Goal: Task Accomplishment & Management: Manage account settings

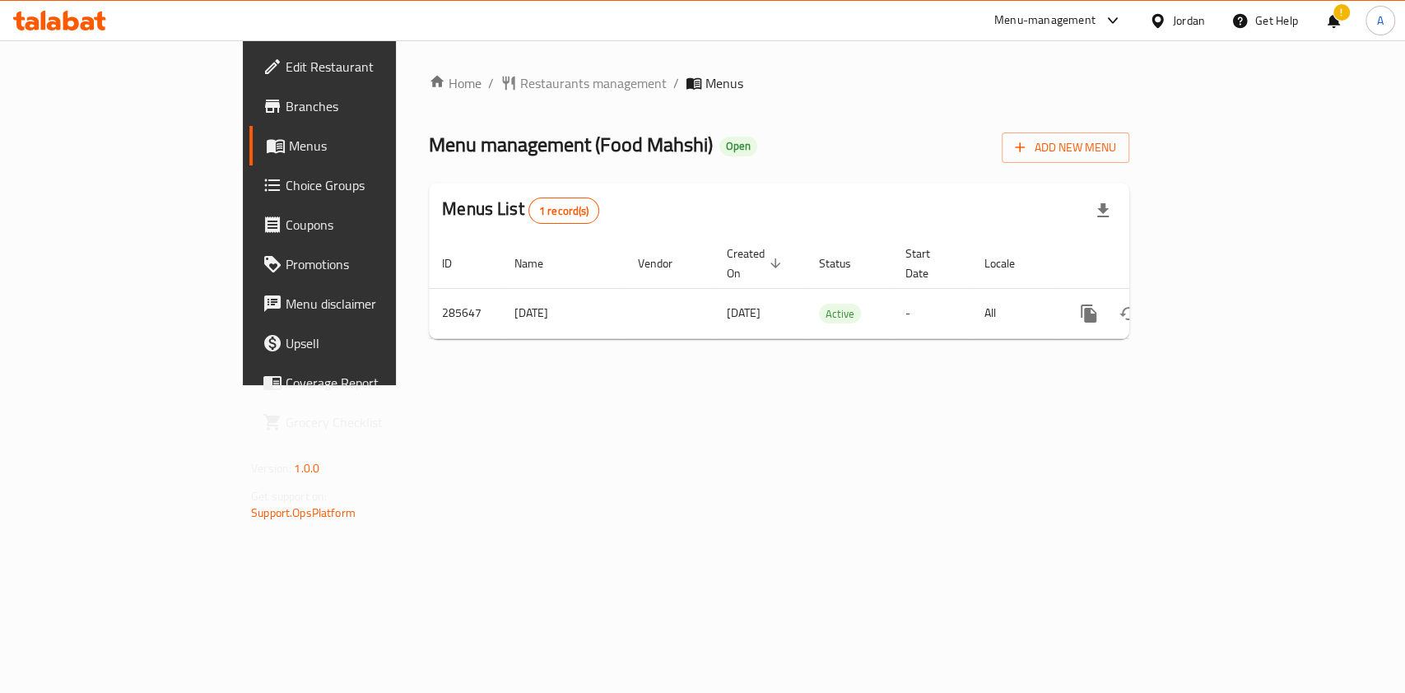
click at [520, 80] on span "Restaurants management" at bounding box center [593, 83] width 147 height 20
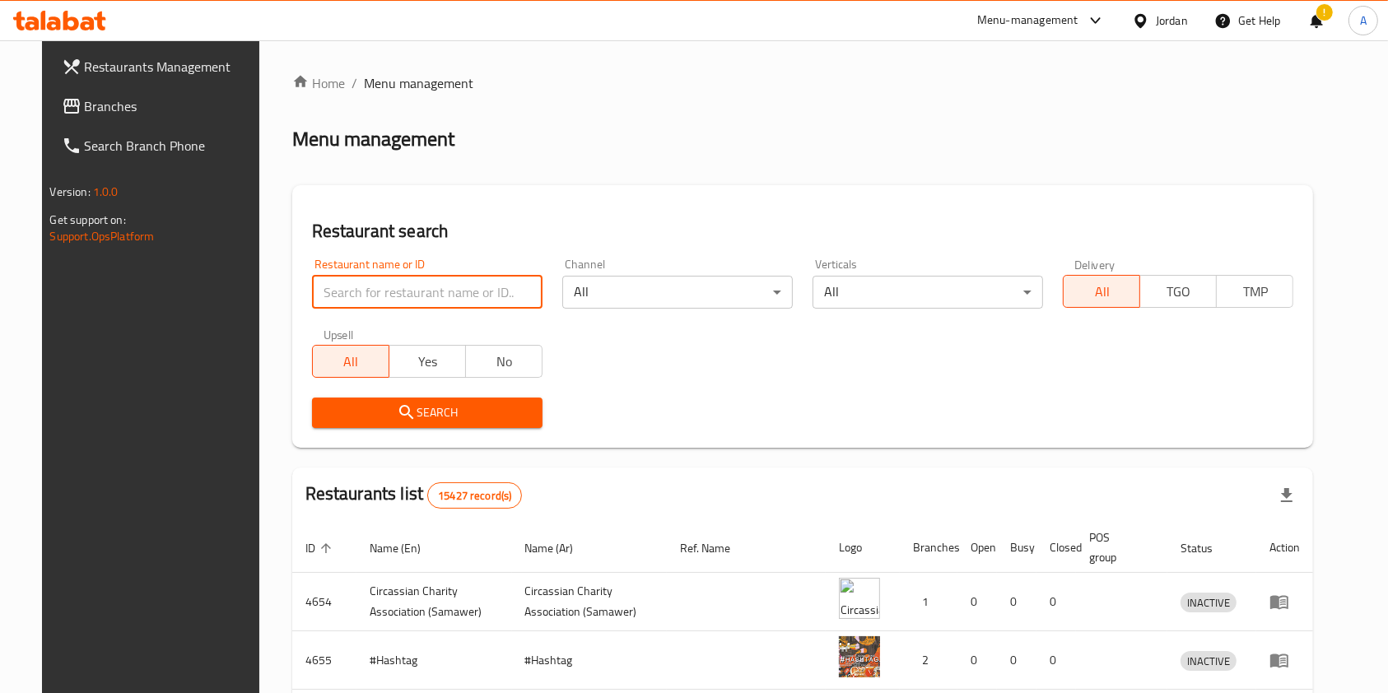
click at [405, 296] on input "search" at bounding box center [427, 292] width 230 height 33
type input "ةشقنشئهش"
type input "markazia"
click button "Search" at bounding box center [427, 413] width 230 height 30
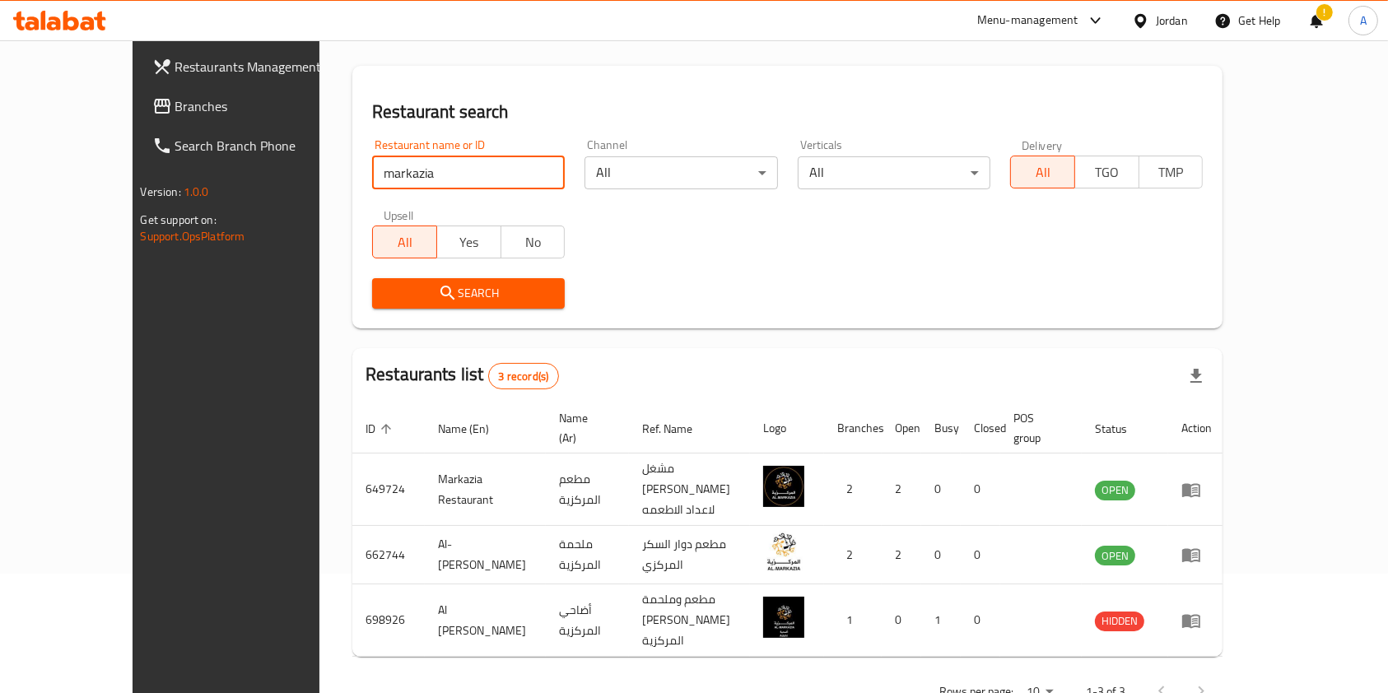
scroll to position [123, 0]
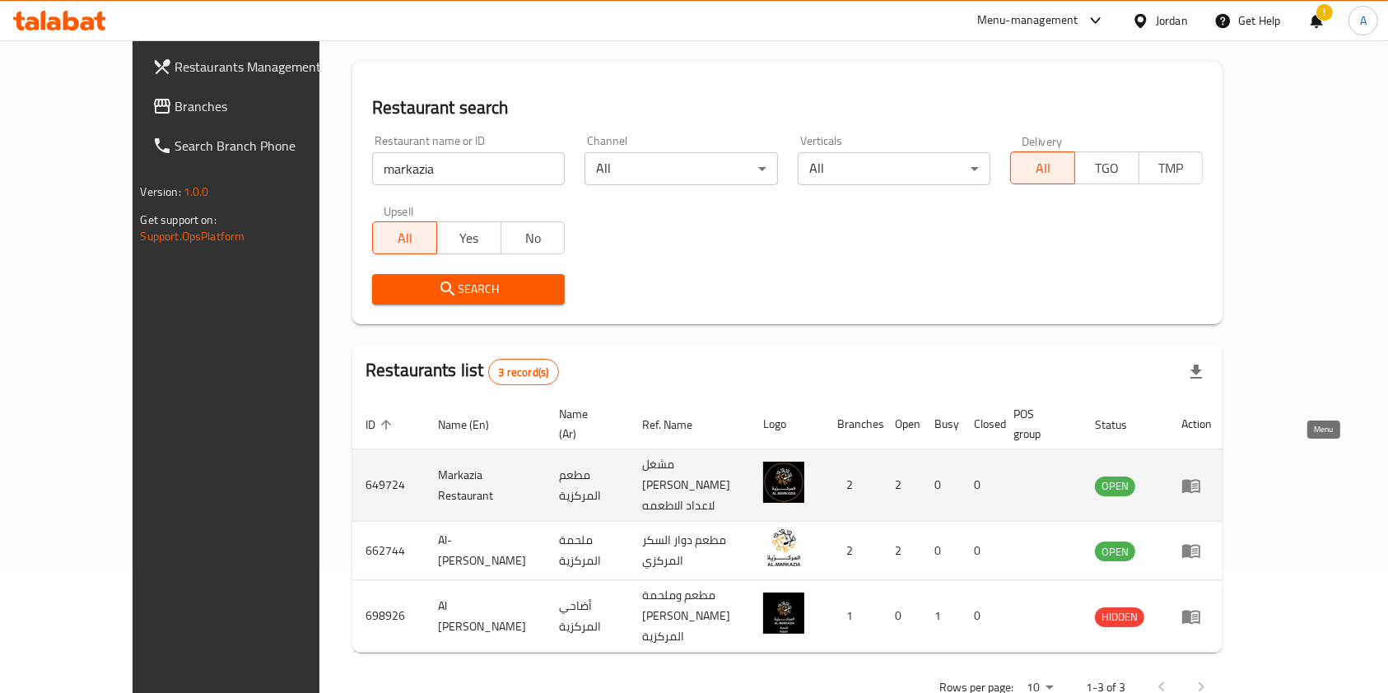
click at [1200, 479] on icon "enhanced table" at bounding box center [1191, 486] width 18 height 14
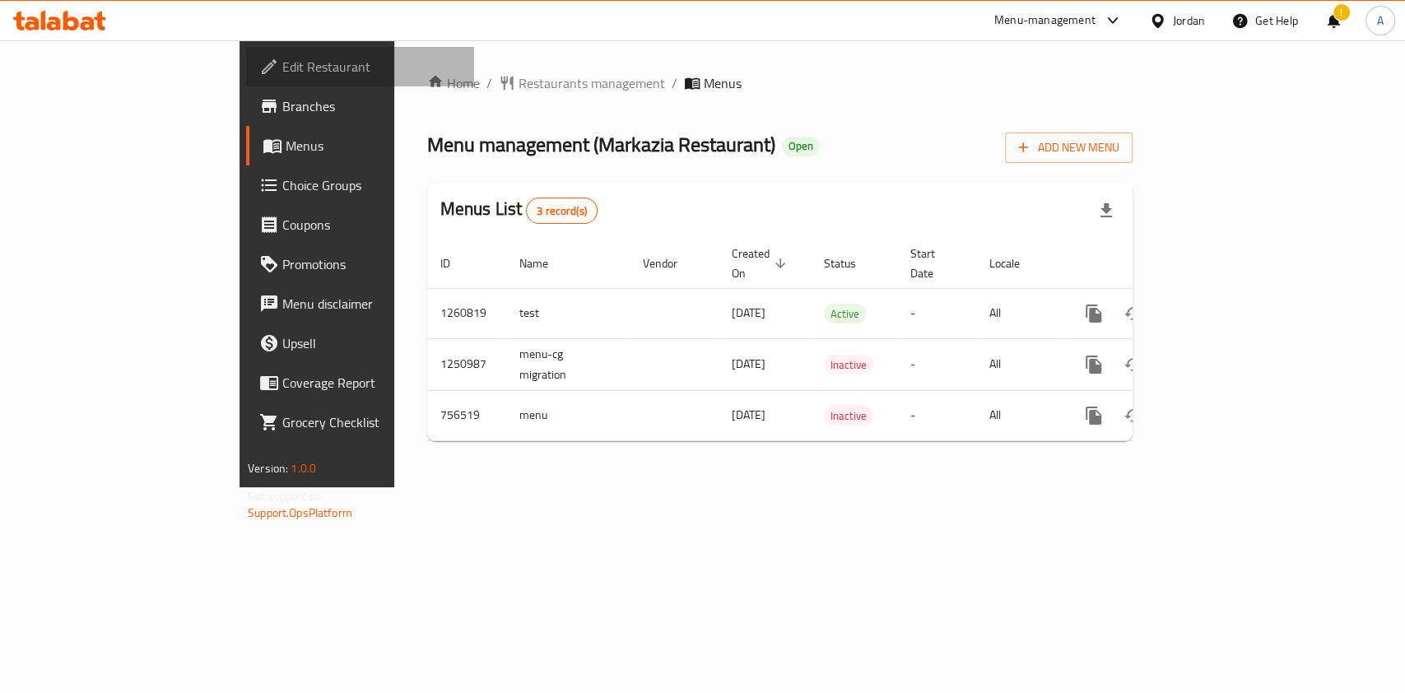
click at [282, 63] on span "Edit Restaurant" at bounding box center [371, 67] width 179 height 20
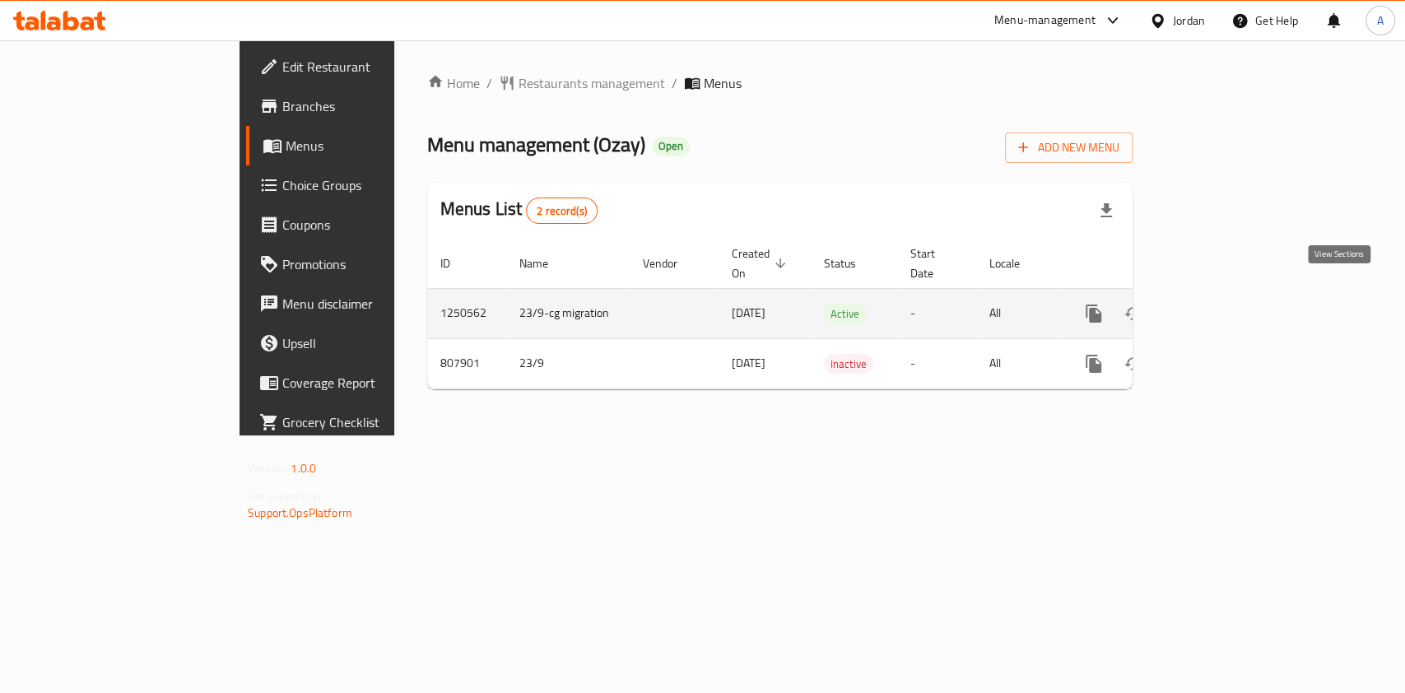
click at [1222, 304] on icon "enhanced table" at bounding box center [1213, 314] width 20 height 20
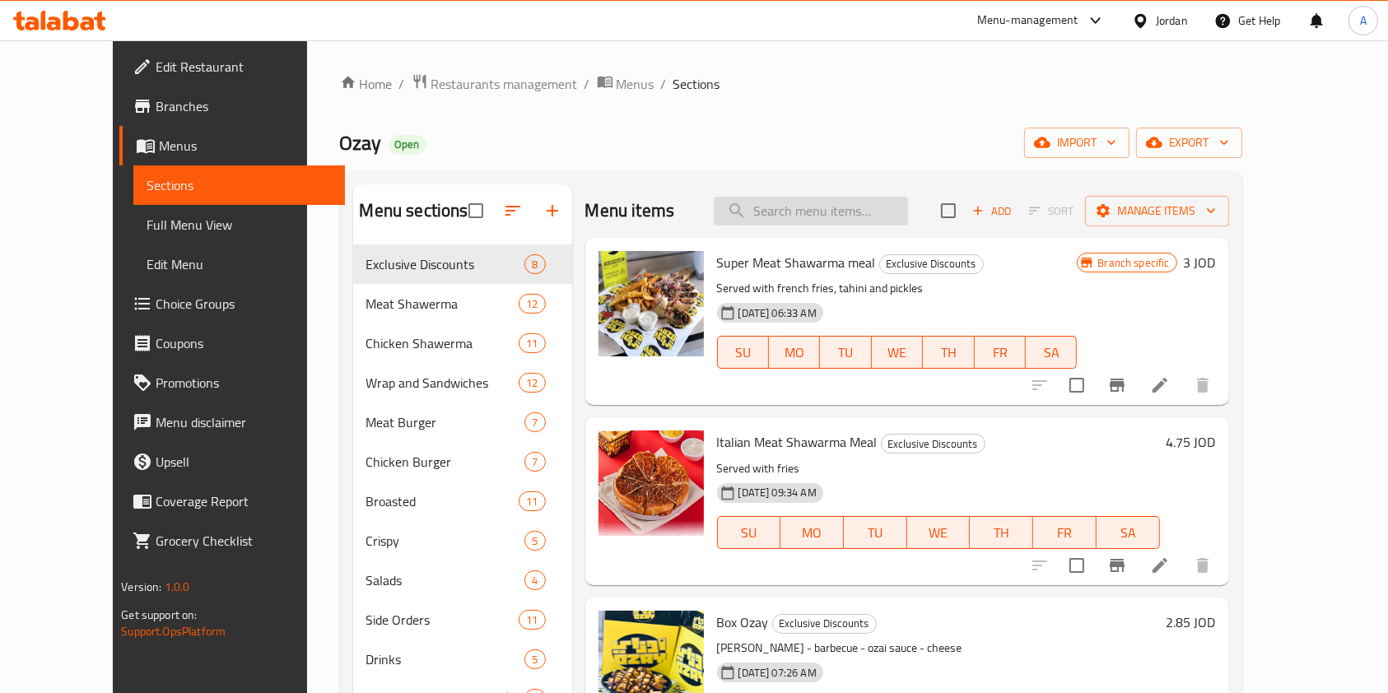
click at [837, 212] on input "search" at bounding box center [811, 211] width 194 height 29
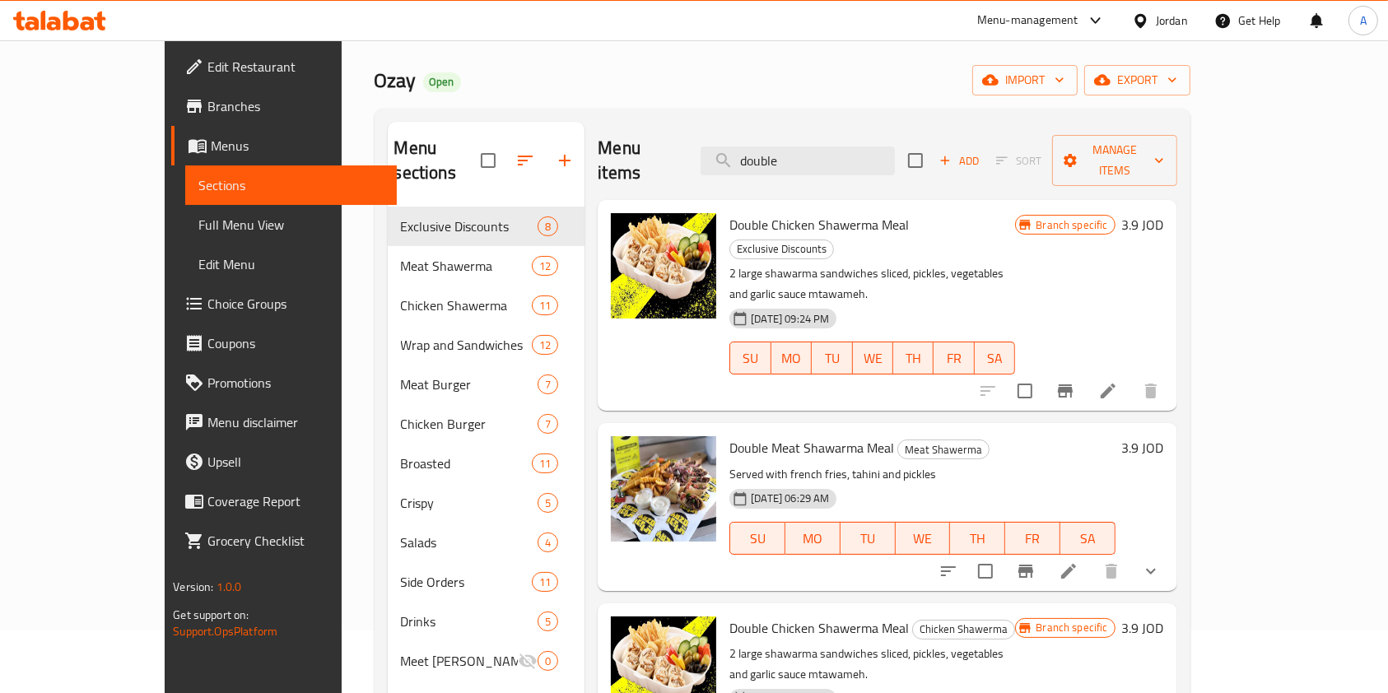
scroll to position [57, 0]
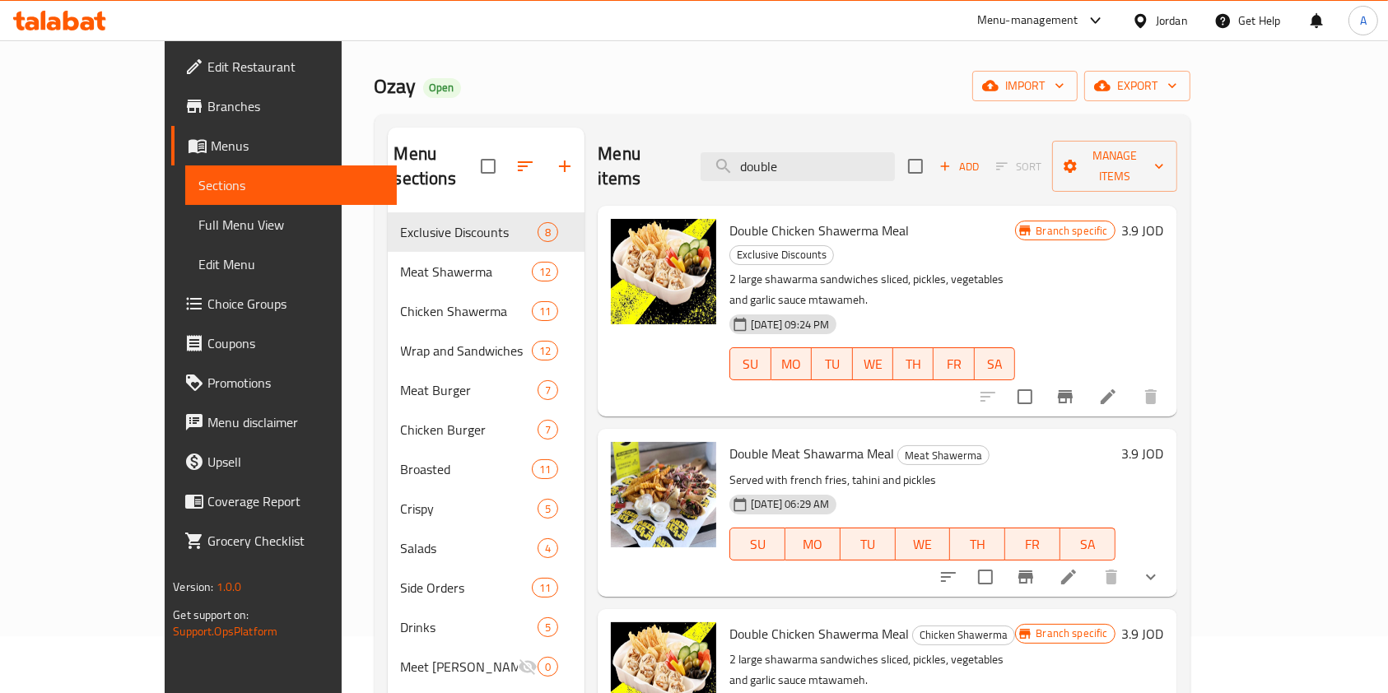
type input "double"
click at [1073, 390] on icon "Branch-specific-item" at bounding box center [1065, 396] width 15 height 13
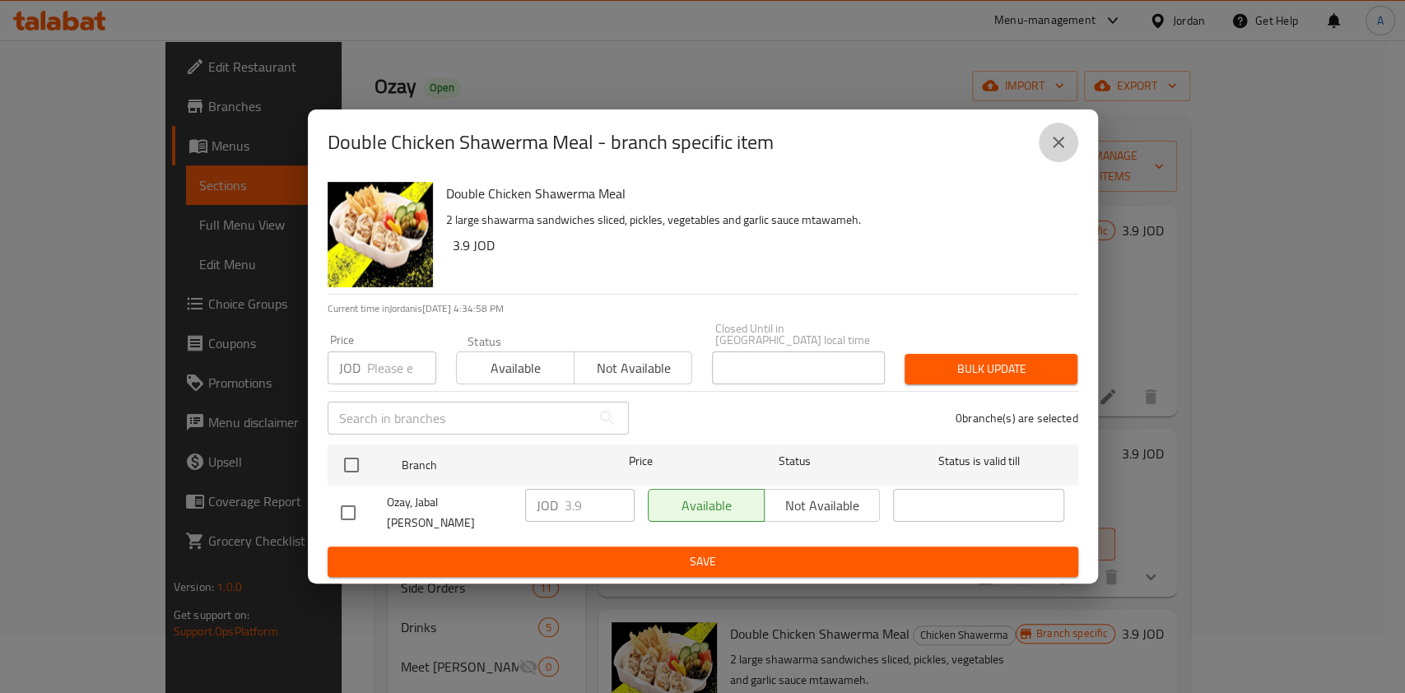
click at [1044, 158] on button "close" at bounding box center [1059, 143] width 40 height 40
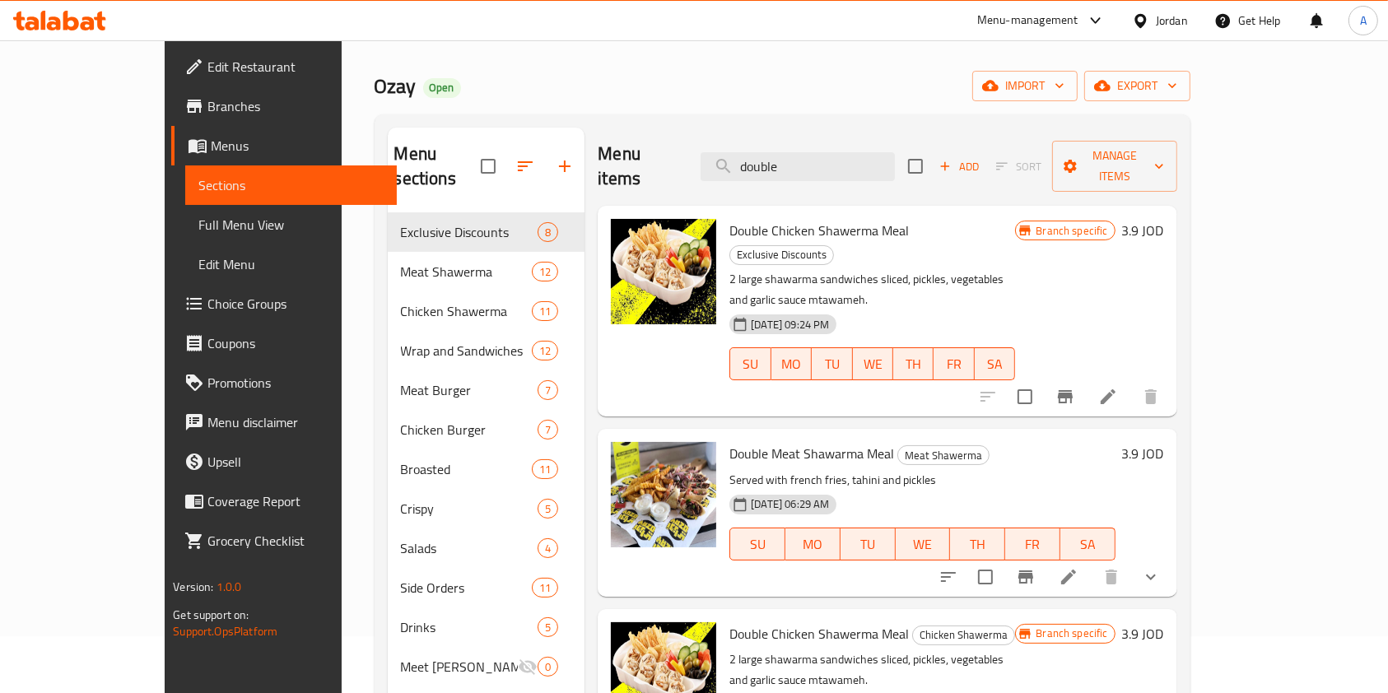
scroll to position [203, 0]
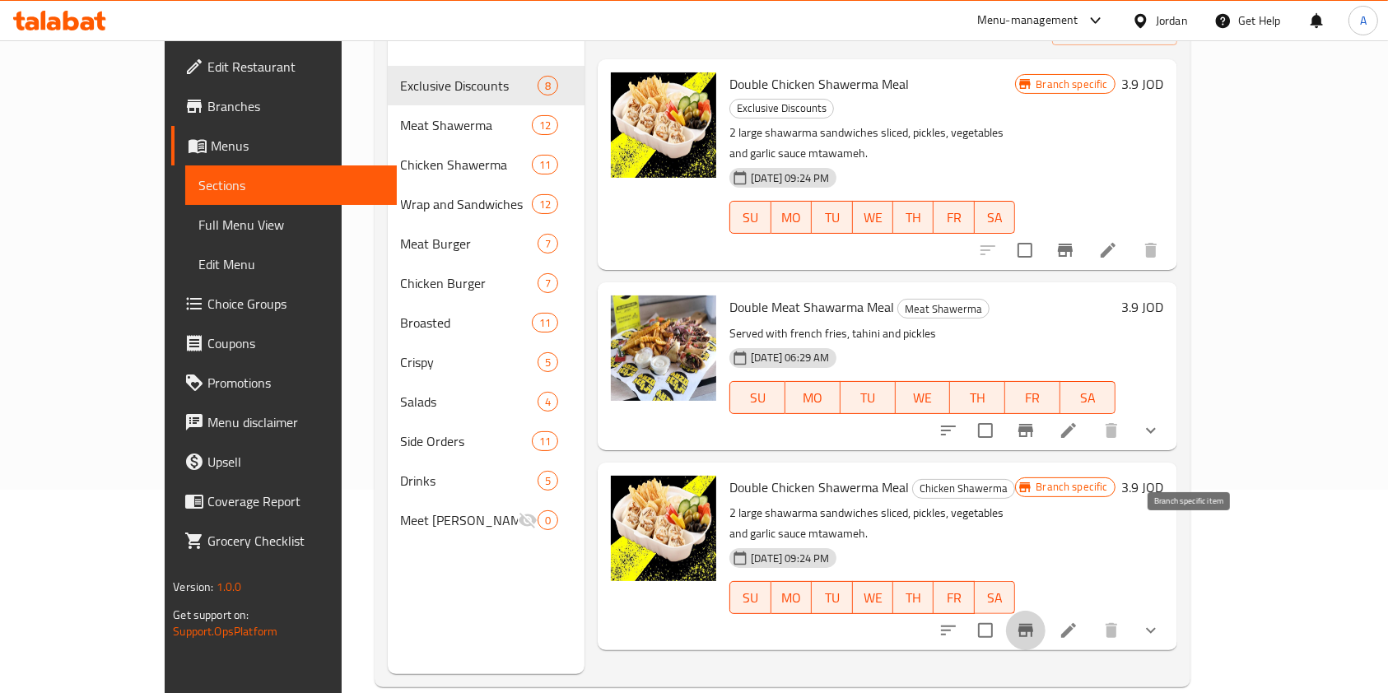
click at [1036, 621] on icon "Branch-specific-item" at bounding box center [1026, 631] width 20 height 20
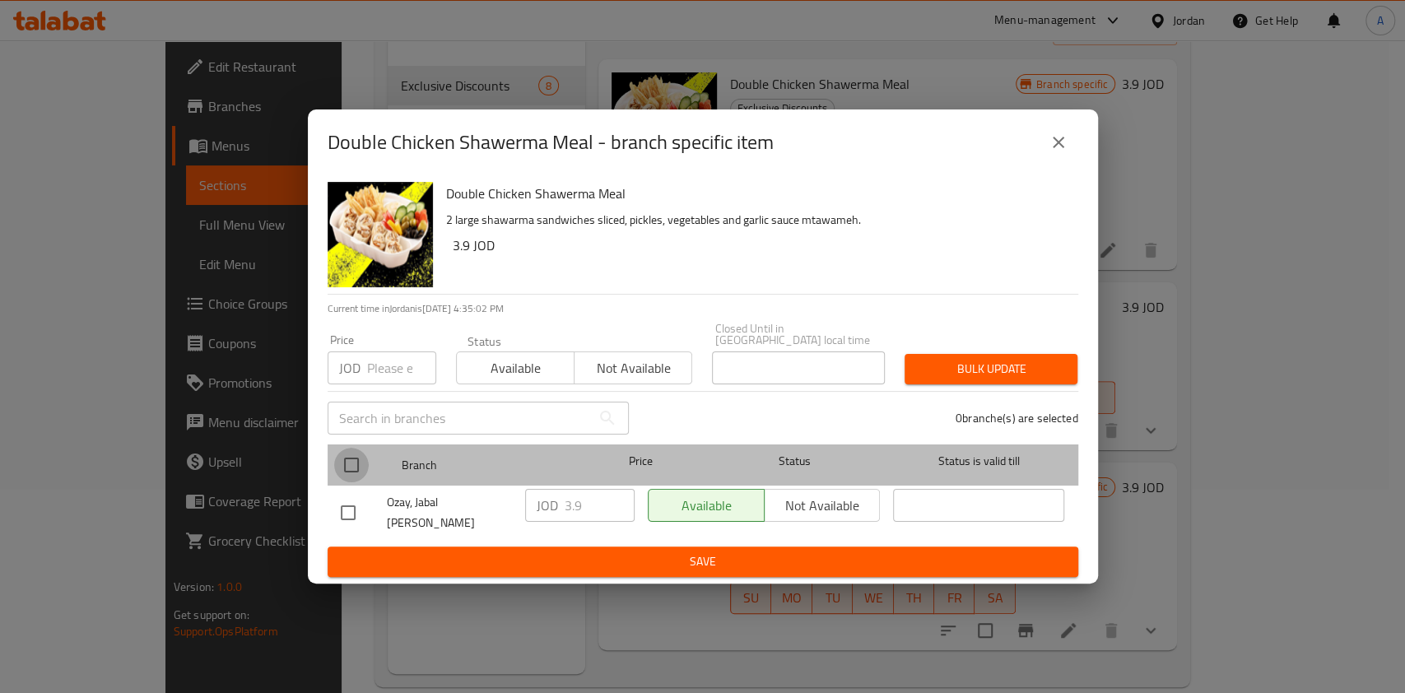
click at [347, 451] on input "checkbox" at bounding box center [351, 465] width 35 height 35
checkbox input "true"
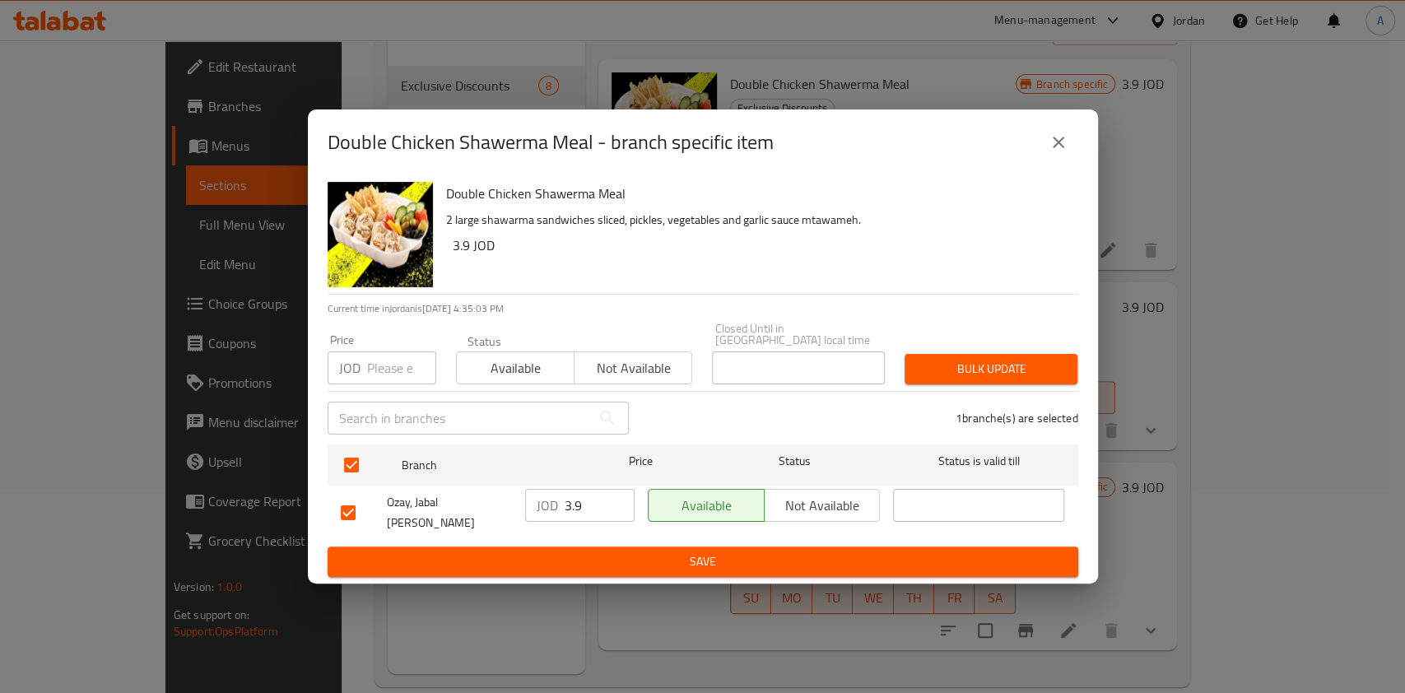
click at [592, 508] on input "3.9" at bounding box center [600, 505] width 70 height 33
type input "3.7"
click at [635, 552] on span "Save" at bounding box center [703, 562] width 724 height 21
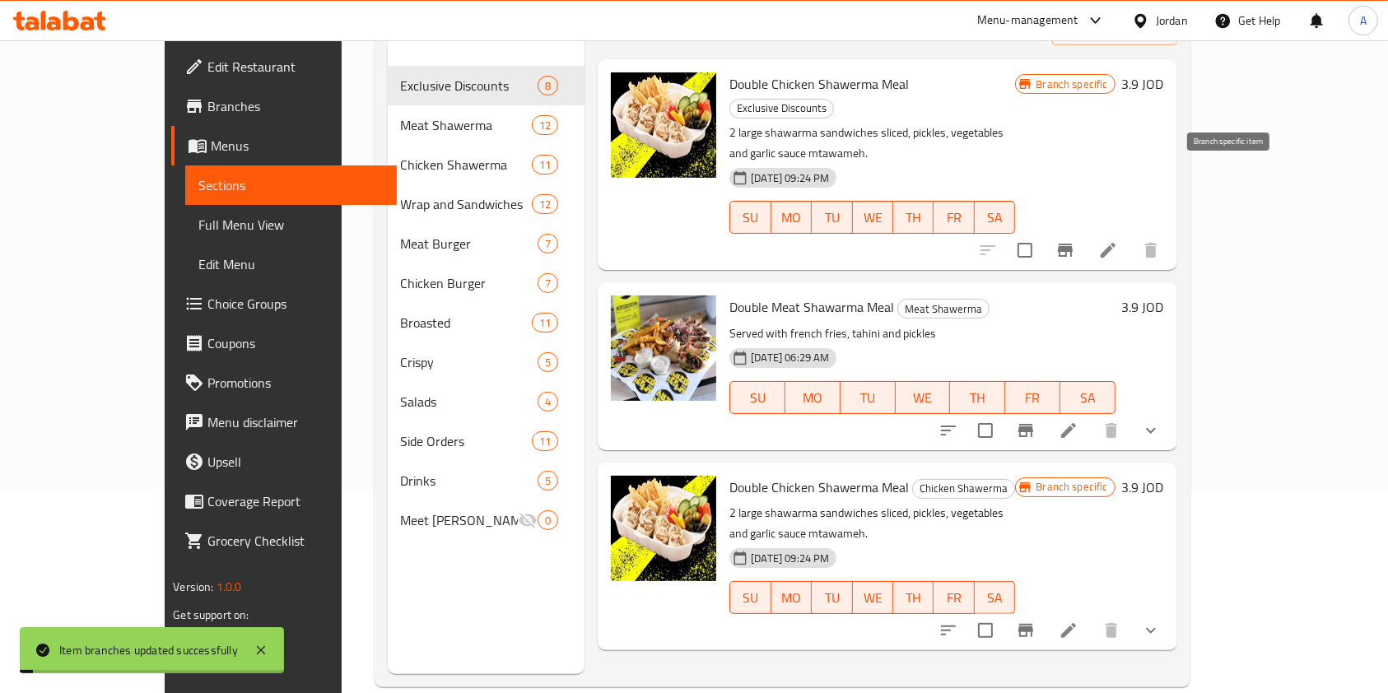
click at [1073, 244] on icon "Branch-specific-item" at bounding box center [1065, 250] width 15 height 13
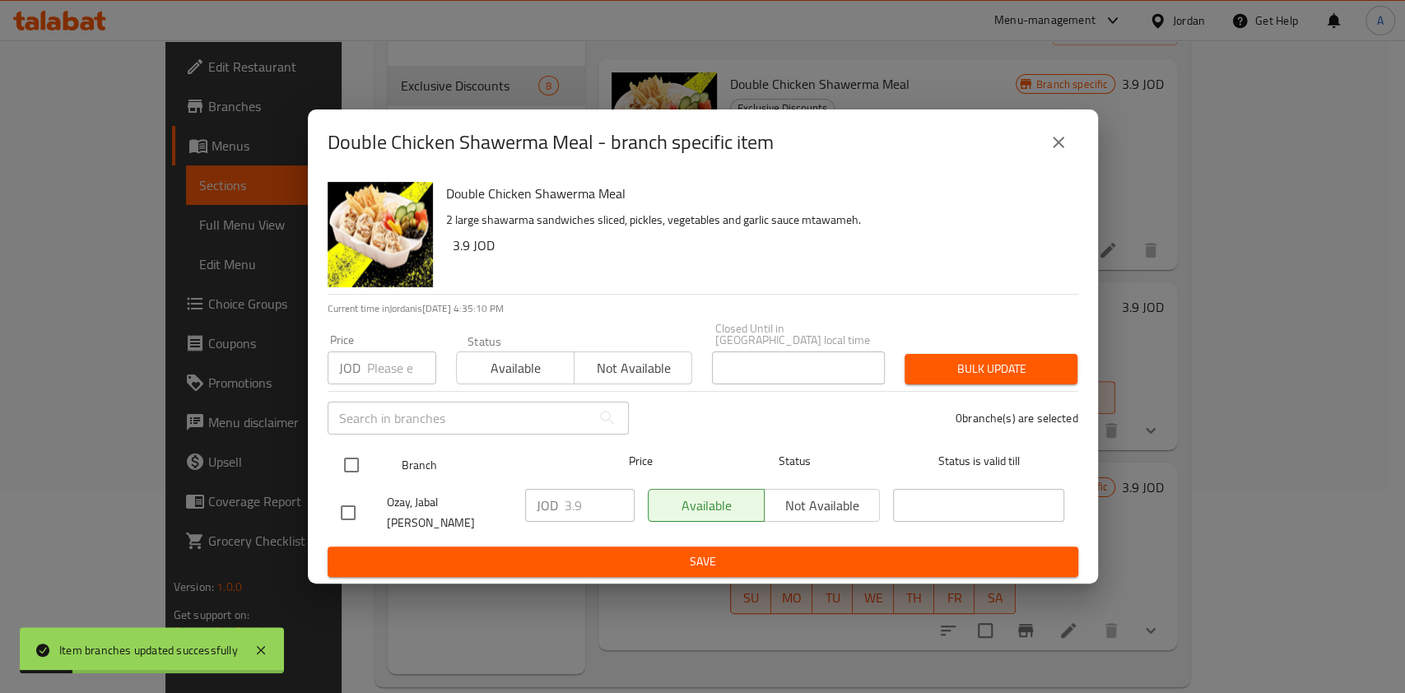
click at [354, 474] on input "checkbox" at bounding box center [351, 465] width 35 height 35
checkbox input "true"
click at [596, 500] on input "3.9" at bounding box center [600, 505] width 70 height 33
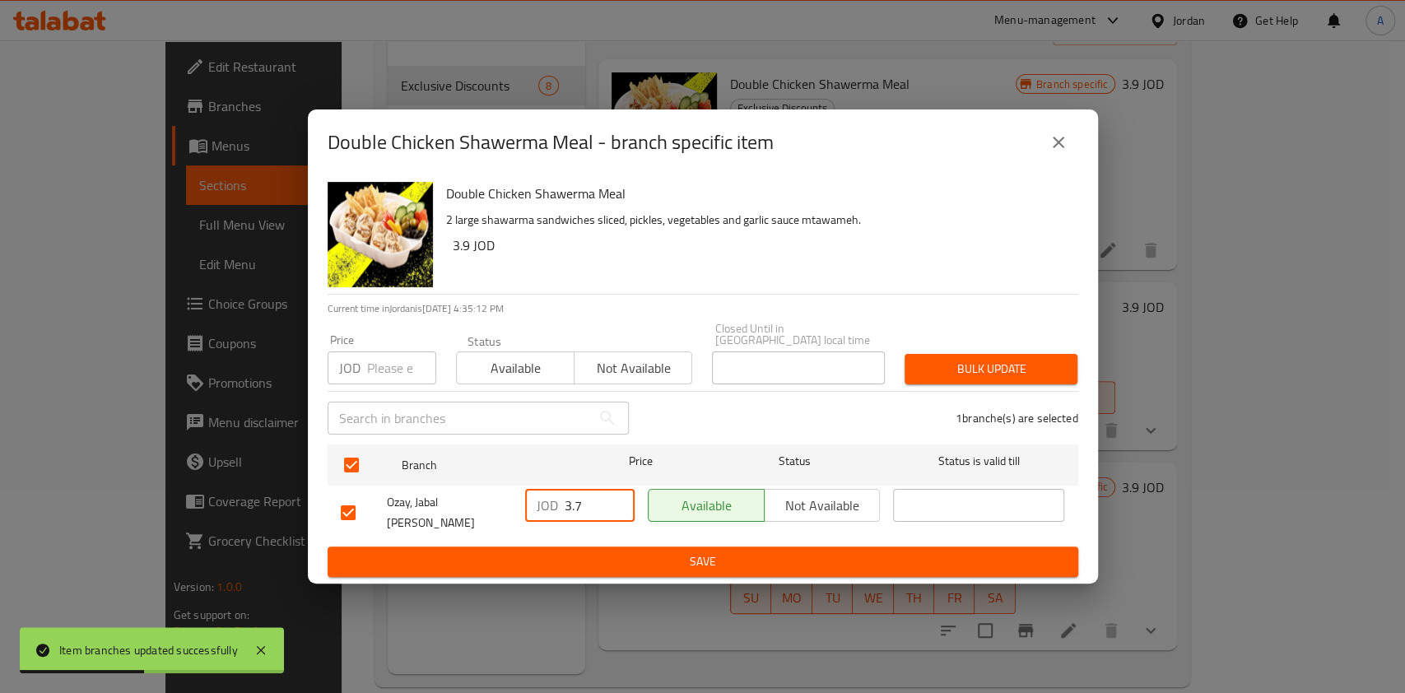
type input "3.7"
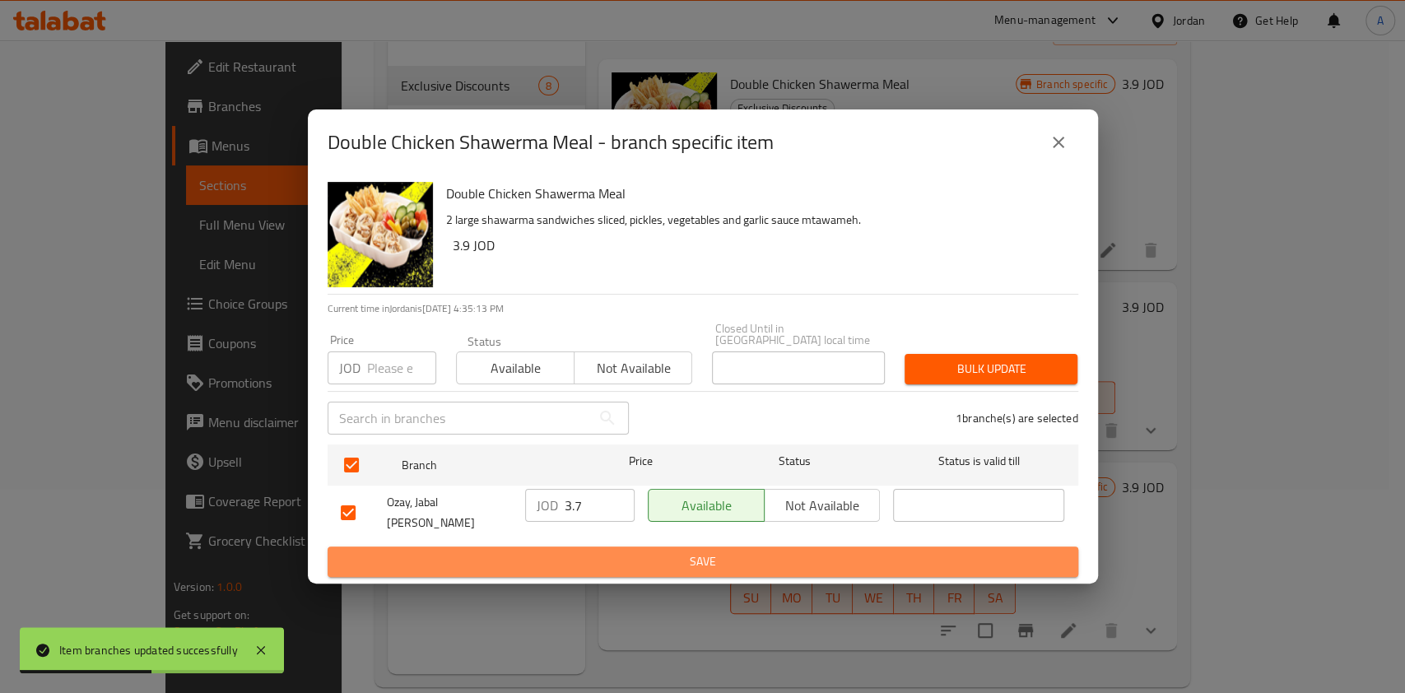
click at [653, 552] on span "Save" at bounding box center [703, 562] width 724 height 21
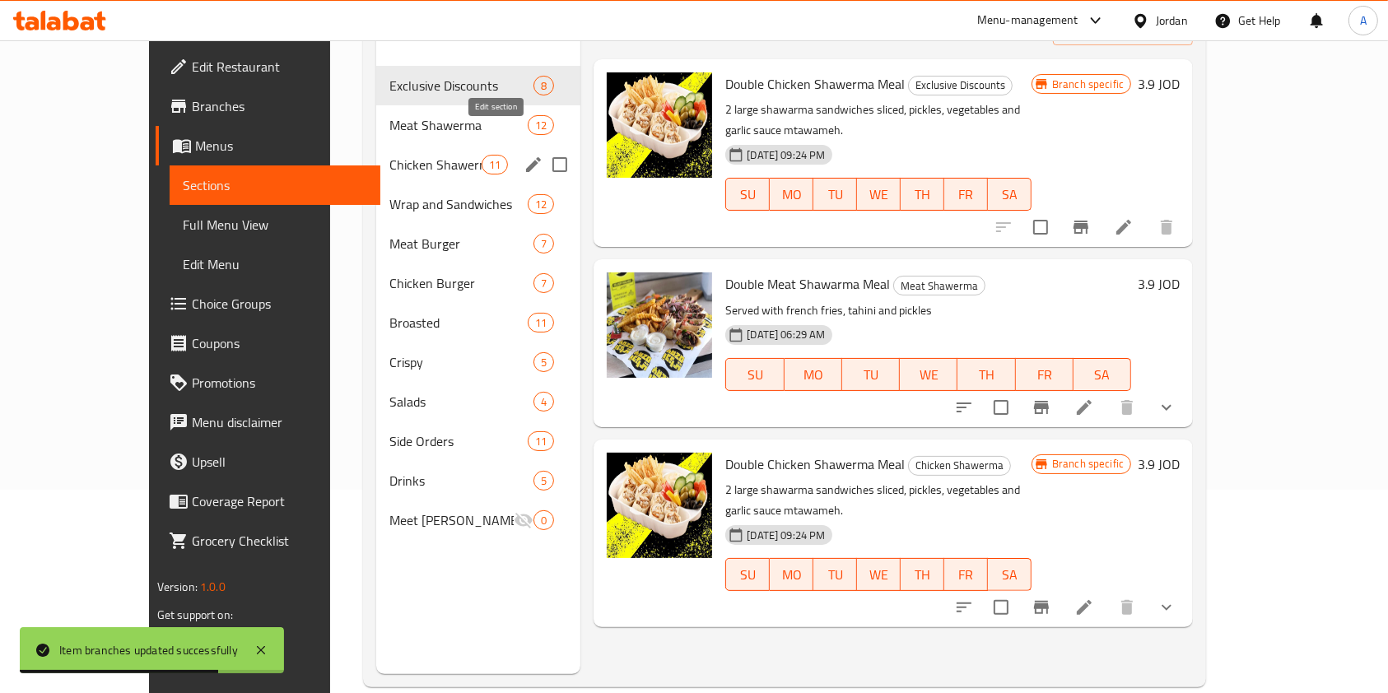
scroll to position [0, 0]
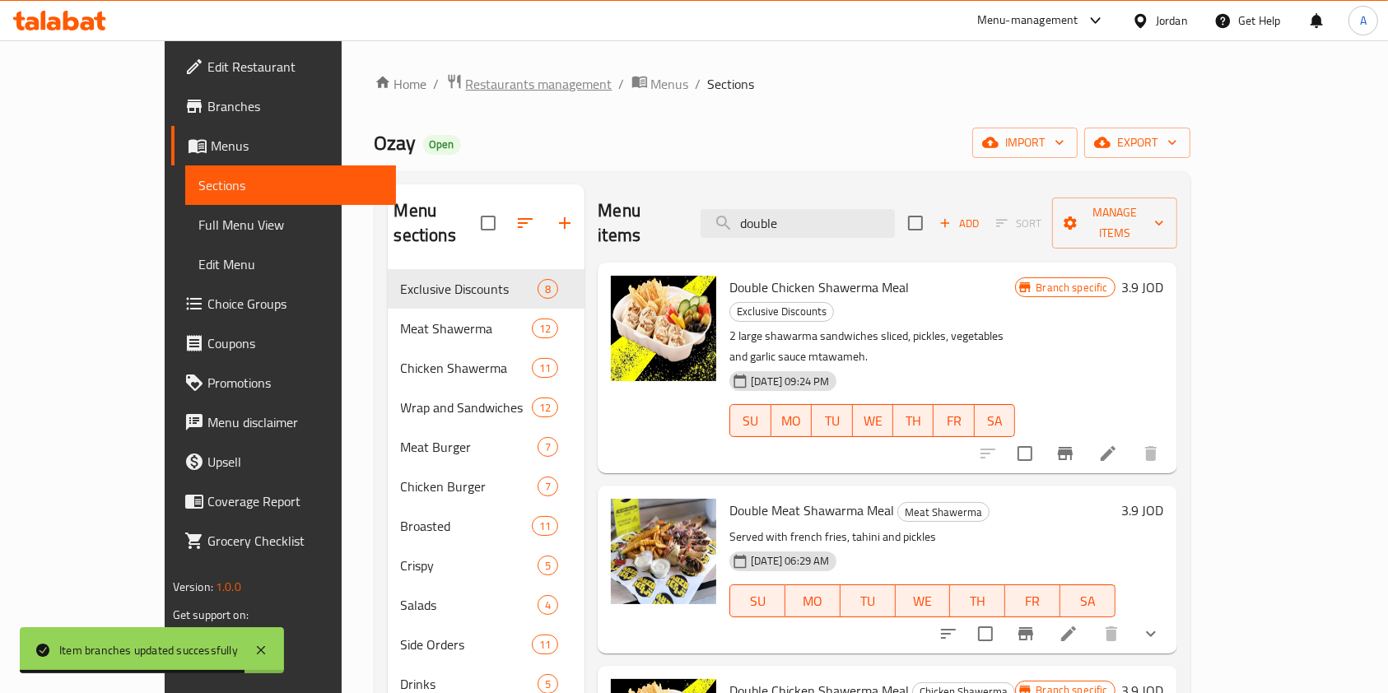
click at [466, 74] on span "Restaurants management" at bounding box center [539, 84] width 147 height 20
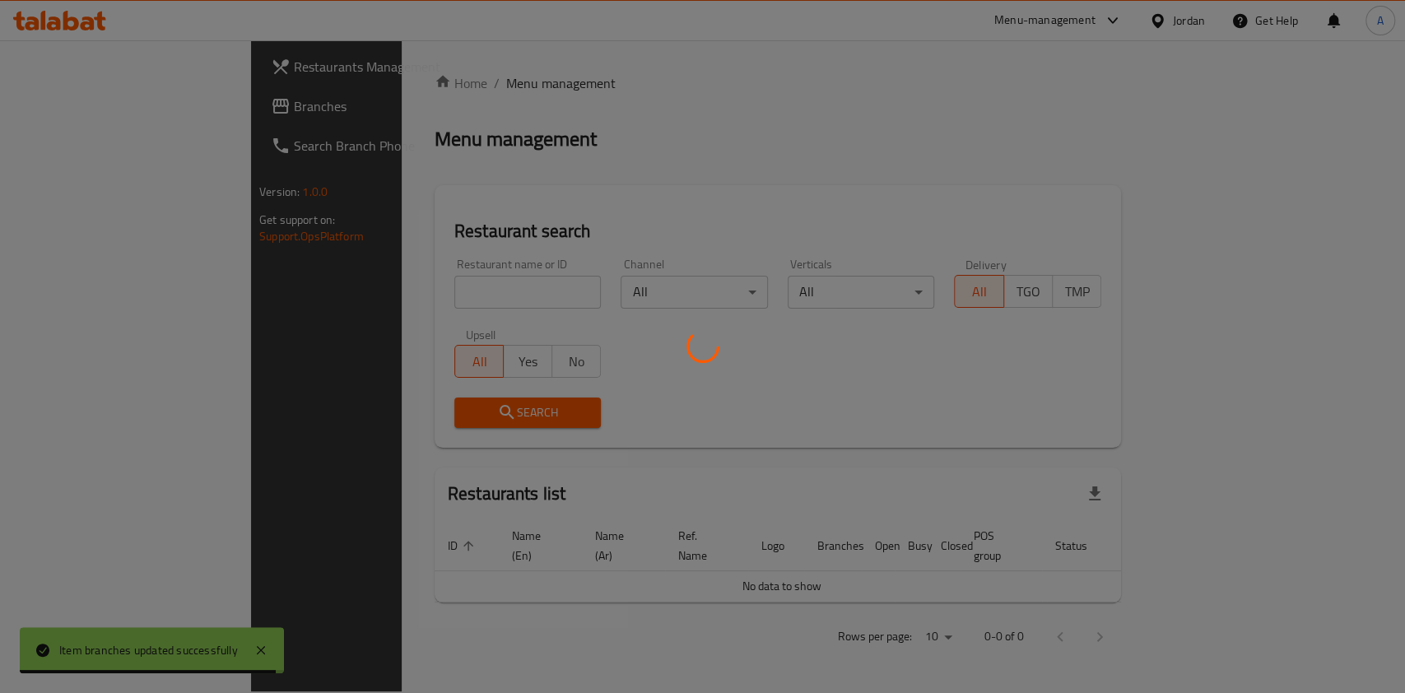
click at [404, 286] on div at bounding box center [702, 346] width 1405 height 693
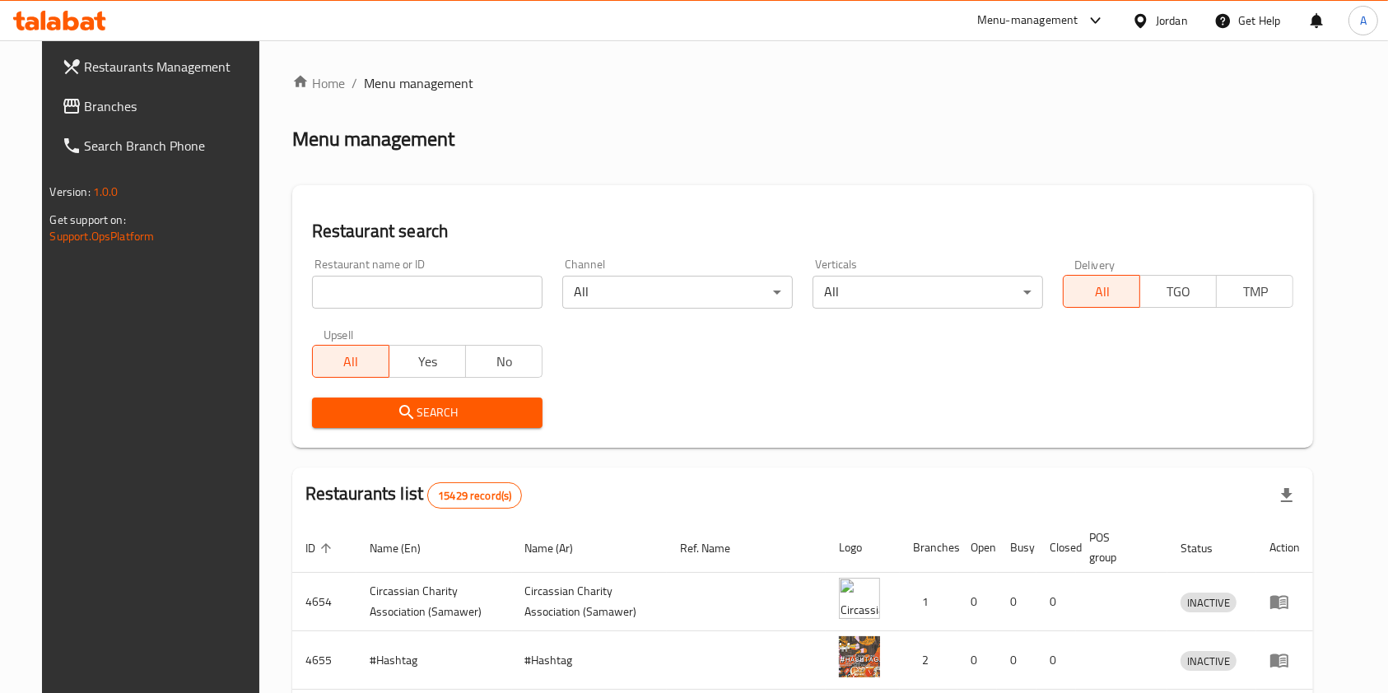
click at [404, 286] on input "search" at bounding box center [427, 292] width 230 height 33
type input "cake shop restaurant"
click button "Search" at bounding box center [427, 413] width 230 height 30
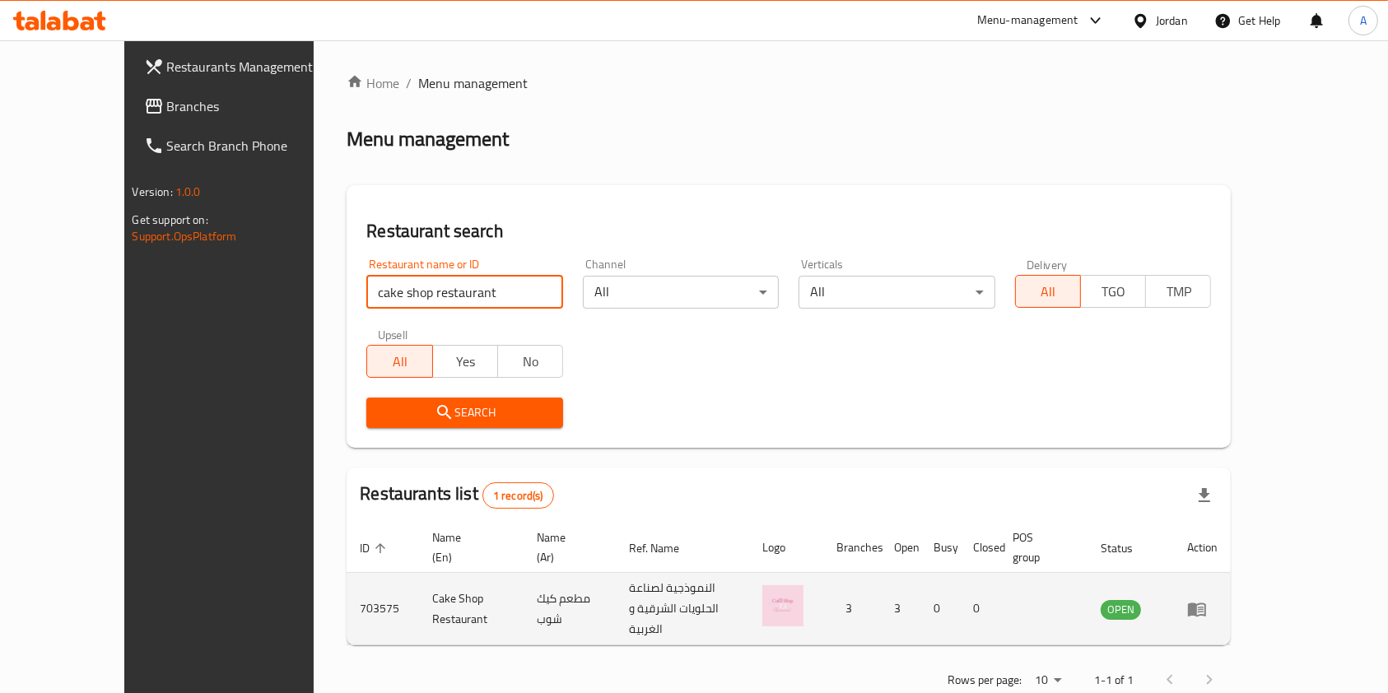
click at [1206, 603] on icon "enhanced table" at bounding box center [1197, 610] width 18 height 14
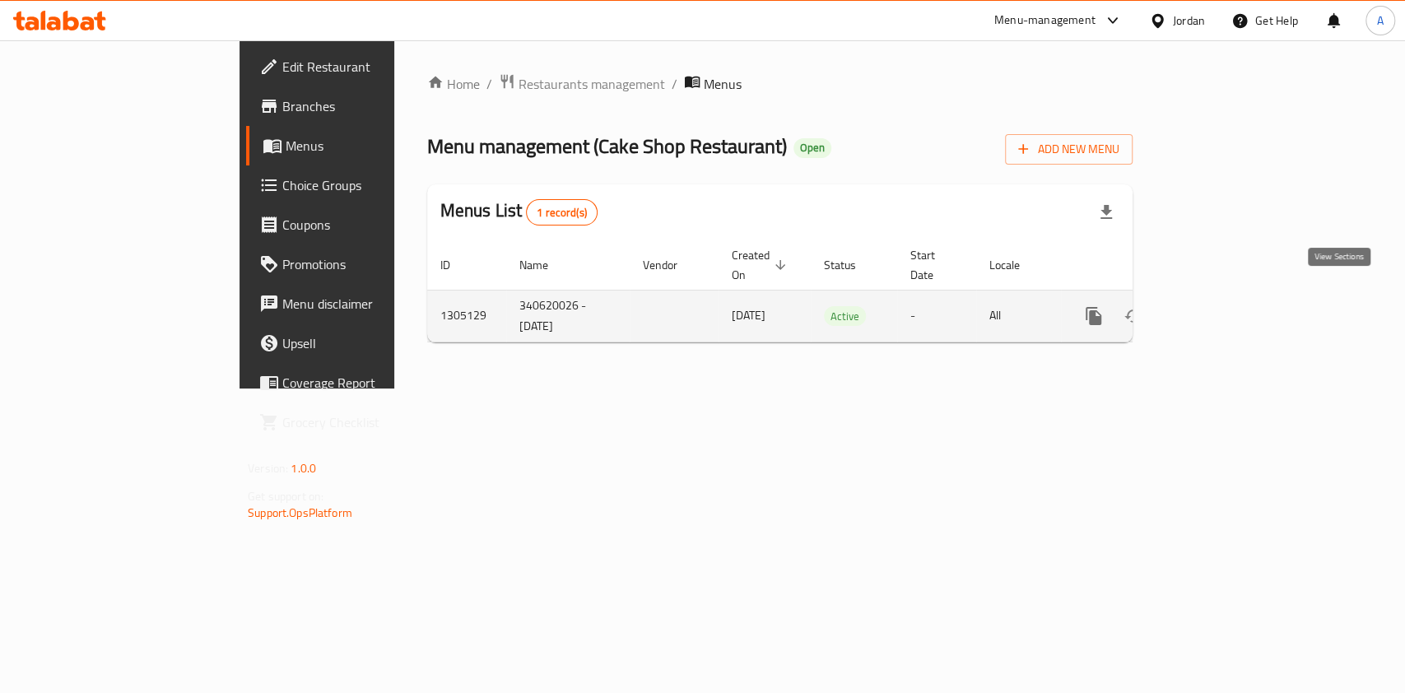
click at [1222, 306] on icon "enhanced table" at bounding box center [1213, 316] width 20 height 20
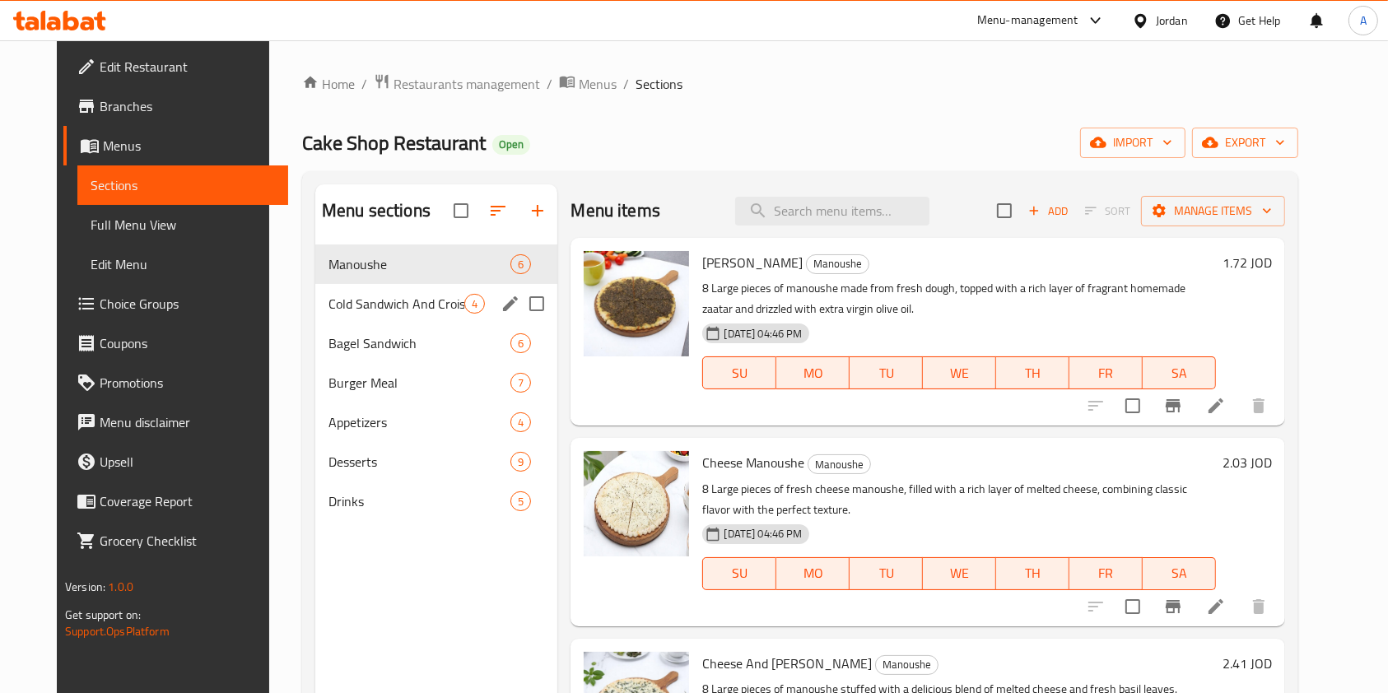
click at [359, 319] on div "Cold Sandwich And Croissant 4" at bounding box center [436, 304] width 243 height 40
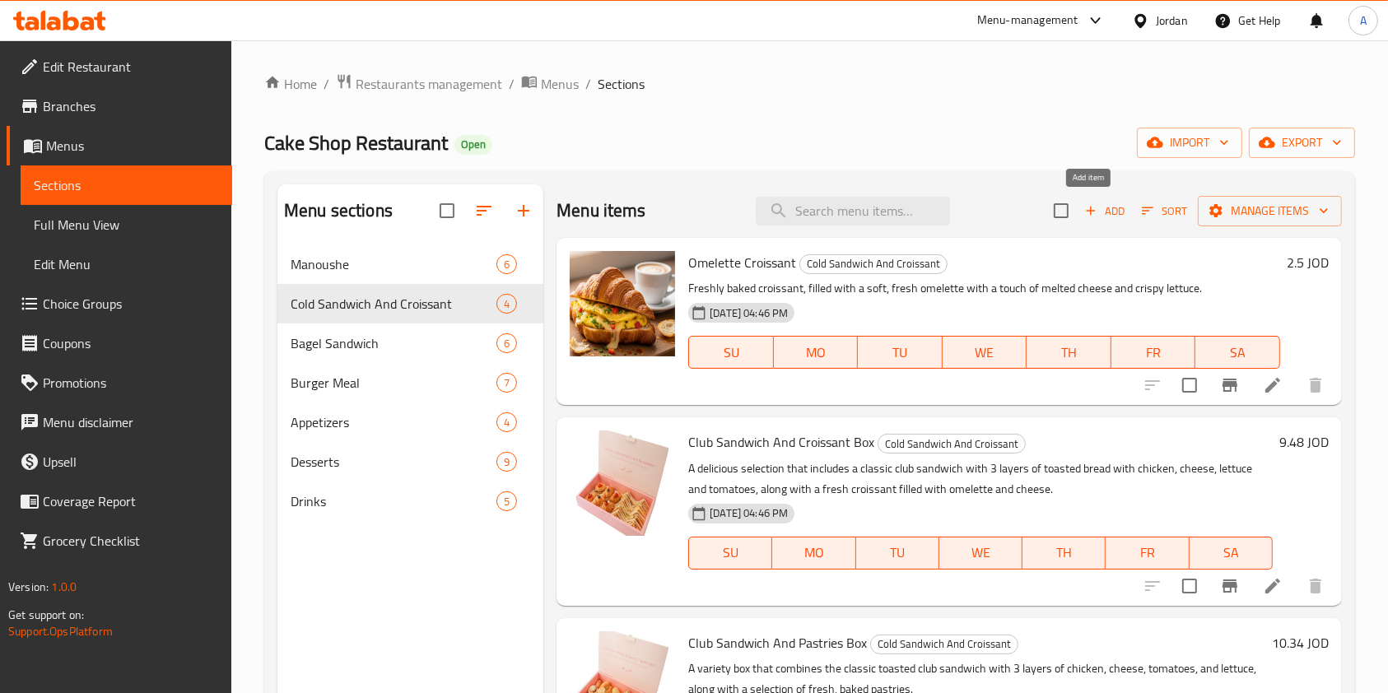
click at [1083, 206] on icon "button" at bounding box center [1090, 210] width 15 height 15
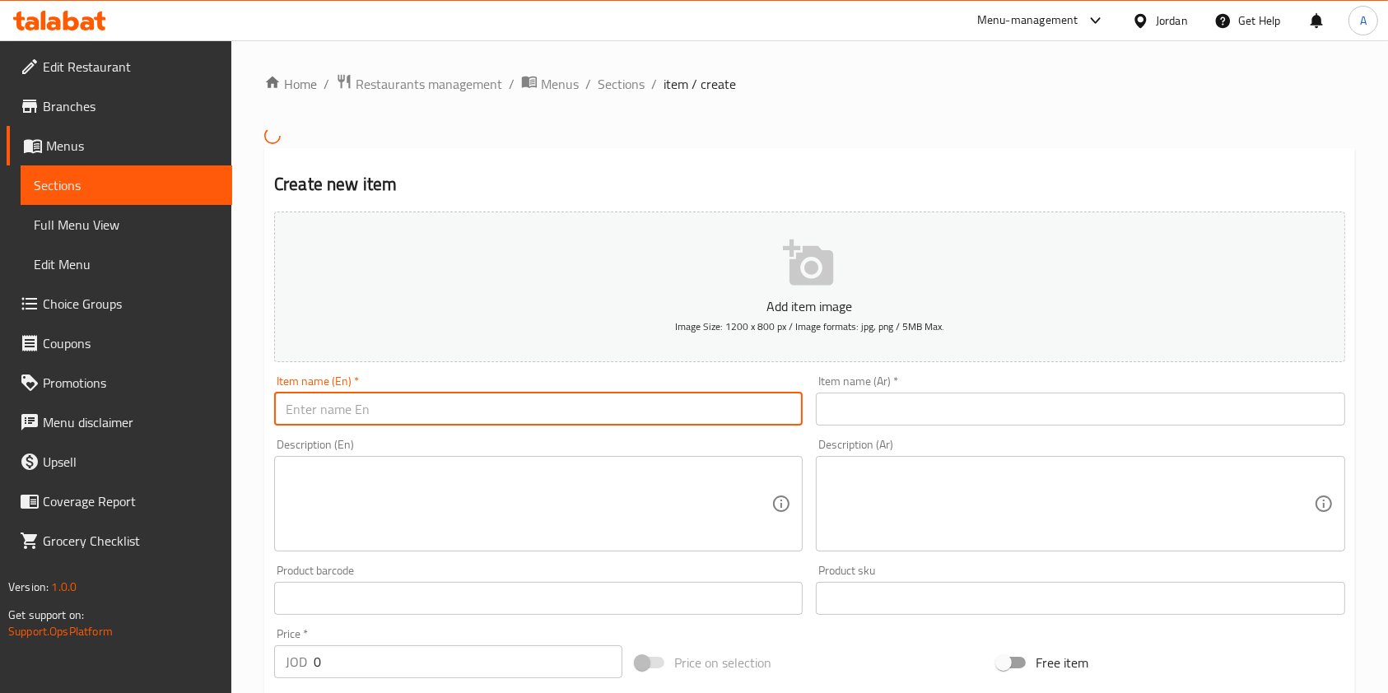
click at [477, 406] on input "text" at bounding box center [538, 409] width 528 height 33
type input "p"
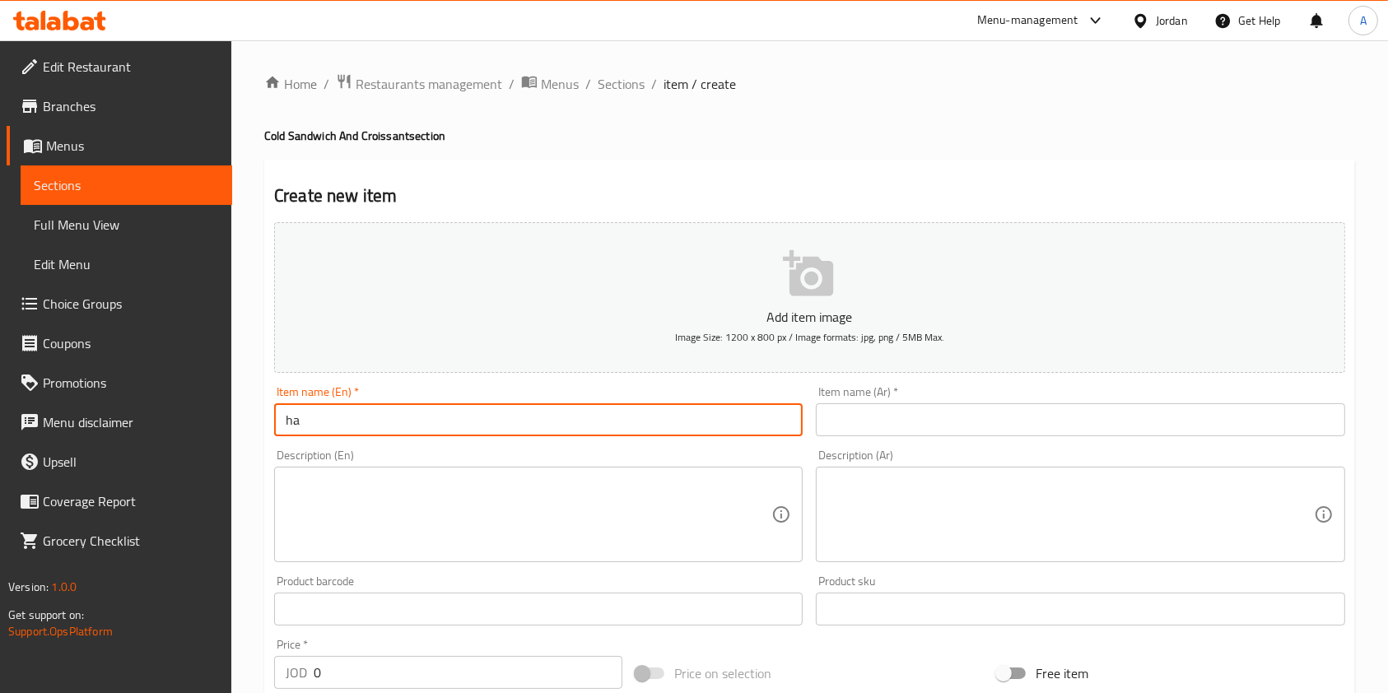
type input "h"
type input "Happy Box"
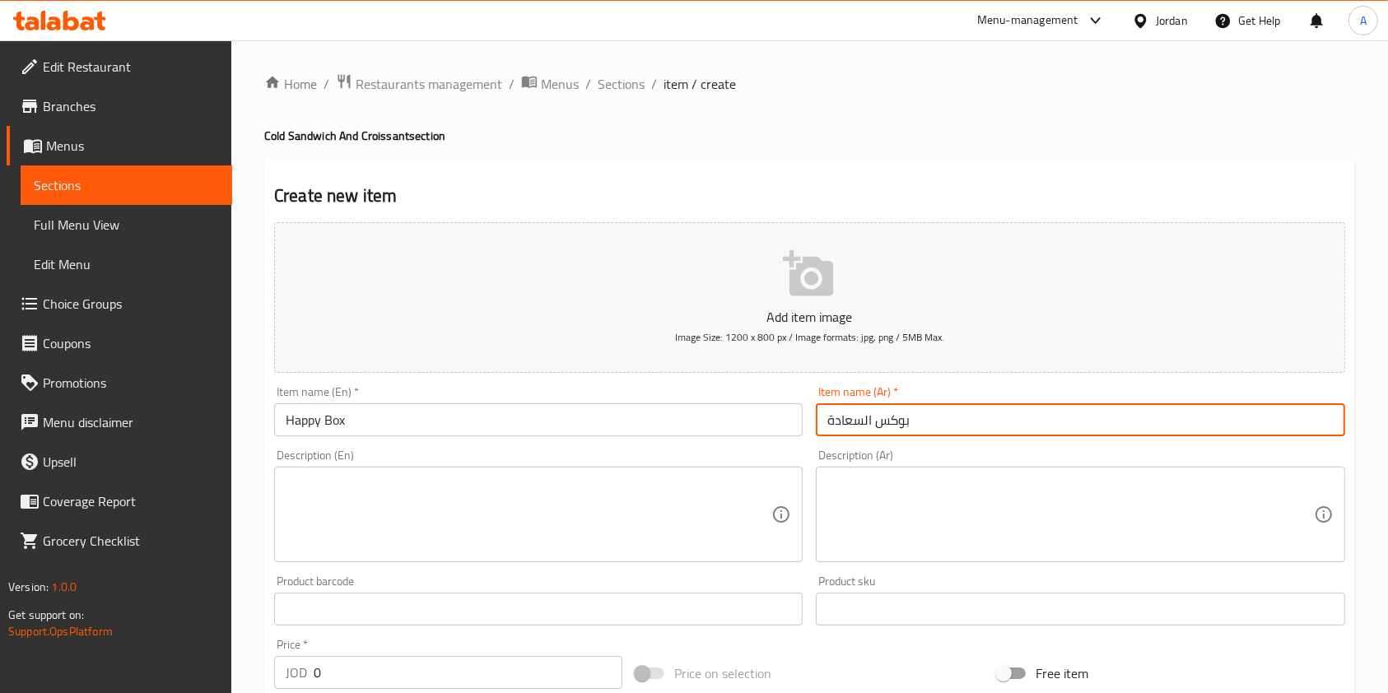
type input "بوكس السعادة"
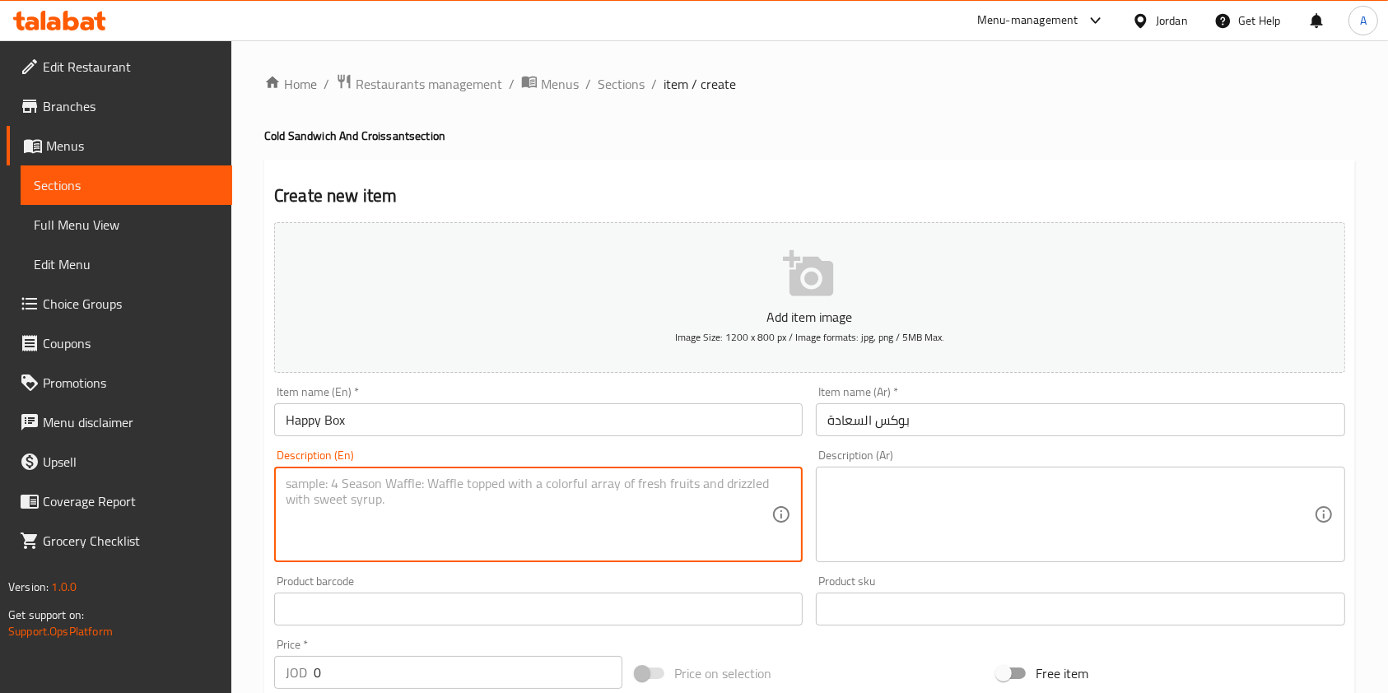
click at [408, 512] on textarea at bounding box center [529, 515] width 486 height 78
paste textarea "Your choice of sandwich, dessert and drink"
type textarea "Your choice of sandwich, dessert and drink"
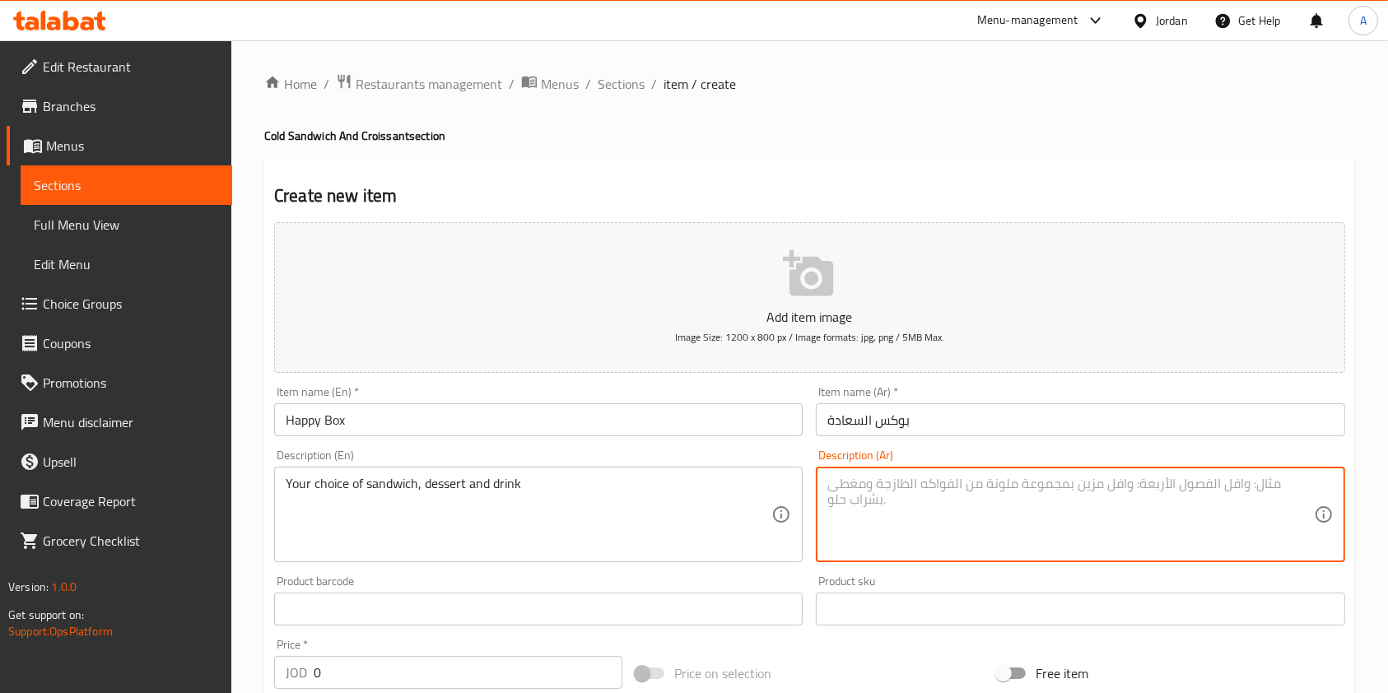
click at [947, 517] on textarea at bounding box center [1070, 515] width 486 height 78
paste textarea "اختيارك من الساندويش والحلويات والمشروب"
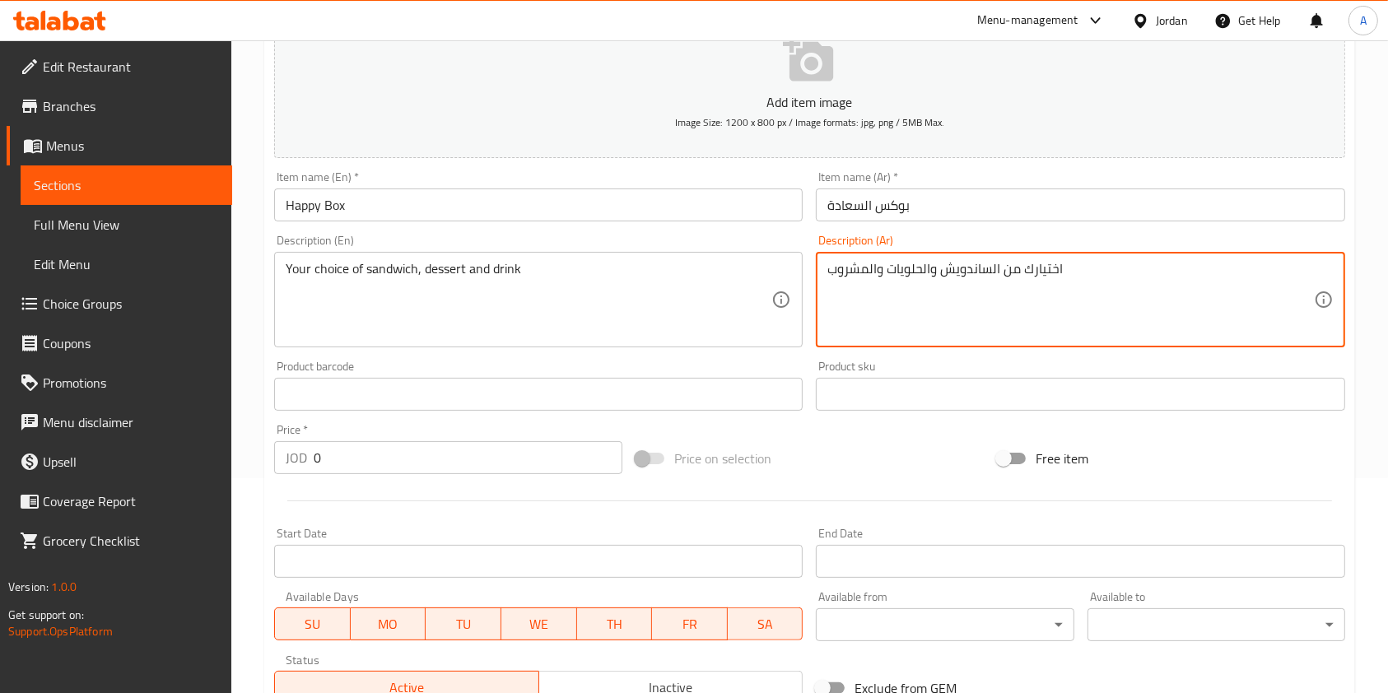
scroll to position [217, 0]
type textarea "اختيارك من الساندويش والحلويات والمشروب"
click at [415, 469] on input "0" at bounding box center [468, 455] width 309 height 33
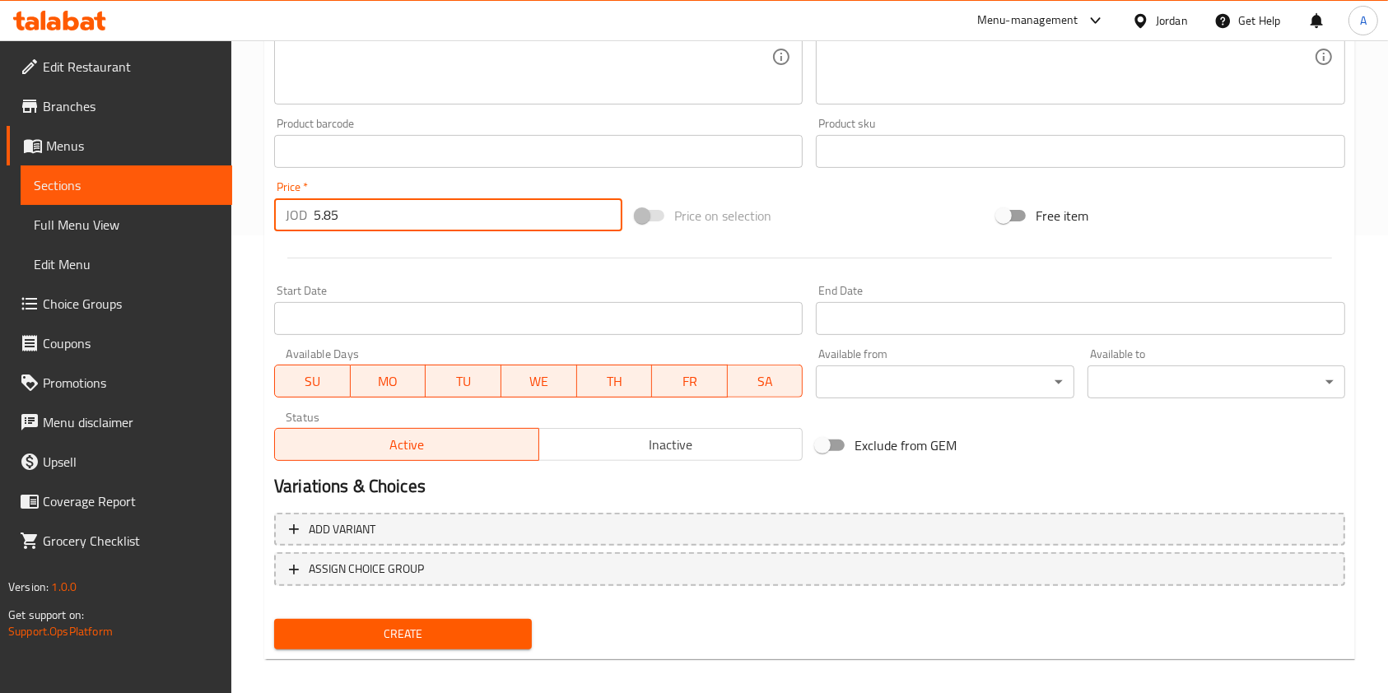
scroll to position [470, 0]
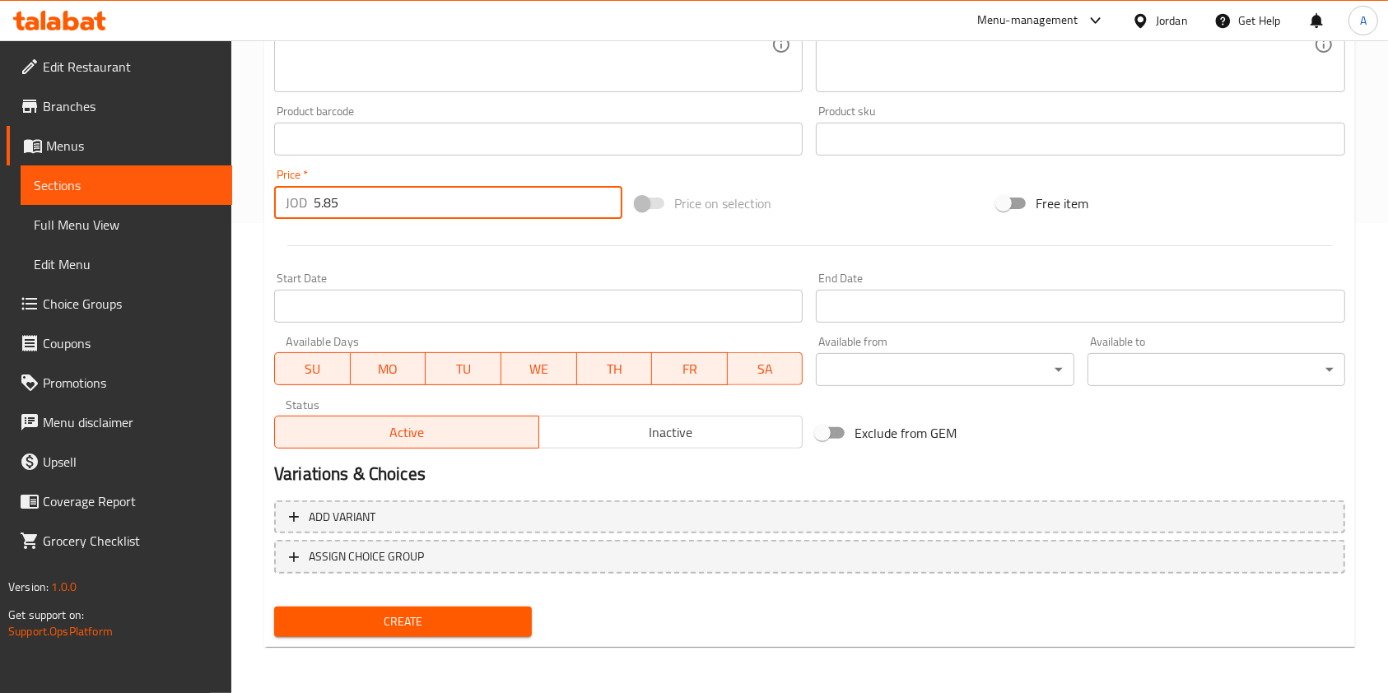
type input "5.85"
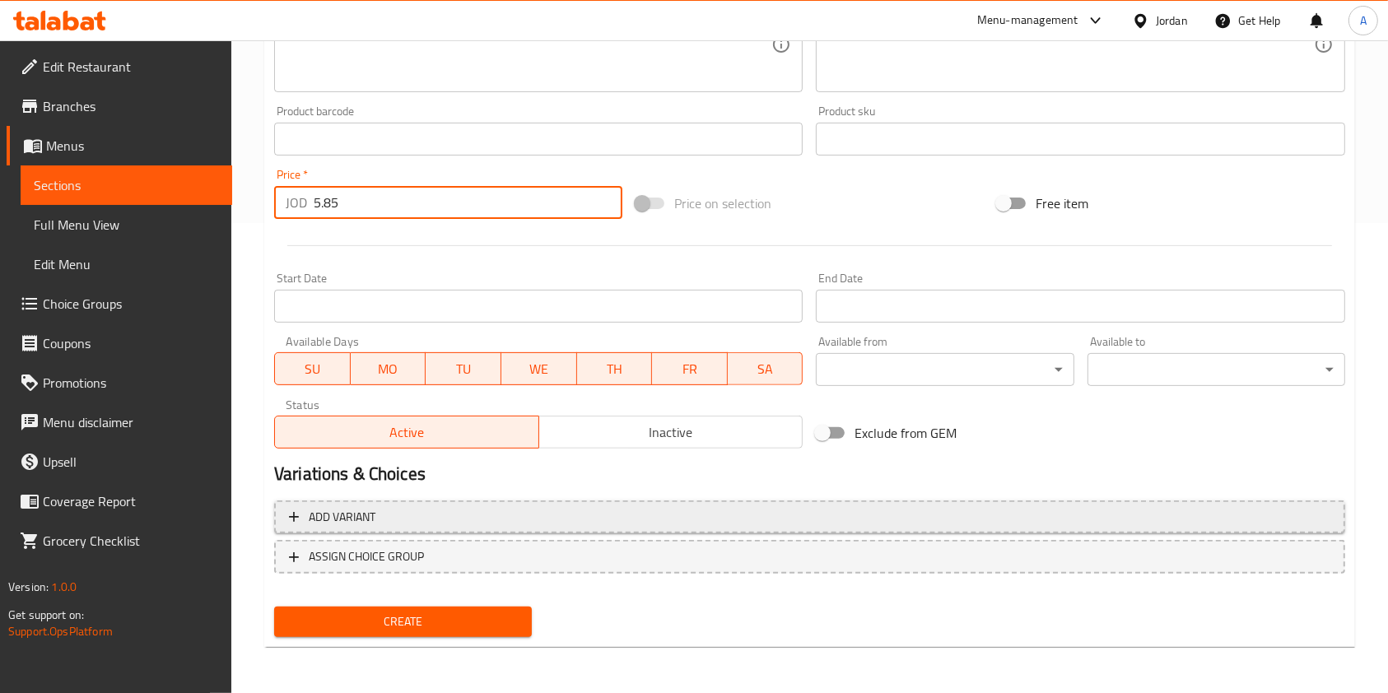
click at [378, 517] on span "Add variant" at bounding box center [809, 517] width 1041 height 21
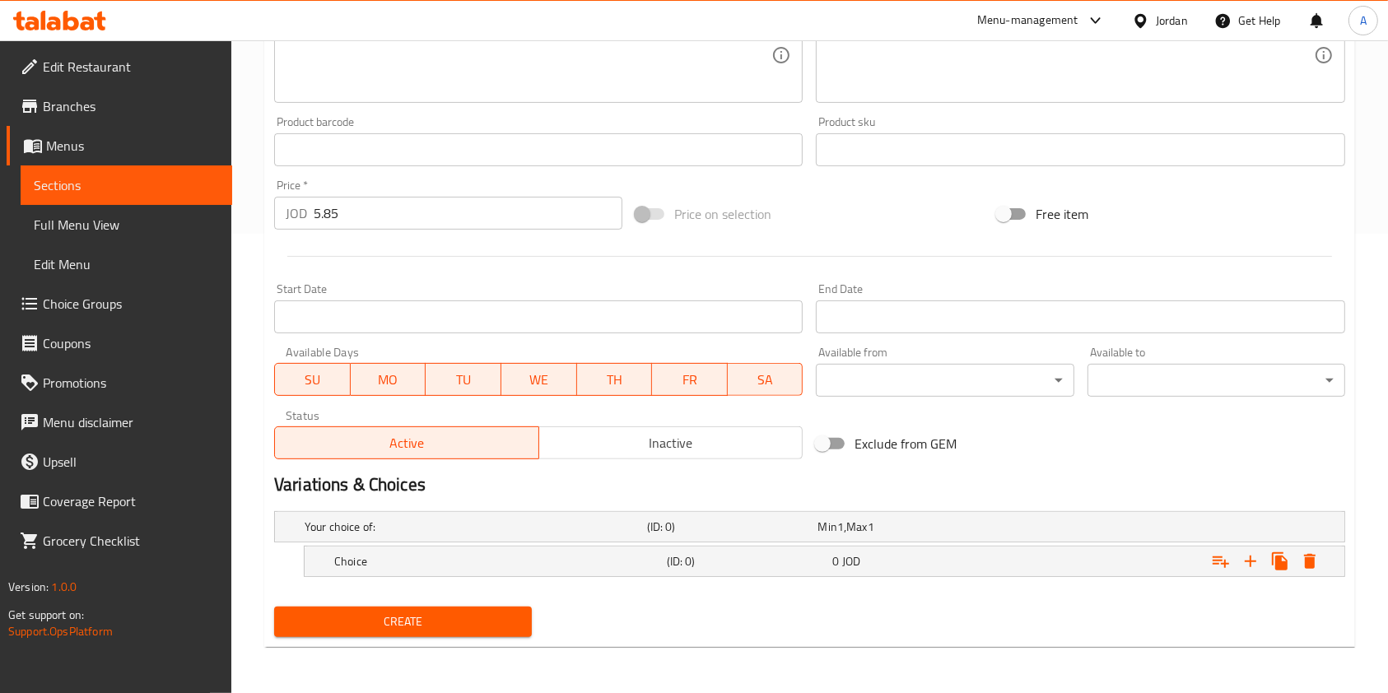
scroll to position [459, 0]
click at [461, 520] on h5 "Your choice of:" at bounding box center [473, 527] width 336 height 16
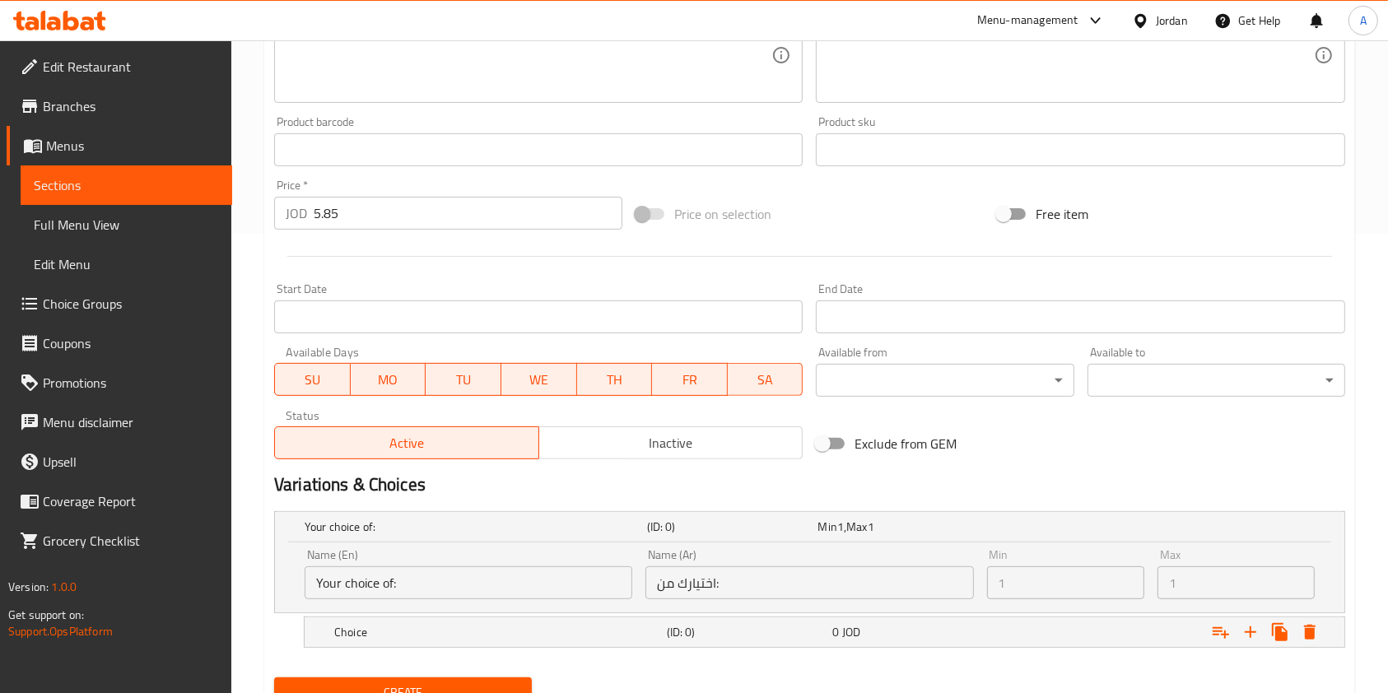
click at [440, 578] on input "Your choice of:" at bounding box center [469, 582] width 328 height 33
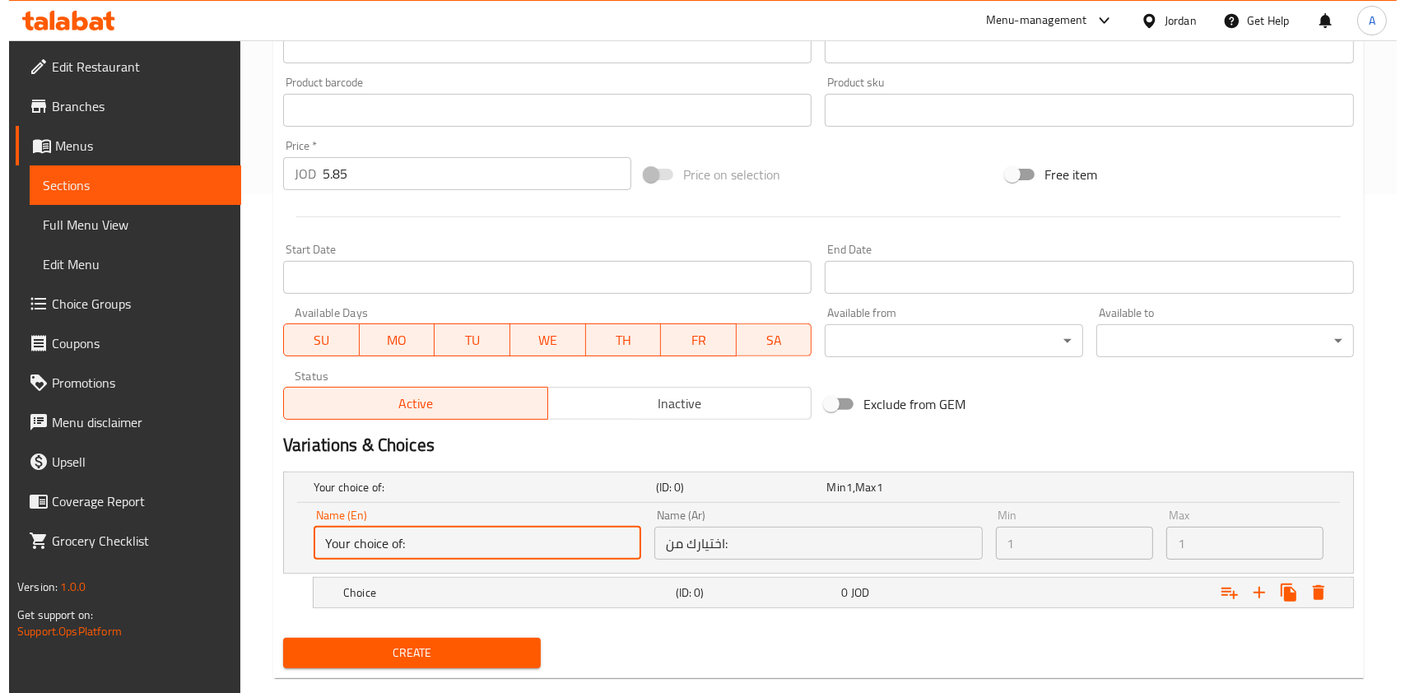
scroll to position [500, 0]
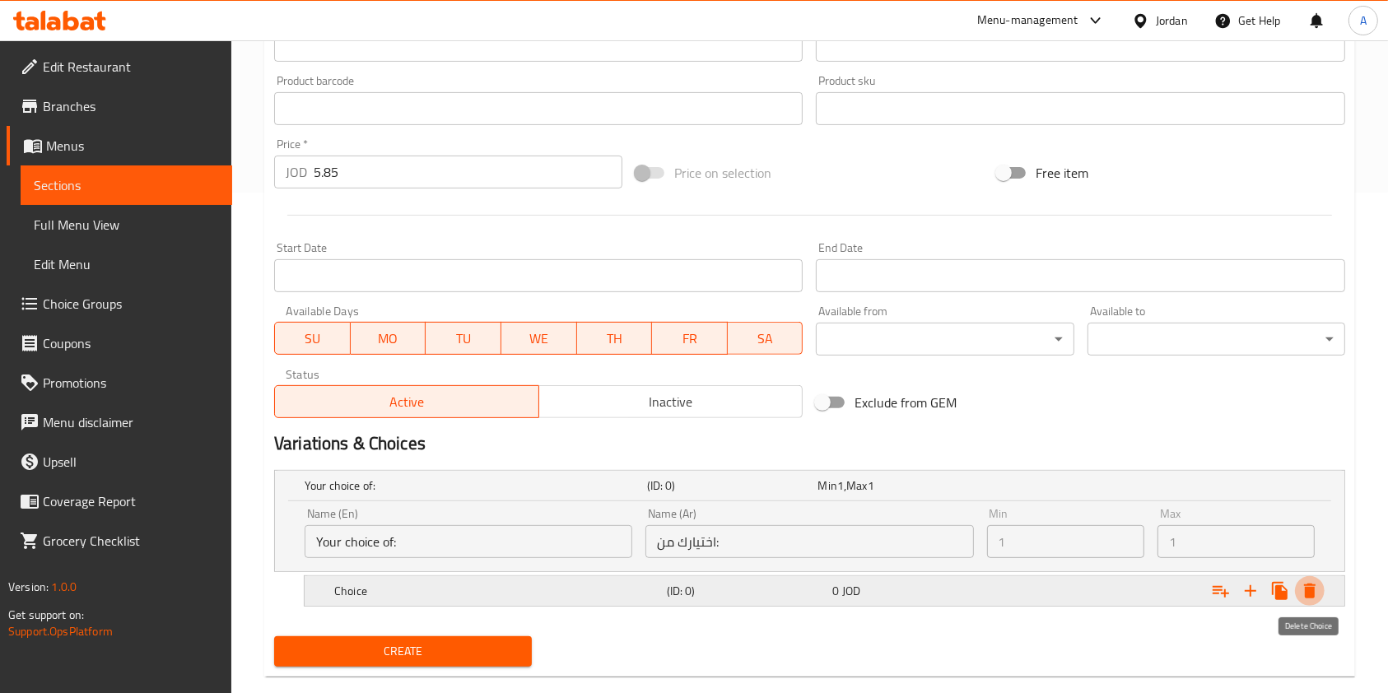
click at [1309, 589] on icon "Expand" at bounding box center [1310, 591] width 12 height 15
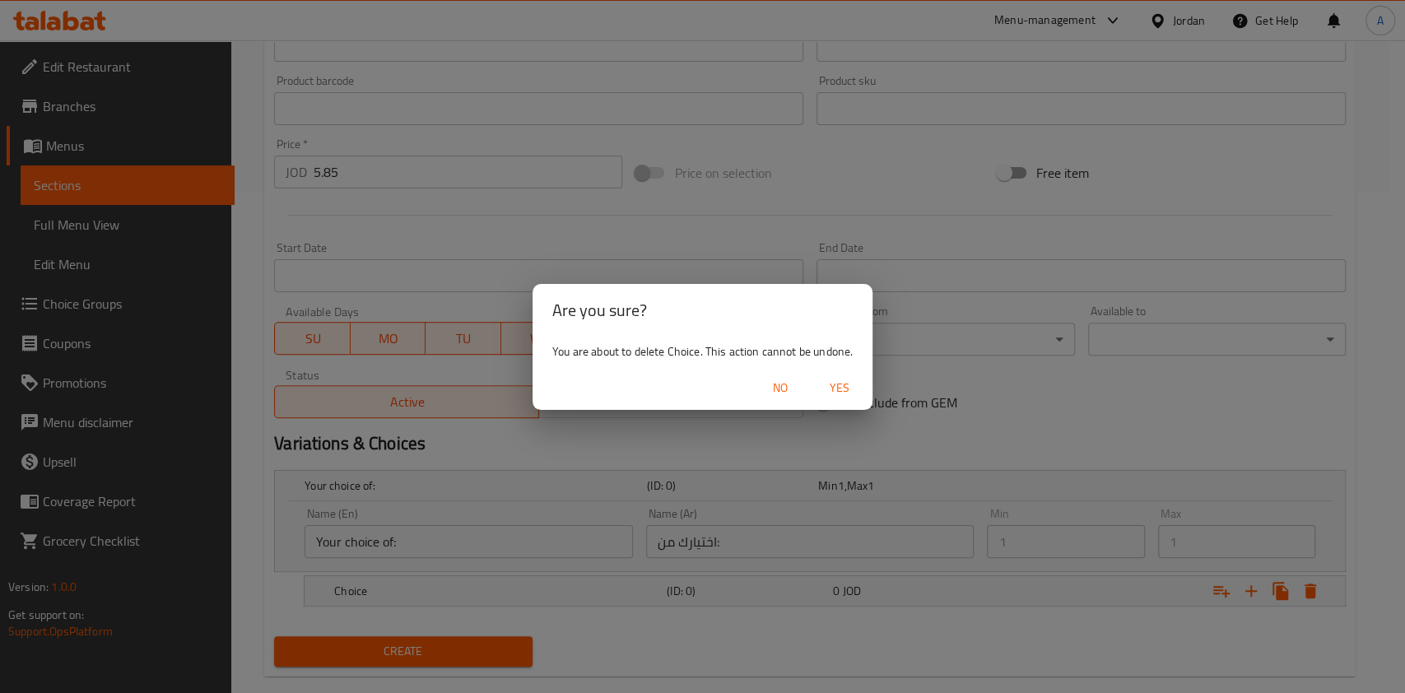
click at [854, 387] on span "Yes" at bounding box center [840, 388] width 40 height 21
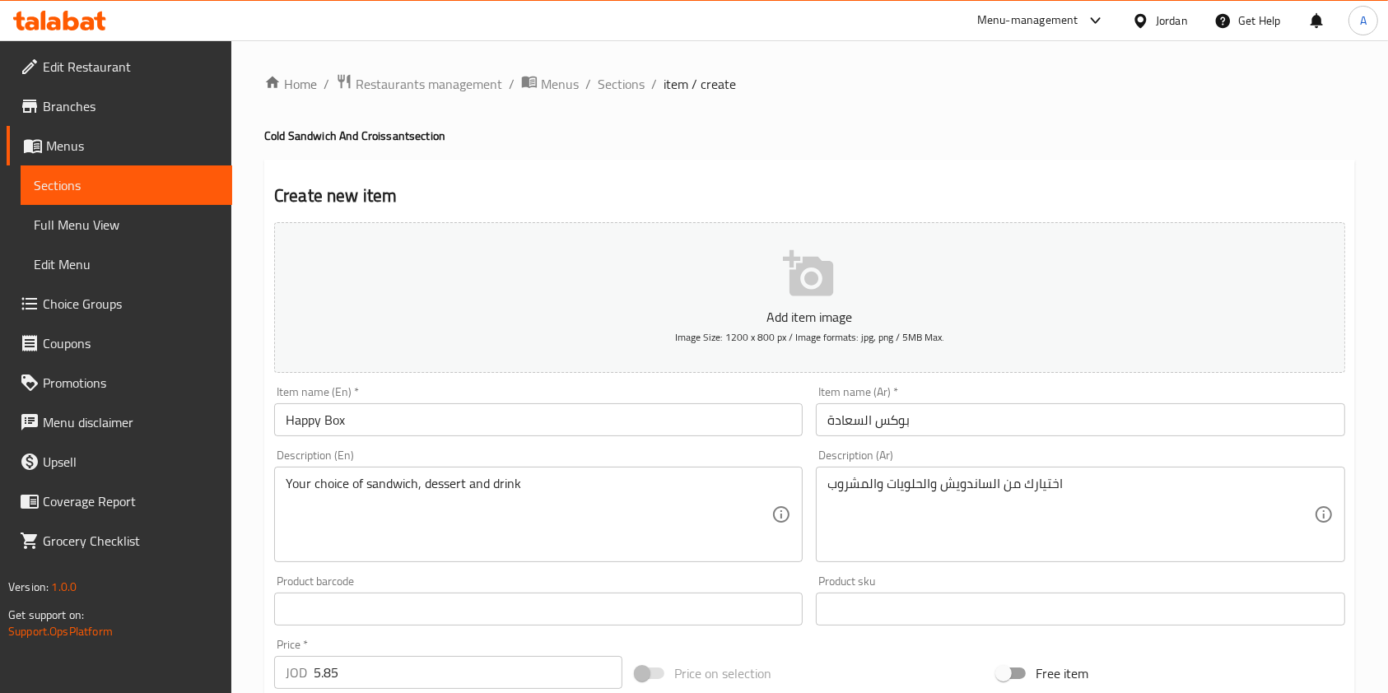
scroll to position [470, 0]
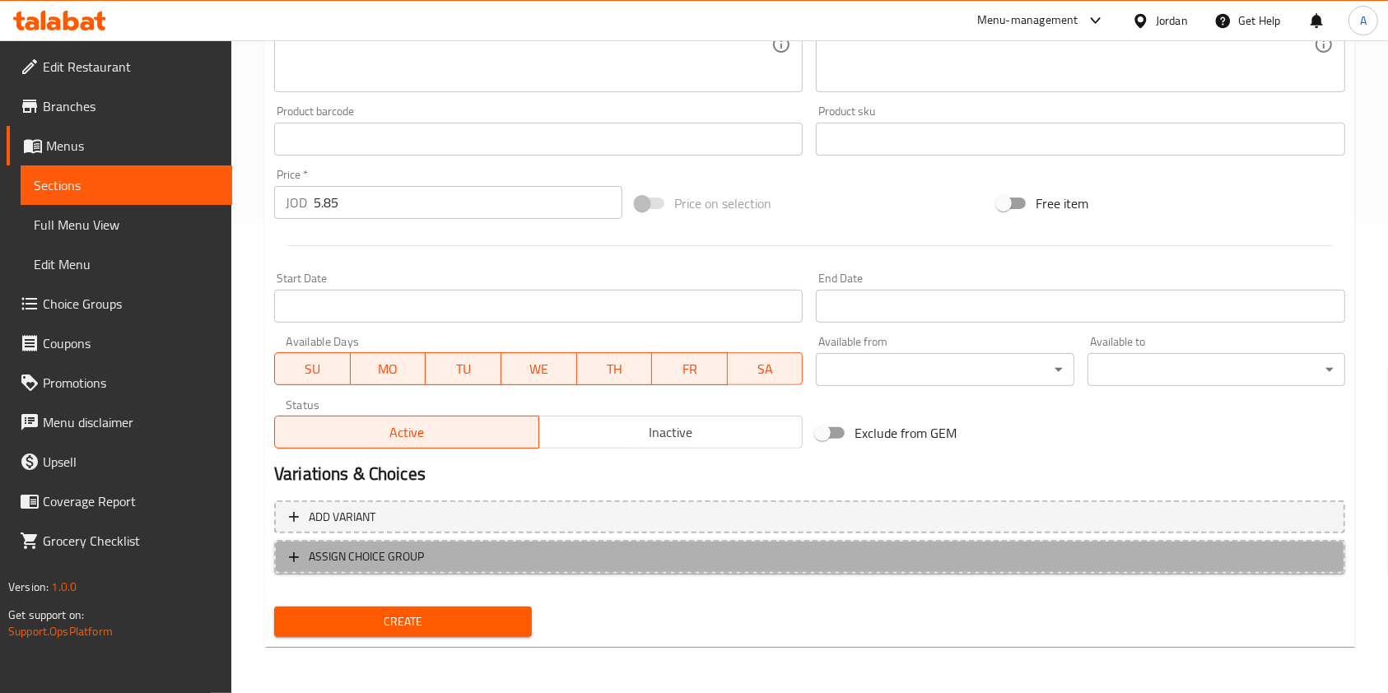
click at [463, 560] on span "ASSIGN CHOICE GROUP" at bounding box center [809, 557] width 1041 height 21
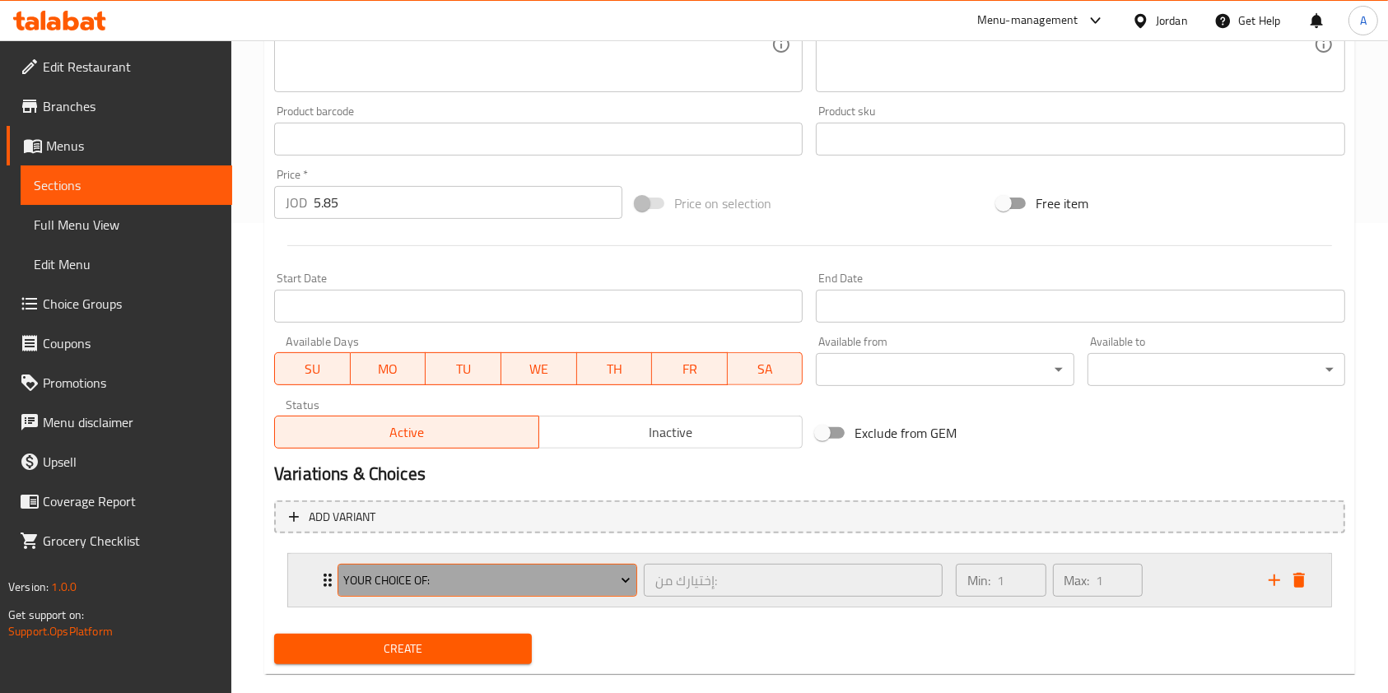
click at [528, 579] on span "Your Choice Of:" at bounding box center [486, 580] width 287 height 21
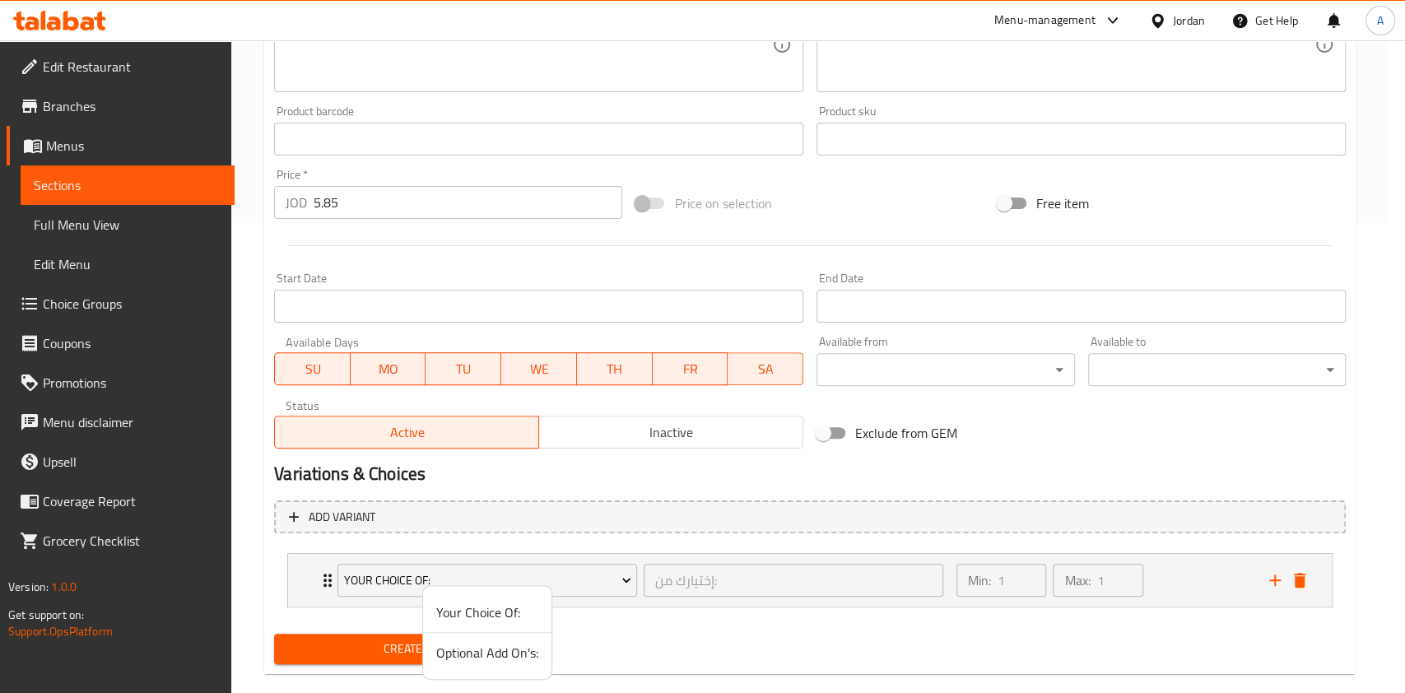
click at [610, 649] on div at bounding box center [702, 346] width 1405 height 693
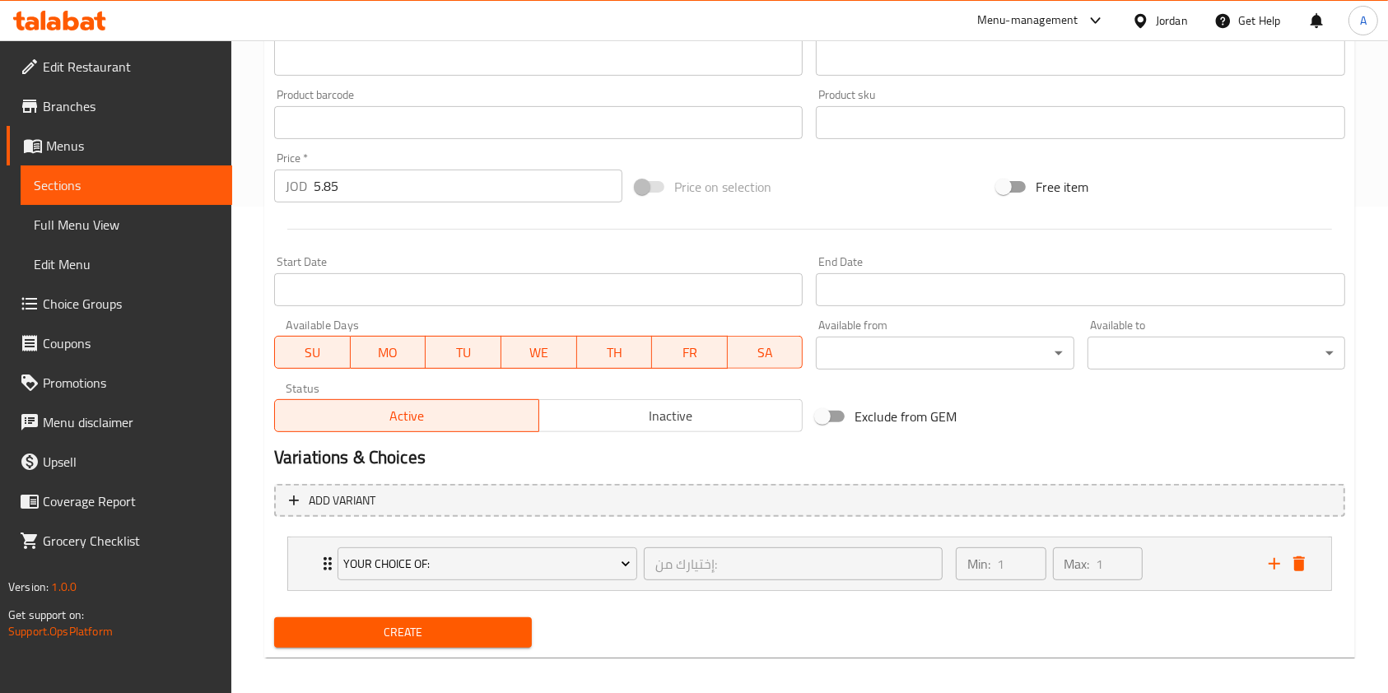
scroll to position [497, 0]
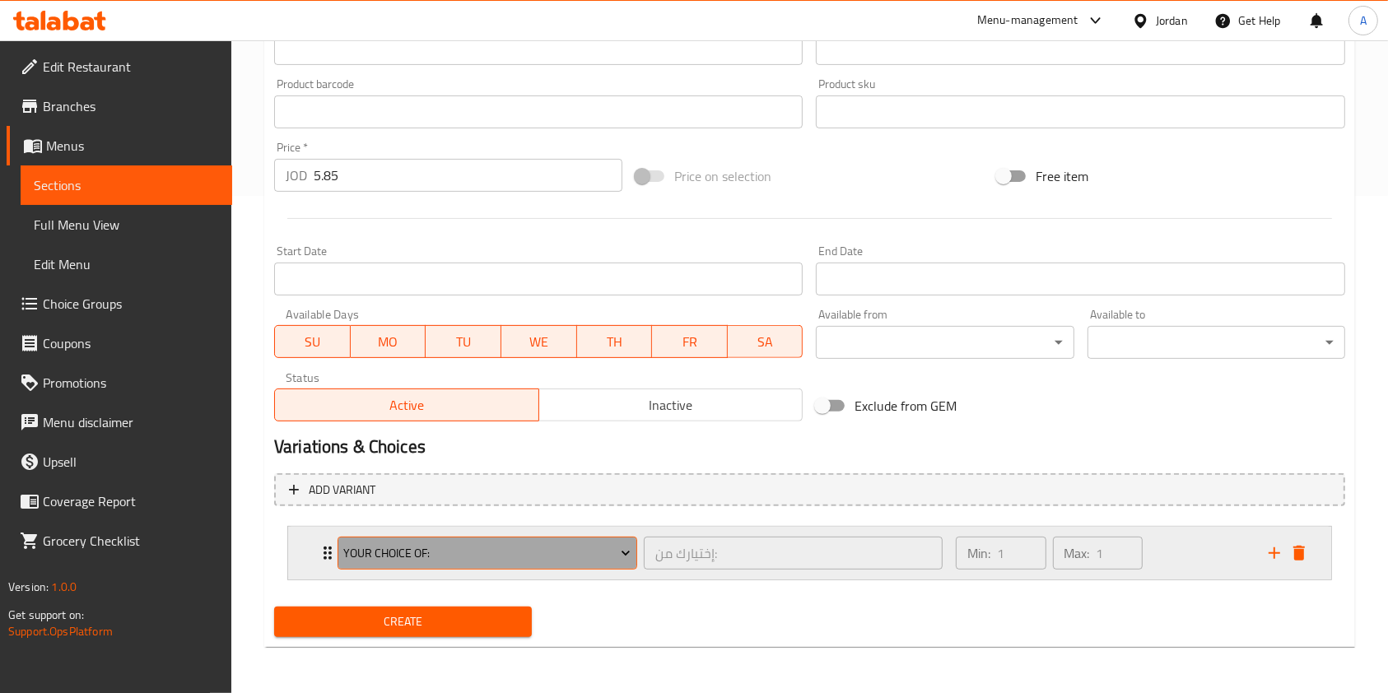
click at [429, 543] on span "Your Choice Of:" at bounding box center [486, 553] width 287 height 21
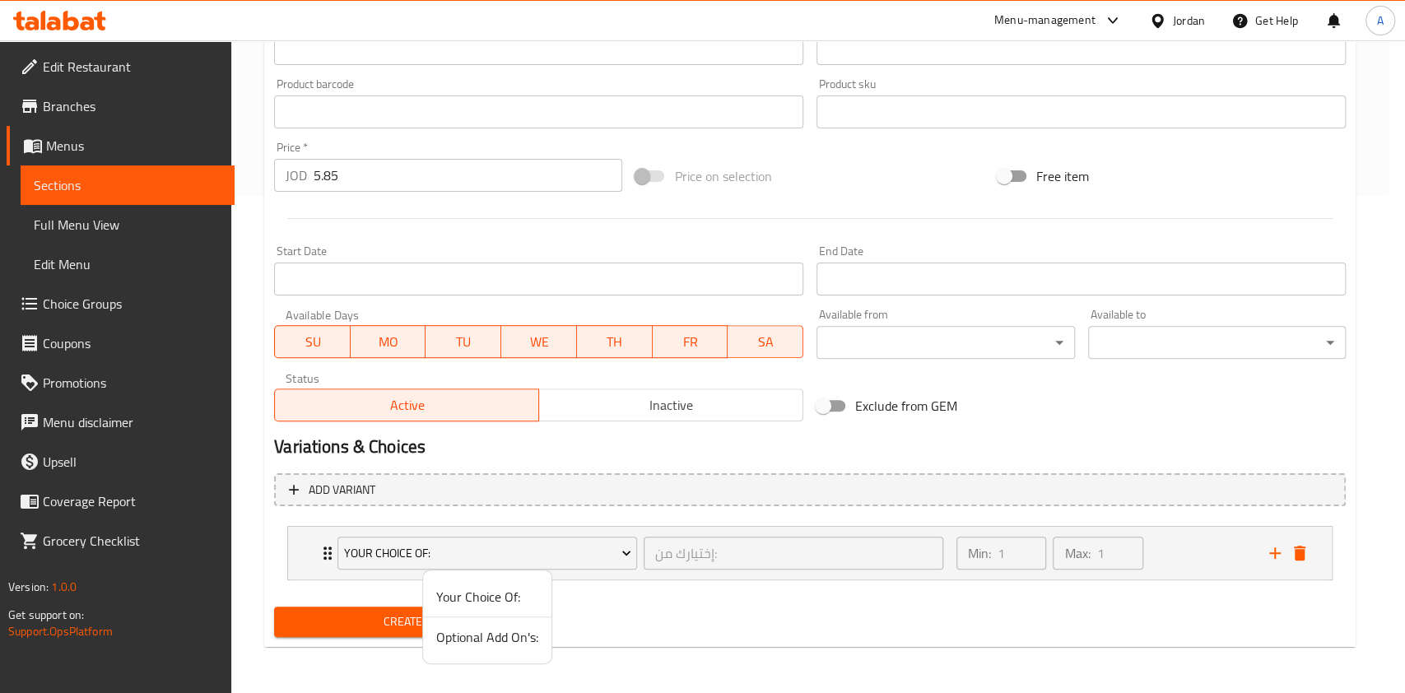
click at [236, 540] on div at bounding box center [702, 346] width 1405 height 693
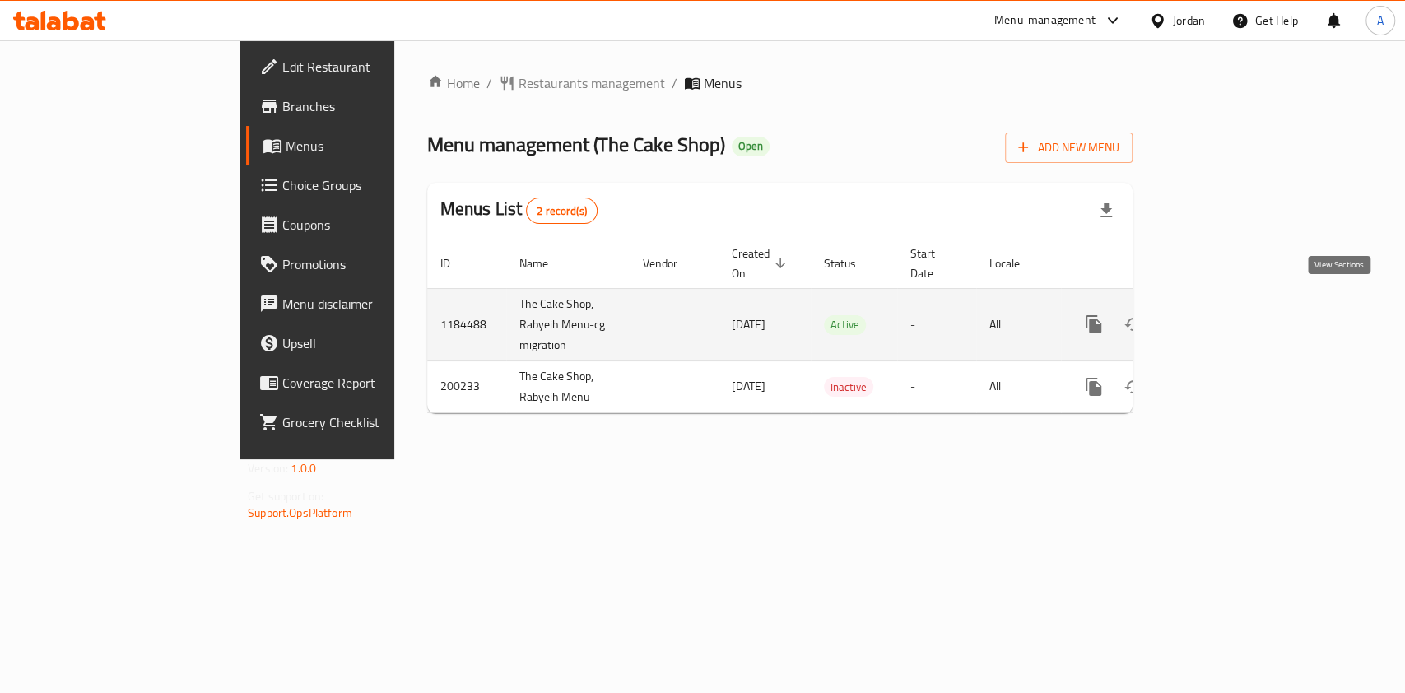
click at [1222, 314] on icon "enhanced table" at bounding box center [1213, 324] width 20 height 20
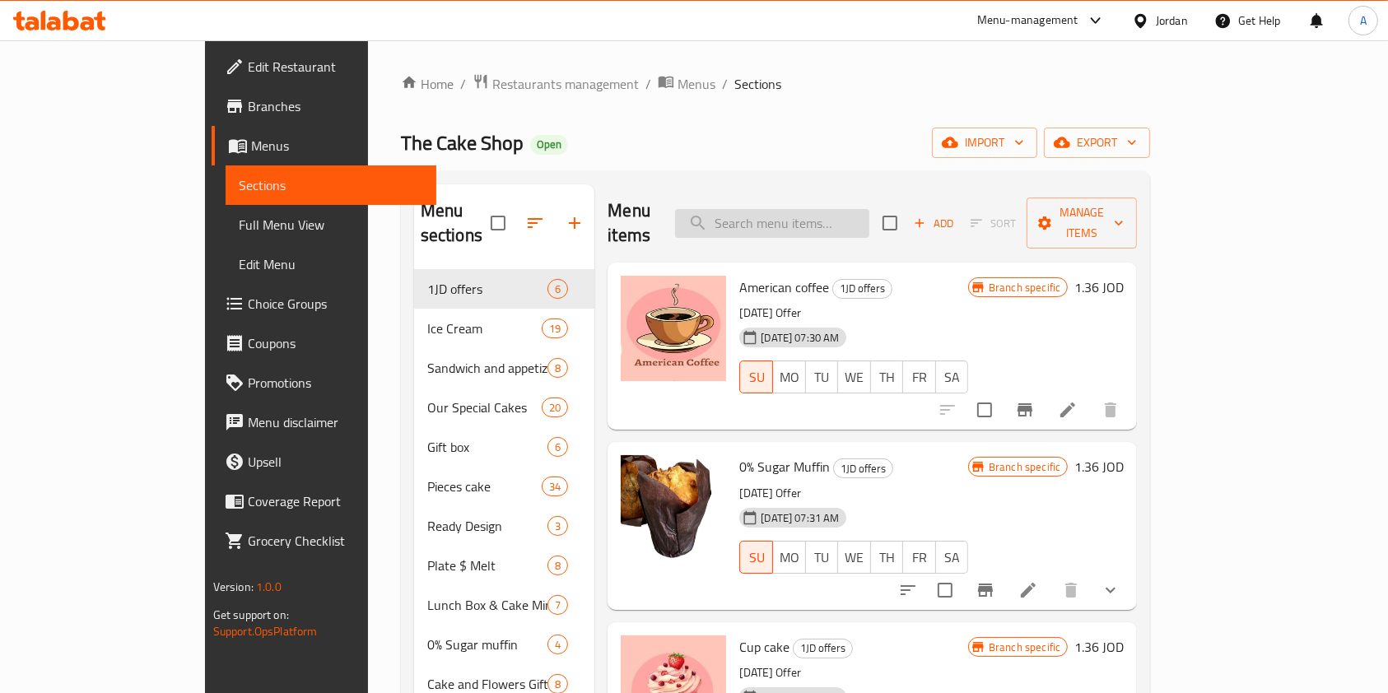
click at [837, 213] on input "search" at bounding box center [772, 223] width 194 height 29
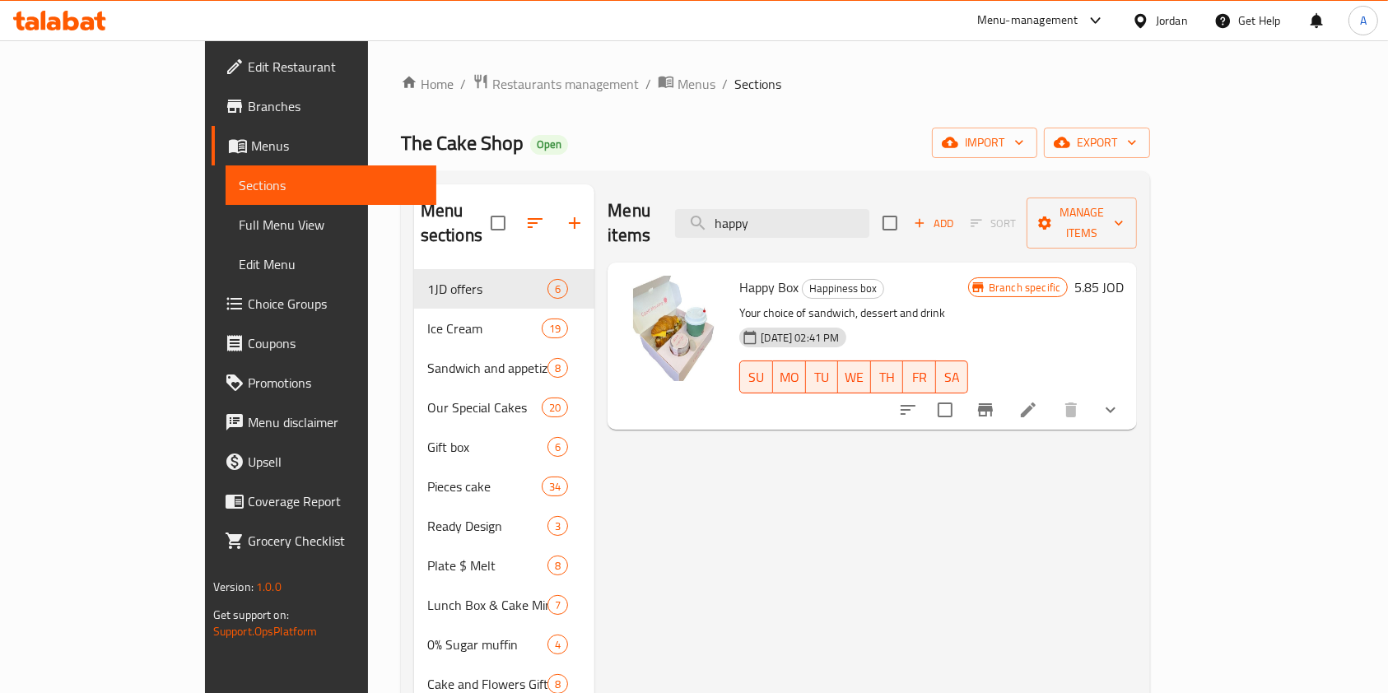
type input "happy"
click at [1036, 403] on icon at bounding box center [1028, 410] width 15 height 15
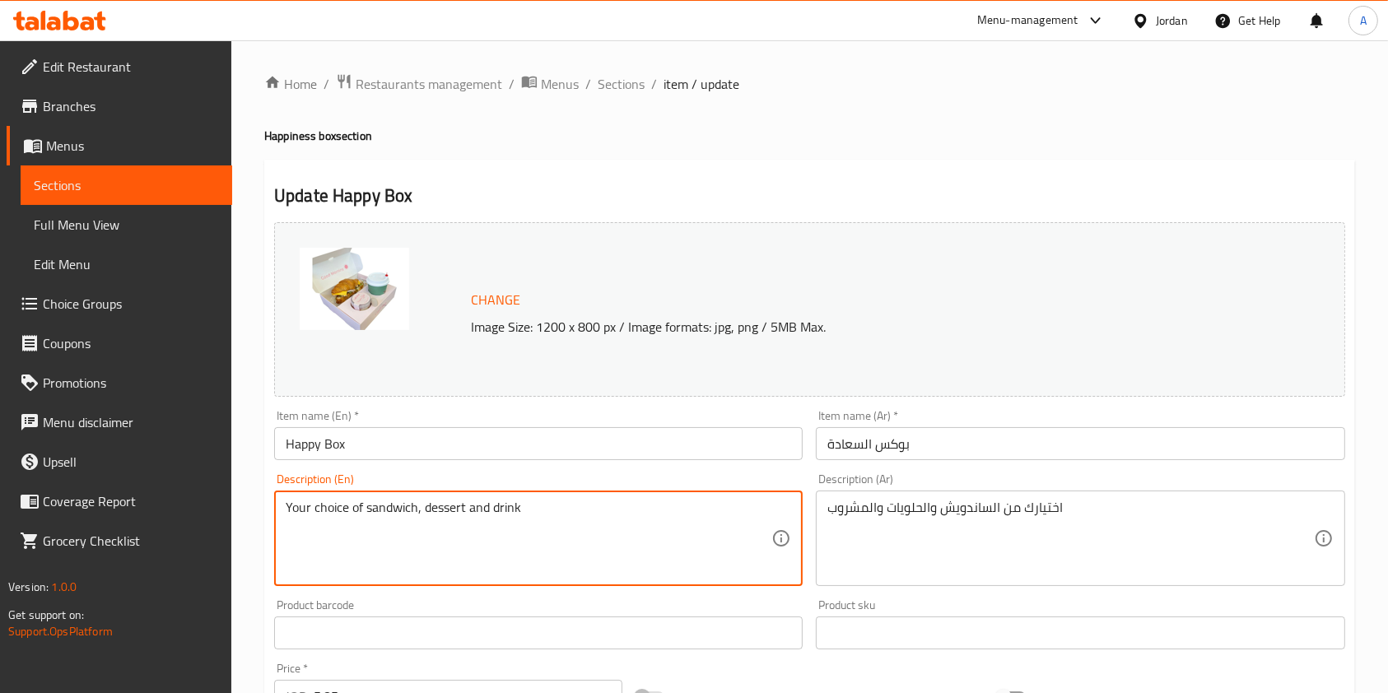
click at [445, 529] on textarea "Your choice of sandwich, dessert and drink" at bounding box center [529, 539] width 486 height 78
click at [929, 490] on div "Description (Ar) اختيارك من الساندويش والحلويات والمشروب Description (Ar)" at bounding box center [1080, 529] width 528 height 113
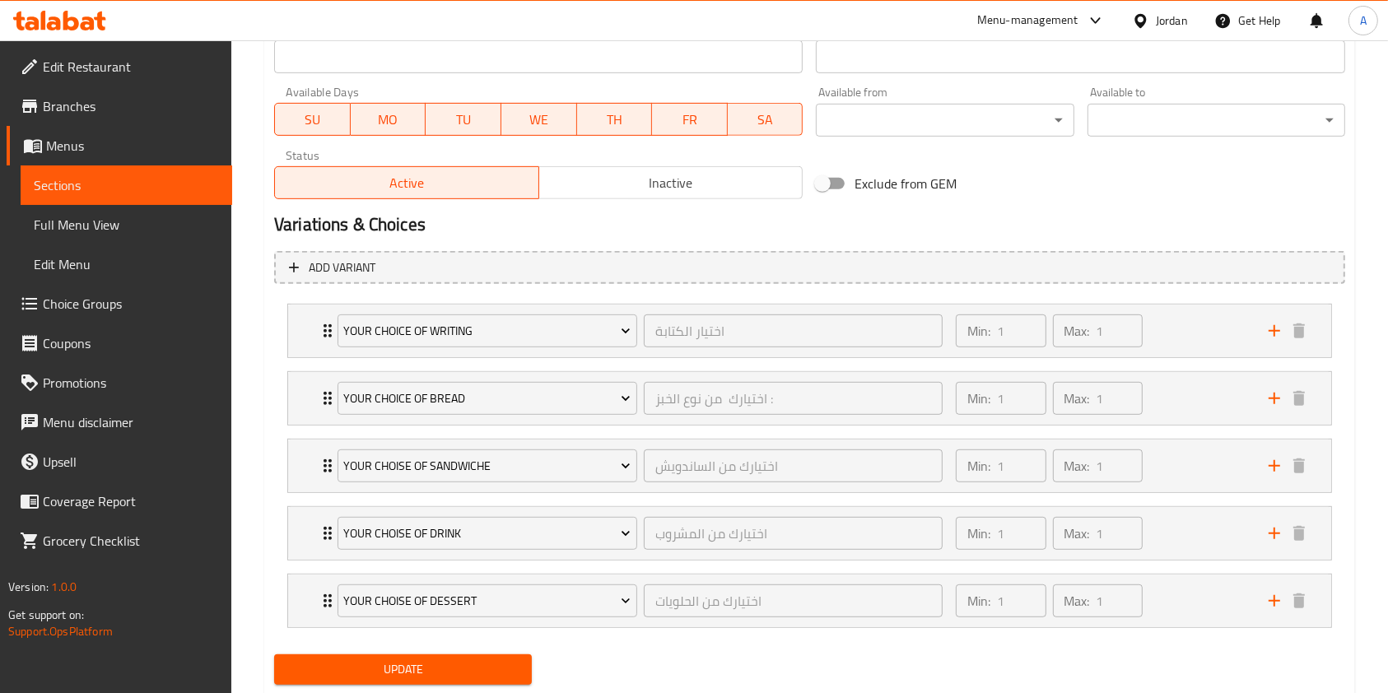
scroll to position [790, 0]
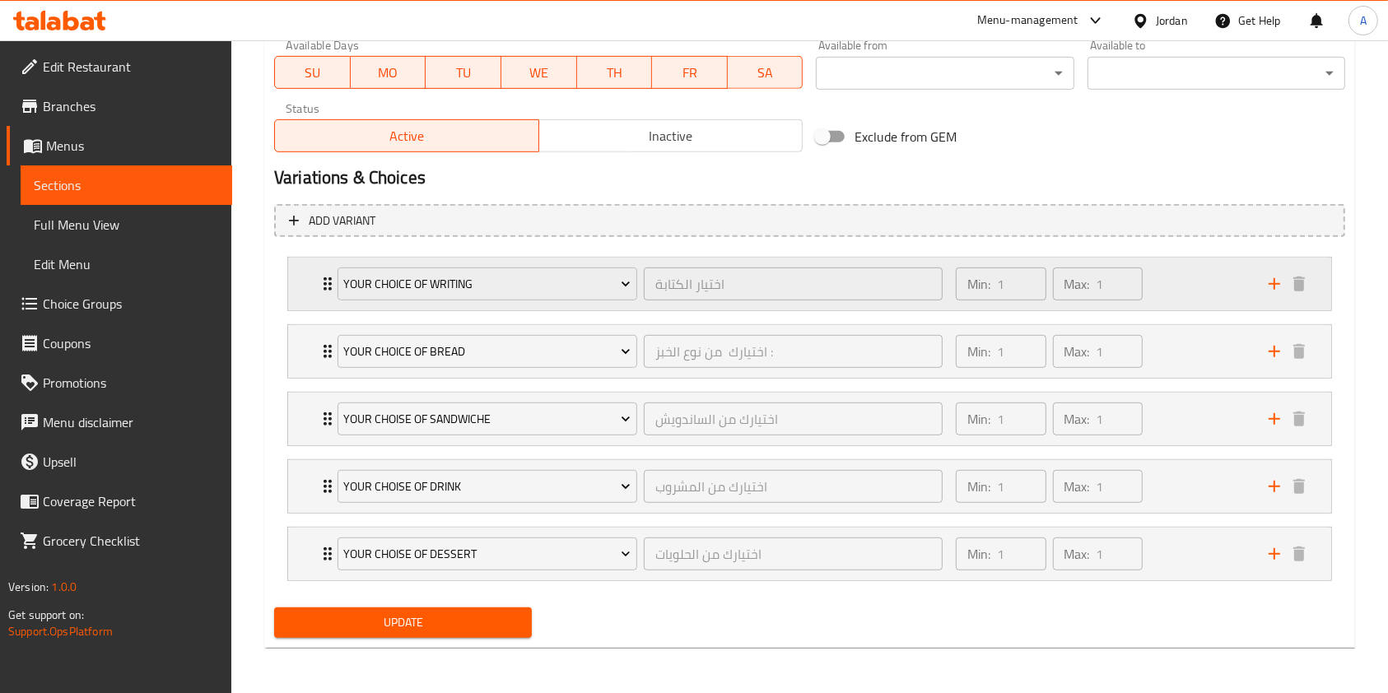
click at [1222, 283] on div "Min: 1 ​ Max: 1 ​" at bounding box center [1102, 284] width 313 height 53
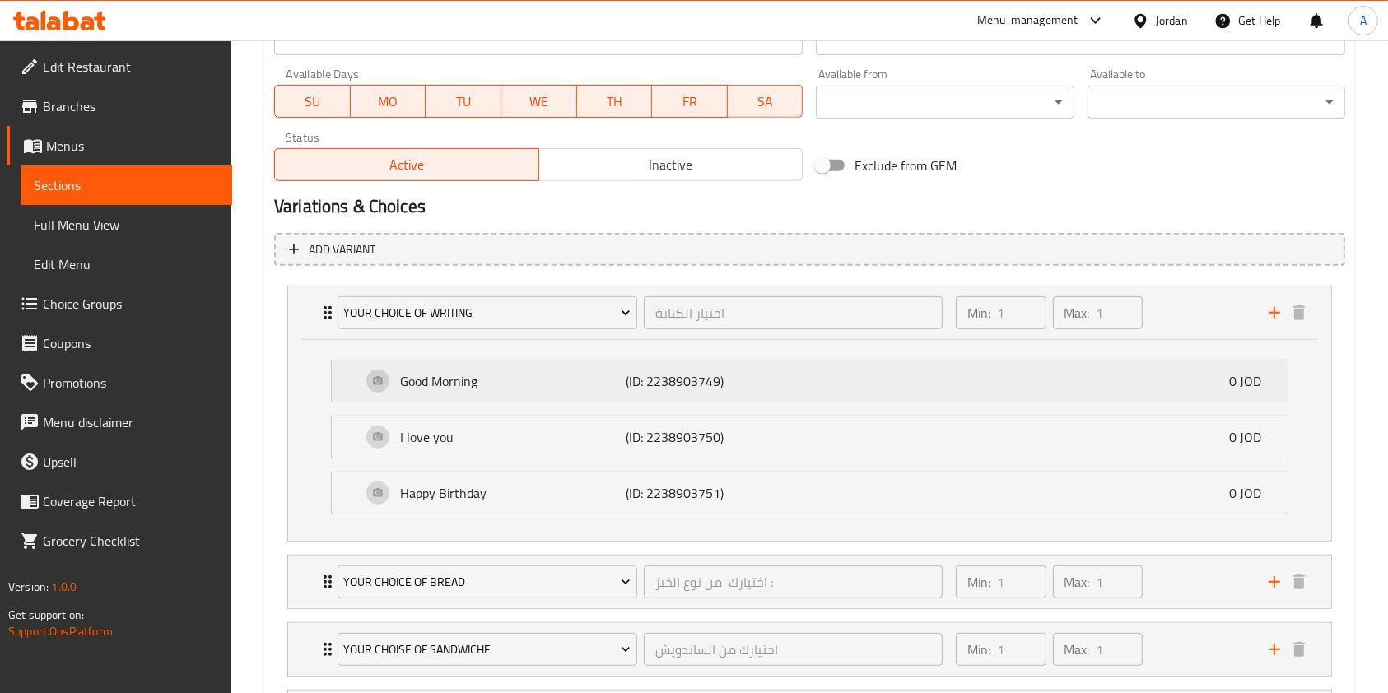
scroll to position [759, 0]
click at [512, 392] on p "Good Morning" at bounding box center [513, 384] width 226 height 20
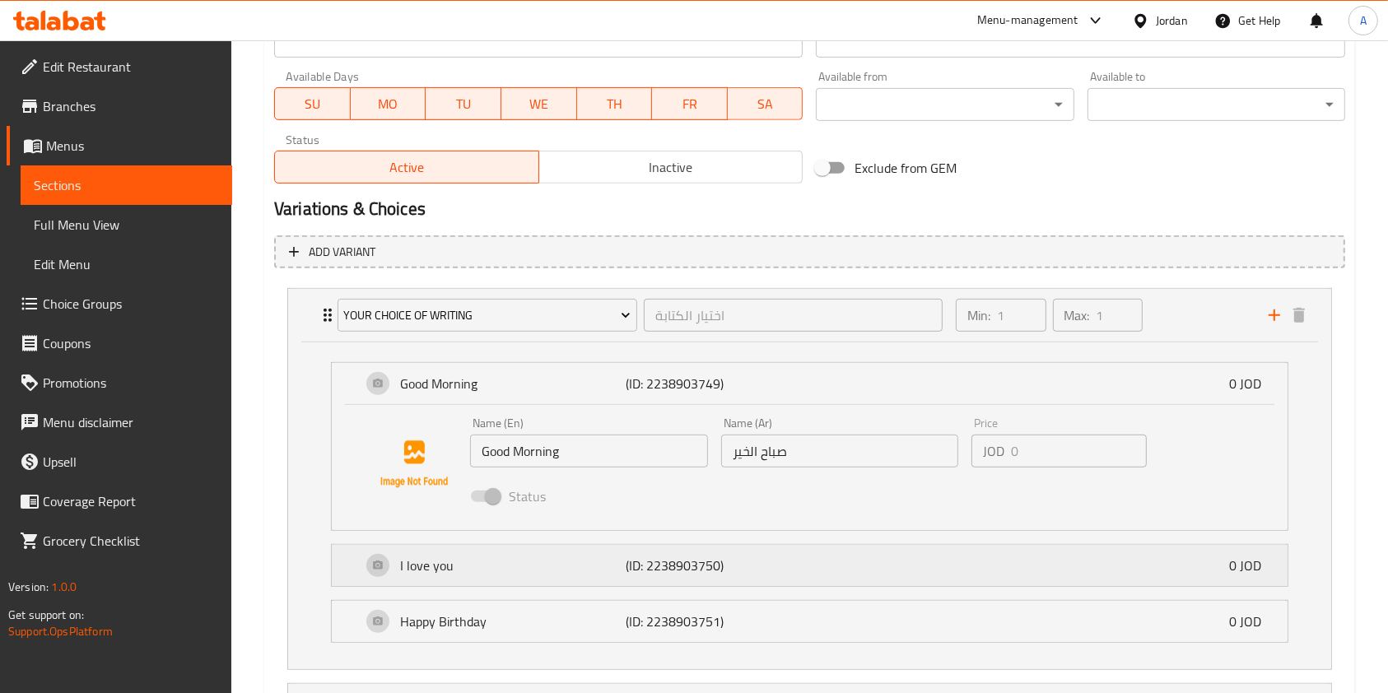
click at [609, 575] on div "I love you (ID: 2238903750) 0 JOD" at bounding box center [814, 565] width 906 height 41
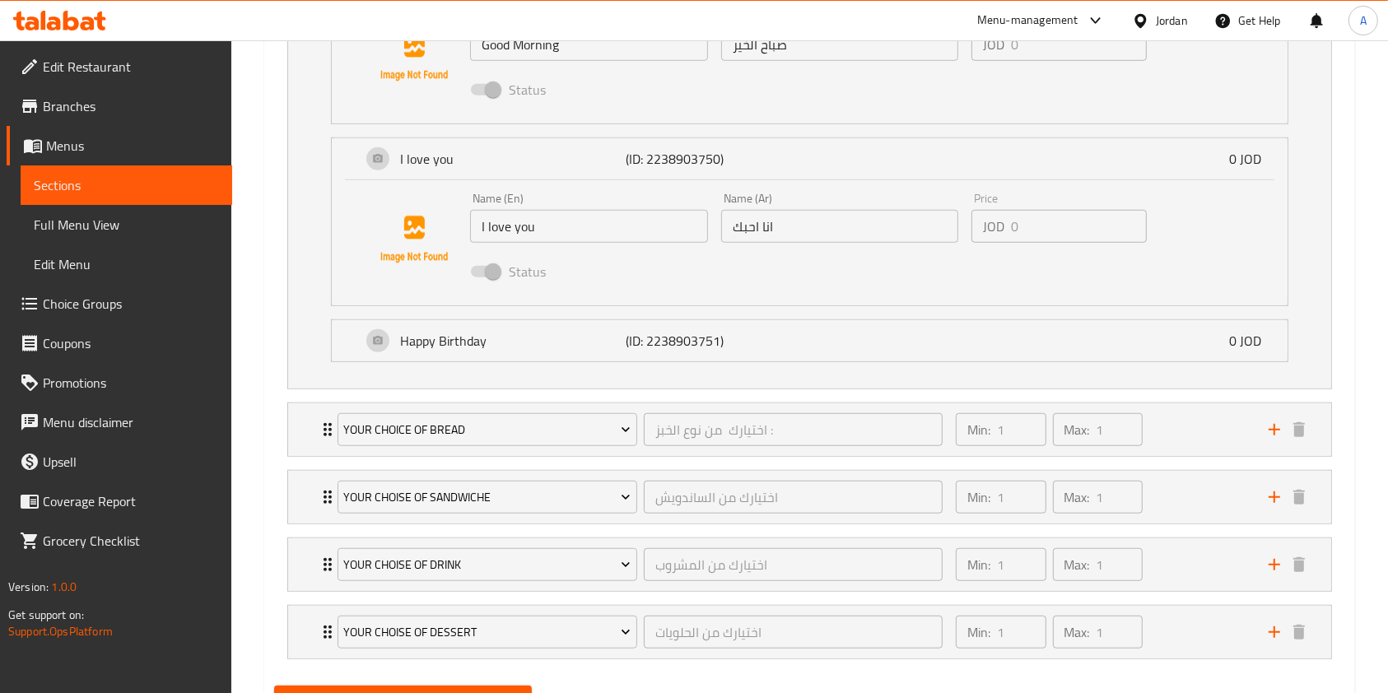
scroll to position [1242, 0]
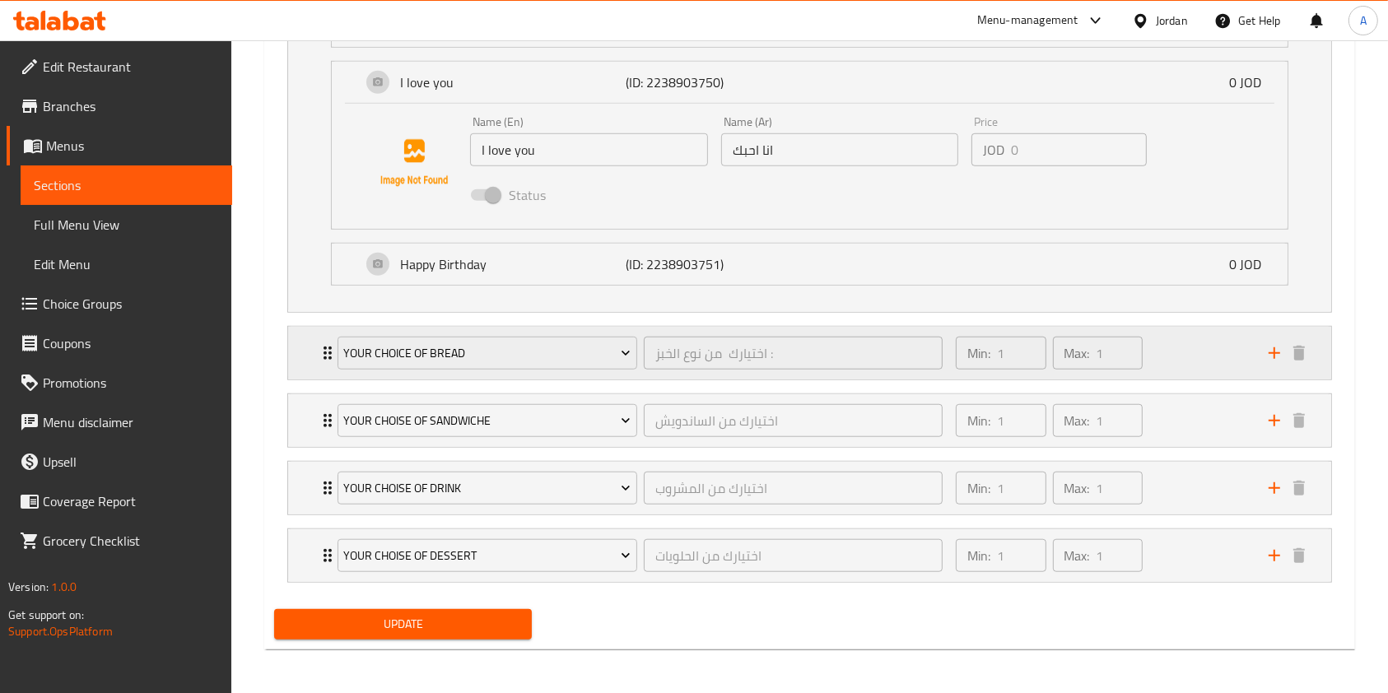
click at [1191, 353] on div "Min: 1 ​ Max: 1 ​" at bounding box center [1102, 353] width 313 height 53
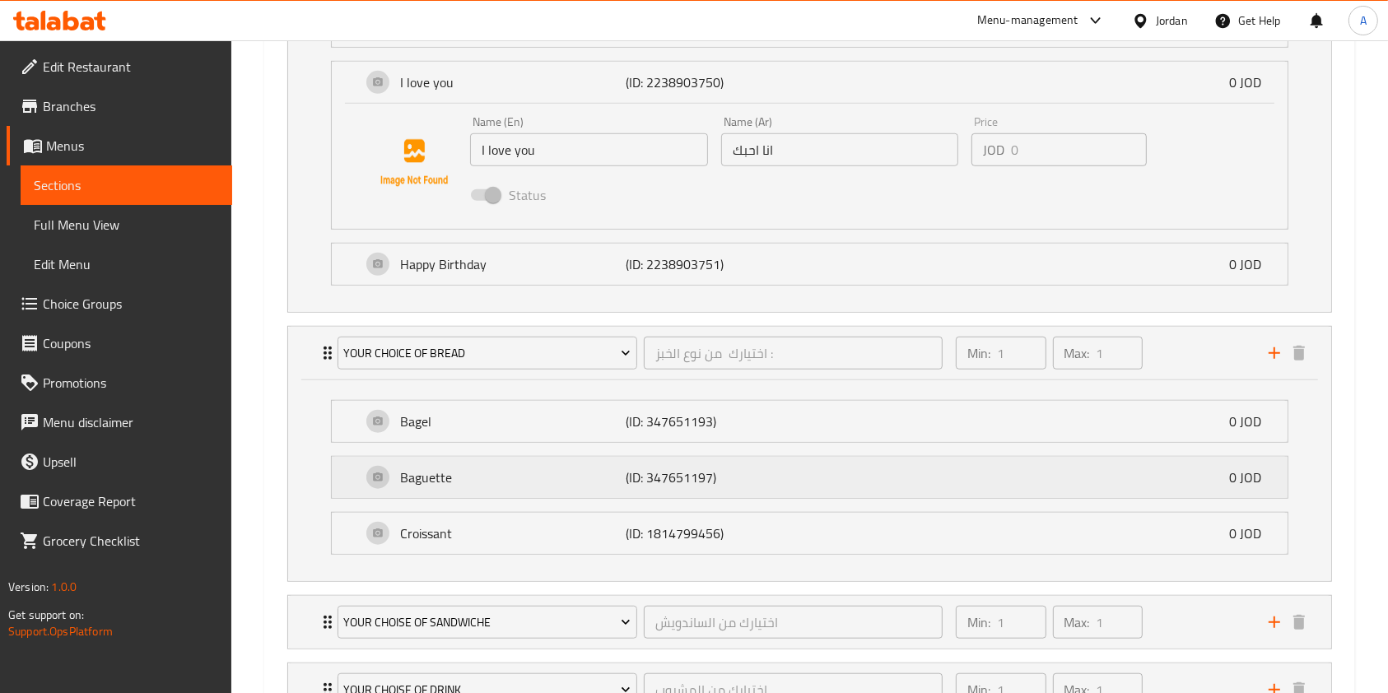
scroll to position [1281, 0]
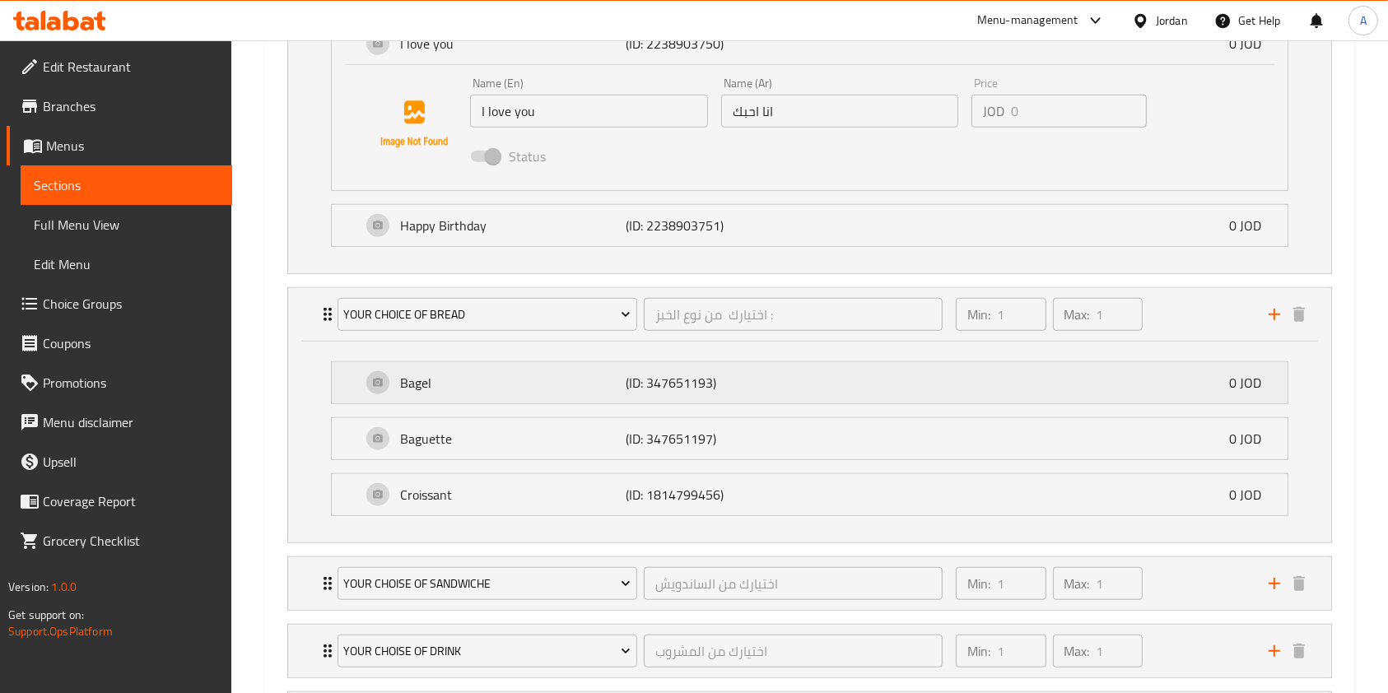
click at [522, 393] on div "Bagel (ID: 347651193) 0 JOD" at bounding box center [814, 382] width 906 height 41
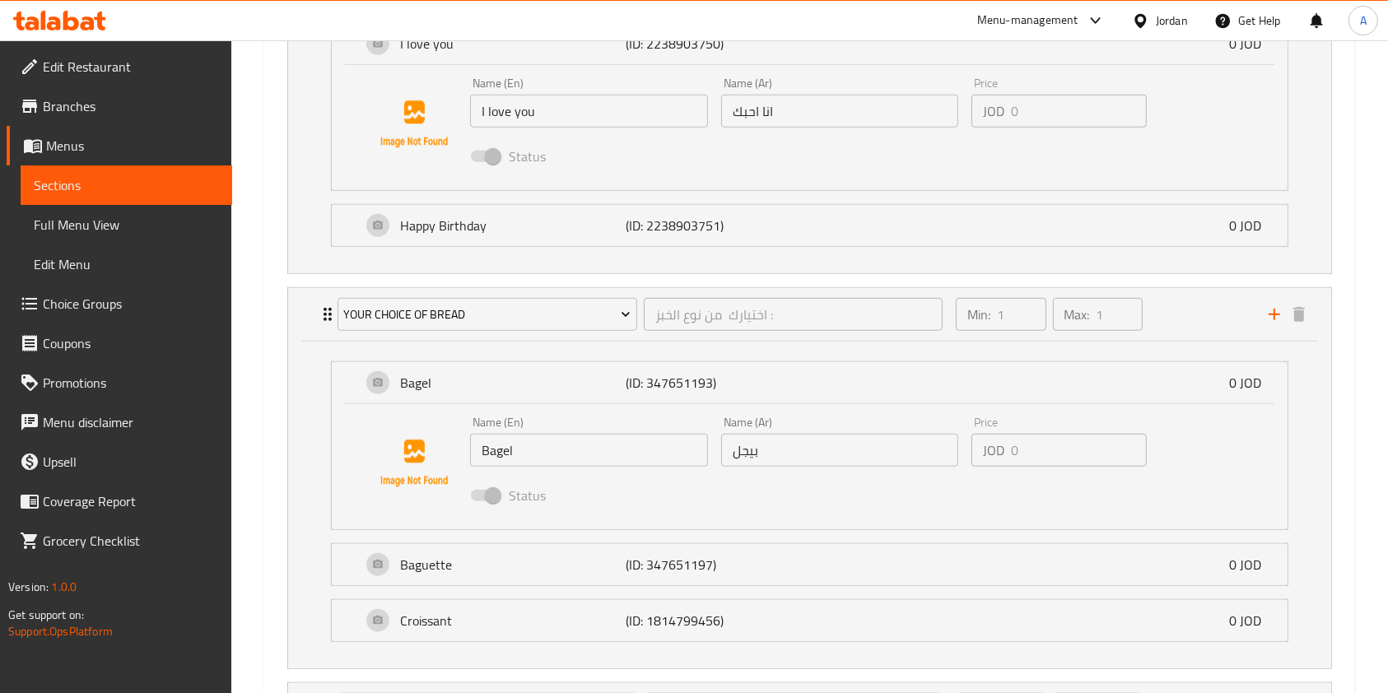
click at [538, 450] on input "Bagel" at bounding box center [589, 450] width 238 height 33
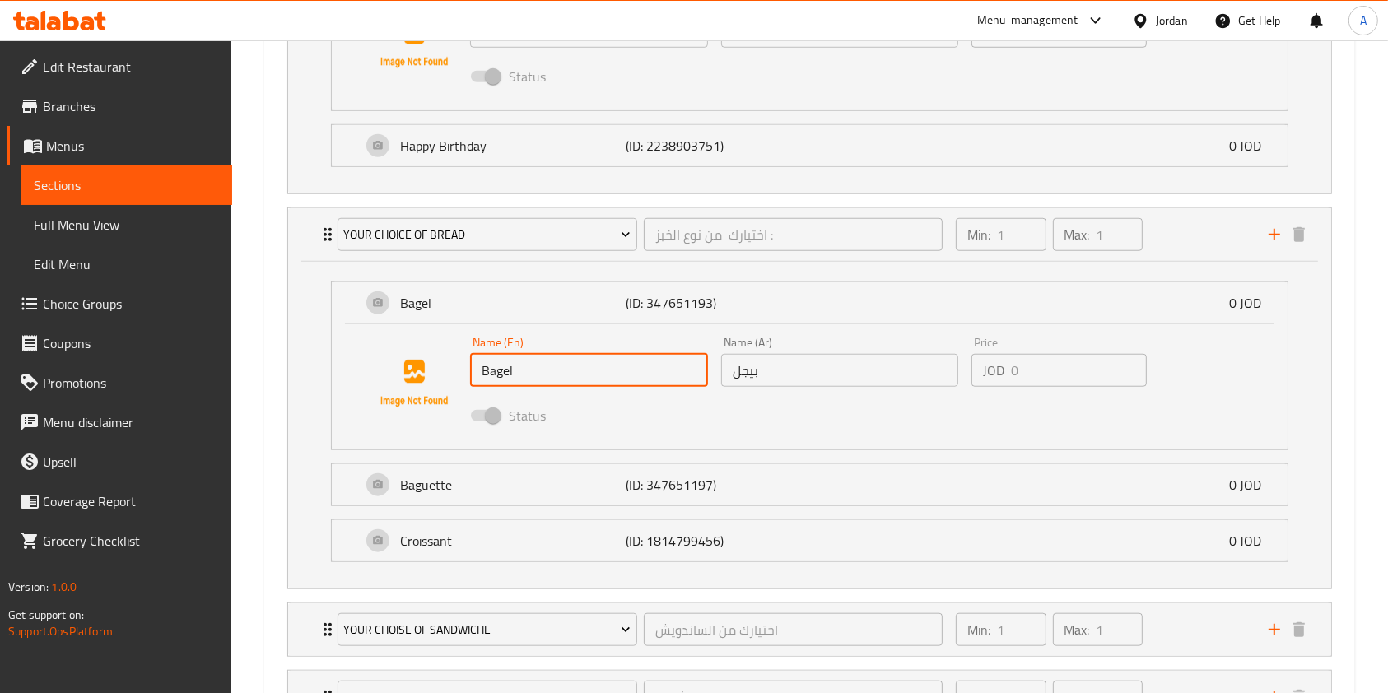
scroll to position [1363, 0]
click at [514, 482] on p "Baguette" at bounding box center [513, 482] width 226 height 20
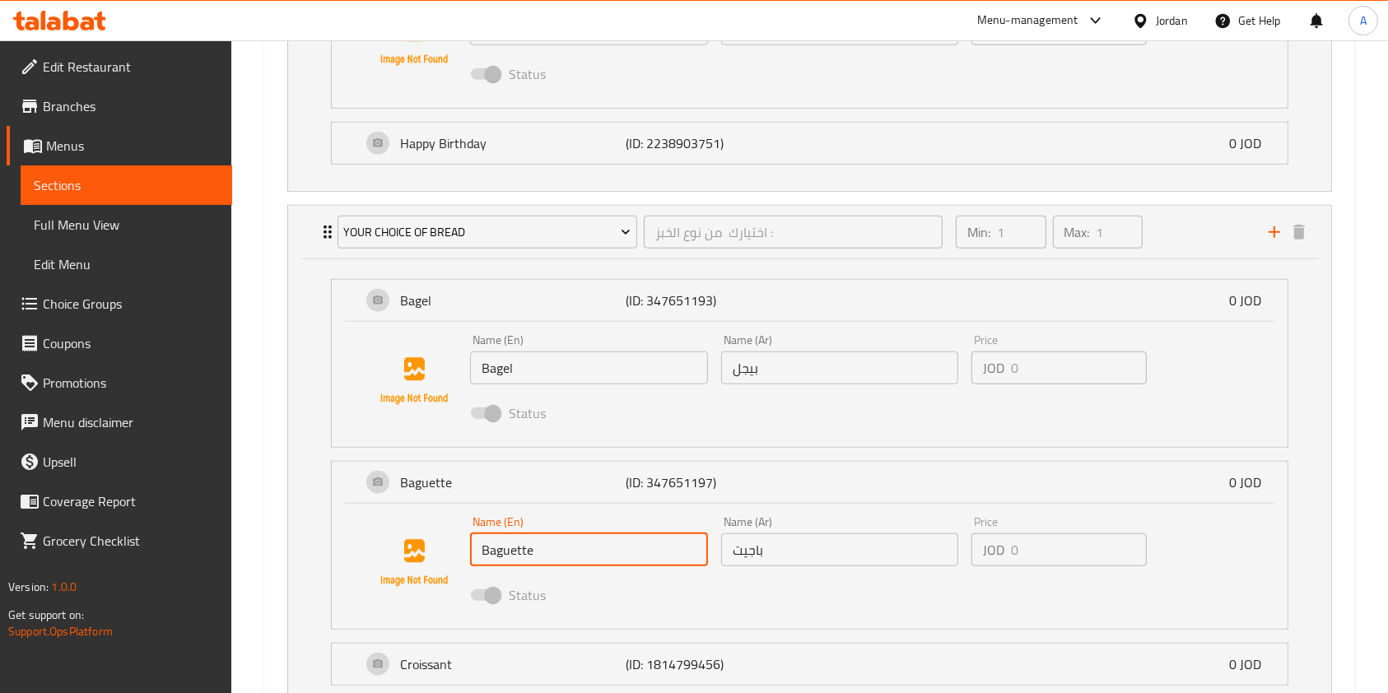
click at [526, 545] on input "Baguette" at bounding box center [589, 549] width 238 height 33
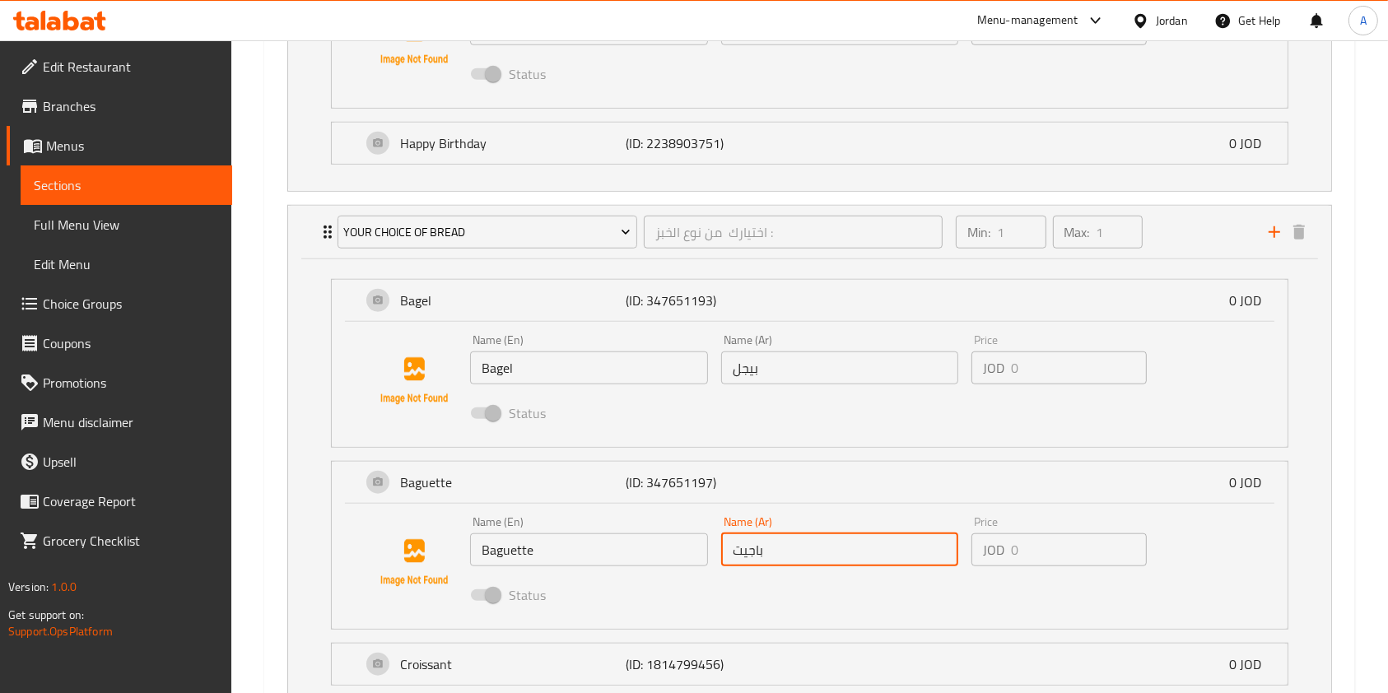
click at [768, 550] on input "باجيت" at bounding box center [840, 549] width 238 height 33
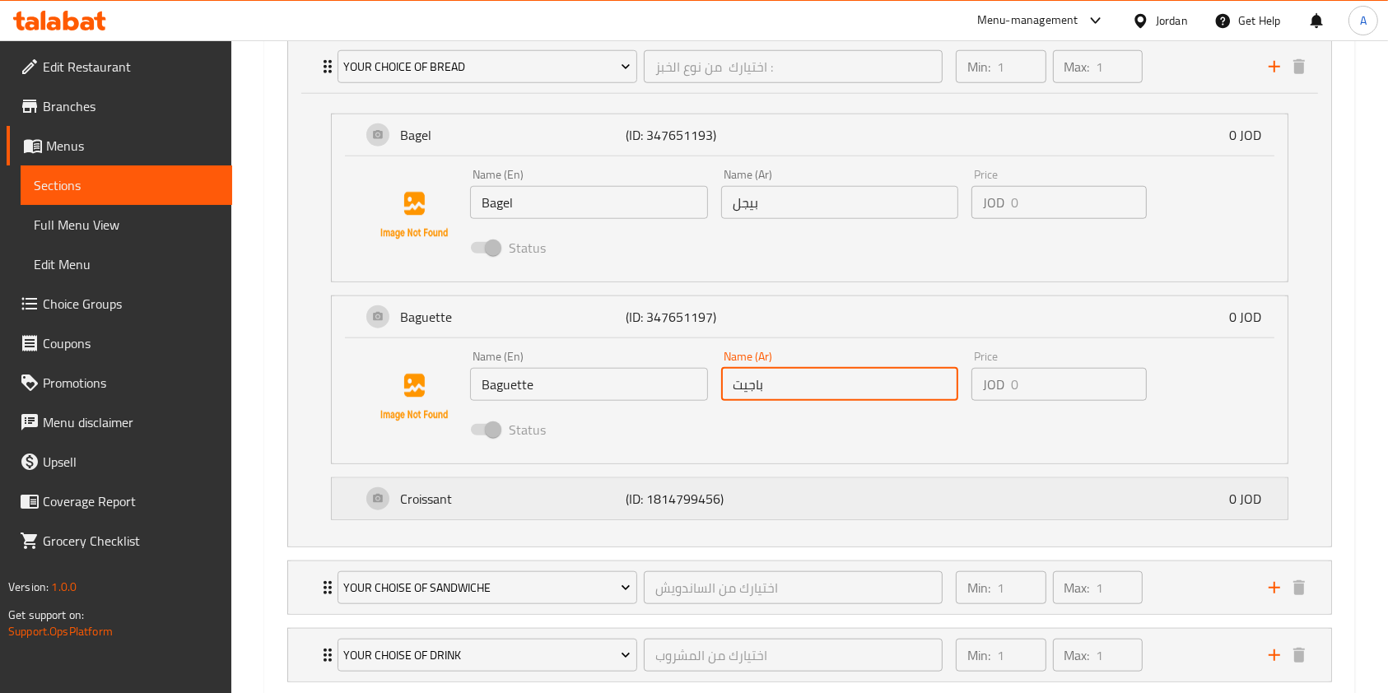
scroll to position [1529, 0]
click at [537, 498] on p "Croissant" at bounding box center [513, 498] width 226 height 20
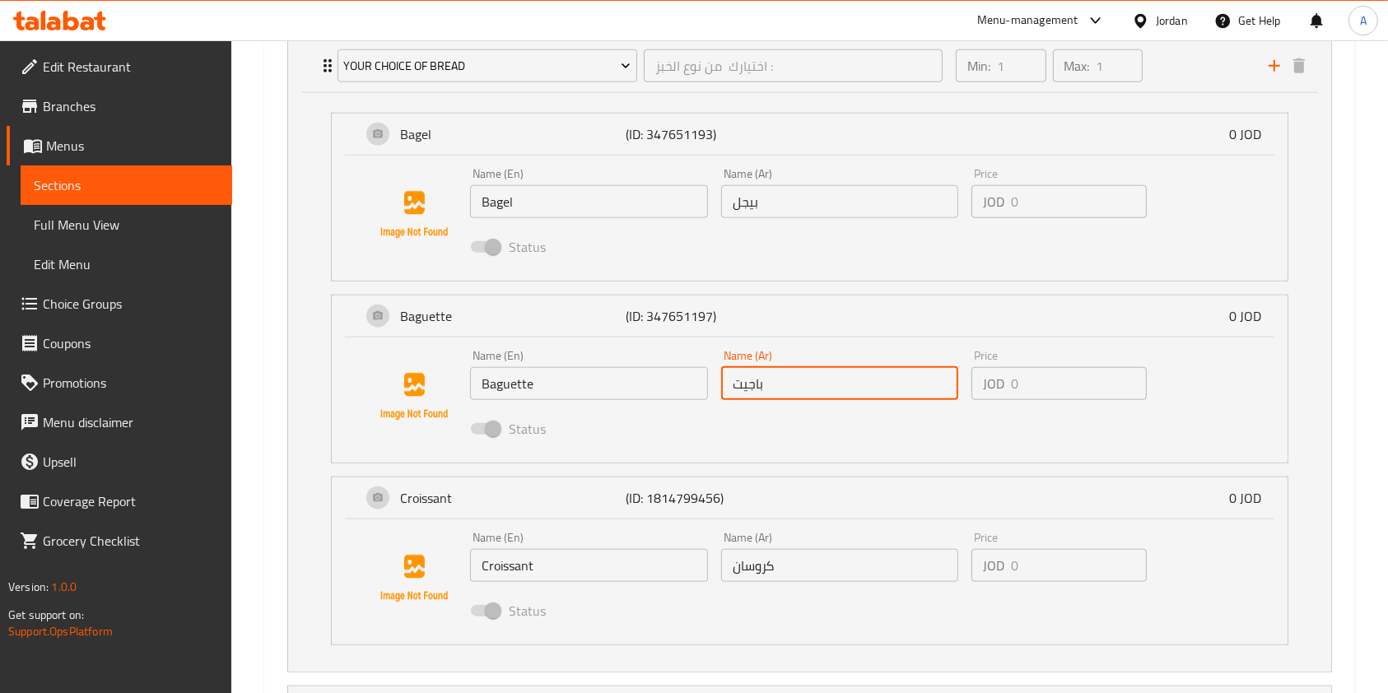
click at [533, 553] on input "Croissant" at bounding box center [589, 565] width 238 height 33
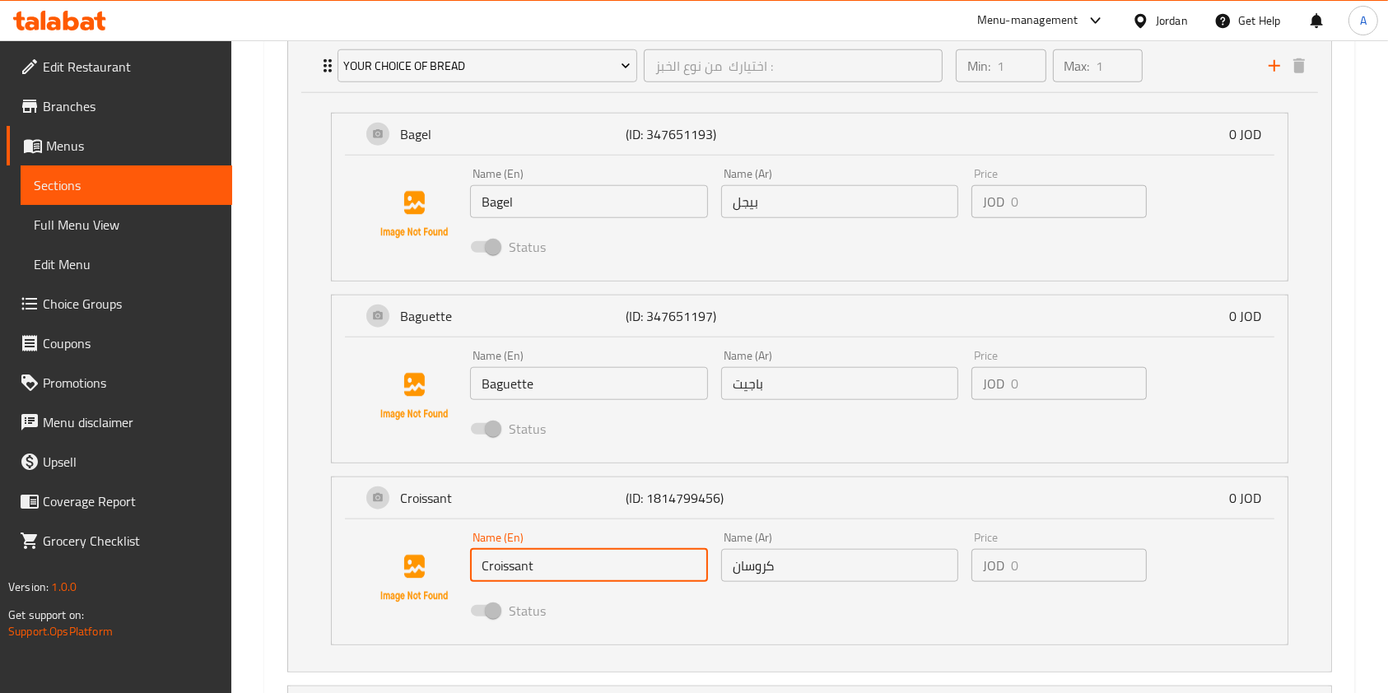
click at [533, 553] on input "Croissant" at bounding box center [589, 565] width 238 height 33
click at [764, 559] on input "كروسان" at bounding box center [840, 565] width 238 height 33
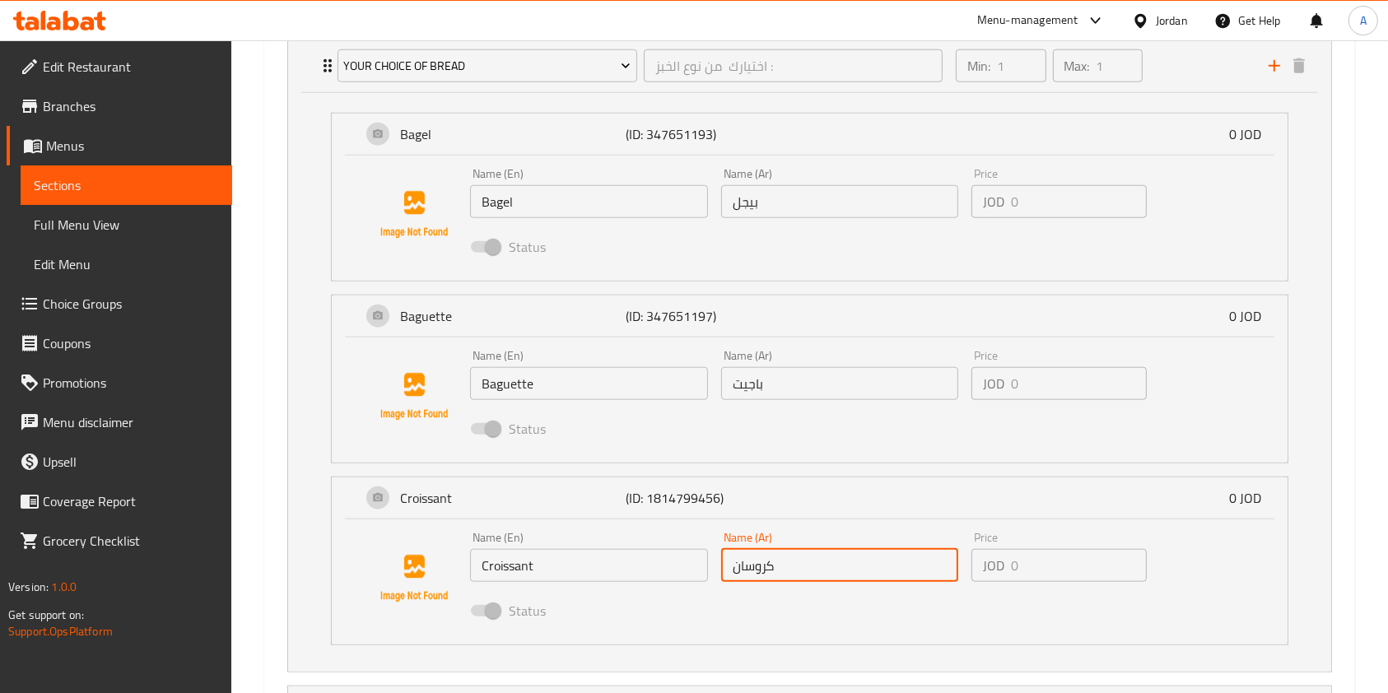
scroll to position [1822, 0]
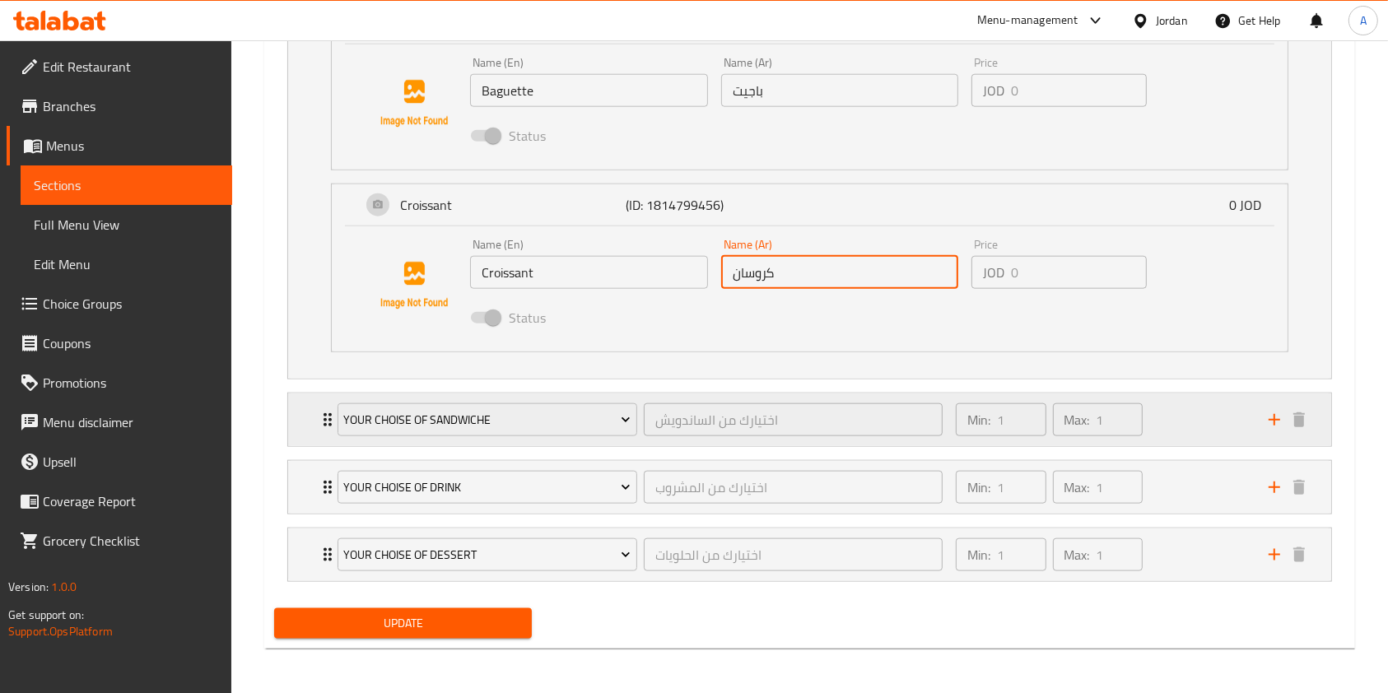
click at [1179, 421] on div "Min: 1 ​ Max: 1 ​" at bounding box center [1102, 419] width 313 height 53
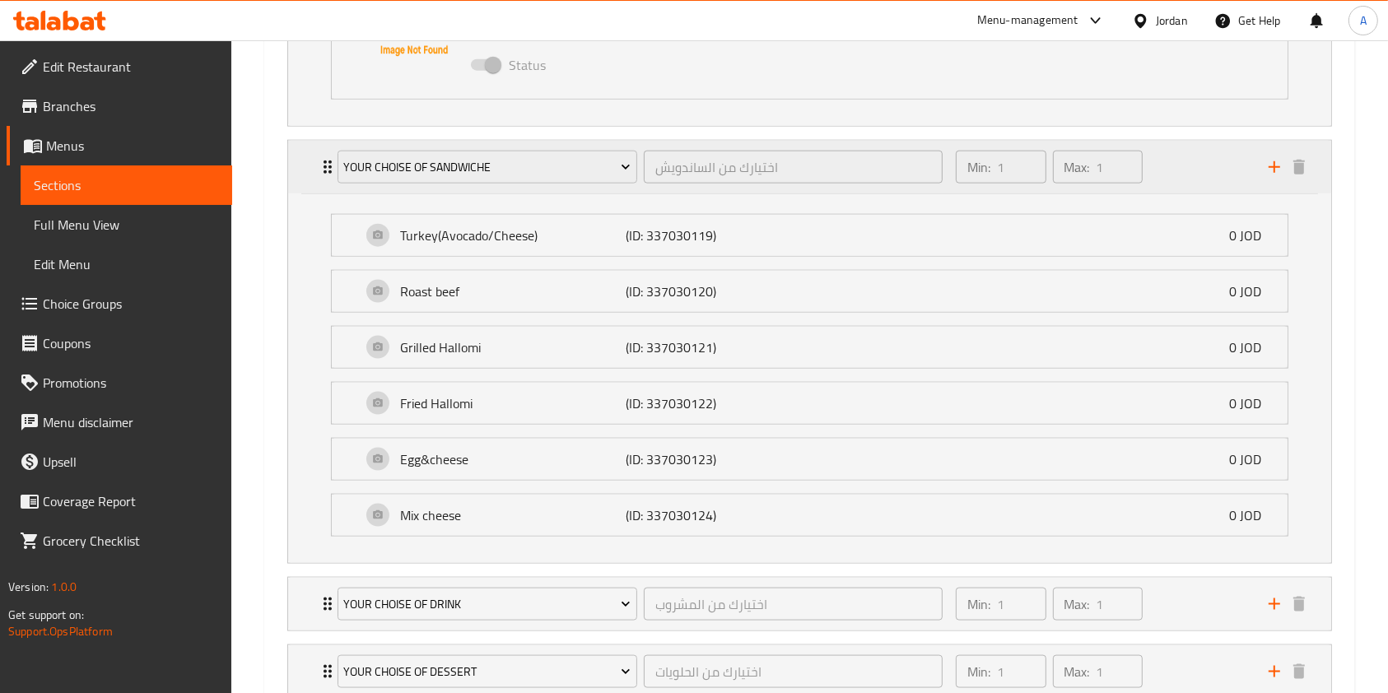
scroll to position [1962, 0]
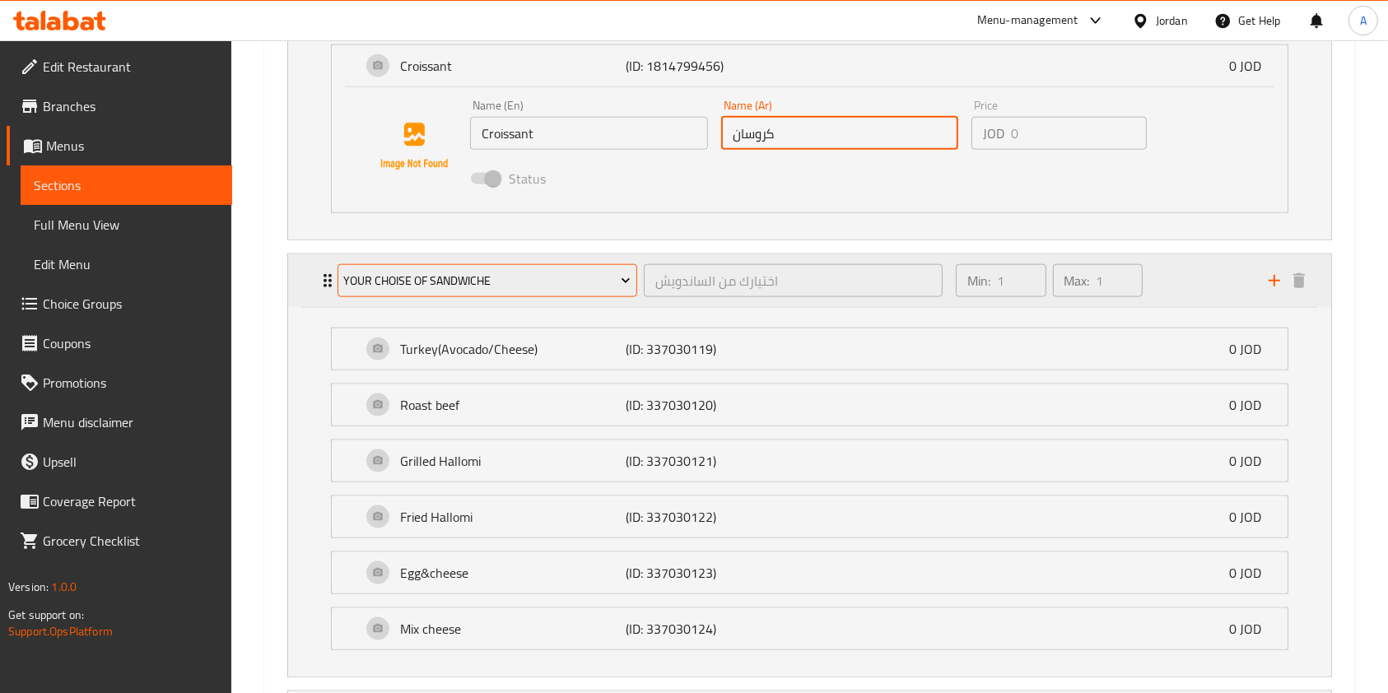
click at [524, 286] on span "Your Choise Of Sandwiche" at bounding box center [486, 281] width 287 height 21
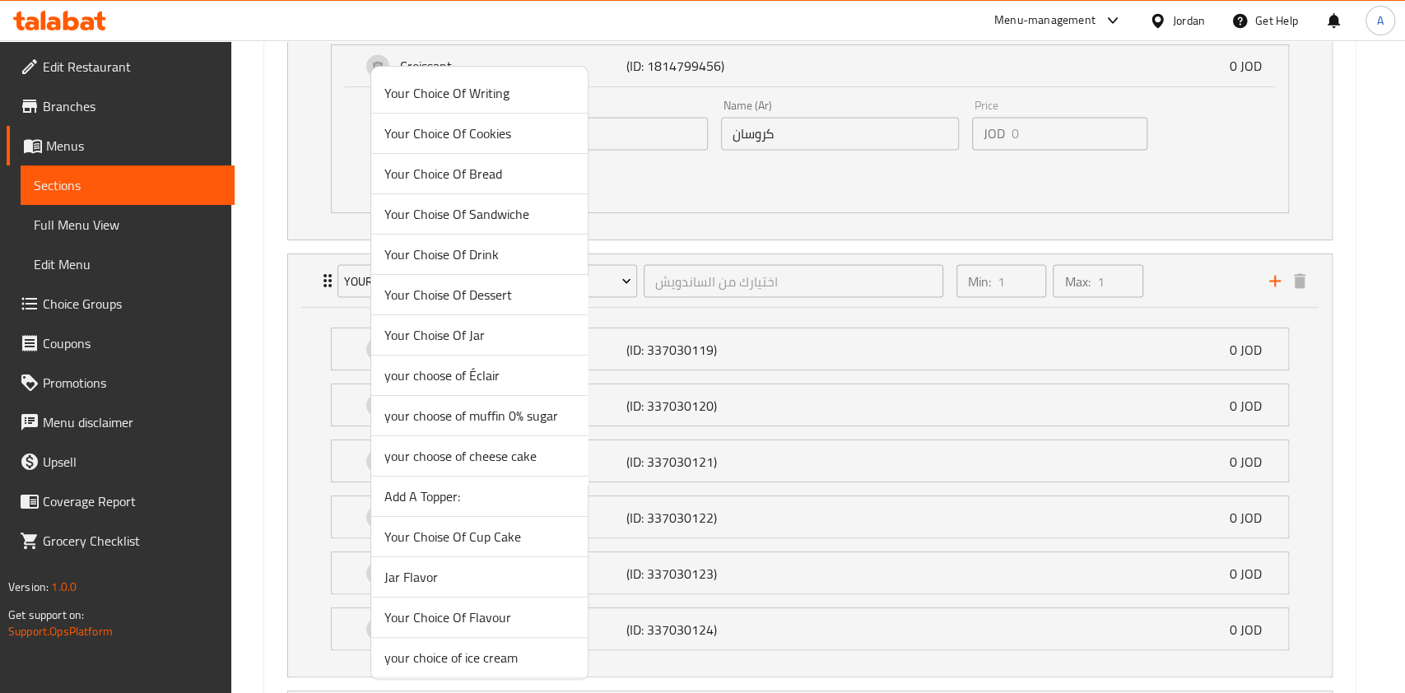
click at [277, 161] on div at bounding box center [702, 346] width 1405 height 693
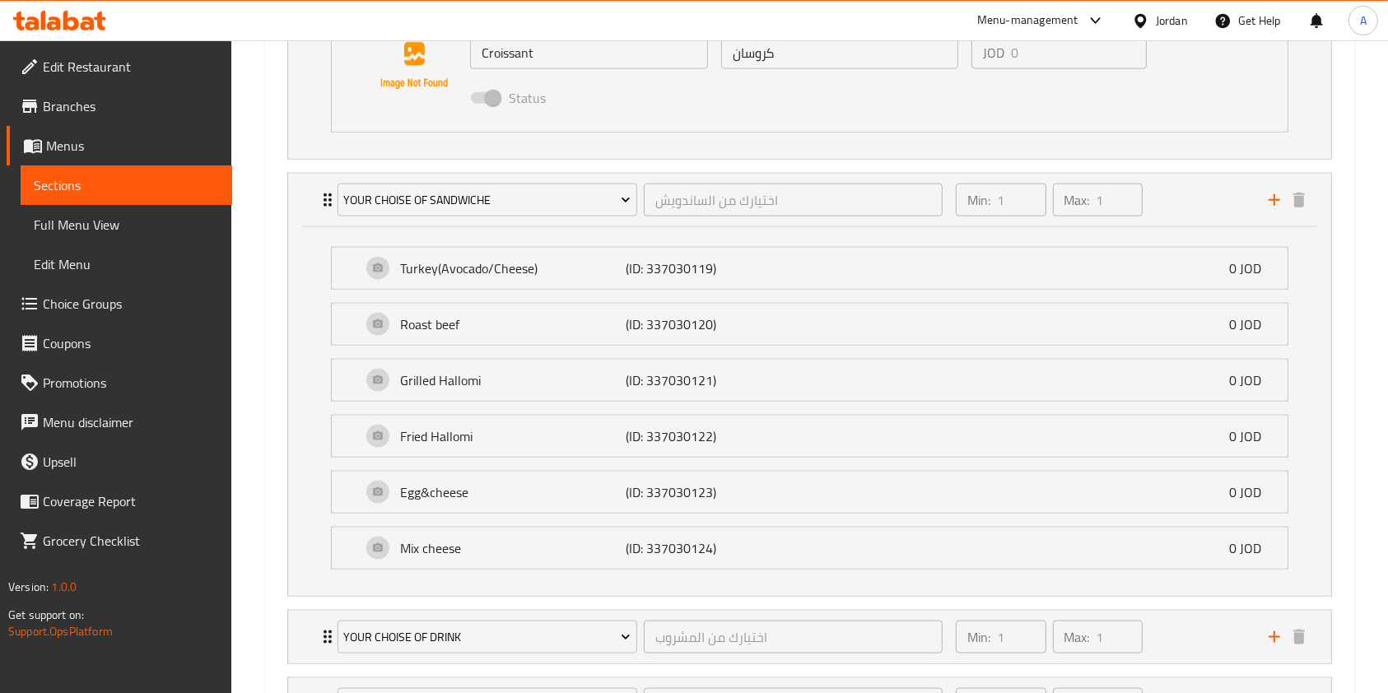
scroll to position [2032, 0]
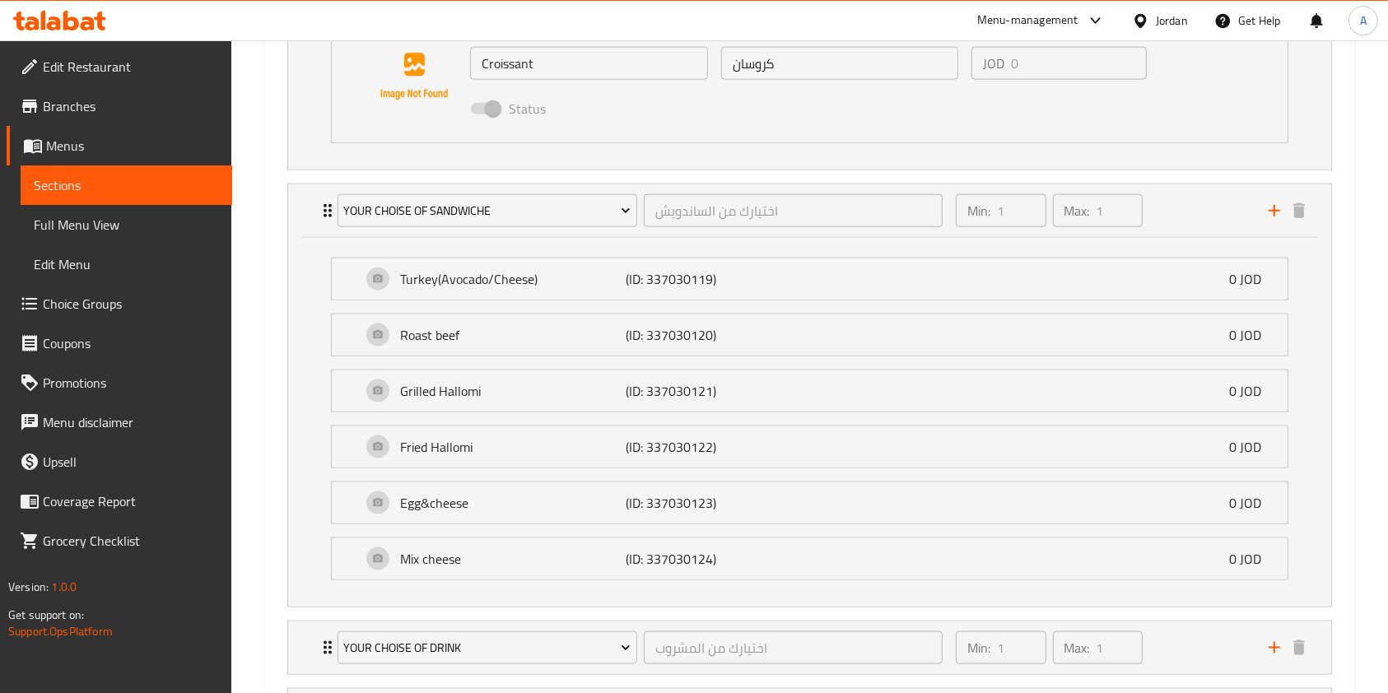
click at [532, 302] on li "Turkey(Avocado/Cheese) (ID: 337030119) 0 JOD Name (En) Turkey(Avocado/Cheese) N…" at bounding box center [810, 279] width 984 height 56
click at [741, 269] on p "(ID: 337030119)" at bounding box center [701, 279] width 151 height 20
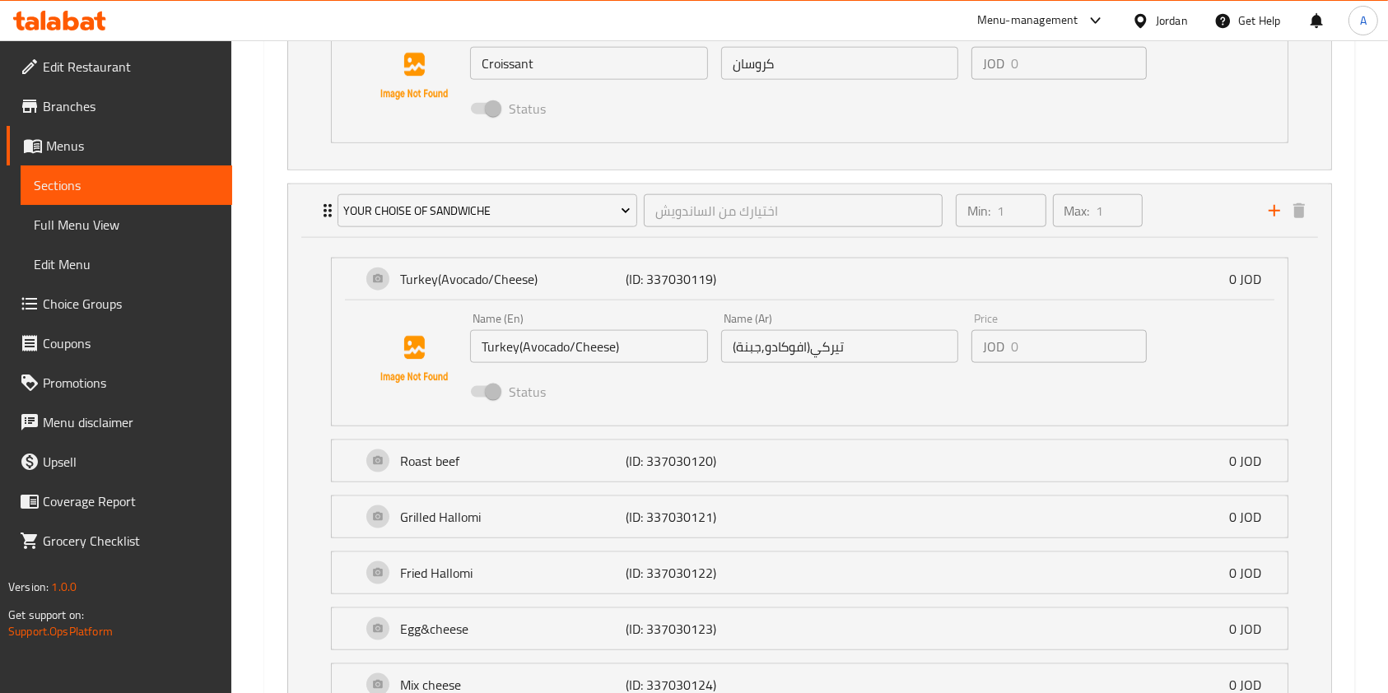
click at [570, 347] on input "Turkey(Avocado/Cheese)" at bounding box center [589, 346] width 238 height 33
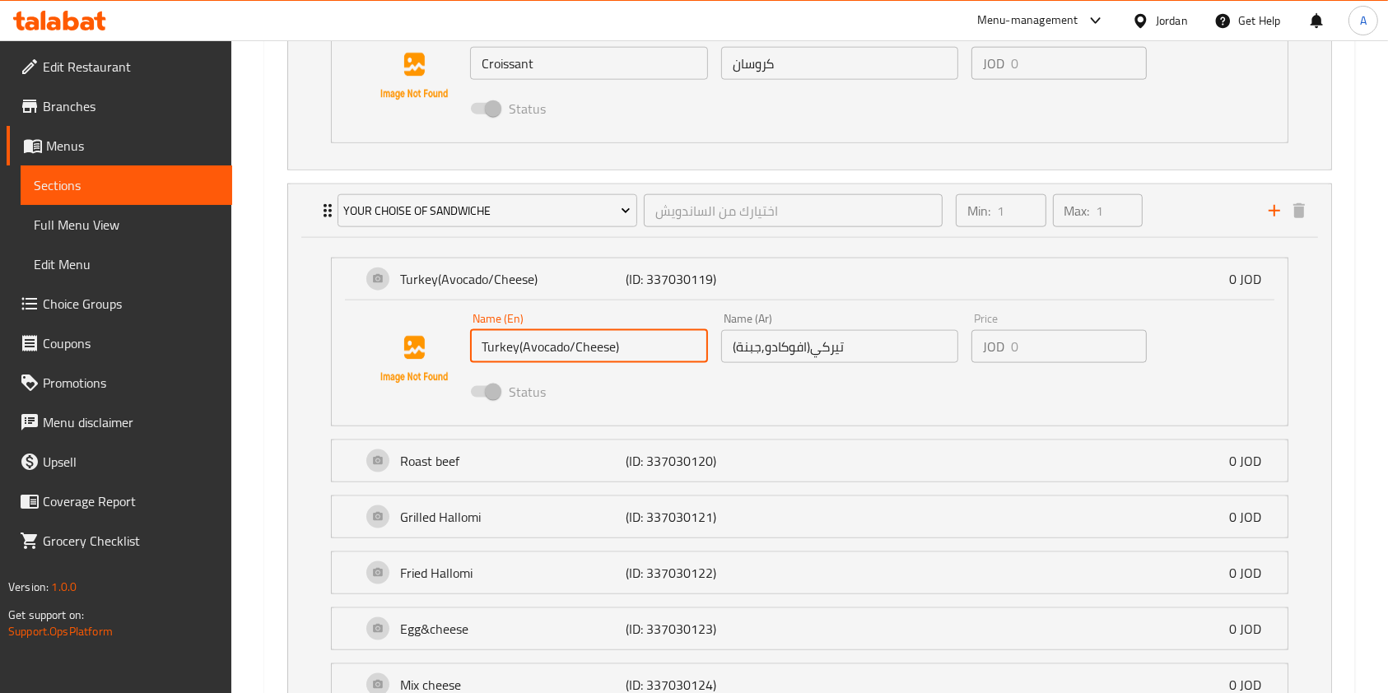
click at [570, 347] on input "Turkey(Avocado/Cheese)" at bounding box center [589, 346] width 238 height 33
click at [793, 357] on input "تيركي(افوكادو,جبنة)" at bounding box center [840, 346] width 238 height 33
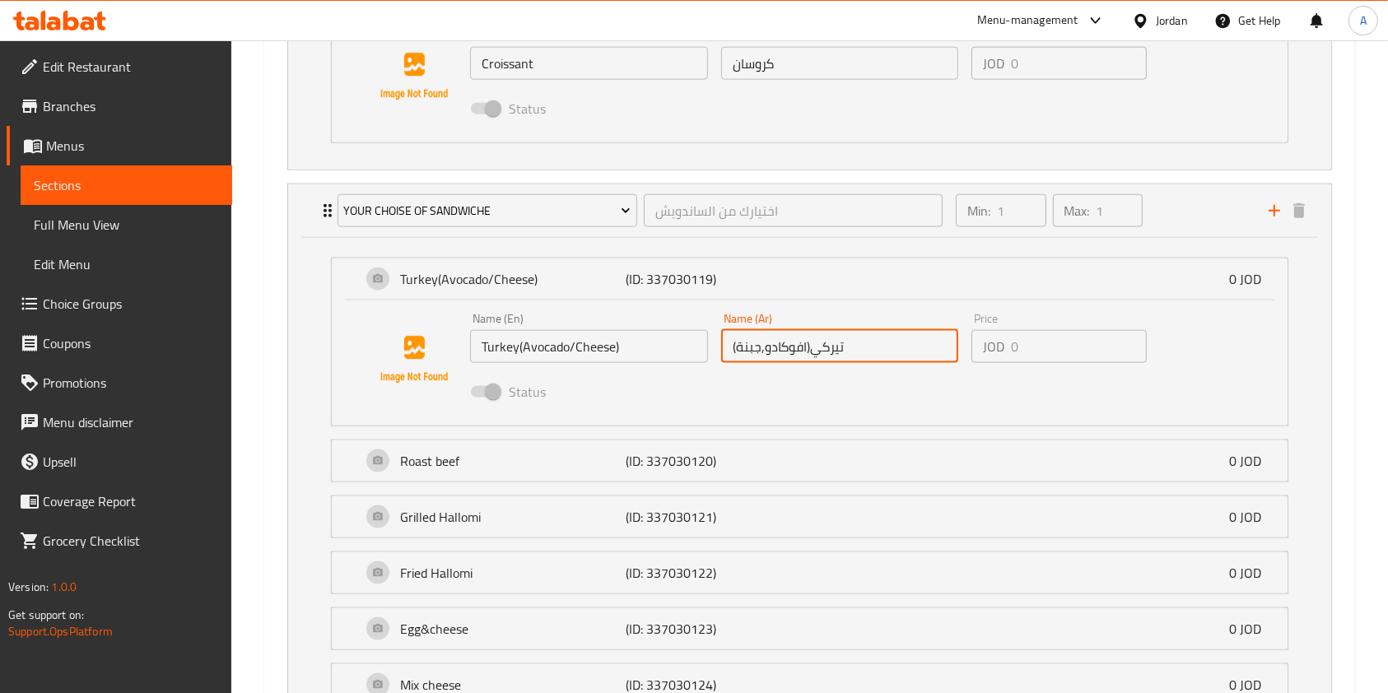
click at [793, 357] on input "تيركي(افوكادو,جبنة)" at bounding box center [840, 346] width 238 height 33
click at [507, 460] on p "Roast beef" at bounding box center [513, 461] width 226 height 20
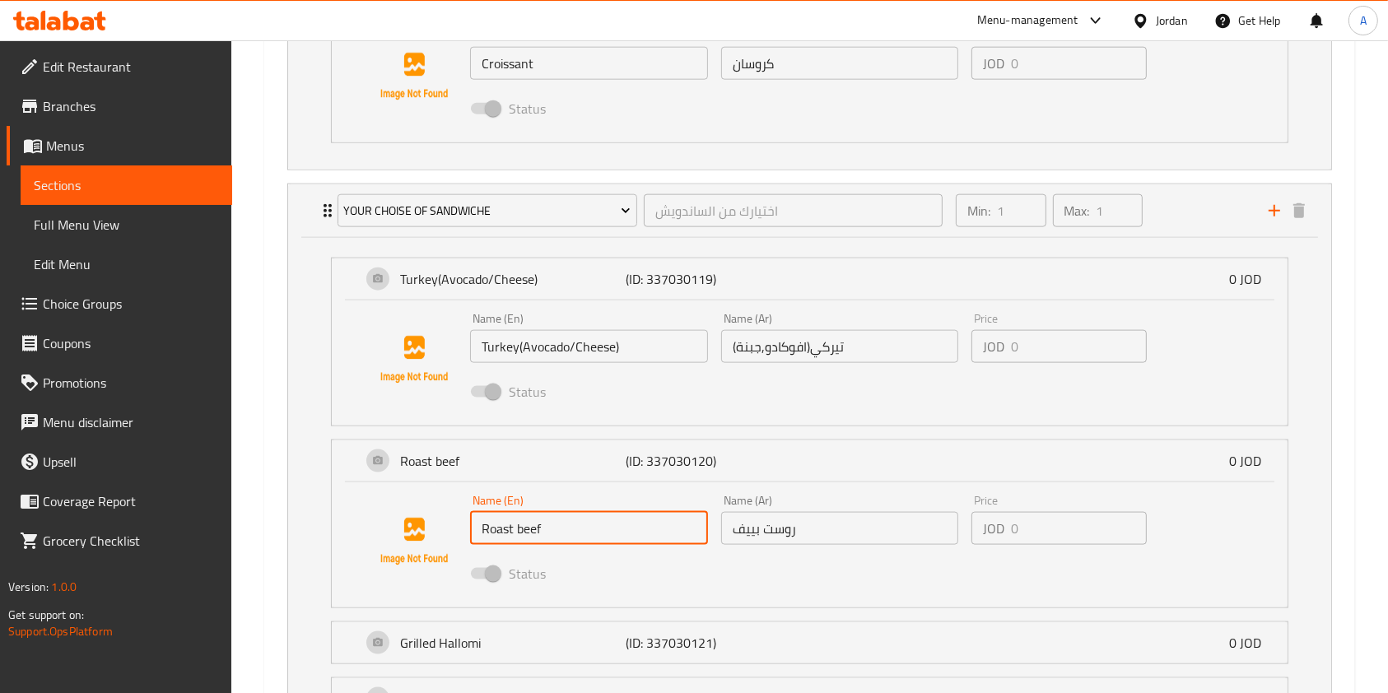
click at [547, 523] on input "Roast beef" at bounding box center [589, 528] width 238 height 33
click at [789, 524] on input "روست بييف" at bounding box center [840, 528] width 238 height 33
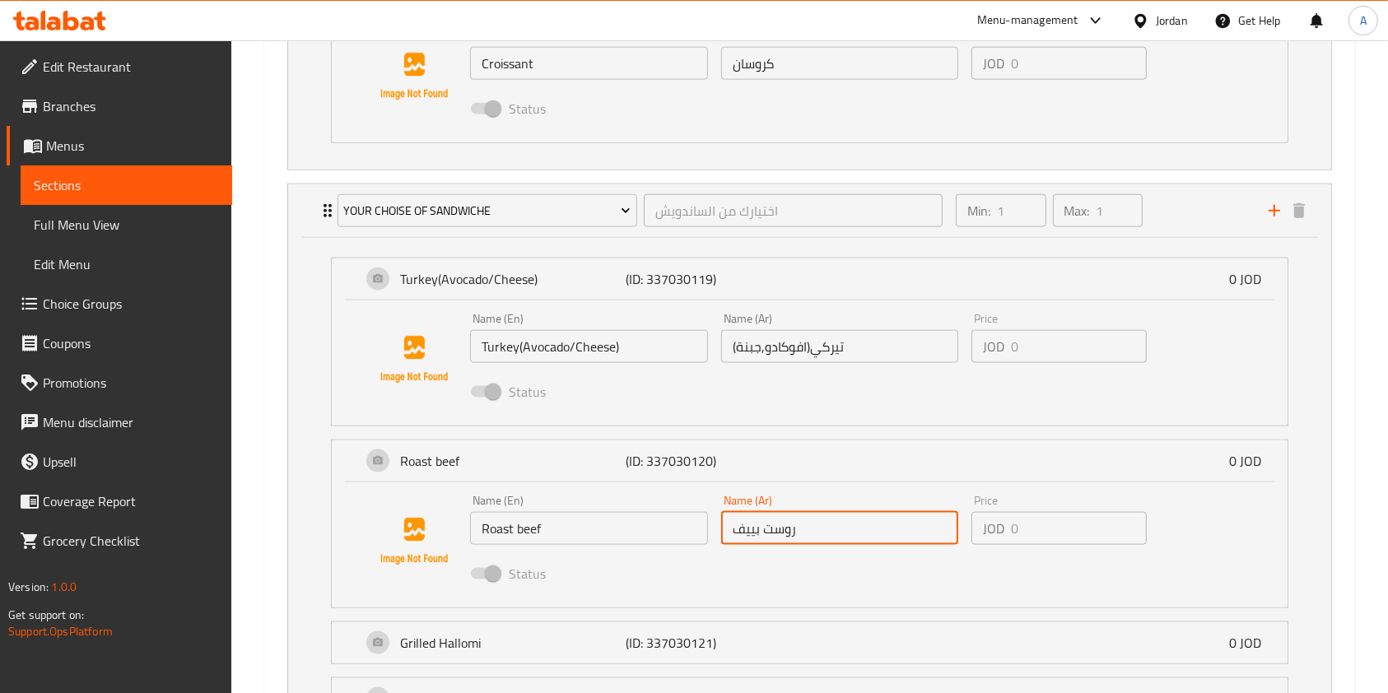
click at [789, 524] on input "روست بييف" at bounding box center [840, 528] width 238 height 33
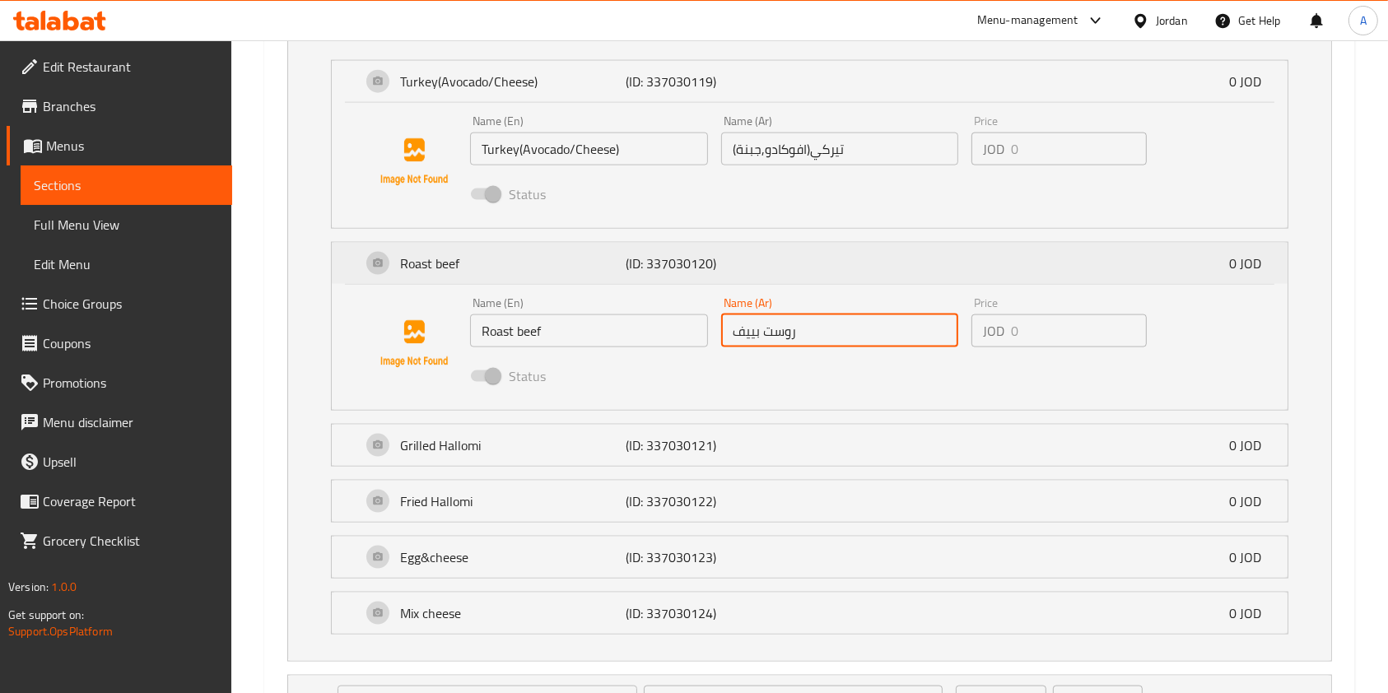
scroll to position [2232, 0]
click at [587, 440] on p "Grilled Hallomi" at bounding box center [513, 443] width 226 height 20
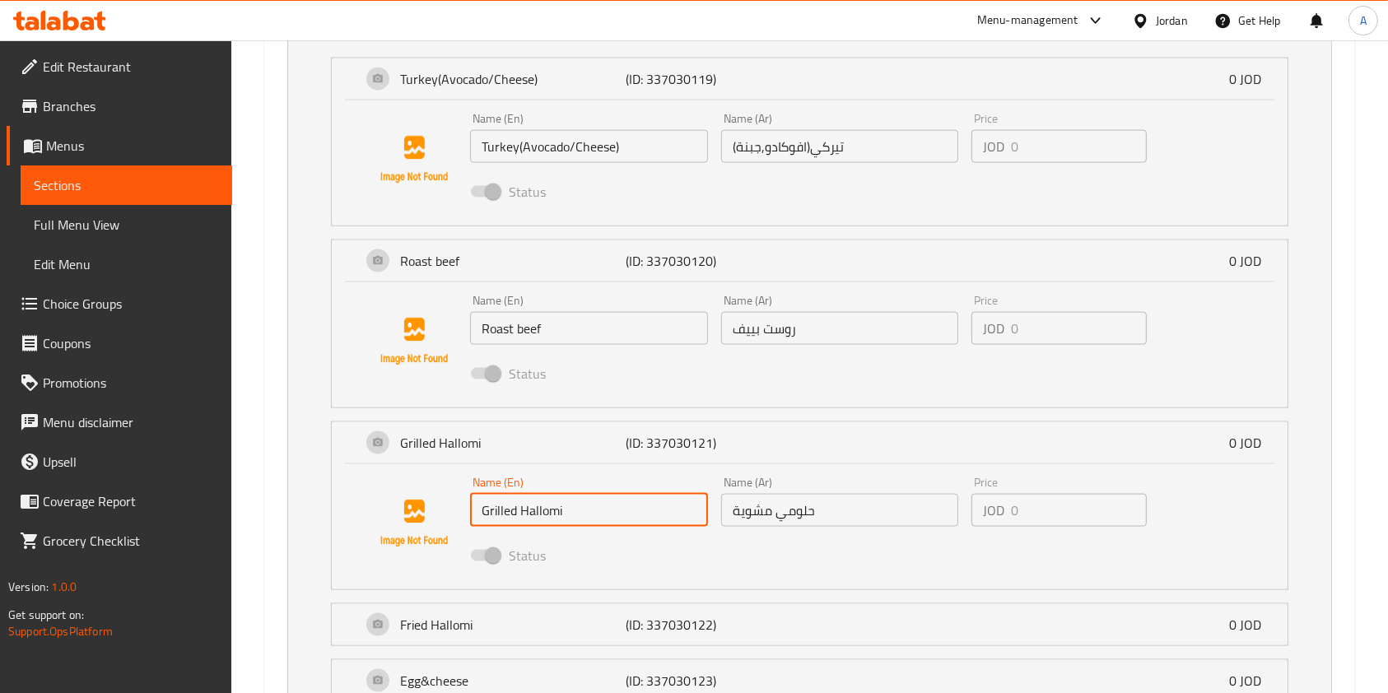
click at [587, 520] on input "Grilled Hallomi" at bounding box center [589, 510] width 238 height 33
click at [575, 506] on input "Grilled Hallomi" at bounding box center [589, 510] width 238 height 33
click at [809, 513] on input "حلومي مشوية" at bounding box center [840, 510] width 238 height 33
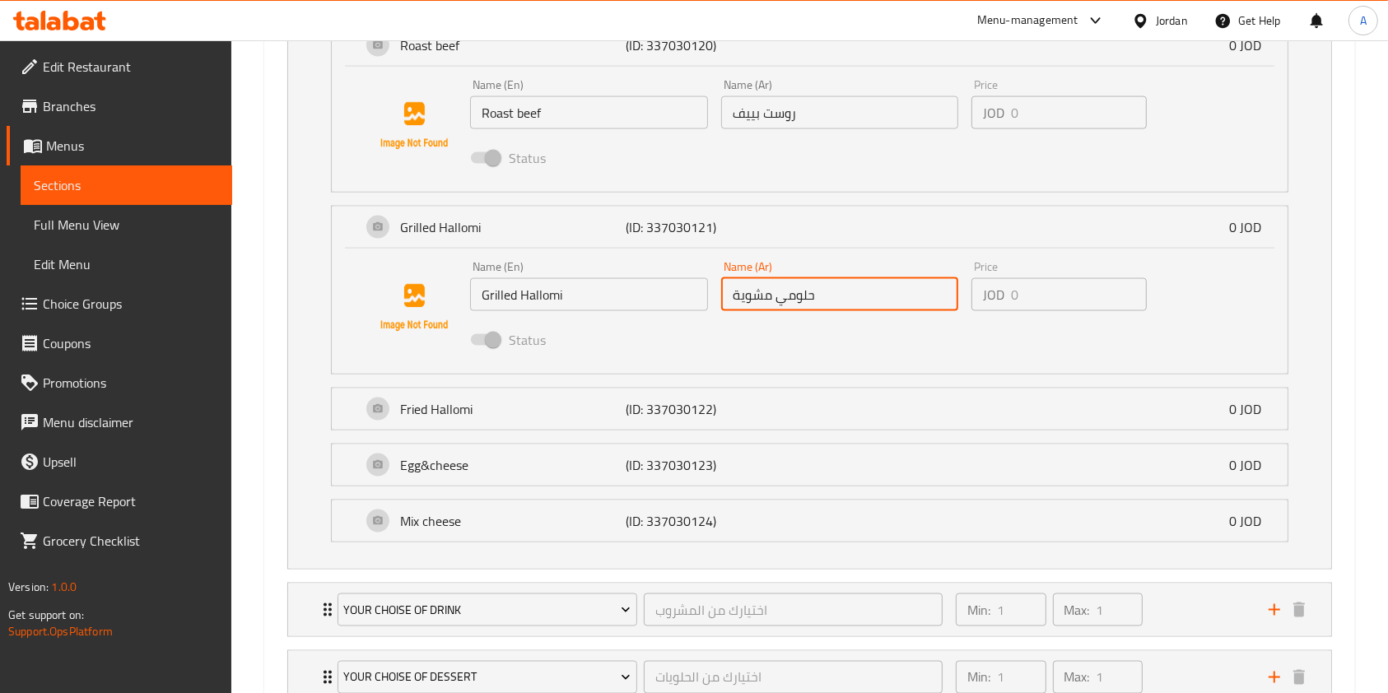
scroll to position [2449, 0]
click at [540, 421] on div "Fried Hallomi (ID: 337030122) 0 JOD" at bounding box center [814, 407] width 906 height 41
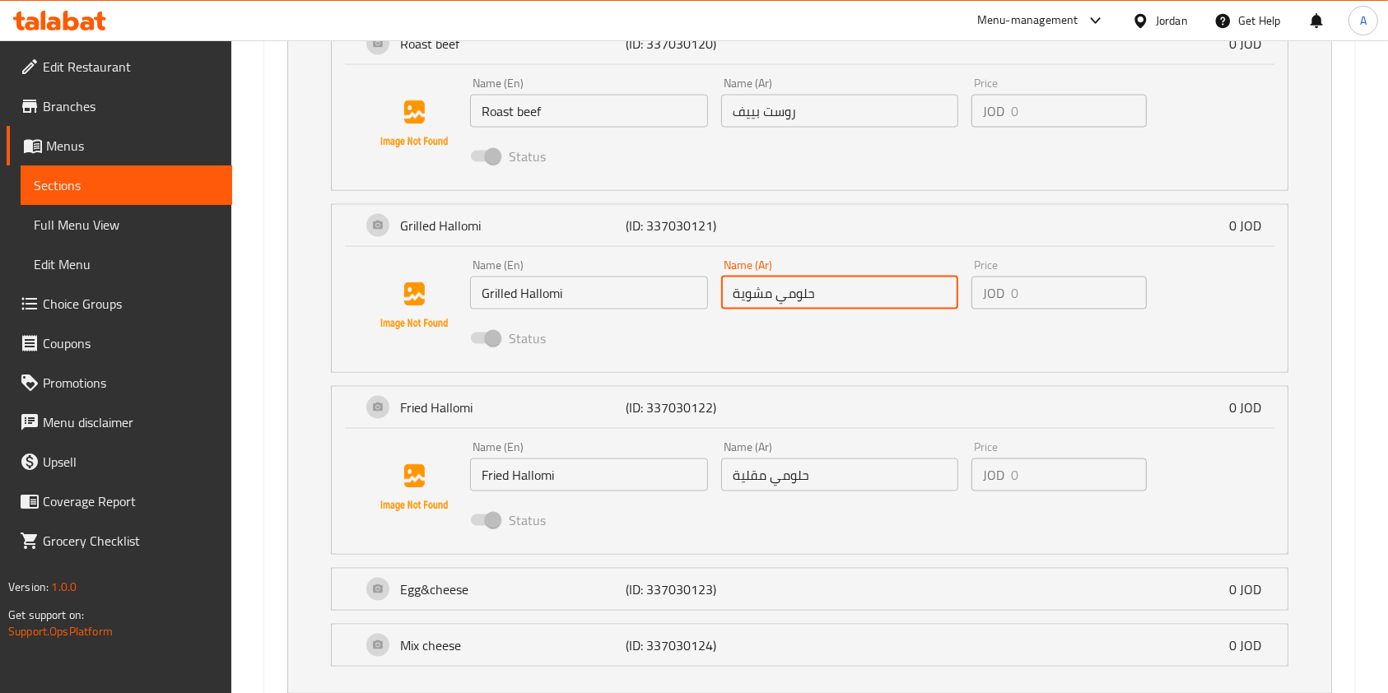
click at [532, 486] on input "Fried Hallomi" at bounding box center [589, 474] width 238 height 33
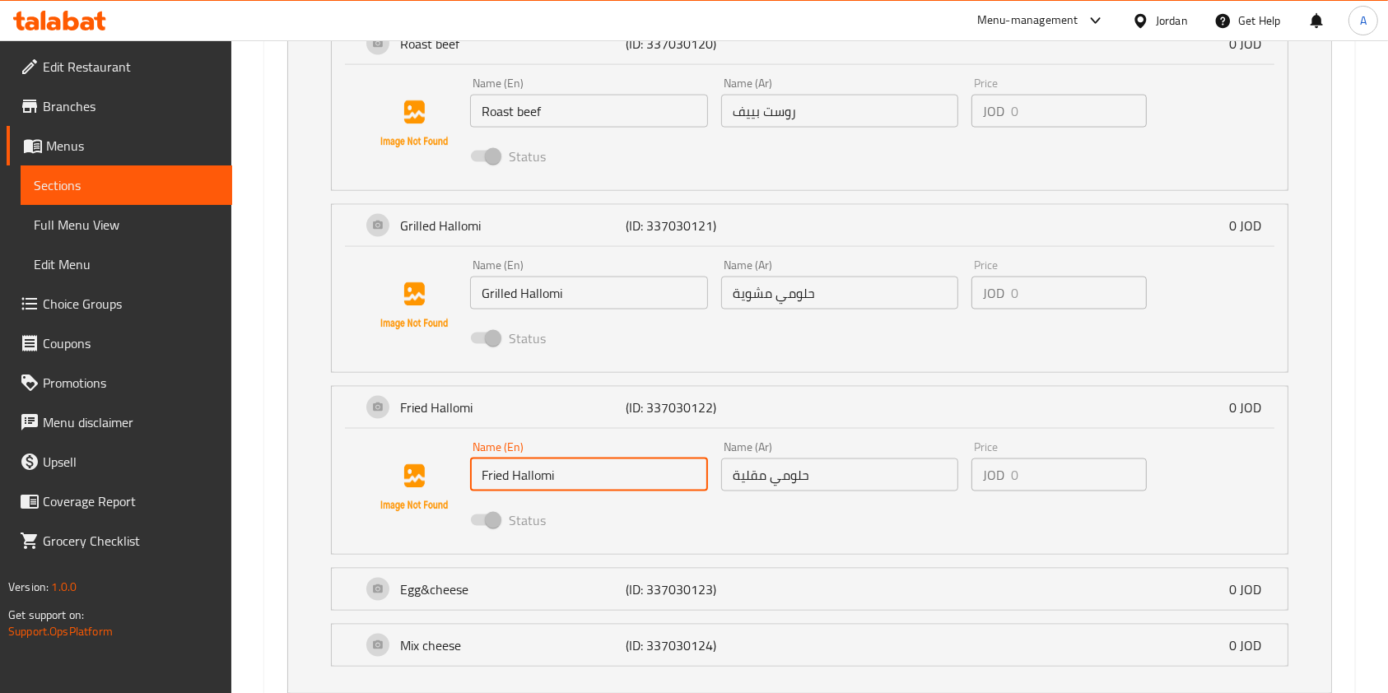
click at [520, 471] on input "Fried Hallomi" at bounding box center [589, 474] width 238 height 33
click at [803, 481] on input "حلومي مقلية" at bounding box center [840, 474] width 238 height 33
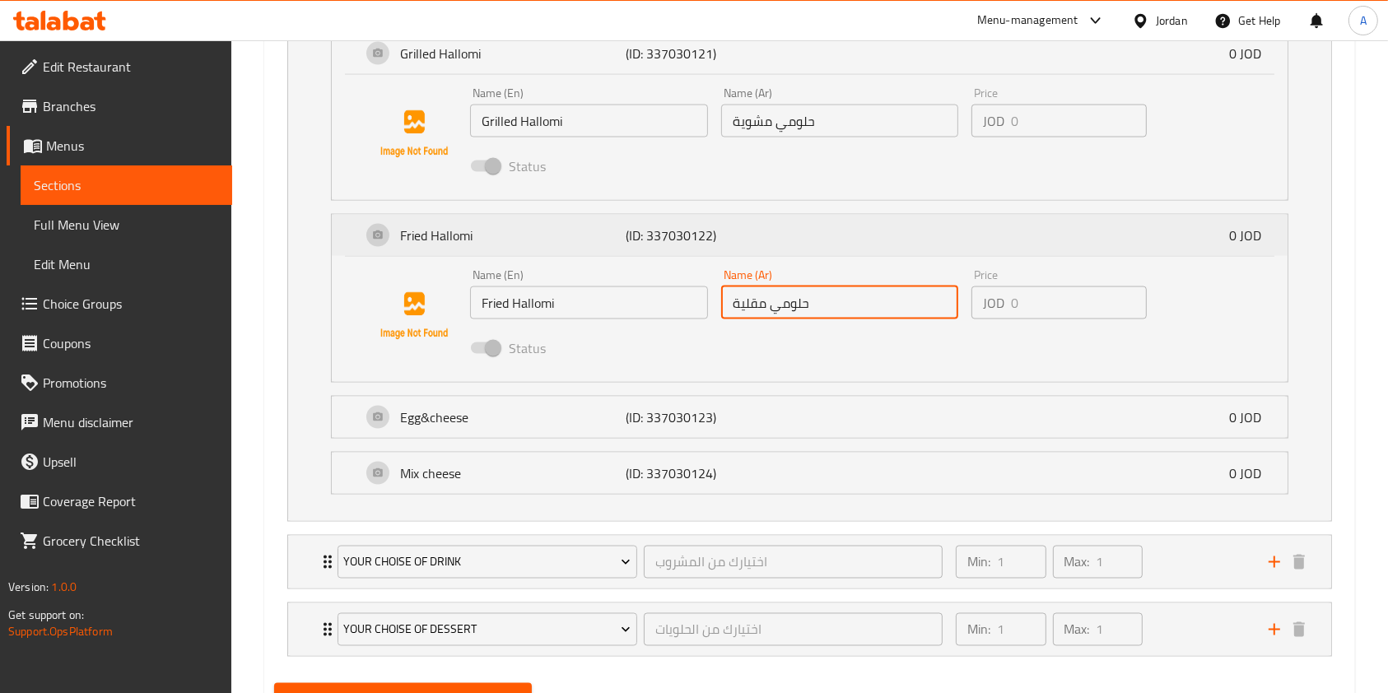
scroll to position [2634, 0]
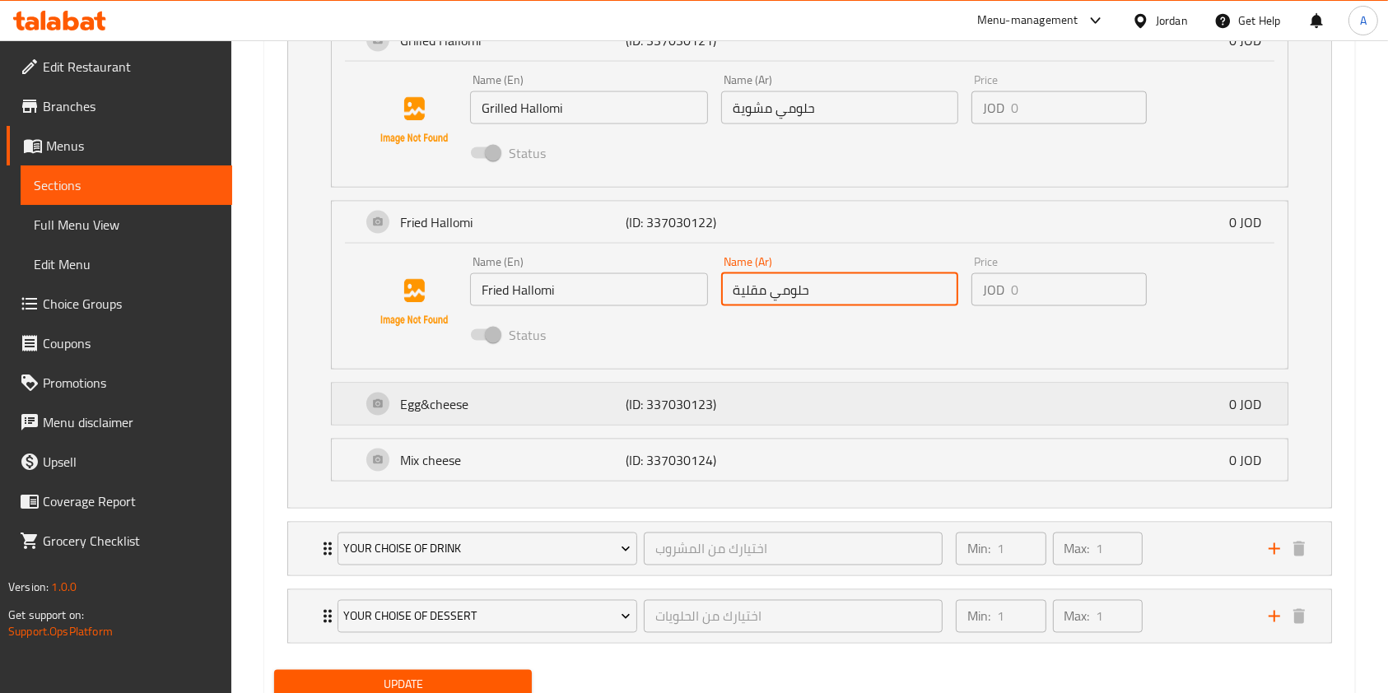
click at [563, 390] on div "Egg&cheese (ID: 337030123) 0 JOD" at bounding box center [814, 404] width 906 height 41
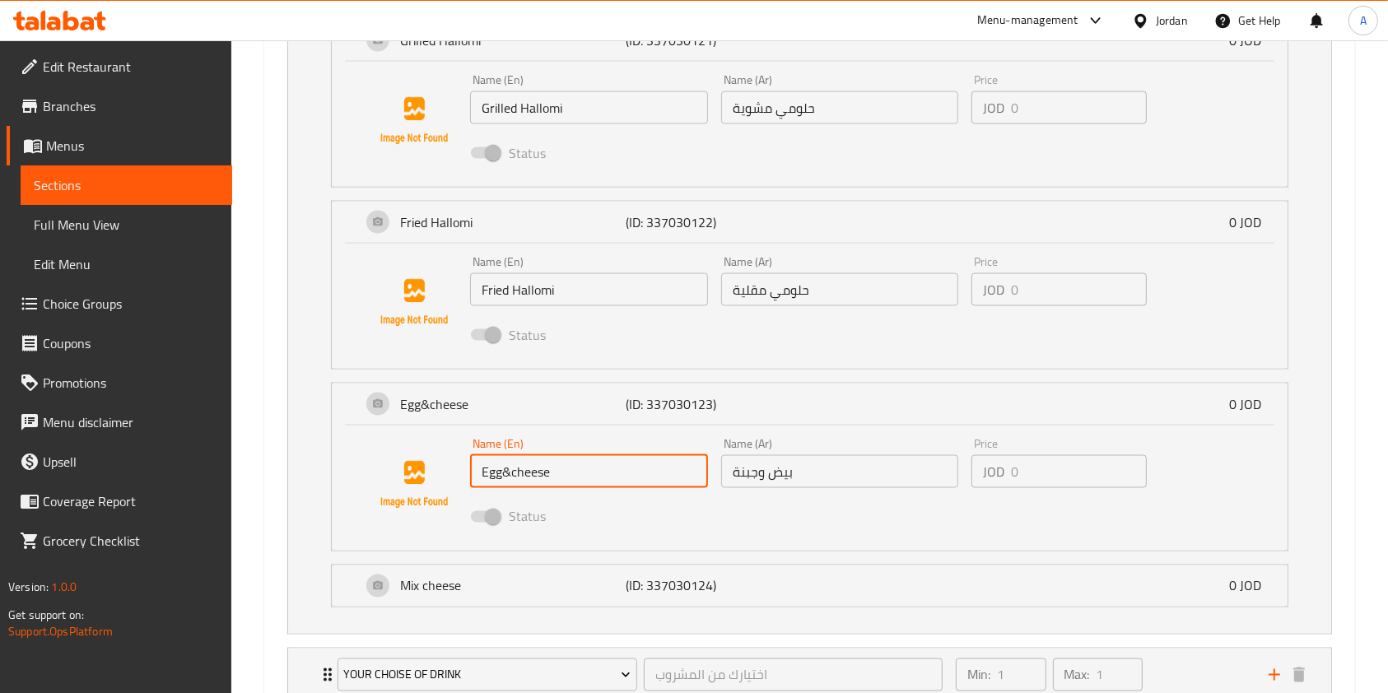
click at [529, 473] on input "Egg&cheese" at bounding box center [589, 471] width 238 height 33
click at [756, 476] on input "بيض وجبنة" at bounding box center [840, 471] width 238 height 33
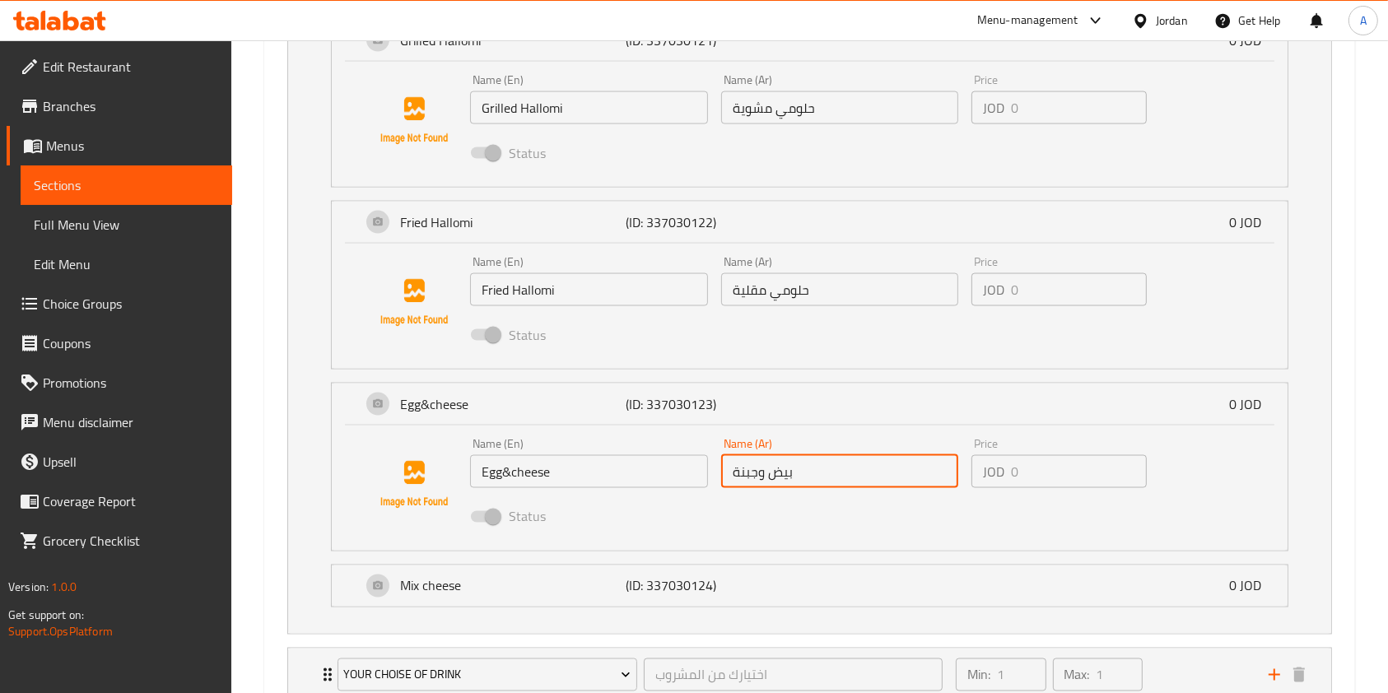
click at [511, 429] on div "Name (En) Egg&cheese Name (En) Name (Ar) بيض وجبنة Name (Ar) Price JOD 0 Price …" at bounding box center [809, 485] width 903 height 112
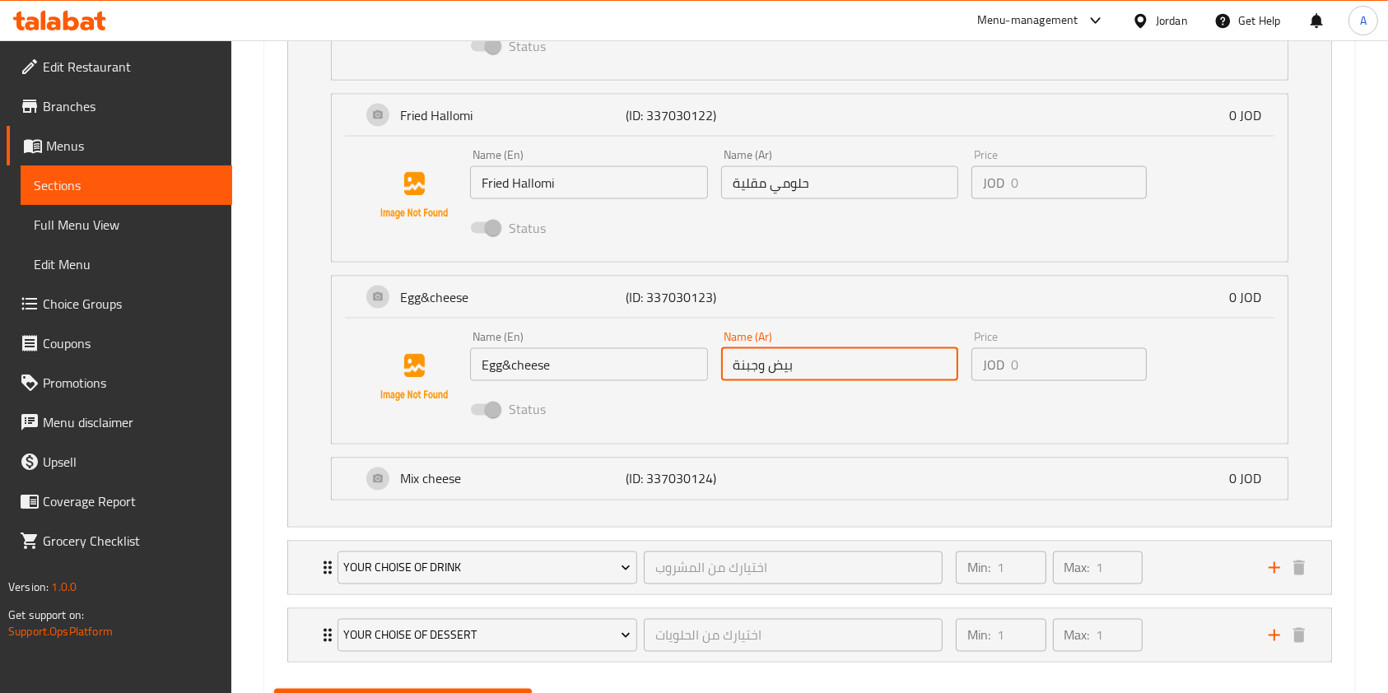
scroll to position [2749, 0]
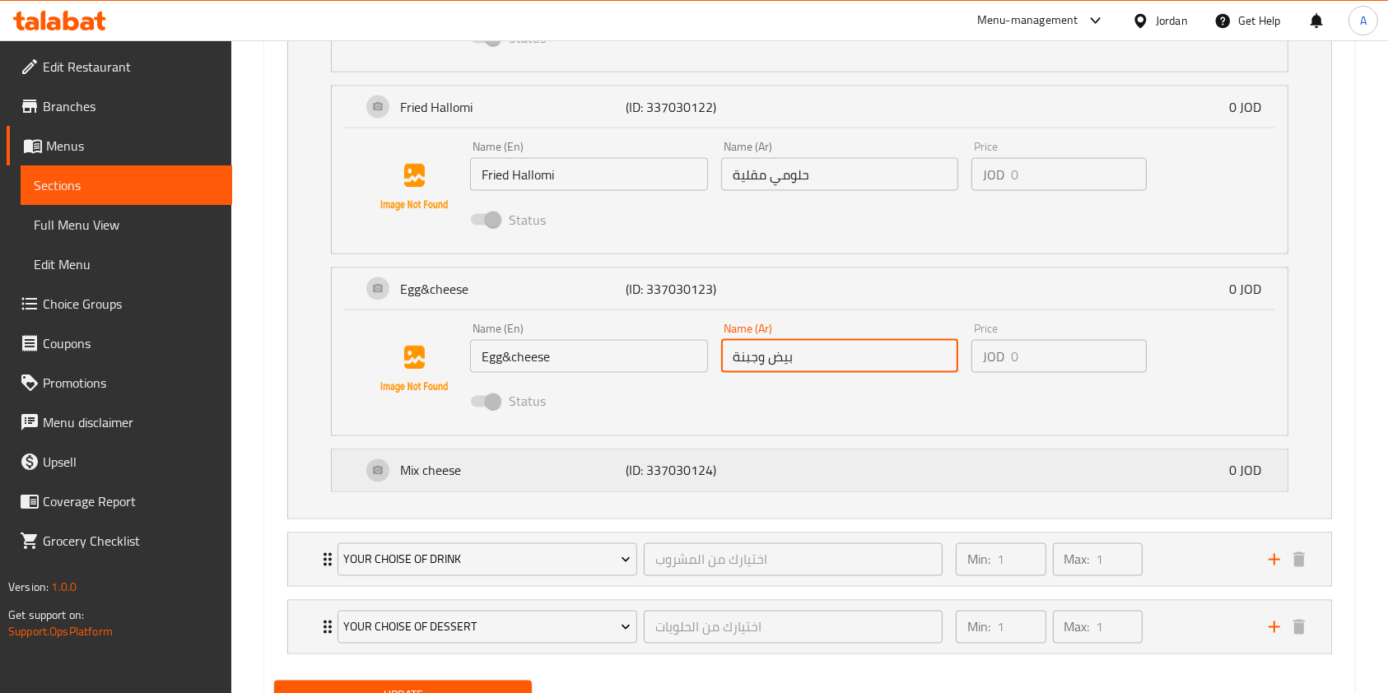
click at [550, 461] on p "Mix cheese" at bounding box center [513, 471] width 226 height 20
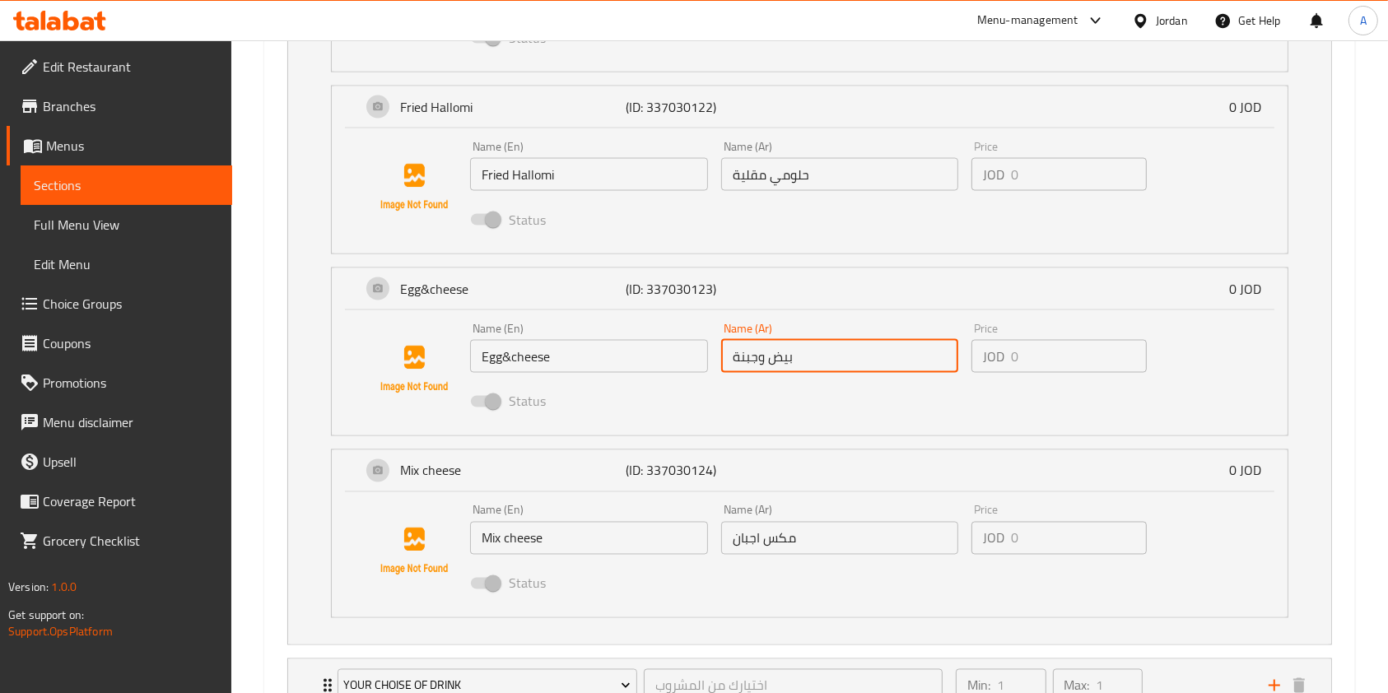
click at [607, 538] on input "Mix cheese" at bounding box center [589, 538] width 238 height 33
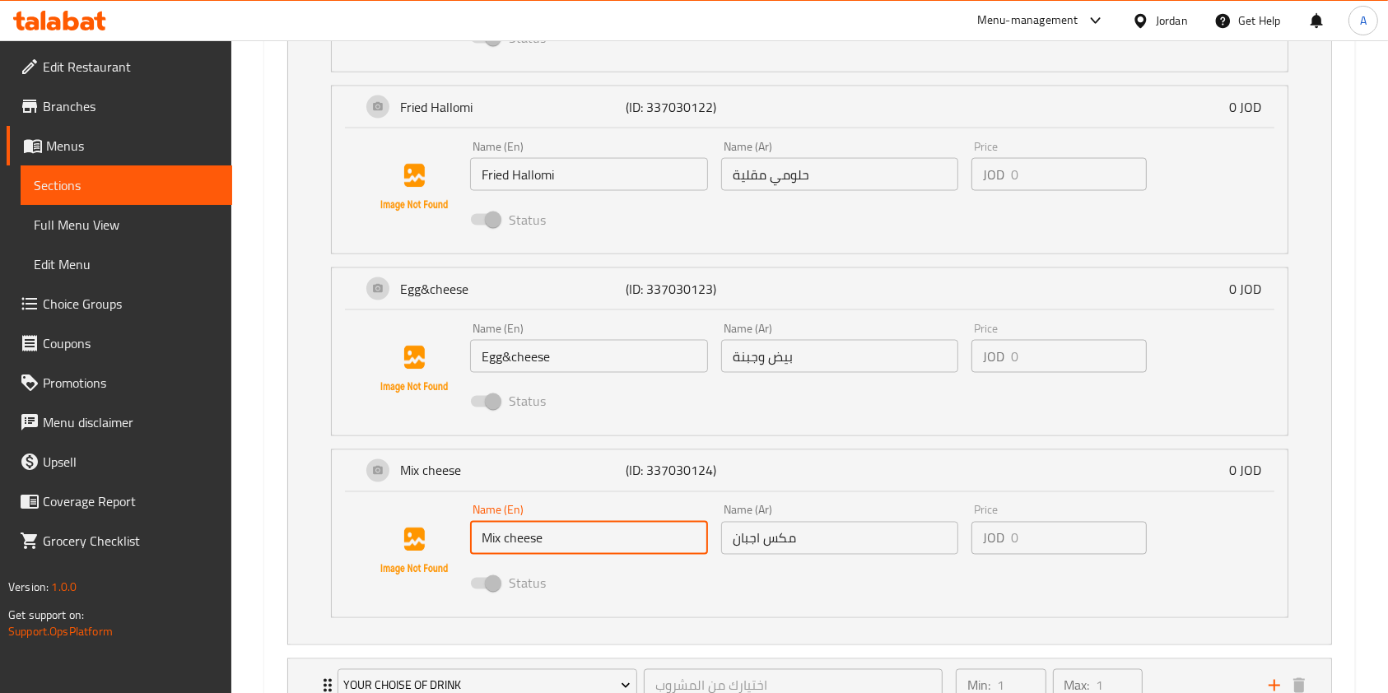
click at [766, 535] on input "مكس اجبان" at bounding box center [840, 538] width 238 height 33
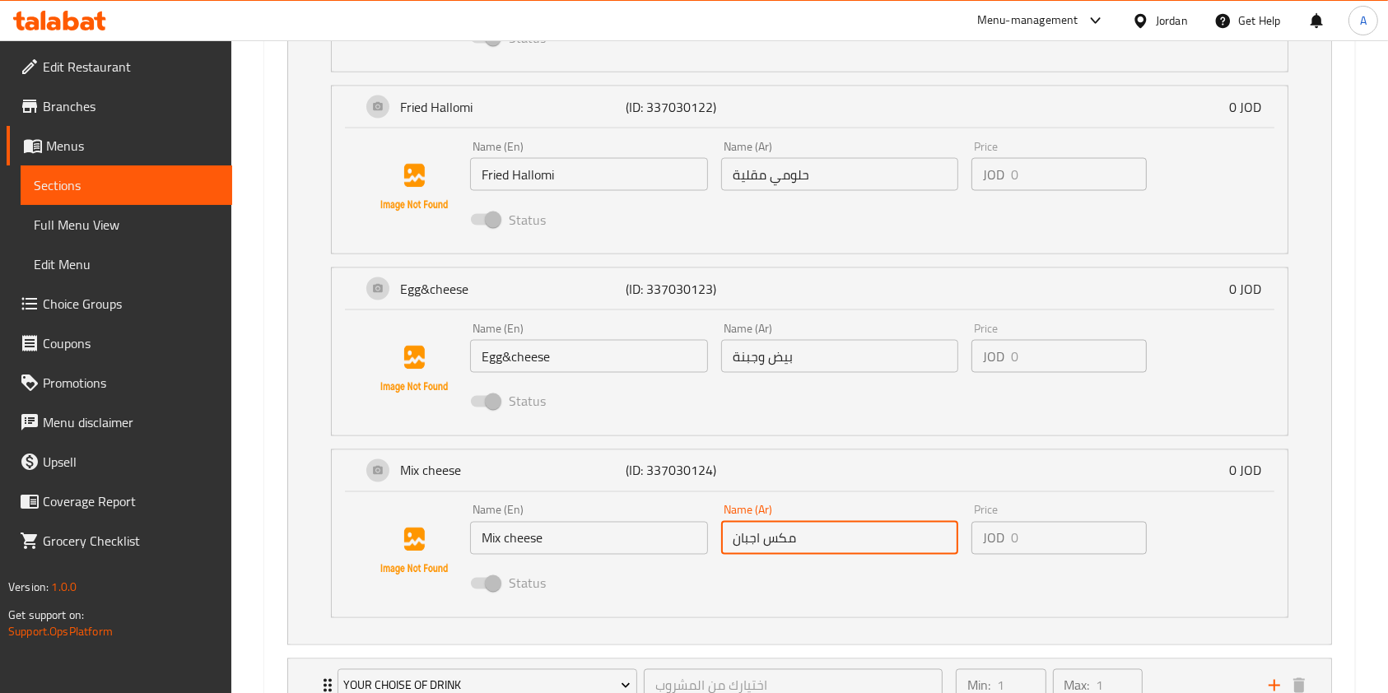
scroll to position [2946, 0]
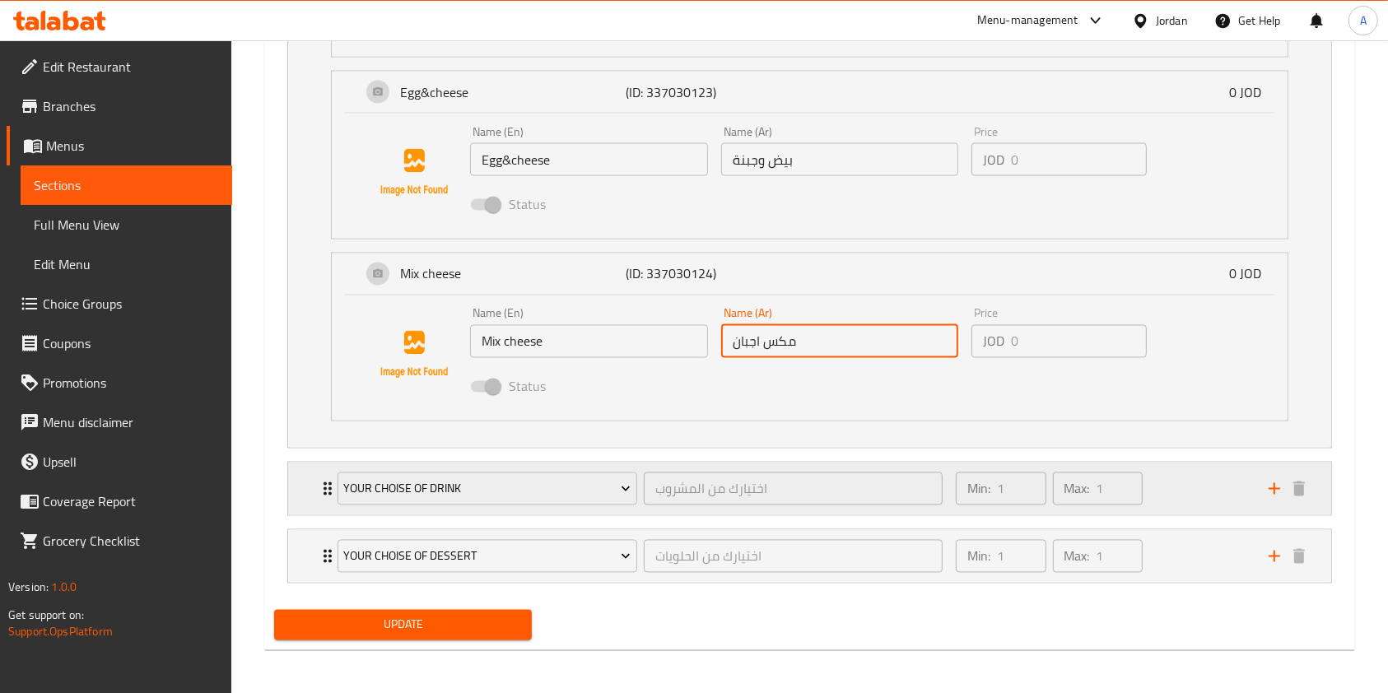
click at [1192, 489] on div "Min: 1 ​ Max: 1 ​" at bounding box center [1102, 489] width 313 height 53
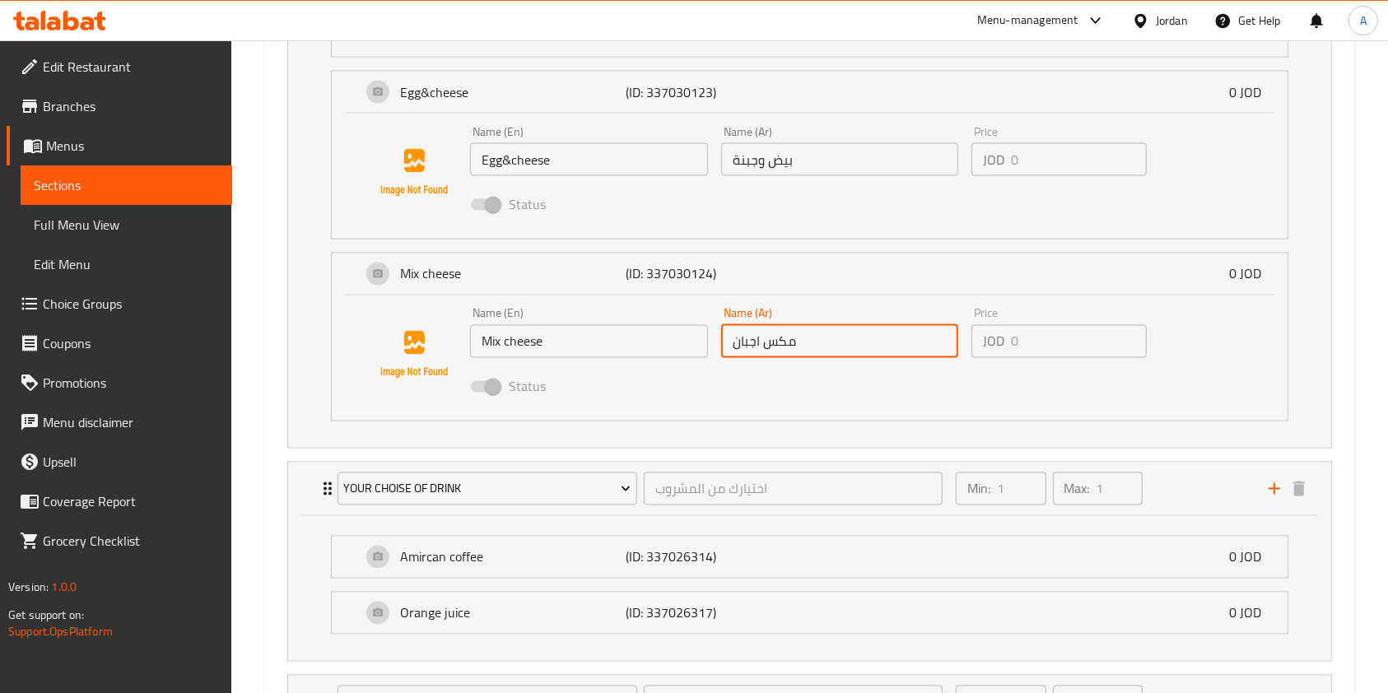
scroll to position [3092, 0]
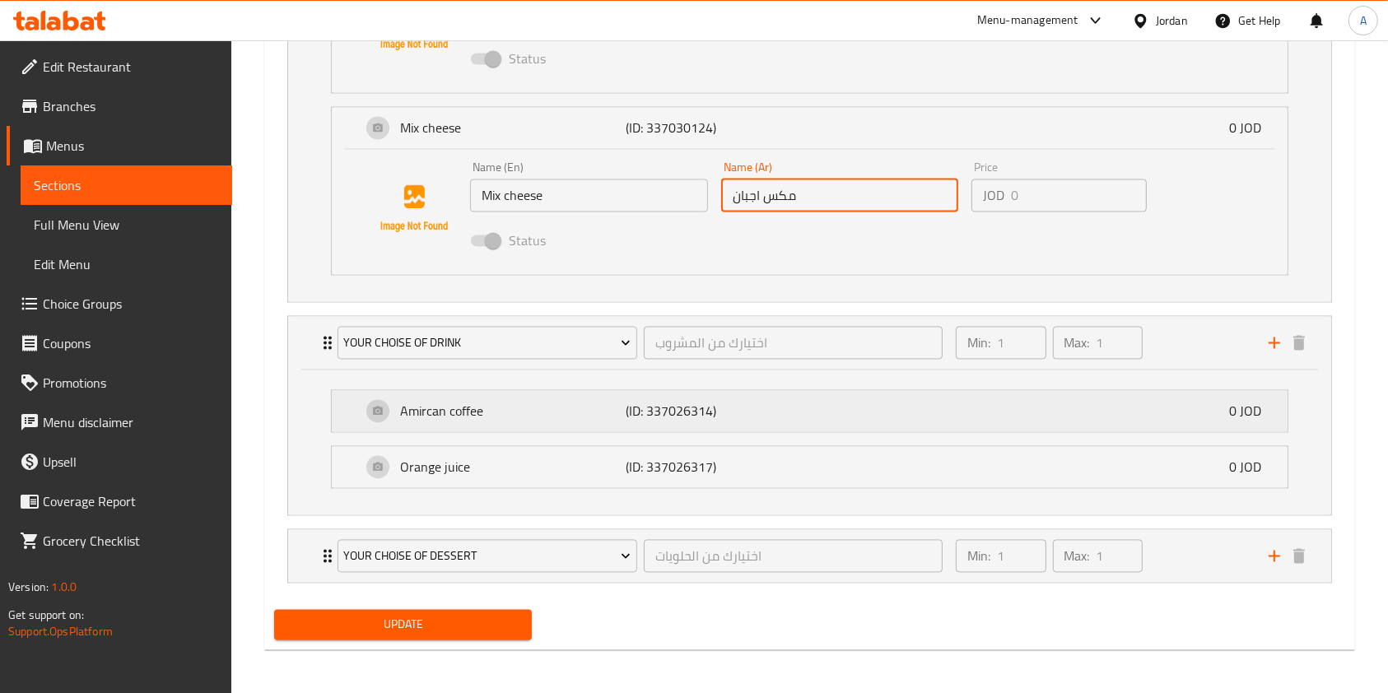
click at [764, 407] on p "(ID: 337026314)" at bounding box center [701, 412] width 151 height 20
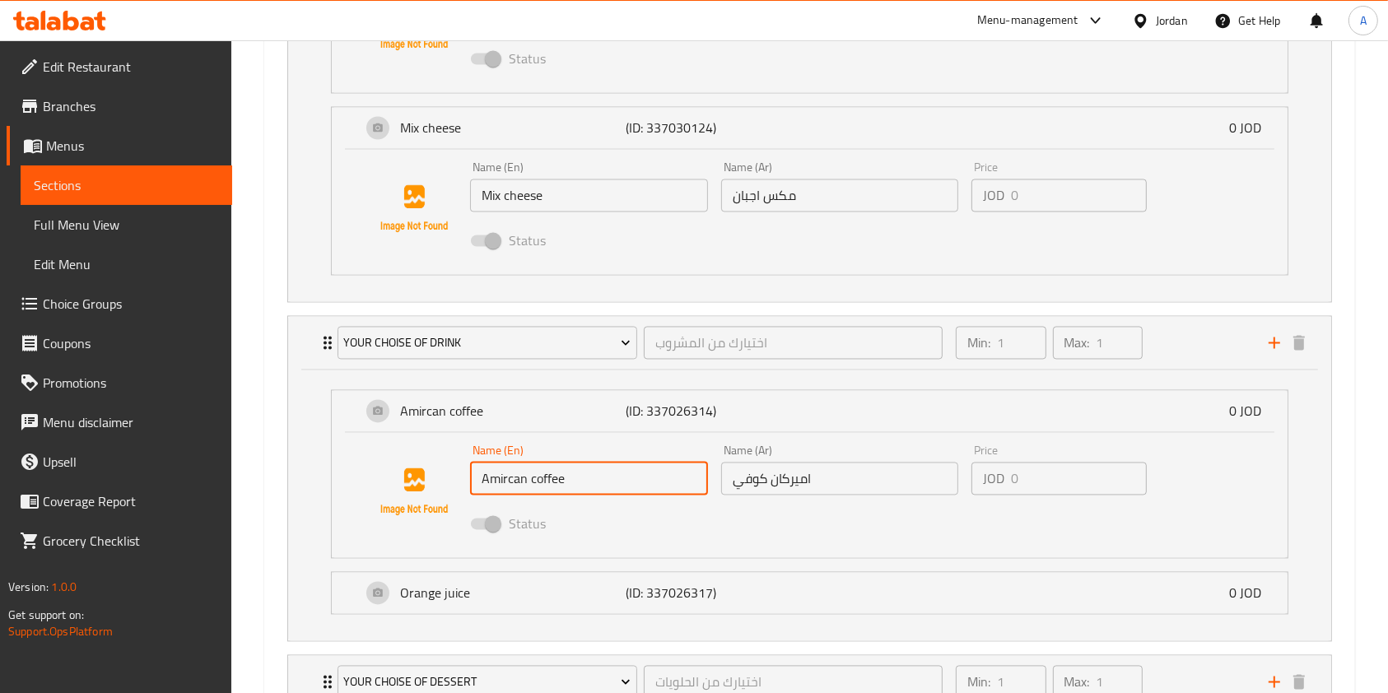
click at [542, 474] on input "Amircan coffee" at bounding box center [589, 479] width 238 height 33
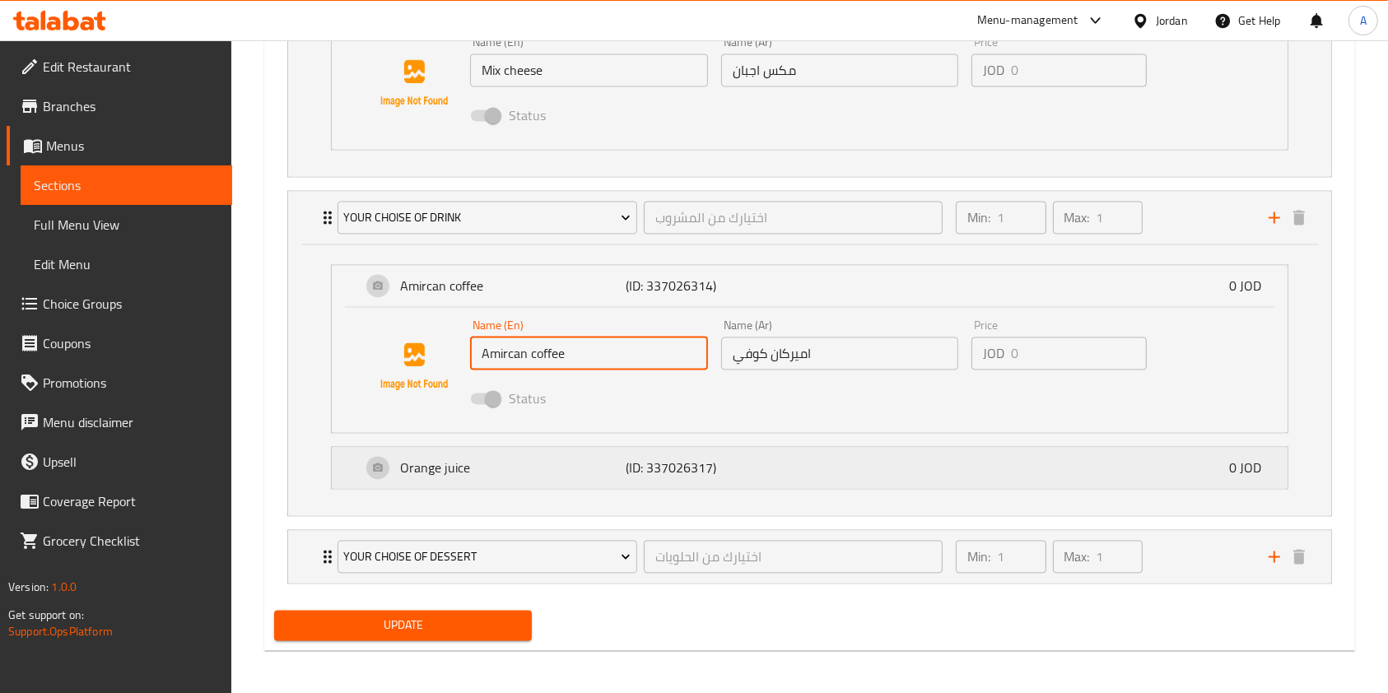
click at [700, 484] on div "Orange juice (ID: 337026317) 0 JOD" at bounding box center [814, 467] width 906 height 41
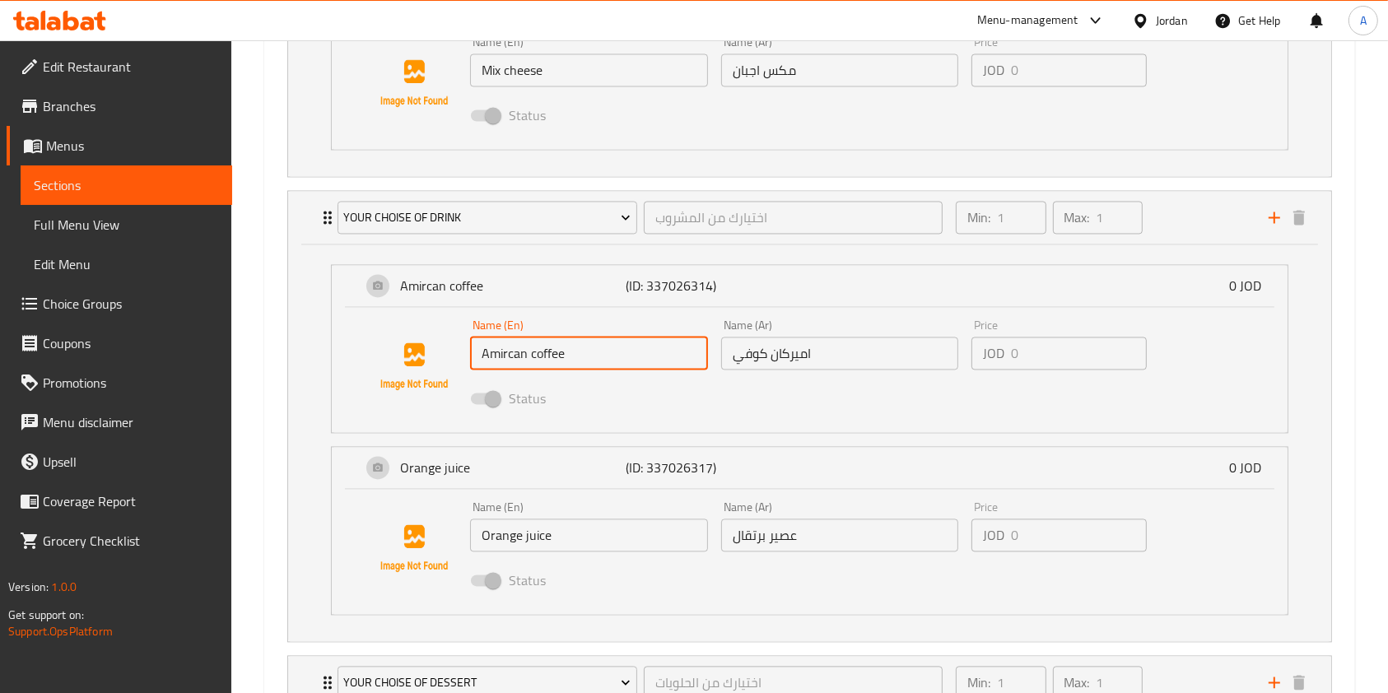
click at [625, 533] on input "Orange juice" at bounding box center [589, 535] width 238 height 33
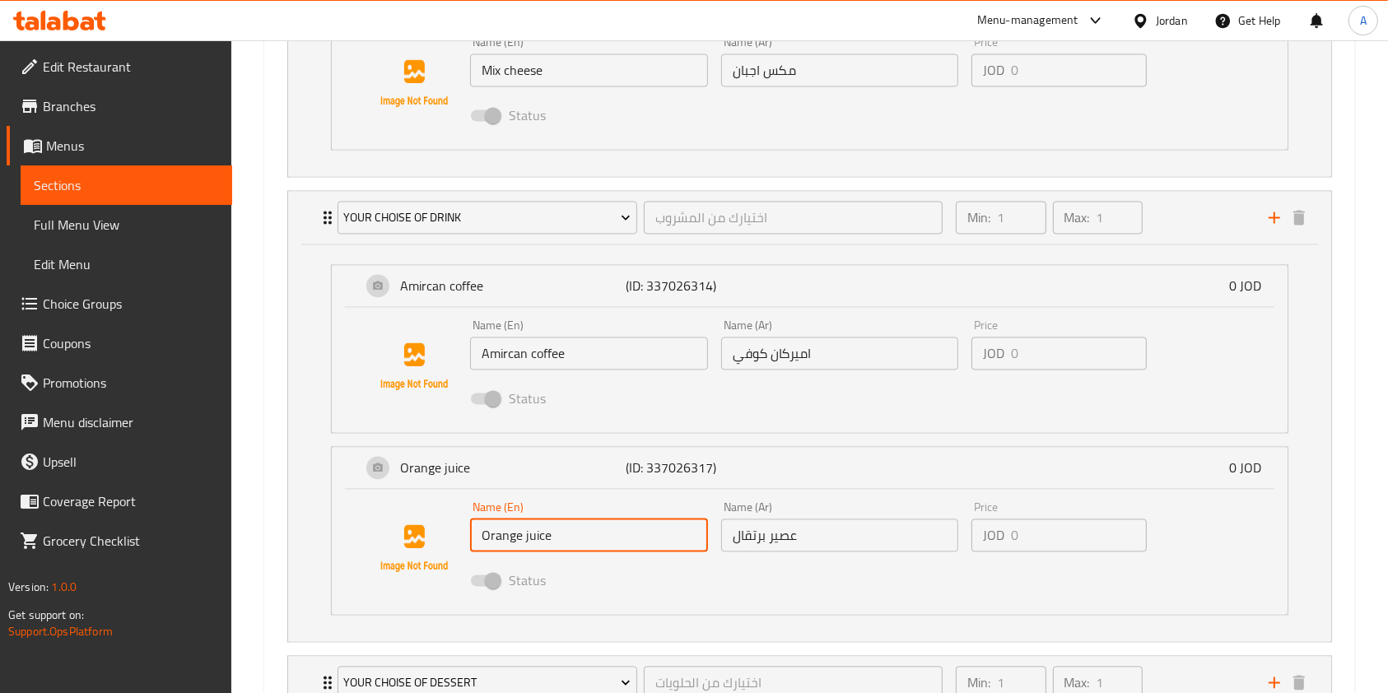
click at [625, 533] on input "Orange juice" at bounding box center [589, 535] width 238 height 33
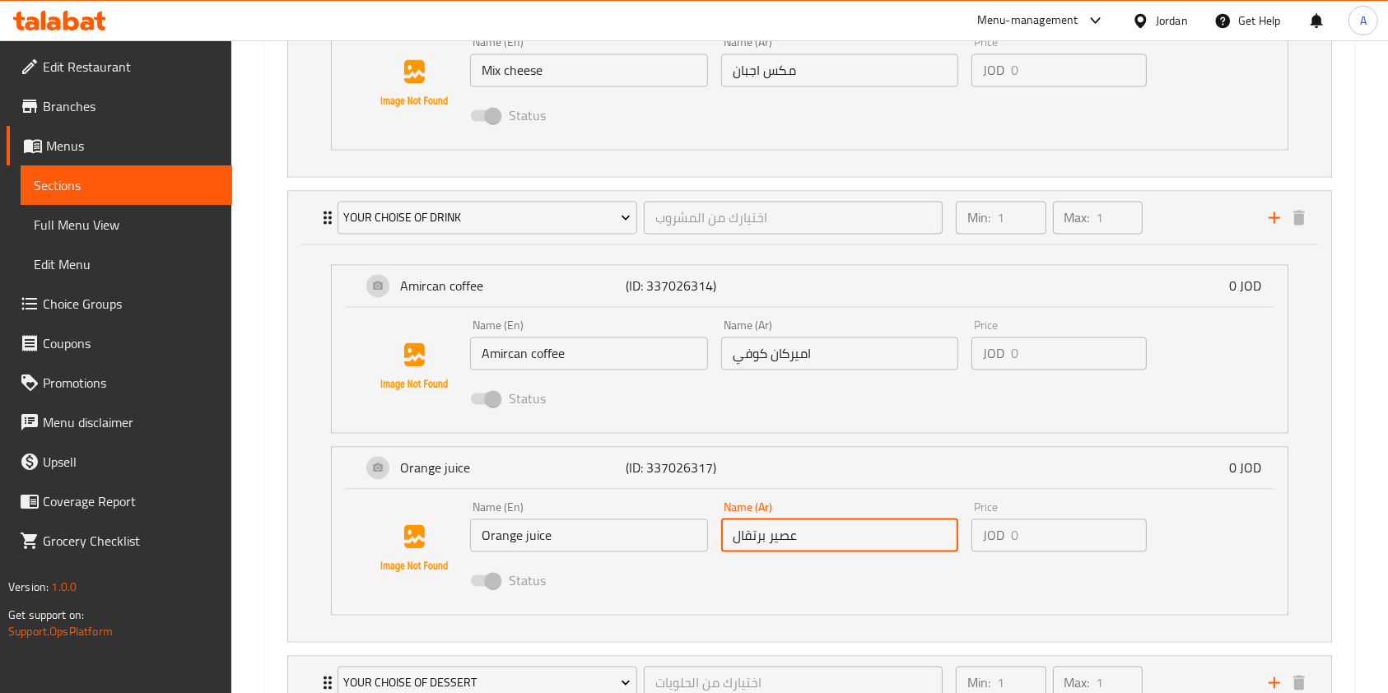
click at [809, 537] on input "عصير برتقال" at bounding box center [840, 535] width 238 height 33
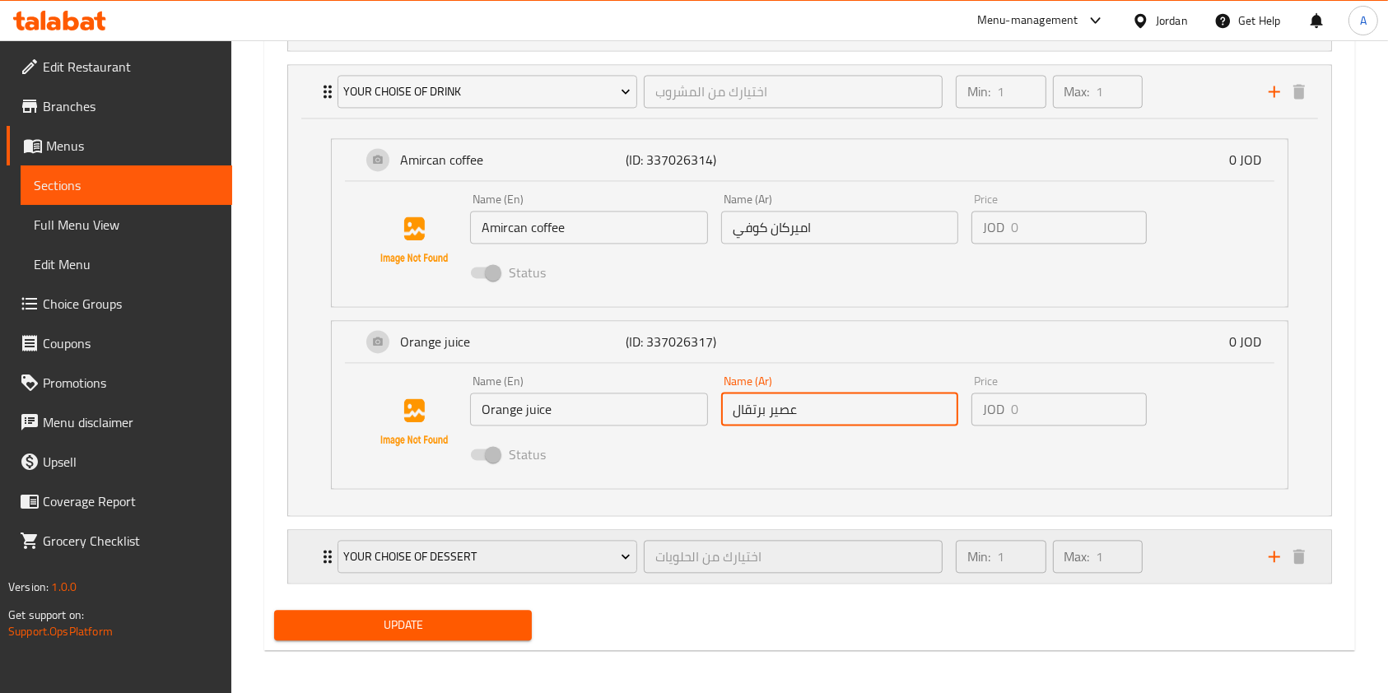
click at [1199, 551] on div "Min: 1 ​ Max: 1 ​" at bounding box center [1102, 556] width 313 height 53
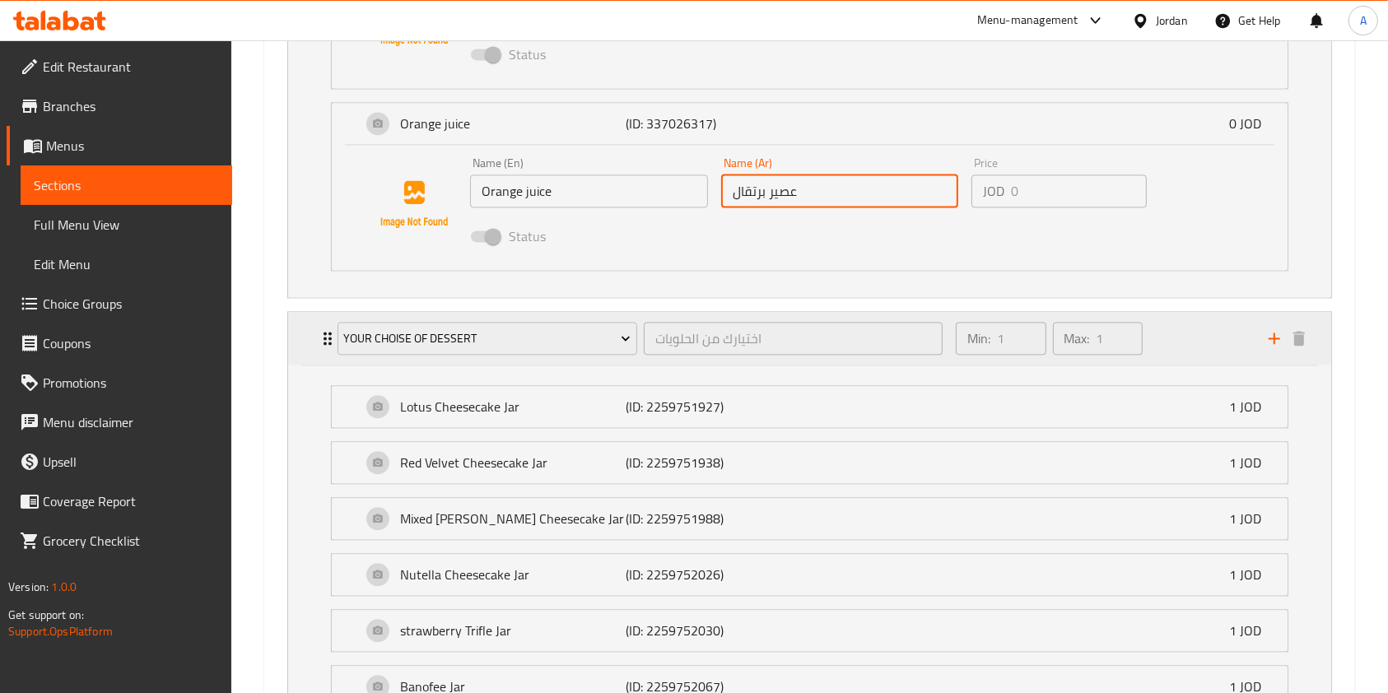
scroll to position [3555, 0]
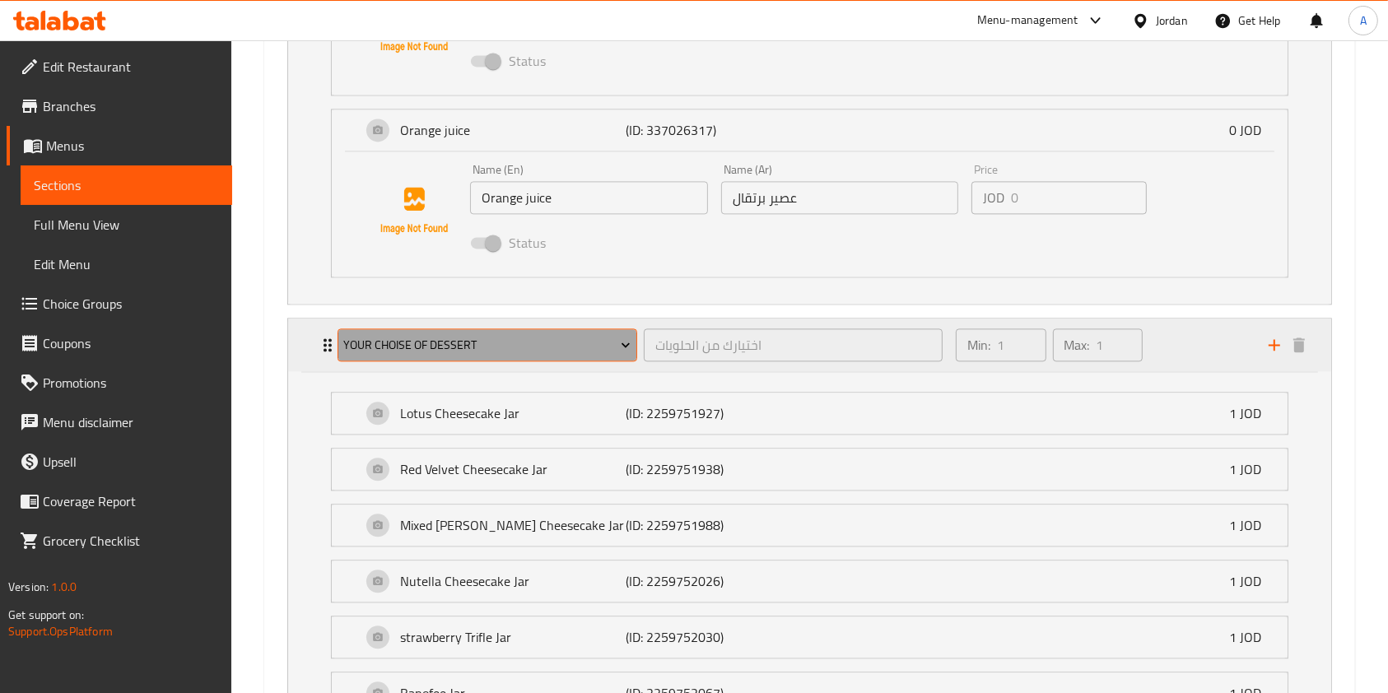
click at [505, 337] on span "Your Choise Of Dessert" at bounding box center [486, 345] width 287 height 21
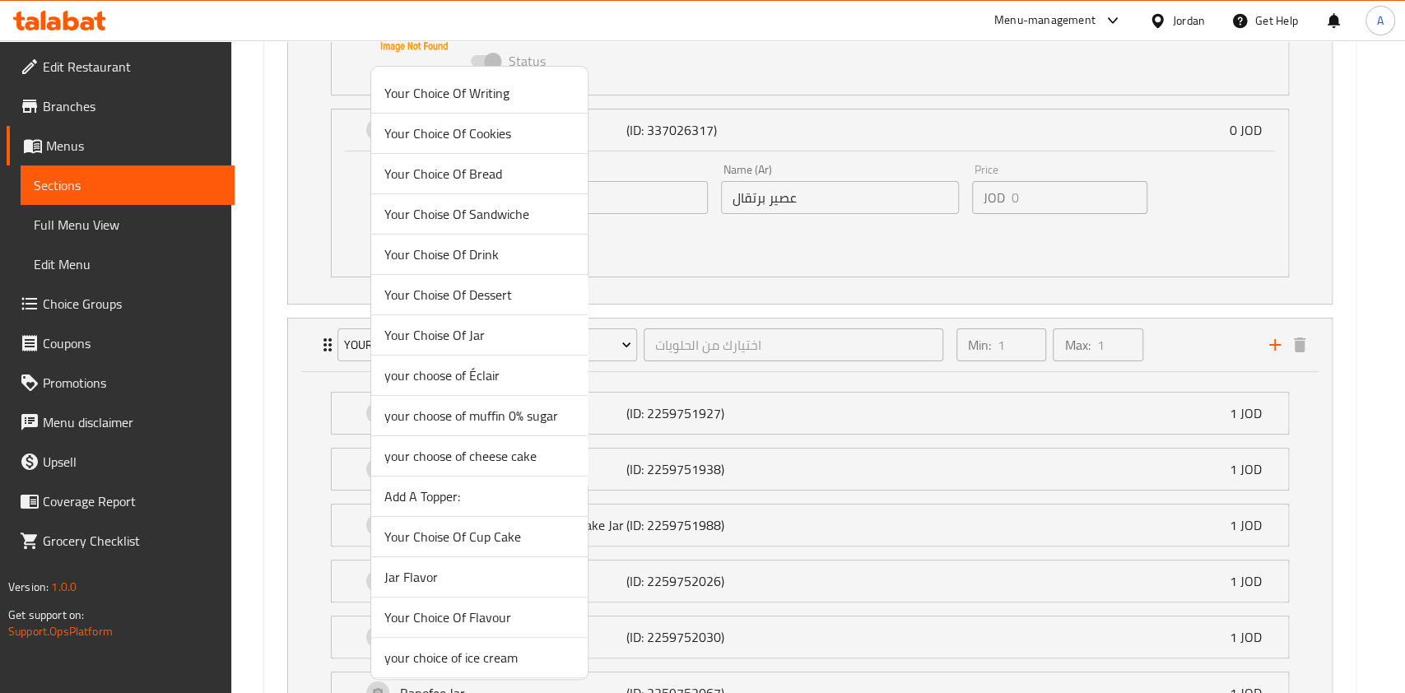
click at [250, 260] on div at bounding box center [702, 346] width 1405 height 693
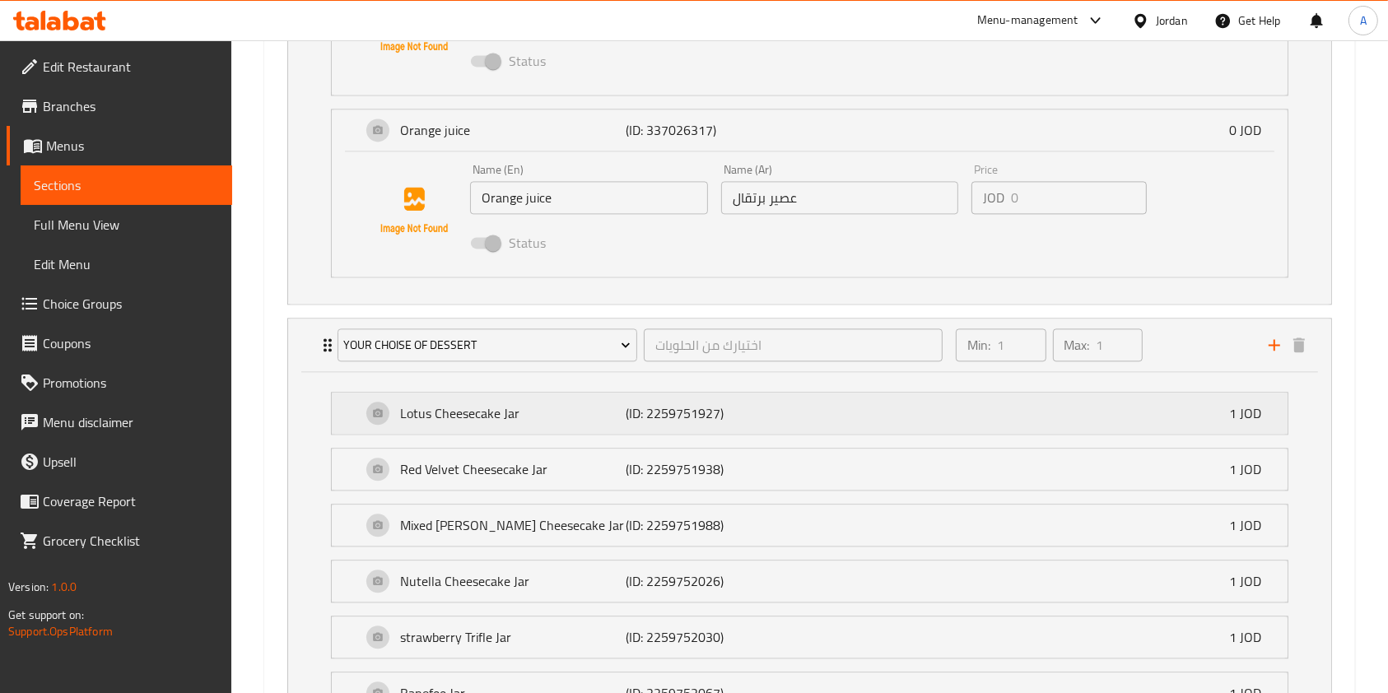
click at [480, 408] on p "Lotus Cheesecake Jar" at bounding box center [513, 413] width 226 height 20
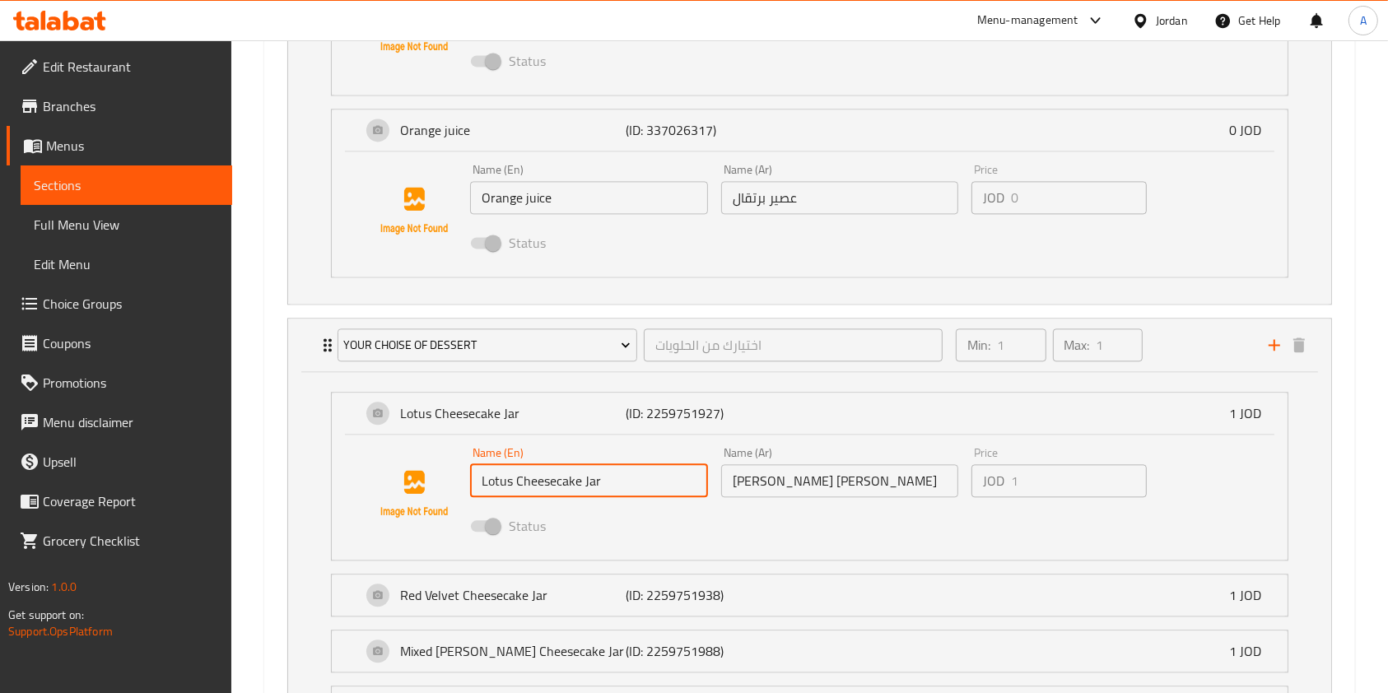
click at [507, 479] on input "Lotus Cheesecake Jar" at bounding box center [589, 480] width 238 height 33
click at [766, 472] on input "[PERSON_NAME] [PERSON_NAME]" at bounding box center [840, 480] width 238 height 33
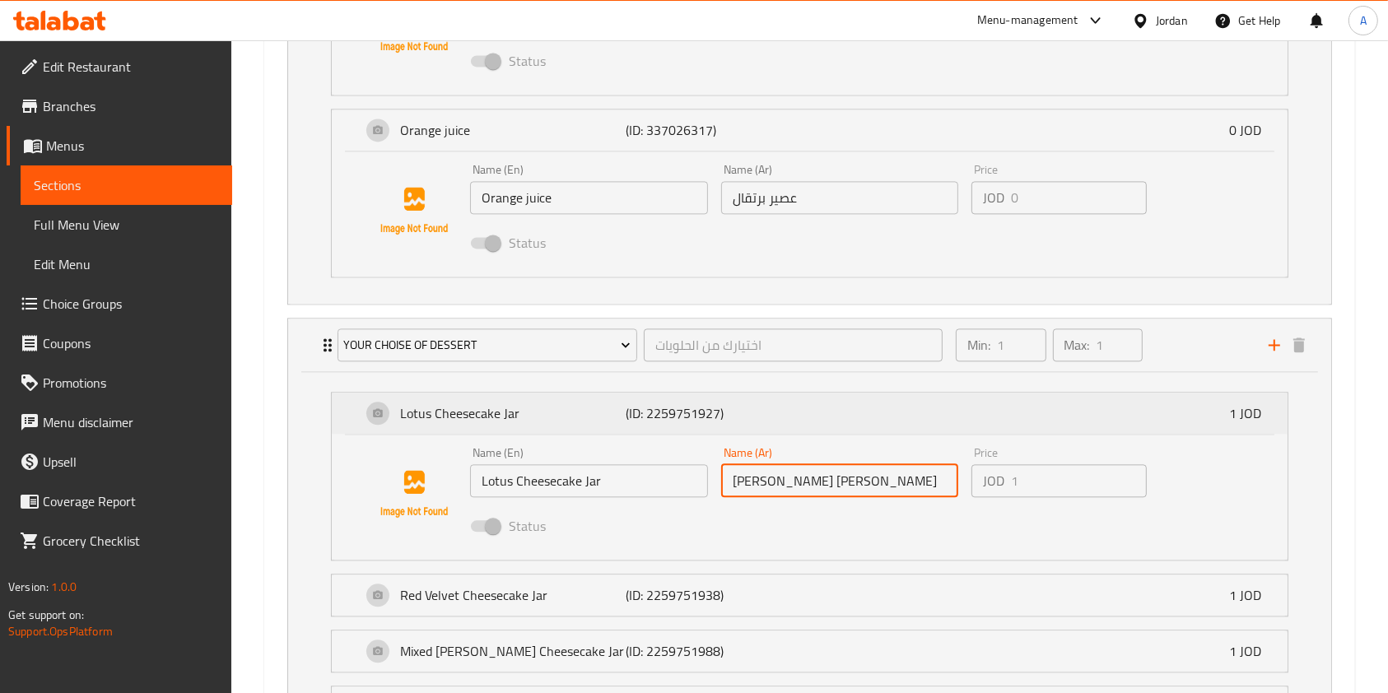
click at [636, 425] on div "Lotus Cheesecake Jar (ID: 2259751927) 1 JOD" at bounding box center [814, 413] width 906 height 41
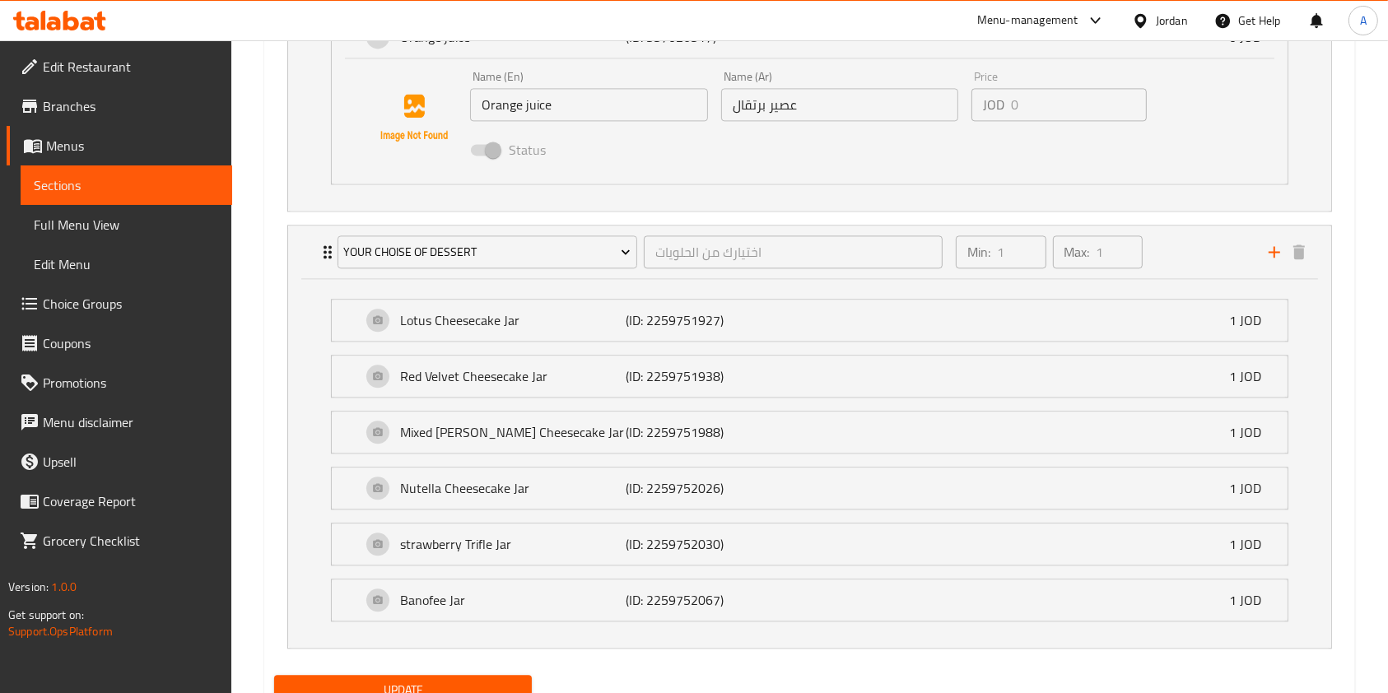
scroll to position [3647, 0]
click at [686, 370] on p "(ID: 2259751938)" at bounding box center [701, 378] width 151 height 20
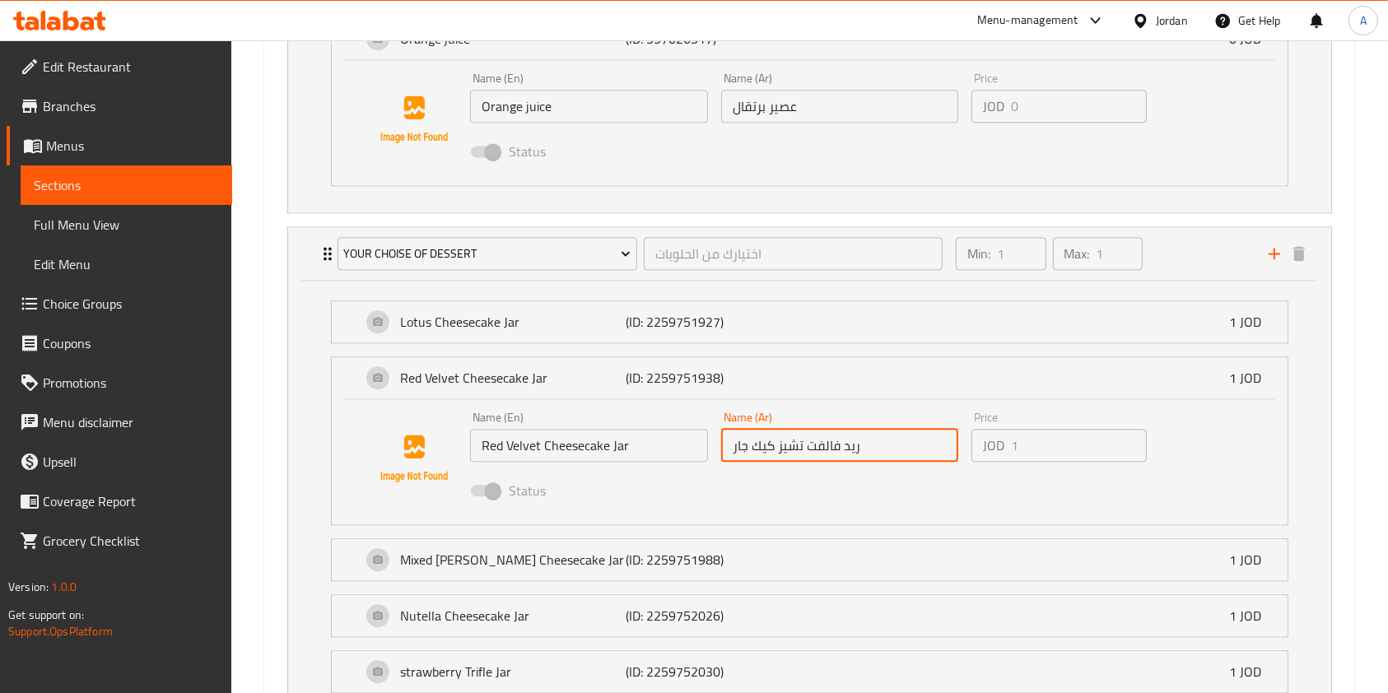
click at [824, 448] on input "ريد فالفت تشيز كيك جار" at bounding box center [840, 445] width 238 height 33
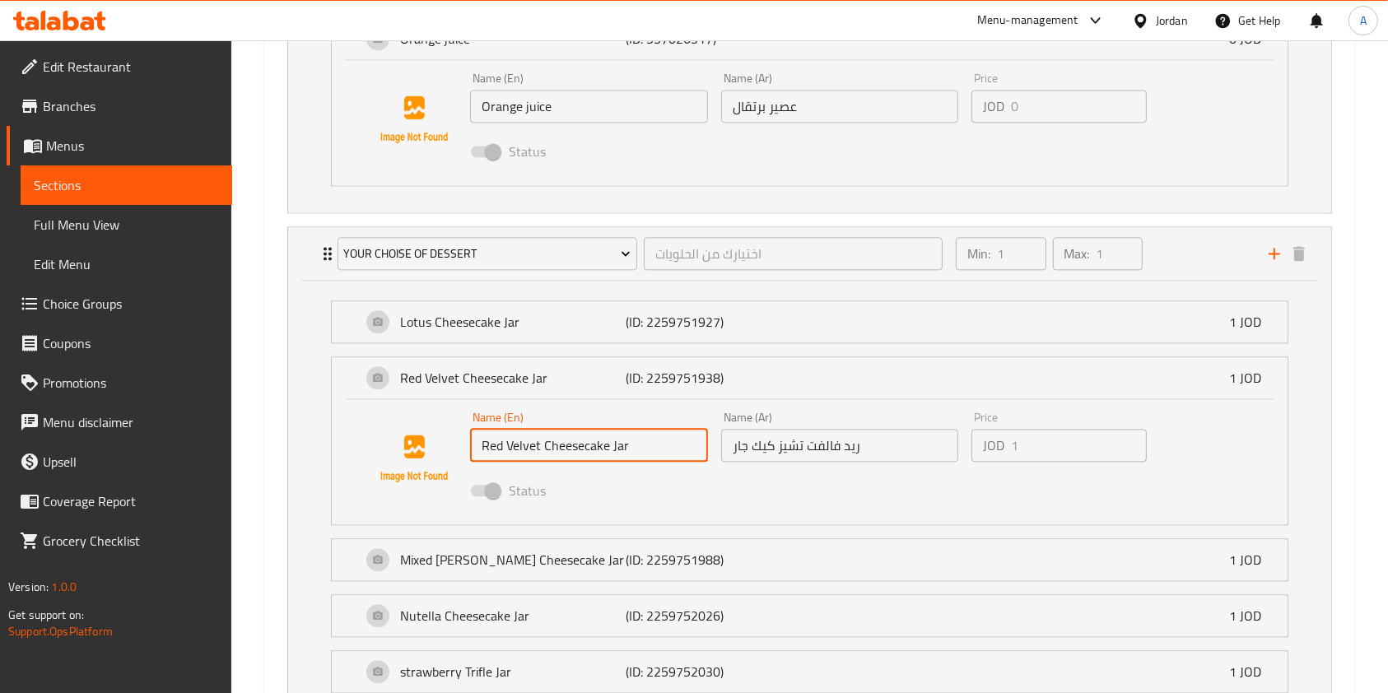
click at [593, 444] on input "Red Velvet Cheesecake Jar" at bounding box center [589, 445] width 238 height 33
click at [681, 566] on p "(ID: 2259751988)" at bounding box center [701, 560] width 151 height 20
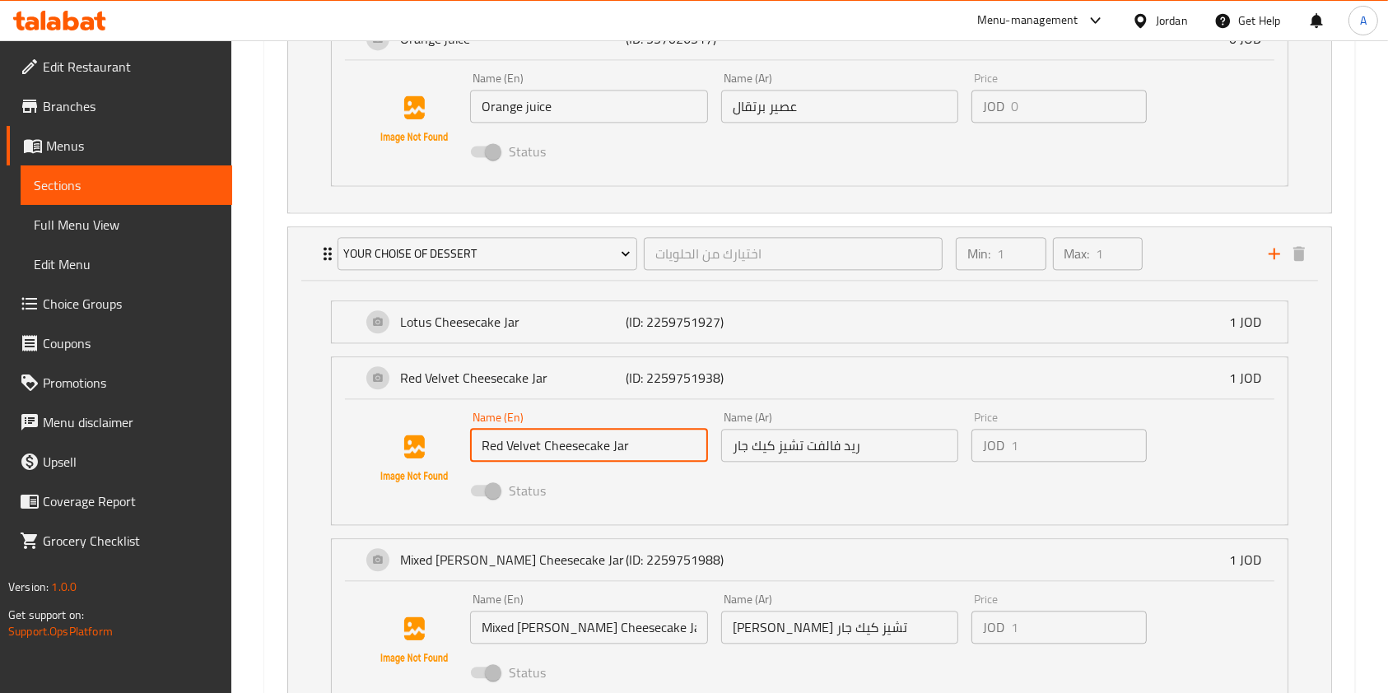
click at [593, 626] on input "Mixed berry Cheesecake Jar" at bounding box center [589, 627] width 238 height 33
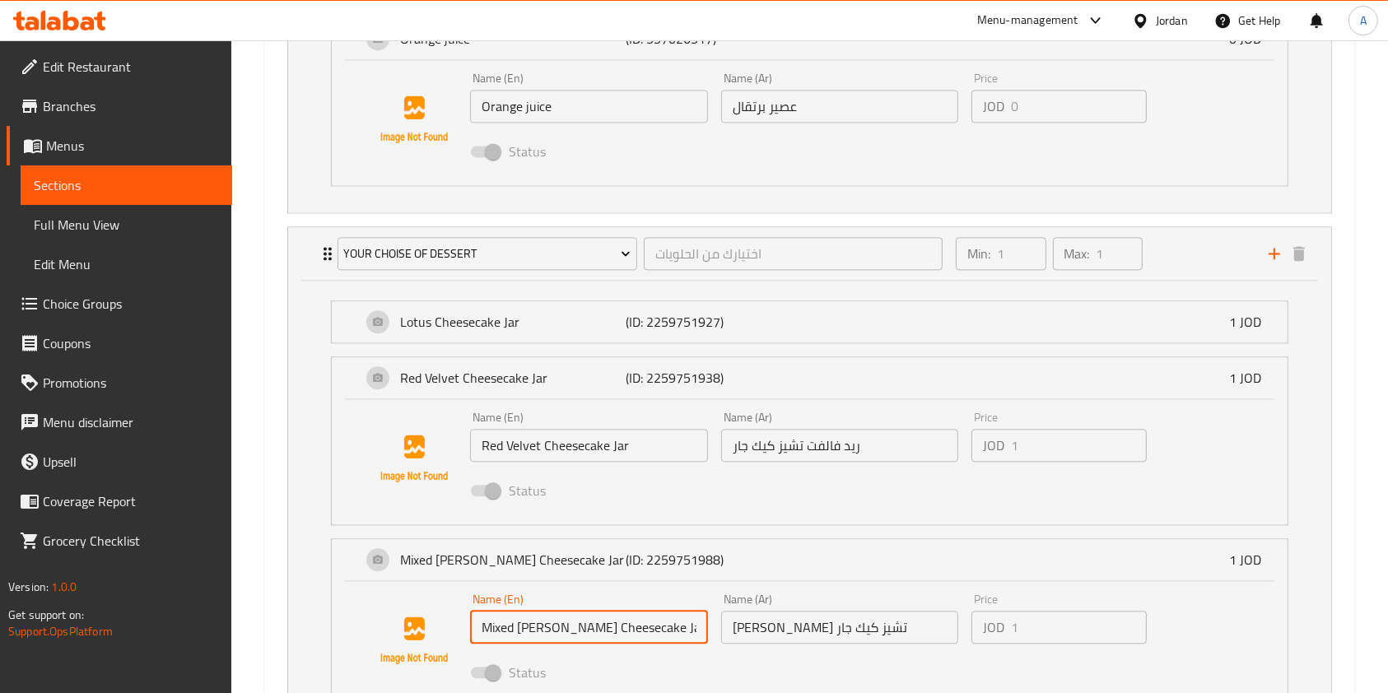
click at [593, 626] on input "Mixed berry Cheesecake Jar" at bounding box center [589, 627] width 238 height 33
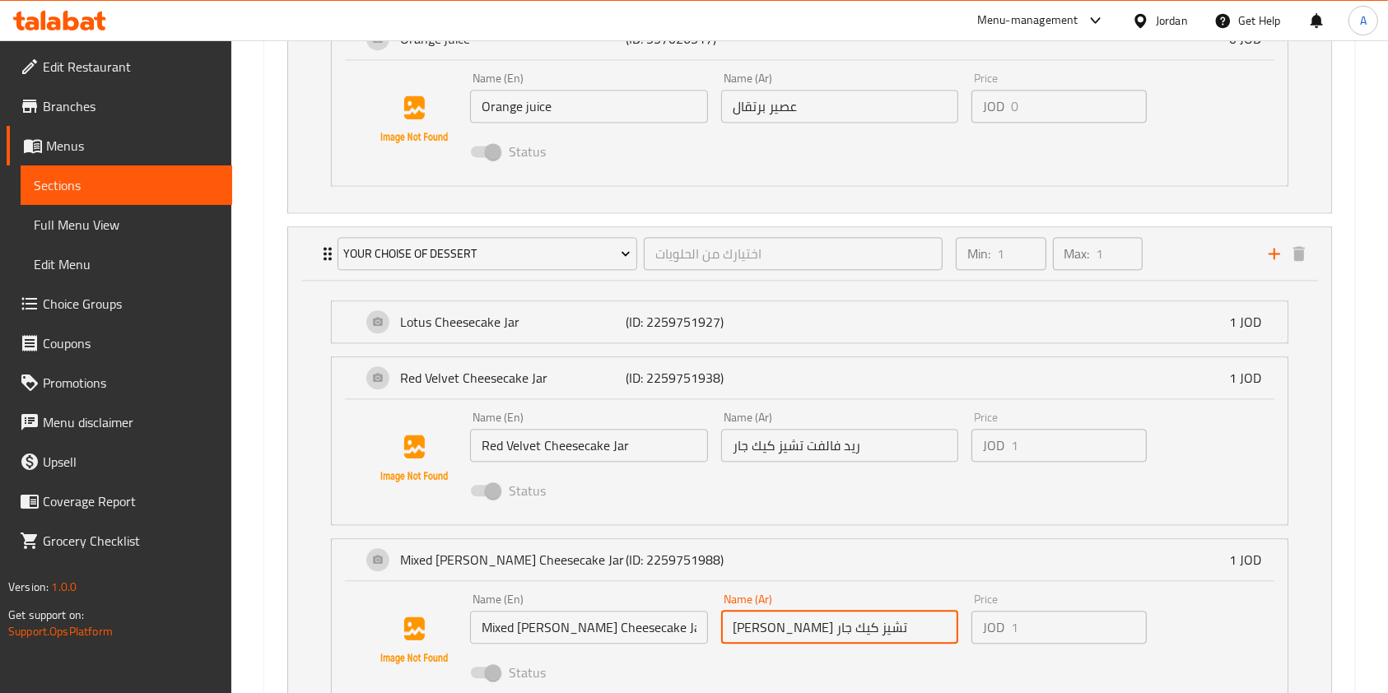
click at [863, 635] on input "مكس بيري تشيز كيك جار" at bounding box center [840, 627] width 238 height 33
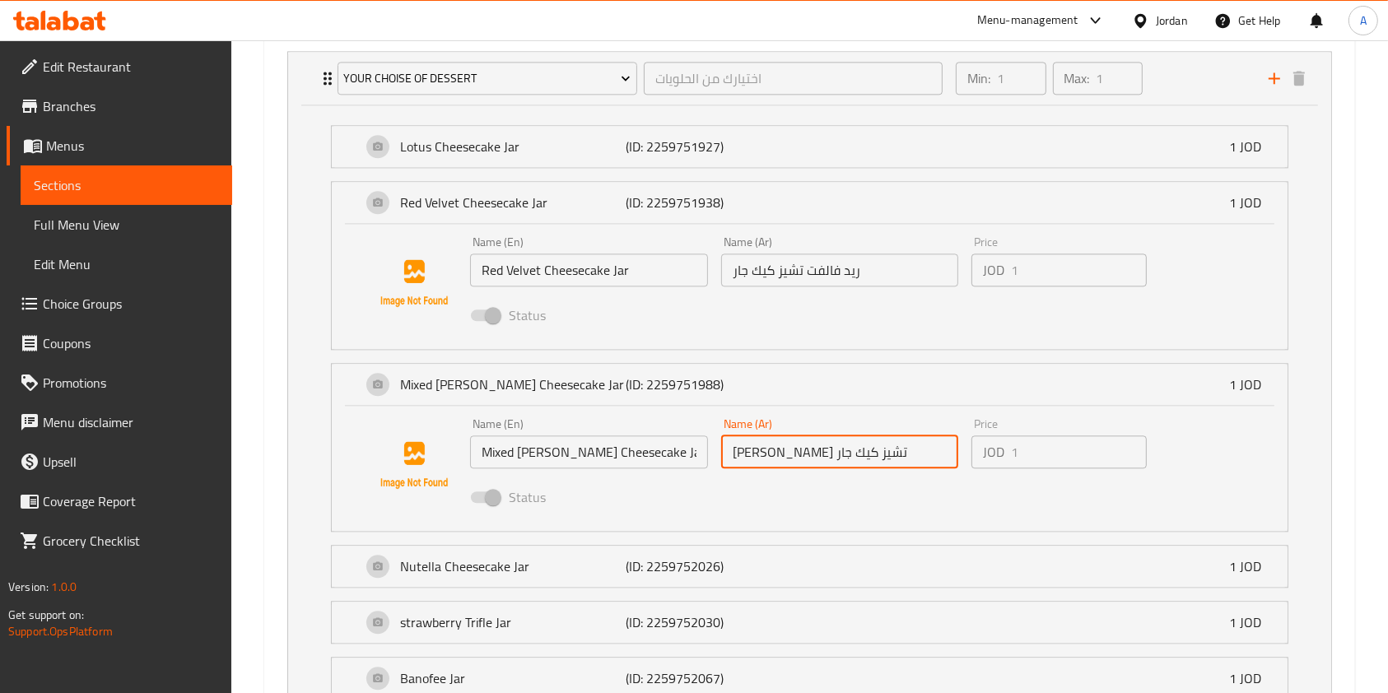
scroll to position [3824, 0]
click at [784, 543] on div "Nutella Cheesecake Jar (ID: 2259752026) 1 JOD" at bounding box center [814, 563] width 906 height 41
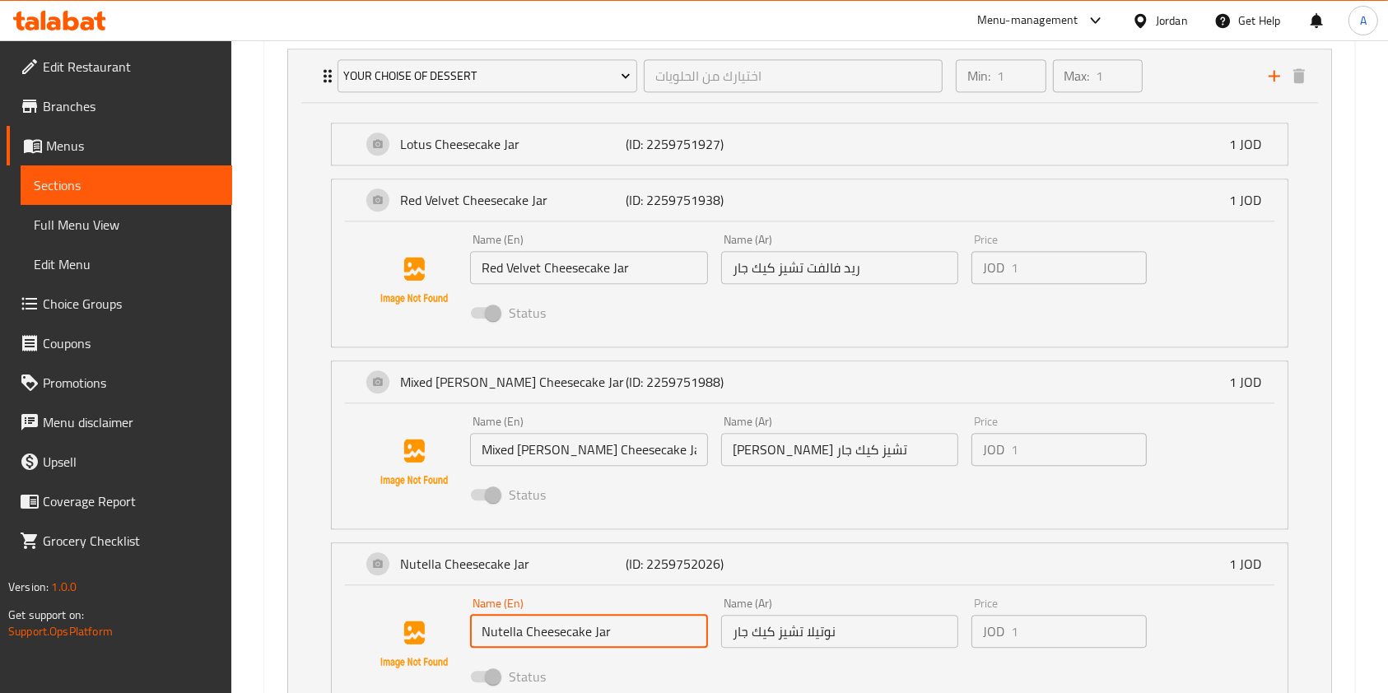
click at [598, 615] on input "Nutella Cheesecake Jar" at bounding box center [589, 631] width 238 height 33
click at [770, 625] on input "نوتيلا تشيز كيك جار" at bounding box center [840, 631] width 238 height 33
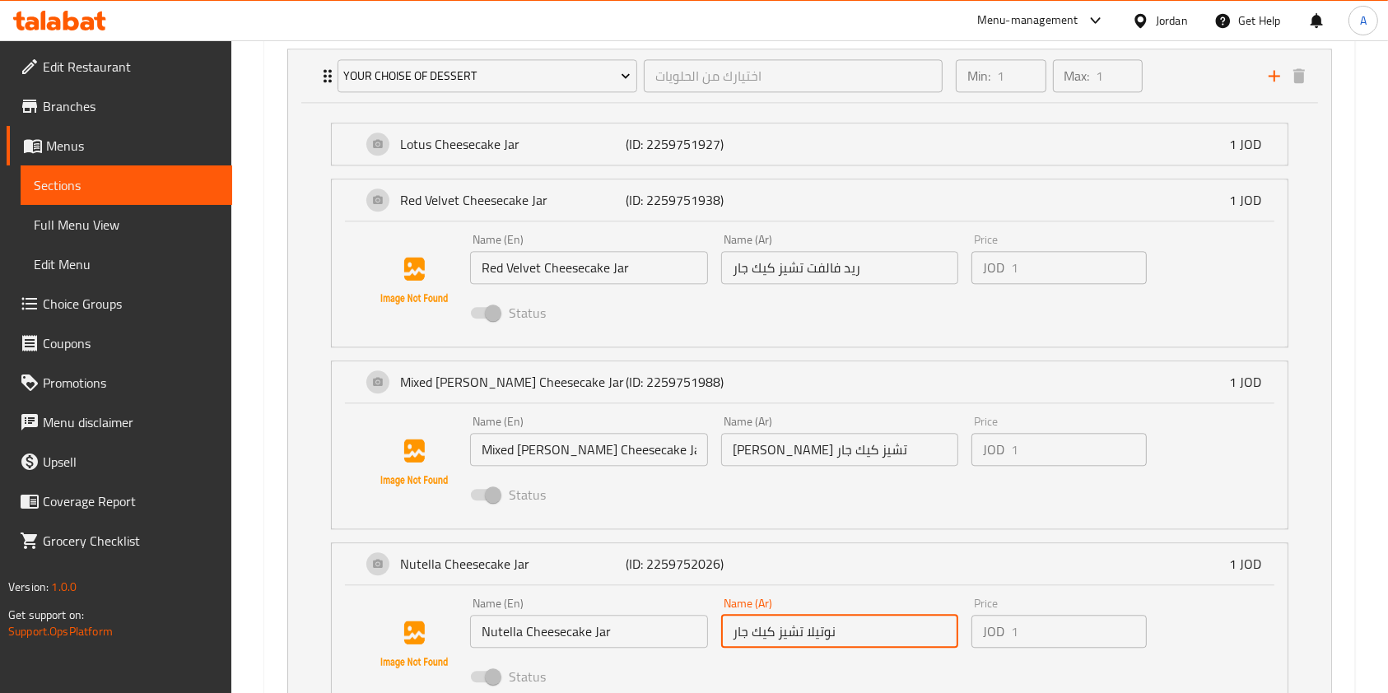
click at [770, 625] on input "نوتيلا تشيز كيك جار" at bounding box center [840, 631] width 238 height 33
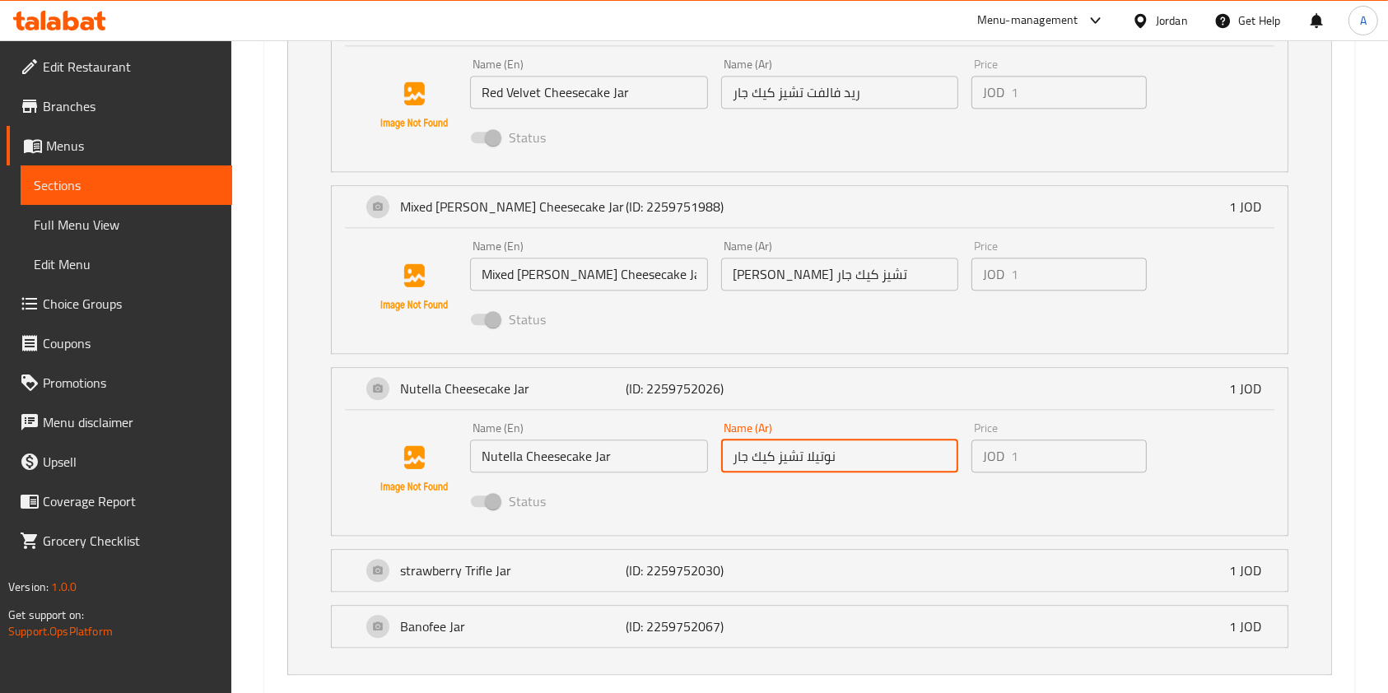
scroll to position [4001, 0]
click at [709, 559] on p "(ID: 2259752030)" at bounding box center [701, 569] width 151 height 20
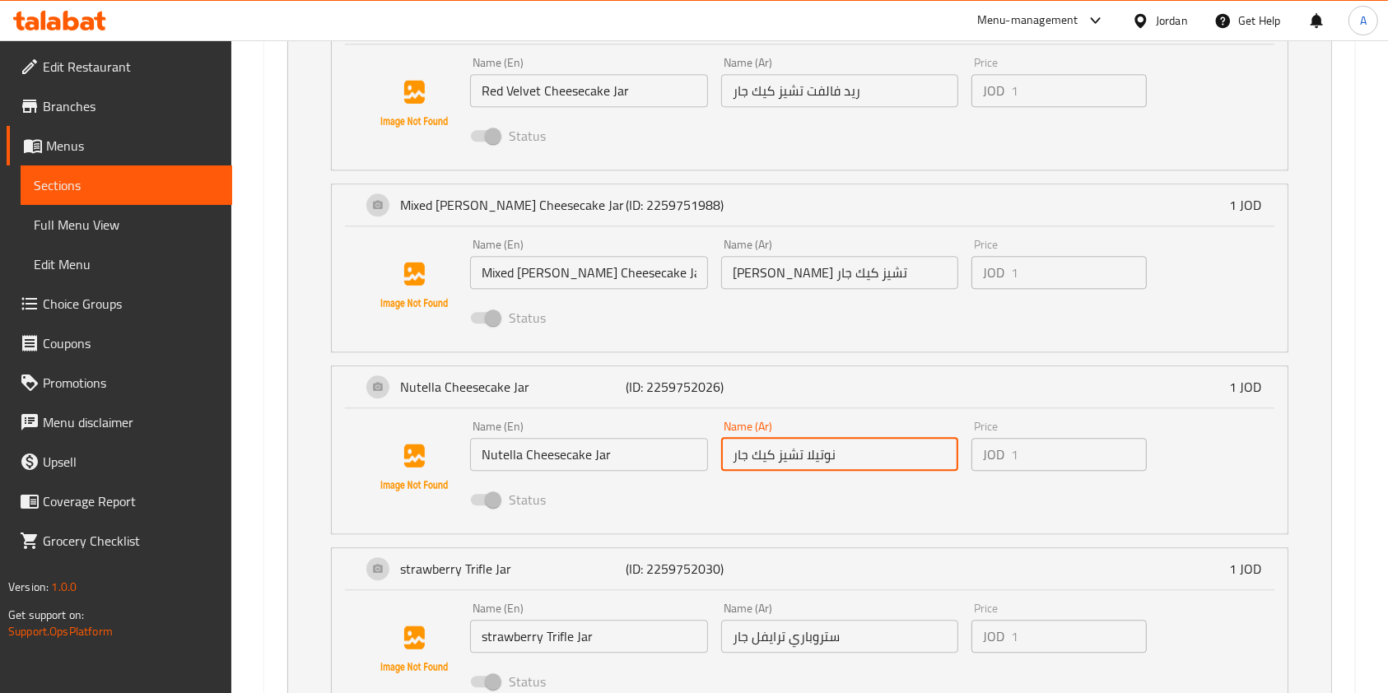
click at [608, 638] on input "strawberry Trifle Jar" at bounding box center [589, 636] width 238 height 33
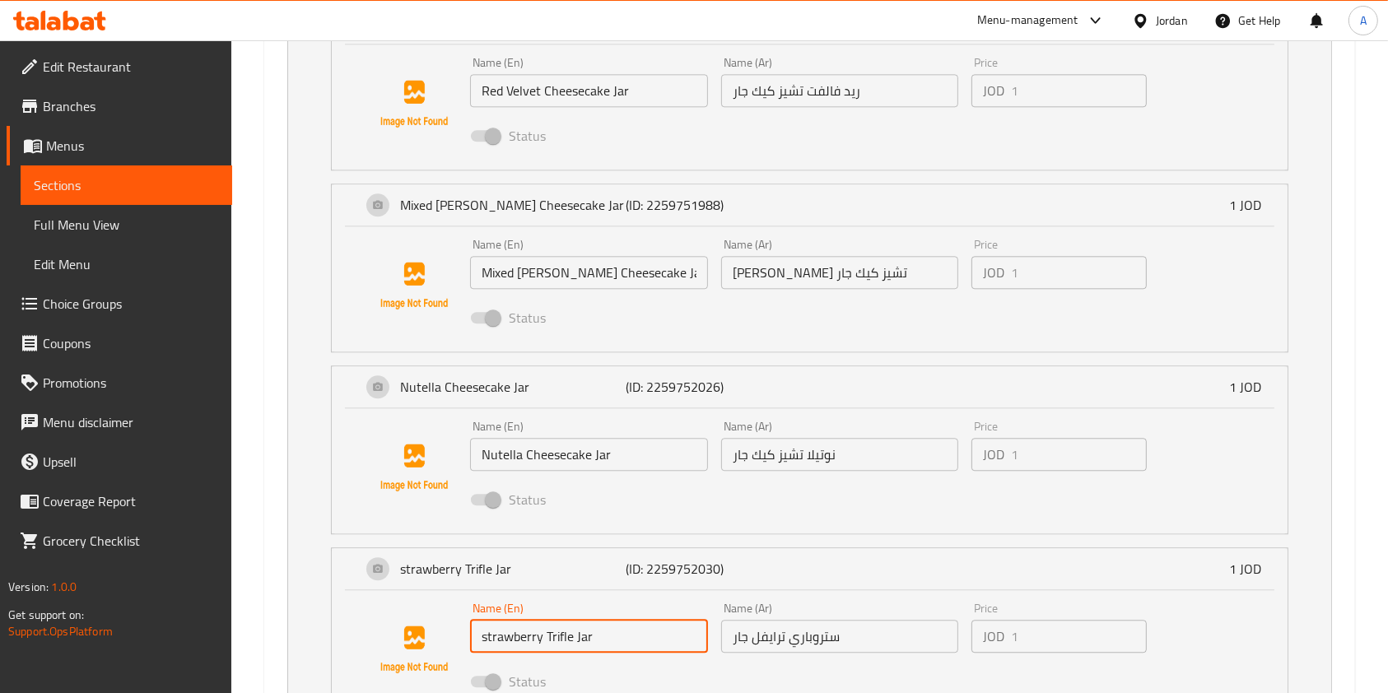
click at [608, 638] on input "strawberry Trifle Jar" at bounding box center [589, 636] width 238 height 33
click at [777, 645] on input "ستروباري ترايفل جار" at bounding box center [840, 636] width 238 height 33
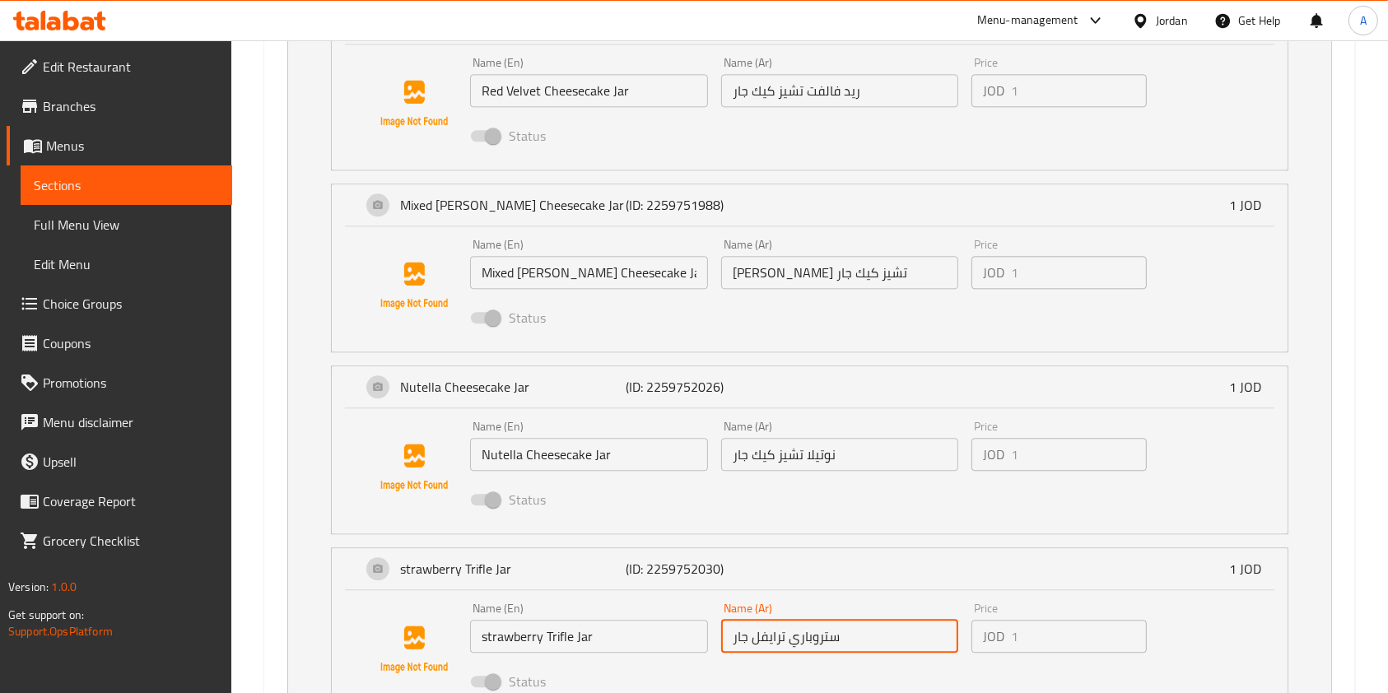
click at [777, 645] on input "ستروباري ترايفل جار" at bounding box center [840, 636] width 238 height 33
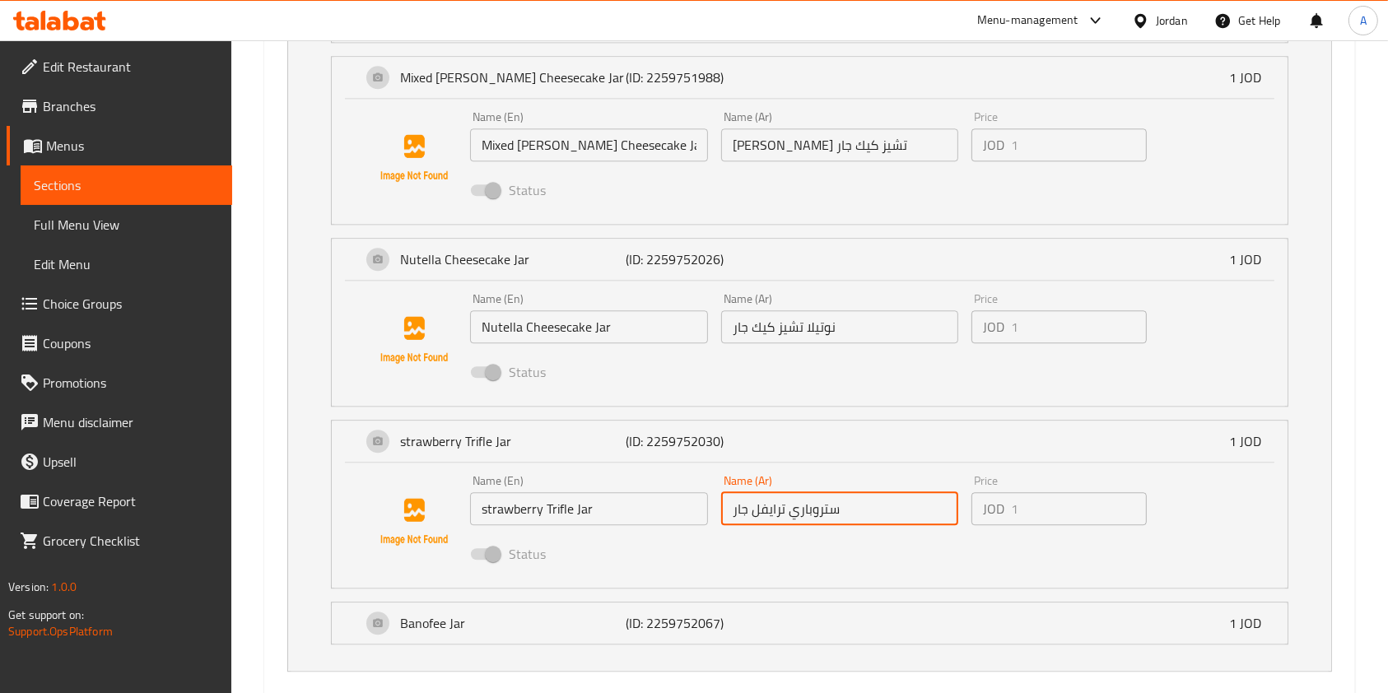
scroll to position [4153, 0]
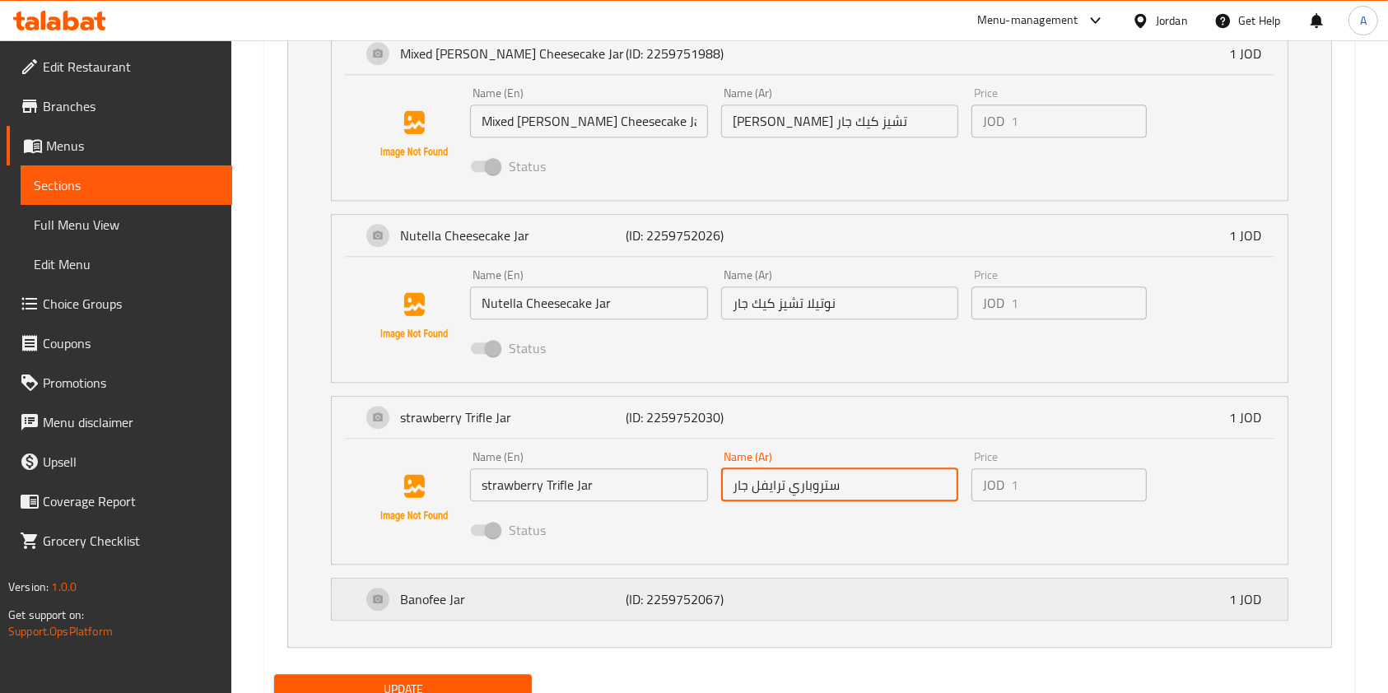
click at [705, 597] on p "(ID: 2259752067)" at bounding box center [701, 599] width 151 height 20
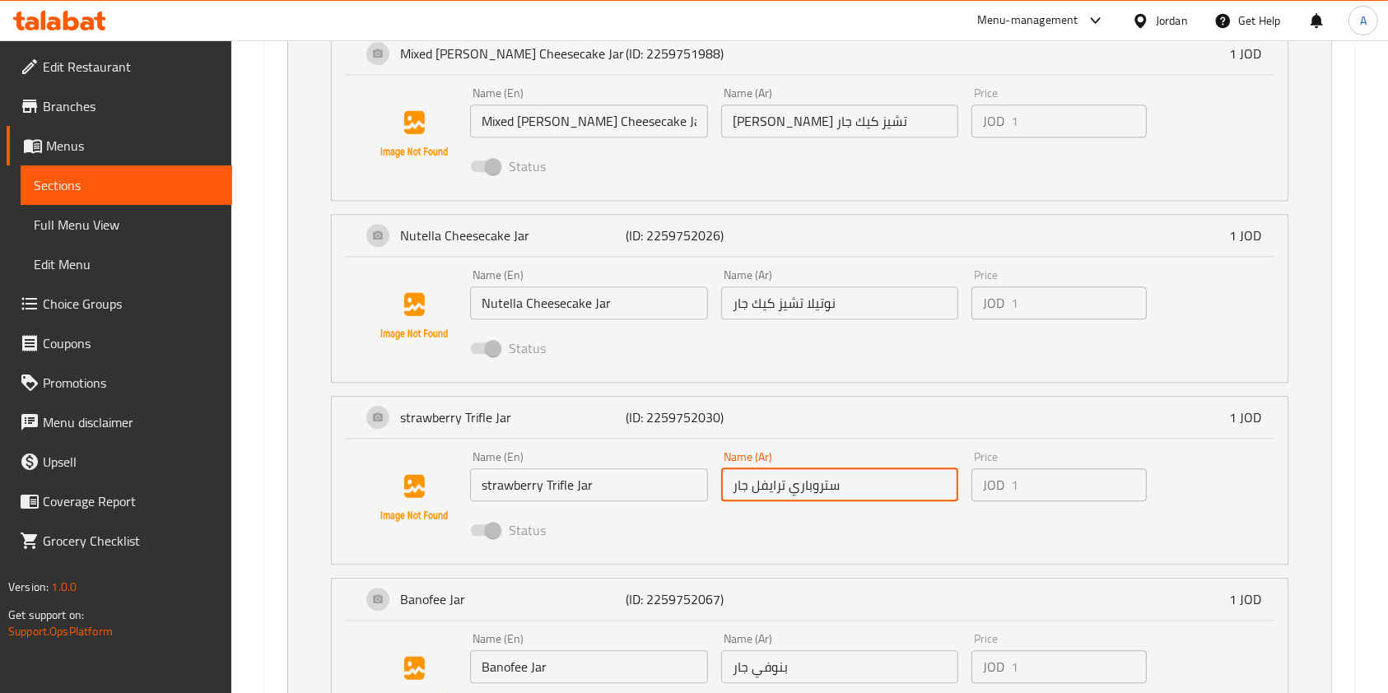
click at [585, 650] on input "Banofee Jar" at bounding box center [589, 666] width 238 height 33
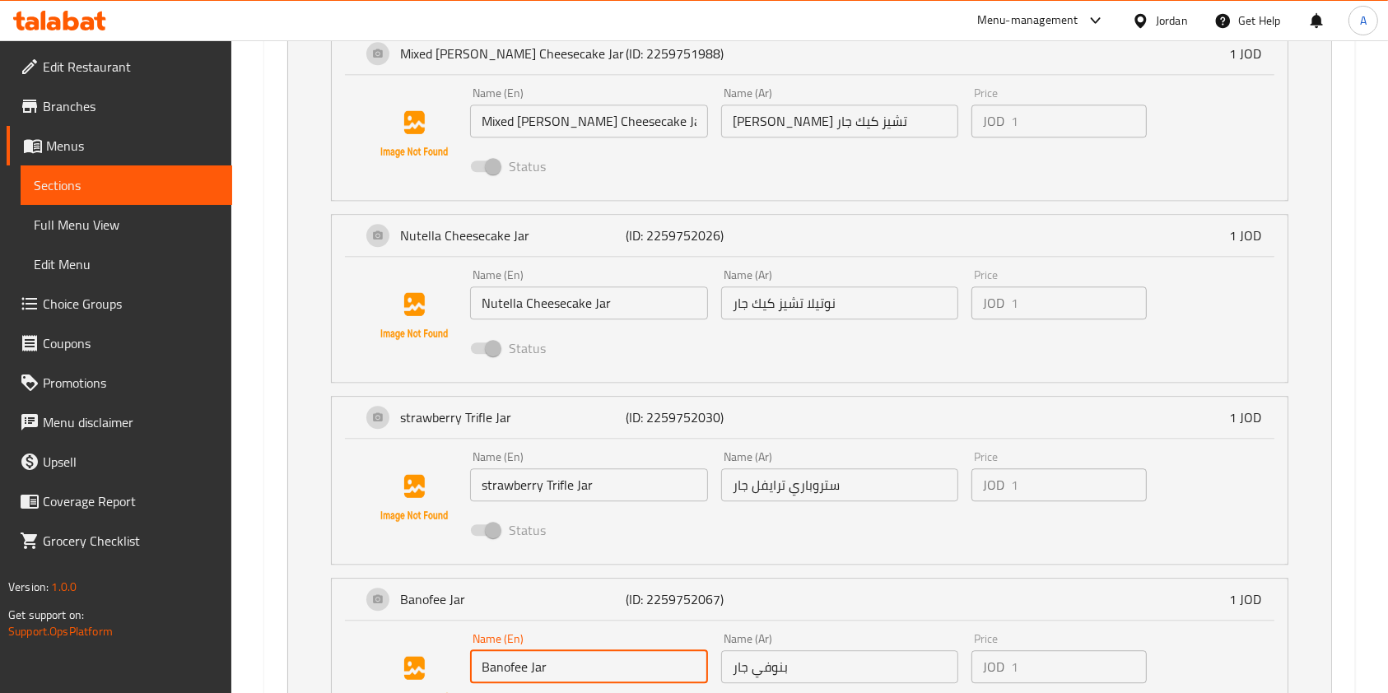
click at [585, 650] on input "Banofee Jar" at bounding box center [589, 666] width 238 height 33
click at [787, 667] on input "بنوفي جار" at bounding box center [840, 666] width 238 height 33
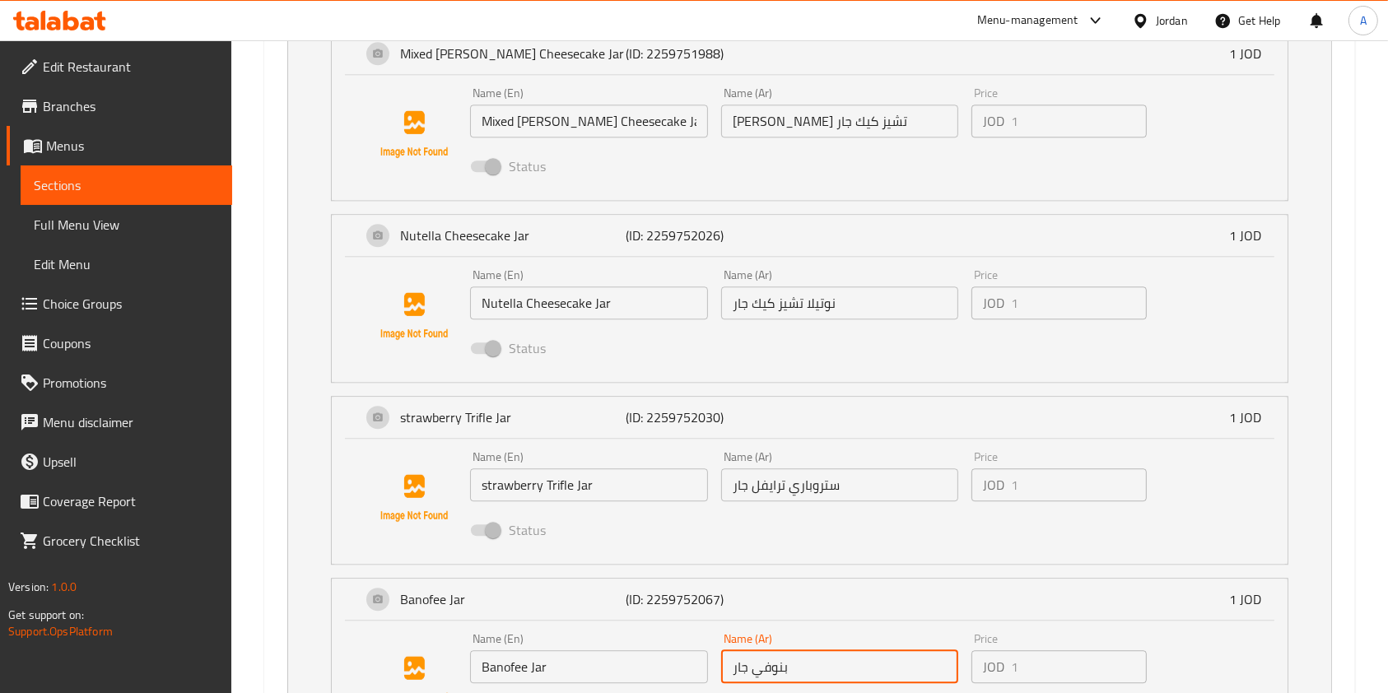
click at [787, 667] on input "بنوفي جار" at bounding box center [840, 666] width 238 height 33
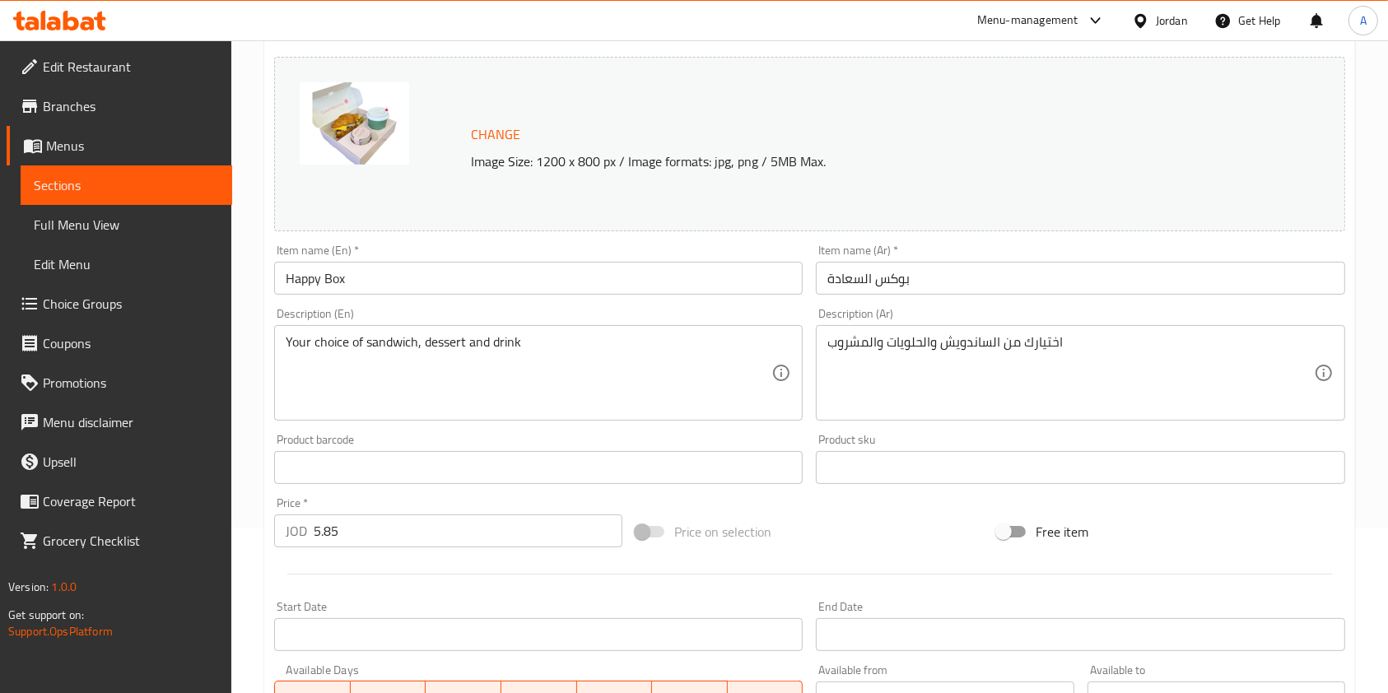
scroll to position [0, 0]
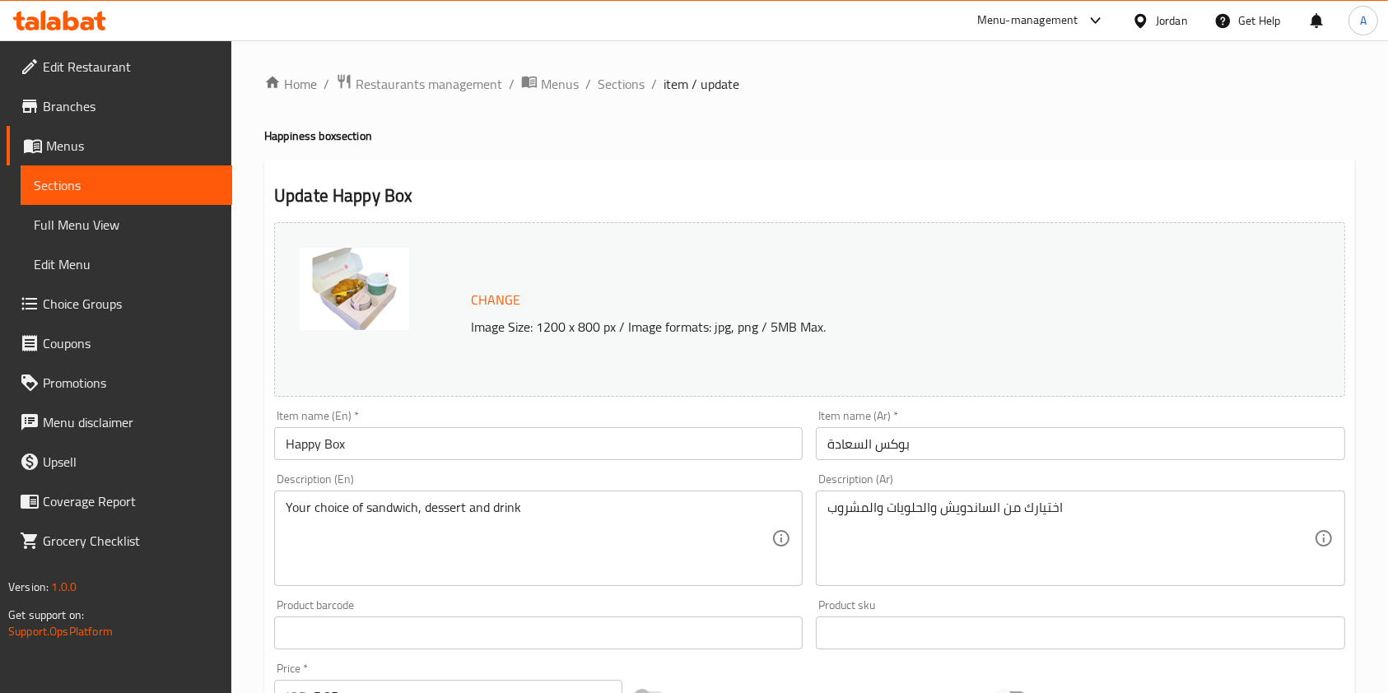
click at [450, 76] on span "Restaurants management" at bounding box center [429, 84] width 147 height 20
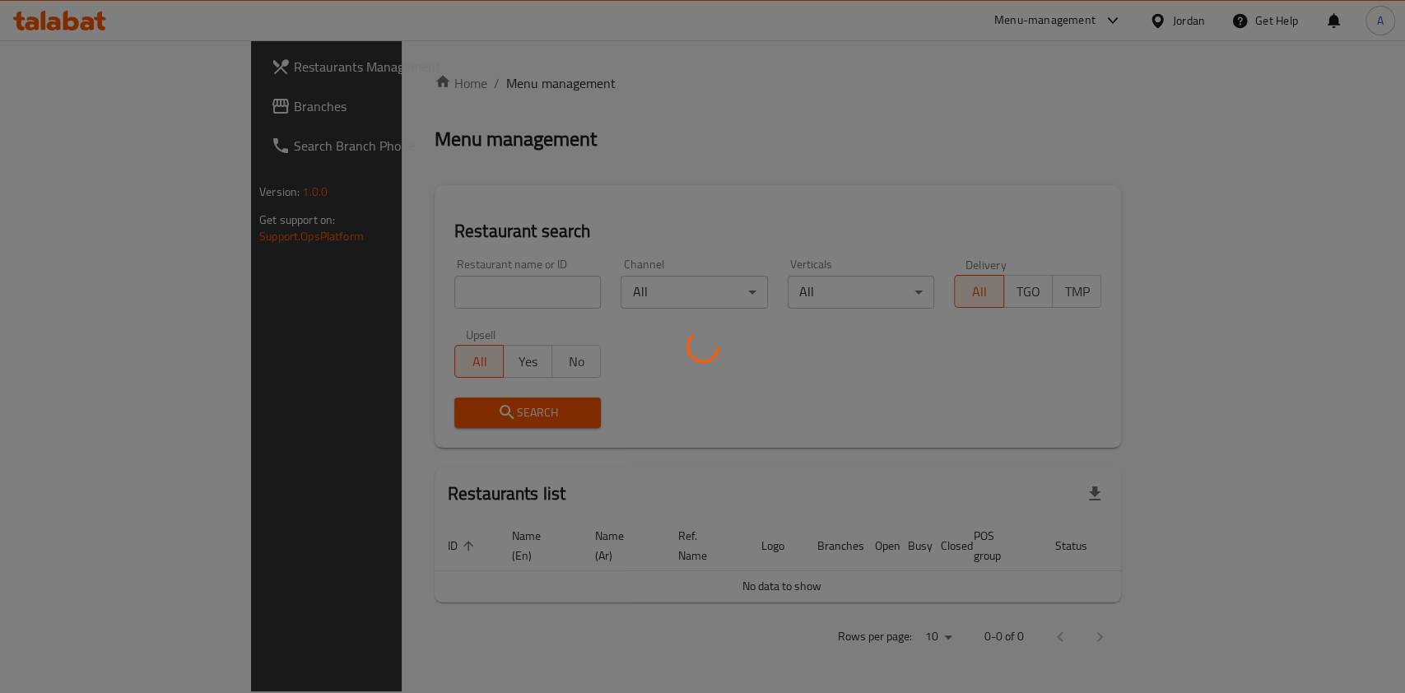
click at [370, 297] on div at bounding box center [702, 346] width 1405 height 693
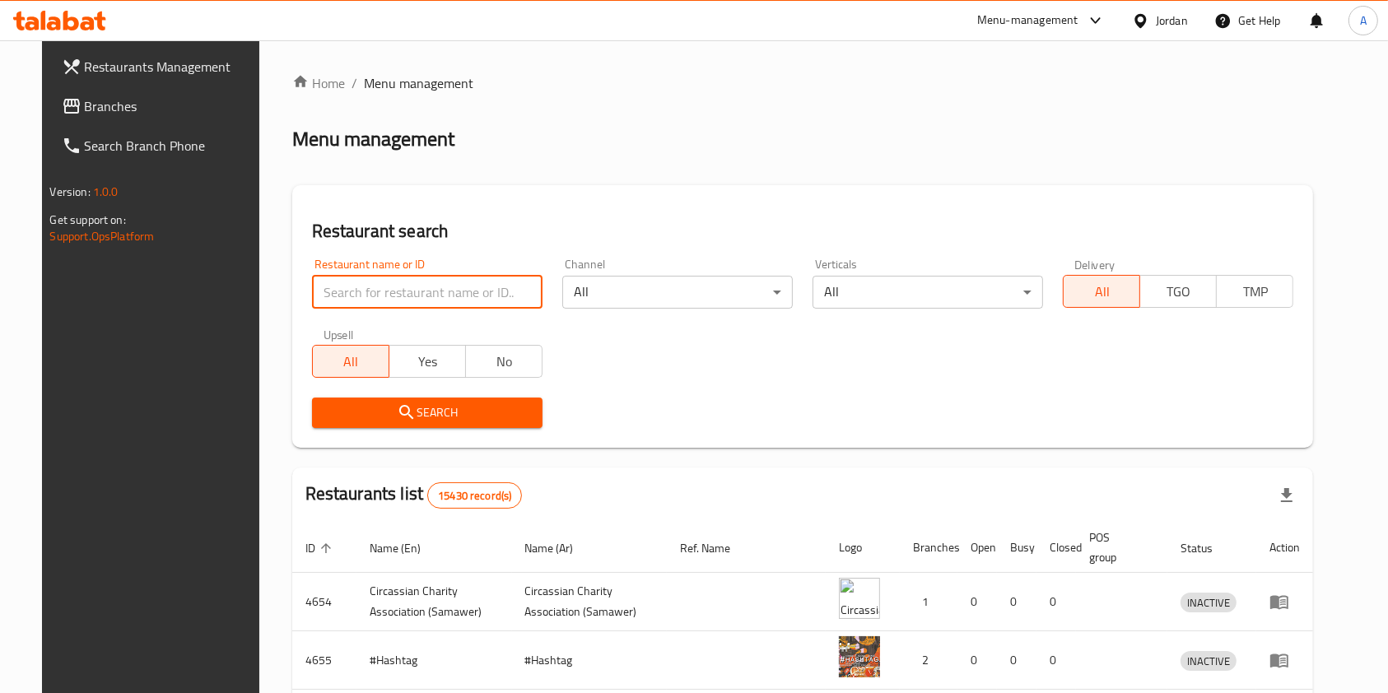
click at [370, 297] on input "search" at bounding box center [427, 292] width 230 height 33
type input "hamza y"
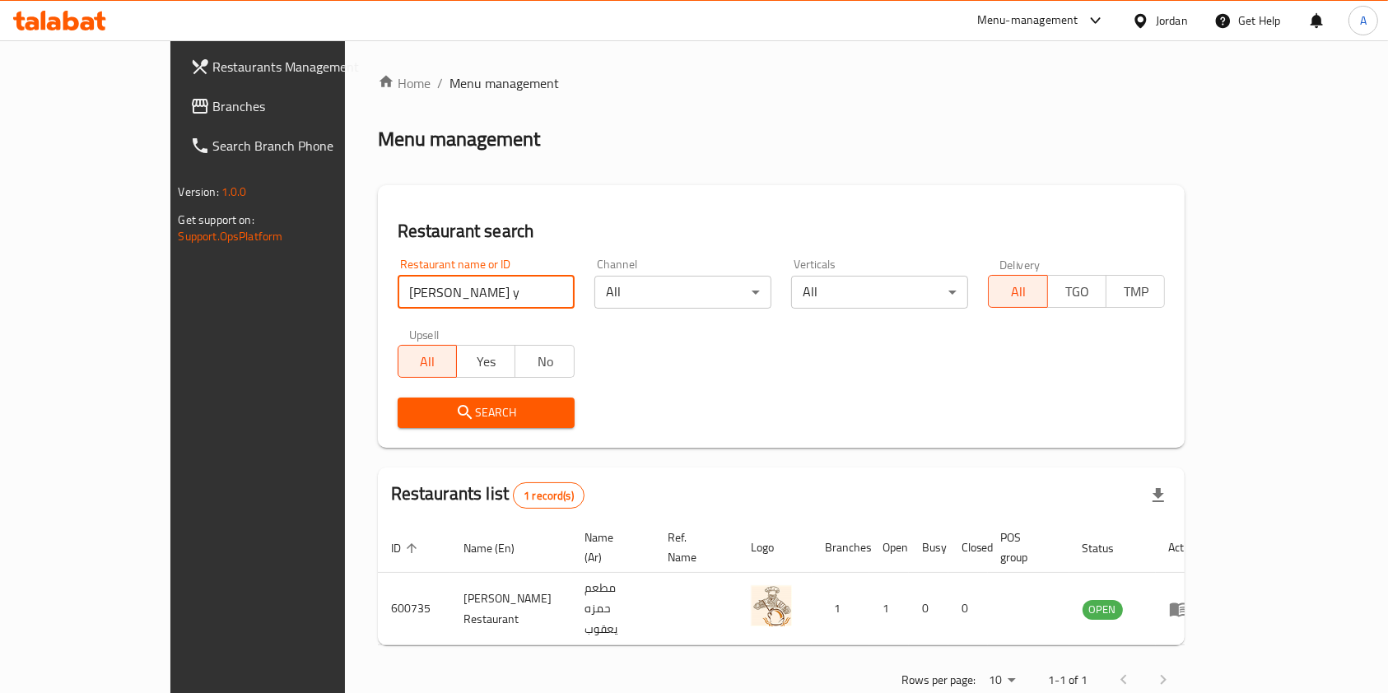
scroll to position [8, 0]
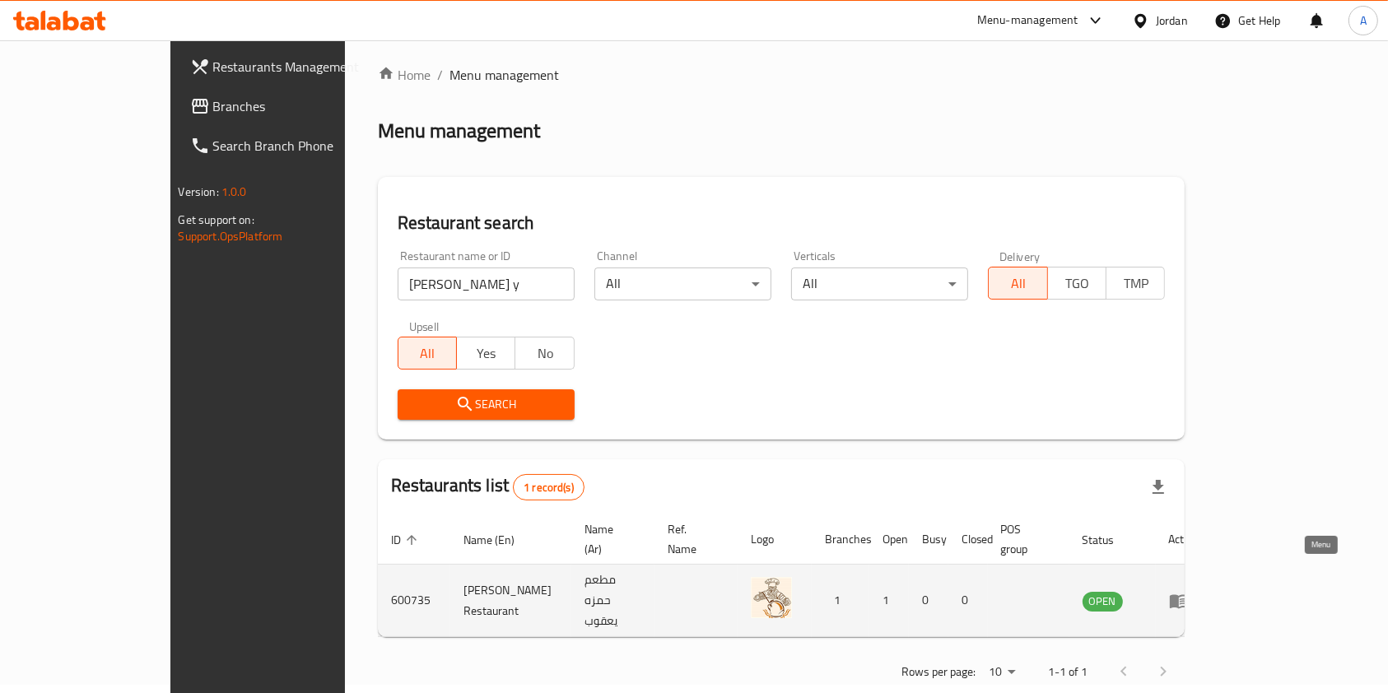
click at [1188, 594] on icon "enhanced table" at bounding box center [1179, 601] width 18 height 14
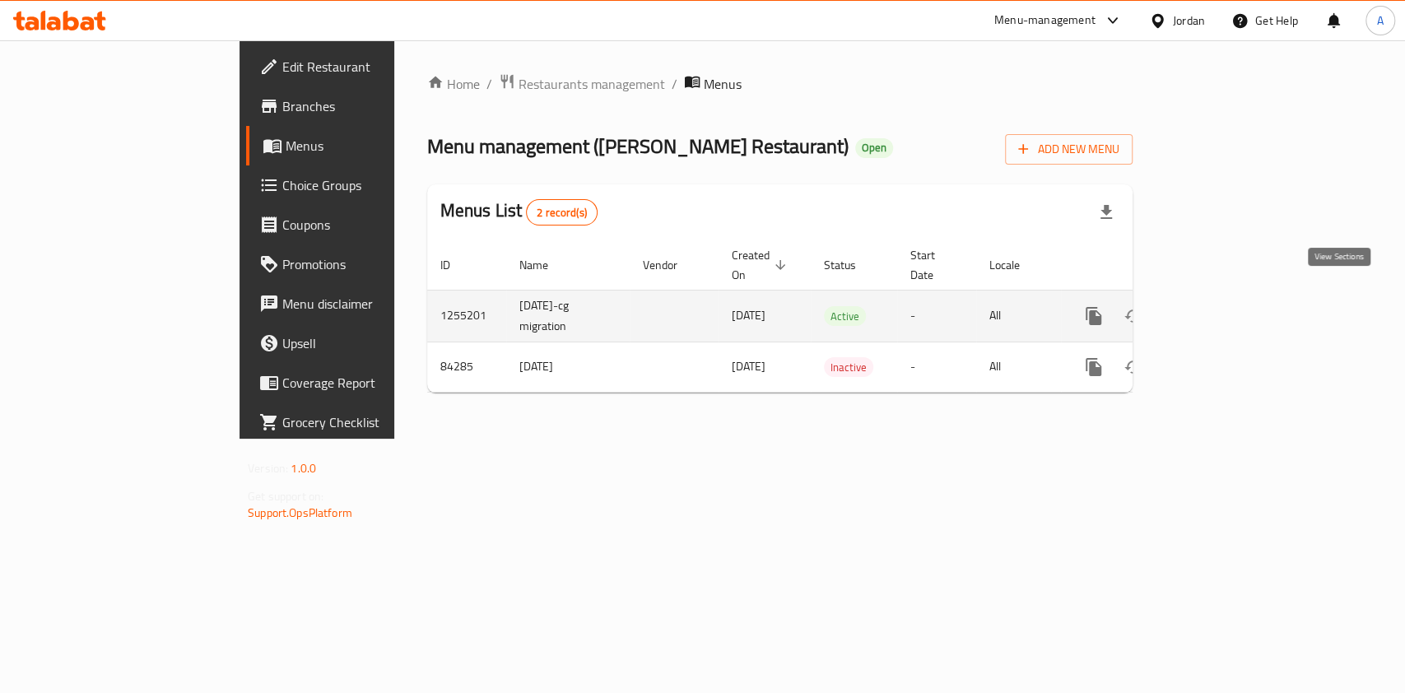
click at [1232, 296] on link "enhanced table" at bounding box center [1213, 316] width 40 height 40
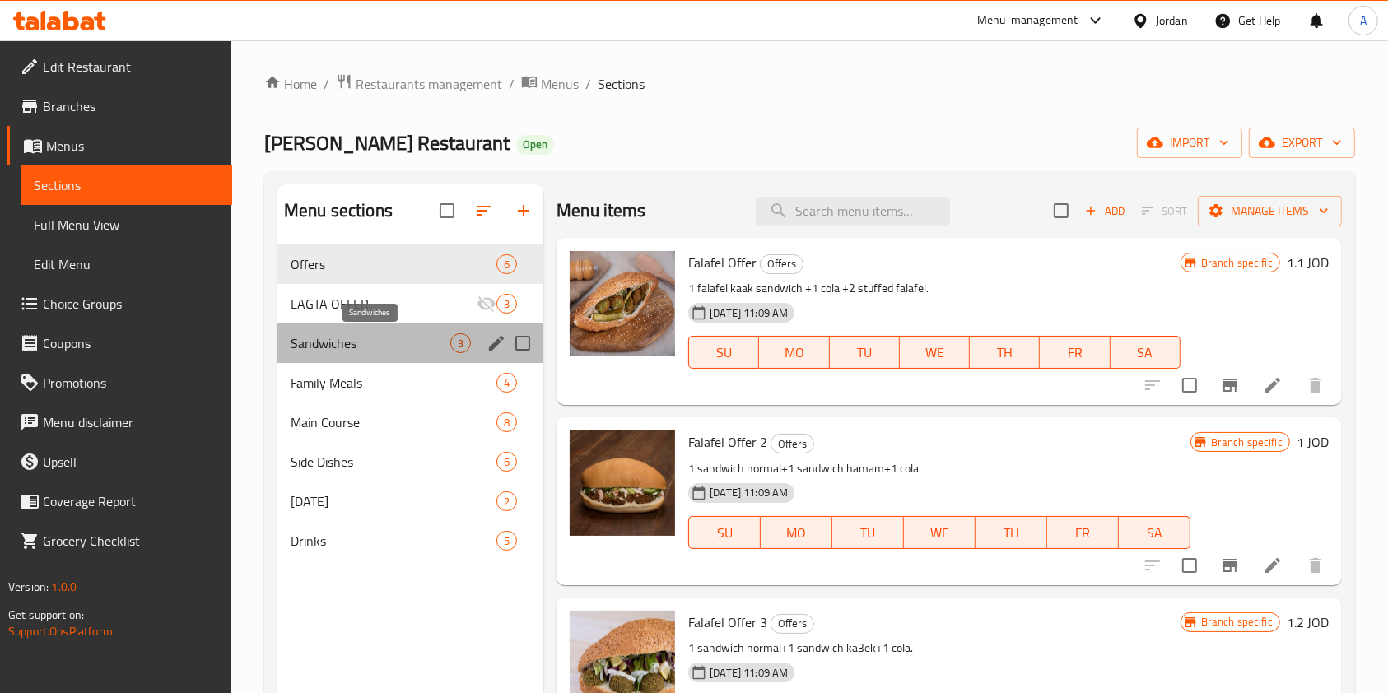
click at [397, 336] on span "Sandwiches" at bounding box center [371, 343] width 160 height 20
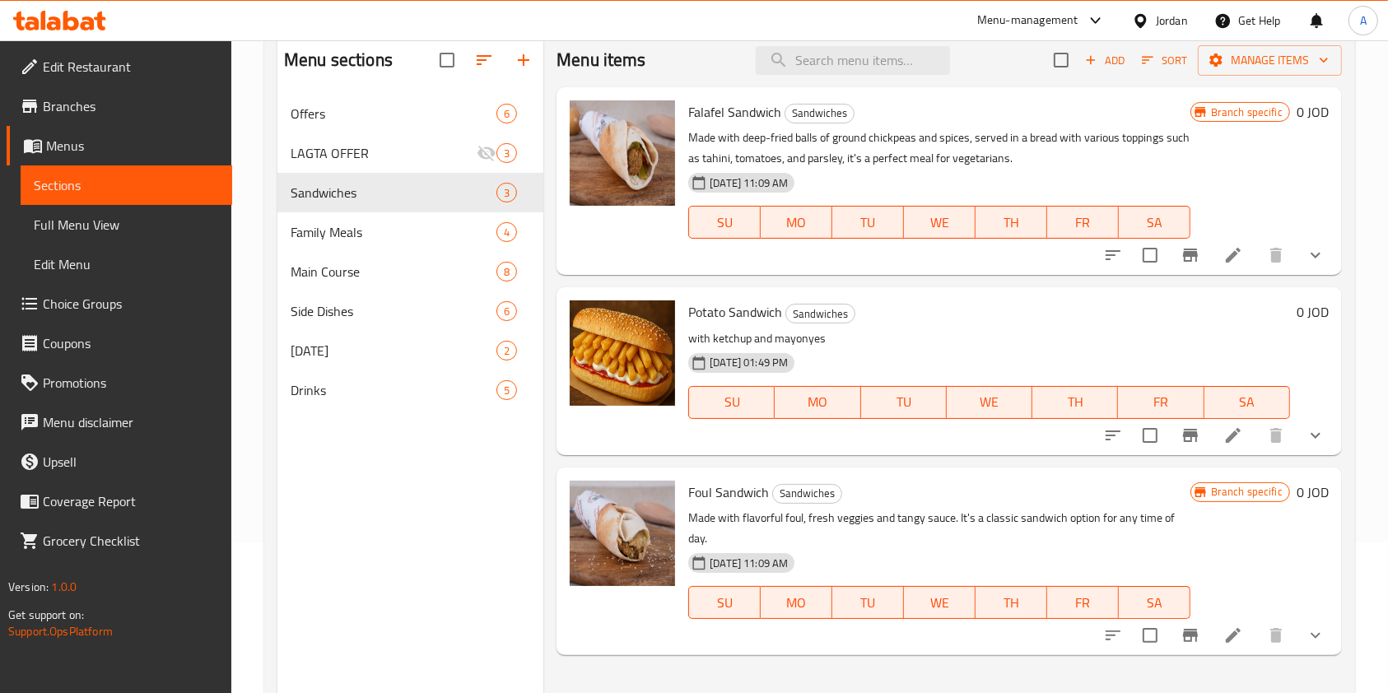
scroll to position [153, 0]
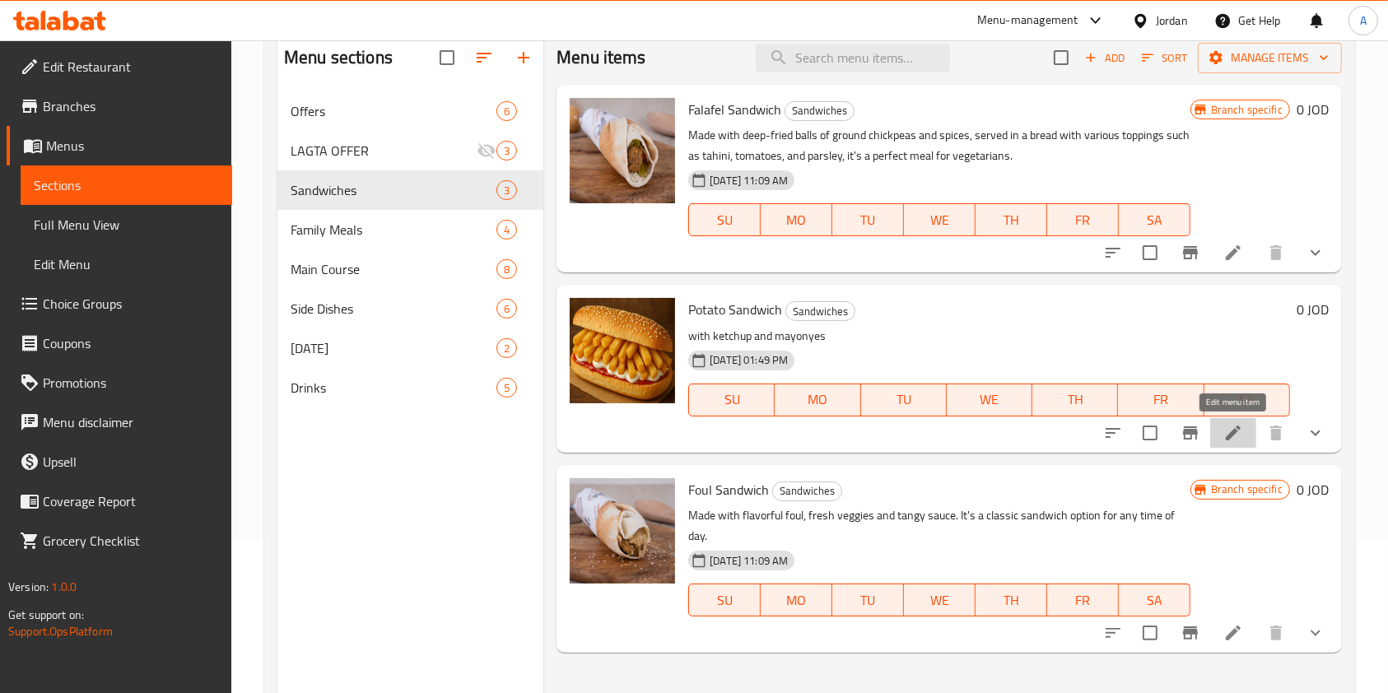
click at [1234, 438] on icon at bounding box center [1233, 433] width 20 height 20
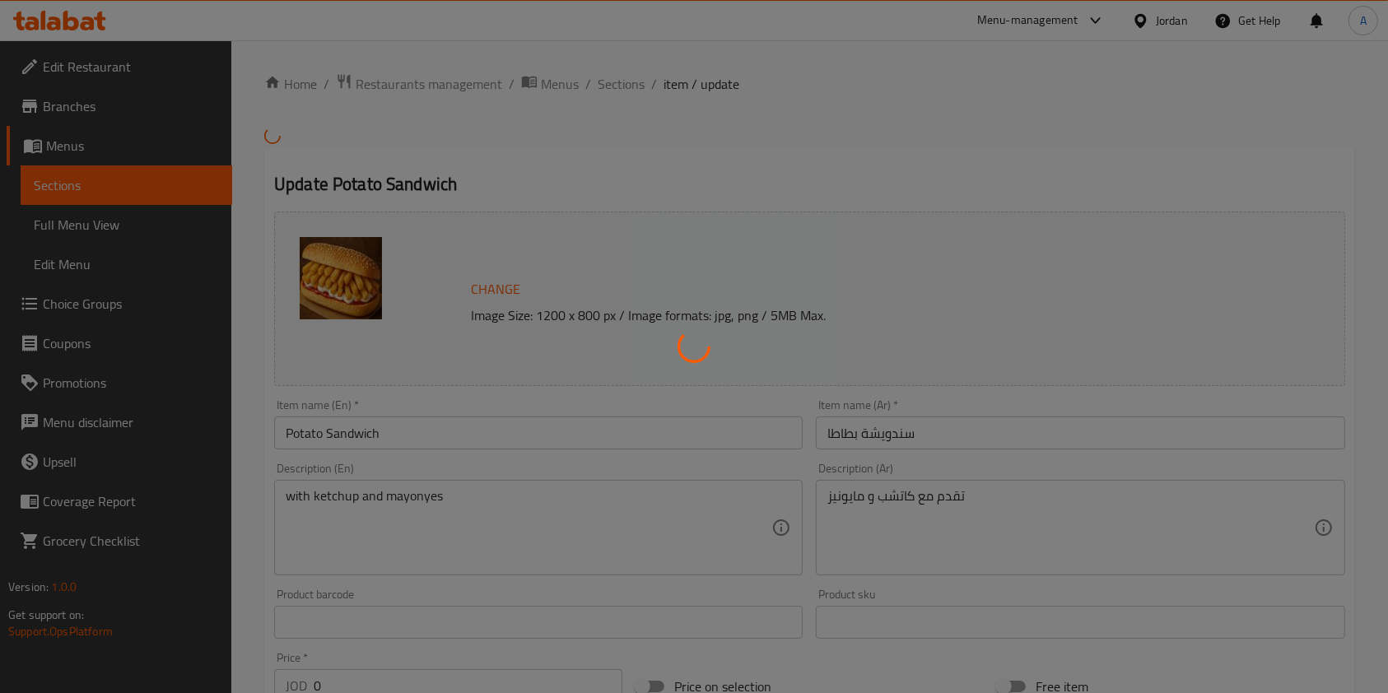
scroll to position [537, 0]
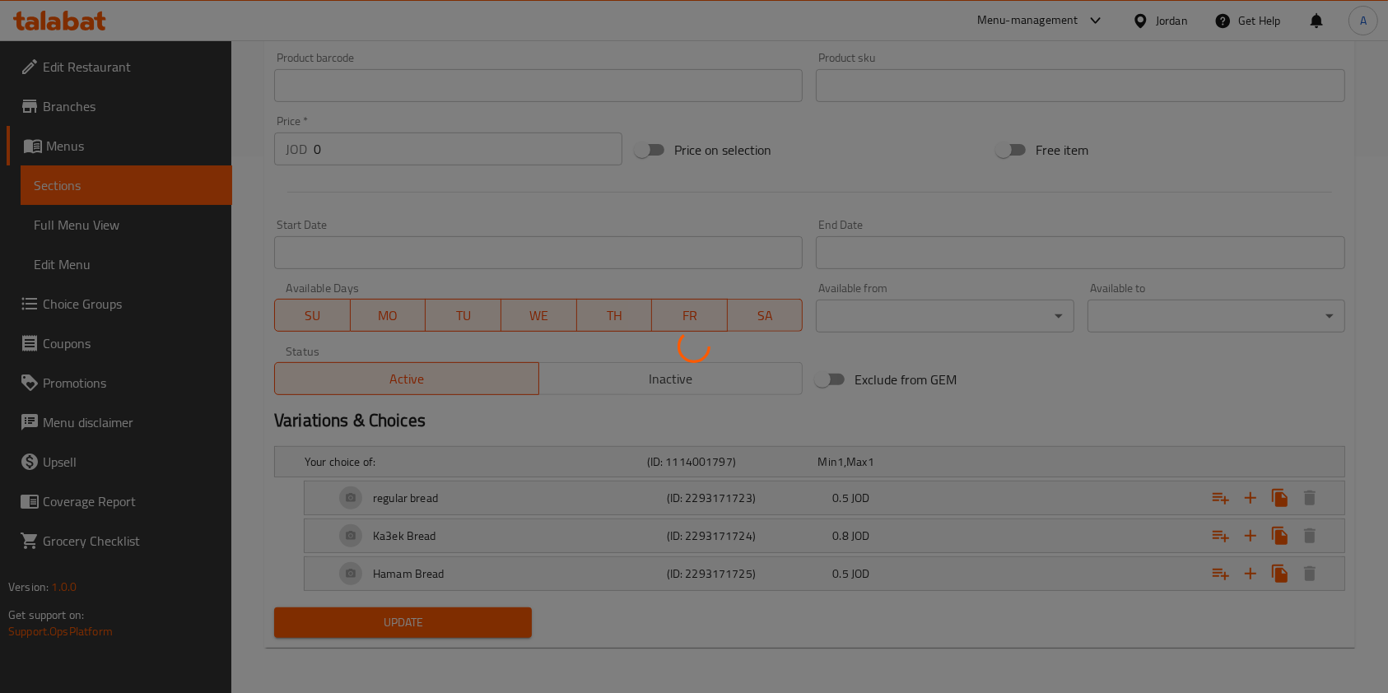
click at [709, 538] on div at bounding box center [694, 346] width 1388 height 693
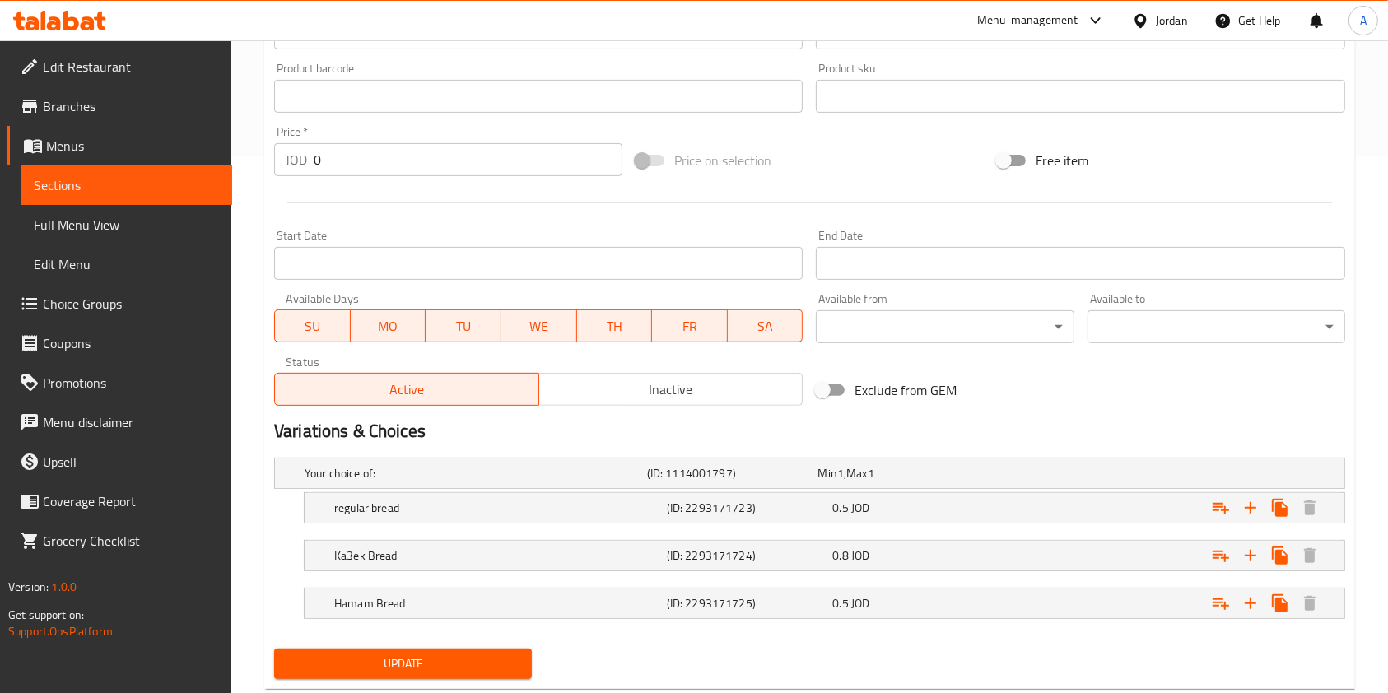
click at [709, 538] on div "Ka3ek Bread (ID: 2293171724) 0.8 JOD" at bounding box center [829, 556] width 997 height 36
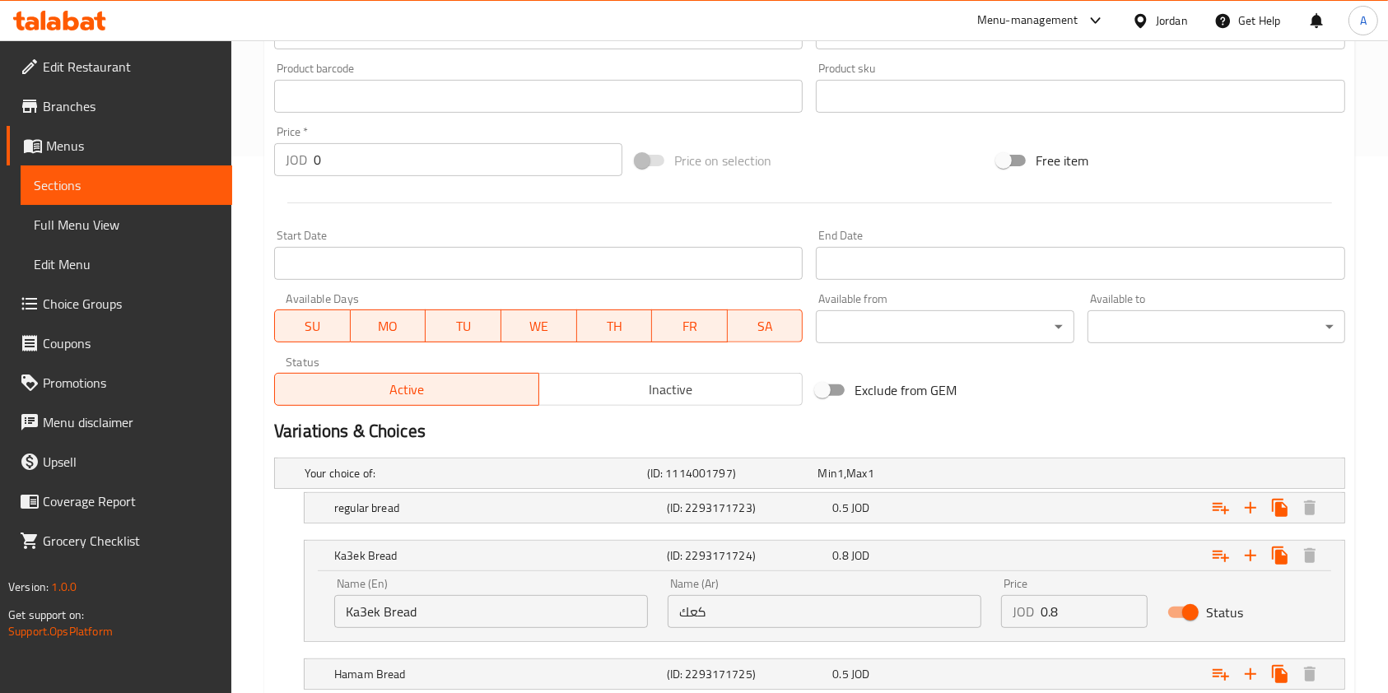
click at [1073, 609] on input "0.8" at bounding box center [1093, 611] width 107 height 33
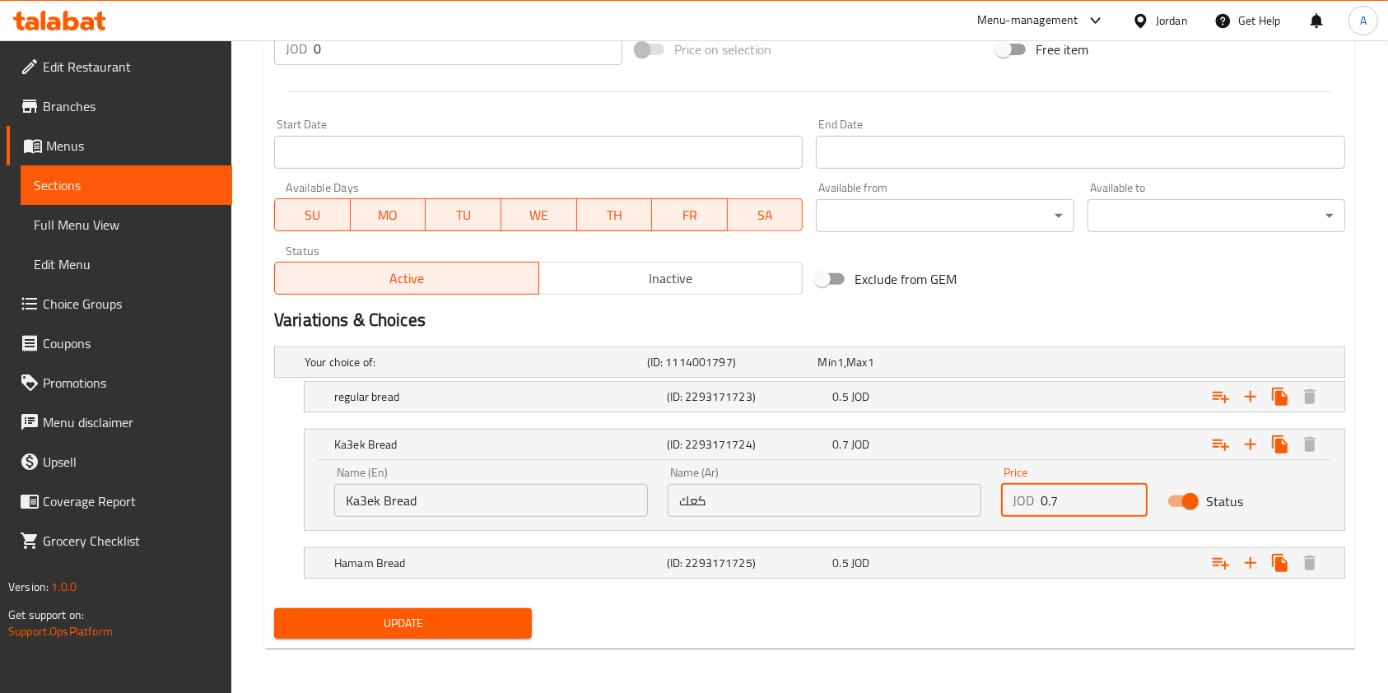
type input "0.7"
click at [1284, 491] on div "Status" at bounding box center [1240, 501] width 166 height 51
click at [434, 629] on span "Update" at bounding box center [402, 623] width 231 height 21
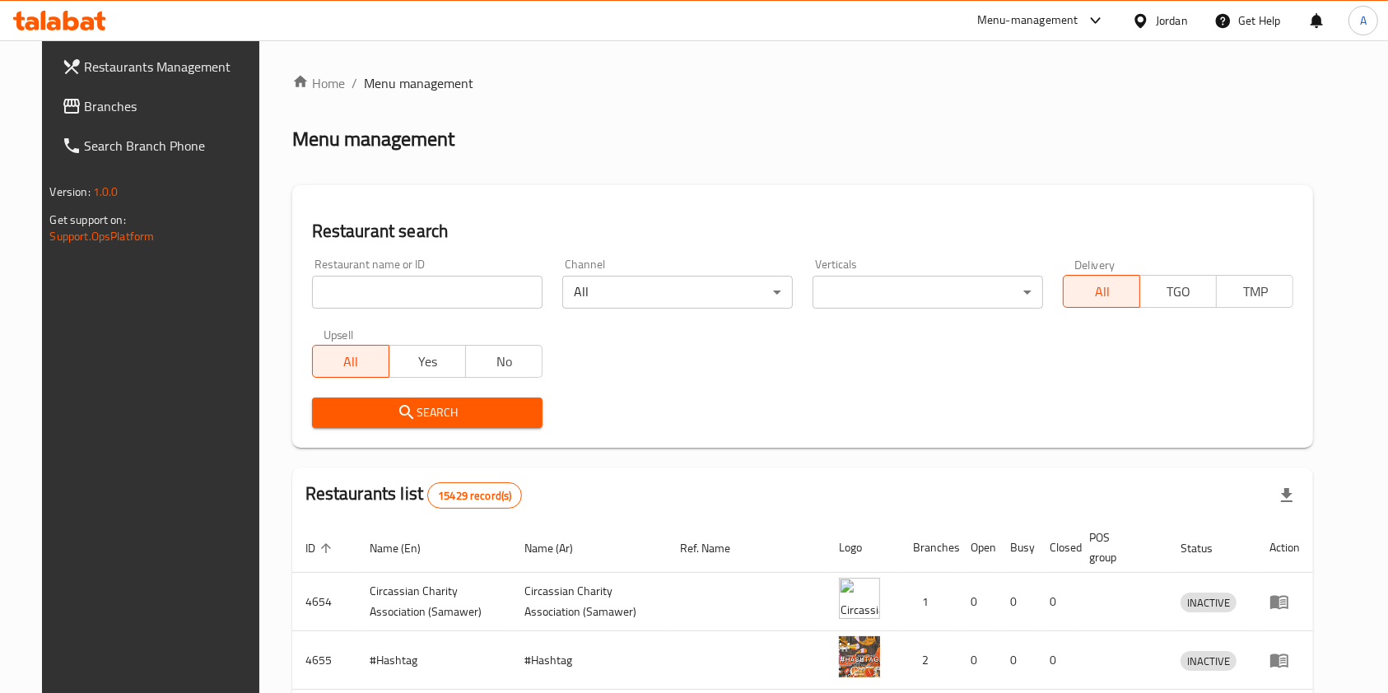
click at [408, 298] on input "search" at bounding box center [427, 292] width 230 height 33
type input "cake shop restaurant"
click button "Search" at bounding box center [427, 413] width 230 height 30
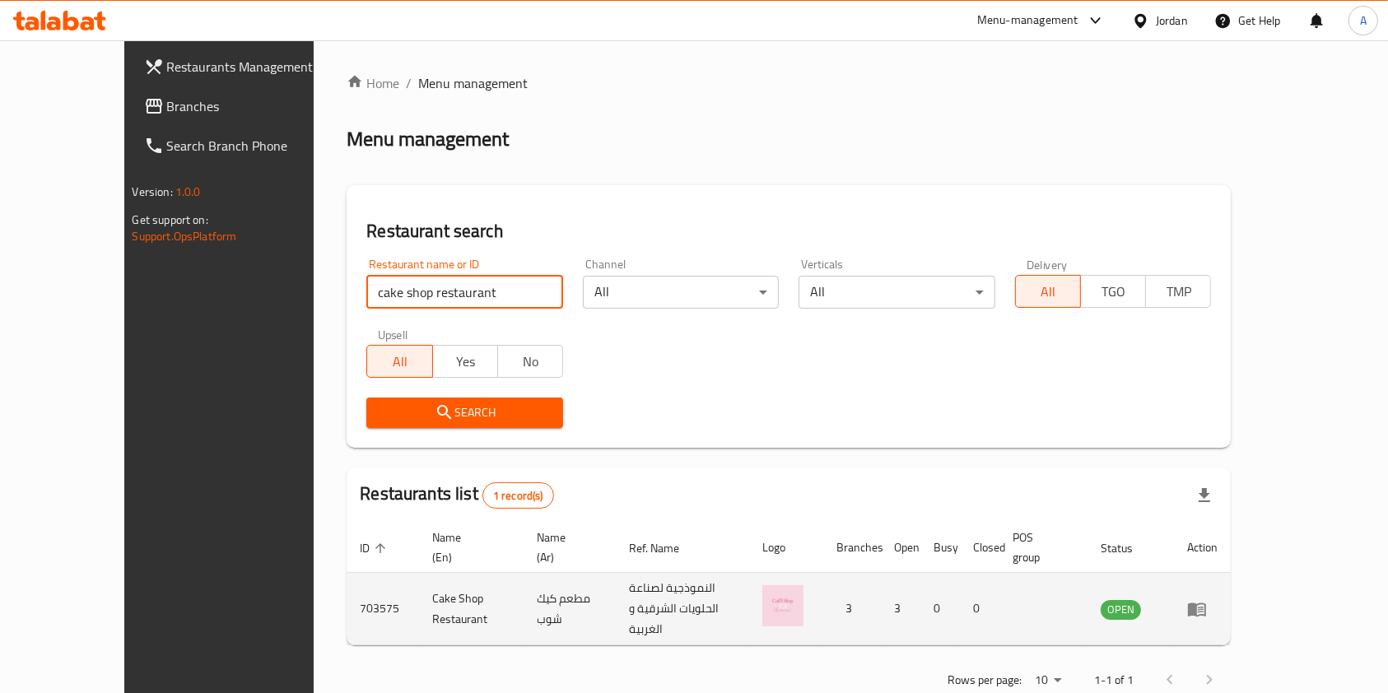
click at [1207, 599] on icon "enhanced table" at bounding box center [1197, 609] width 20 height 20
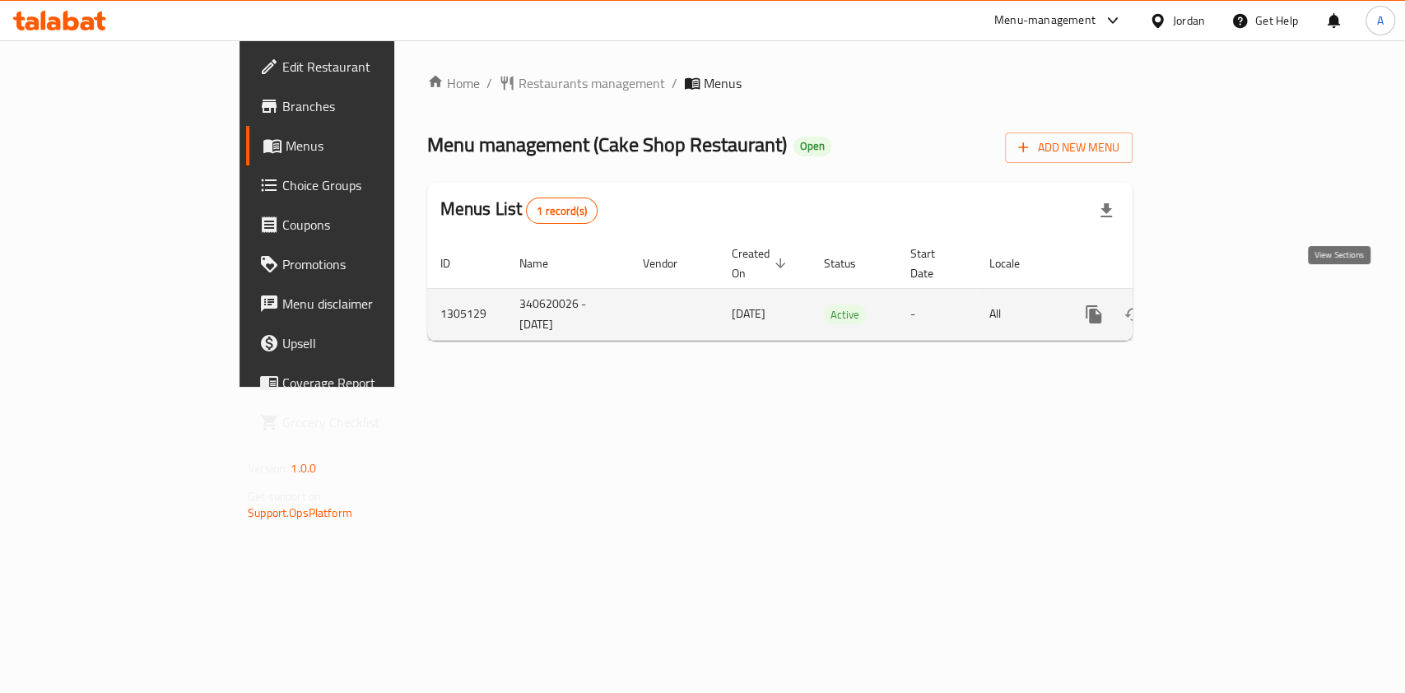
click at [1222, 305] on icon "enhanced table" at bounding box center [1213, 315] width 20 height 20
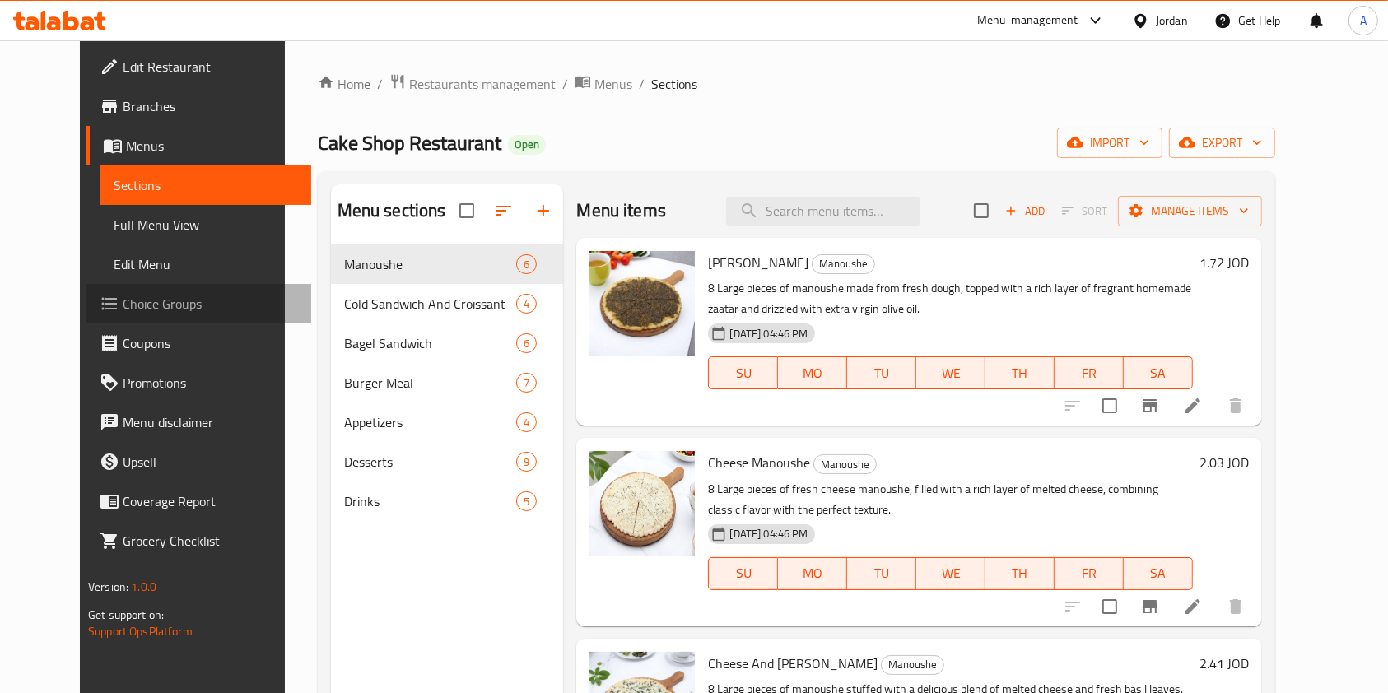
click at [123, 302] on span "Choice Groups" at bounding box center [211, 304] width 176 height 20
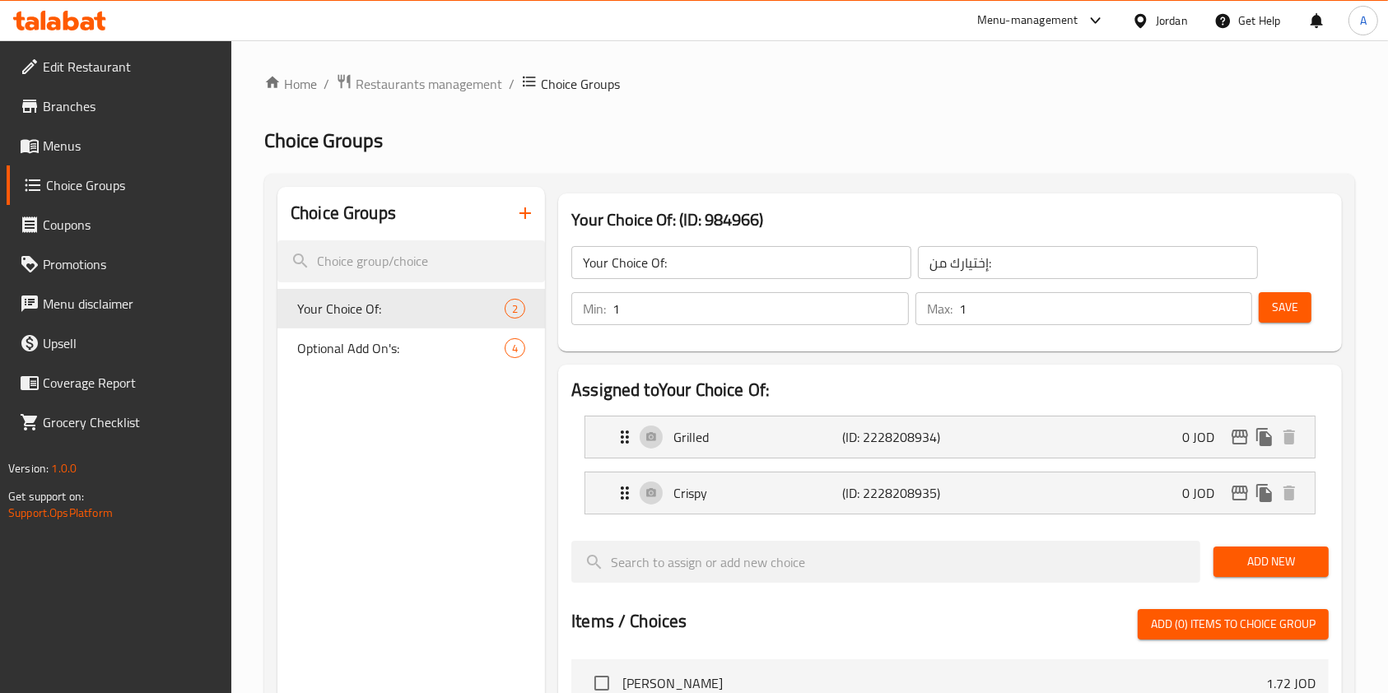
click at [528, 208] on icon "button" at bounding box center [525, 213] width 20 height 20
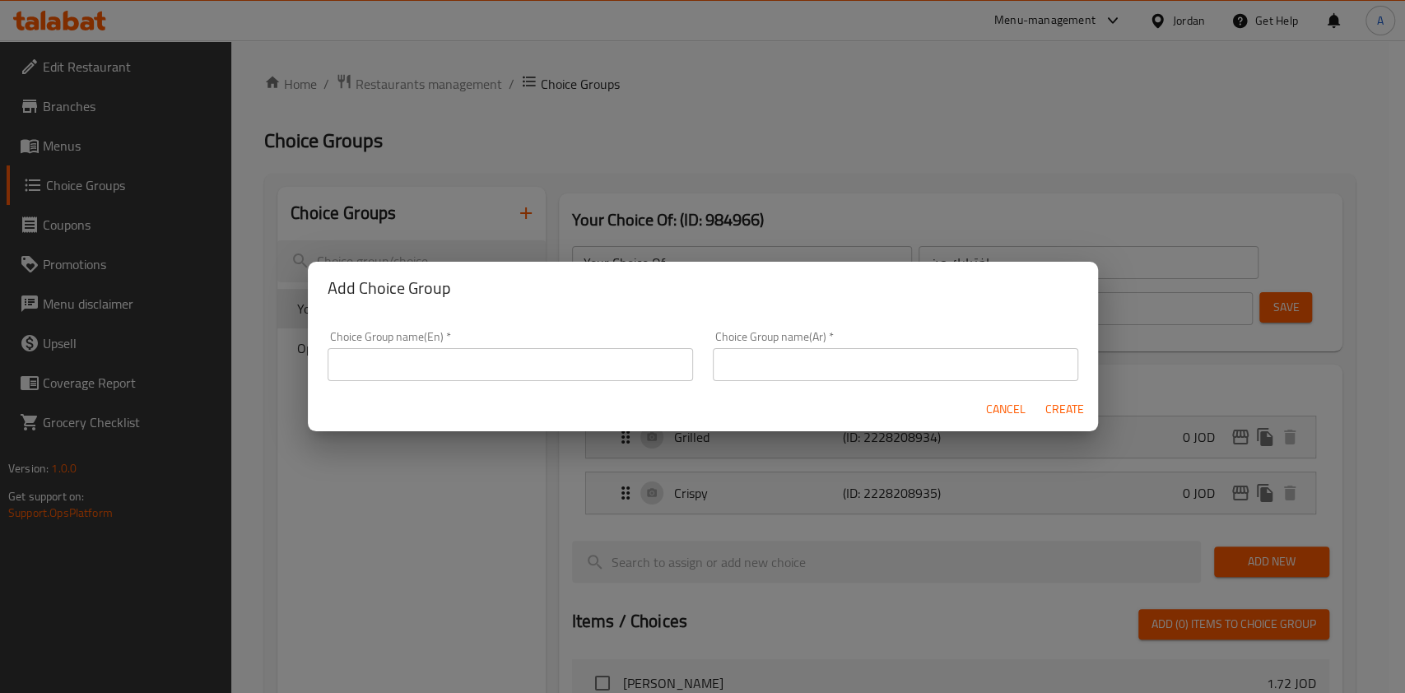
click at [456, 361] on input "text" at bounding box center [510, 364] width 365 height 33
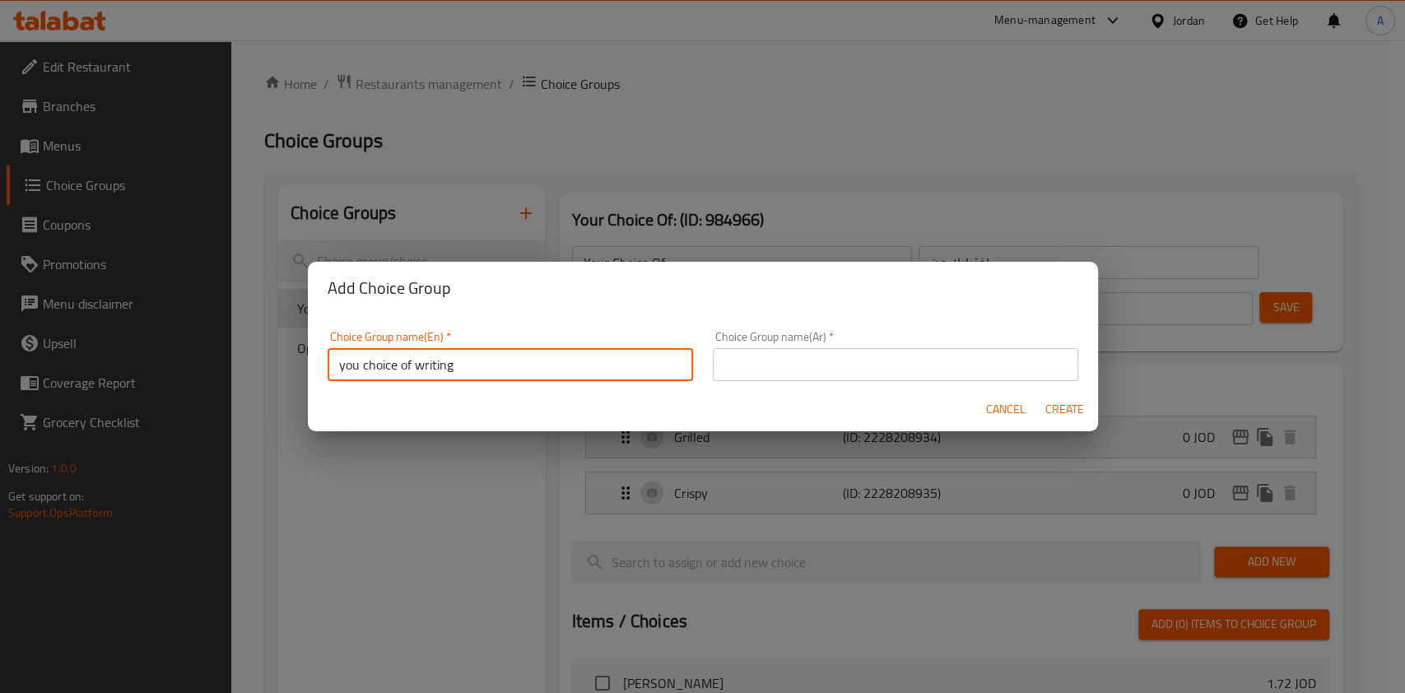
type input "you choice of writing"
click at [780, 373] on input "text" at bounding box center [895, 364] width 365 height 33
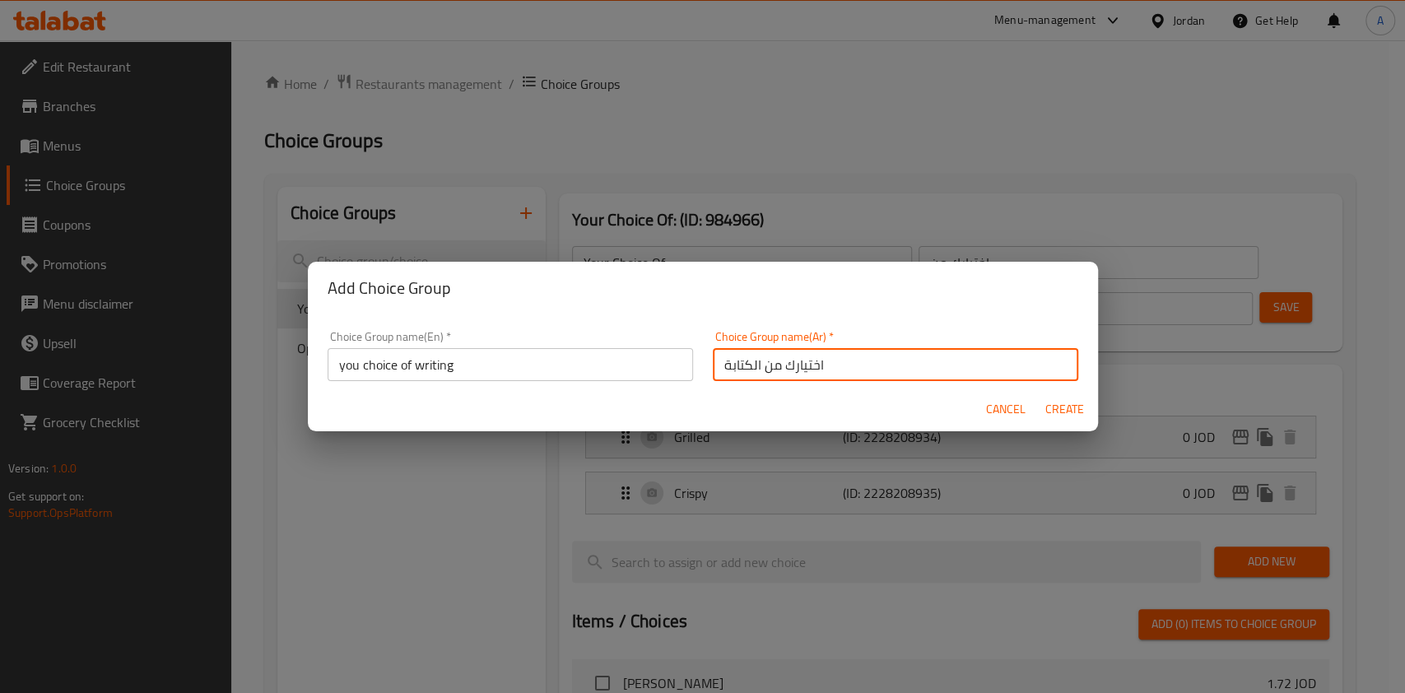
type input "اختيارك من الكتابة"
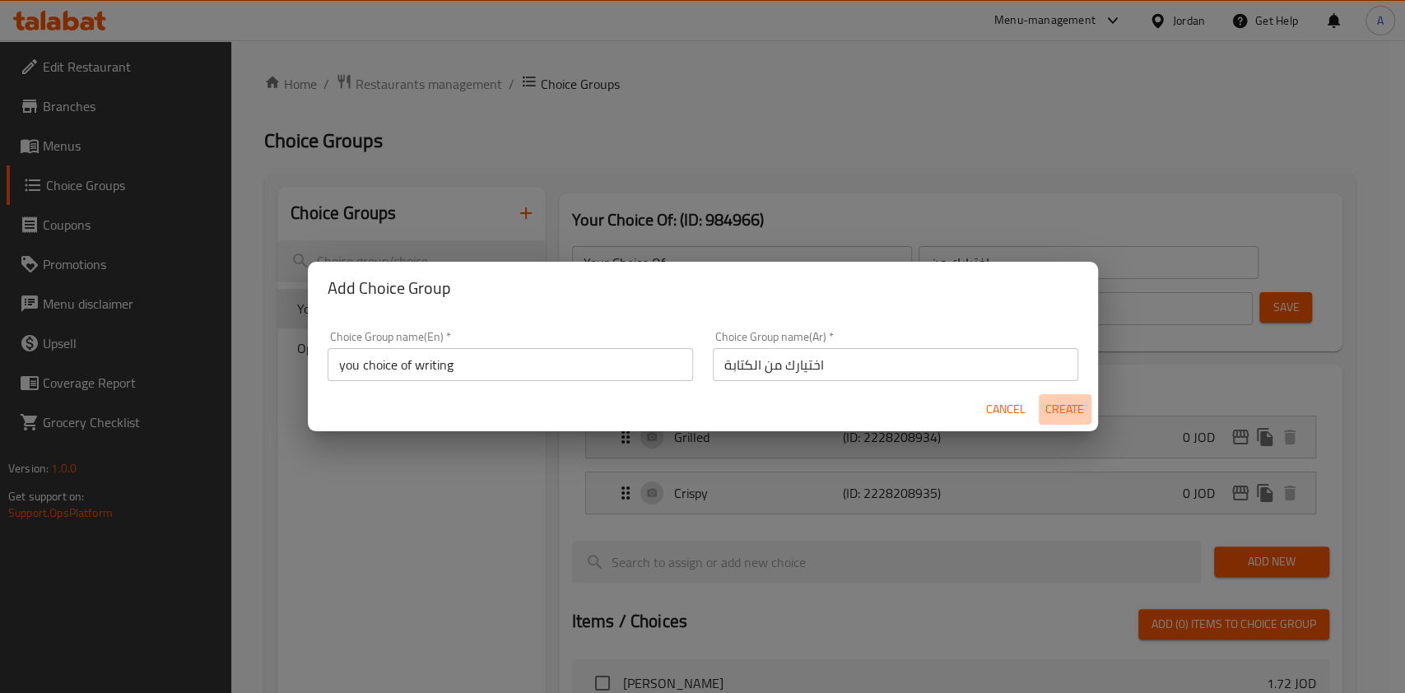
click at [1056, 412] on span "Create" at bounding box center [1065, 409] width 40 height 21
type input "you choice of writing"
type input "اختيارك من الكتابة"
type input "0"
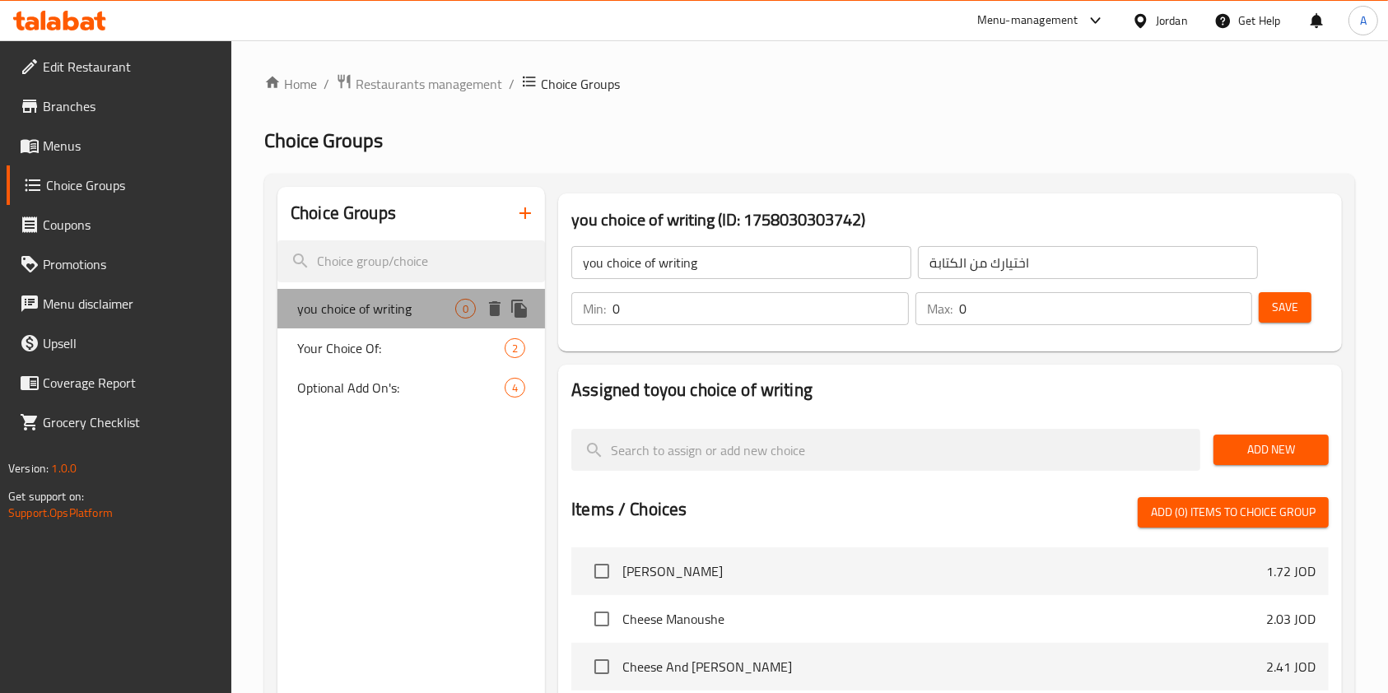
click at [403, 317] on span "you choice of writing" at bounding box center [376, 309] width 158 height 20
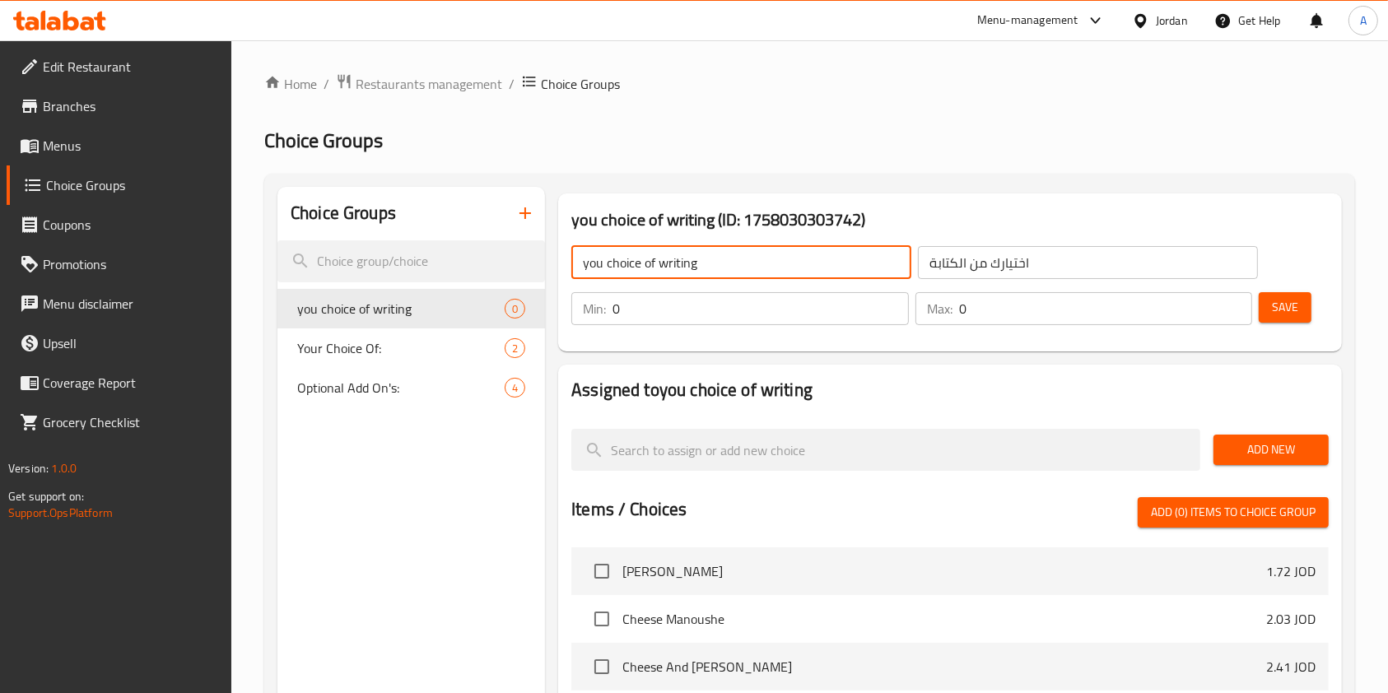
click at [604, 259] on input "you choice of writing" at bounding box center [741, 262] width 340 height 33
type input "your choice of writing"
click at [742, 314] on input "0" at bounding box center [760, 308] width 296 height 33
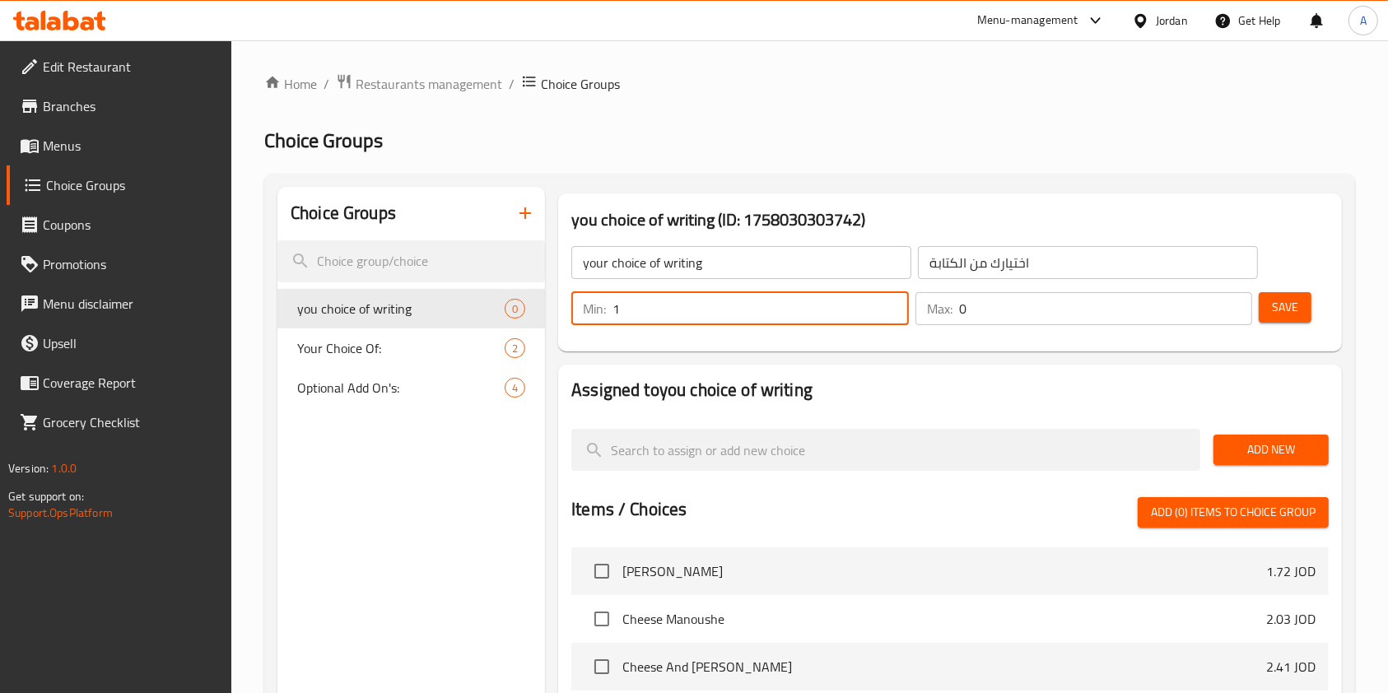
type input "1"
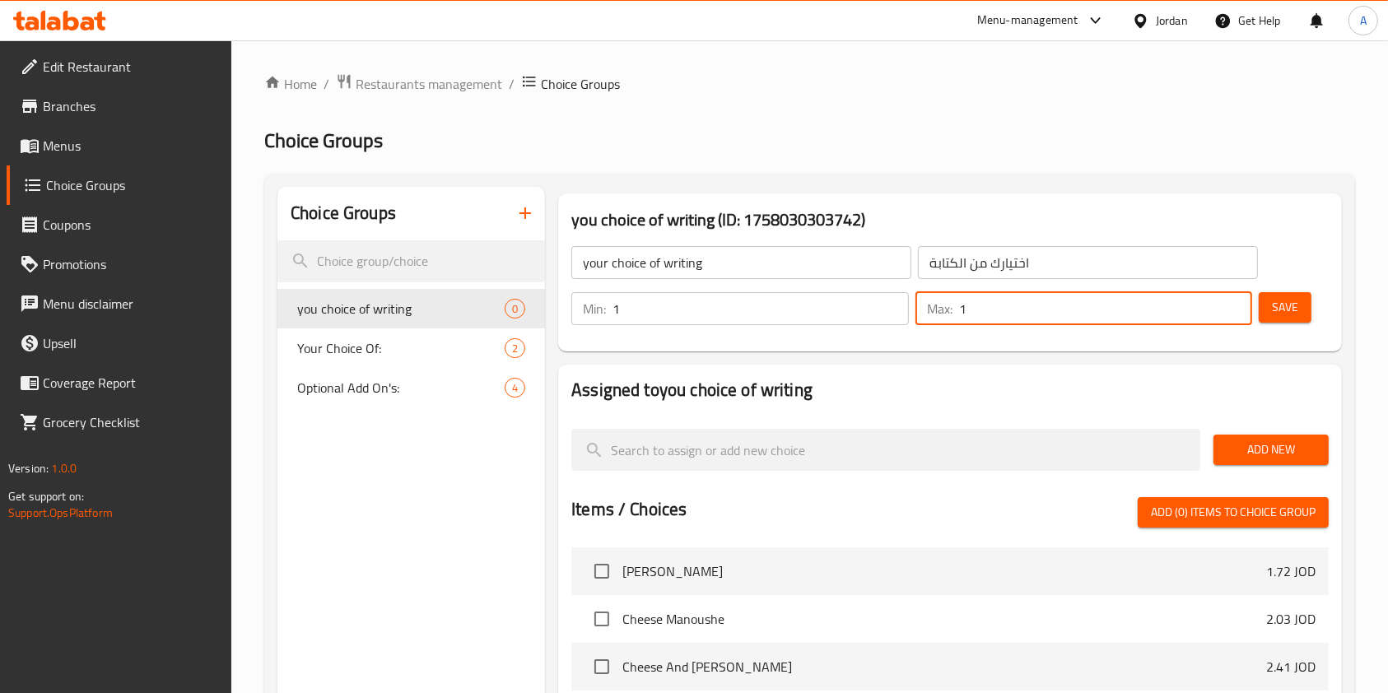
type input "1"
click at [1273, 317] on span "Save" at bounding box center [1285, 307] width 26 height 21
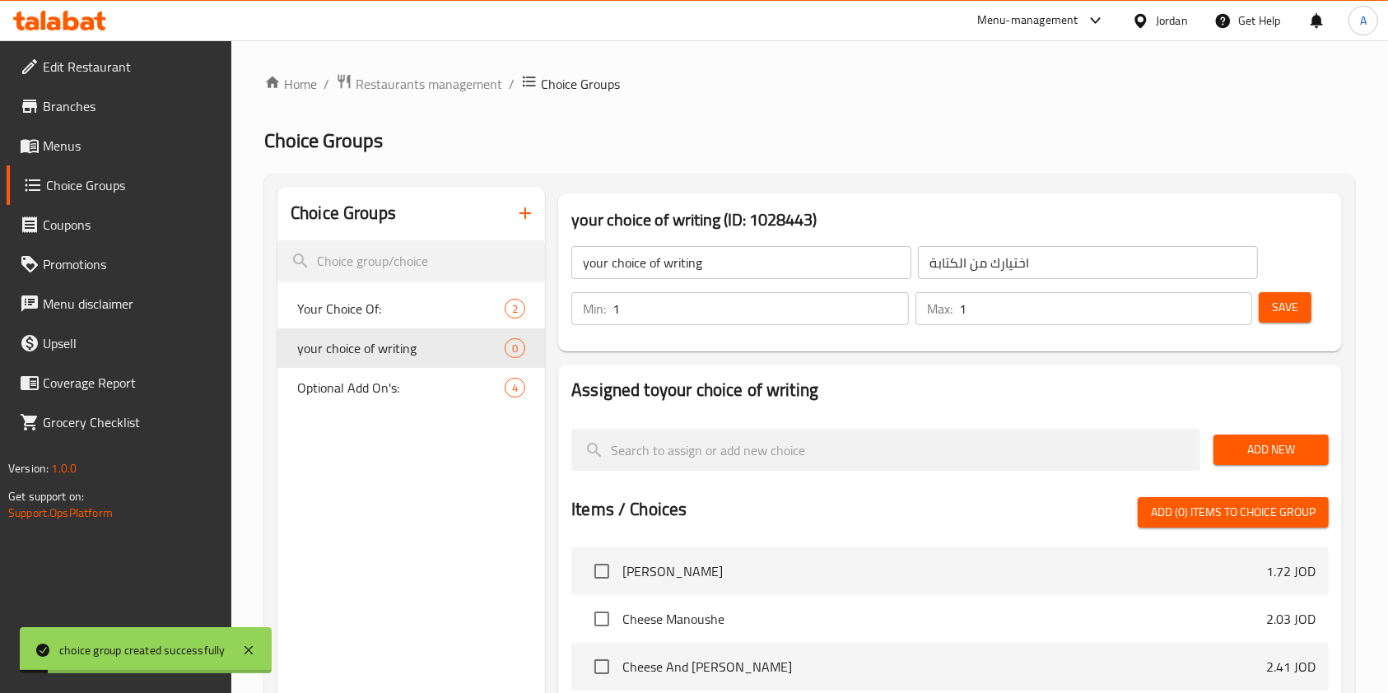
click at [1264, 451] on span "Add New" at bounding box center [1271, 450] width 89 height 21
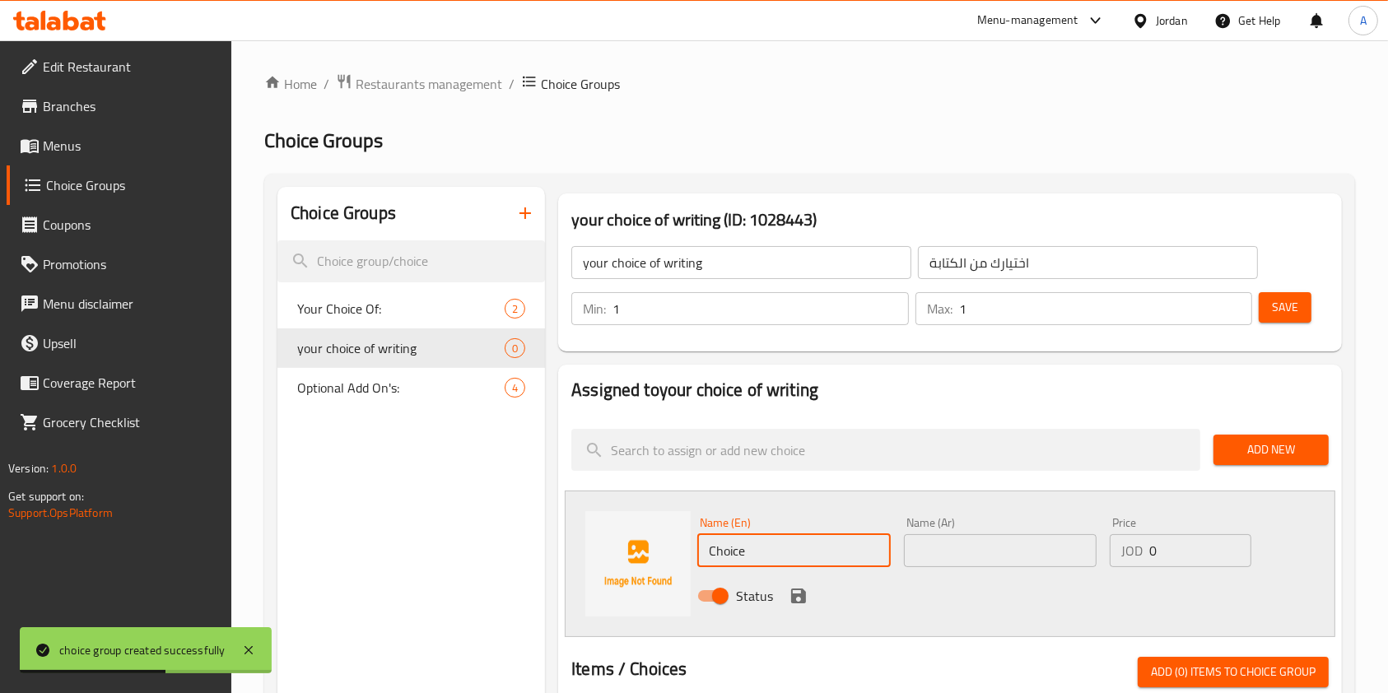
click at [759, 559] on input "Choice" at bounding box center [793, 550] width 193 height 33
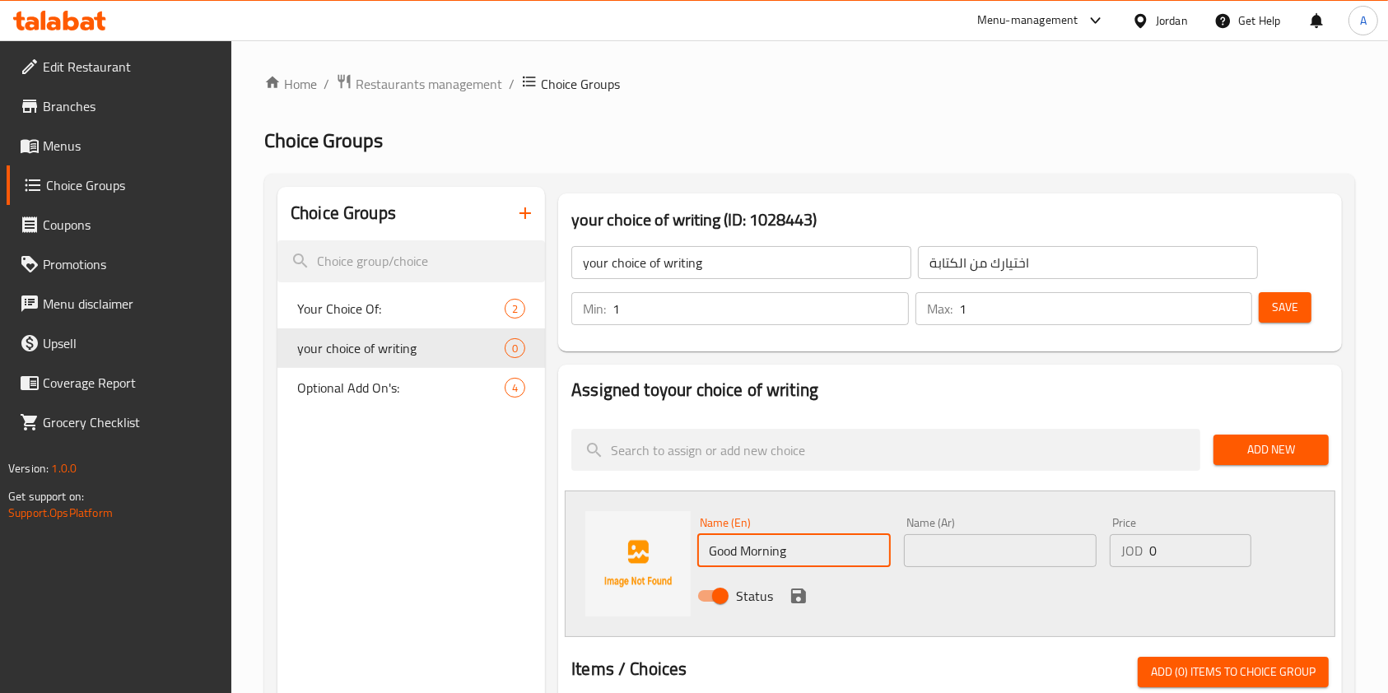
type input "Good Morning"
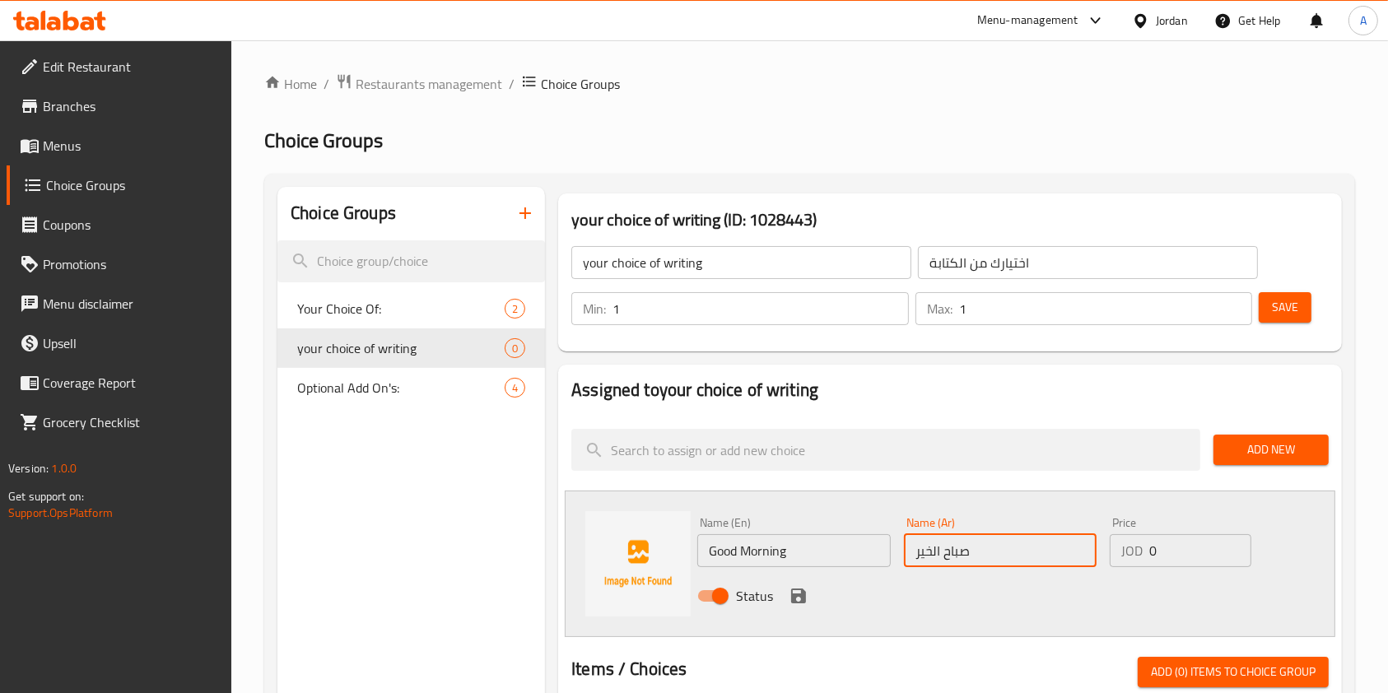
type input "صباح الخير"
click at [797, 591] on icon "save" at bounding box center [799, 596] width 20 height 20
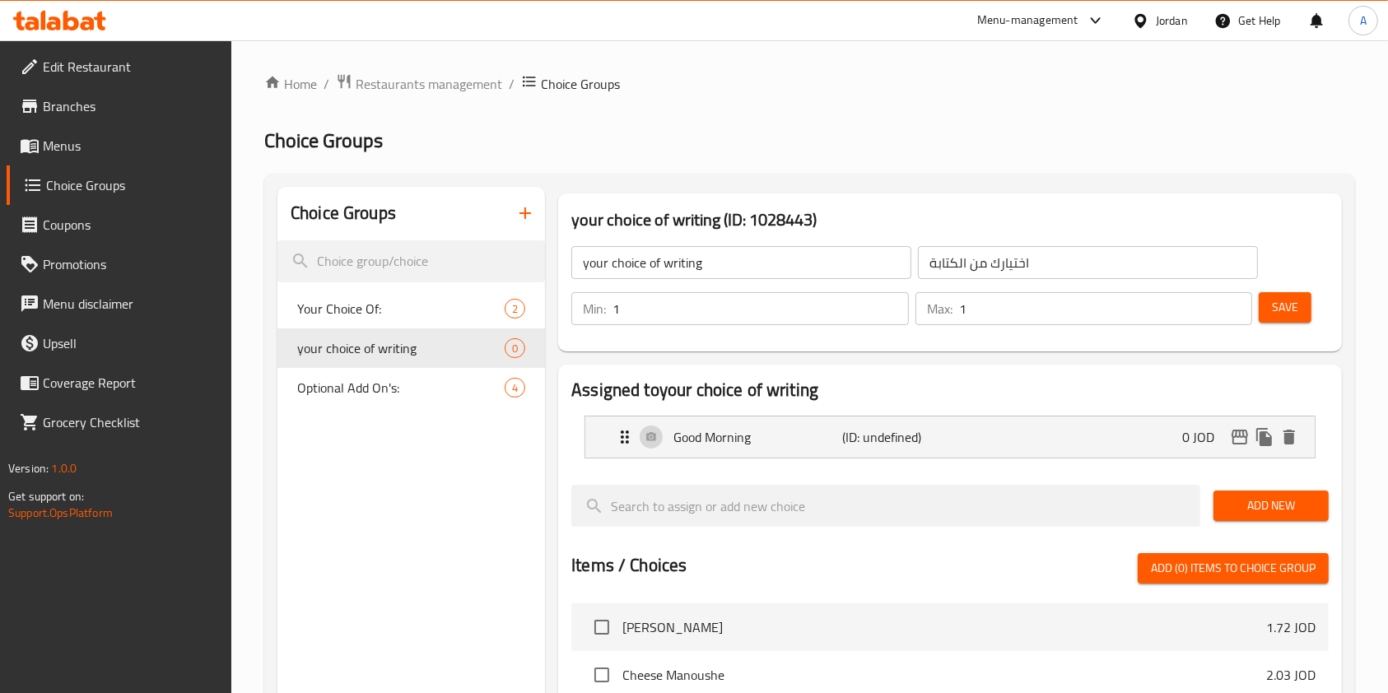
click at [1251, 501] on span "Add New" at bounding box center [1271, 506] width 89 height 21
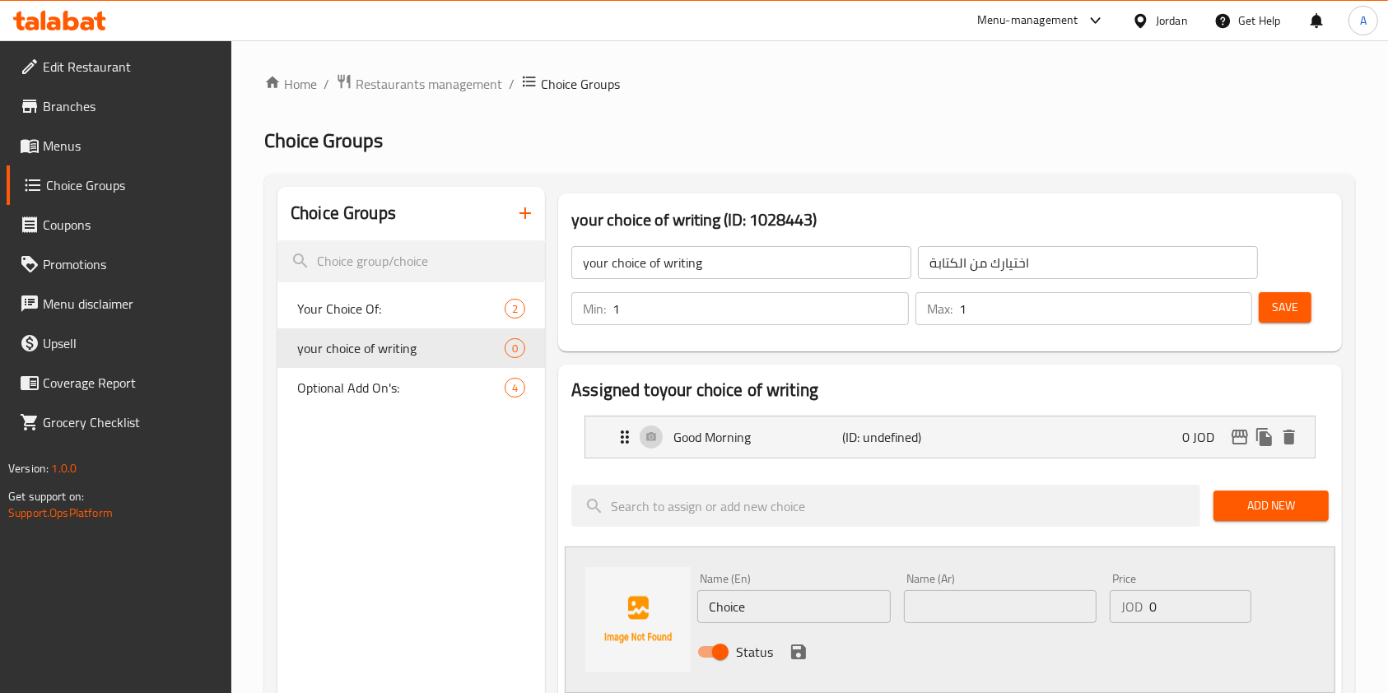
click at [815, 596] on input "Choice" at bounding box center [793, 606] width 193 height 33
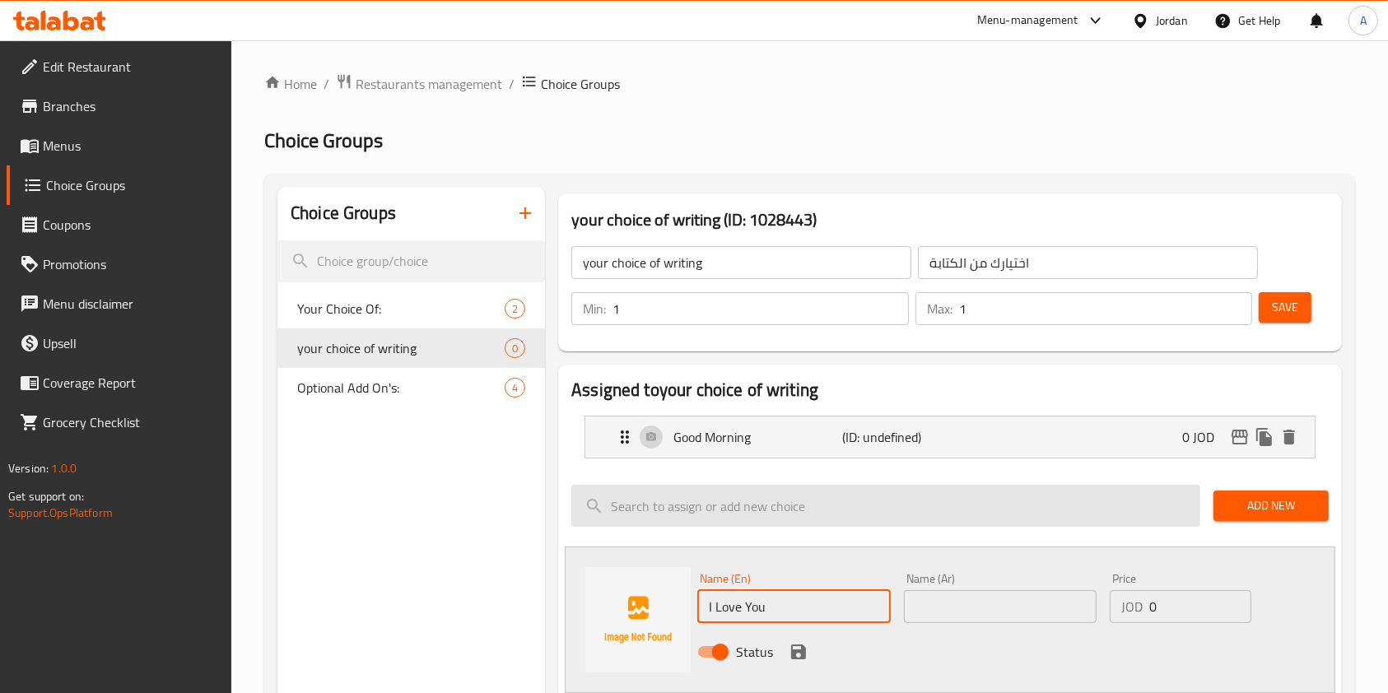
type input "I Love You"
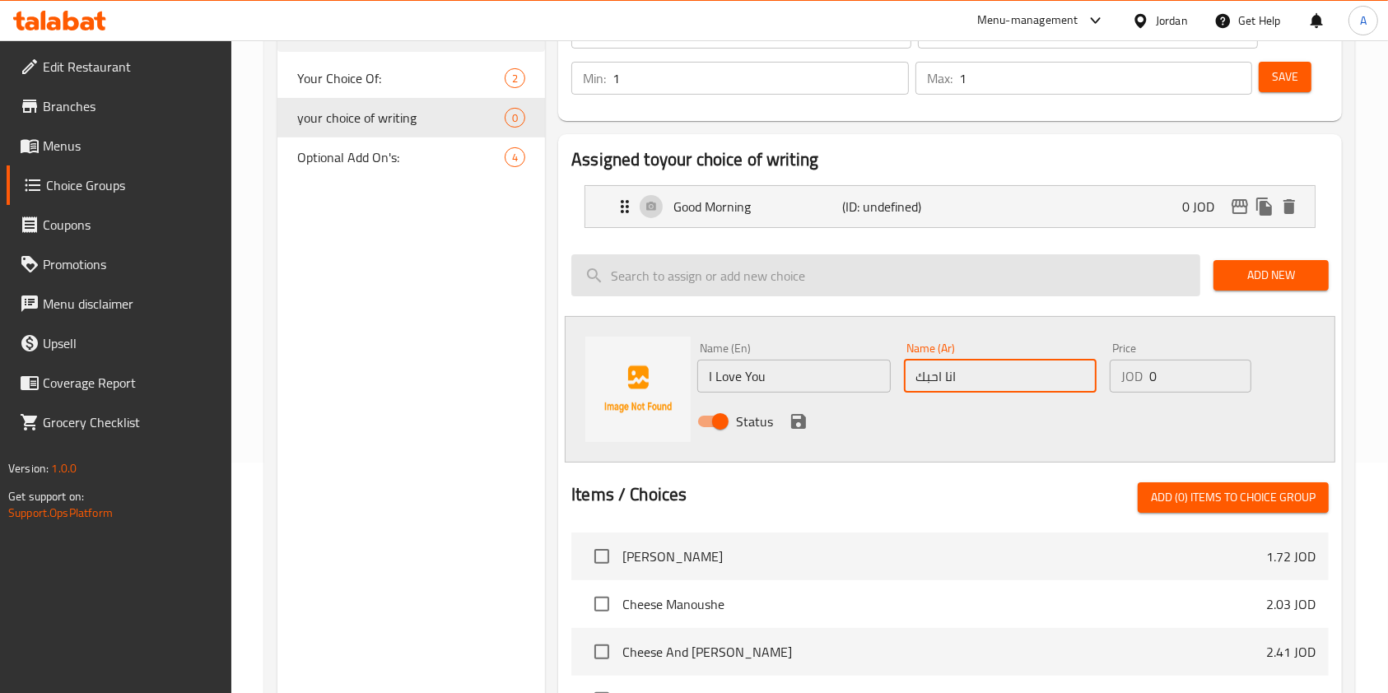
scroll to position [232, 0]
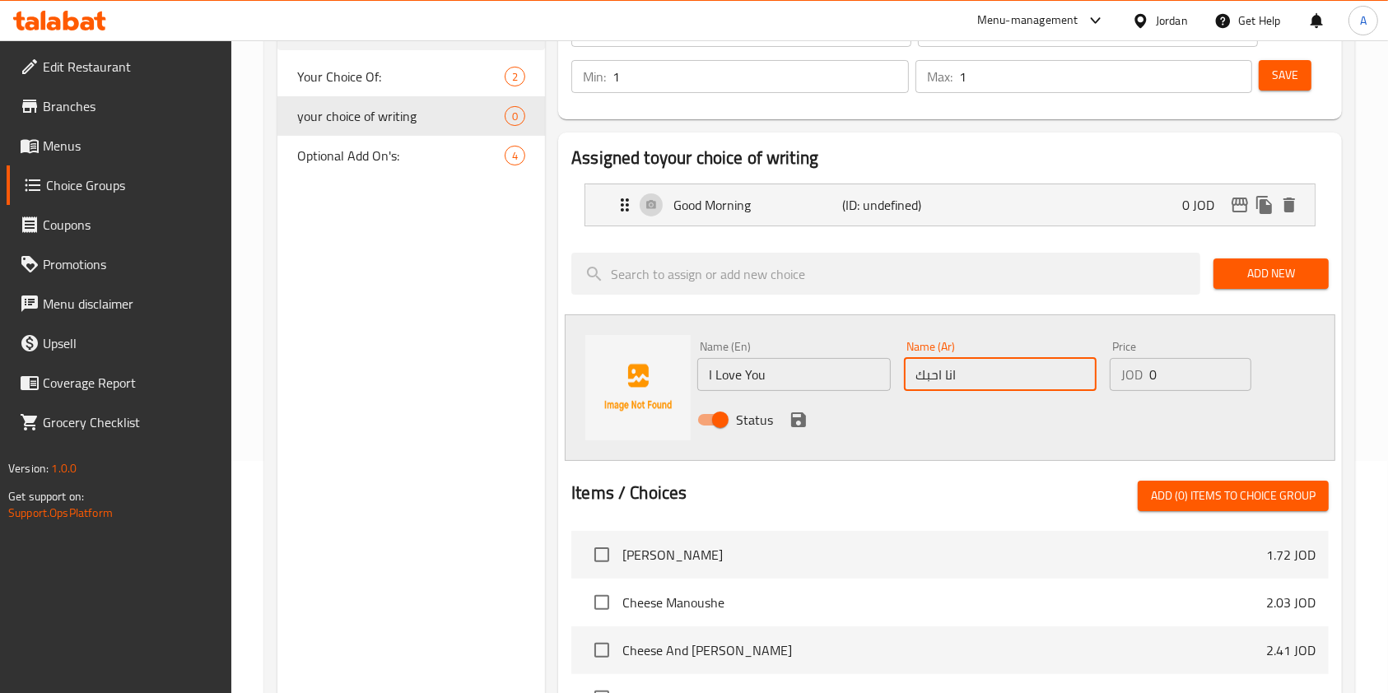
type input "انا احبك"
click at [800, 416] on icon "save" at bounding box center [798, 419] width 15 height 15
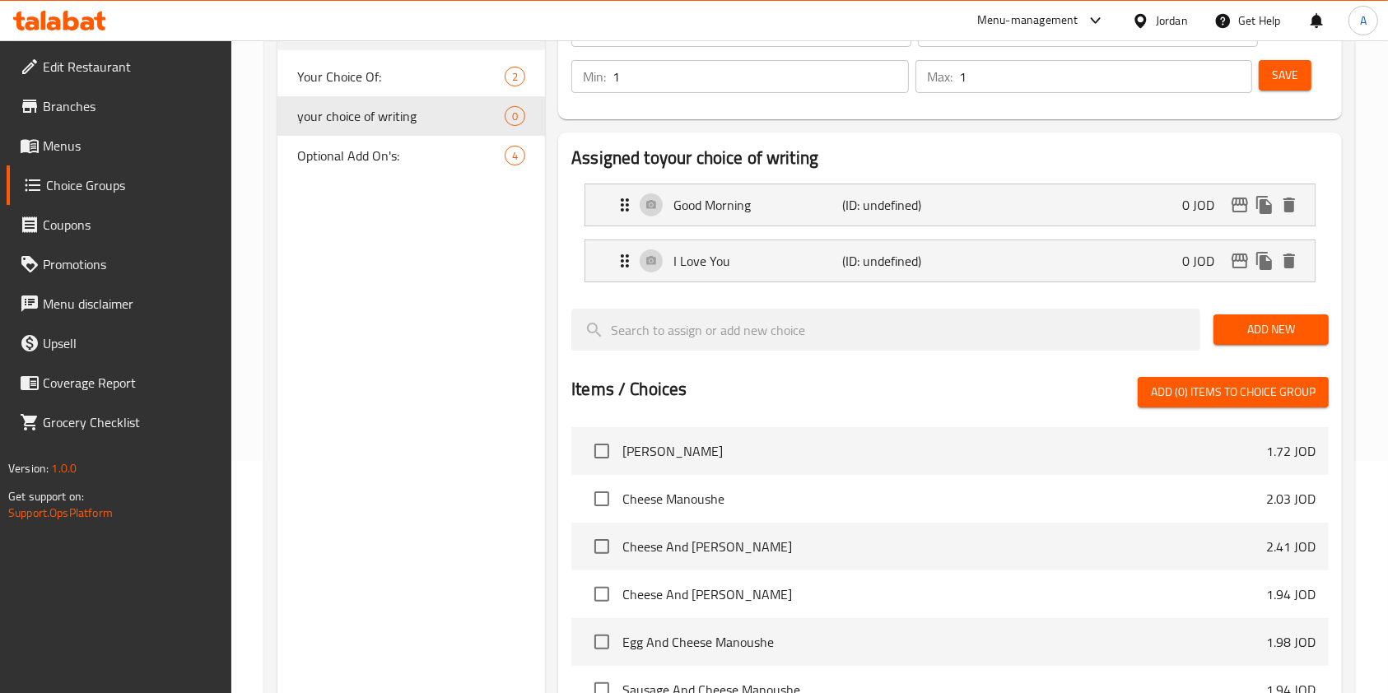
click at [1257, 332] on span "Add New" at bounding box center [1271, 329] width 89 height 21
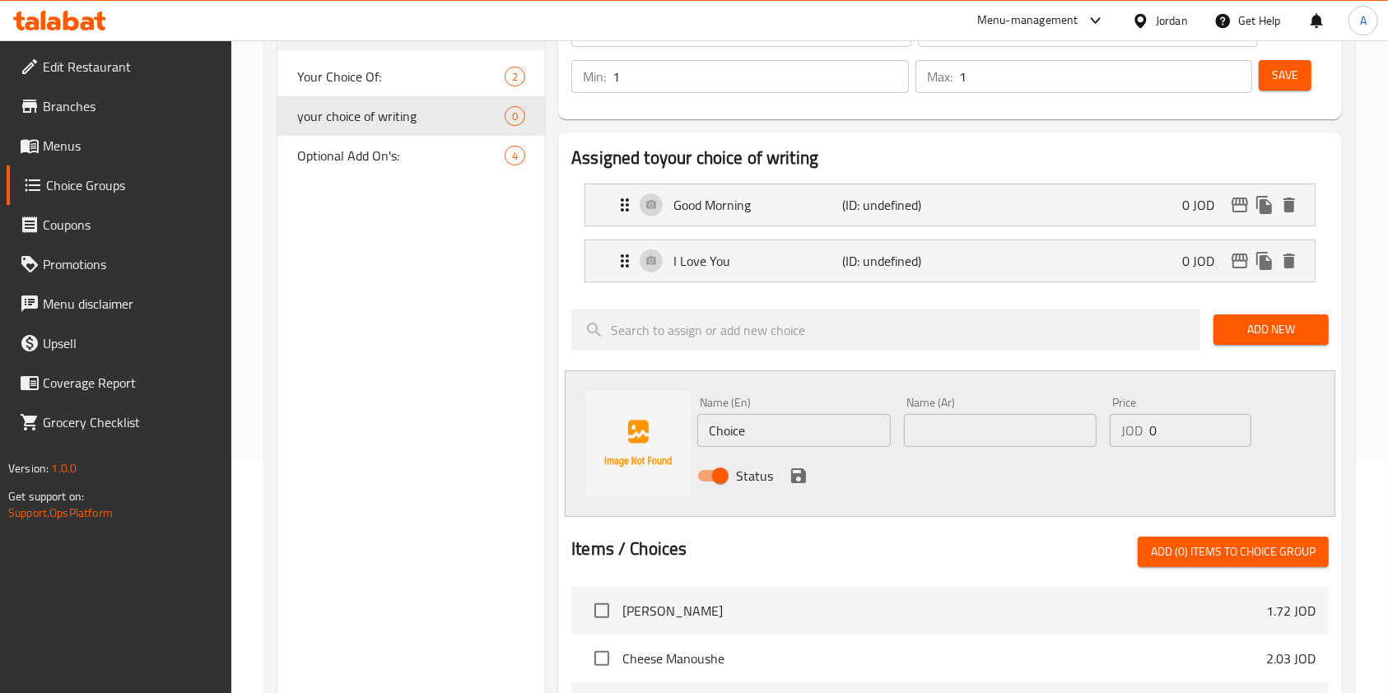
click at [779, 431] on input "Choice" at bounding box center [793, 430] width 193 height 33
type input "أ"
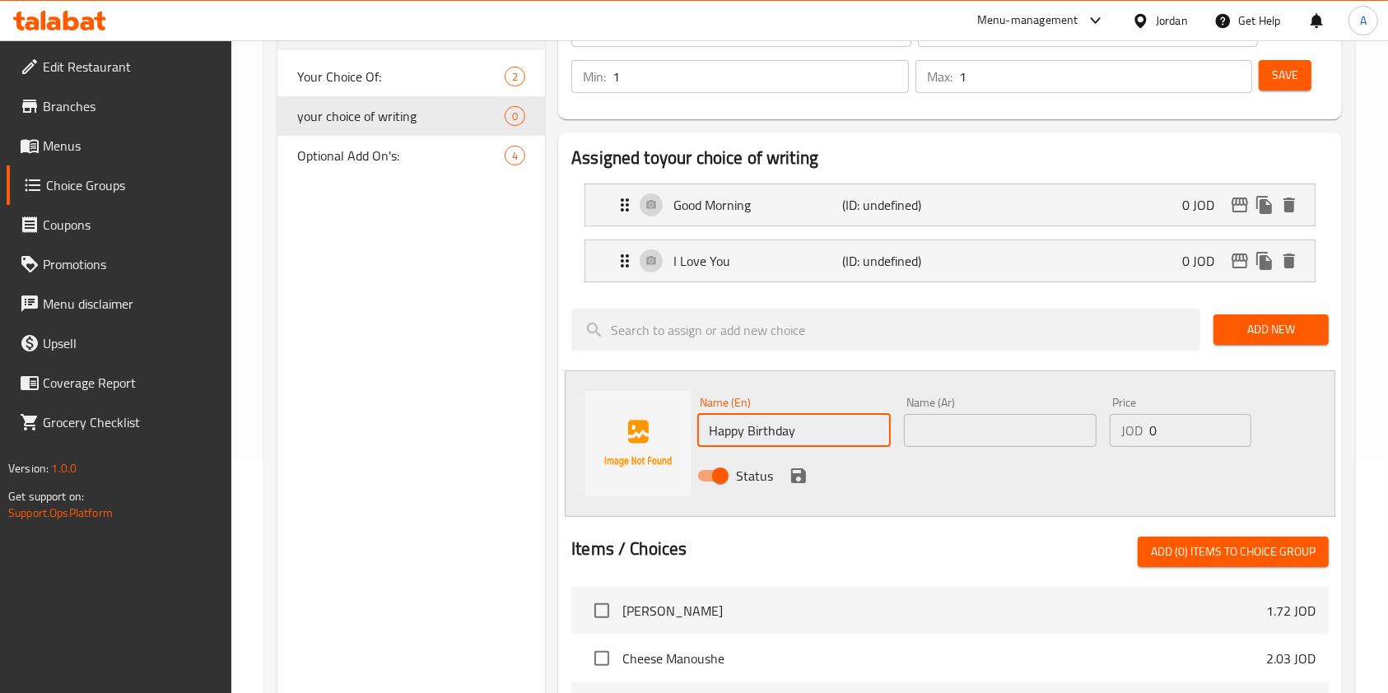
type input "Happy Birthday"
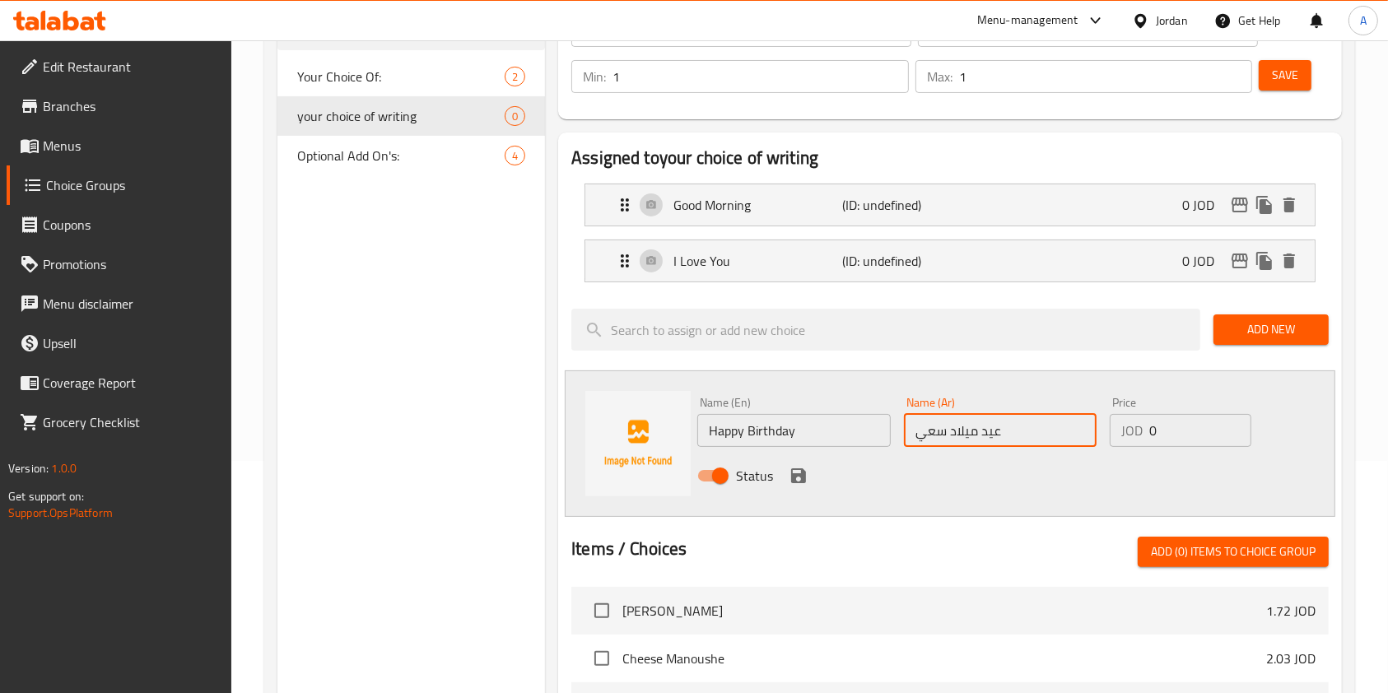
type input "عيد ميلاد [PERSON_NAME]"
click at [791, 472] on icon "save" at bounding box center [798, 475] width 15 height 15
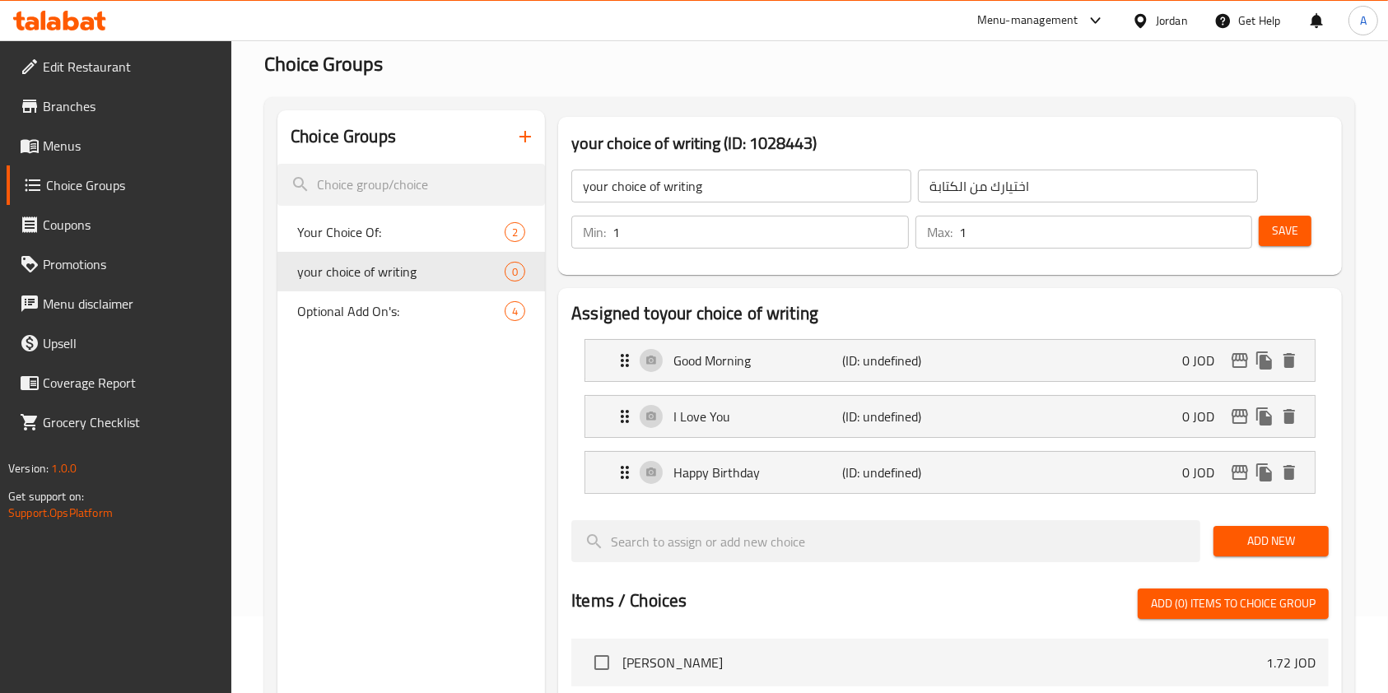
scroll to position [78, 0]
click at [1293, 228] on span "Save" at bounding box center [1285, 229] width 26 height 21
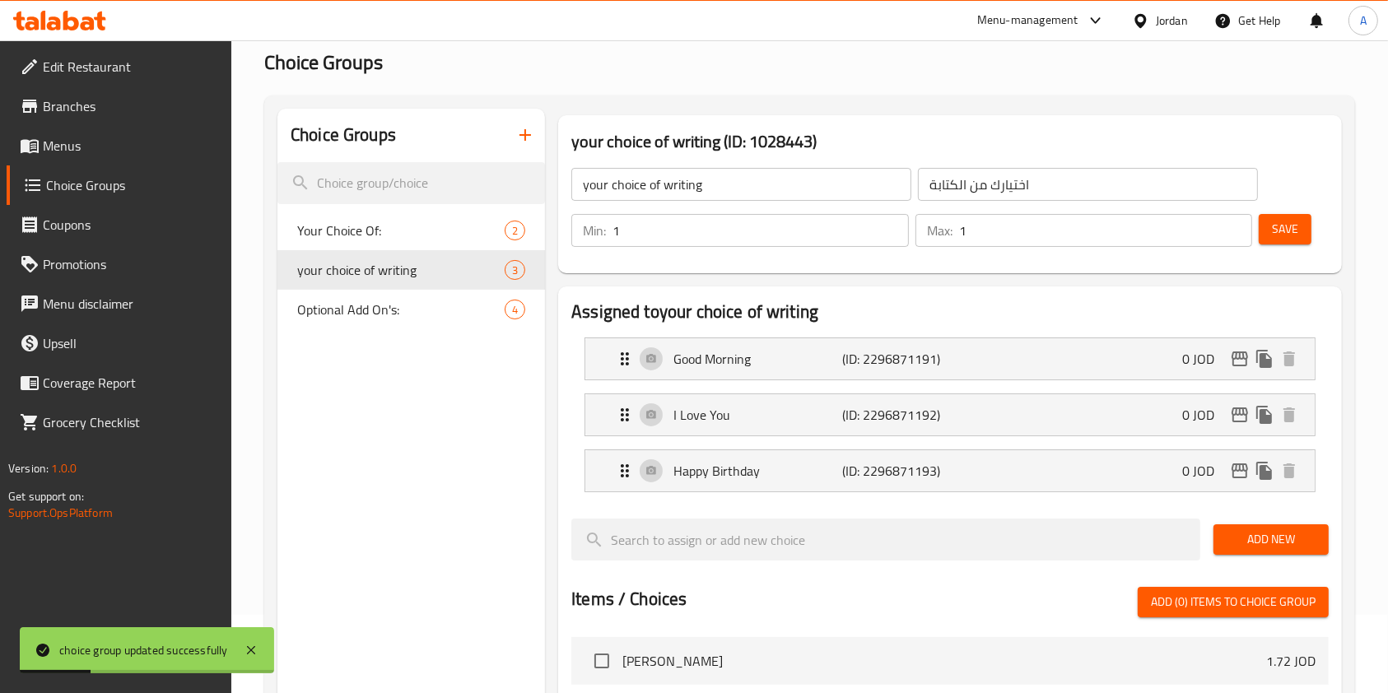
click at [662, 235] on input "1" at bounding box center [760, 230] width 296 height 33
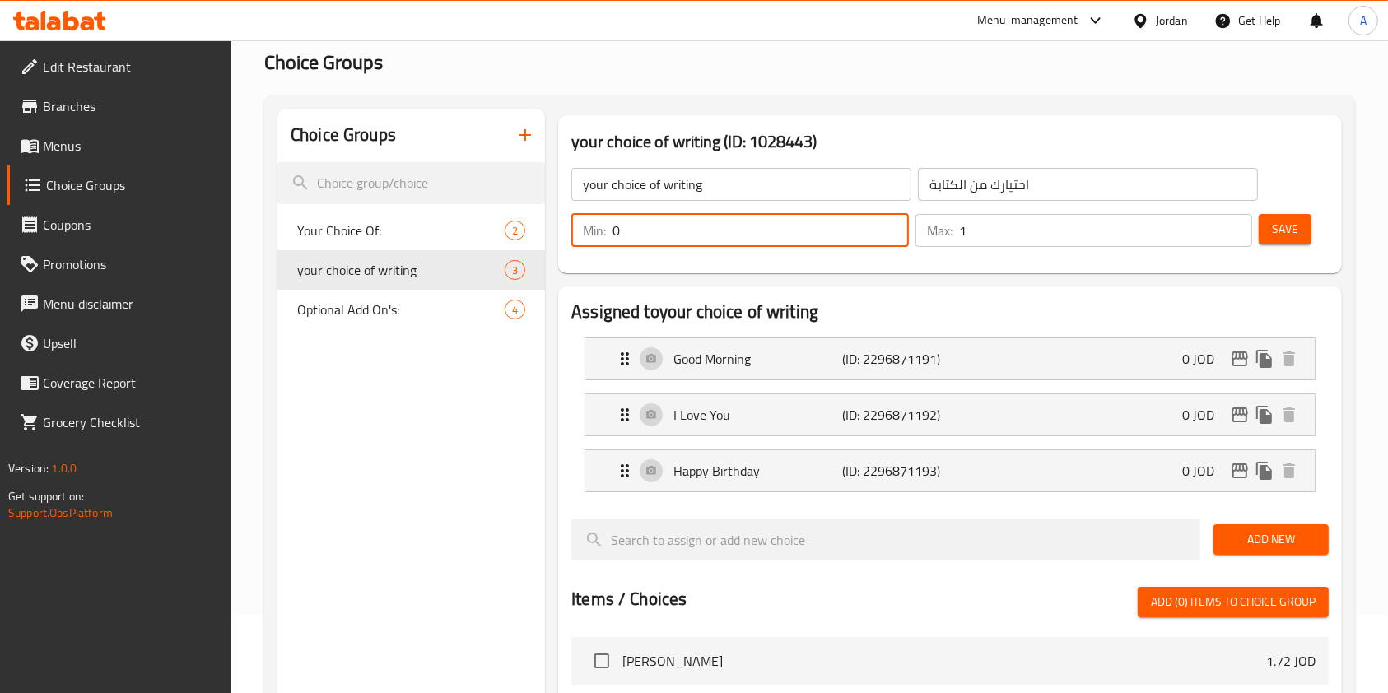
type input "0"
click at [466, 379] on div "Choice Groups Your Choice Of: 2 your choice of writing 3 Optional Add On's: 4" at bounding box center [411, 645] width 268 height 1073
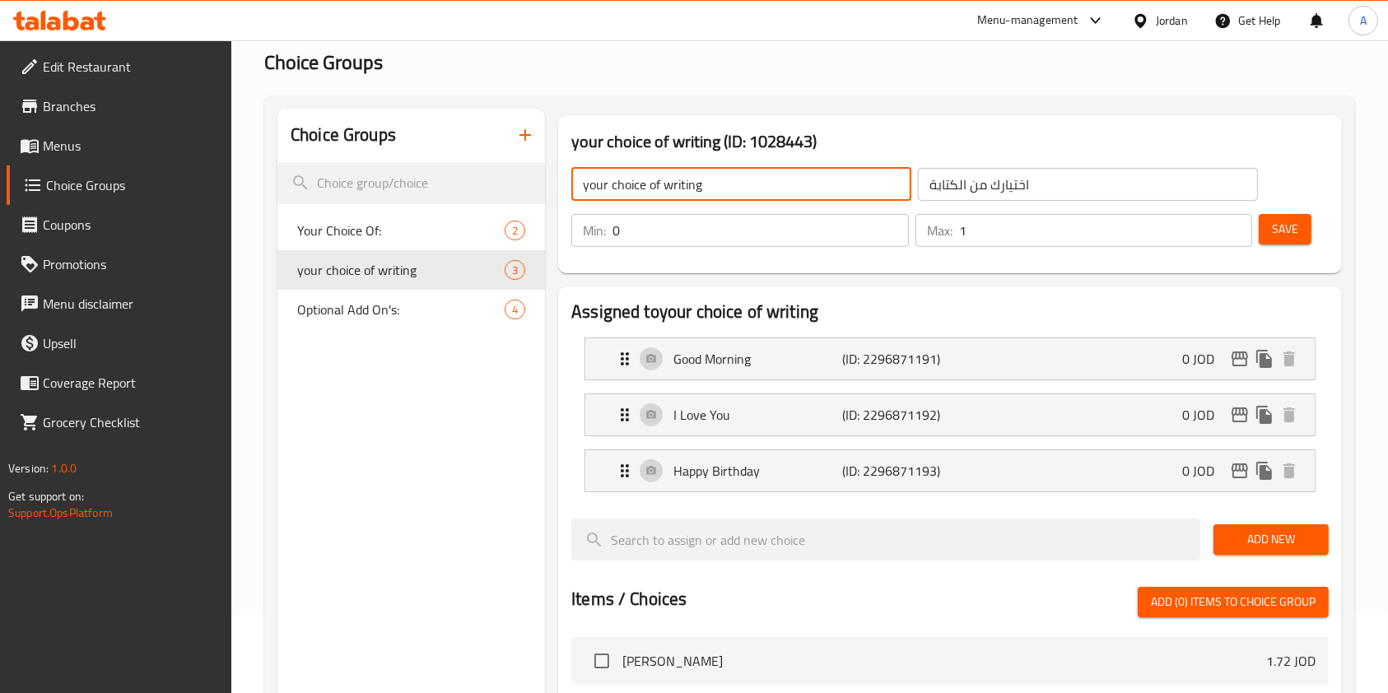
click at [733, 192] on input "your choice of writing" at bounding box center [741, 184] width 340 height 33
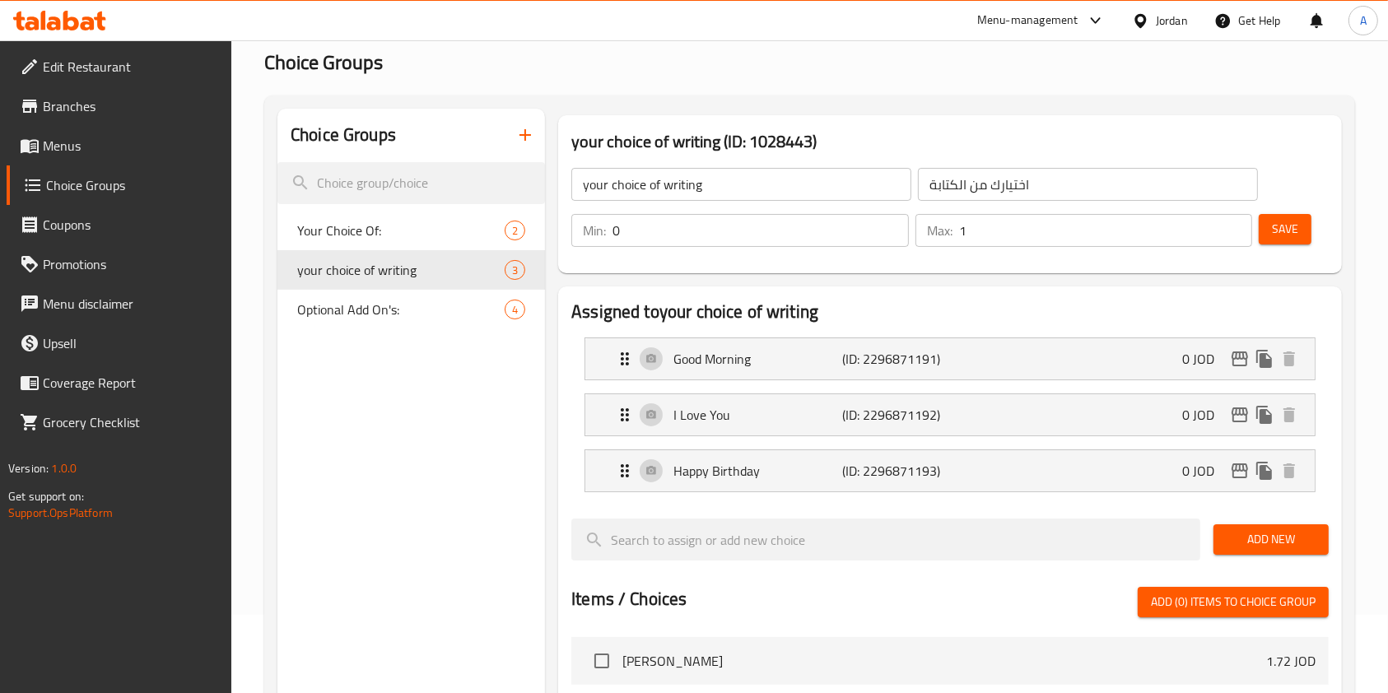
click at [398, 417] on div "Choice Groups Your Choice Of: 2 your choice of writing 3 Optional Add On's: 4" at bounding box center [411, 645] width 268 height 1073
click at [519, 136] on icon "button" at bounding box center [525, 135] width 20 height 20
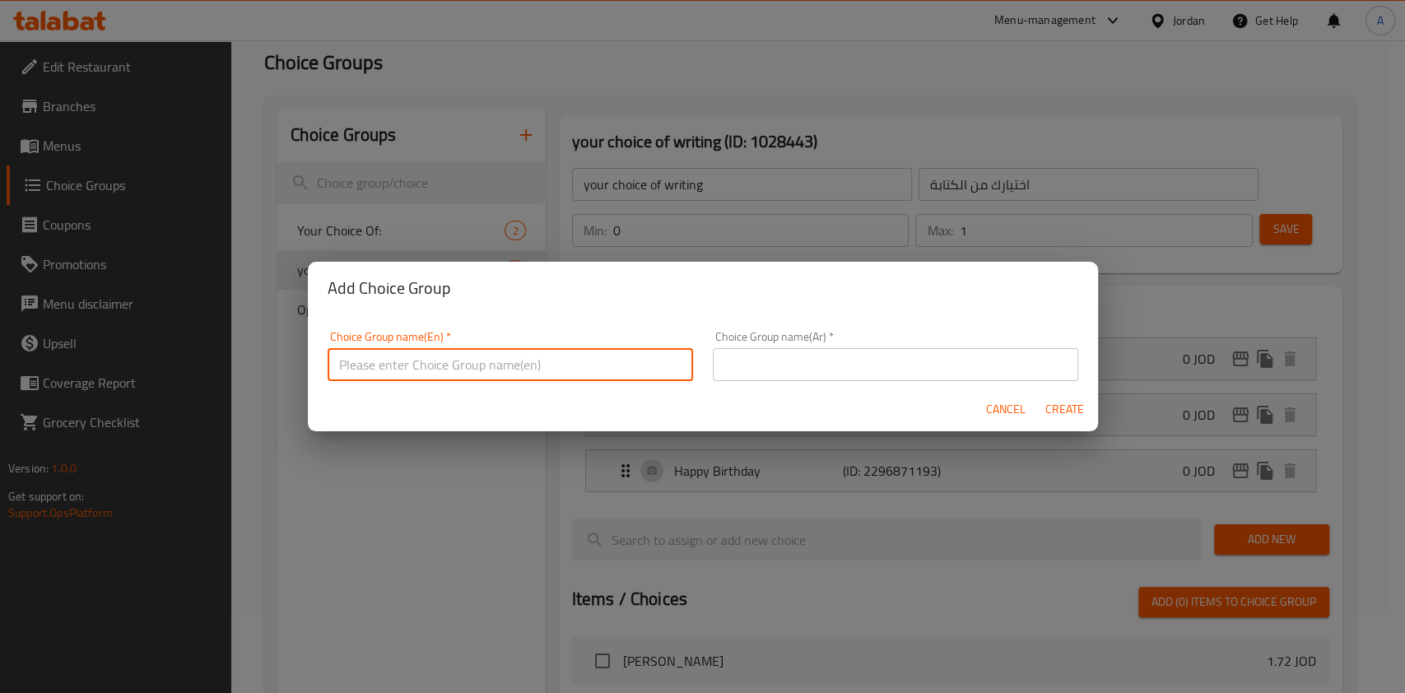
click at [503, 359] on input "text" at bounding box center [510, 364] width 365 height 33
type input "إ"
type input "Your Choice of Bread"
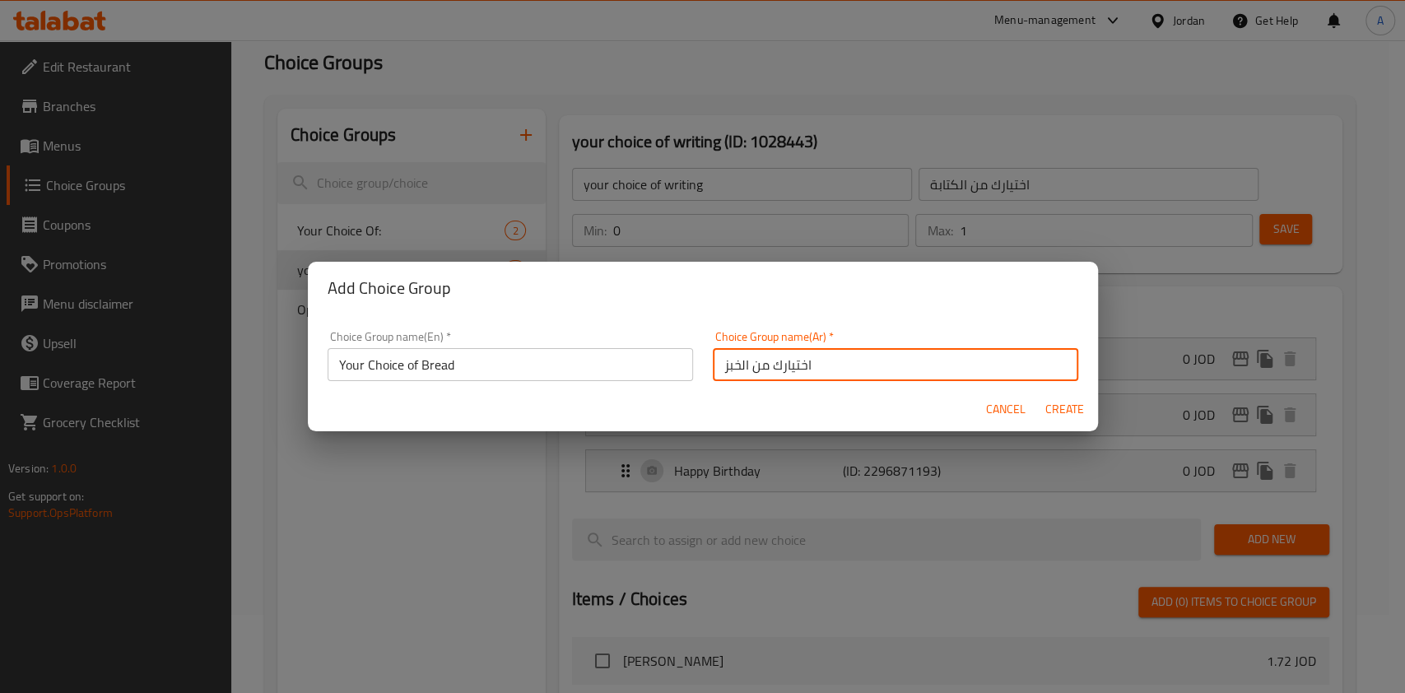
type input "اختيارك من الخبز"
click at [1073, 412] on span "Create" at bounding box center [1065, 409] width 40 height 21
type input "Your Choice of Bread"
type input "اختيارك من الخبز"
type input "0"
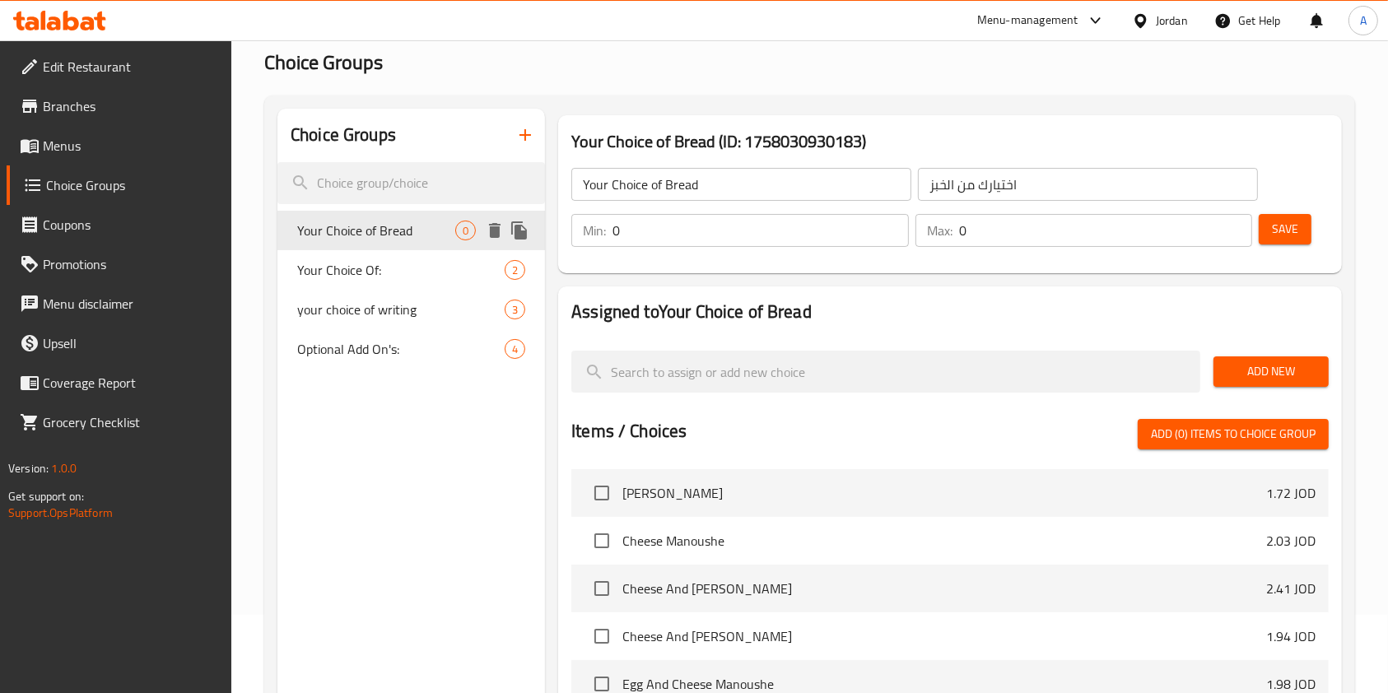
click at [410, 230] on span "Your Choice of Bread" at bounding box center [376, 231] width 158 height 20
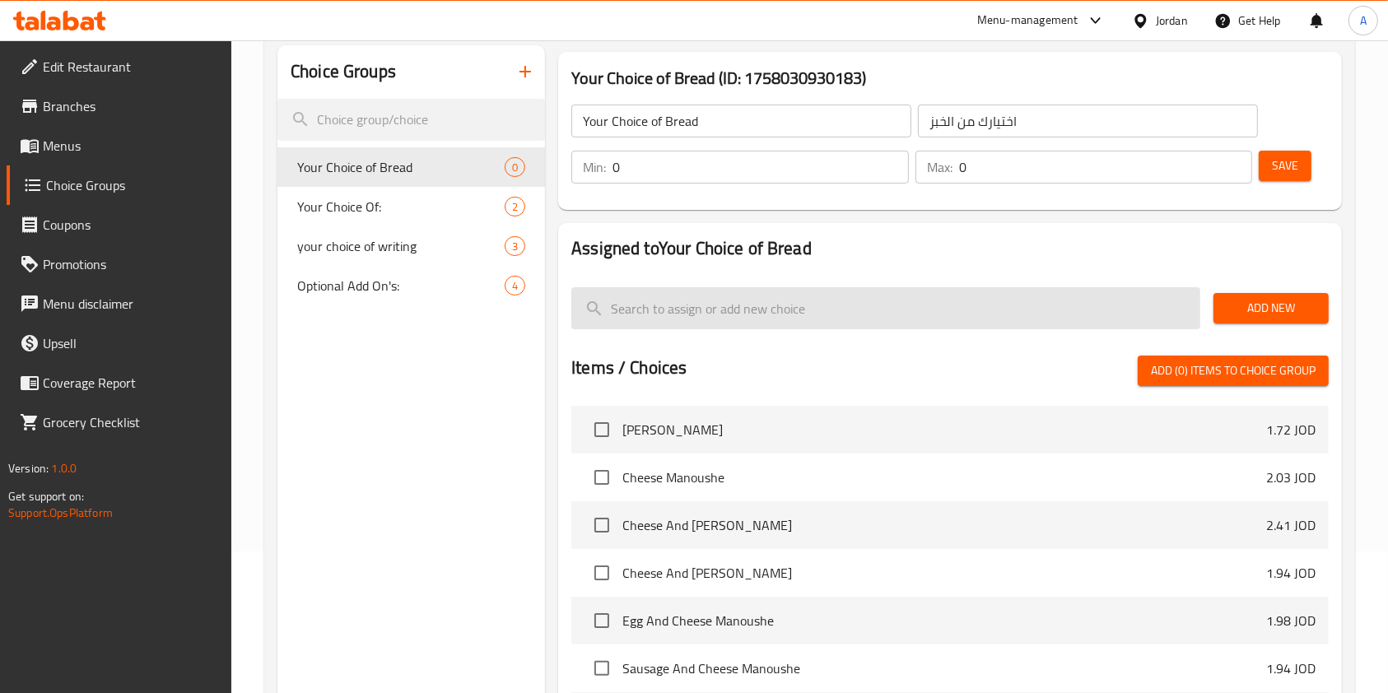
scroll to position [125, 0]
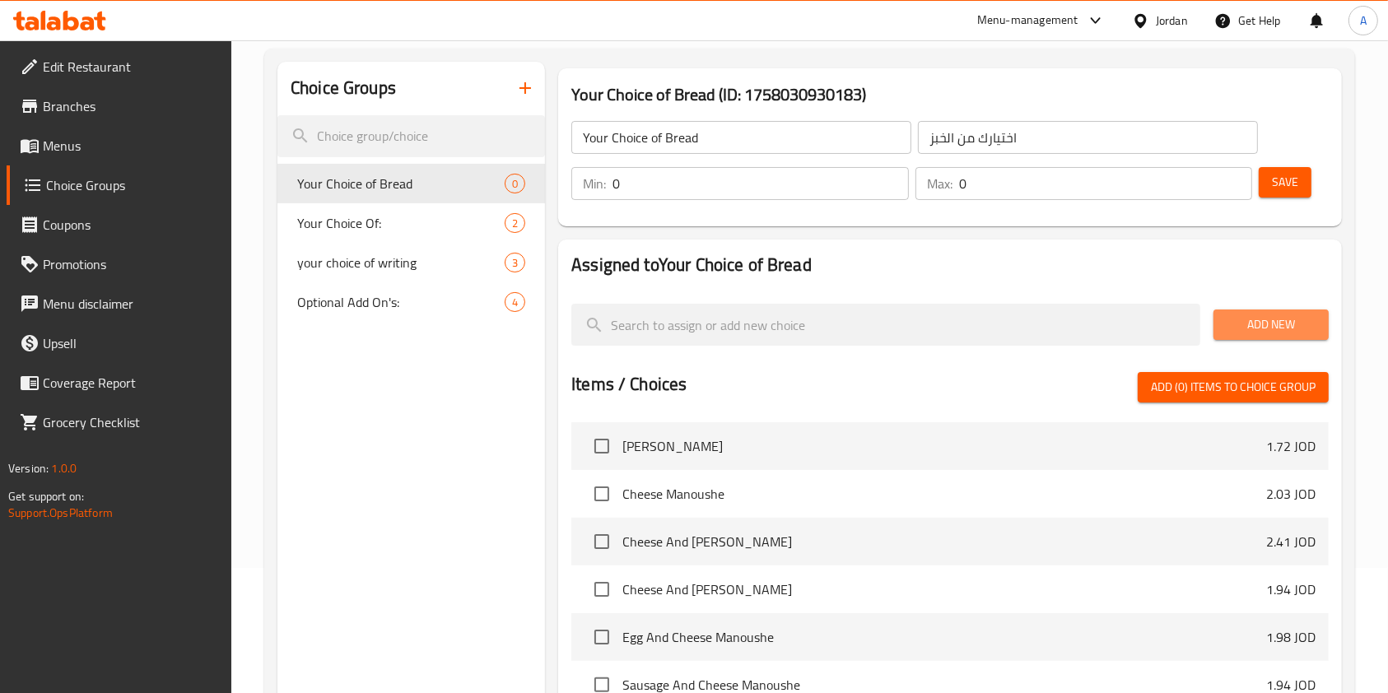
click at [1249, 327] on span "Add New" at bounding box center [1271, 324] width 89 height 21
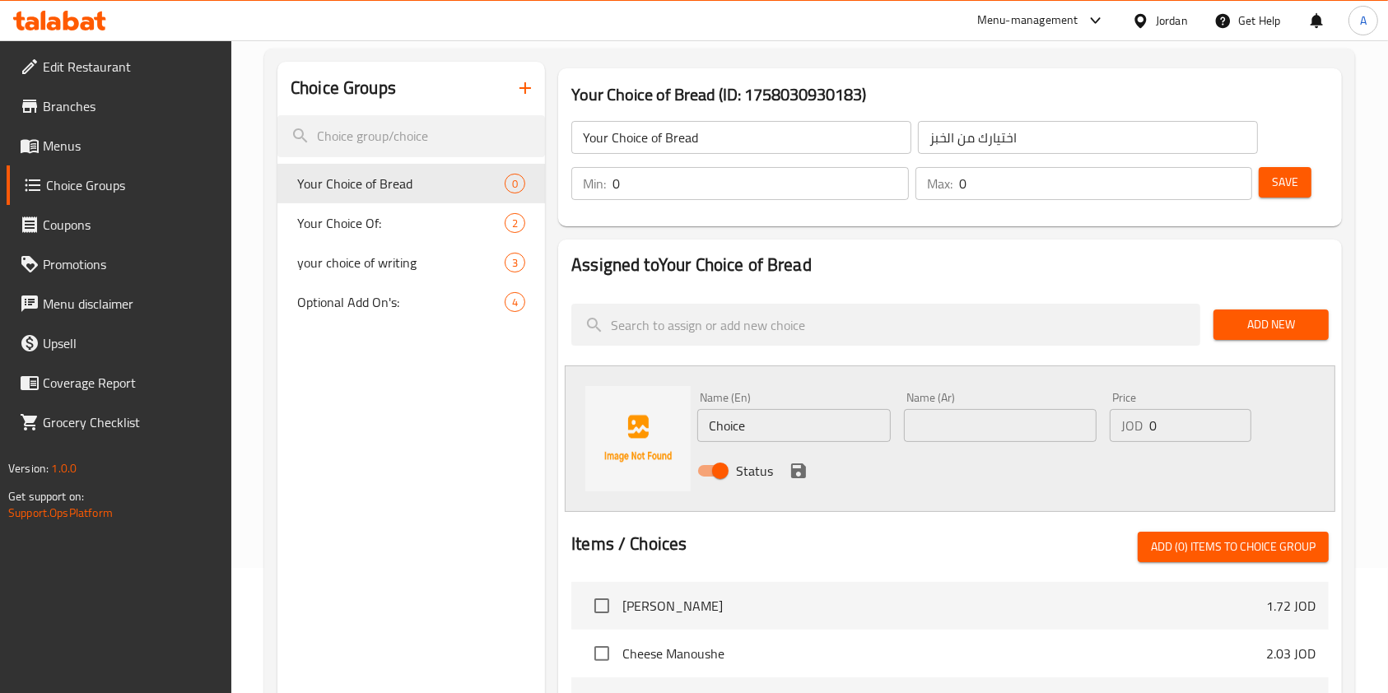
click at [780, 431] on input "Choice" at bounding box center [793, 425] width 193 height 33
paste input "Bagel"
type input "Bagel"
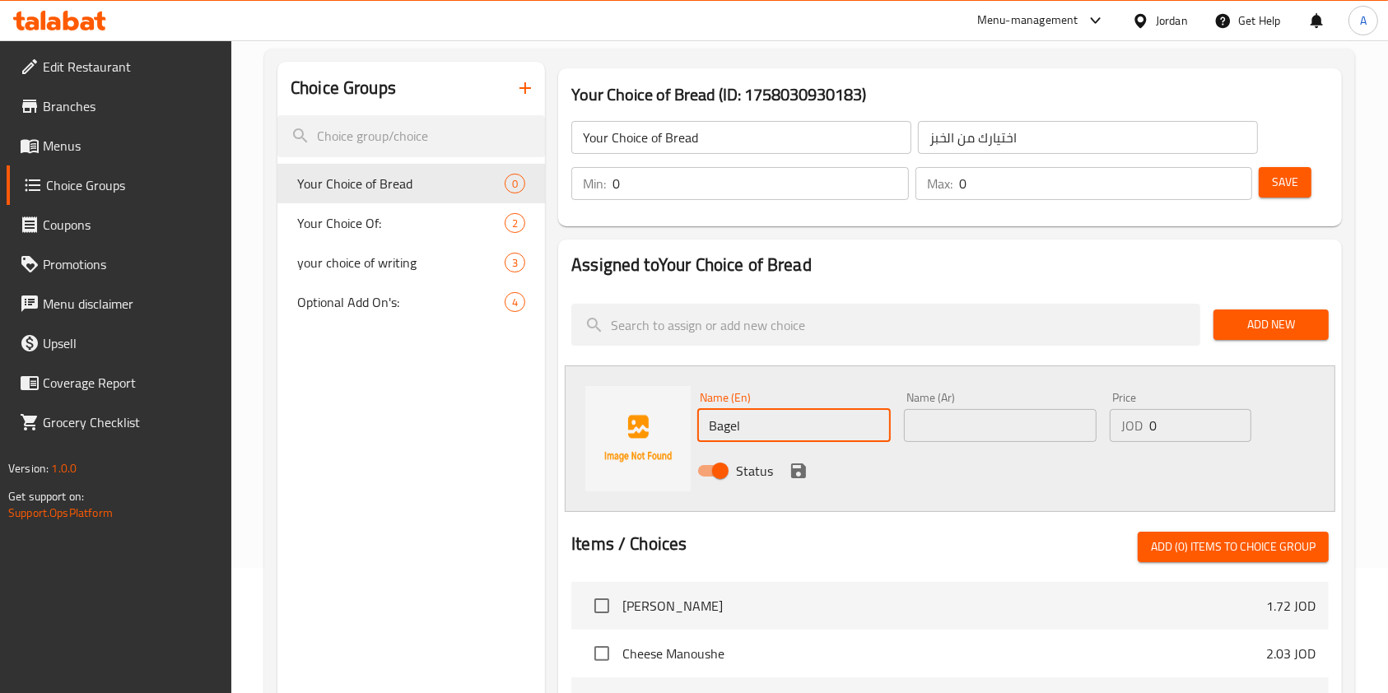
click at [949, 428] on input "text" at bounding box center [1000, 425] width 193 height 33
type input "f"
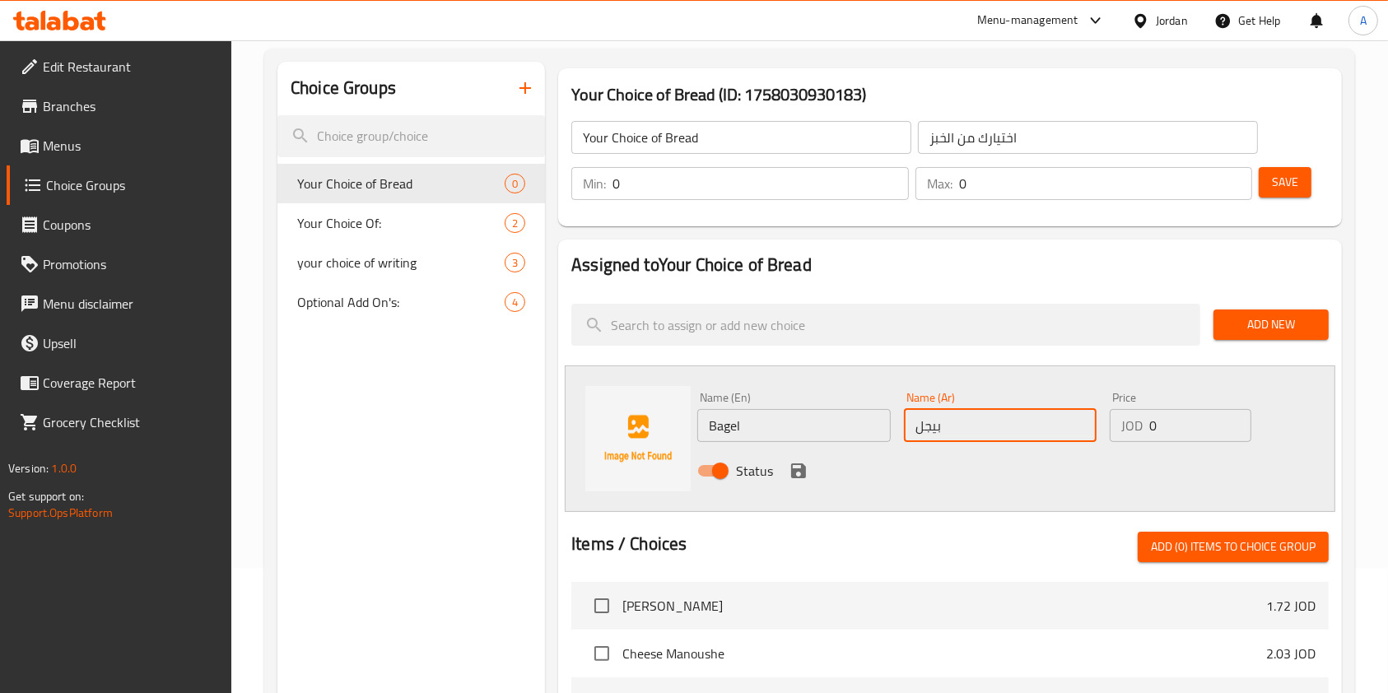
type input "بيجل"
click at [796, 472] on icon "save" at bounding box center [799, 471] width 20 height 20
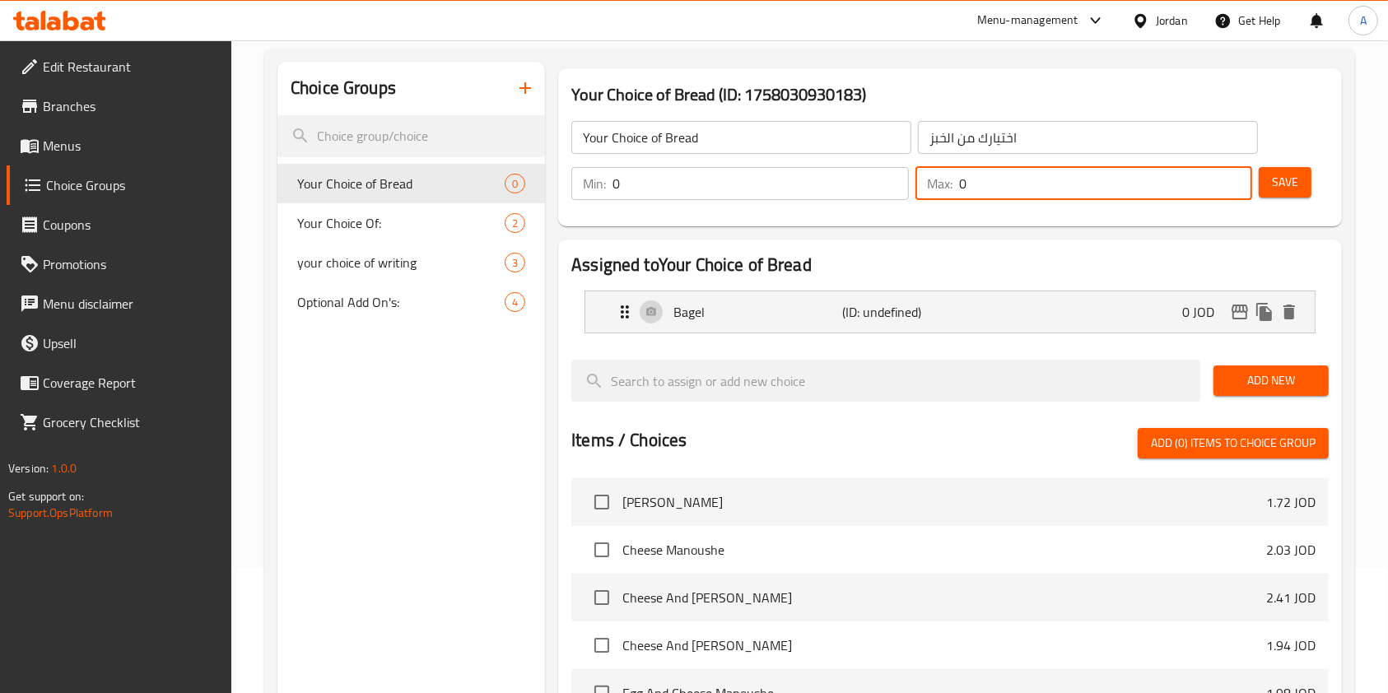
click at [1051, 193] on input "0" at bounding box center [1106, 183] width 294 height 33
type input "1"
click at [1064, 262] on h2 "Assigned to Your Choice of Bread" at bounding box center [949, 265] width 757 height 25
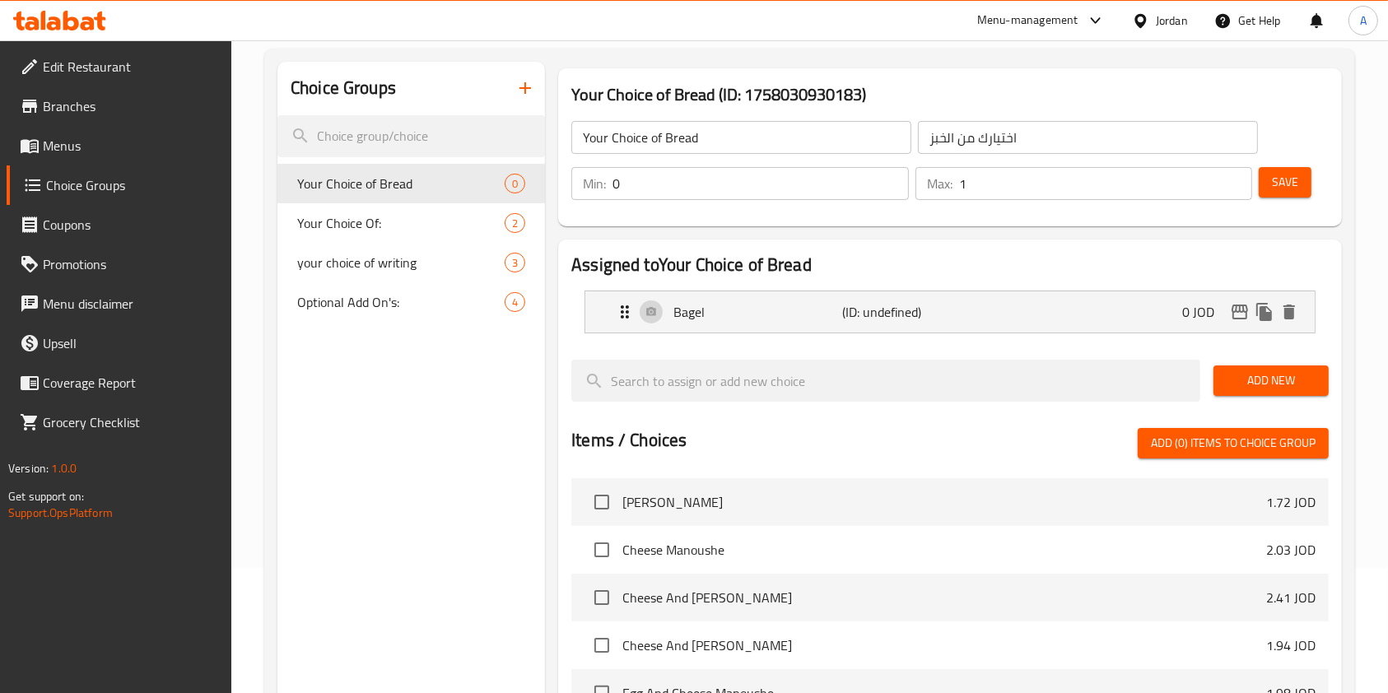
click at [1258, 376] on span "Add New" at bounding box center [1271, 380] width 89 height 21
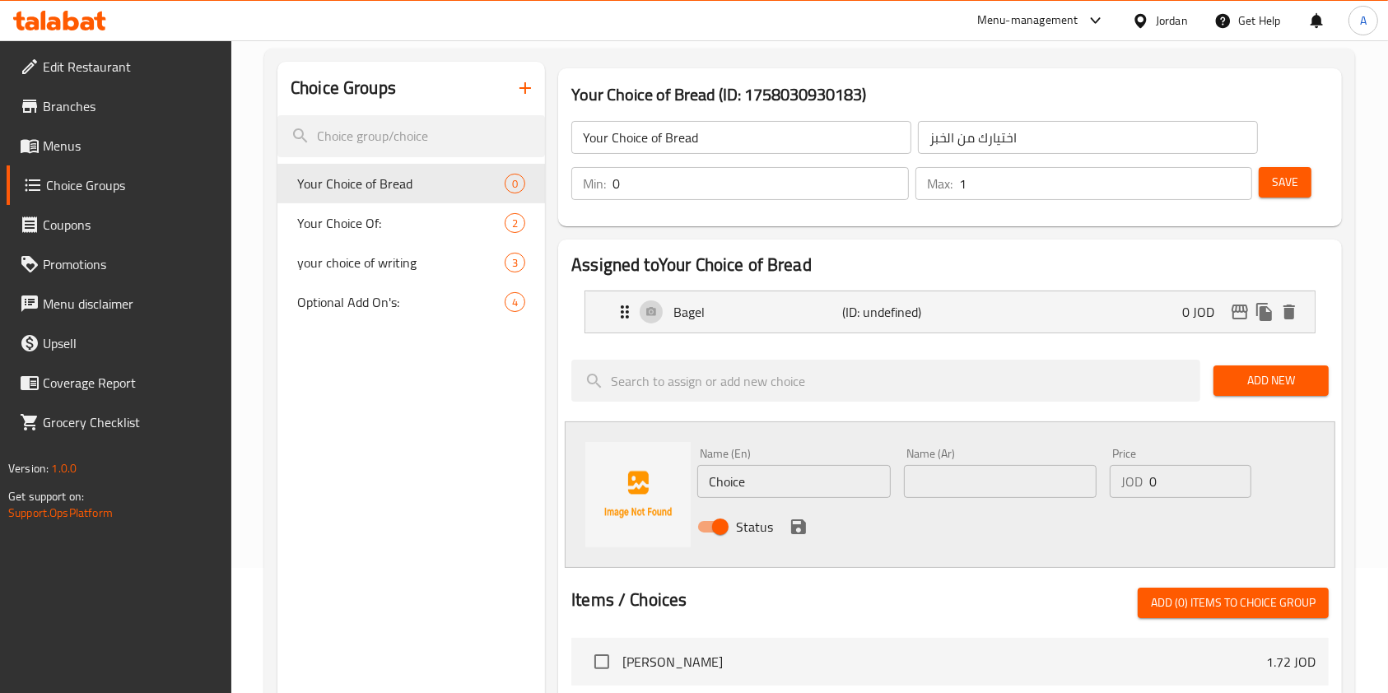
click at [825, 491] on input "Choice" at bounding box center [793, 481] width 193 height 33
paste input "Baguette"
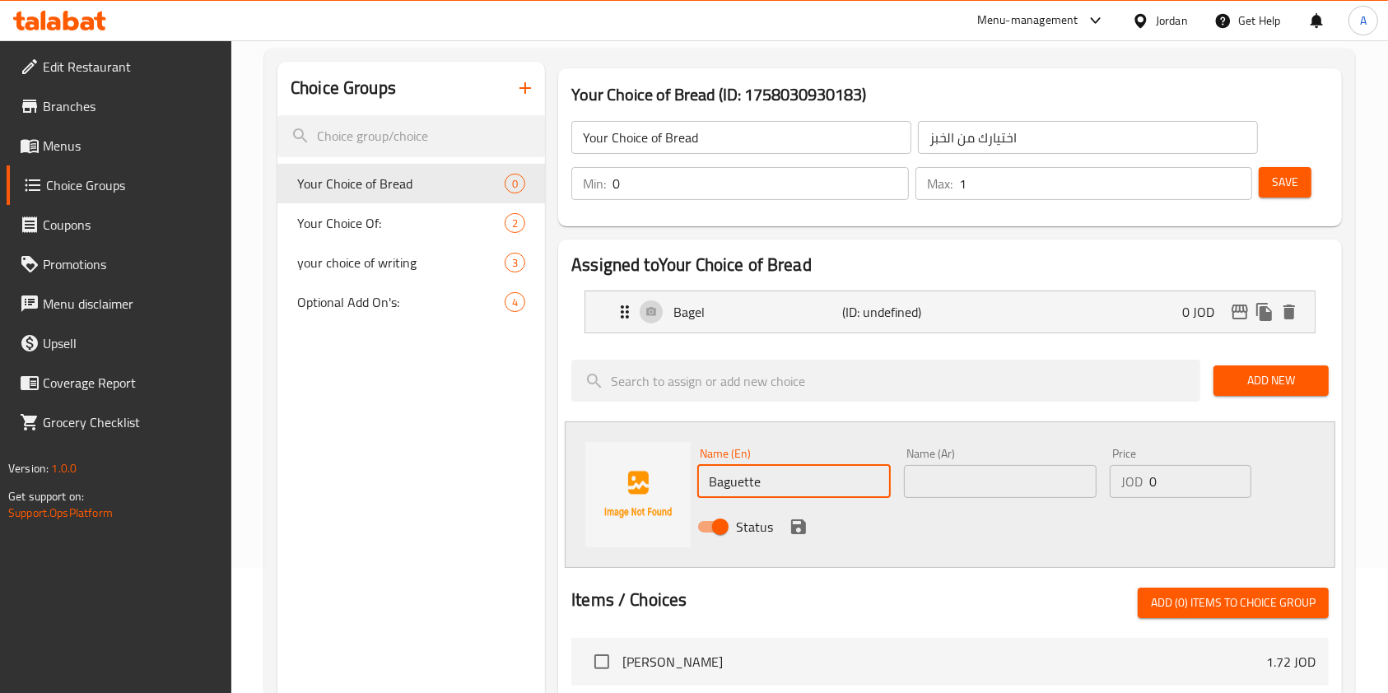
type input "Baguette"
click at [952, 477] on input "text" at bounding box center [1000, 481] width 193 height 33
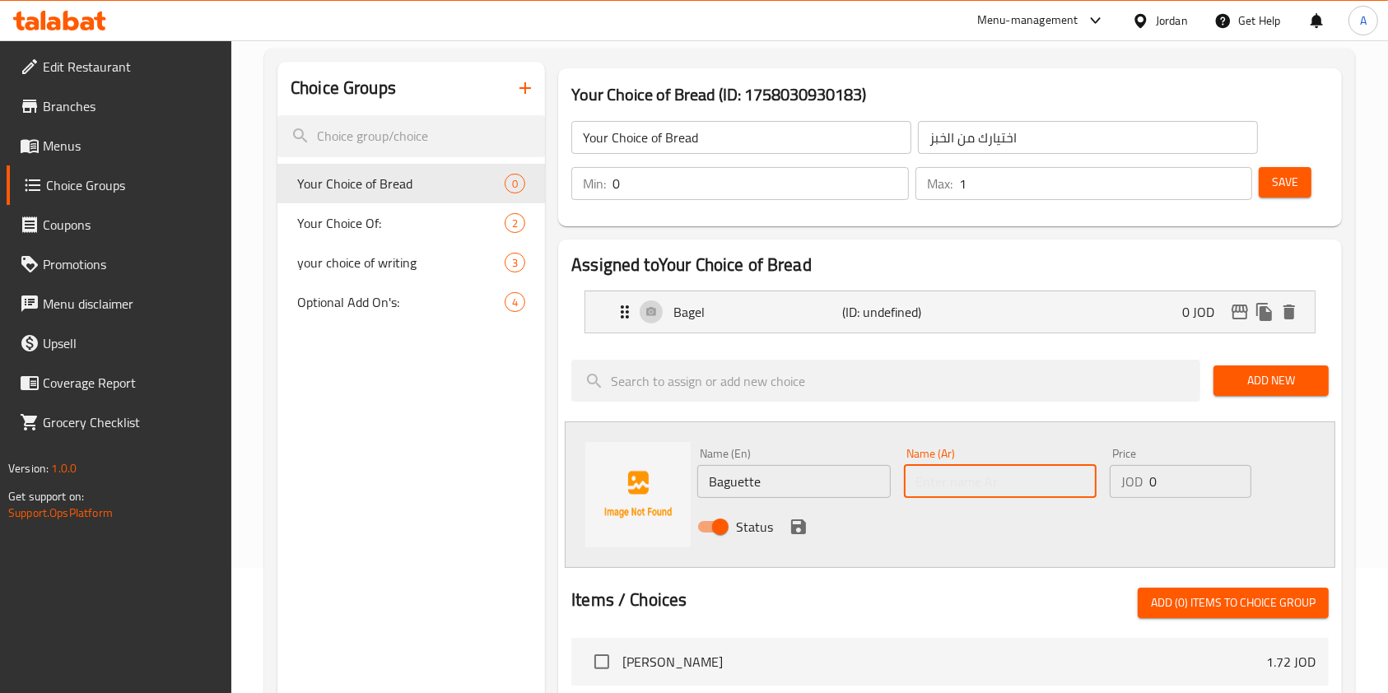
paste input "باجيت"
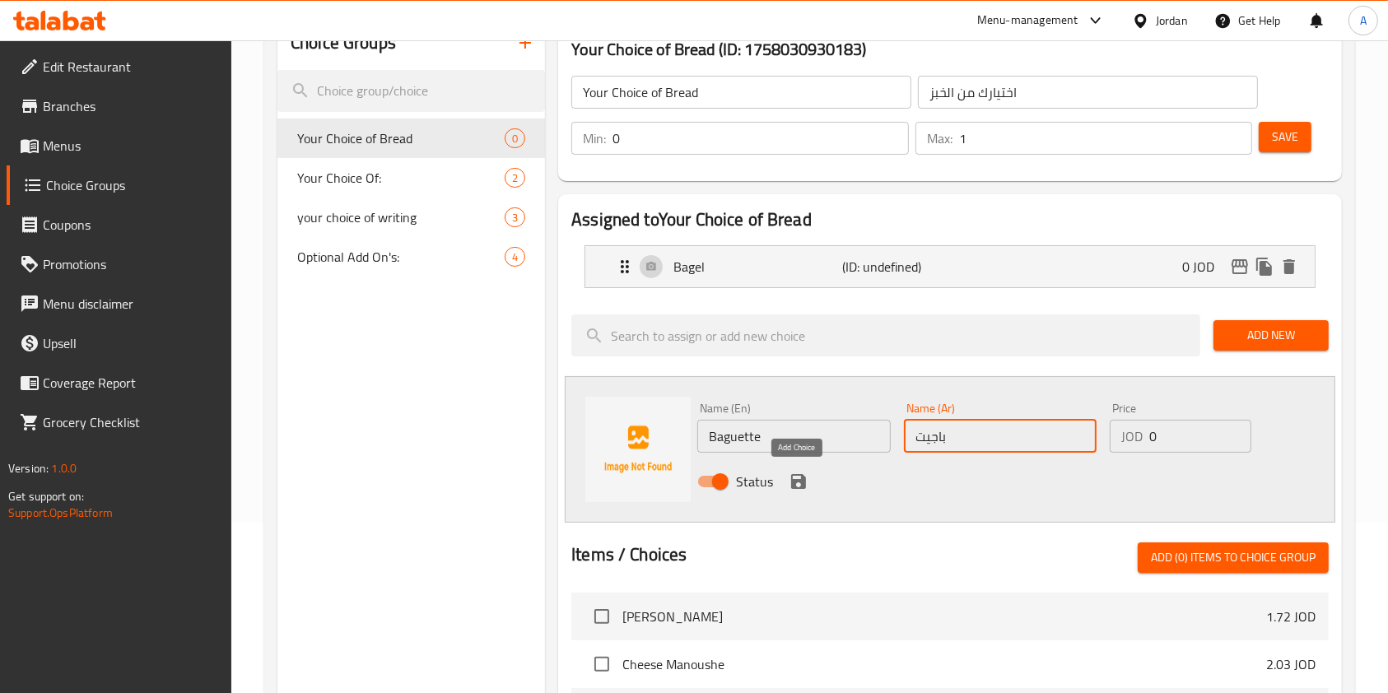
type input "باجيت"
click at [793, 477] on icon "save" at bounding box center [799, 482] width 20 height 20
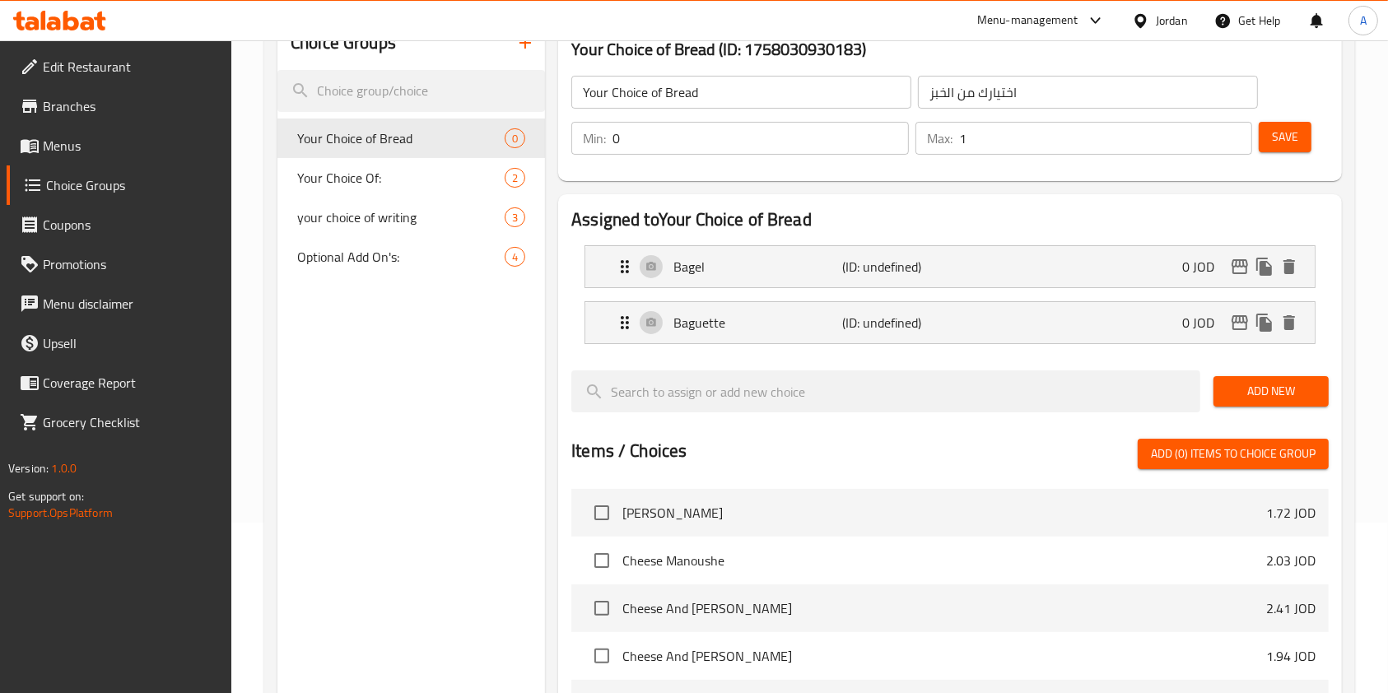
click at [1246, 398] on span "Add New" at bounding box center [1271, 391] width 89 height 21
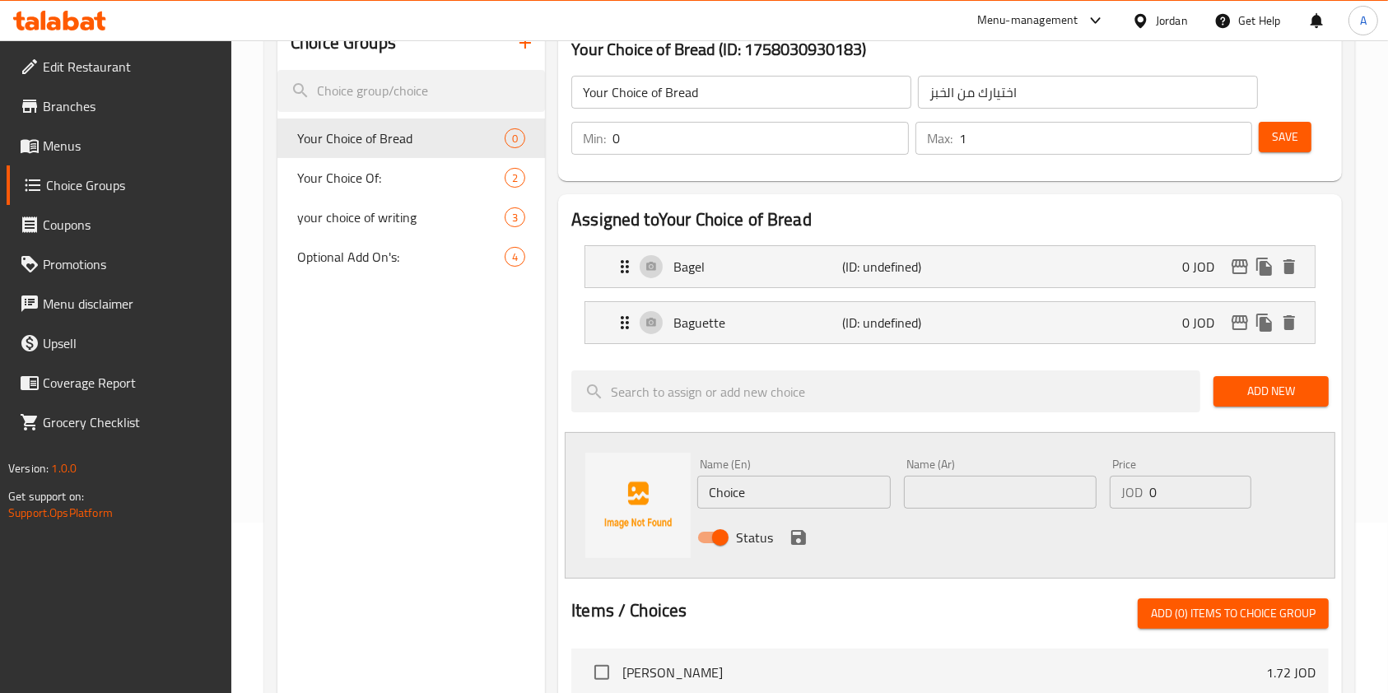
click at [766, 482] on input "Choice" at bounding box center [793, 492] width 193 height 33
paste input "roissant"
type input "Croissant"
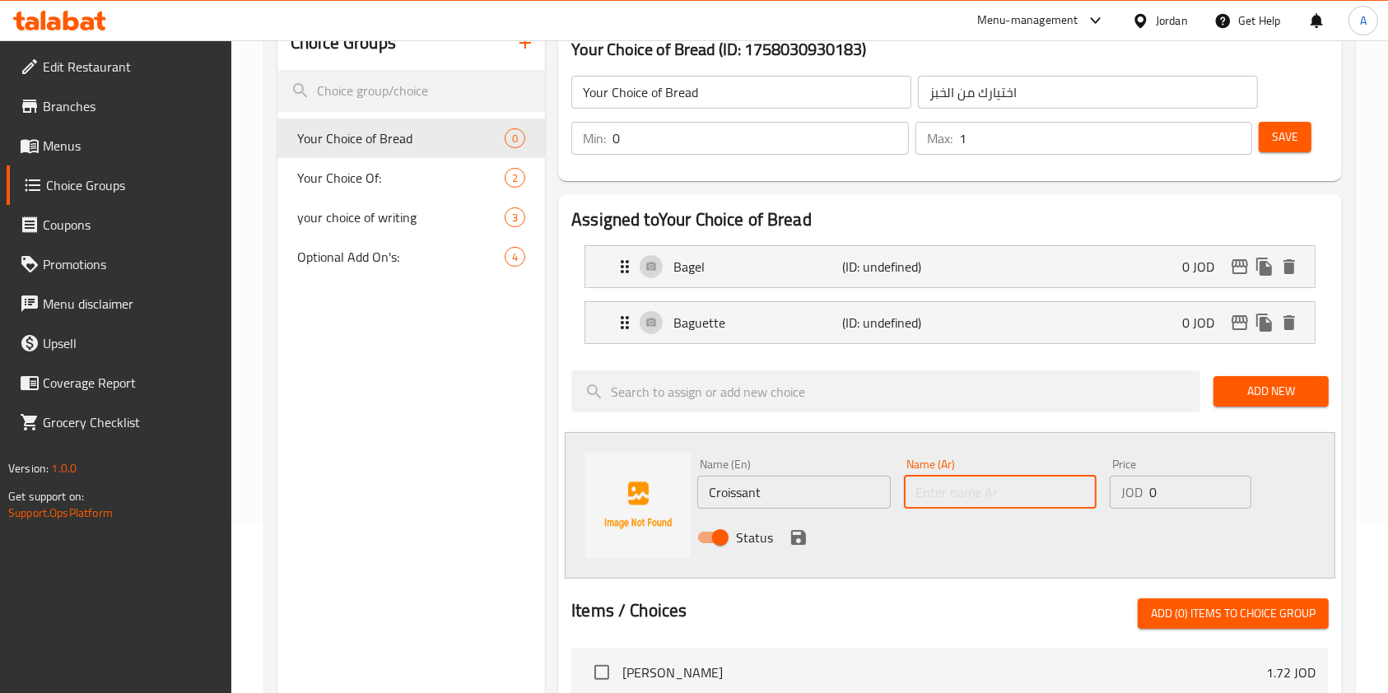
click at [989, 490] on input "text" at bounding box center [1000, 492] width 193 height 33
type input "كروسان"
click at [791, 538] on icon "save" at bounding box center [798, 537] width 15 height 15
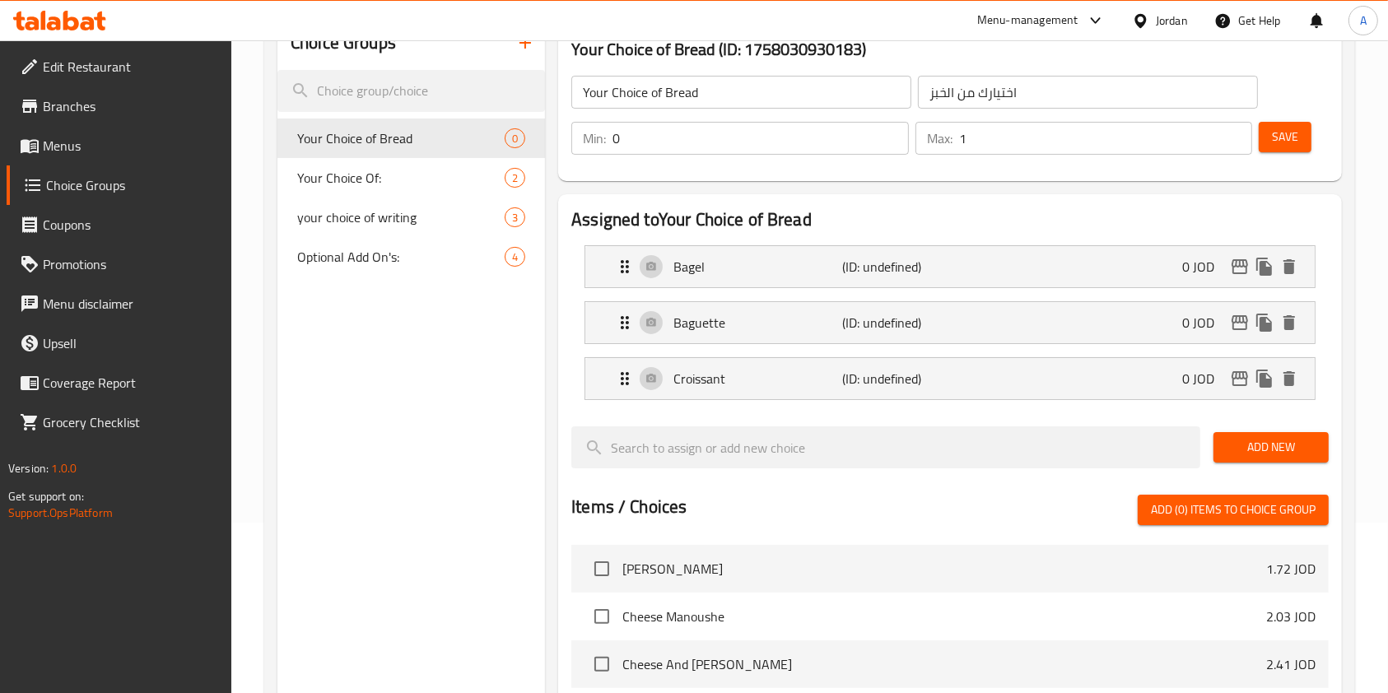
click at [1293, 146] on span "Save" at bounding box center [1285, 137] width 26 height 21
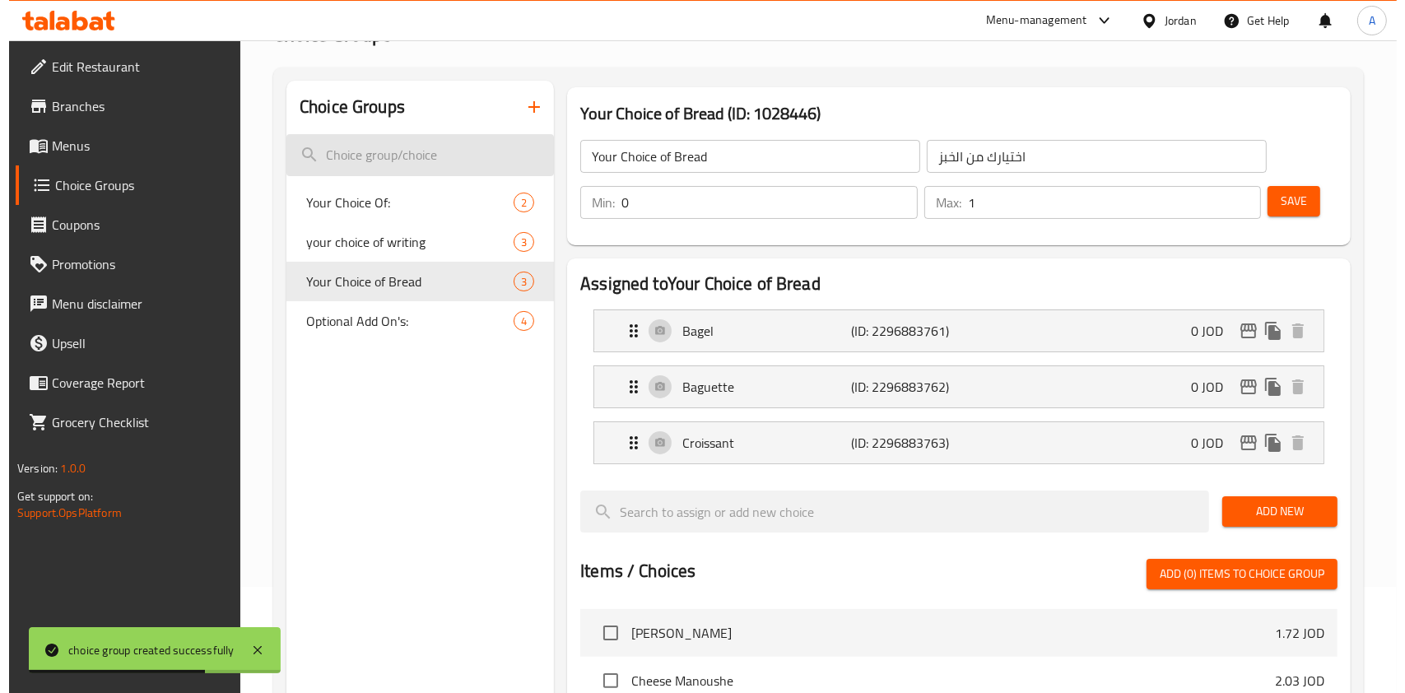
scroll to position [103, 0]
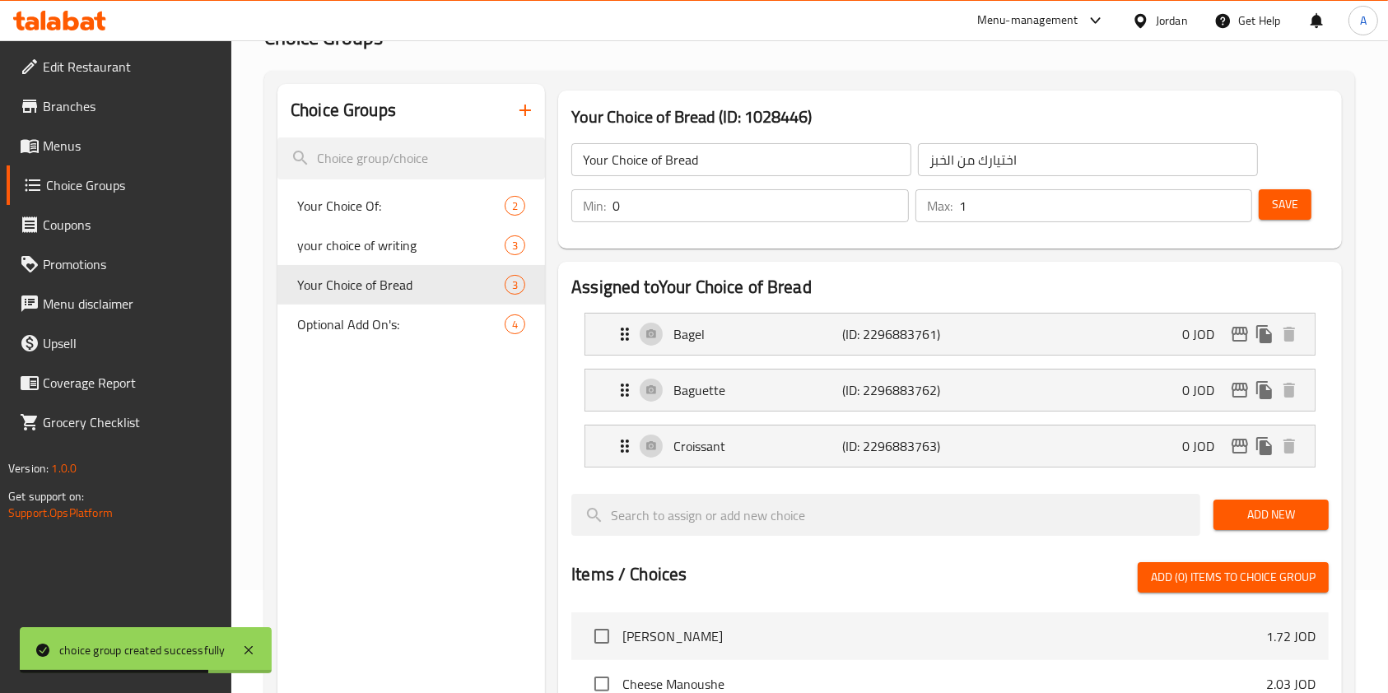
click at [519, 104] on icon "button" at bounding box center [525, 110] width 20 height 20
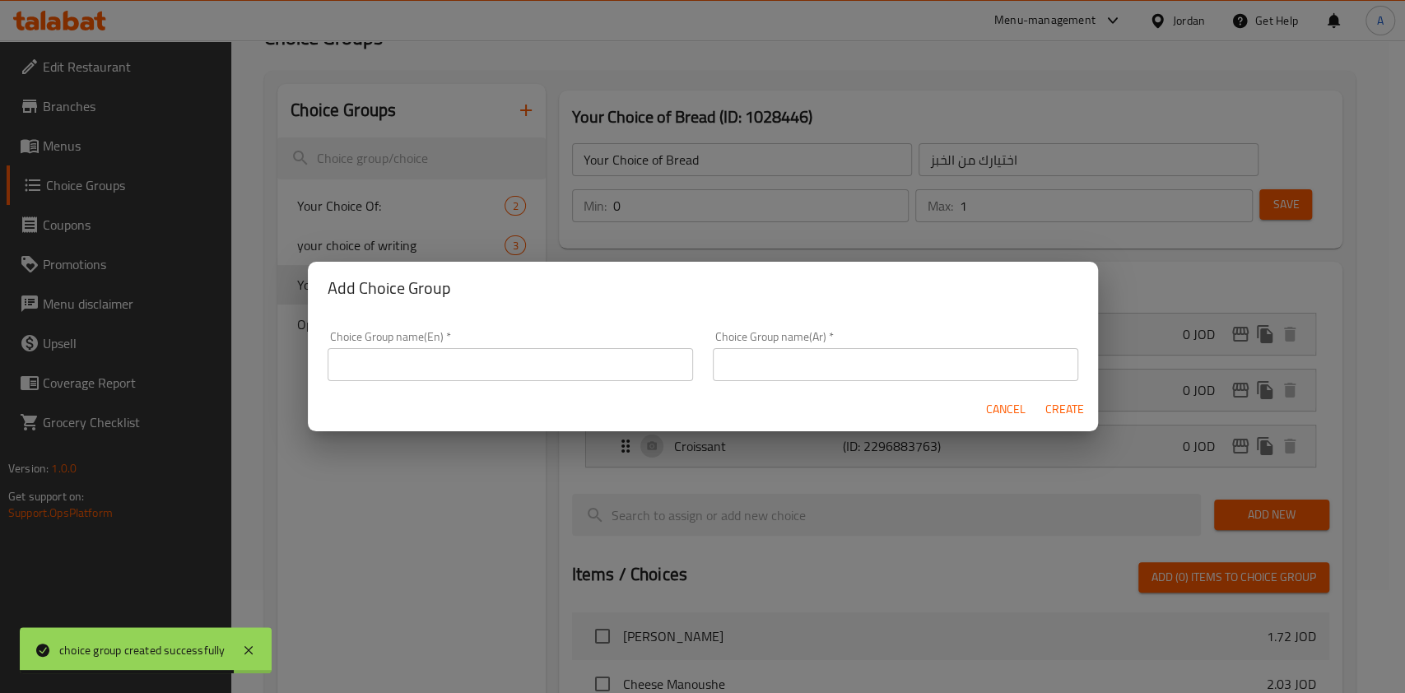
click at [425, 347] on div "Choice Group name(En)   * Choice Group name(En) *" at bounding box center [510, 356] width 365 height 50
click at [428, 352] on input "text" at bounding box center [510, 364] width 365 height 33
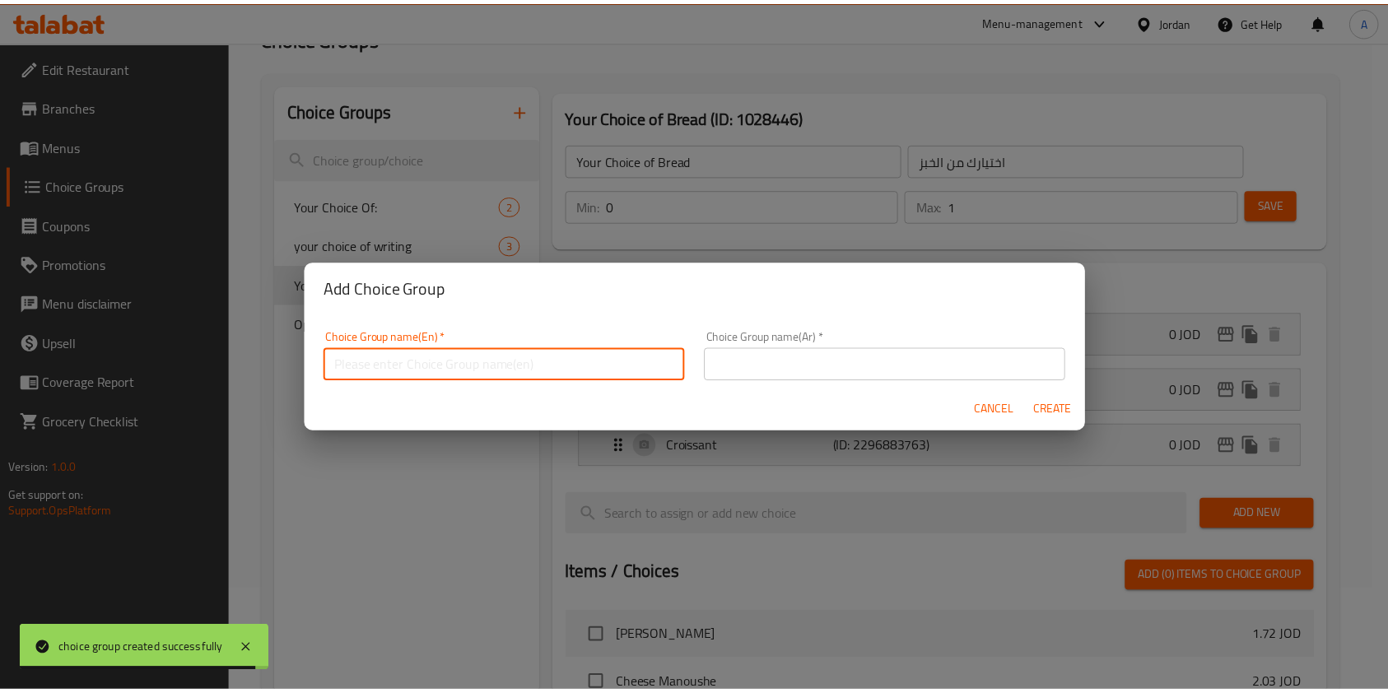
scroll to position [4, 0]
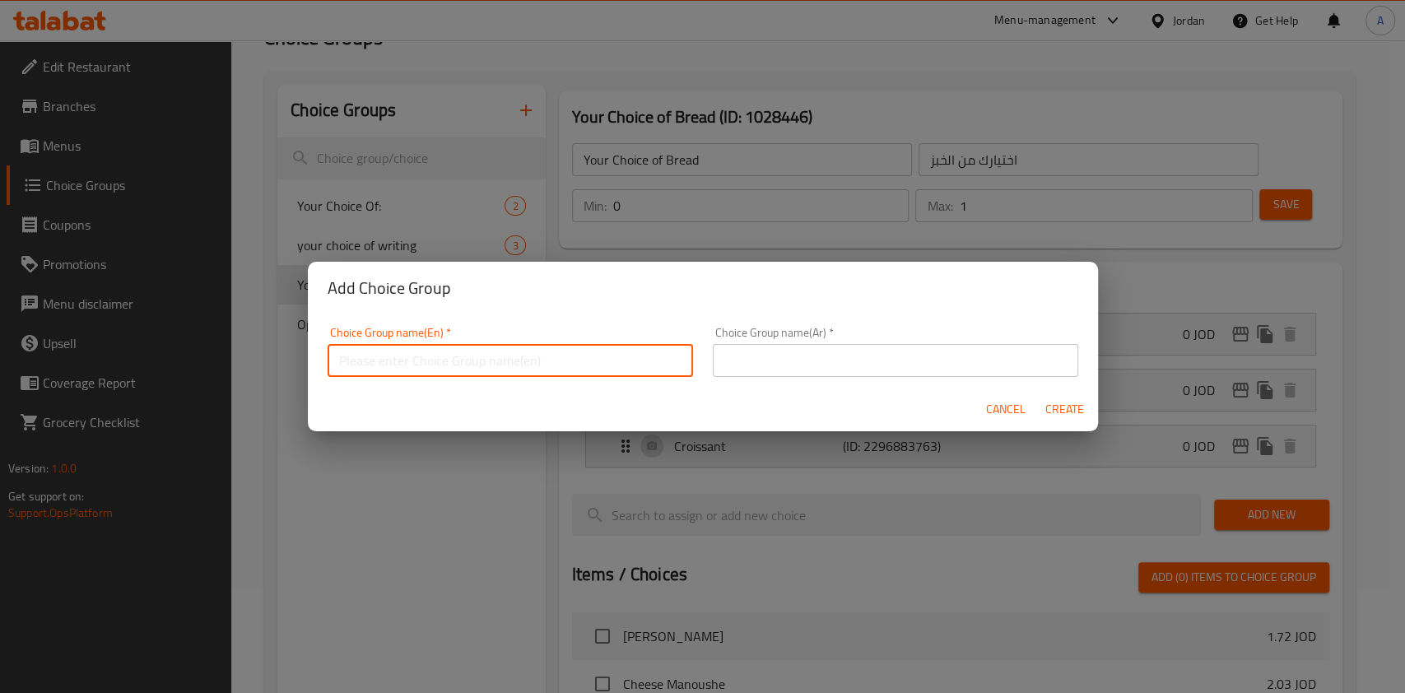
type input "إ"
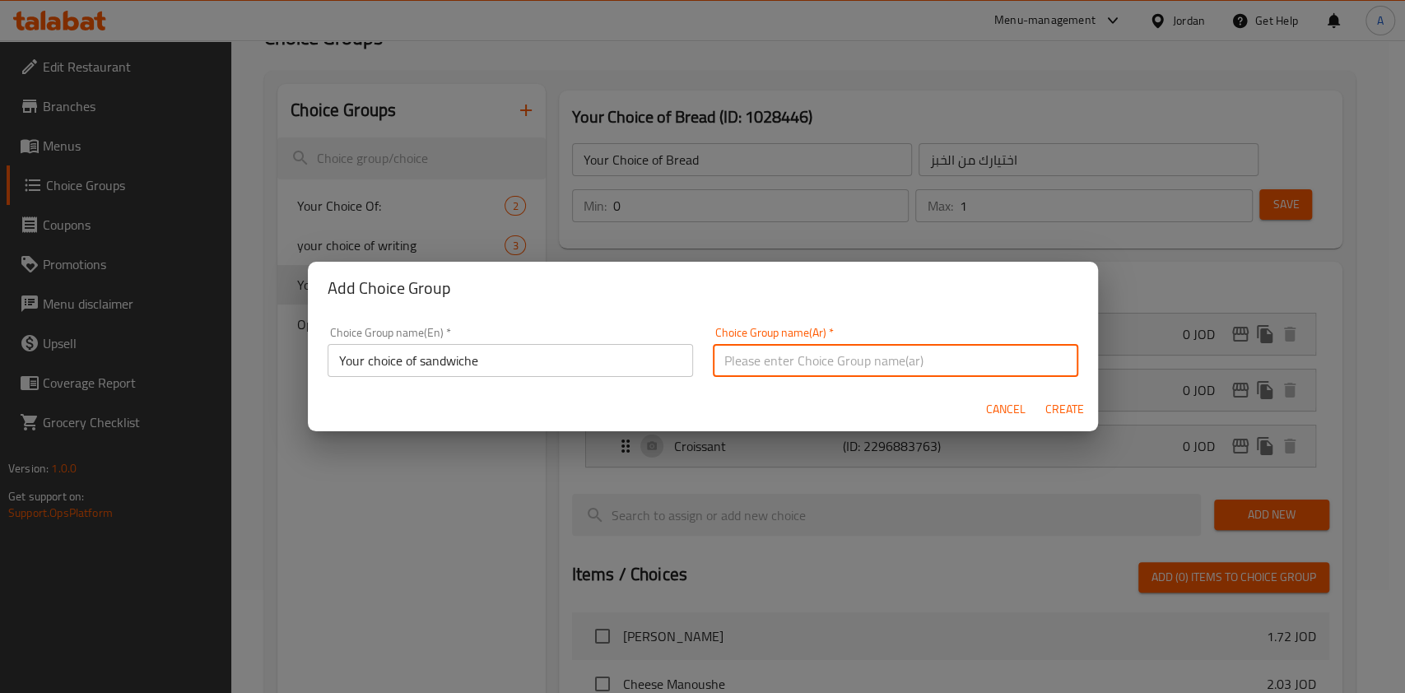
click at [445, 367] on input "Your choice of sandwiche" at bounding box center [510, 360] width 365 height 33
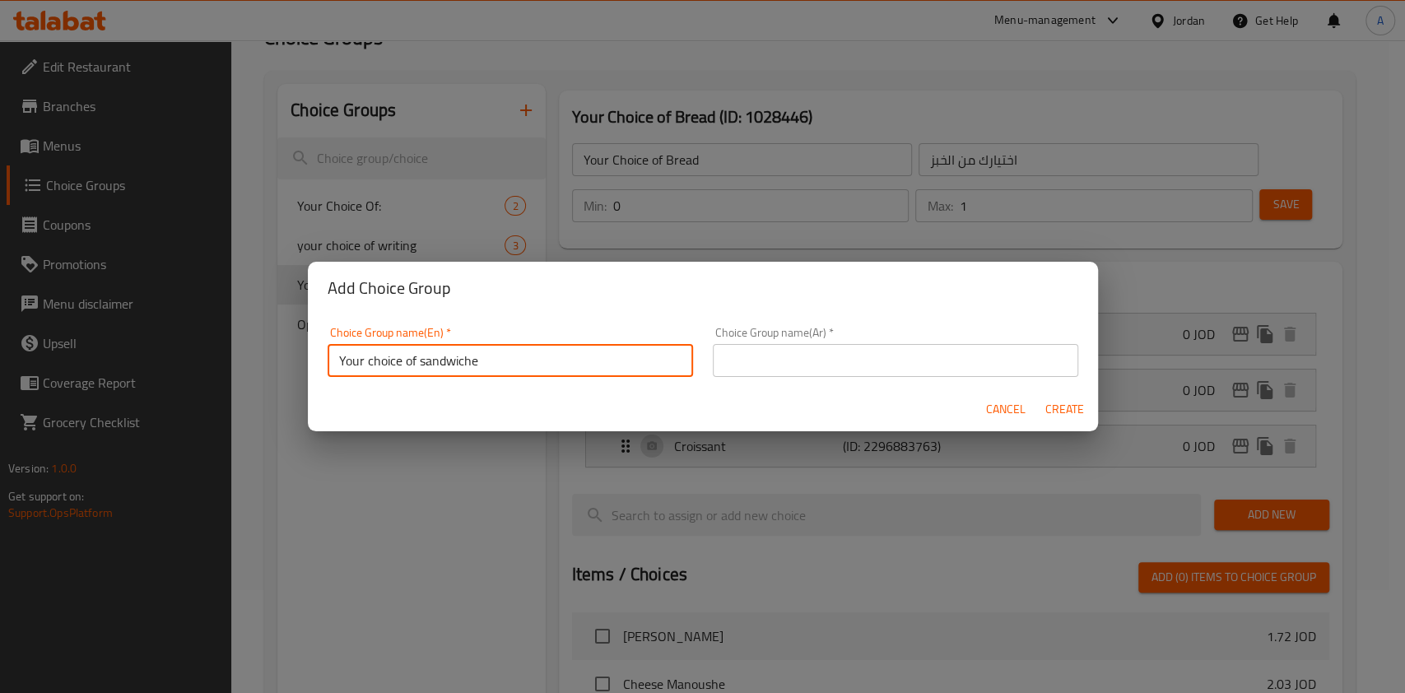
drag, startPoint x: 444, startPoint y: 365, endPoint x: 429, endPoint y: 363, distance: 15.0
click at [429, 363] on input "Your choice of sandwiche" at bounding box center [510, 360] width 365 height 33
type input "Your choice of sandwiches"
click at [818, 365] on input "text" at bounding box center [895, 360] width 365 height 33
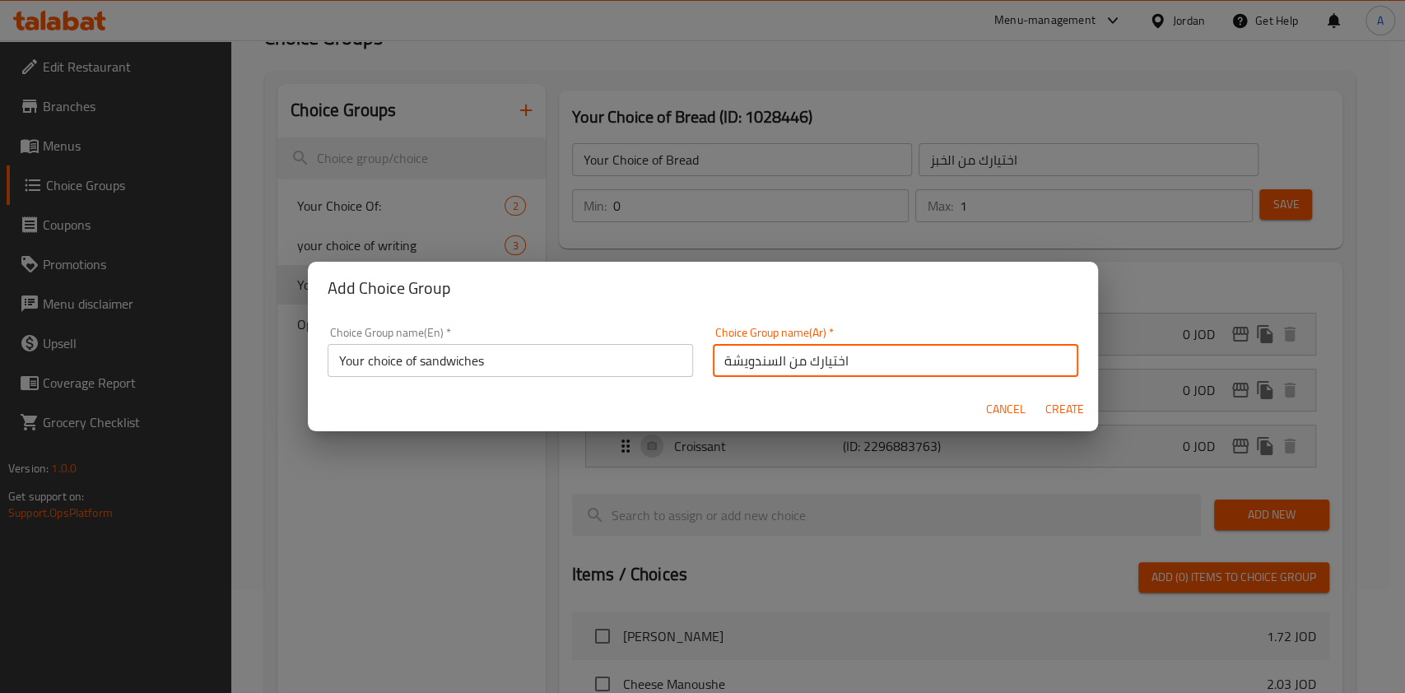
type input "اختيارك من السندويشة"
click at [1055, 405] on span "Create" at bounding box center [1065, 409] width 40 height 21
type input "Your choice of sandwiches"
type input "اختيارك من السندويشة"
type input "0"
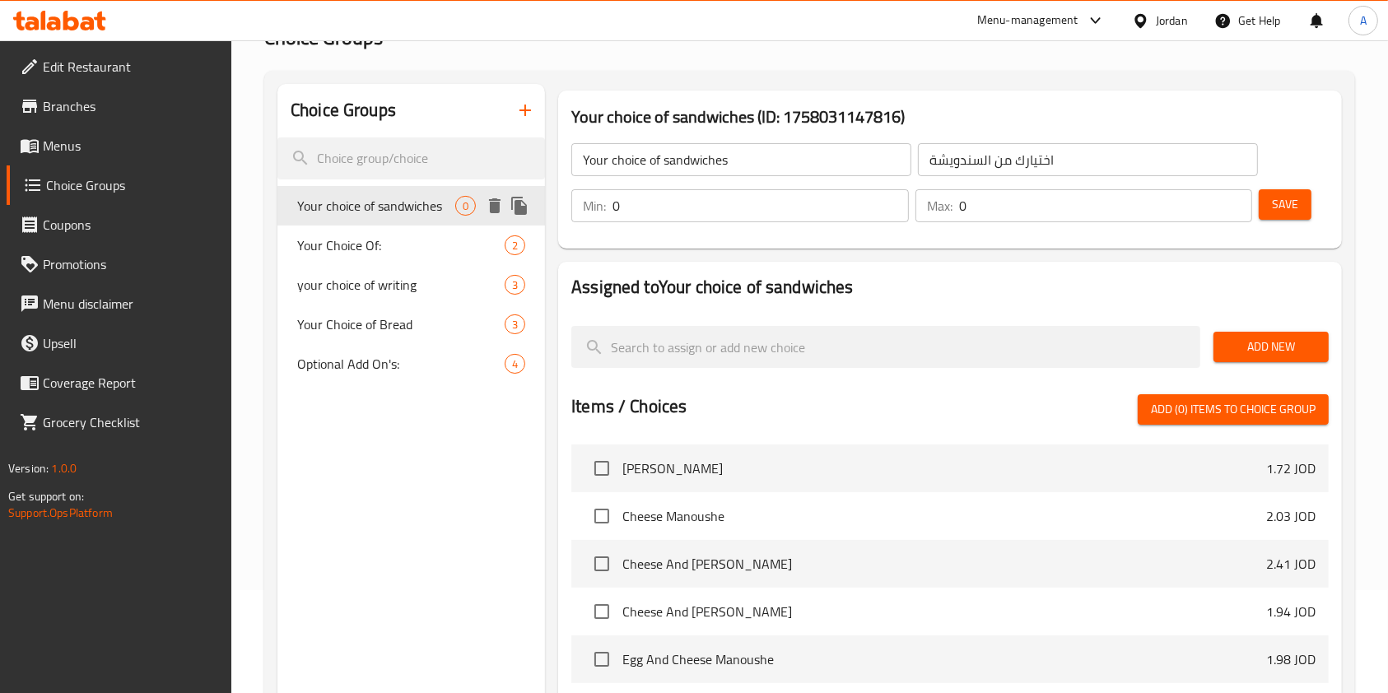
click at [415, 210] on span "Your choice of sandwiches" at bounding box center [376, 206] width 158 height 20
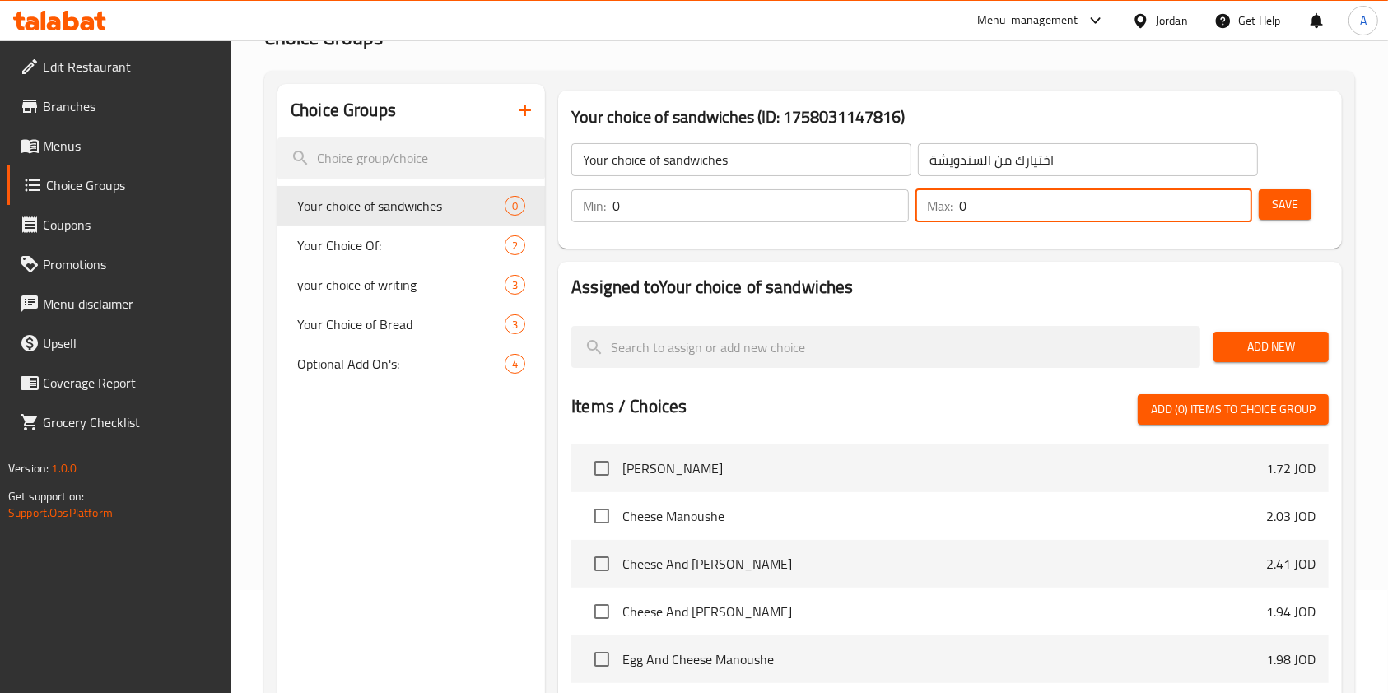
click at [1036, 198] on input "0" at bounding box center [1106, 205] width 294 height 33
type input "1"
click at [1260, 343] on span "Add New" at bounding box center [1271, 347] width 89 height 21
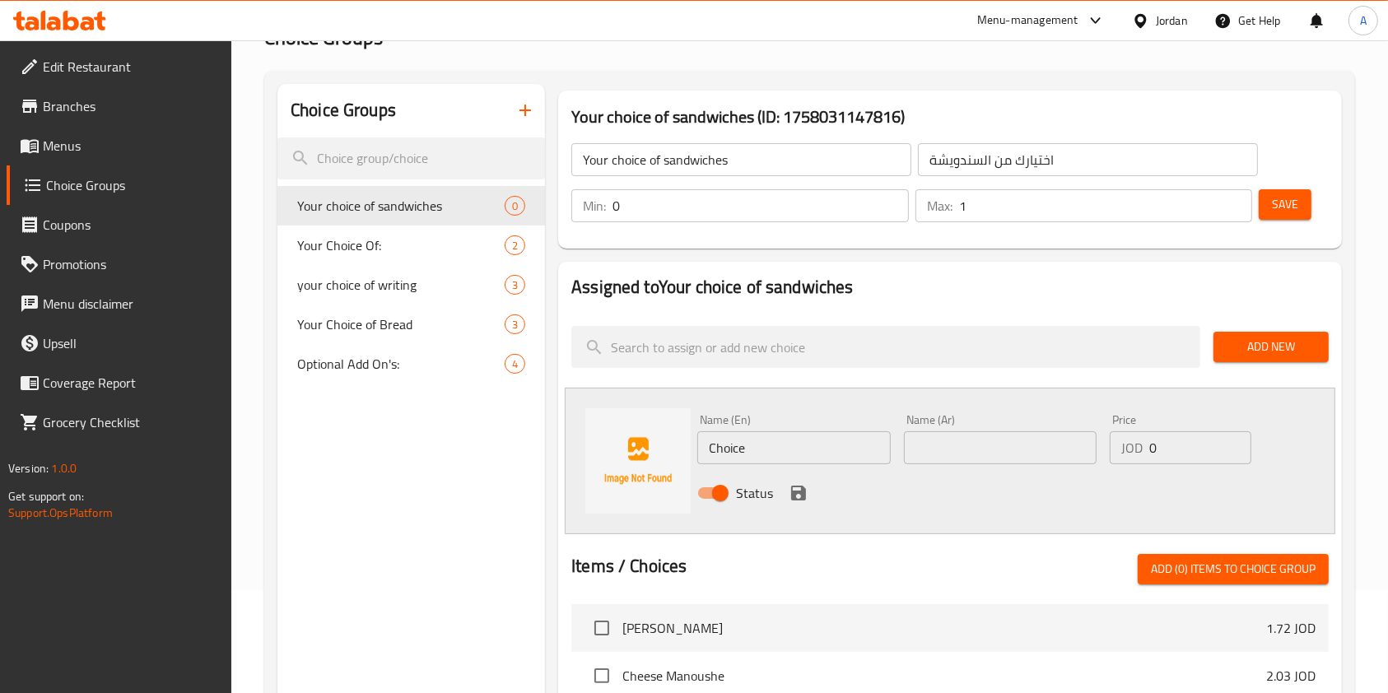
click at [798, 449] on input "Choice" at bounding box center [793, 447] width 193 height 33
paste input "Turkey(Avocado/Cheese)"
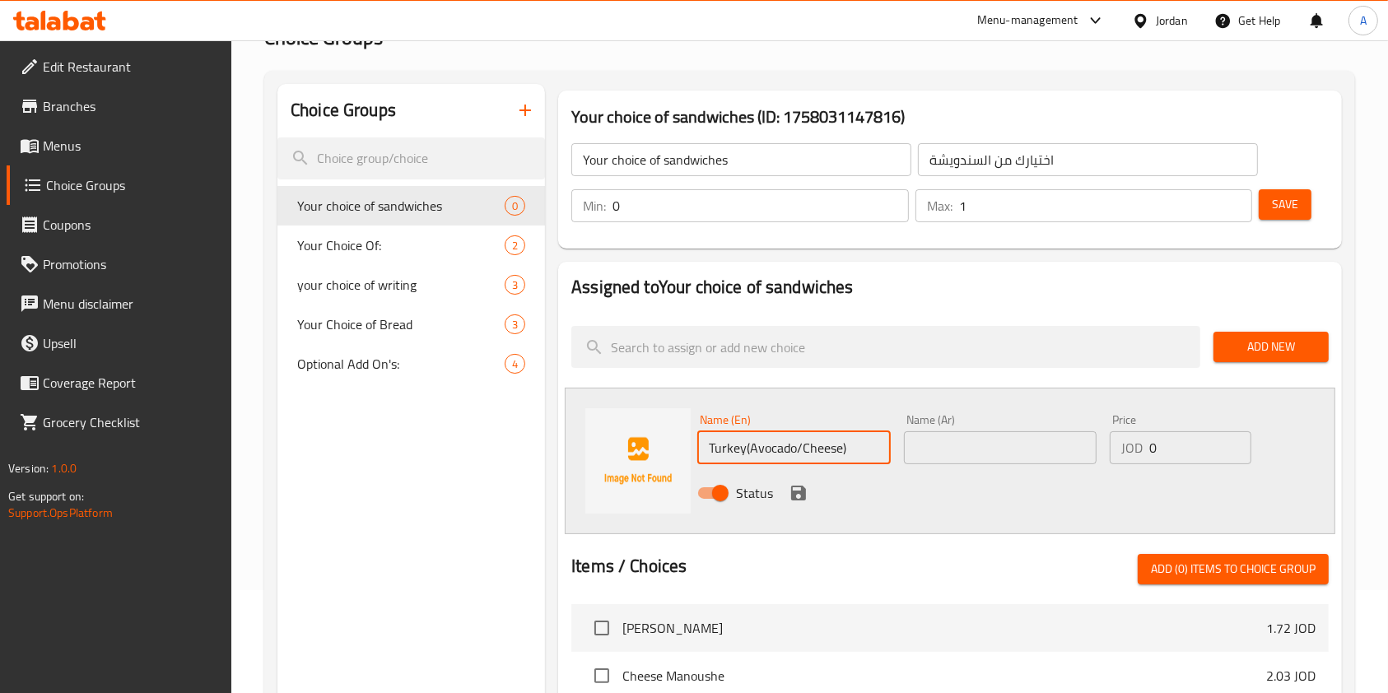
type input "Turkey(Avocado/Cheese)"
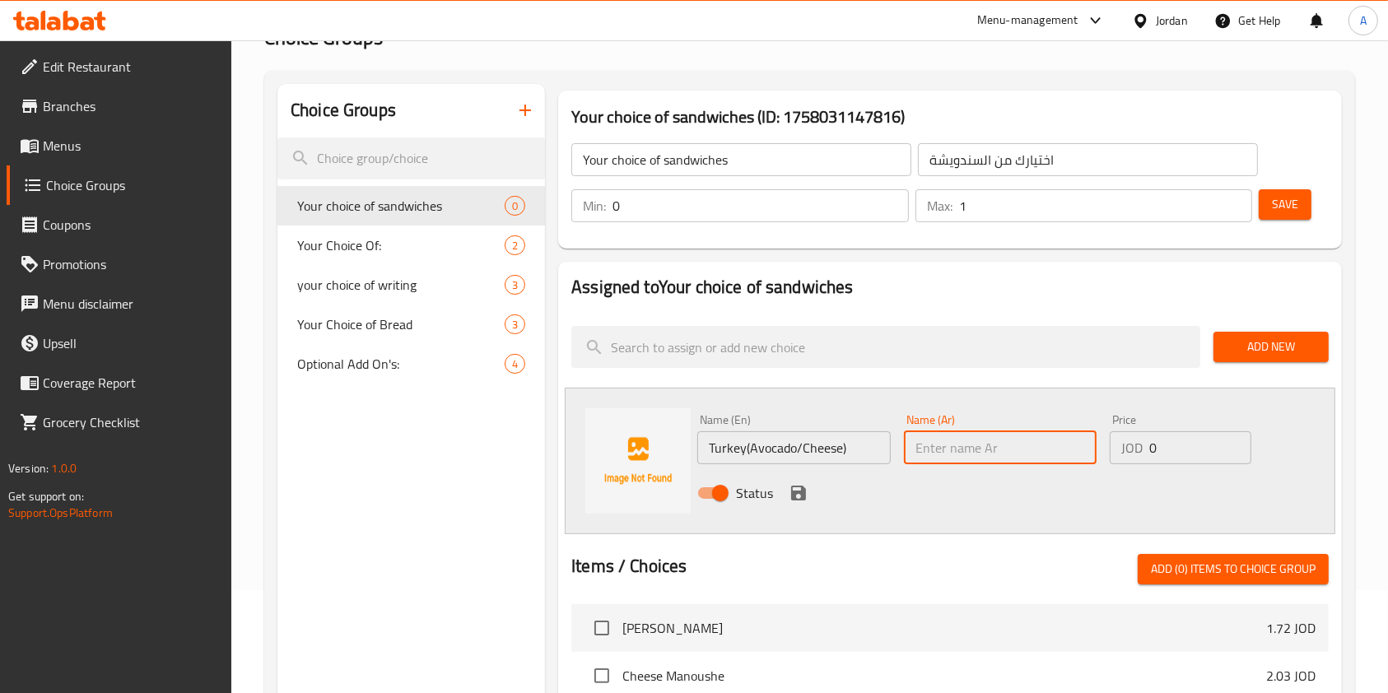
click at [1014, 445] on input "text" at bounding box center [1000, 447] width 193 height 33
paste input "تيركي(افوكادو,جبنة)"
type input "تيركي(افوكادو,جبنة)"
click at [796, 489] on icon "save" at bounding box center [799, 493] width 20 height 20
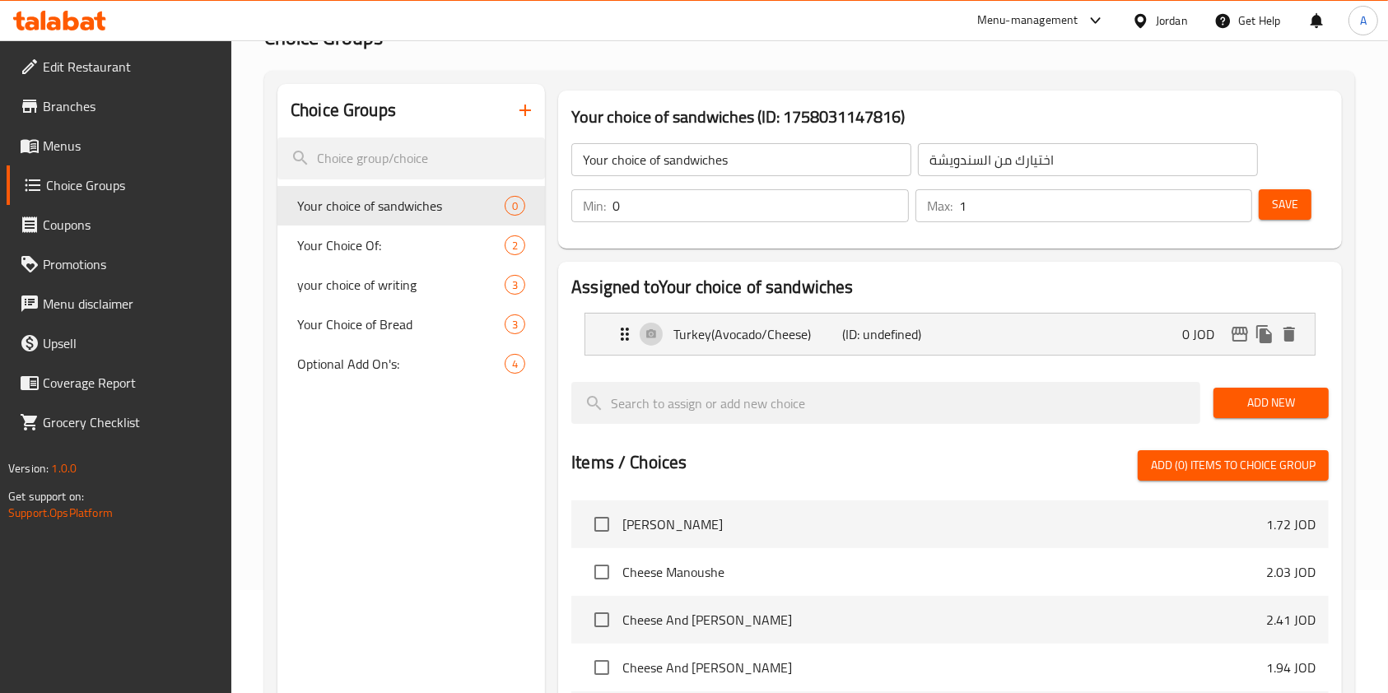
click at [1264, 408] on span "Add New" at bounding box center [1271, 403] width 89 height 21
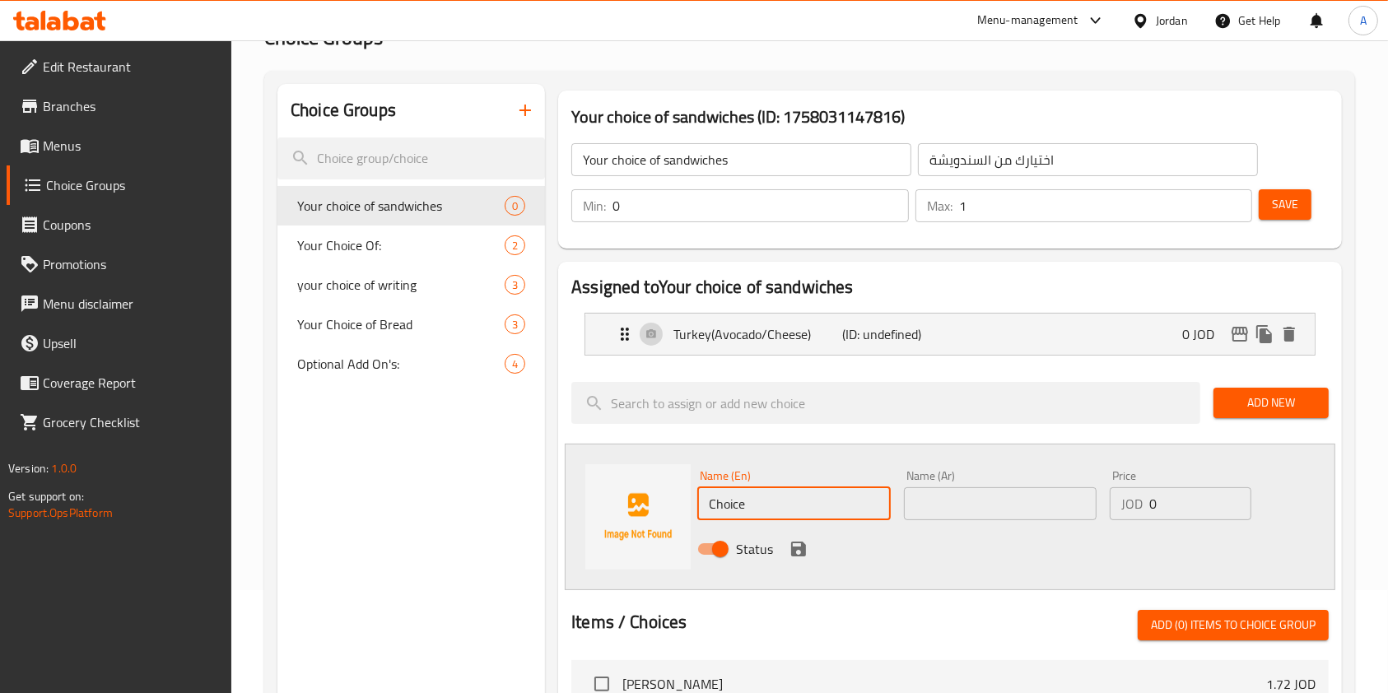
click at [784, 501] on input "Choice" at bounding box center [793, 503] width 193 height 33
paste input "Roast beef"
type input "Roast beef"
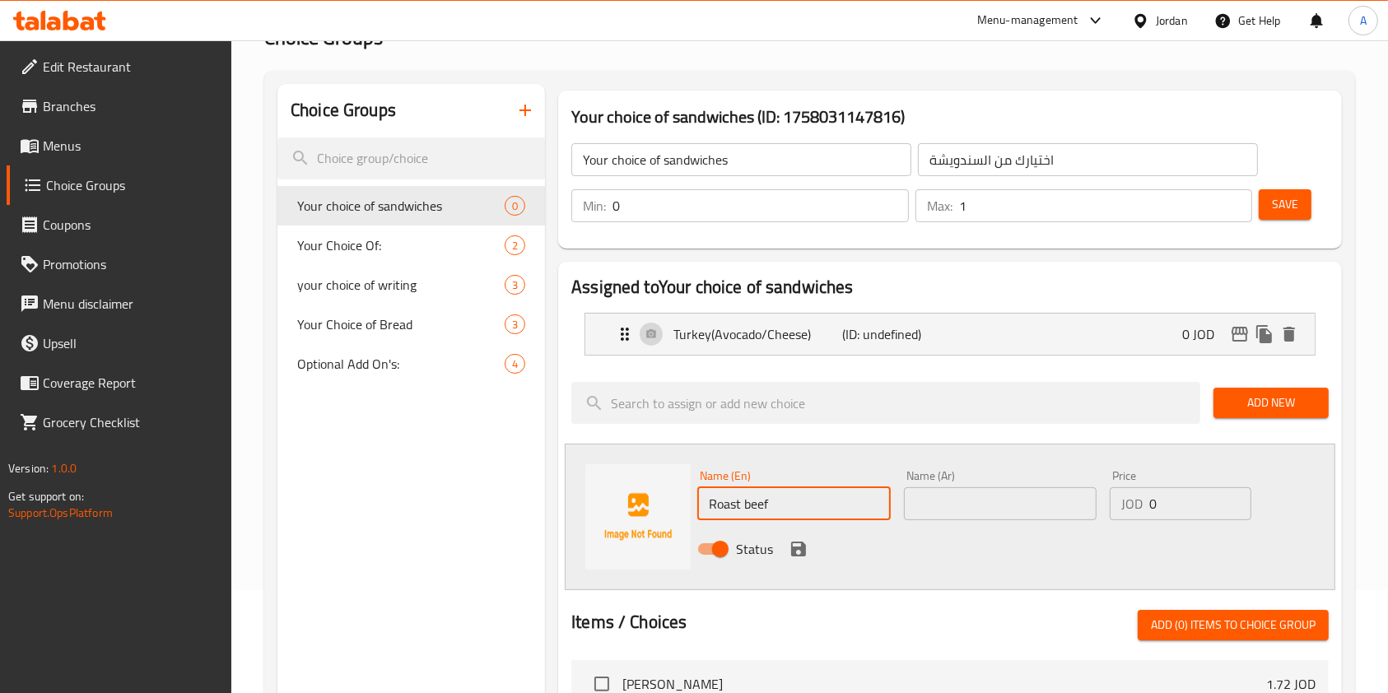
click at [978, 512] on input "text" at bounding box center [1000, 503] width 193 height 33
paste input "روست بييف"
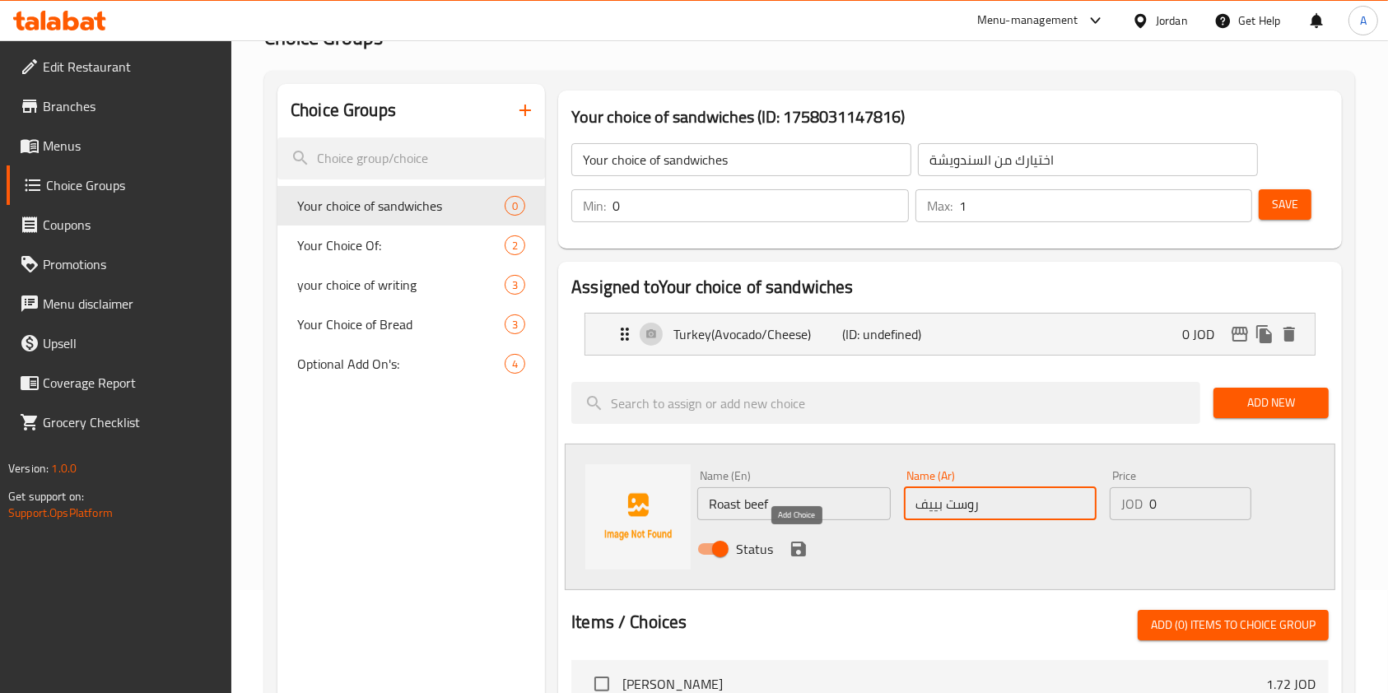
type input "روست بييف"
click at [792, 548] on icon "save" at bounding box center [798, 549] width 15 height 15
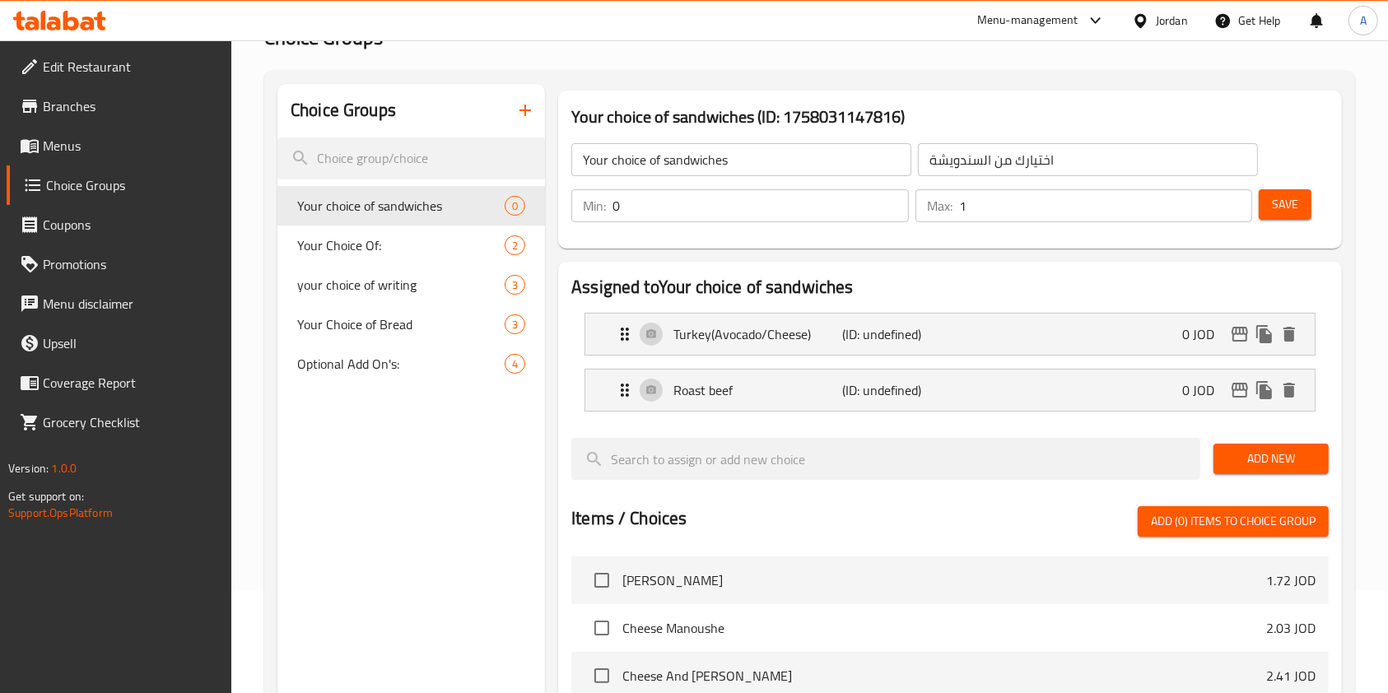
scroll to position [48, 0]
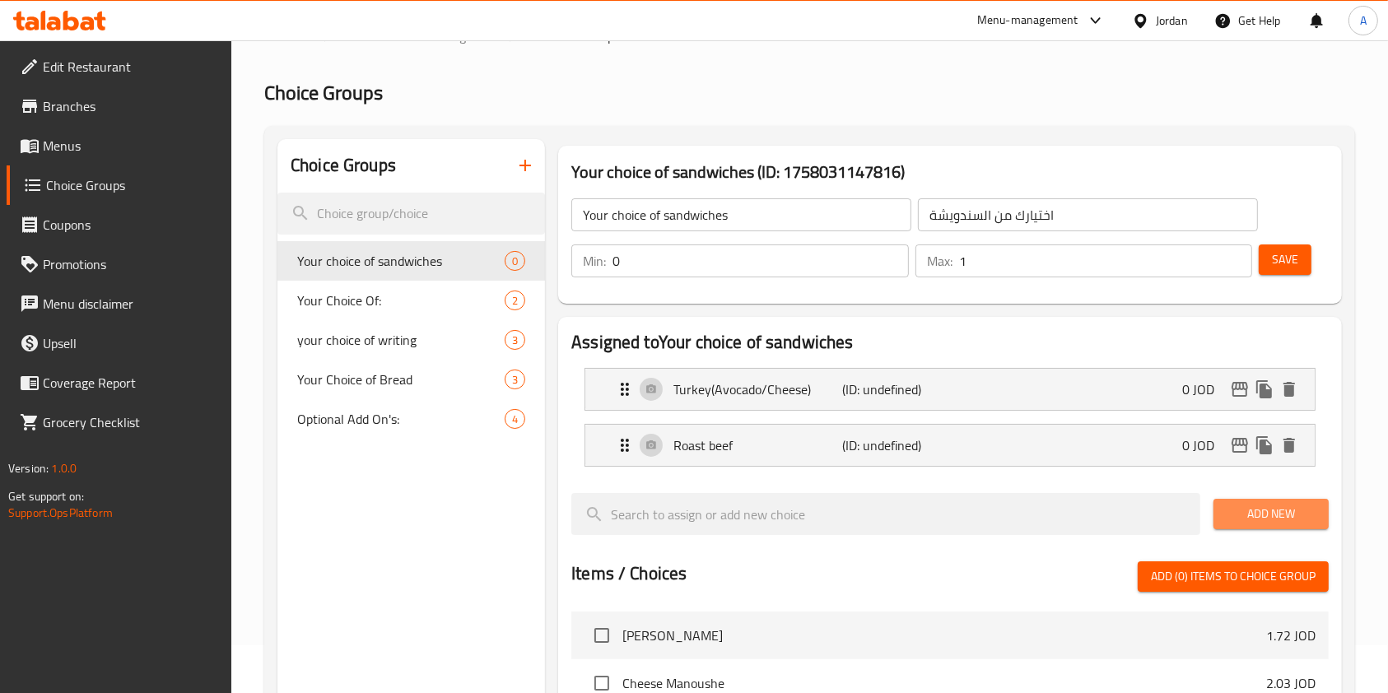
click at [1260, 505] on span "Add New" at bounding box center [1271, 514] width 89 height 21
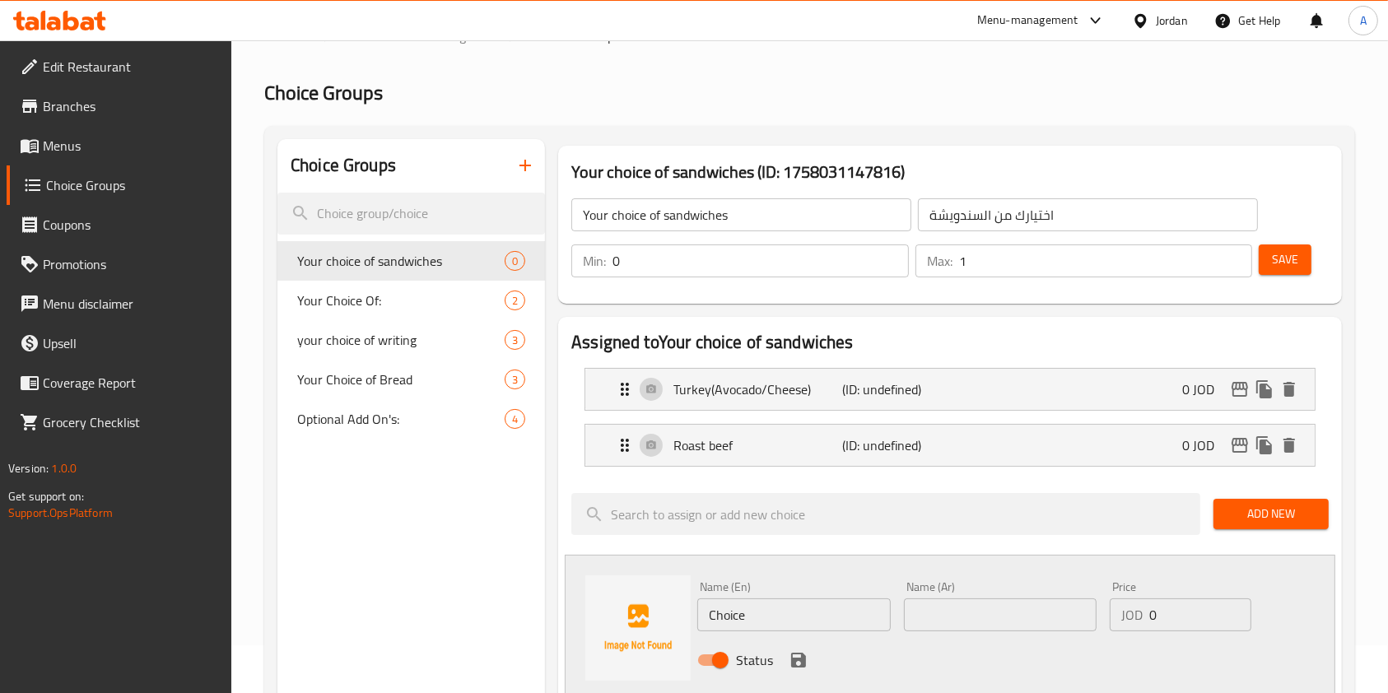
click at [766, 617] on input "Choice" at bounding box center [793, 614] width 193 height 33
paste input "Grilled Hallomi"
type input "Grilled Hallomi"
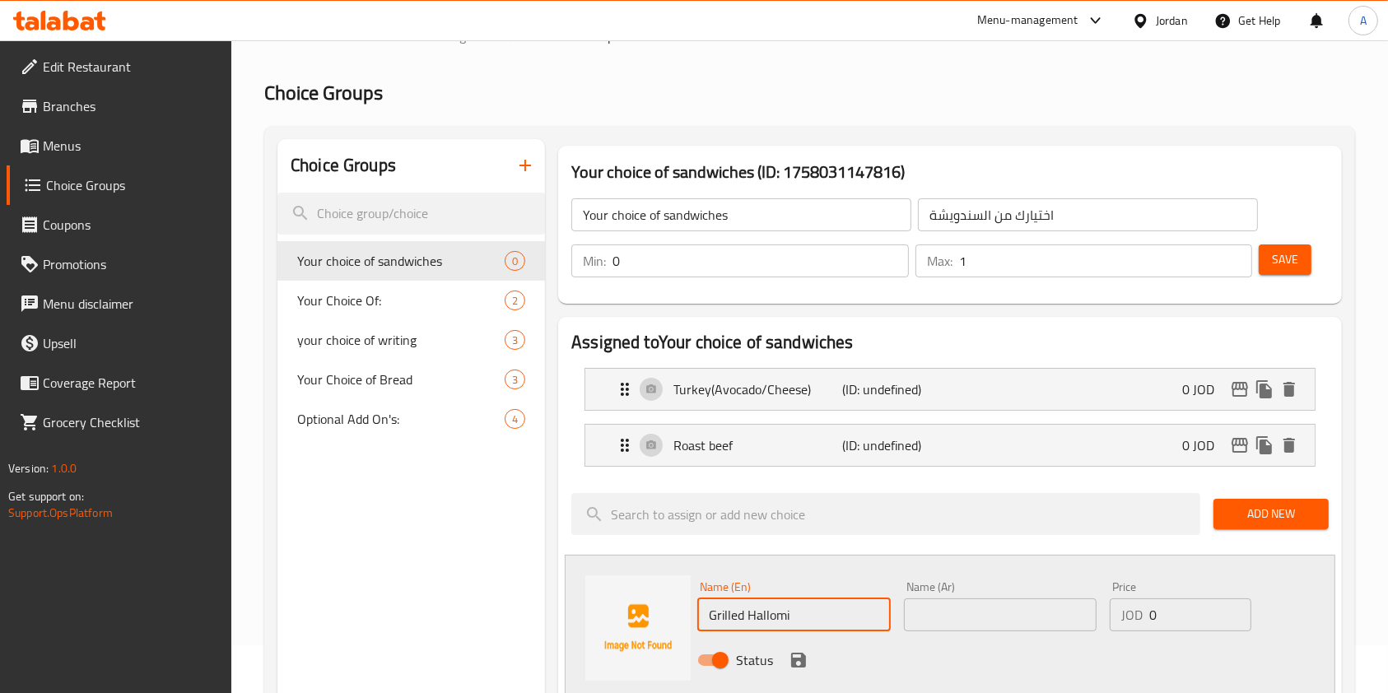
click at [966, 629] on input "text" at bounding box center [1000, 614] width 193 height 33
paste input "حلومي مشوية"
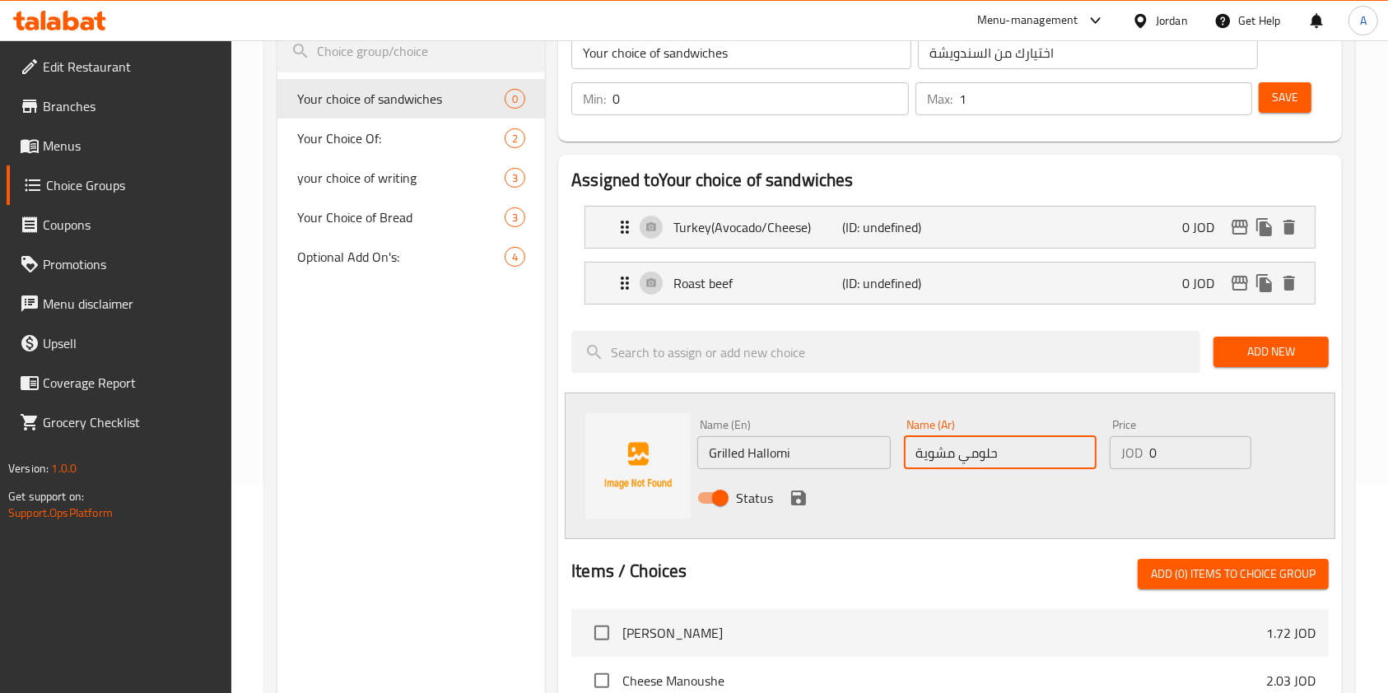
scroll to position [211, 0]
type input "حلومي مشوية"
click at [791, 496] on icon "save" at bounding box center [798, 497] width 15 height 15
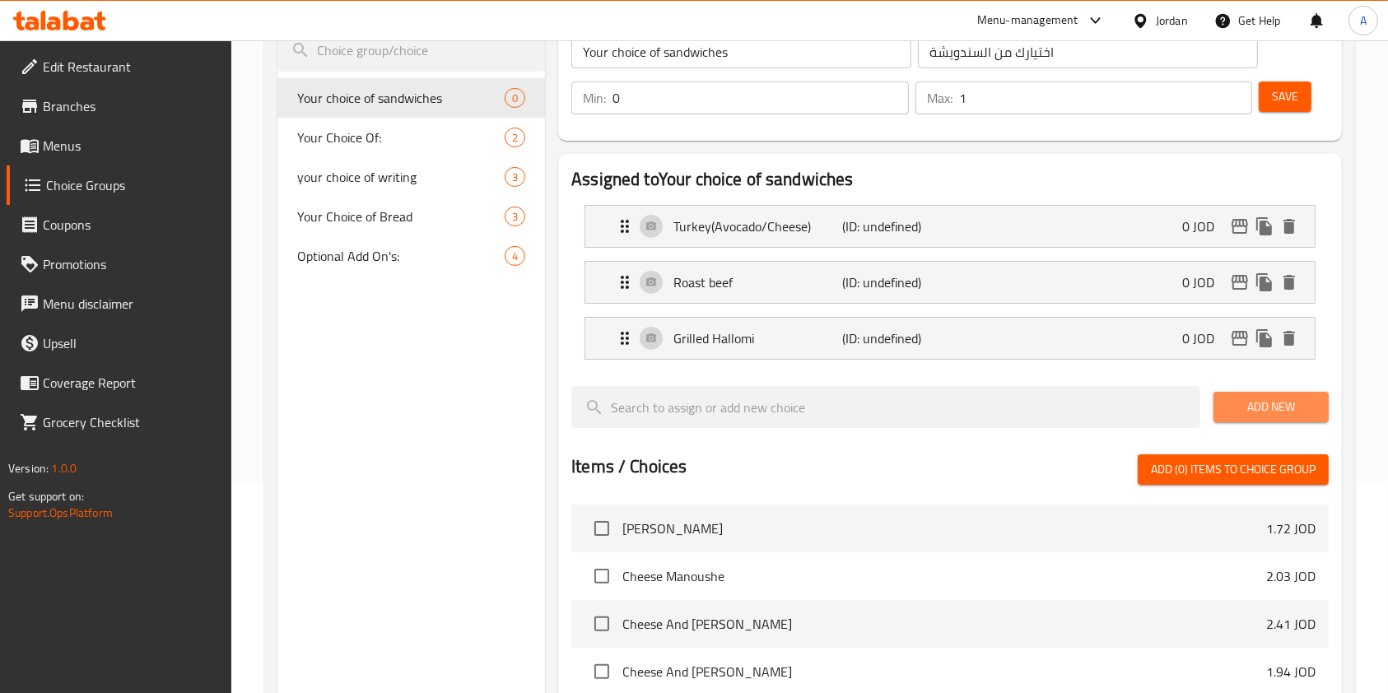
click at [1265, 403] on span "Add New" at bounding box center [1271, 407] width 89 height 21
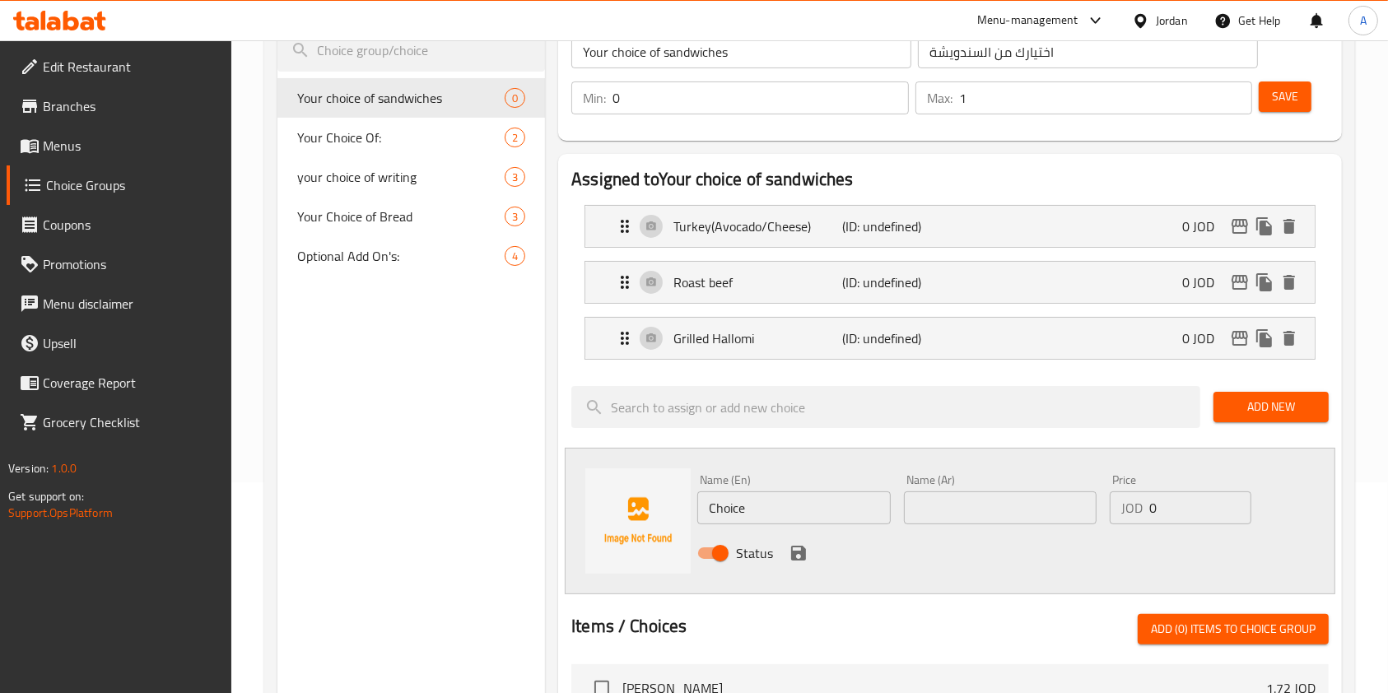
click at [738, 520] on input "Choice" at bounding box center [793, 507] width 193 height 33
paste input "Fried Hallomi"
type input "Fried Hallomi"
click at [965, 497] on input "text" at bounding box center [1000, 507] width 193 height 33
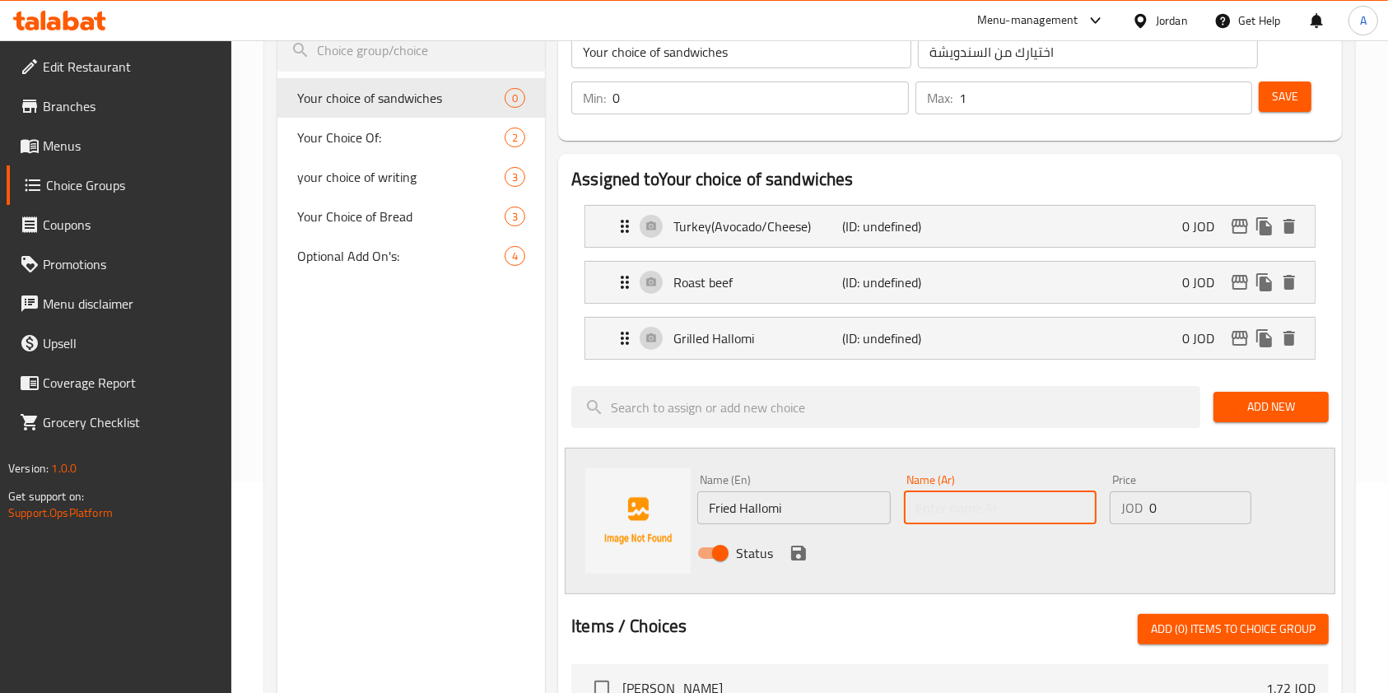
paste input "حلومي مقلية"
type input "حلومي مقلية"
click at [797, 552] on icon "save" at bounding box center [798, 553] width 15 height 15
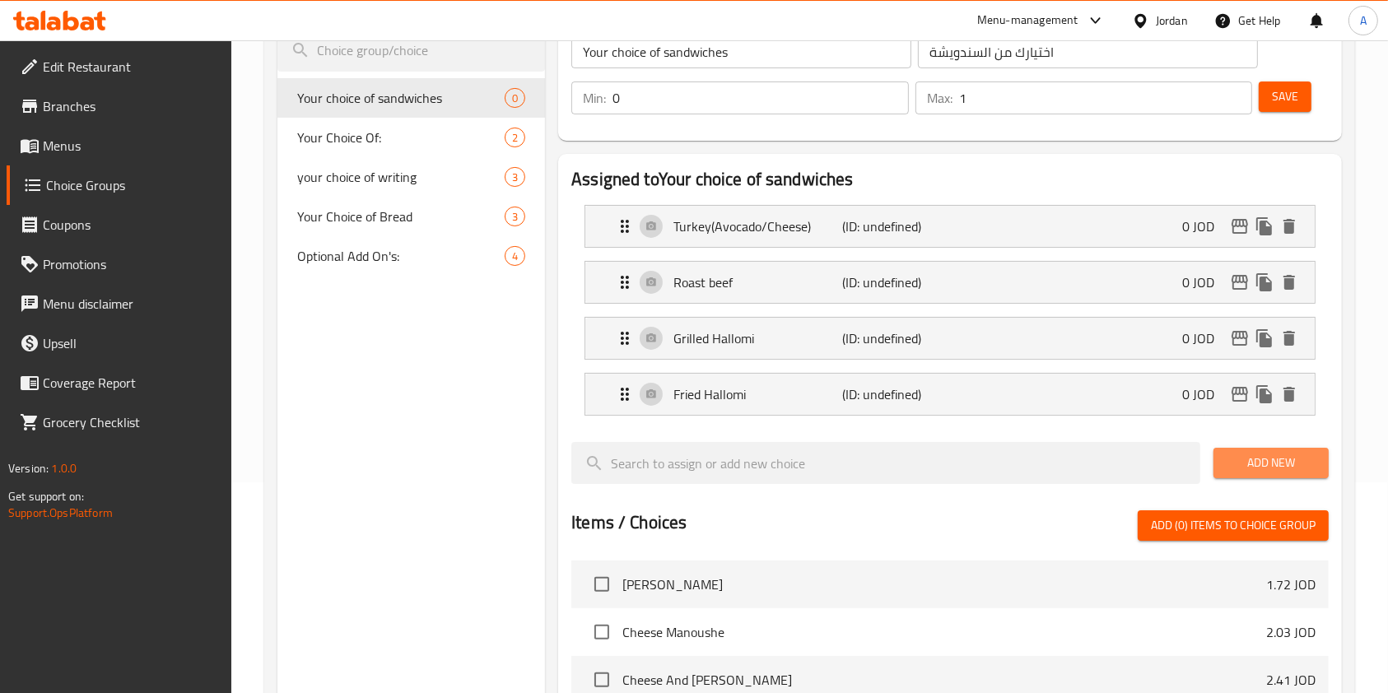
click at [1281, 470] on span "Add New" at bounding box center [1271, 463] width 89 height 21
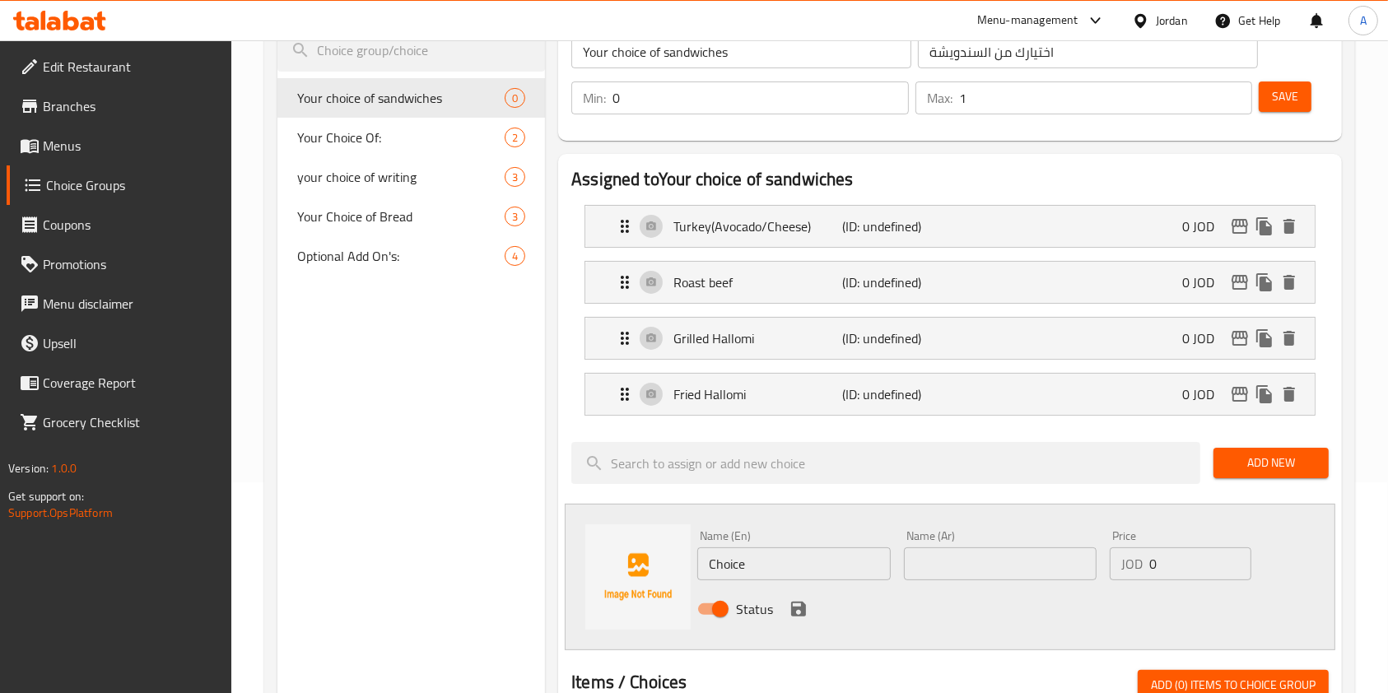
click at [767, 560] on input "Choice" at bounding box center [793, 563] width 193 height 33
paste input "Egg&chees"
type input "Egg&cheese"
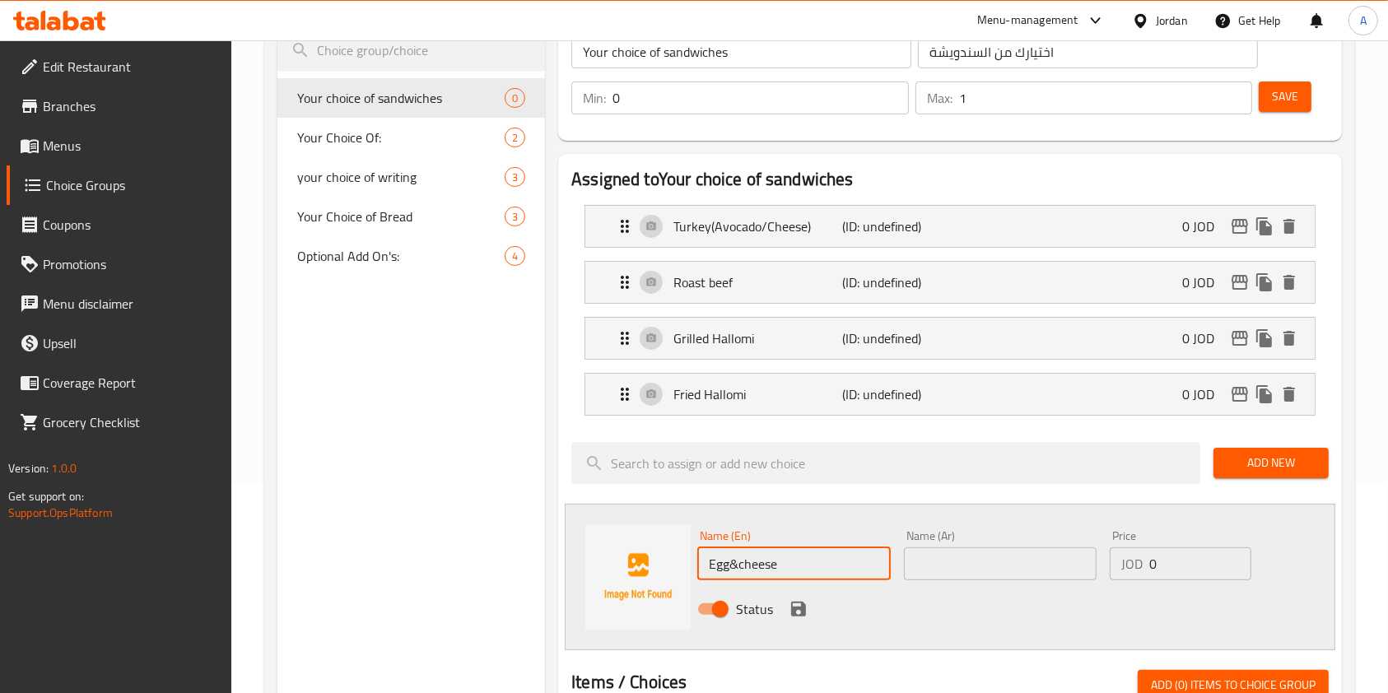
click at [964, 582] on div "Name (Ar) Name (Ar)" at bounding box center [1000, 555] width 206 height 63
click at [948, 555] on input "text" at bounding box center [1000, 563] width 193 height 33
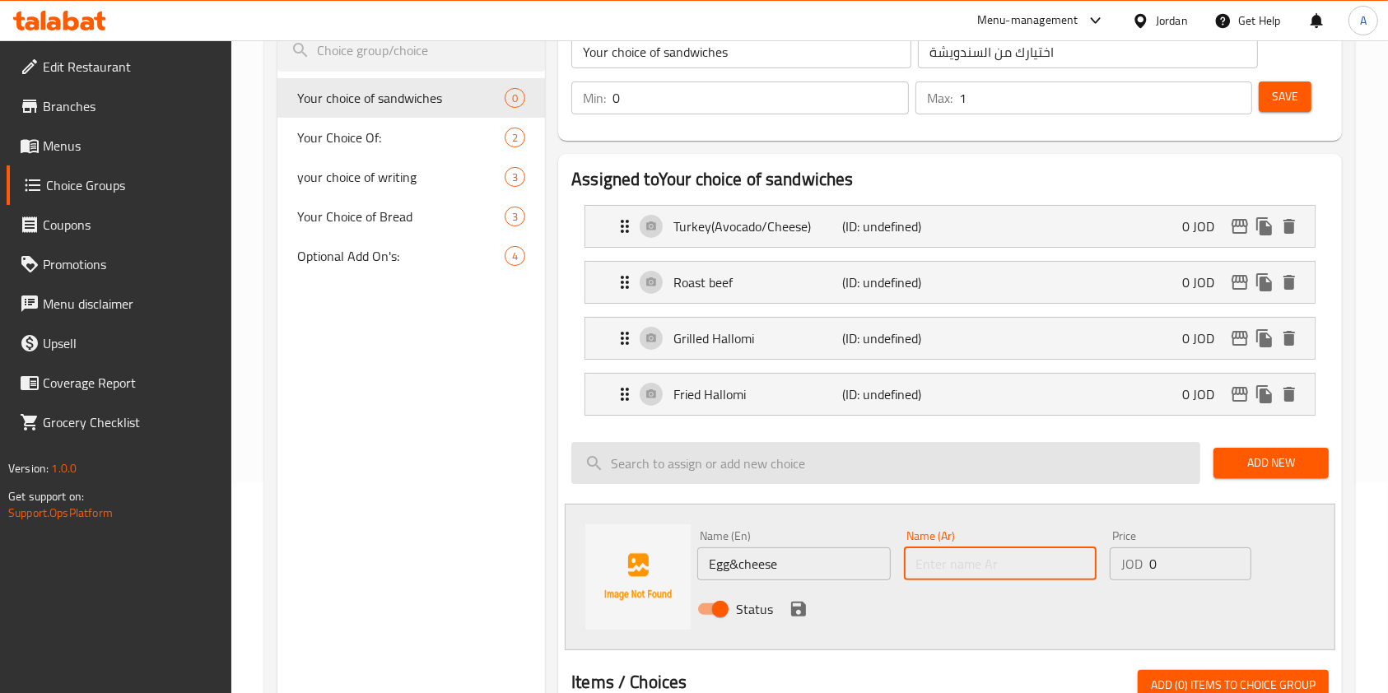
paste input "بيض وجبنة"
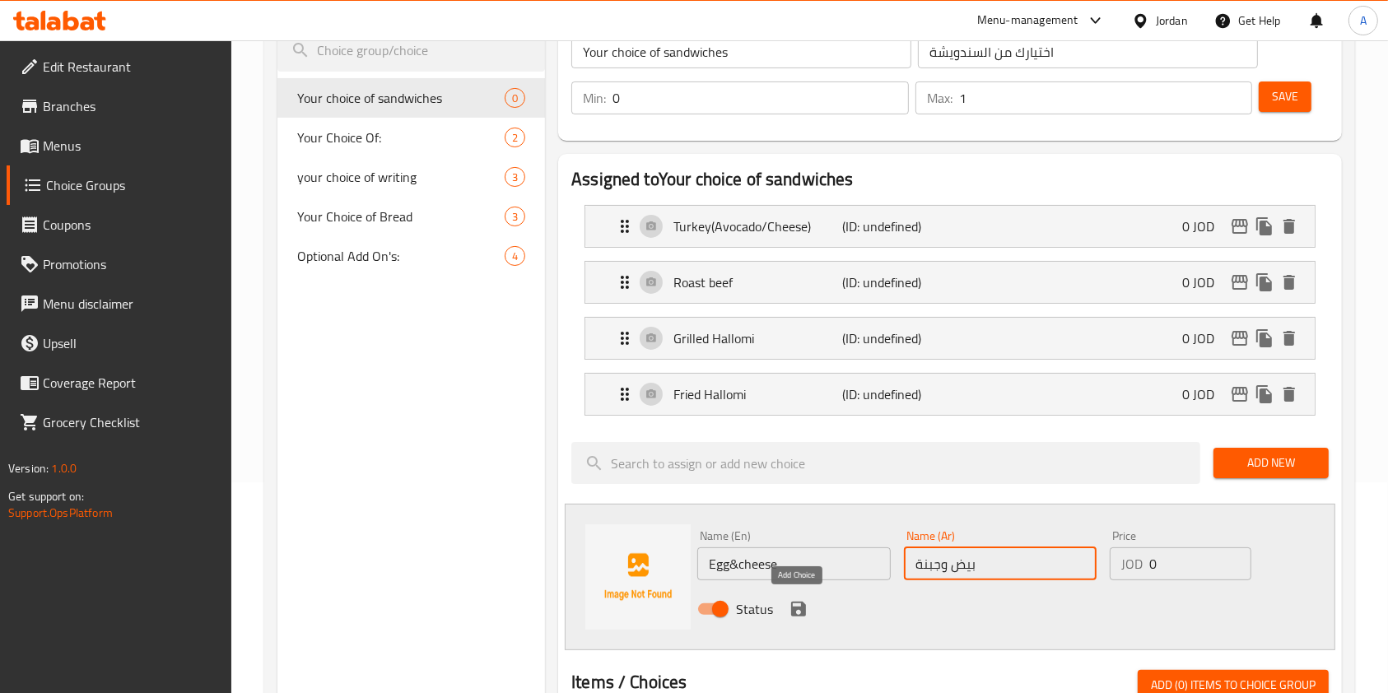
type input "بيض وجبنة"
click at [801, 607] on icon "save" at bounding box center [798, 609] width 15 height 15
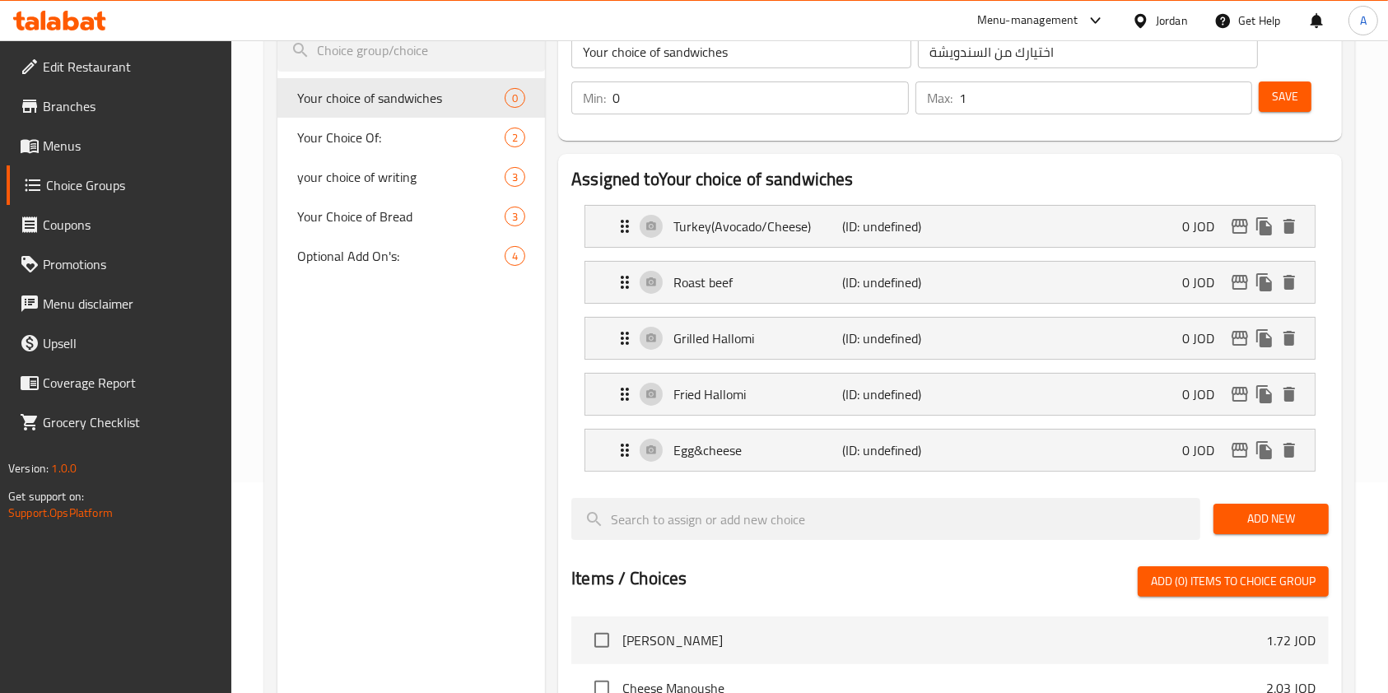
click at [1251, 516] on span "Add New" at bounding box center [1271, 519] width 89 height 21
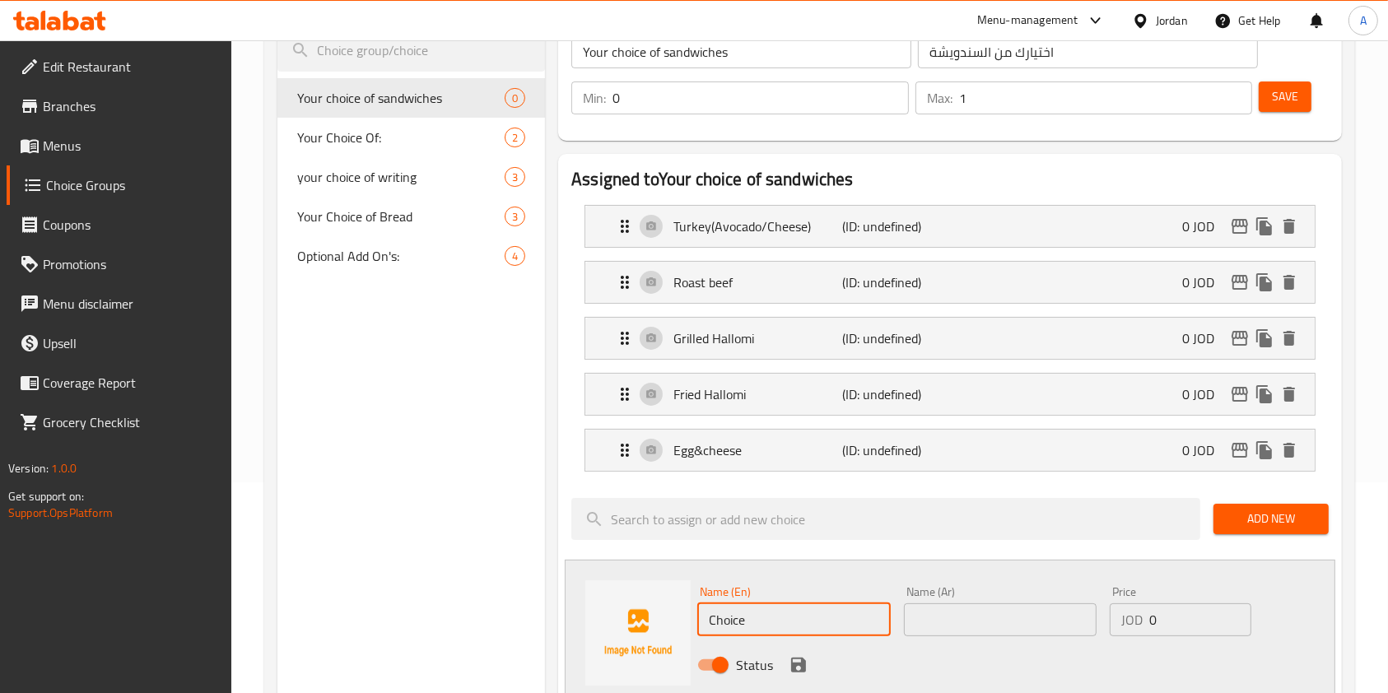
click at [792, 608] on input "Choice" at bounding box center [793, 619] width 193 height 33
paste input "Mix chees"
type input "Mix cheese"
click at [954, 626] on input "text" at bounding box center [1000, 619] width 193 height 33
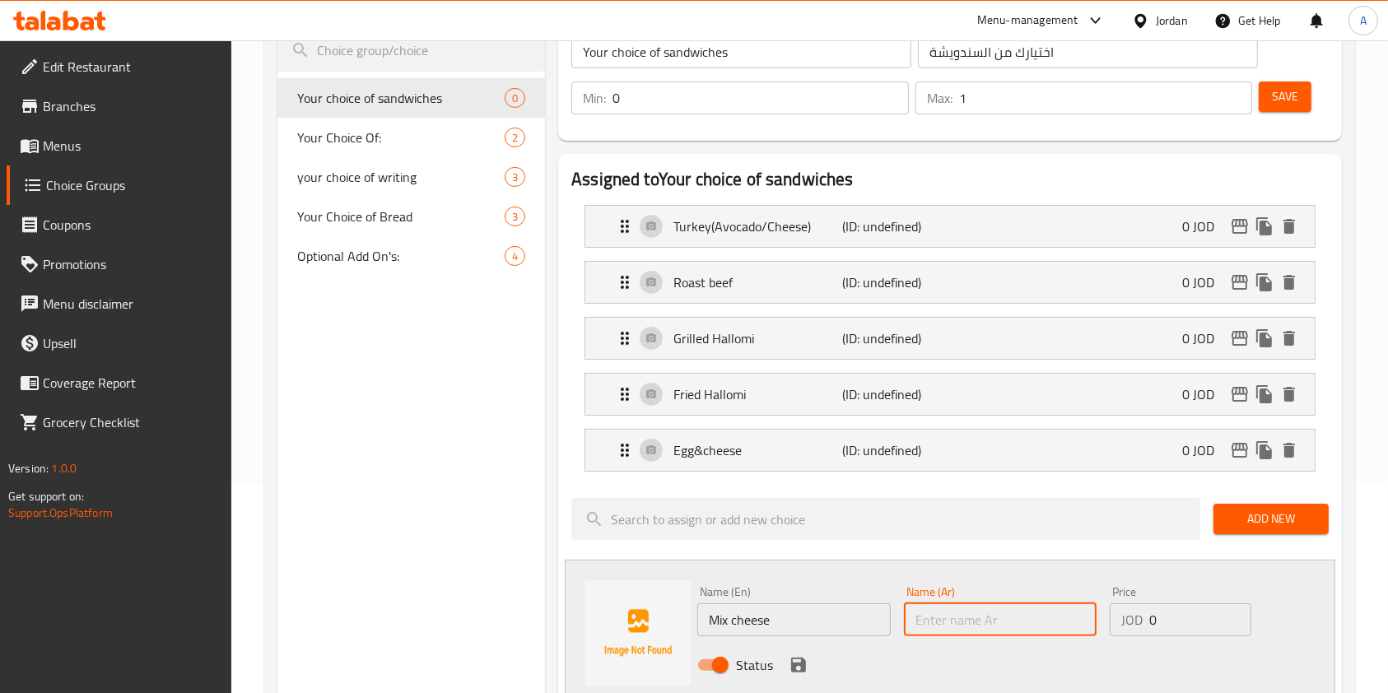
paste input "مكس اجبان"
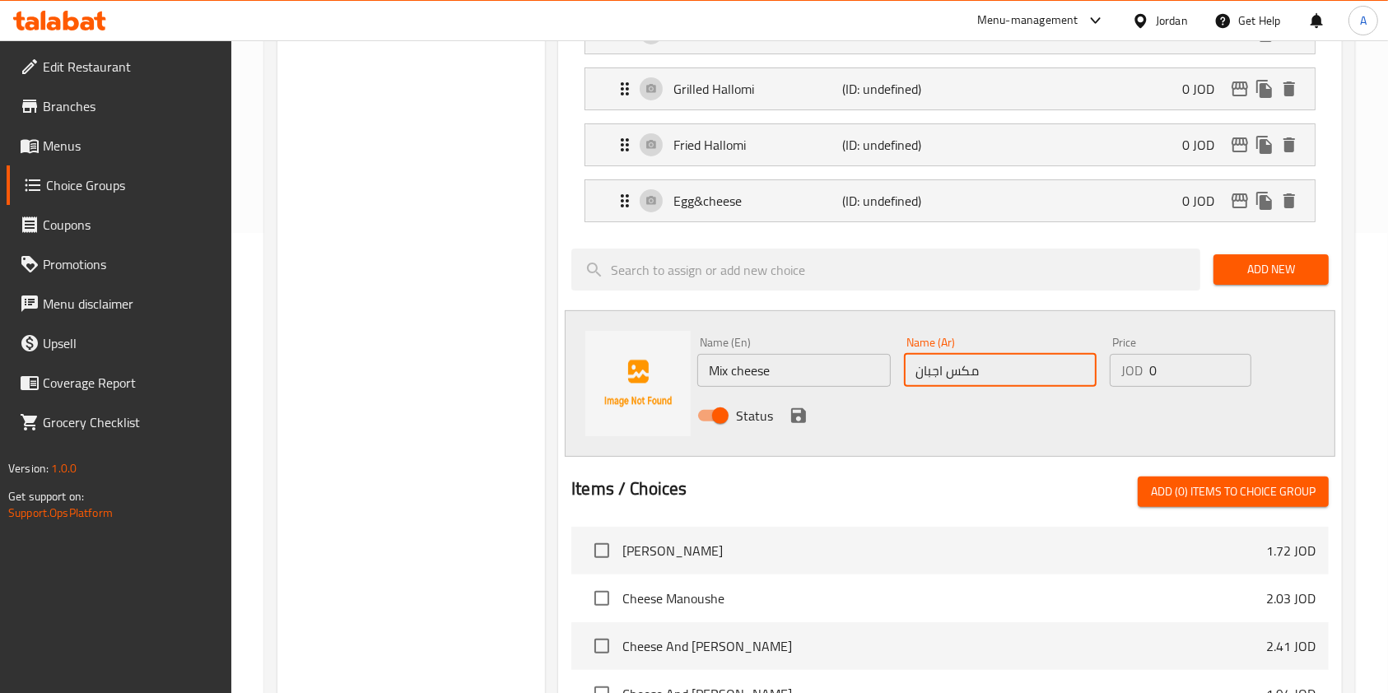
scroll to position [461, 0]
type input "مكس اجبان"
click at [797, 416] on icon "save" at bounding box center [799, 415] width 20 height 20
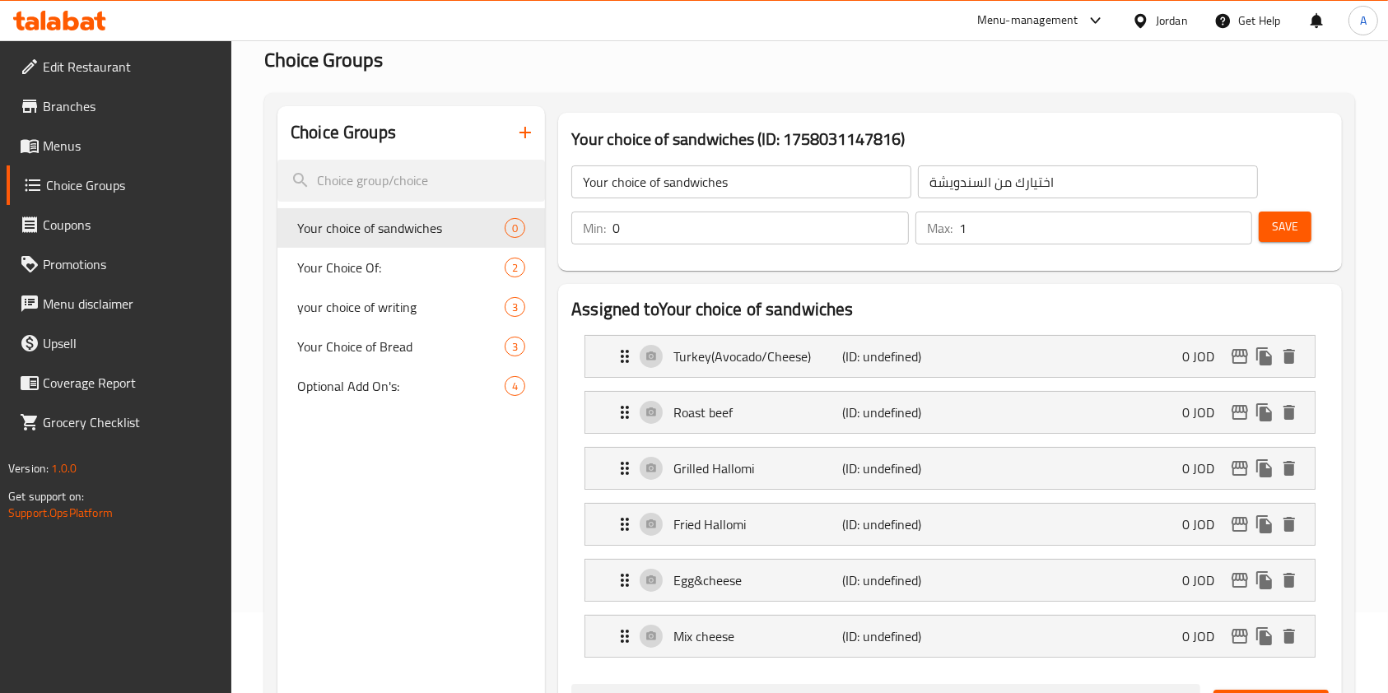
scroll to position [66, 0]
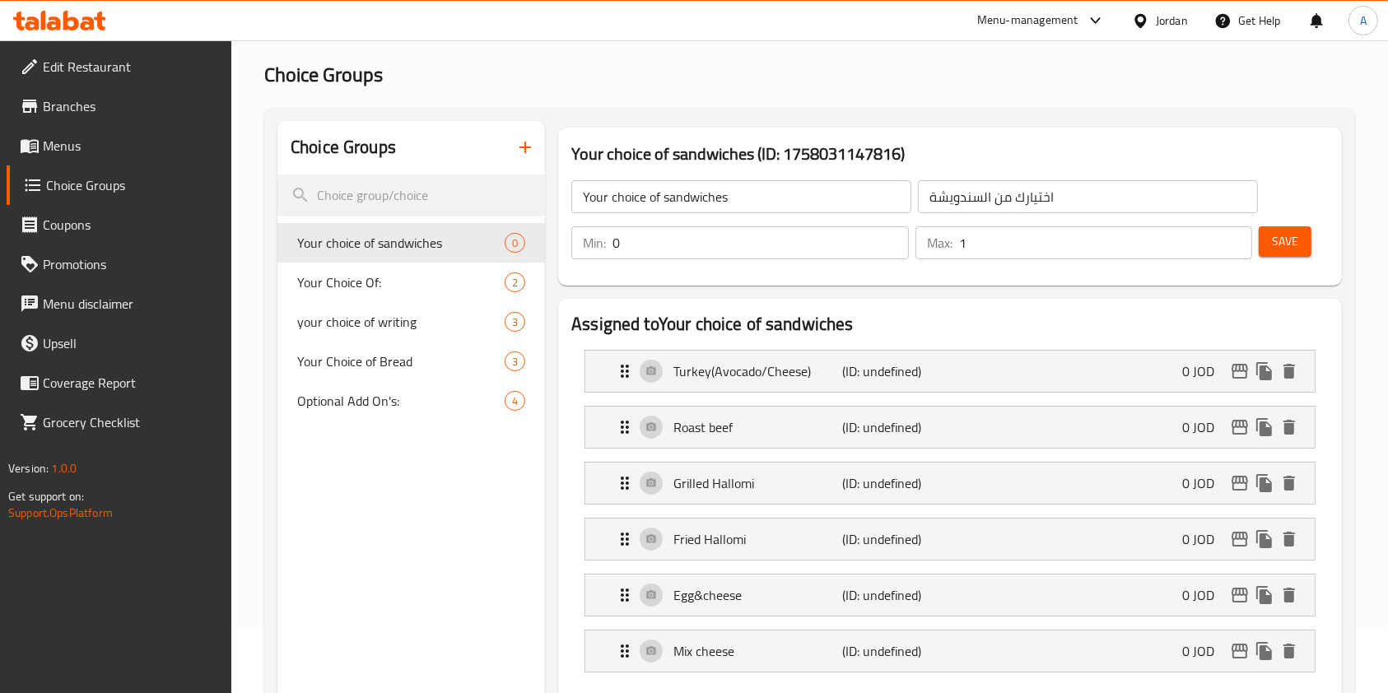
click at [1287, 244] on span "Save" at bounding box center [1285, 241] width 26 height 21
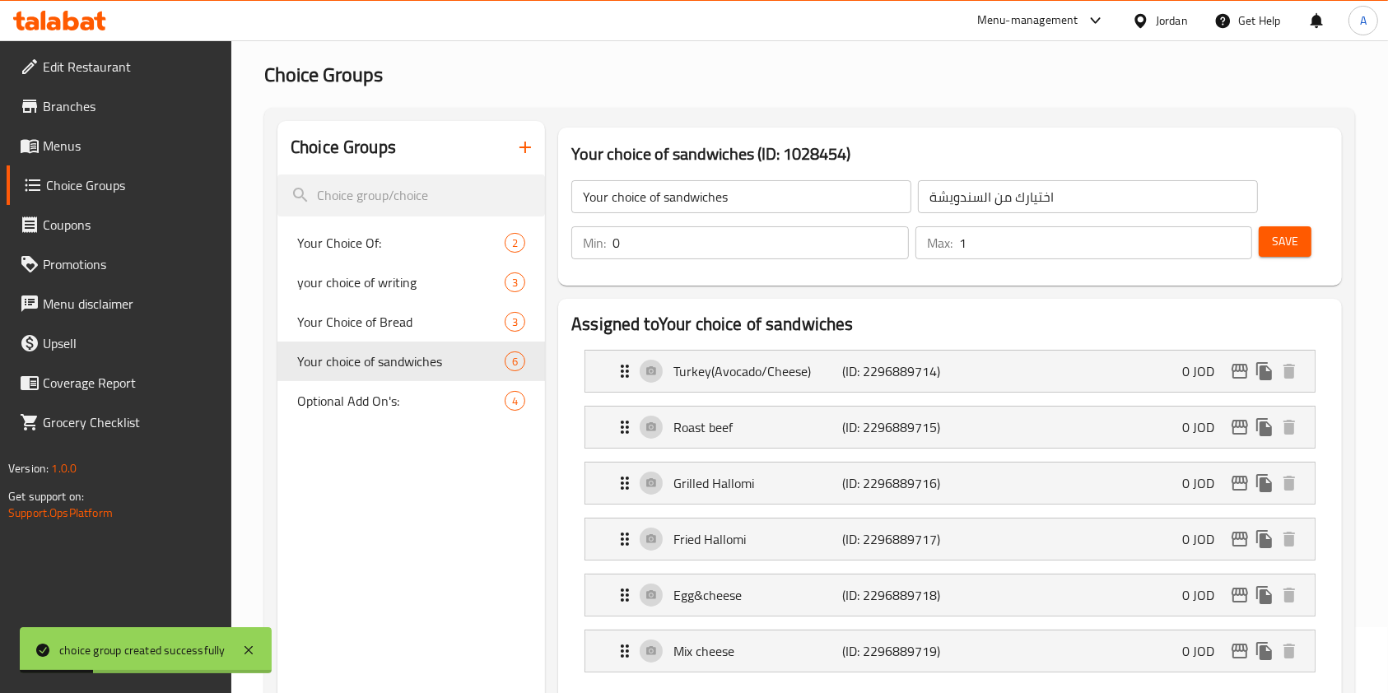
click at [516, 152] on icon "button" at bounding box center [525, 147] width 20 height 20
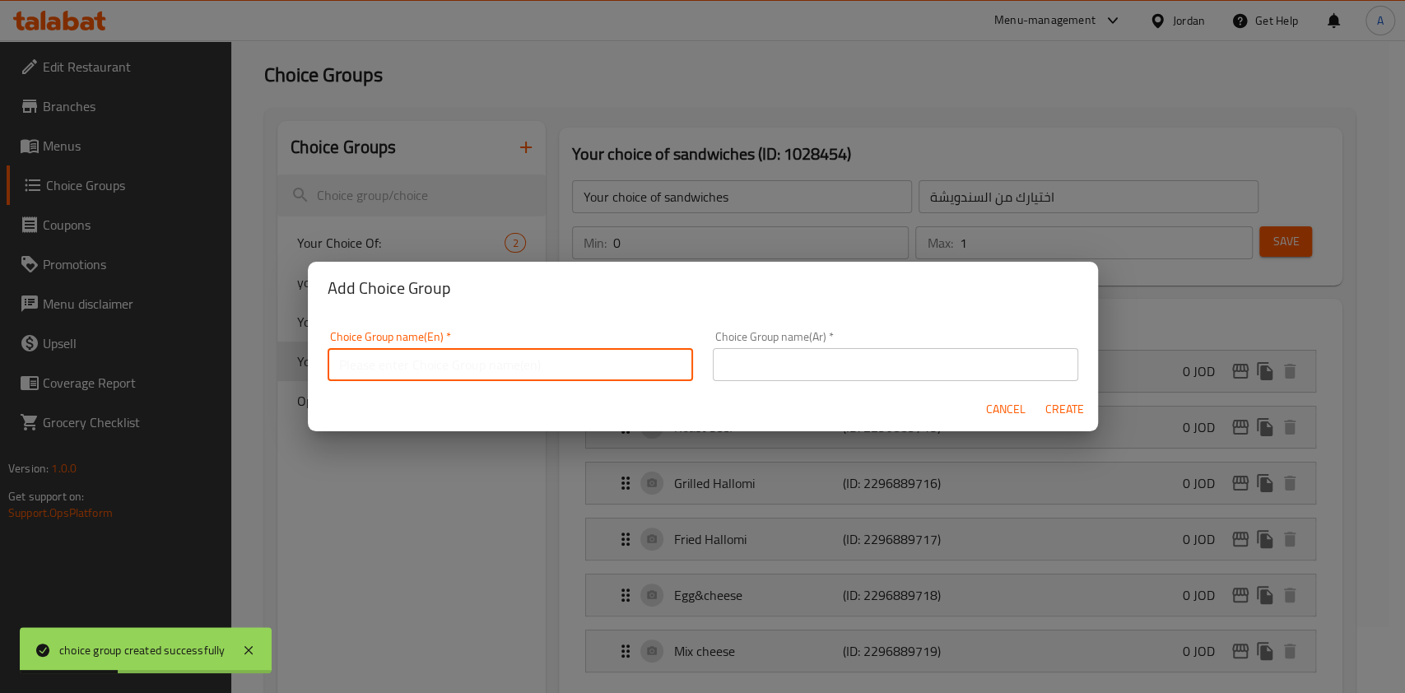
click at [493, 372] on input "text" at bounding box center [510, 364] width 365 height 33
type input "إ"
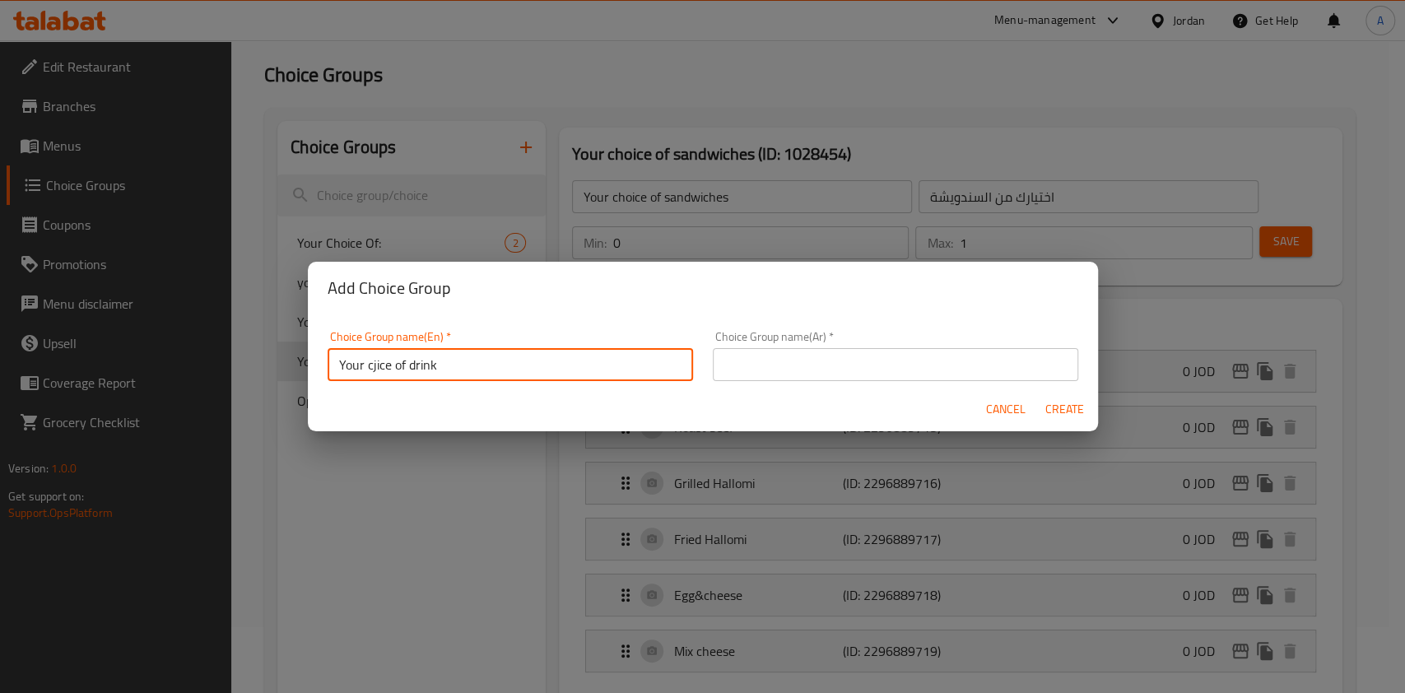
type input "Your cjice of drink"
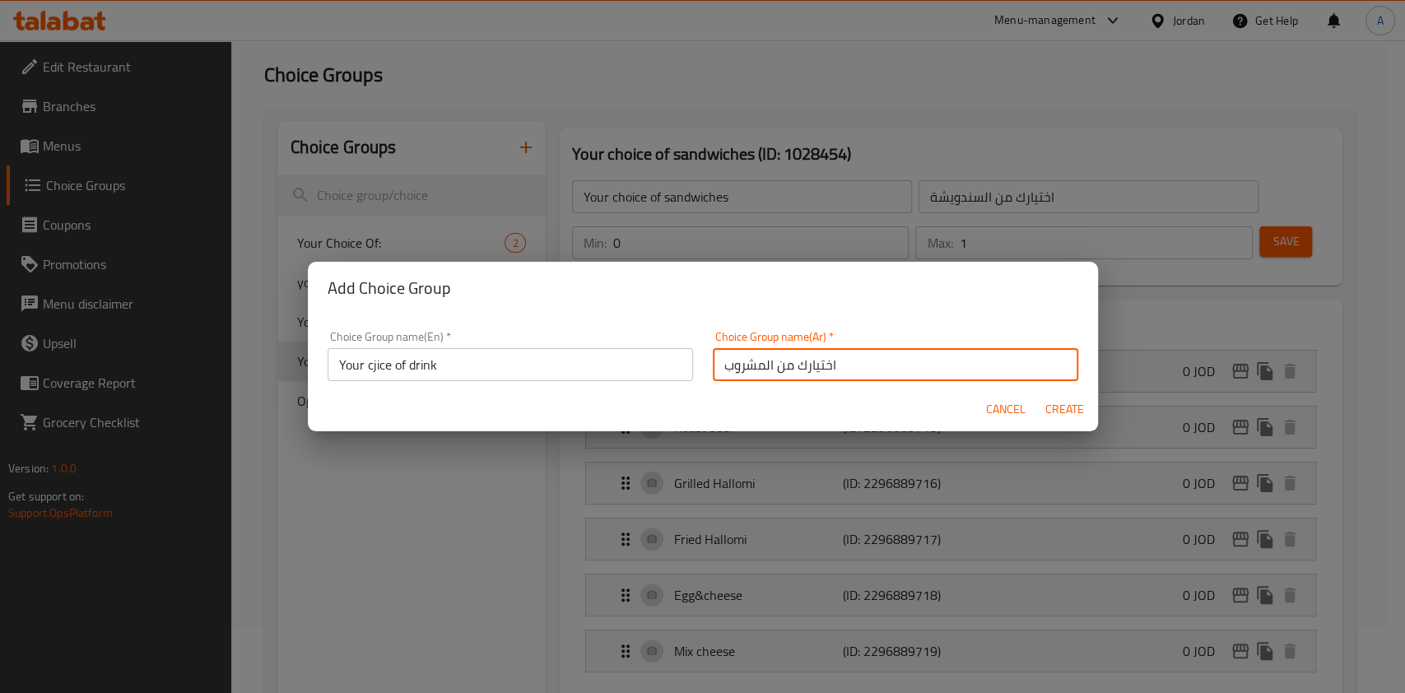
type input "اختيارك من المشروب"
click at [379, 365] on input "Your cjice of drink" at bounding box center [510, 364] width 365 height 33
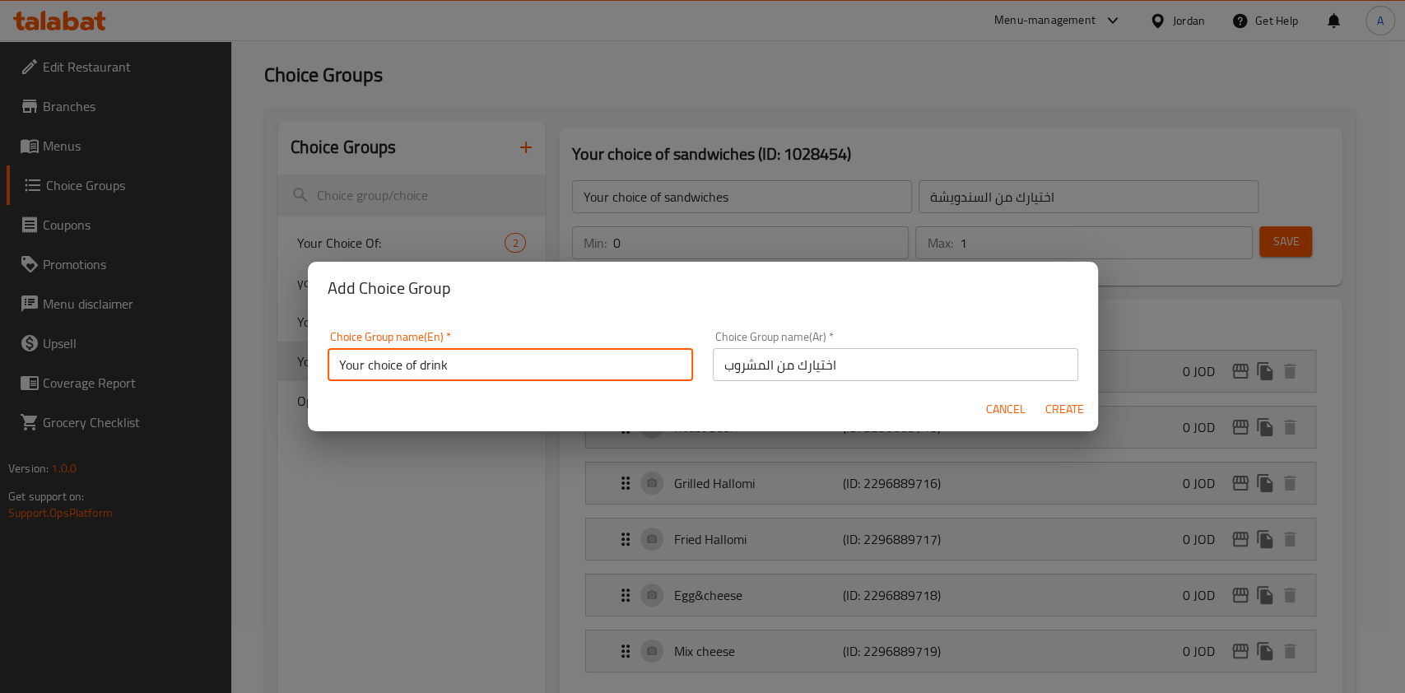
type input "Your choice of drink"
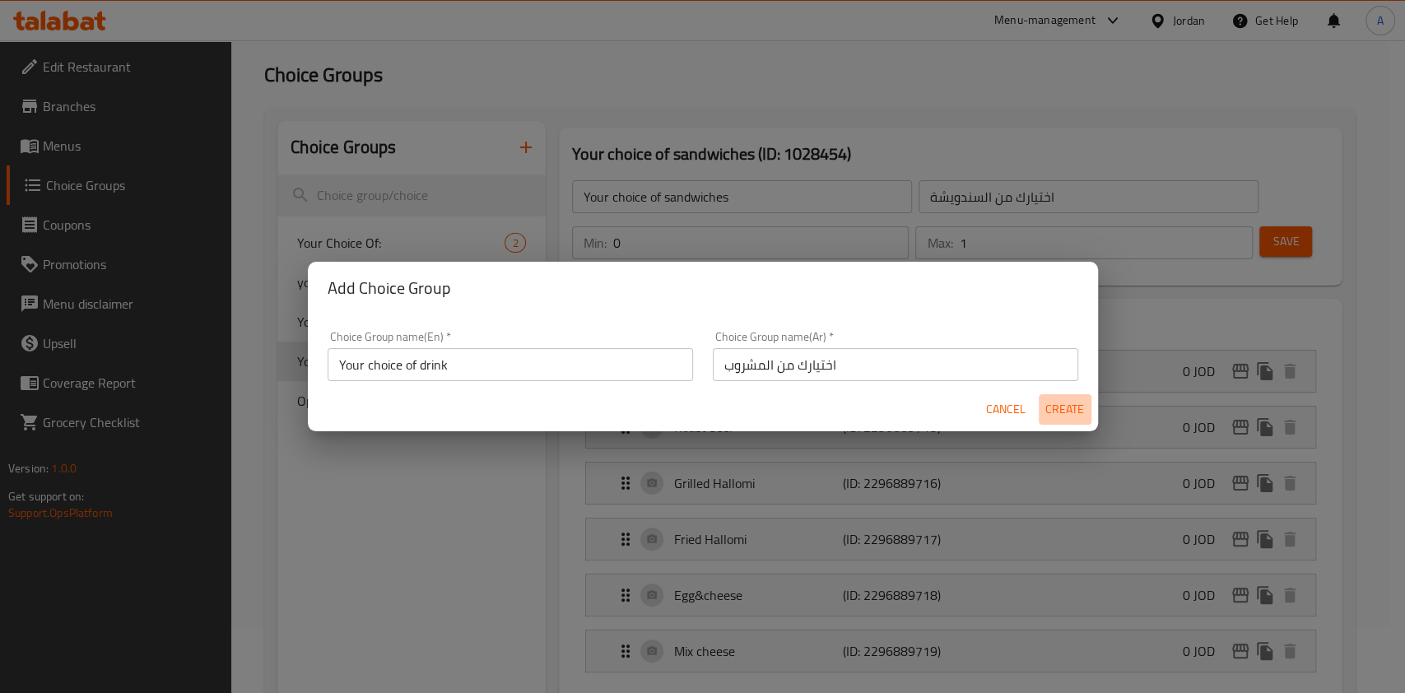
click at [1059, 409] on span "Create" at bounding box center [1065, 409] width 40 height 21
type input "Your choice of drink"
type input "اختيارك من المشروب"
type input "0"
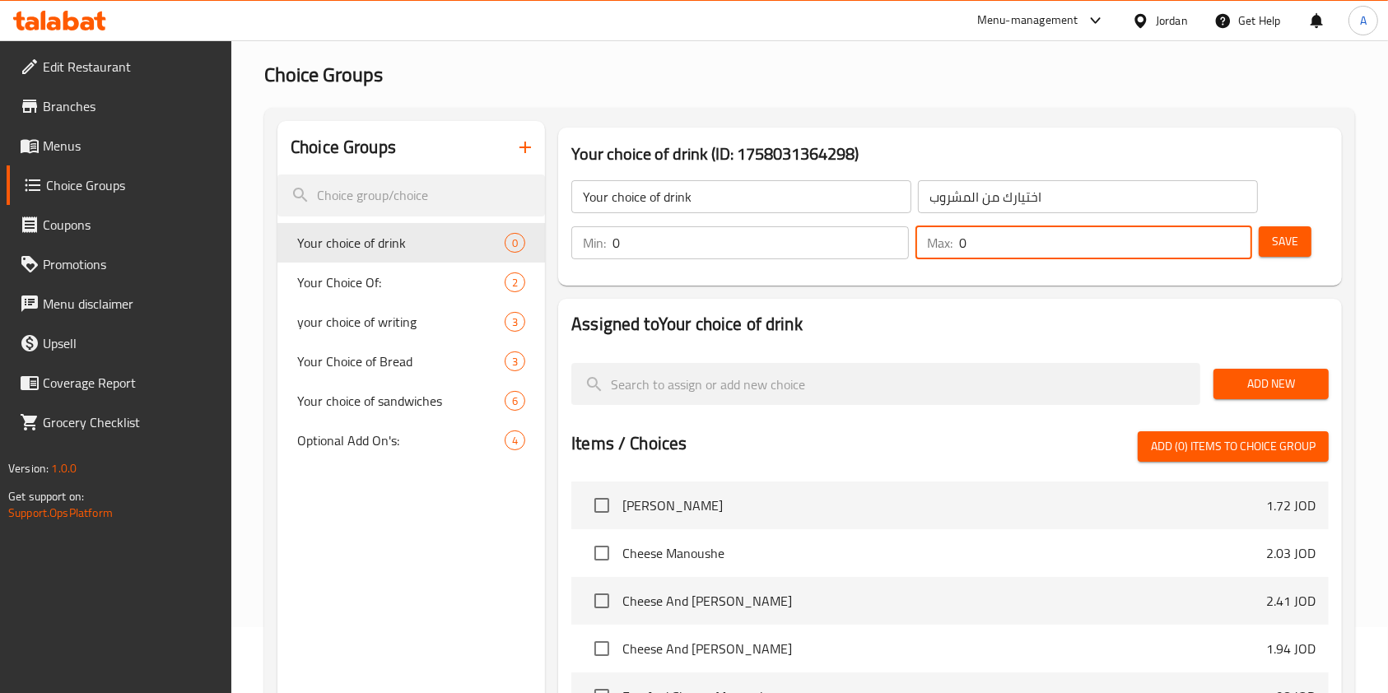
click at [1119, 239] on input "0" at bounding box center [1106, 242] width 294 height 33
type input "1"
click at [750, 245] on input "0" at bounding box center [760, 242] width 296 height 33
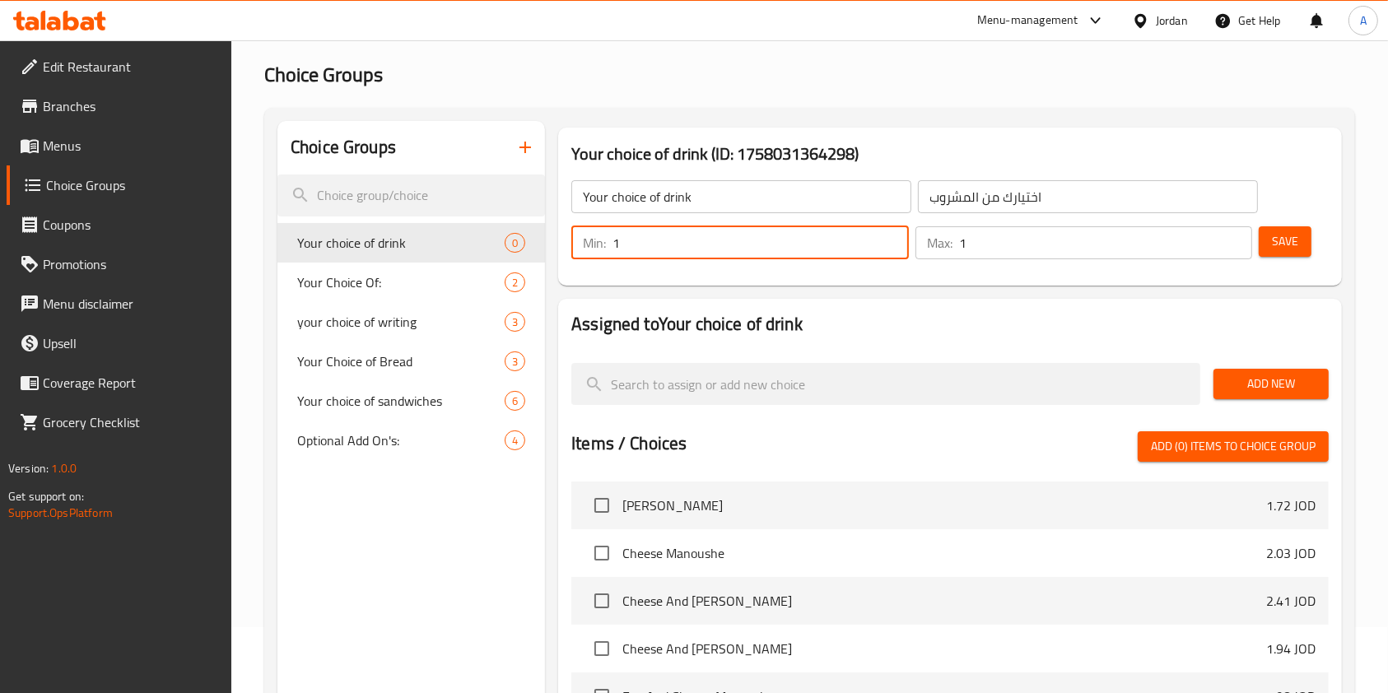
type input "1"
click at [1264, 380] on span "Add New" at bounding box center [1271, 384] width 89 height 21
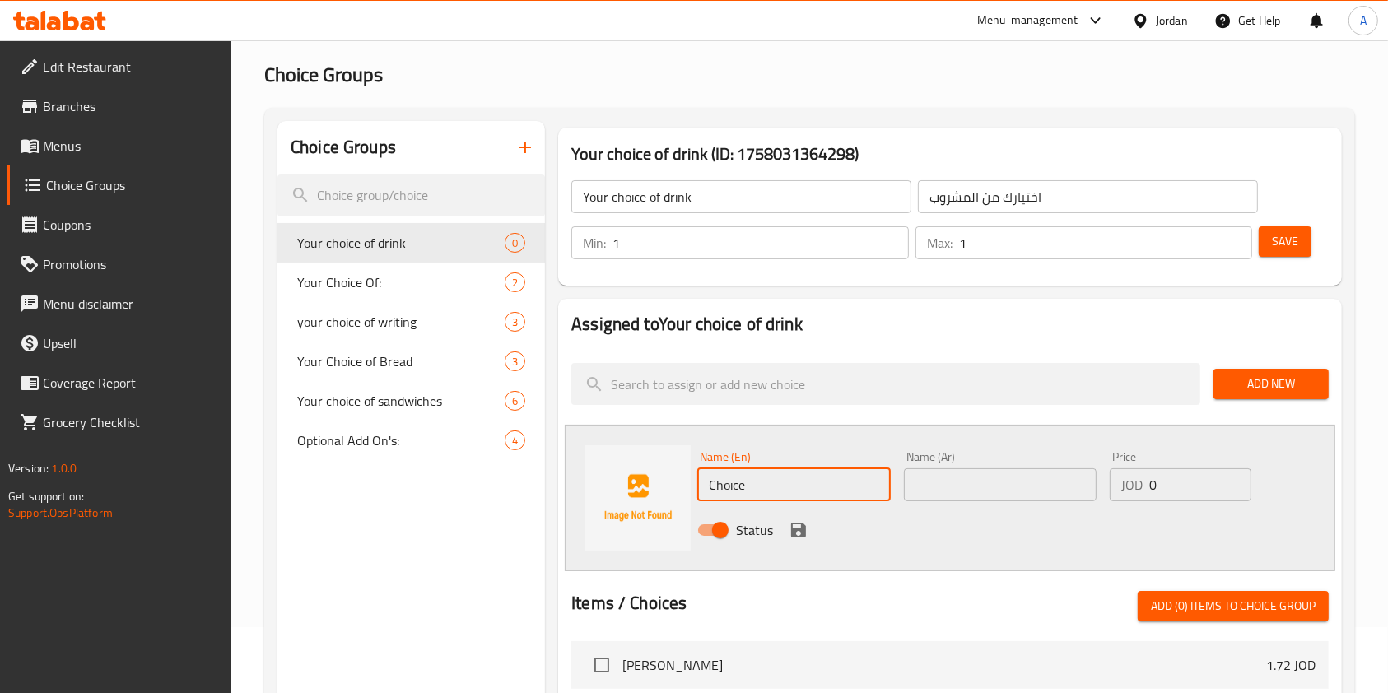
click at [808, 491] on input "Choice" at bounding box center [793, 484] width 193 height 33
paste input "Amircan coffee"
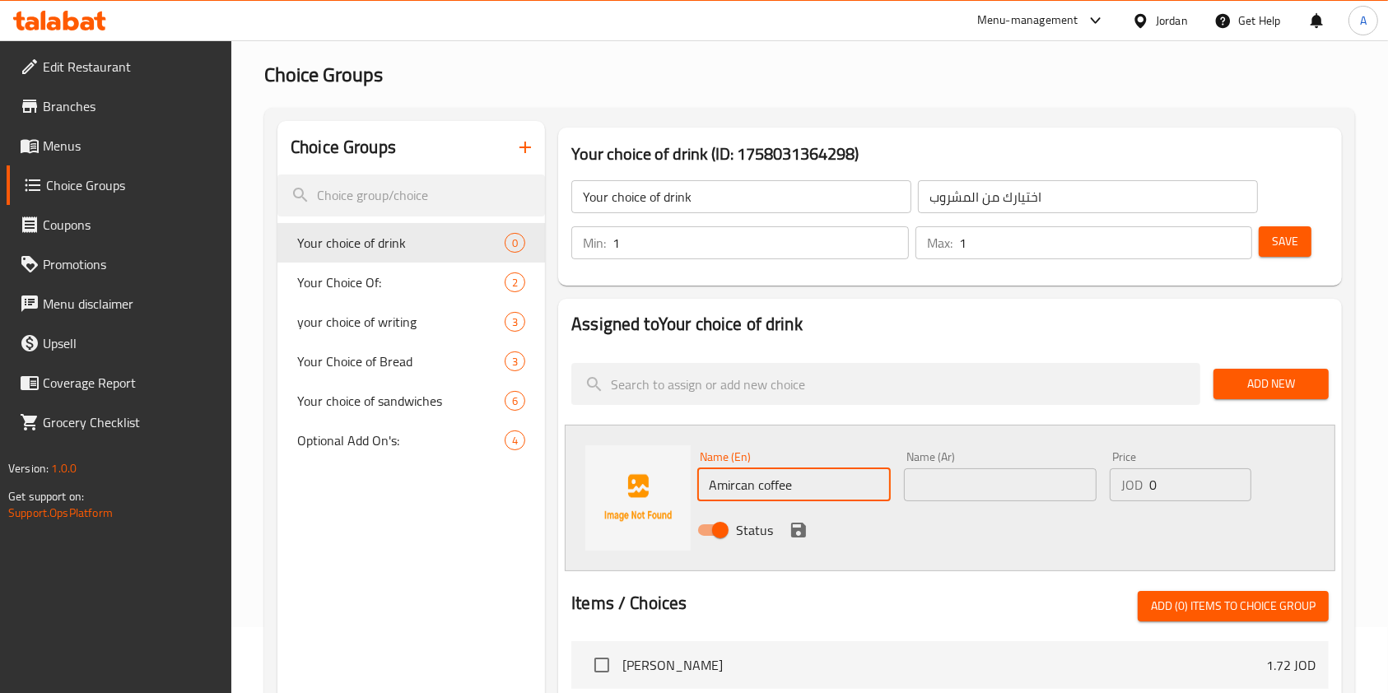
type input "Amircan coffee"
click at [955, 475] on input "text" at bounding box center [1000, 484] width 193 height 33
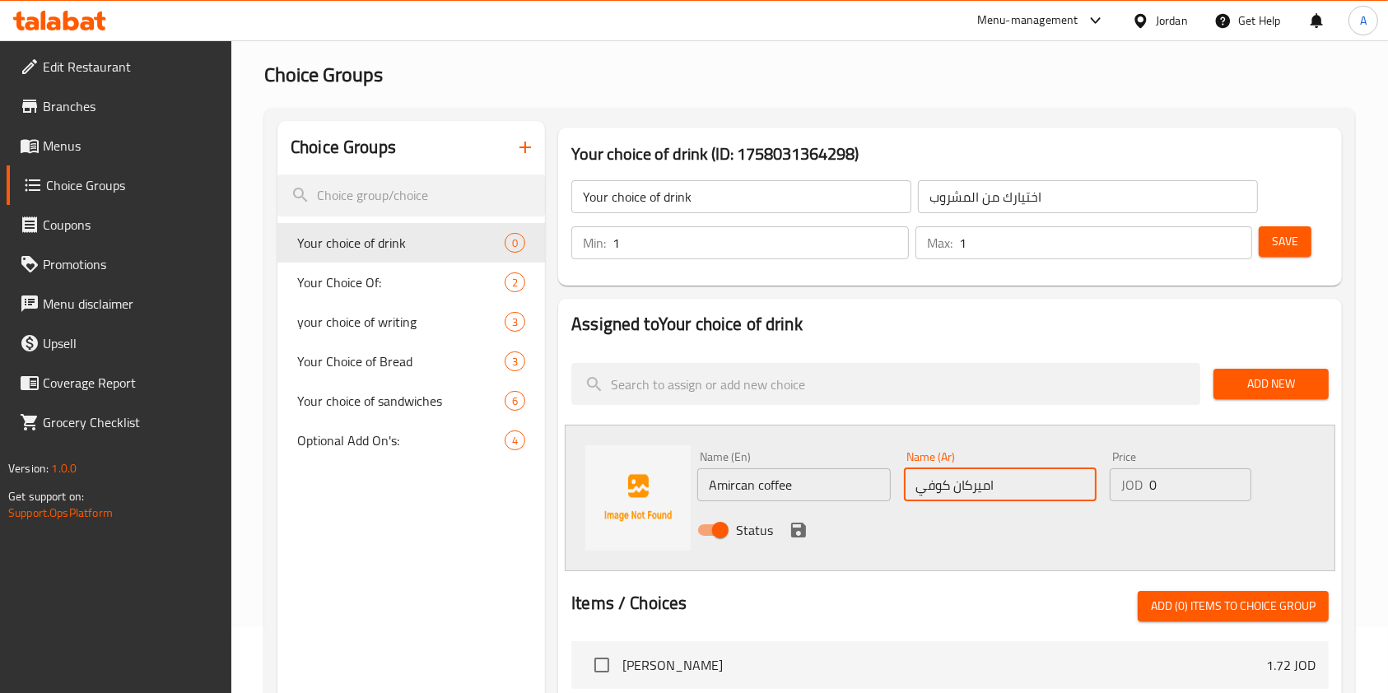
type input "اميركان كوفي"
click at [777, 529] on div "Status" at bounding box center [1000, 530] width 618 height 44
click at [783, 530] on div "Status" at bounding box center [1000, 530] width 618 height 44
click at [794, 533] on icon "save" at bounding box center [798, 530] width 15 height 15
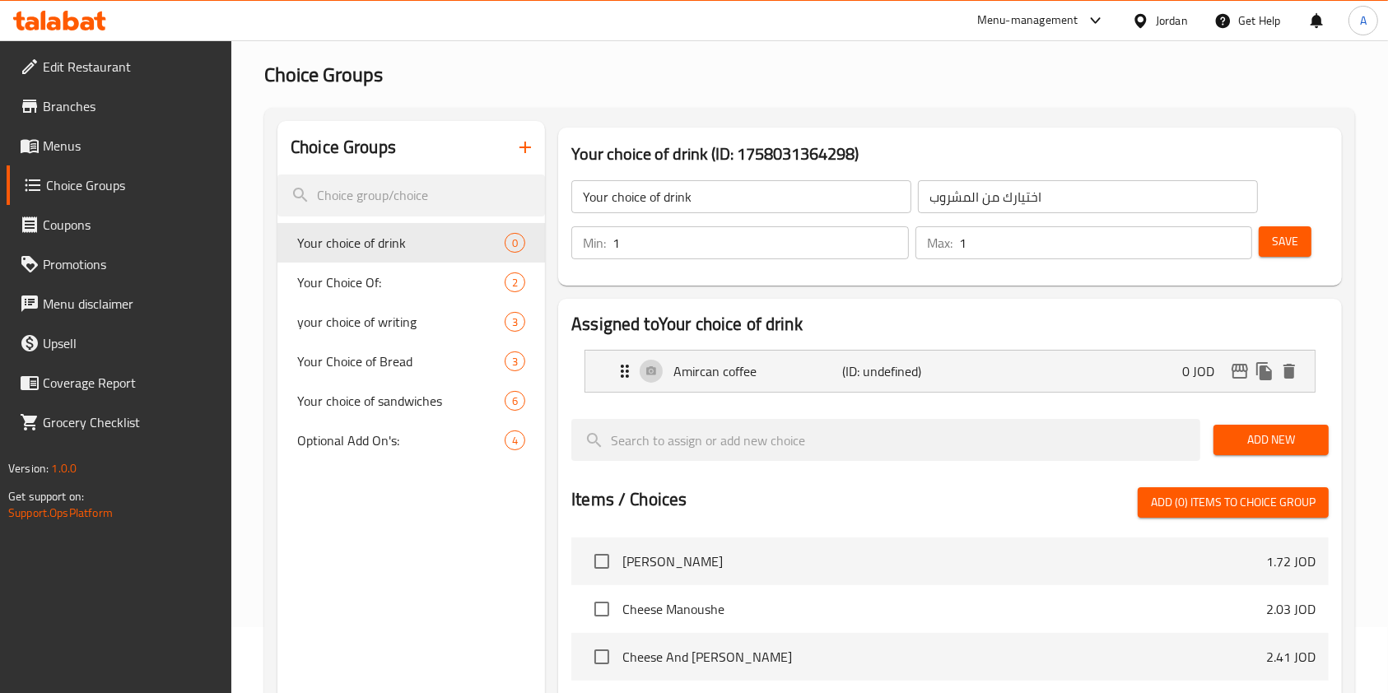
click at [1280, 438] on span "Add New" at bounding box center [1271, 440] width 89 height 21
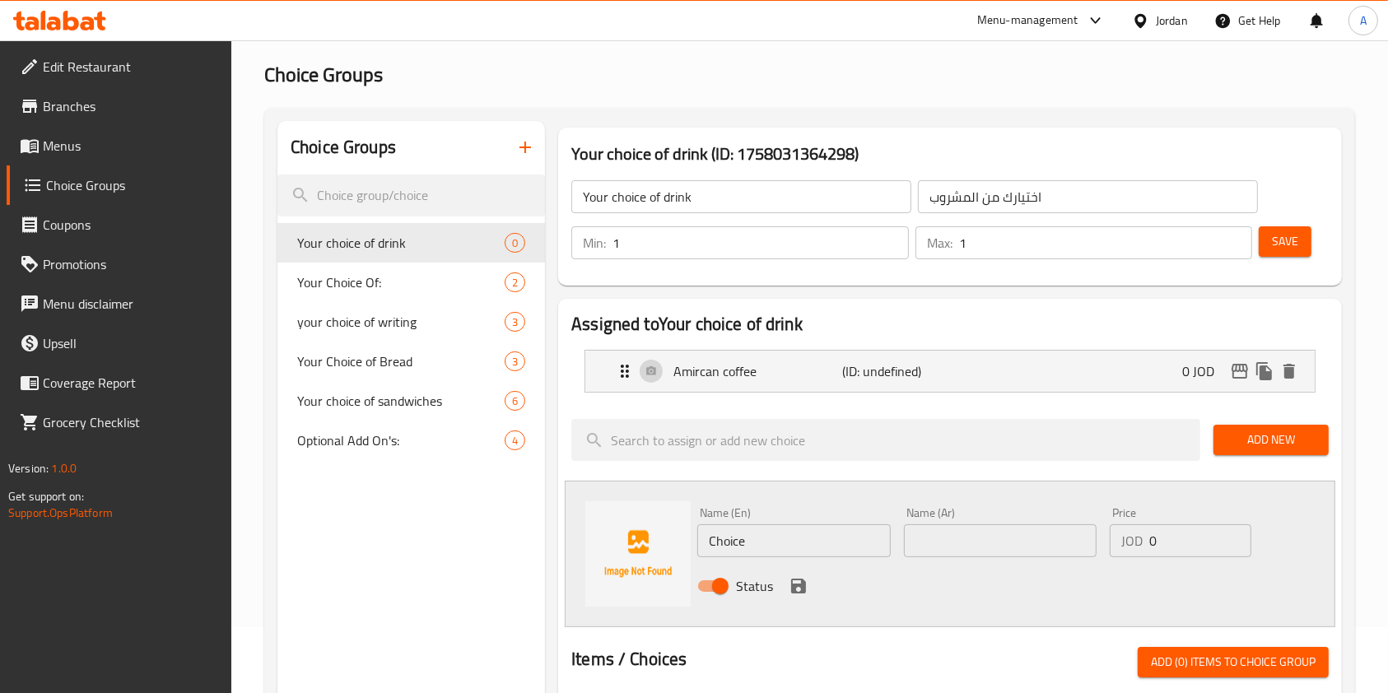
click at [826, 549] on input "Choice" at bounding box center [793, 540] width 193 height 33
click at [966, 548] on input "text" at bounding box center [1000, 540] width 193 height 33
paste input "عصير برتقال"
type input "عصير برتقال"
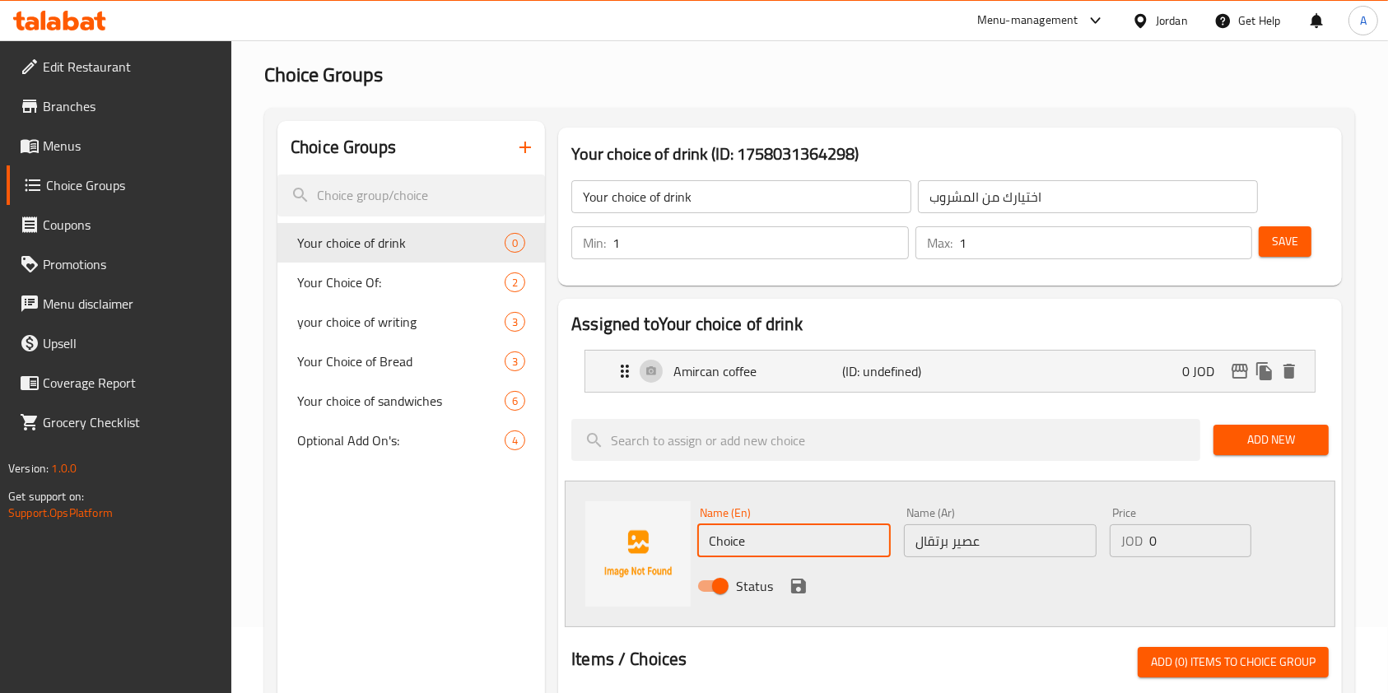
click at [807, 543] on input "Choice" at bounding box center [793, 540] width 193 height 33
paste input "Orange ju"
type input "Orange juice"
click at [803, 587] on icon "save" at bounding box center [798, 586] width 15 height 15
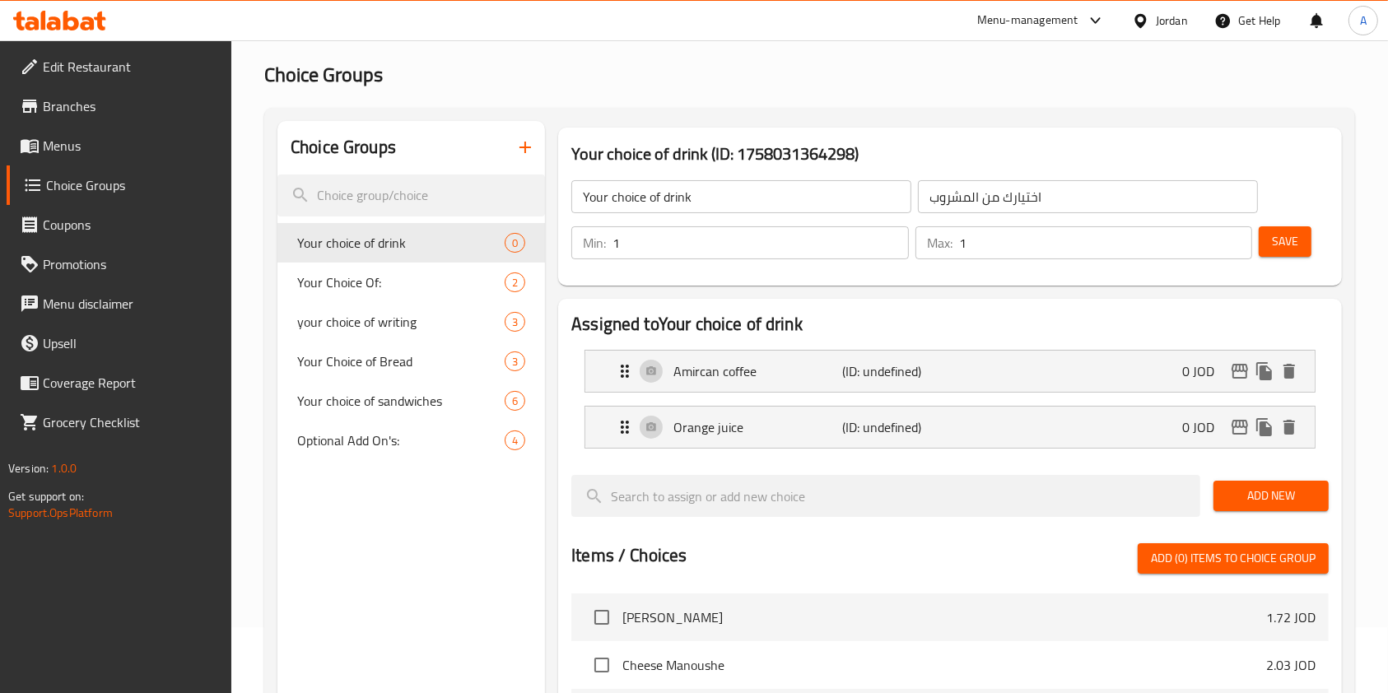
click at [1297, 251] on span "Save" at bounding box center [1285, 241] width 26 height 21
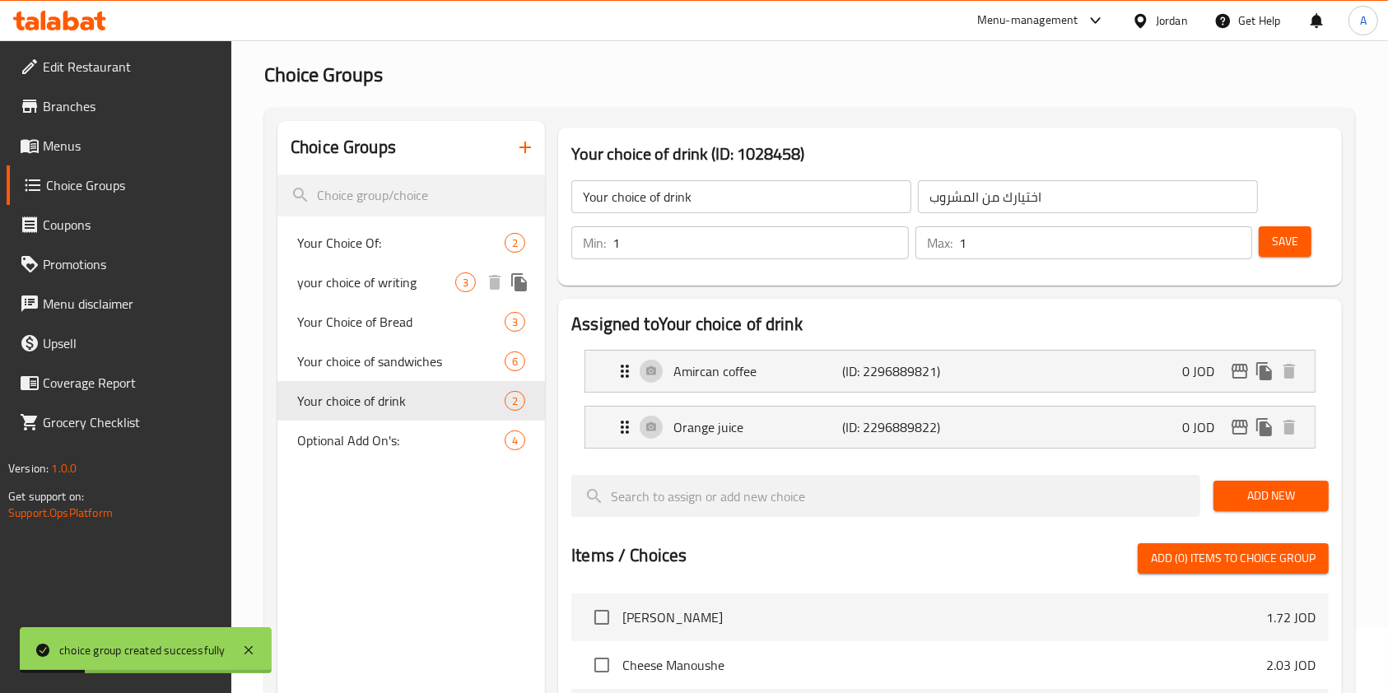
click at [370, 277] on span "your choice of writing" at bounding box center [376, 282] width 158 height 20
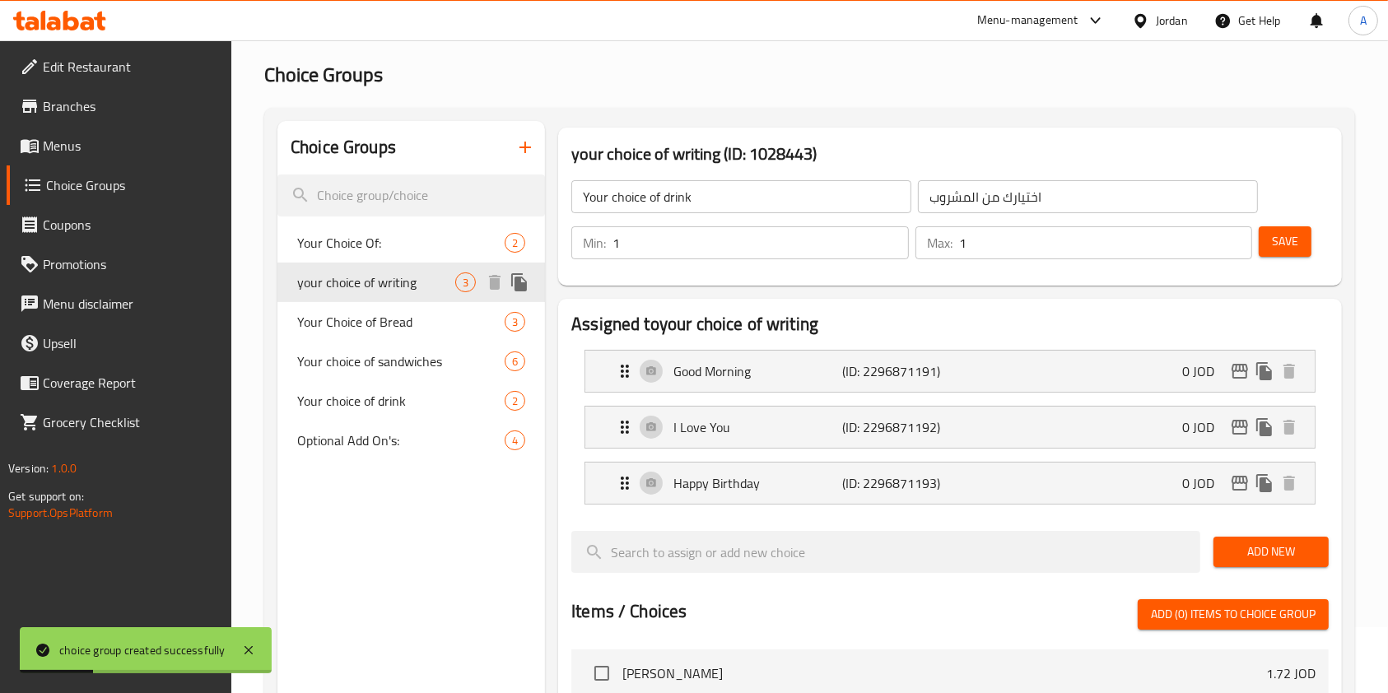
type input "your choice of writing"
type input "اختيارك من الكتابة"
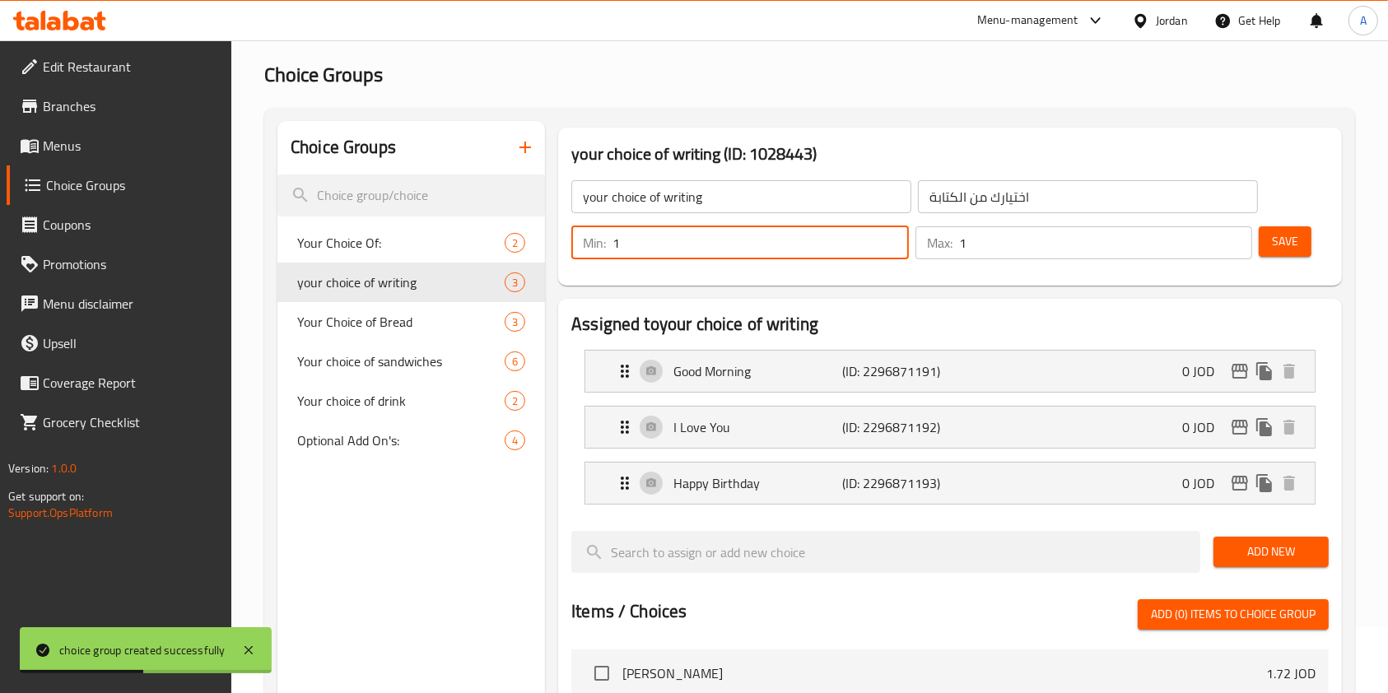
click at [705, 245] on input "1" at bounding box center [760, 242] width 296 height 33
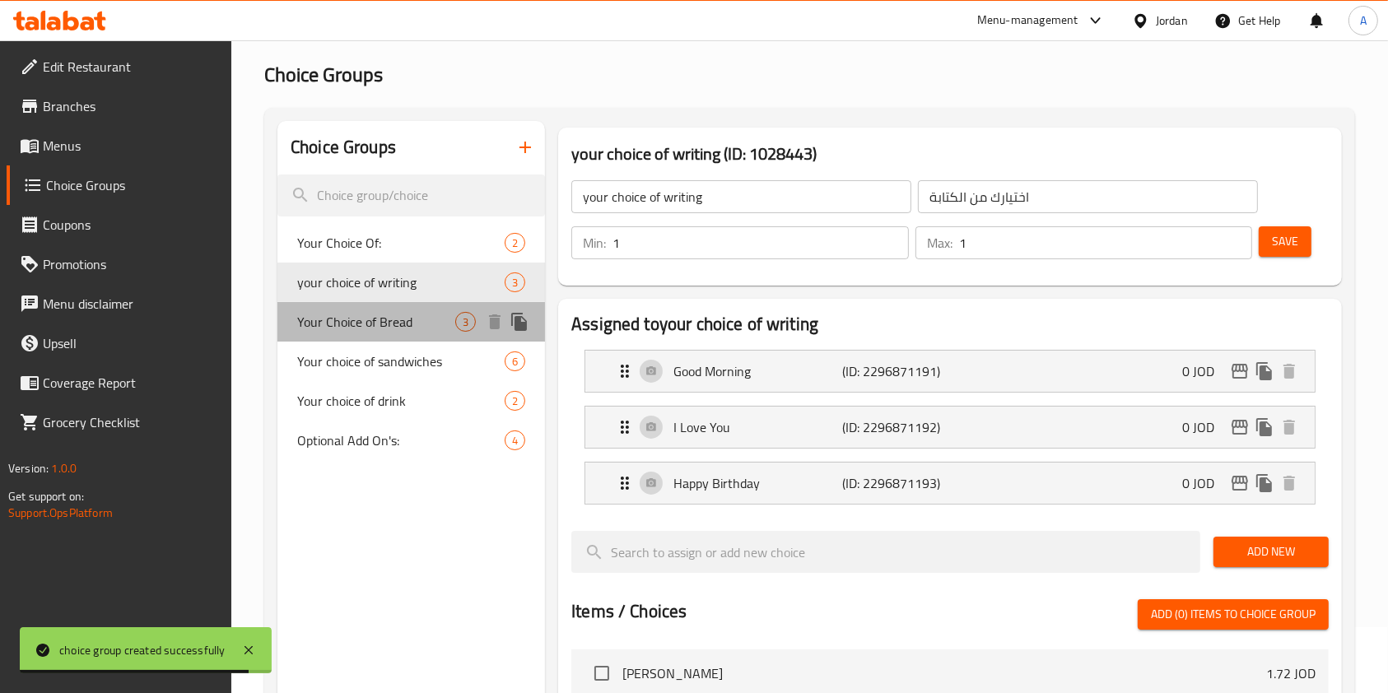
click at [410, 323] on span "Your Choice of Bread" at bounding box center [376, 322] width 158 height 20
type input "Your Choice of Bread"
type input "اختيارك من الخبز"
type input "0"
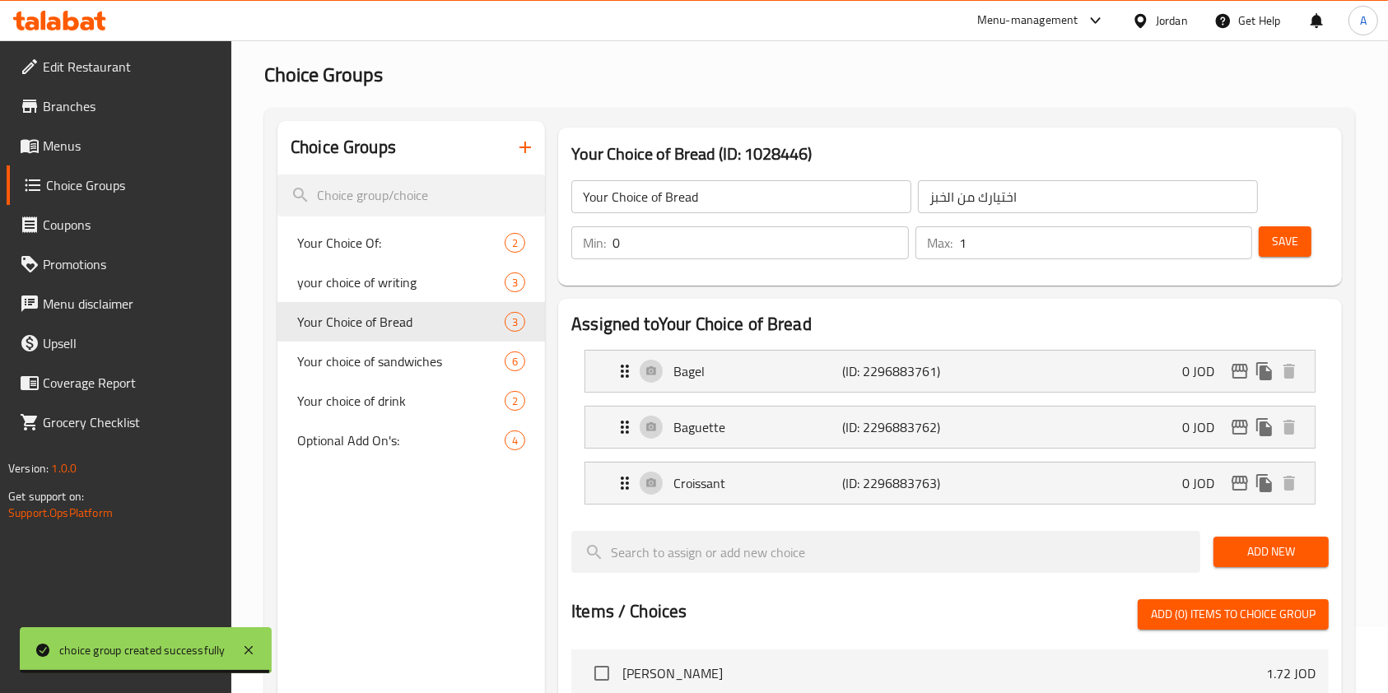
click at [666, 235] on input "0" at bounding box center [760, 242] width 296 height 33
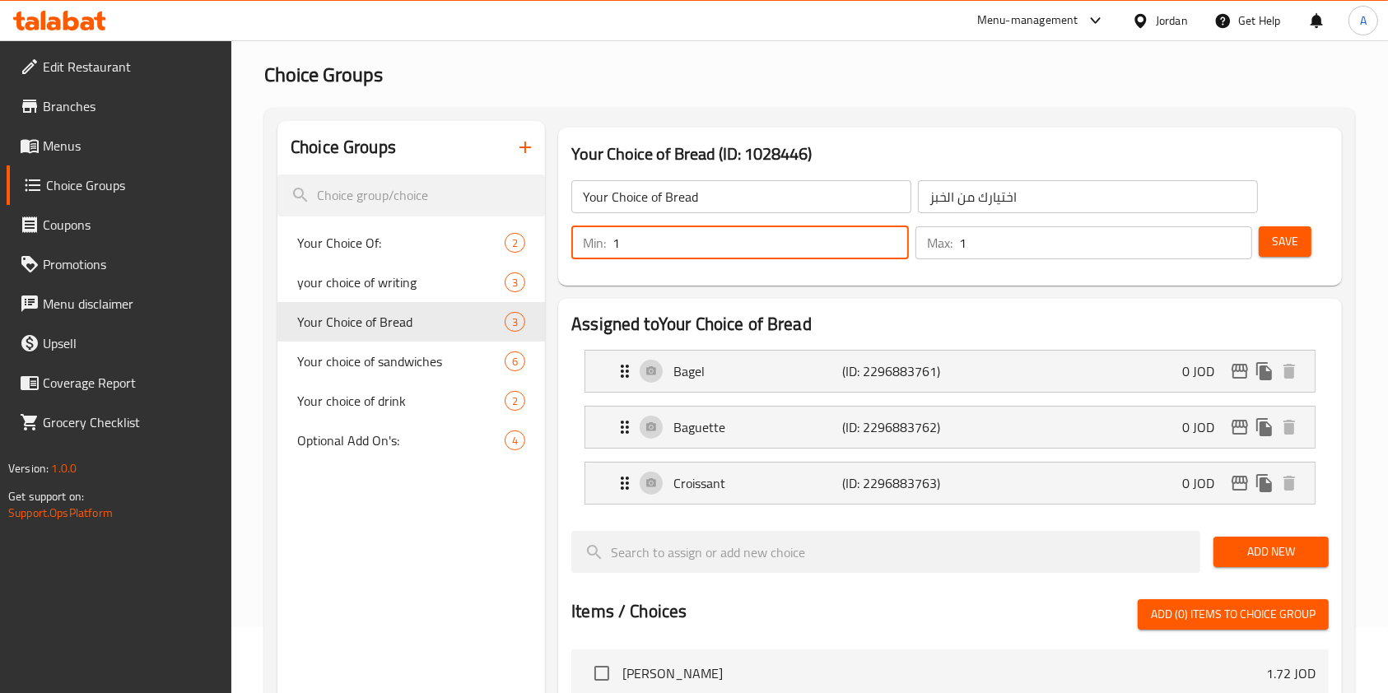
type input "1"
click at [1282, 238] on span "Save" at bounding box center [1285, 241] width 26 height 21
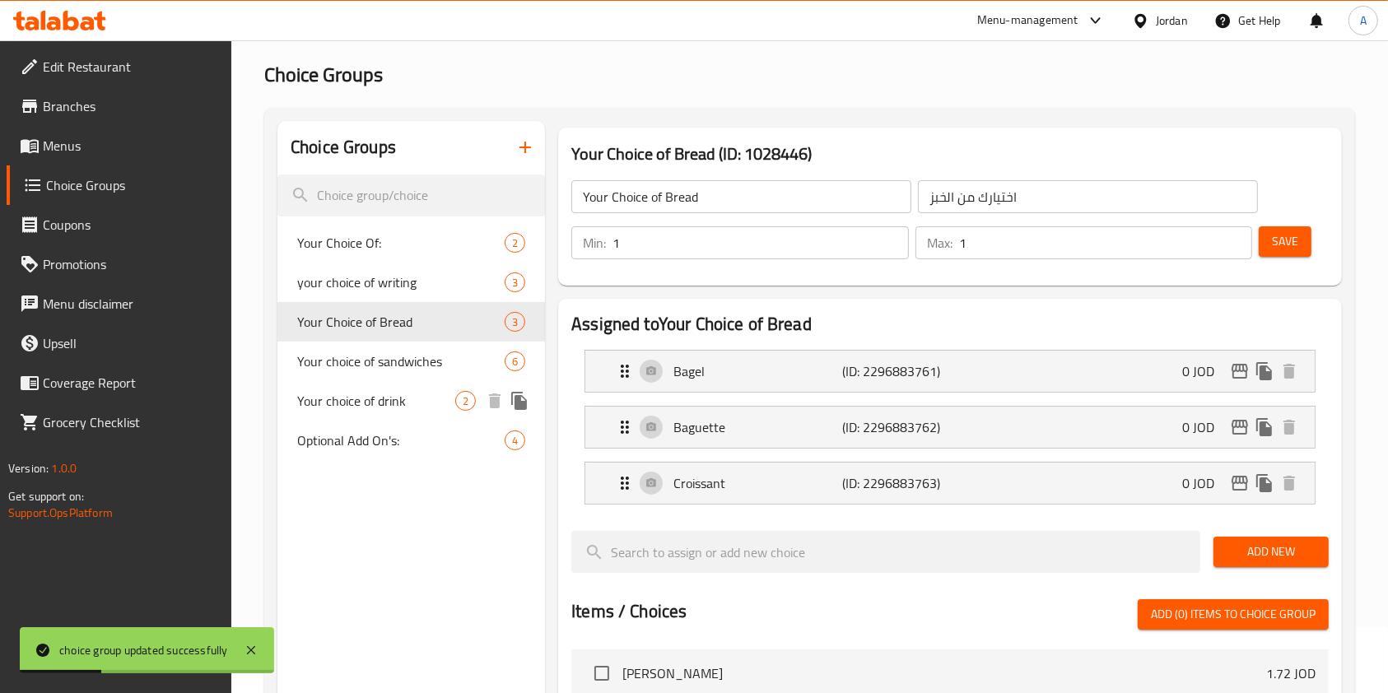
click at [366, 404] on span "Your choice of drink" at bounding box center [376, 401] width 158 height 20
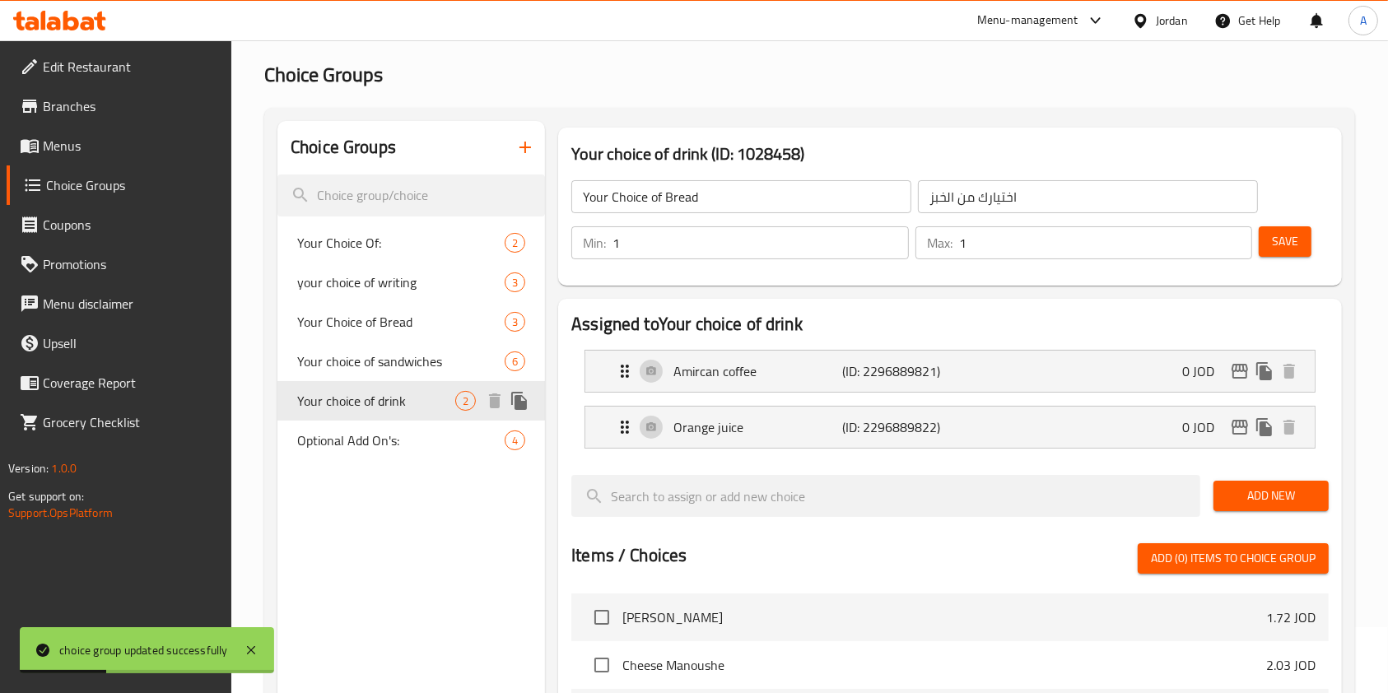
type input "Your choice of drink"
type input "اختيارك من المشروب"
click at [362, 447] on span "Optional Add On's:" at bounding box center [376, 441] width 158 height 20
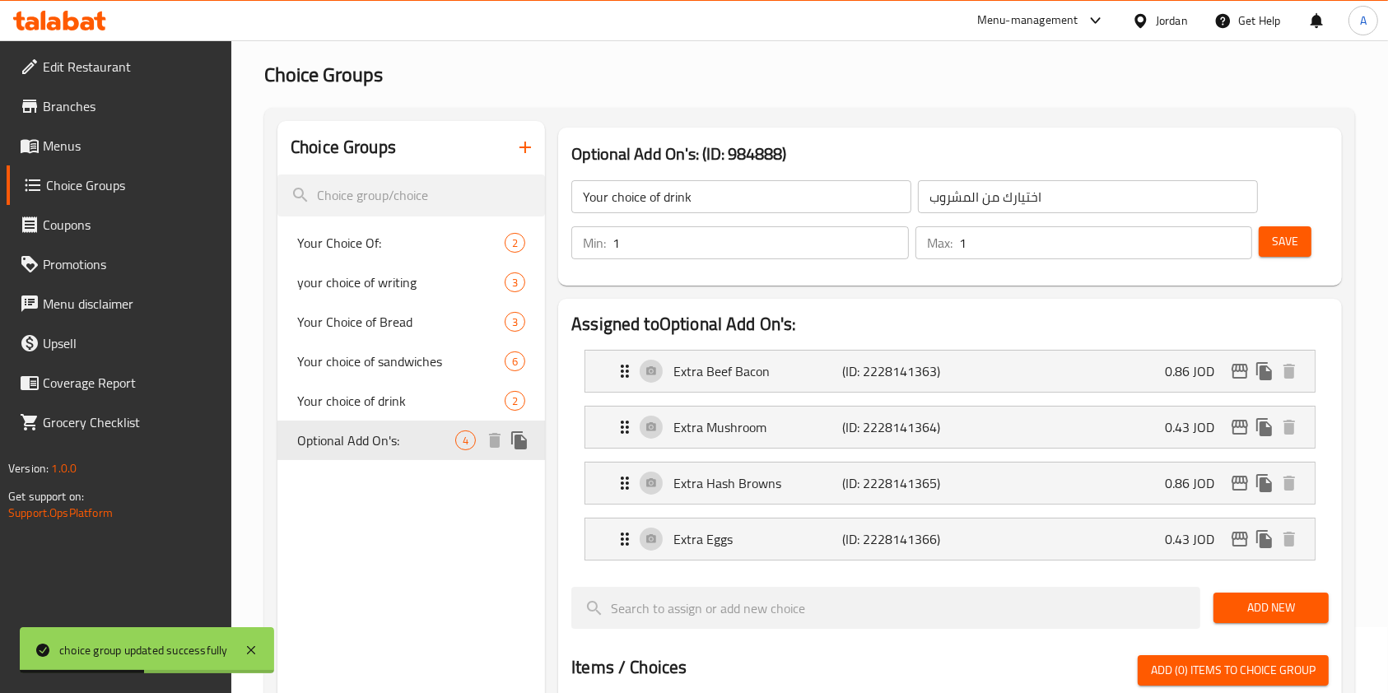
type input "Optional Add On's:"
type input "إضافات إختيارية:"
type input "0"
type input "4"
click at [725, 235] on input "0" at bounding box center [760, 242] width 296 height 33
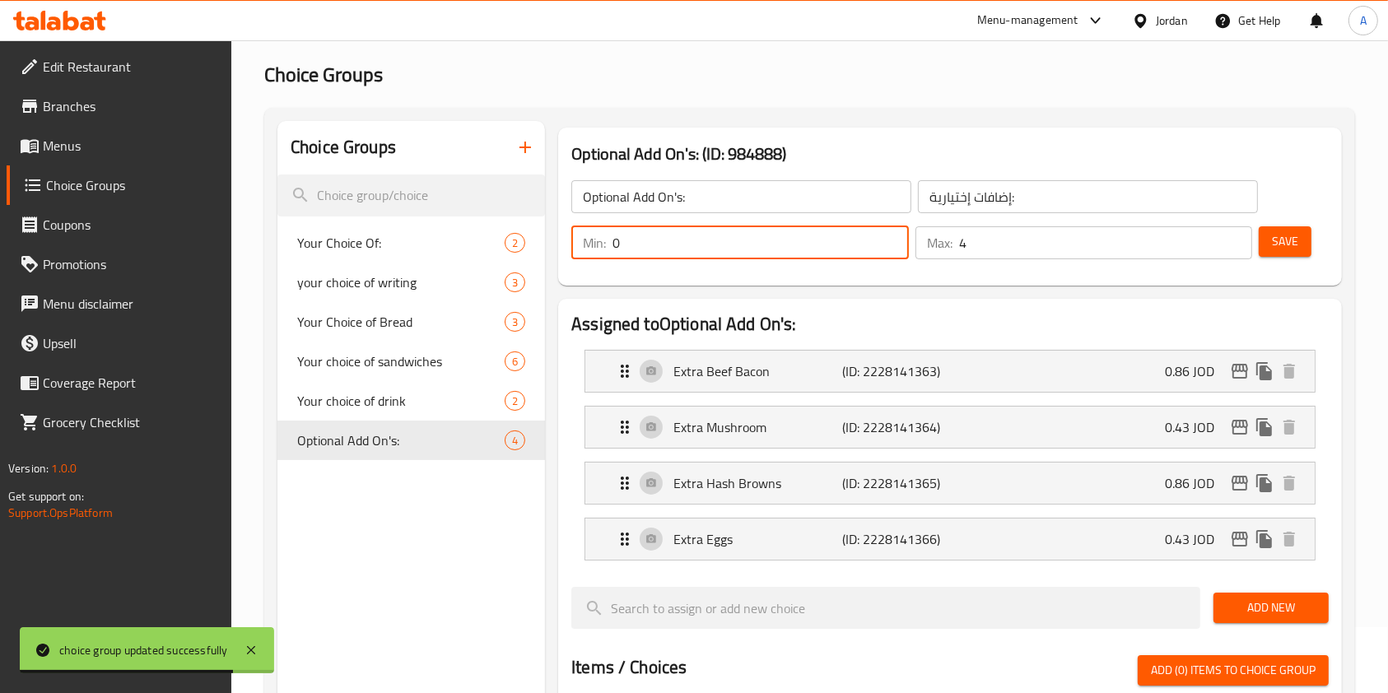
click at [429, 508] on div "Choice Groups Your Choice Of: 2 your choice of writing 3 Your Choice of Bread 3…" at bounding box center [411, 685] width 268 height 1129
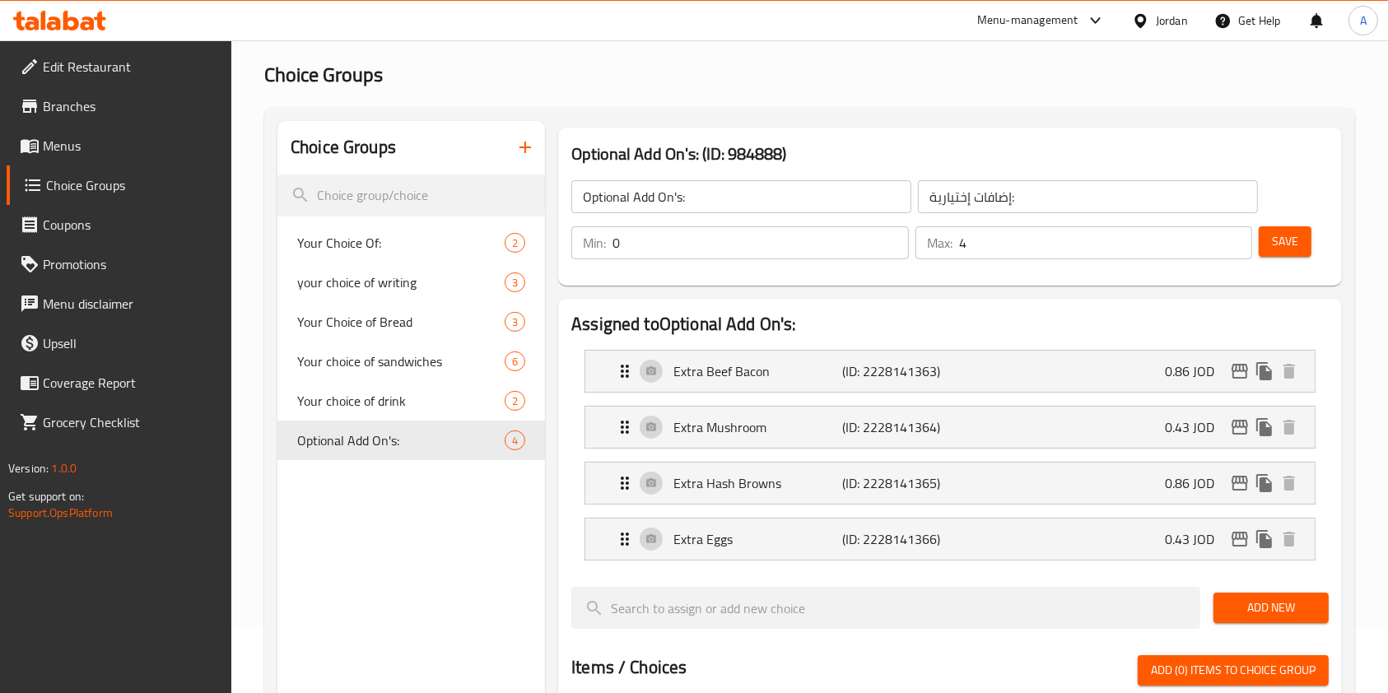
click at [522, 147] on icon "button" at bounding box center [525, 147] width 20 height 20
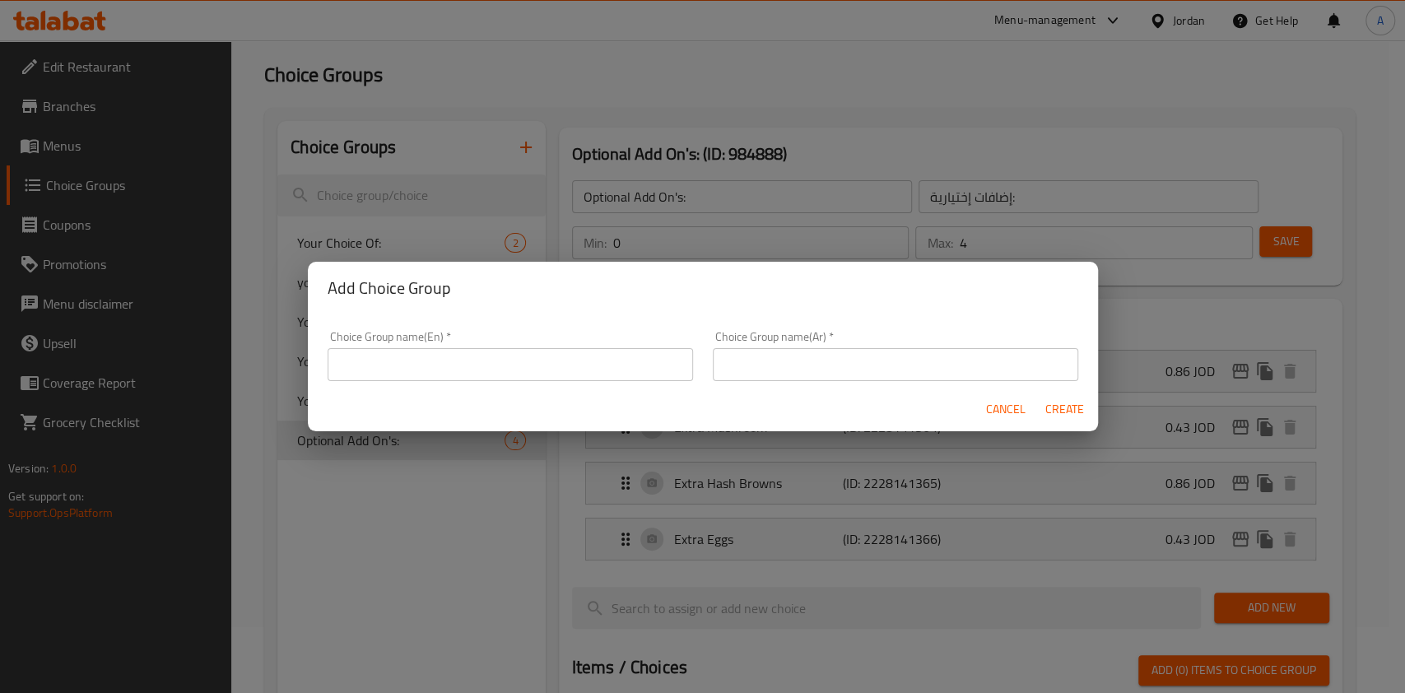
click at [501, 361] on input "text" at bounding box center [510, 364] width 365 height 33
type input "إ"
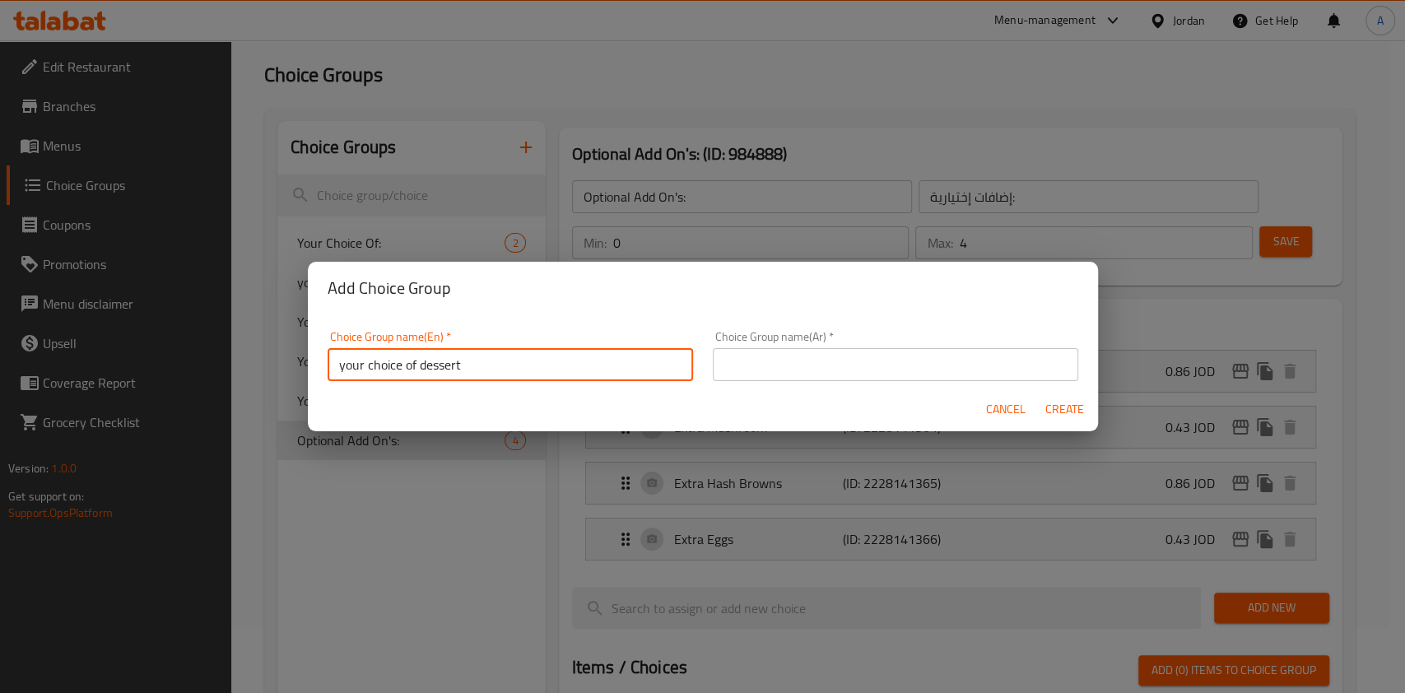
type input "your choice of dessert"
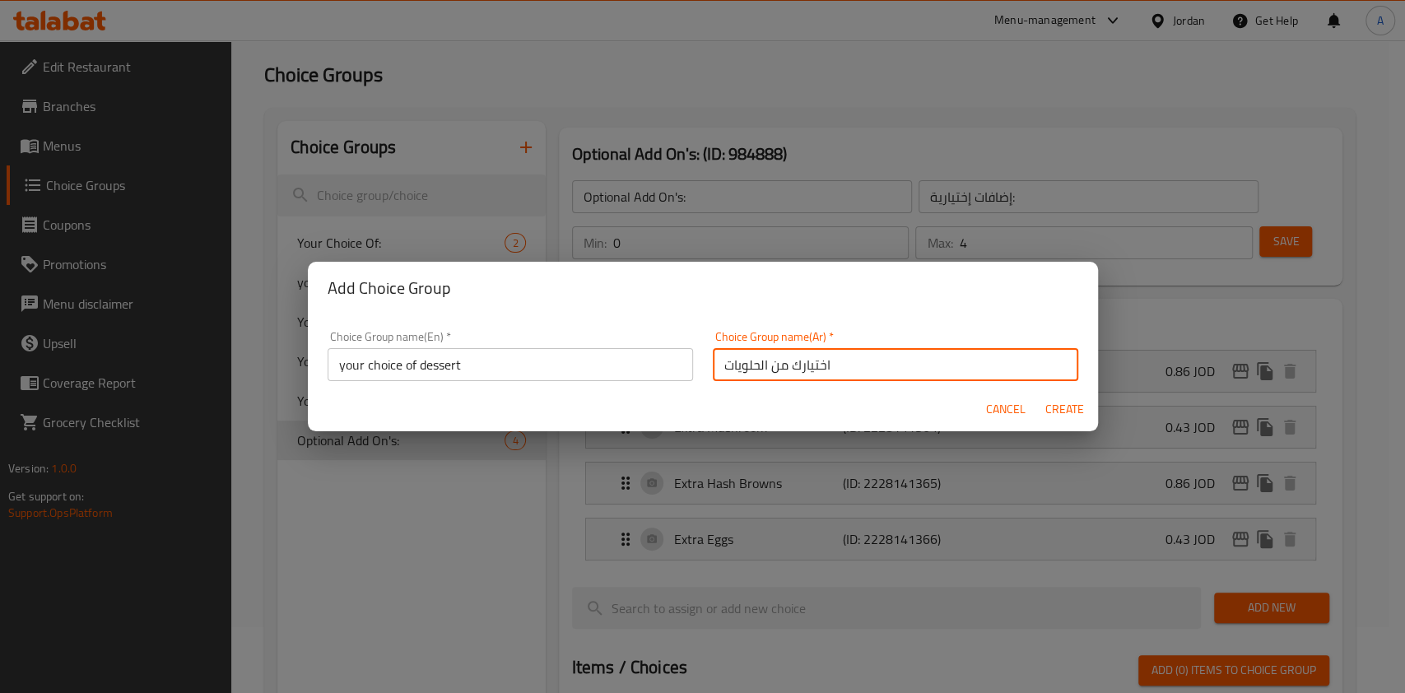
type input "اختيارك من الحلويات"
click at [1068, 412] on span "Create" at bounding box center [1065, 409] width 40 height 21
type input "your choice of dessert"
type input "اختيارك من الحلويات"
type input "0"
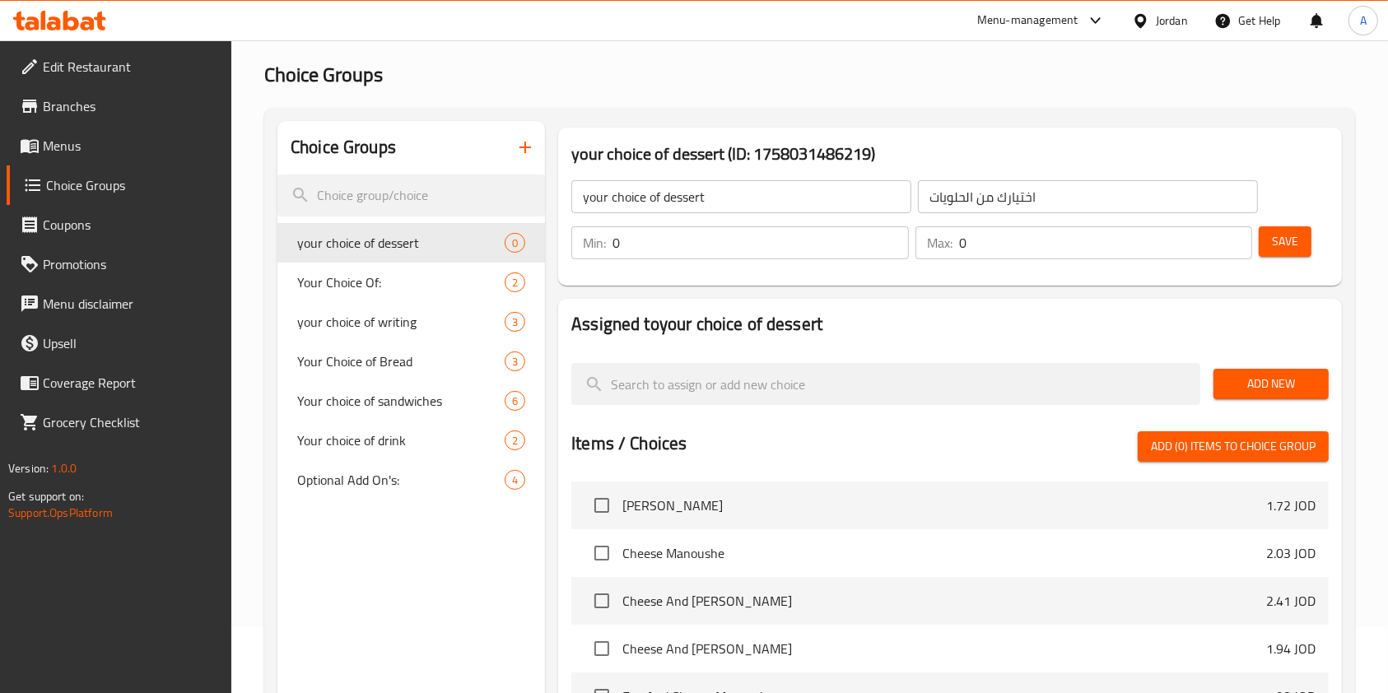
click at [659, 247] on input "0" at bounding box center [760, 242] width 296 height 33
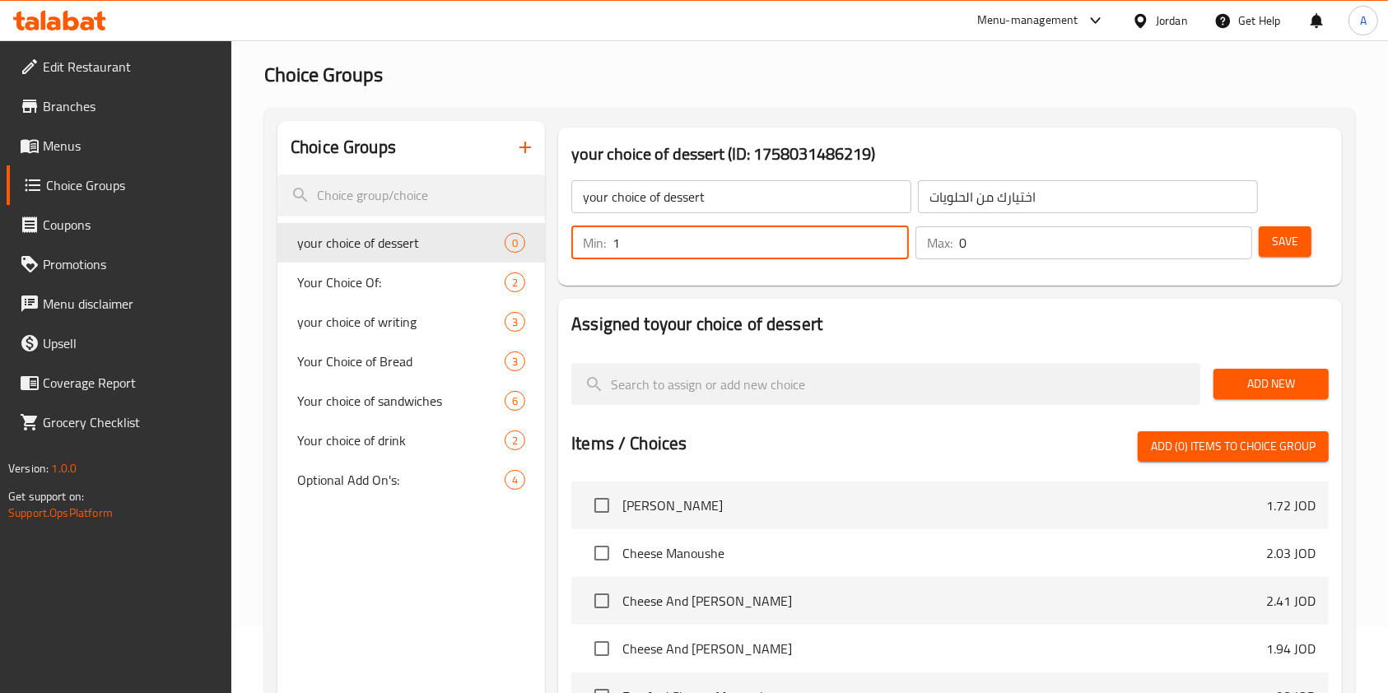
type input "1"
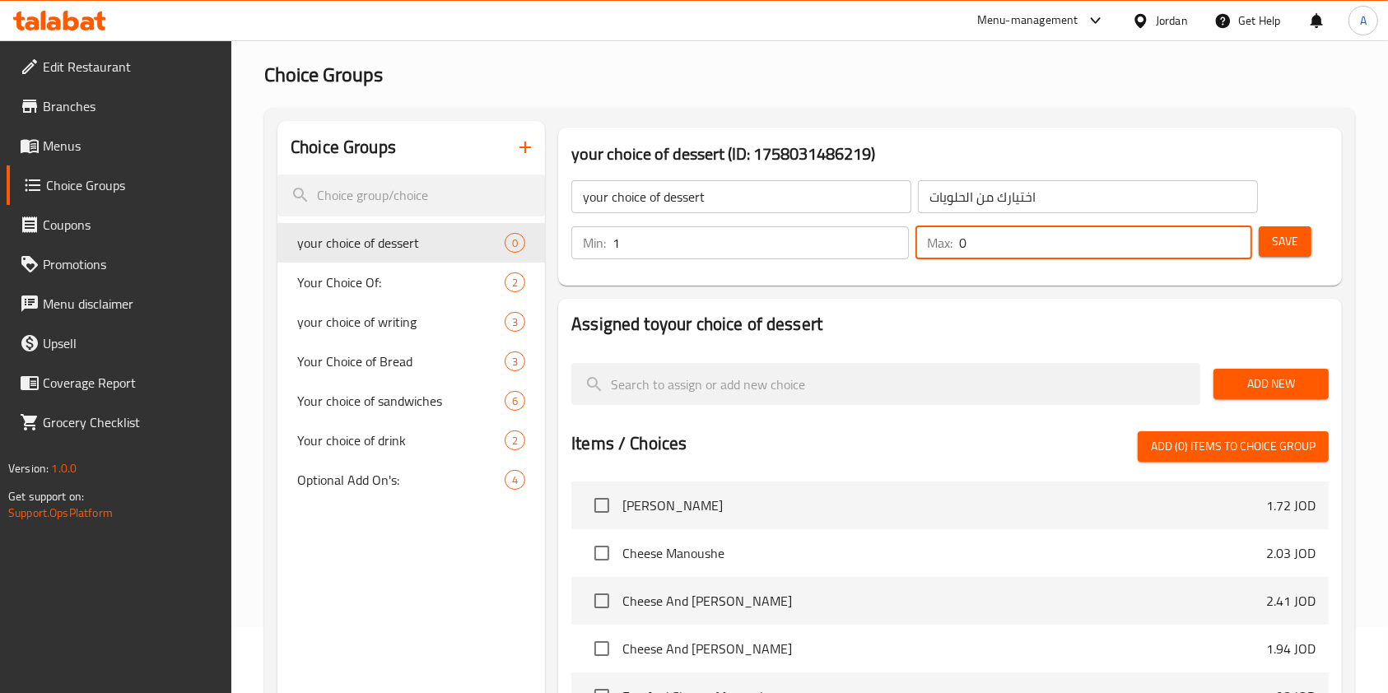
type input "2"
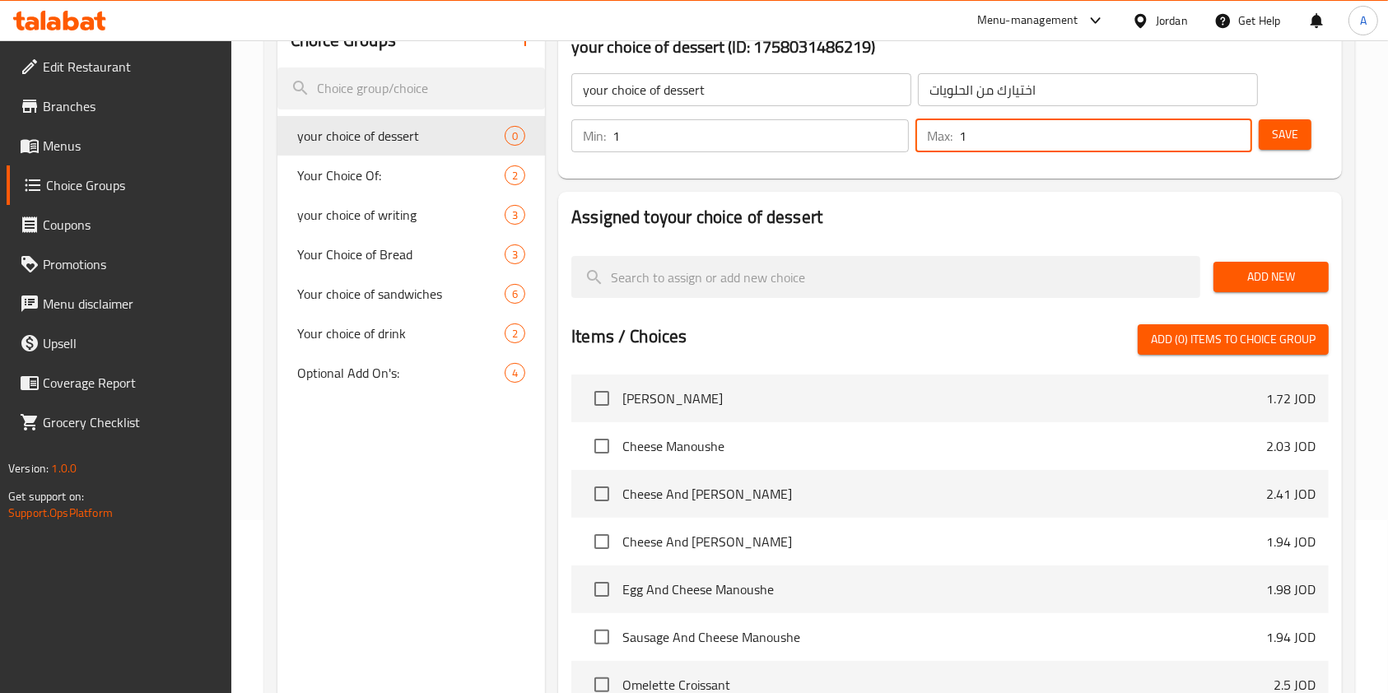
scroll to position [179, 0]
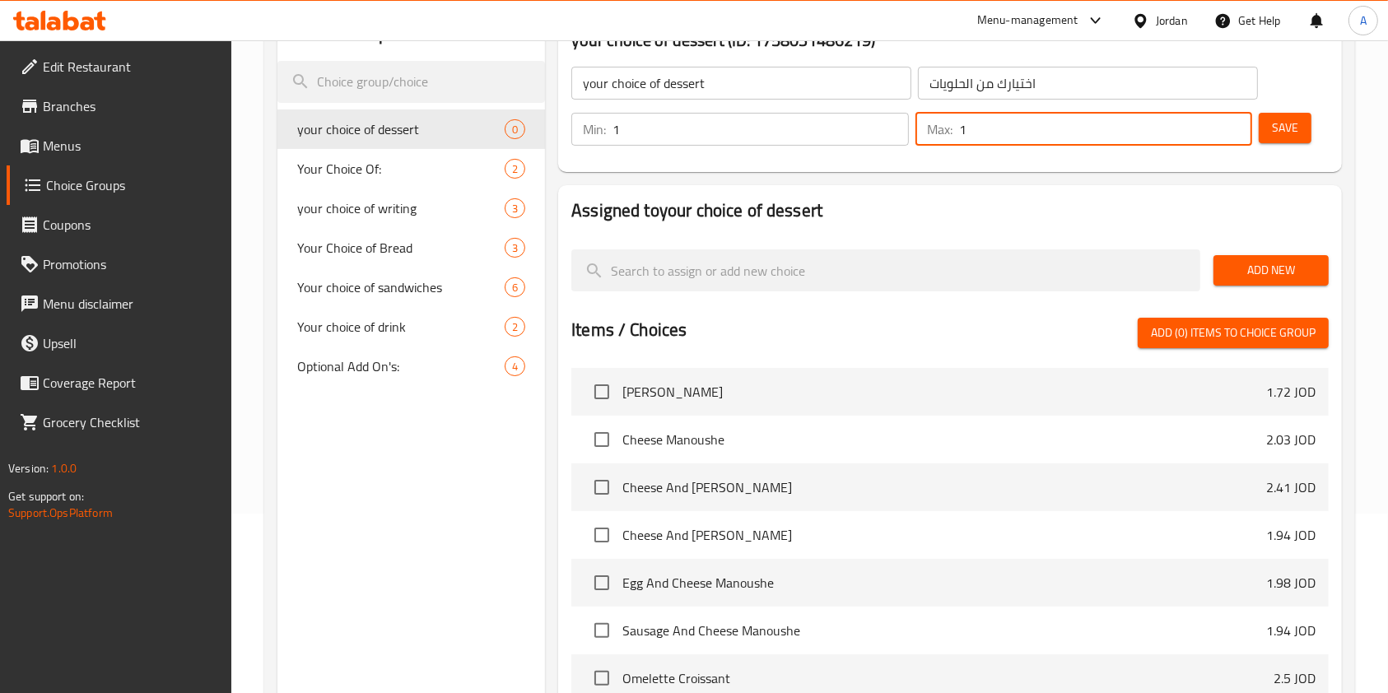
type input "1"
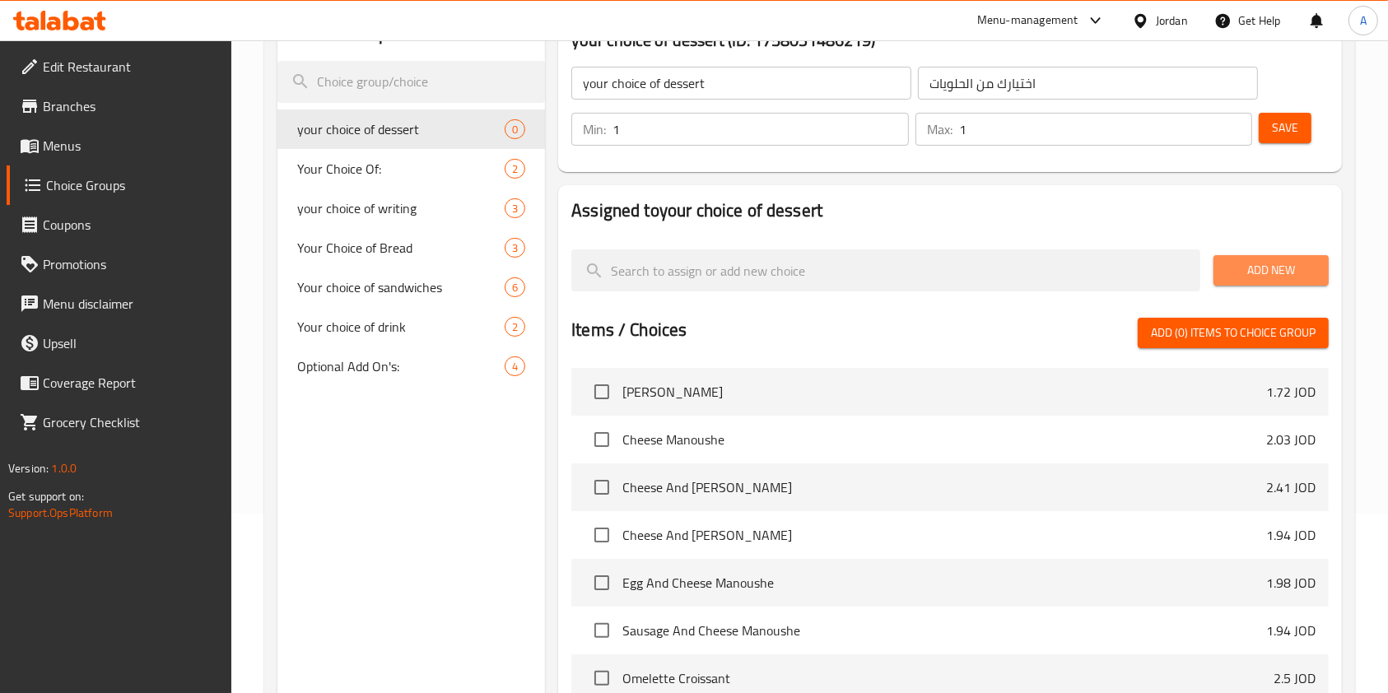
click at [1261, 269] on span "Add New" at bounding box center [1271, 270] width 89 height 21
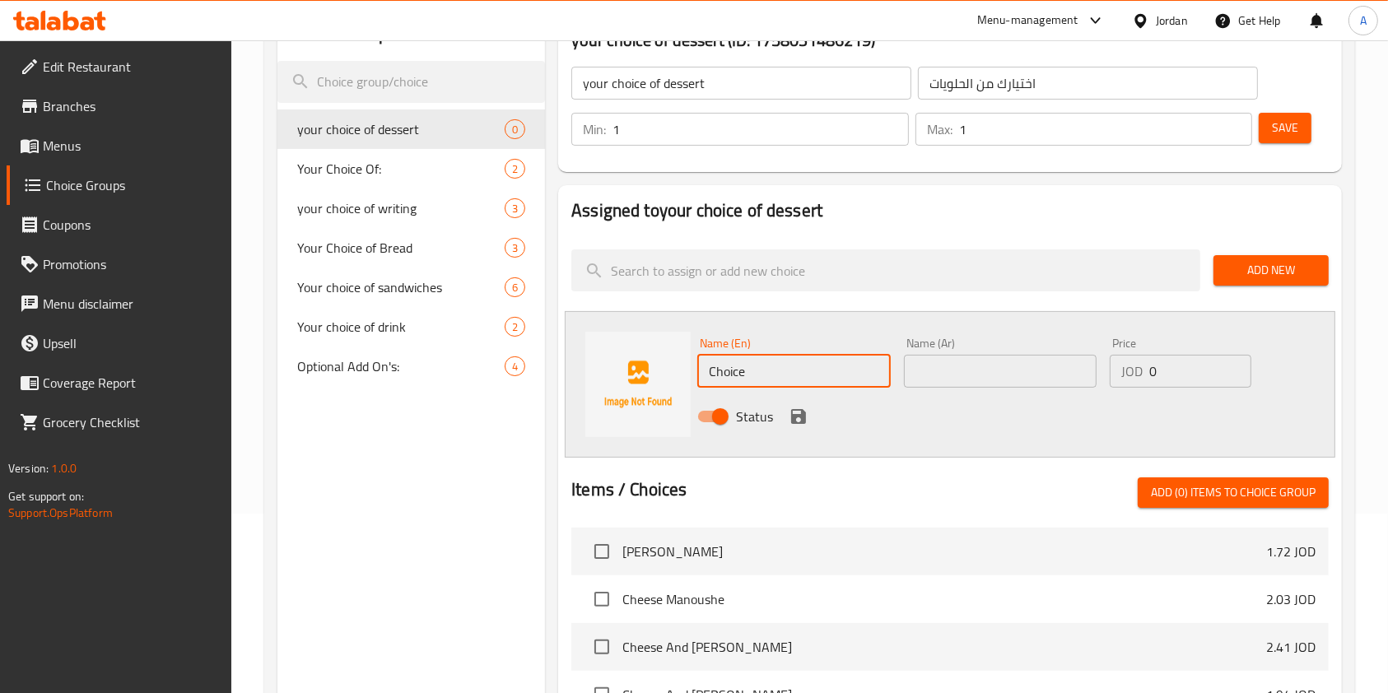
click at [803, 377] on input "Choice" at bounding box center [793, 371] width 193 height 33
paste input "Lotus Cheesecake Jar"
type input "Lotus Cheesecake Jar"
click at [950, 371] on input "text" at bounding box center [1000, 371] width 193 height 33
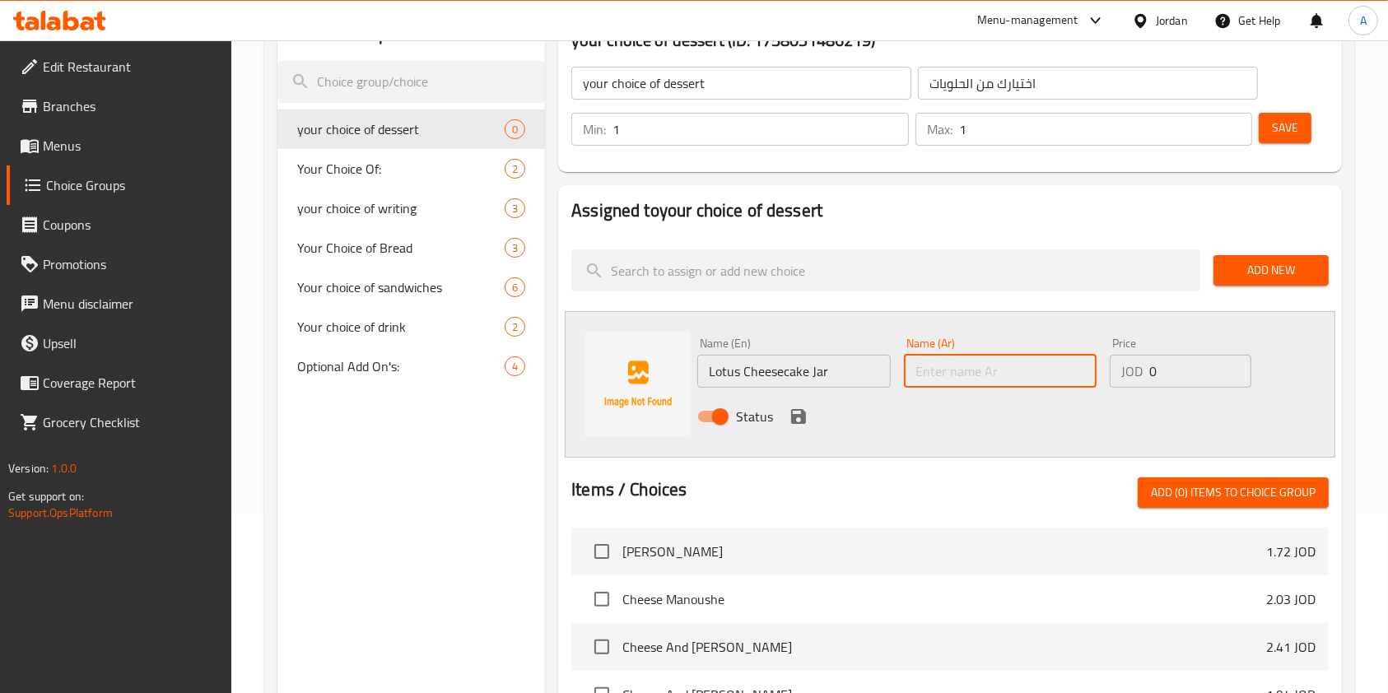
paste input "[PERSON_NAME] [PERSON_NAME]"
type input "[PERSON_NAME] [PERSON_NAME]"
click at [794, 412] on icon "save" at bounding box center [799, 417] width 20 height 20
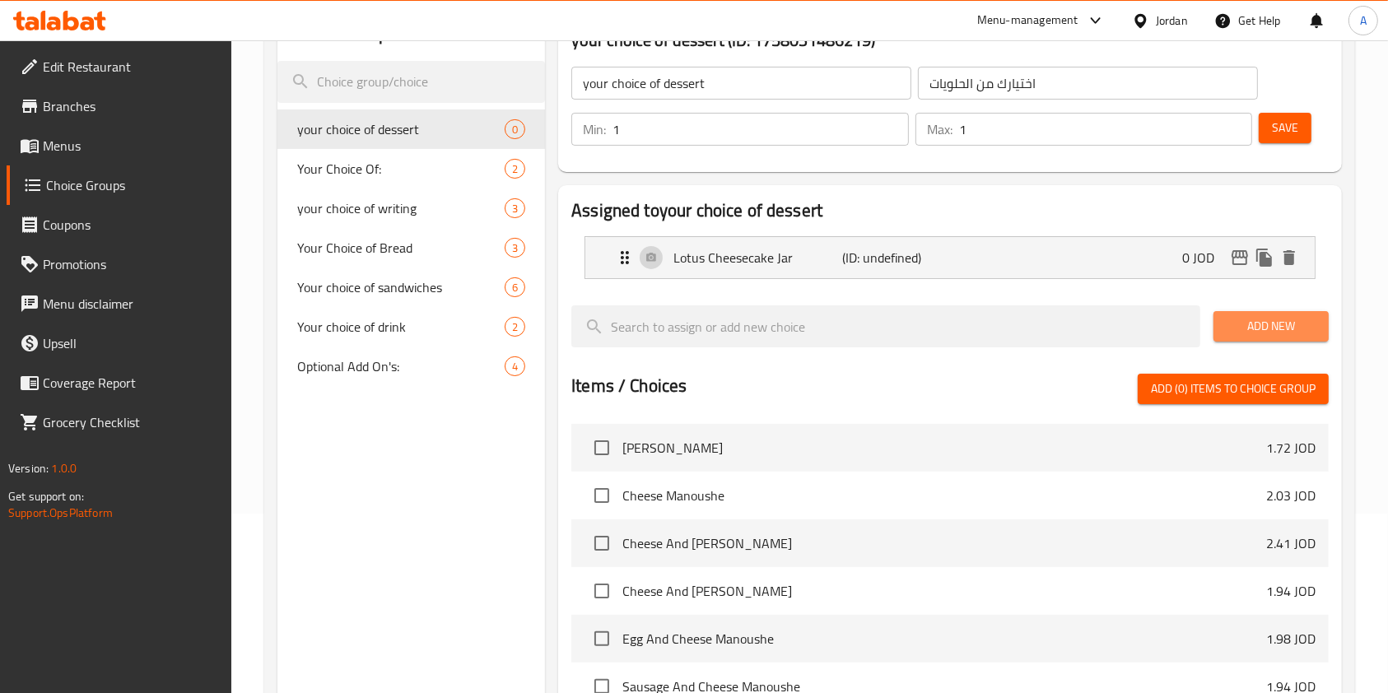
click at [1274, 326] on span "Add New" at bounding box center [1271, 326] width 89 height 21
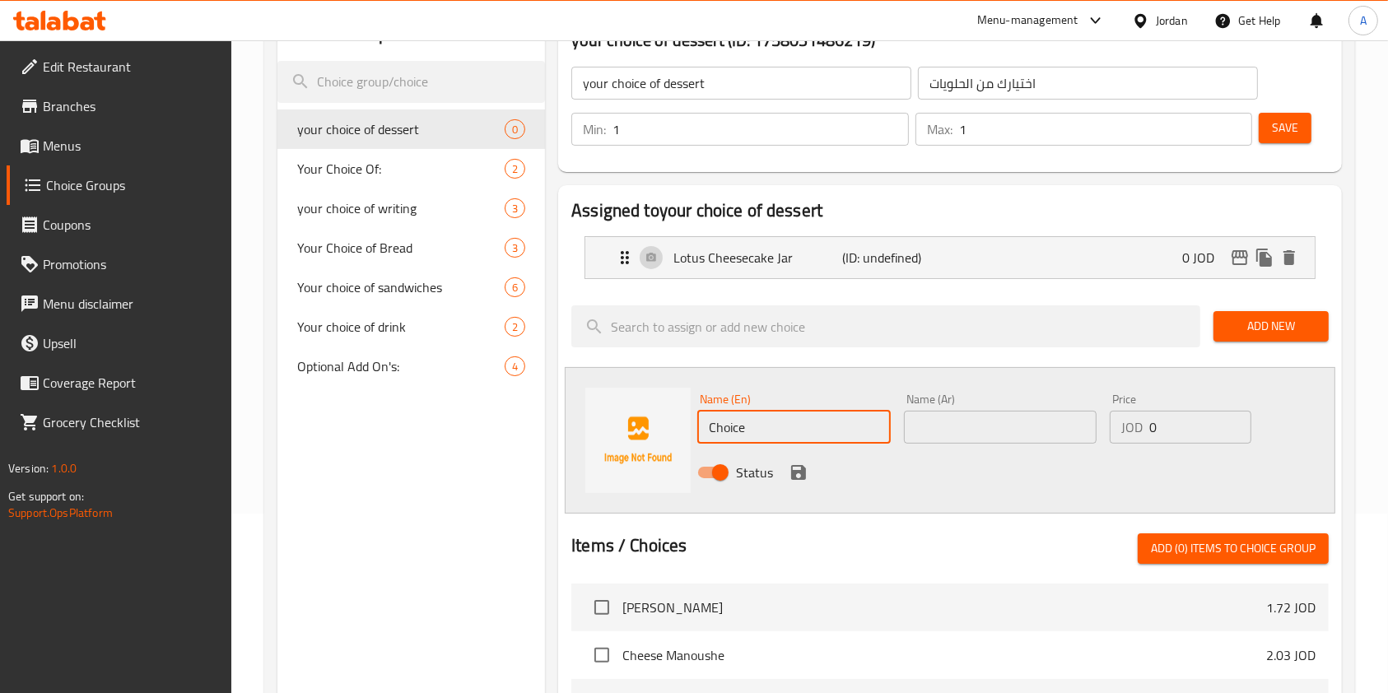
click at [788, 429] on input "Choice" at bounding box center [793, 427] width 193 height 33
paste input "بنوفي جار"
type input "بنوفي جار"
click at [918, 433] on input "text" at bounding box center [1000, 427] width 193 height 33
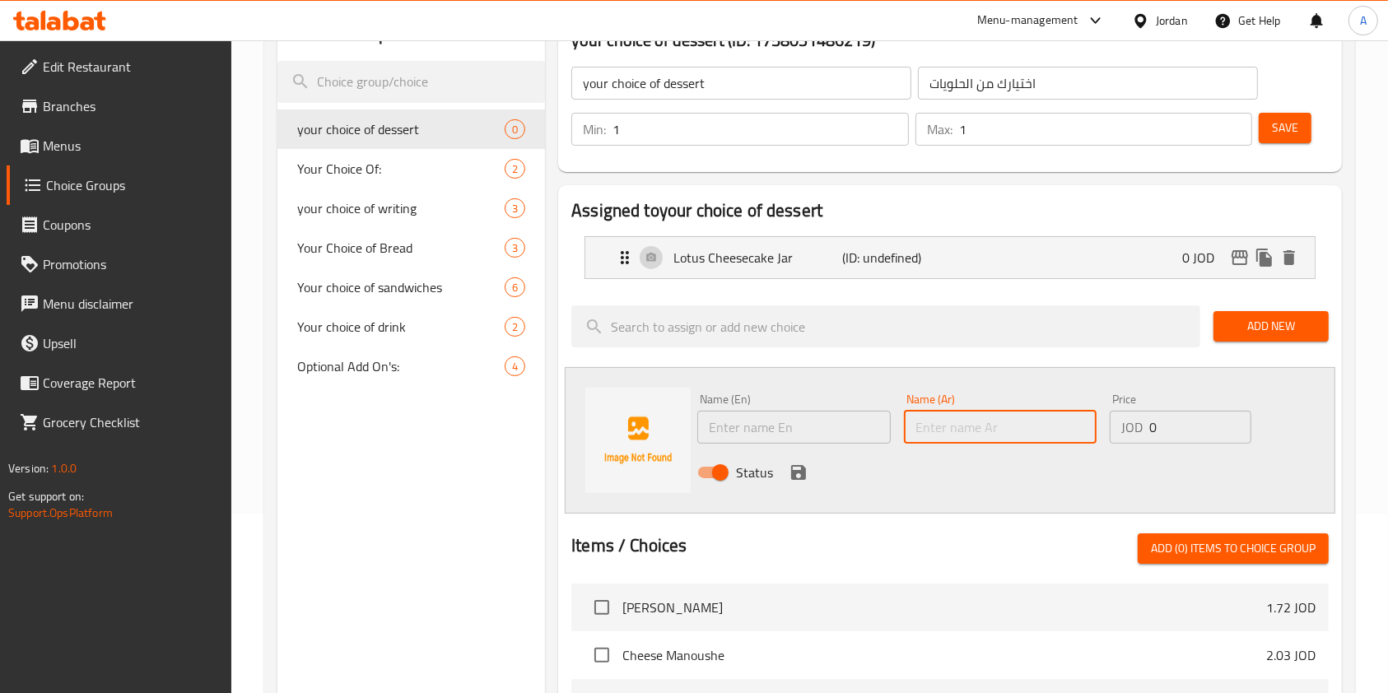
paste input "بنوفي جار"
type input "بنوفي جار"
click at [824, 424] on input "text" at bounding box center [793, 427] width 193 height 33
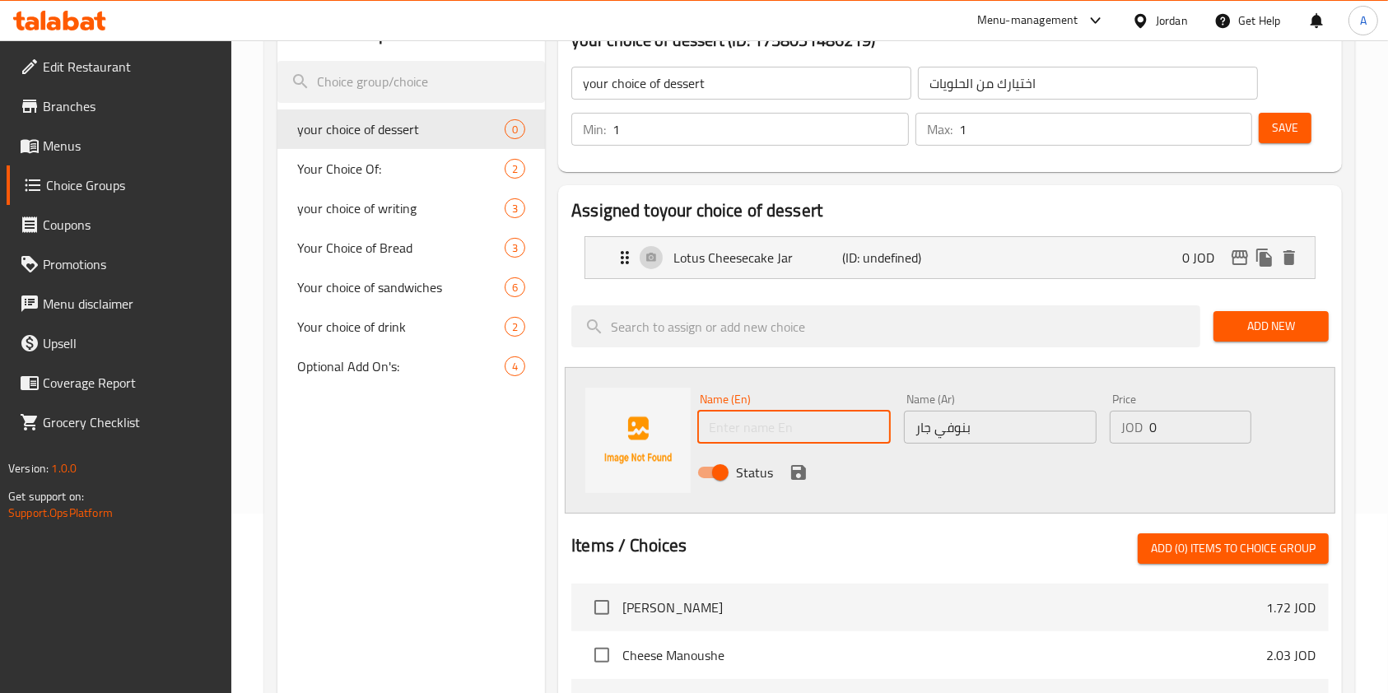
paste input "Banofee Jar"
type input "Banofee Jar"
click at [792, 460] on button "save" at bounding box center [798, 472] width 25 height 25
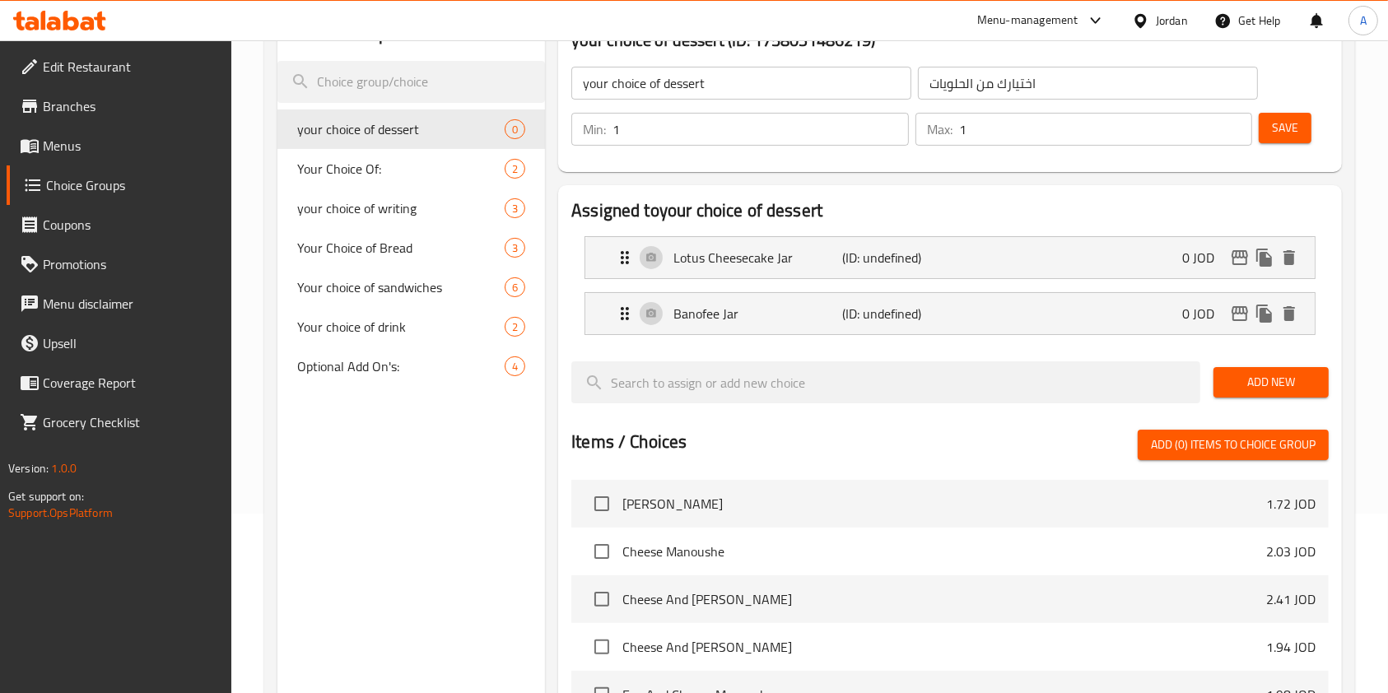
click at [1275, 385] on span "Add New" at bounding box center [1271, 382] width 89 height 21
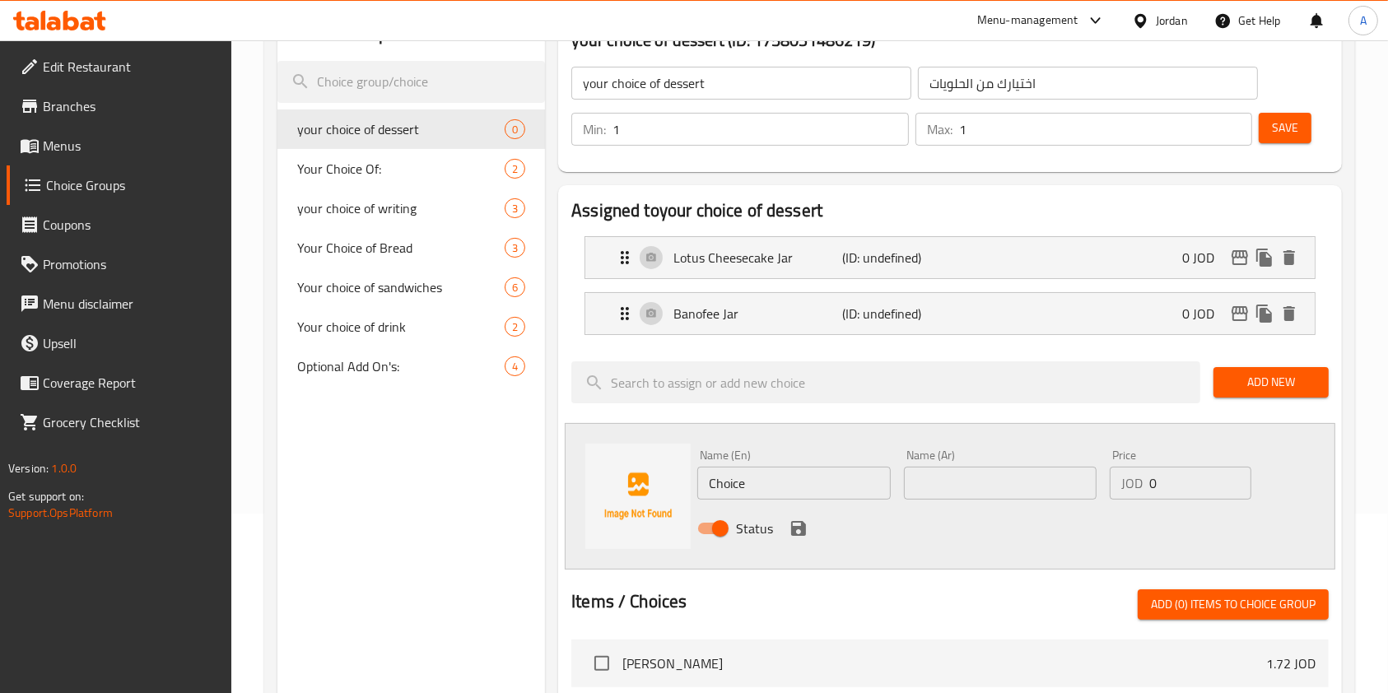
click at [770, 496] on input "Choice" at bounding box center [793, 483] width 193 height 33
paste input "strawberry Trifle Jar"
type input "strawberry Trifle Jar"
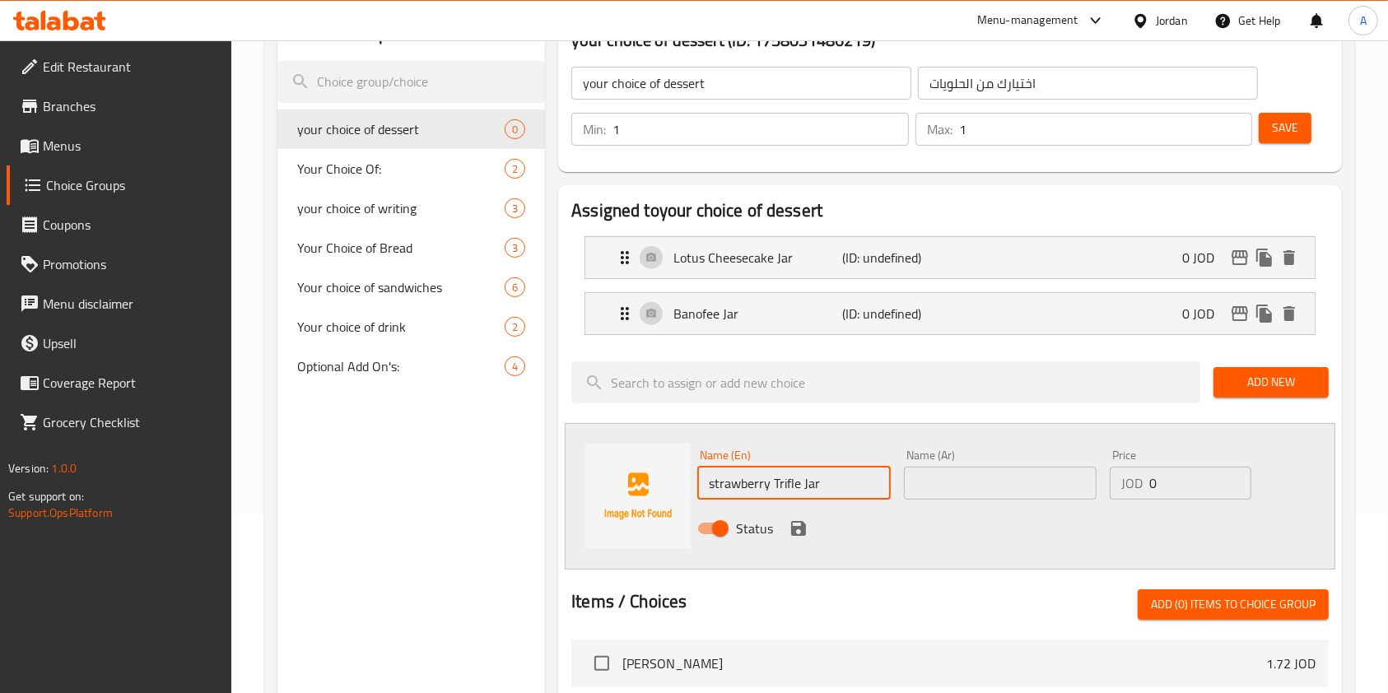
click at [962, 482] on input "text" at bounding box center [1000, 483] width 193 height 33
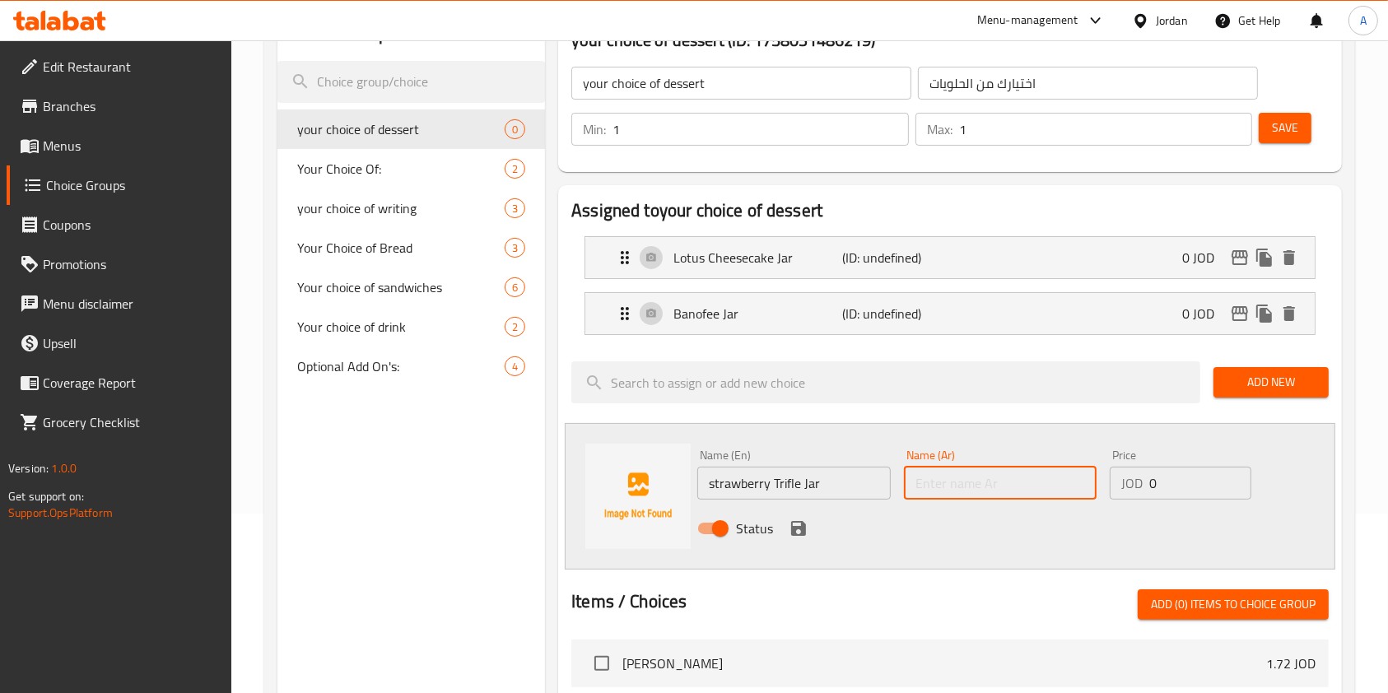
paste input "ستروباري ترايفل جار"
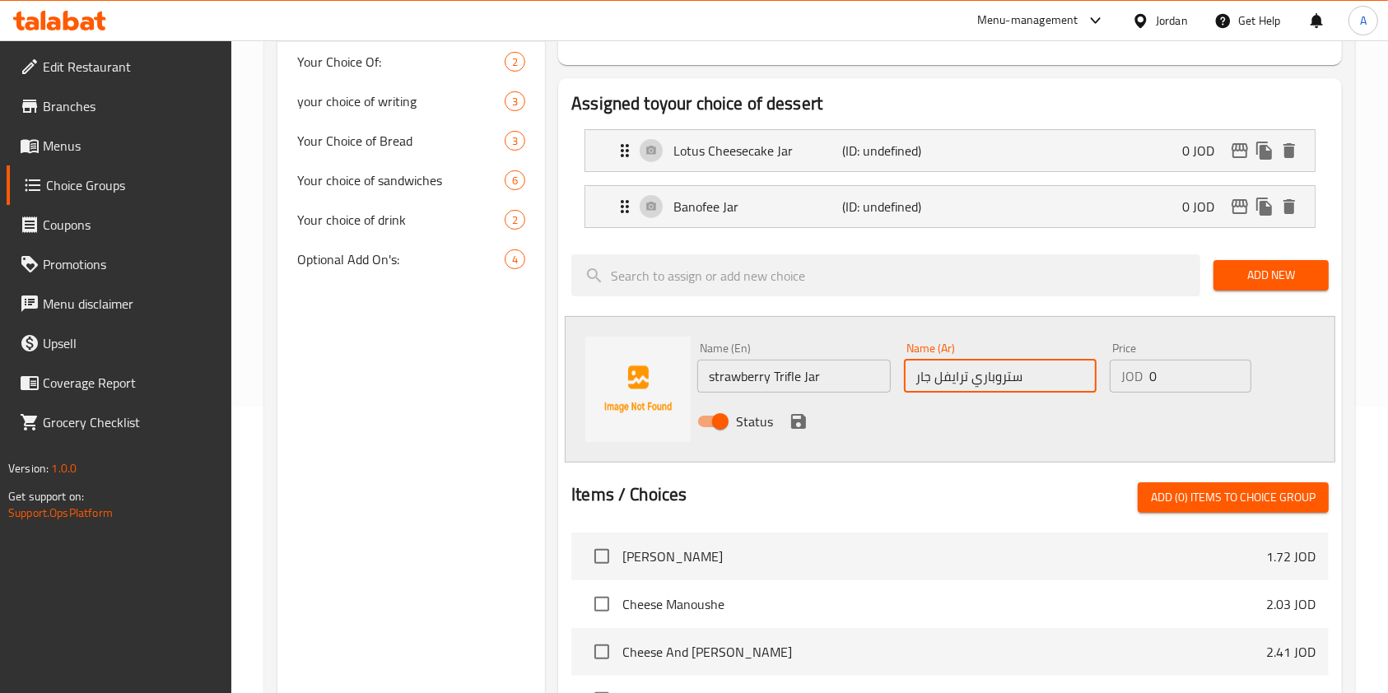
scroll to position [287, 0]
type input "ستروباري ترايفل جار"
click at [804, 417] on icon "save" at bounding box center [798, 420] width 15 height 15
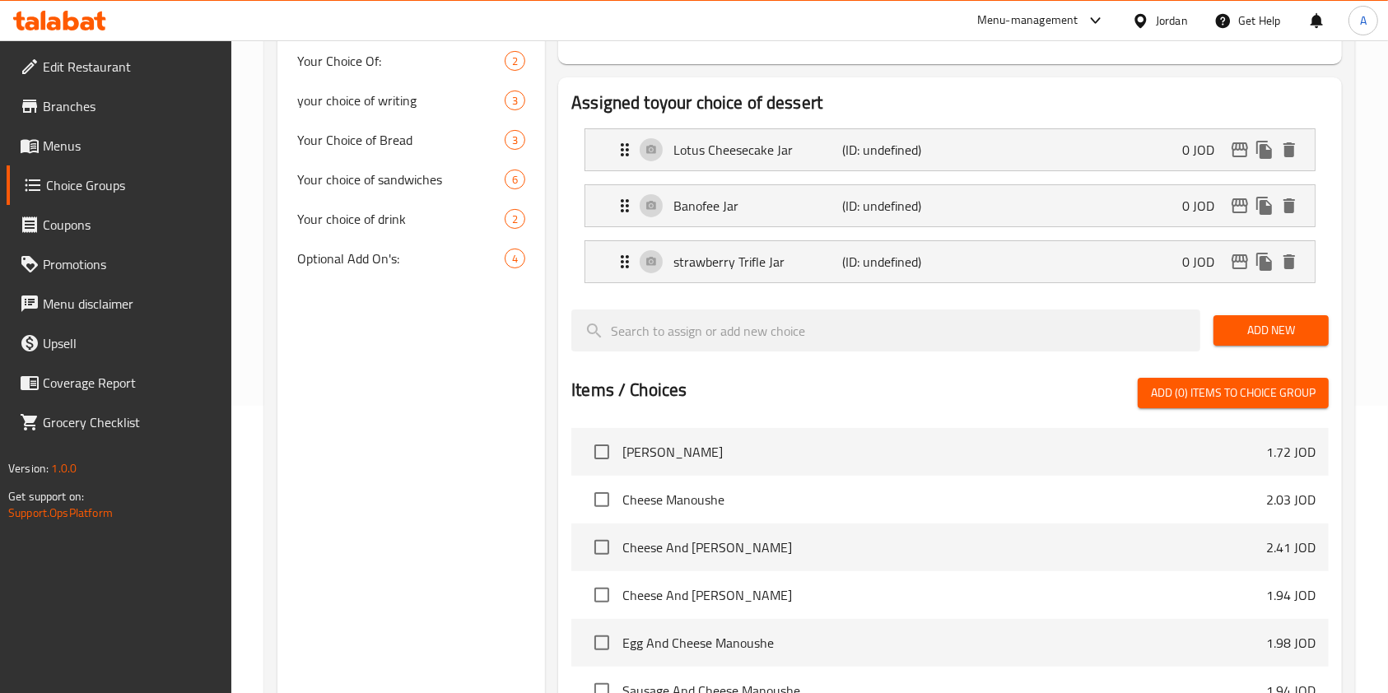
click at [1271, 322] on span "Add New" at bounding box center [1271, 330] width 89 height 21
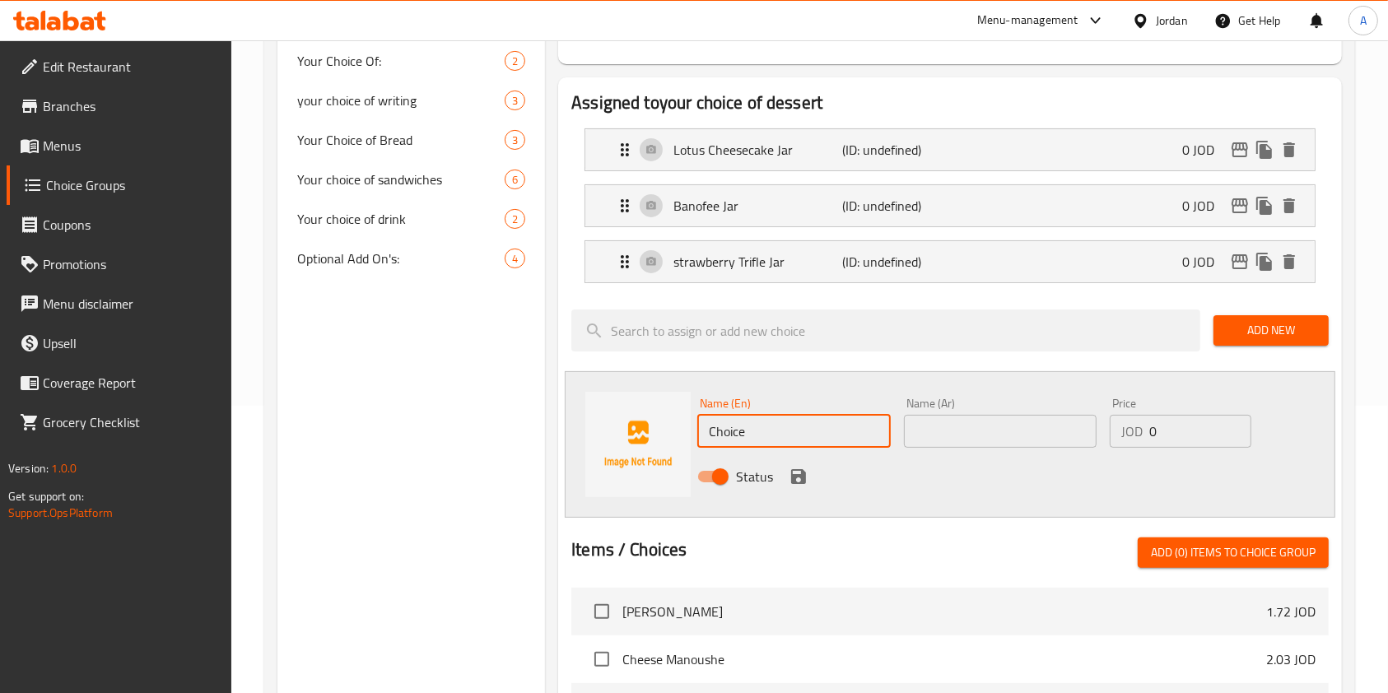
click at [730, 423] on input "Choice" at bounding box center [793, 431] width 193 height 33
paste input "Nutella Cheesecake Jar"
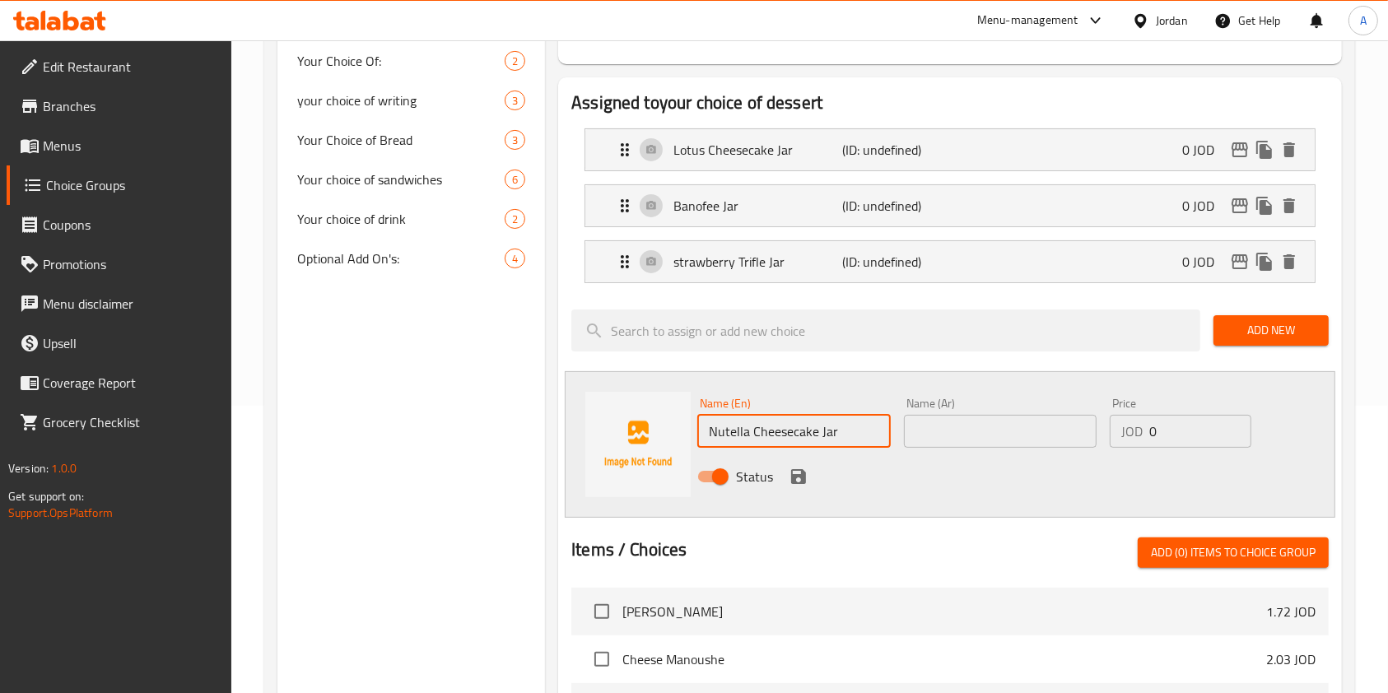
type input "Nutella Cheesecake Jar"
click at [961, 432] on input "text" at bounding box center [1000, 431] width 193 height 33
paste input "نوتيلا تشيز كيك جار"
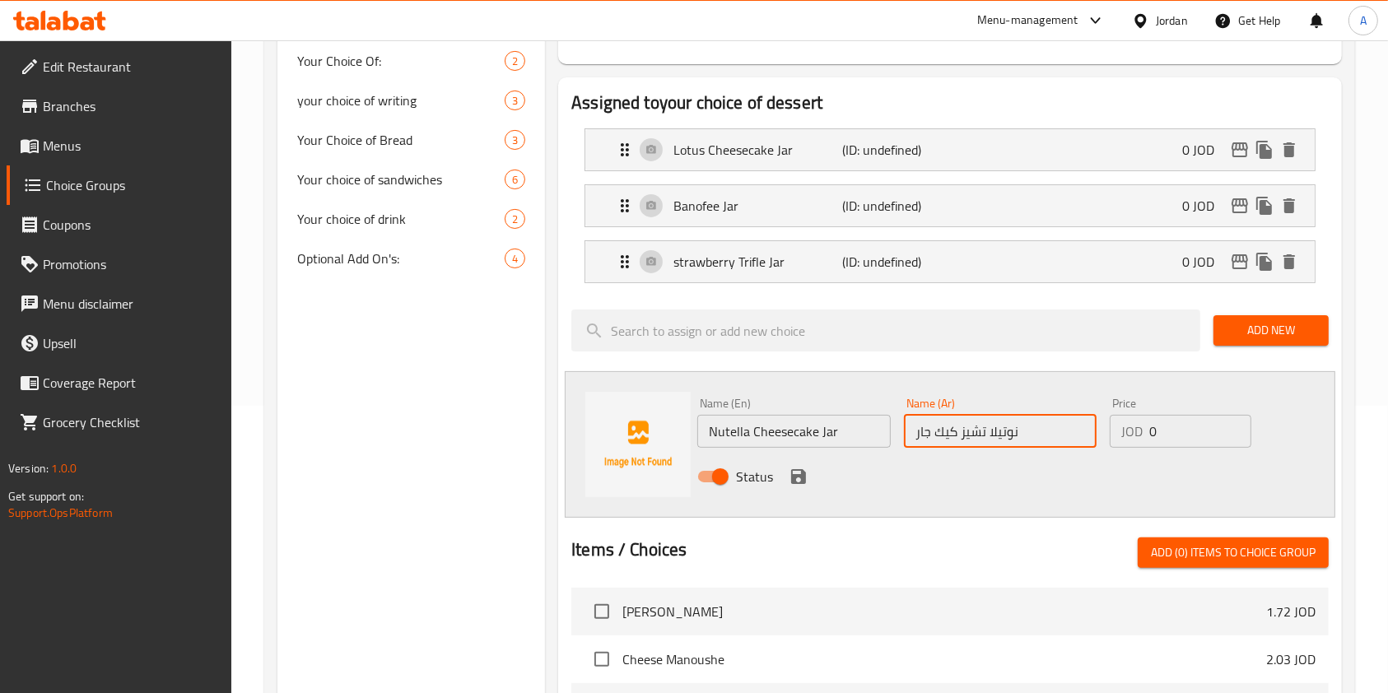
type input "نوتيلا تشيز كيك جار"
click at [806, 467] on icon "save" at bounding box center [799, 477] width 20 height 20
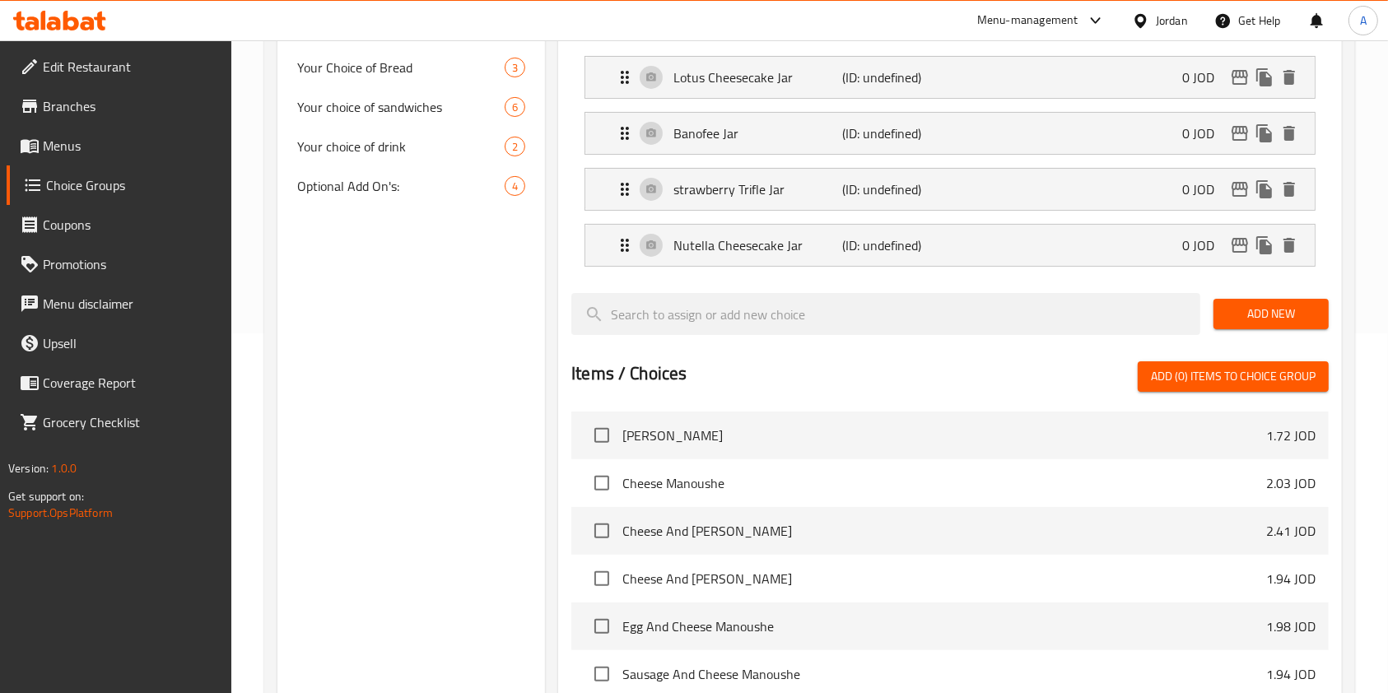
scroll to position [362, 0]
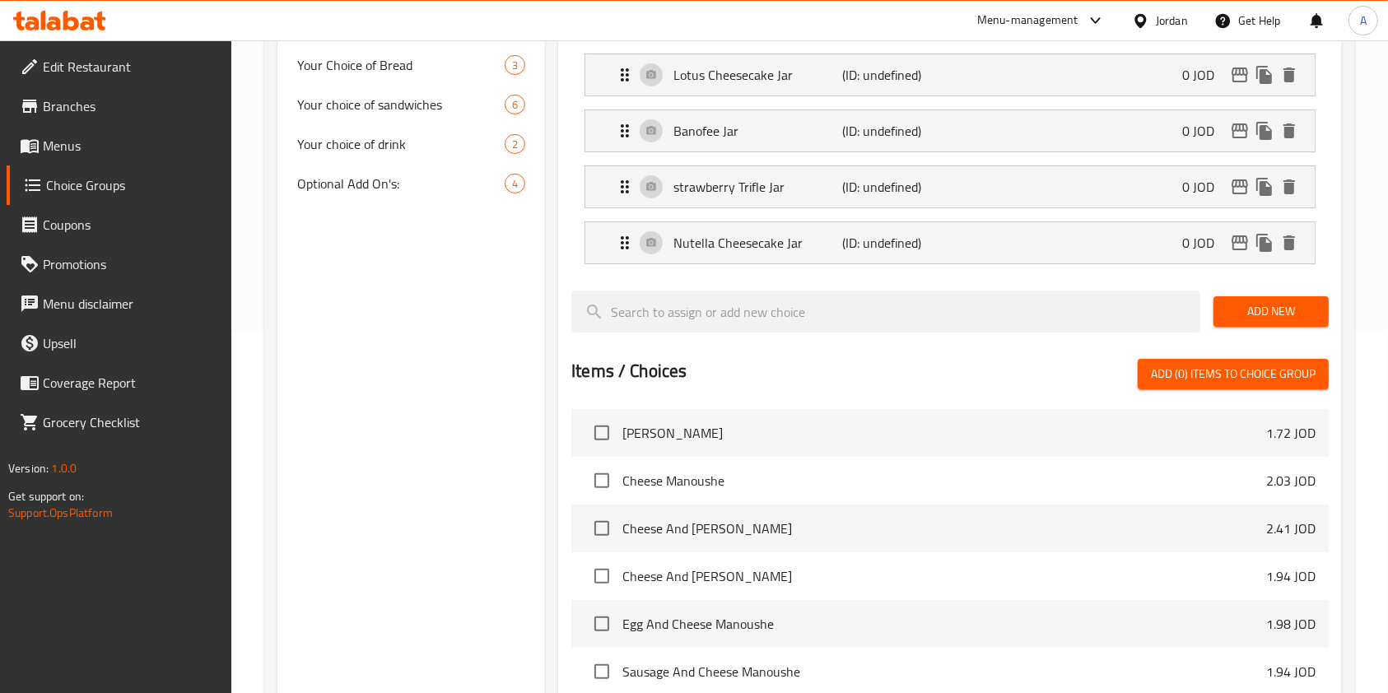
click at [1270, 310] on span "Add New" at bounding box center [1271, 311] width 89 height 21
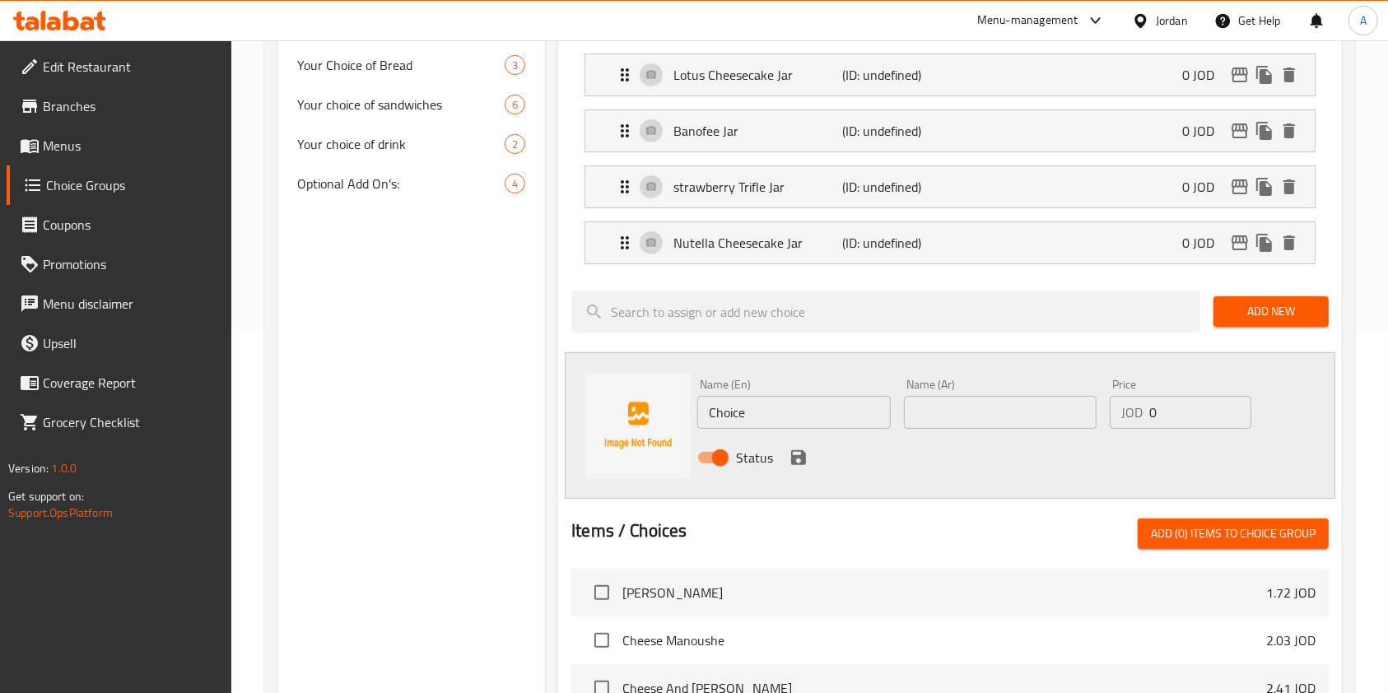
click at [770, 403] on input "Choice" at bounding box center [793, 412] width 193 height 33
paste input "Mixed berry Cheesecake Jar"
type input "Mixed berry Cheesecake Jar"
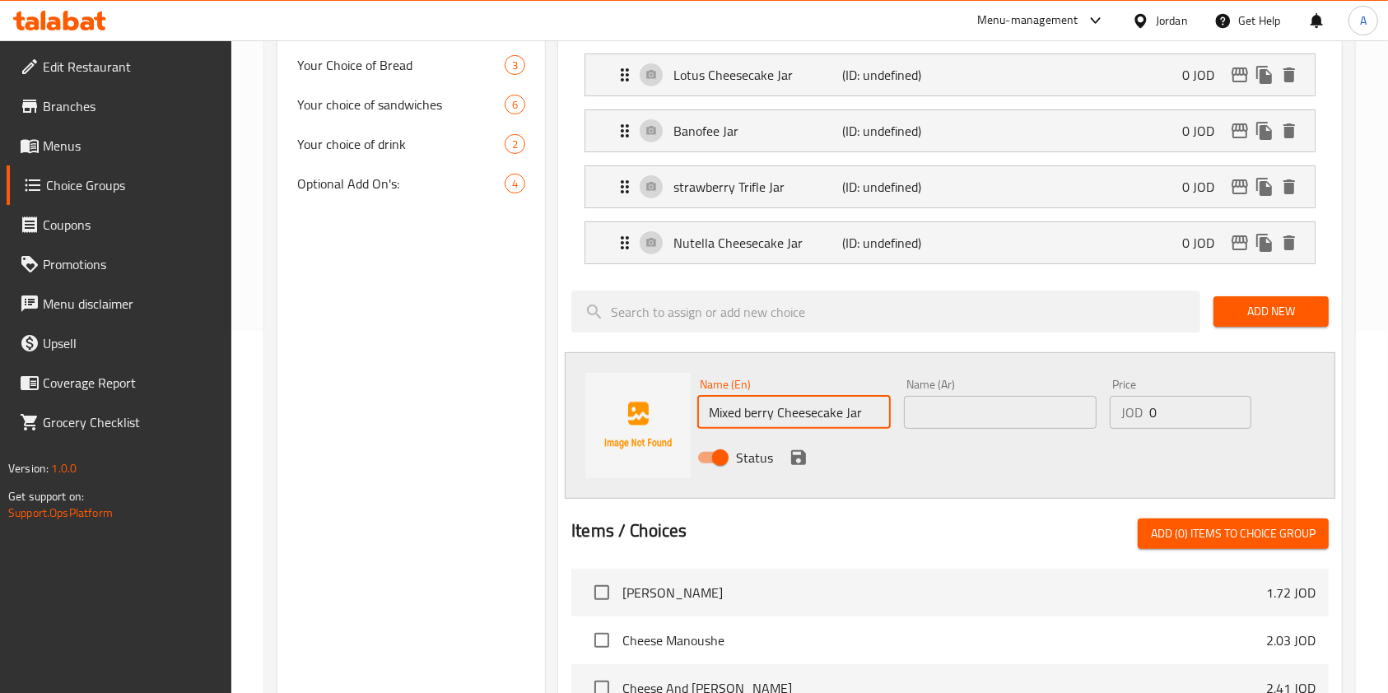
click at [961, 417] on input "text" at bounding box center [1000, 412] width 193 height 33
paste input "Mixed berry Cheesecake Jar"
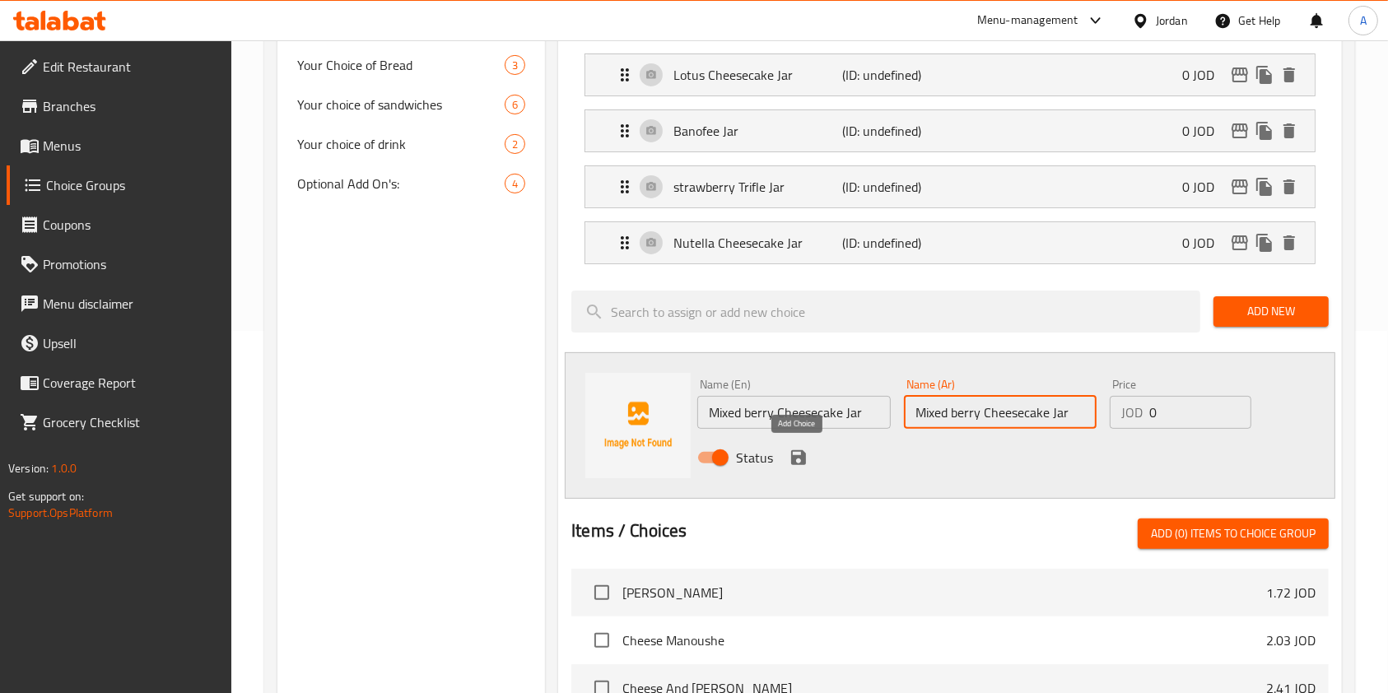
type input "Mixed berry Cheesecake Jar"
click at [799, 453] on icon "save" at bounding box center [799, 458] width 20 height 20
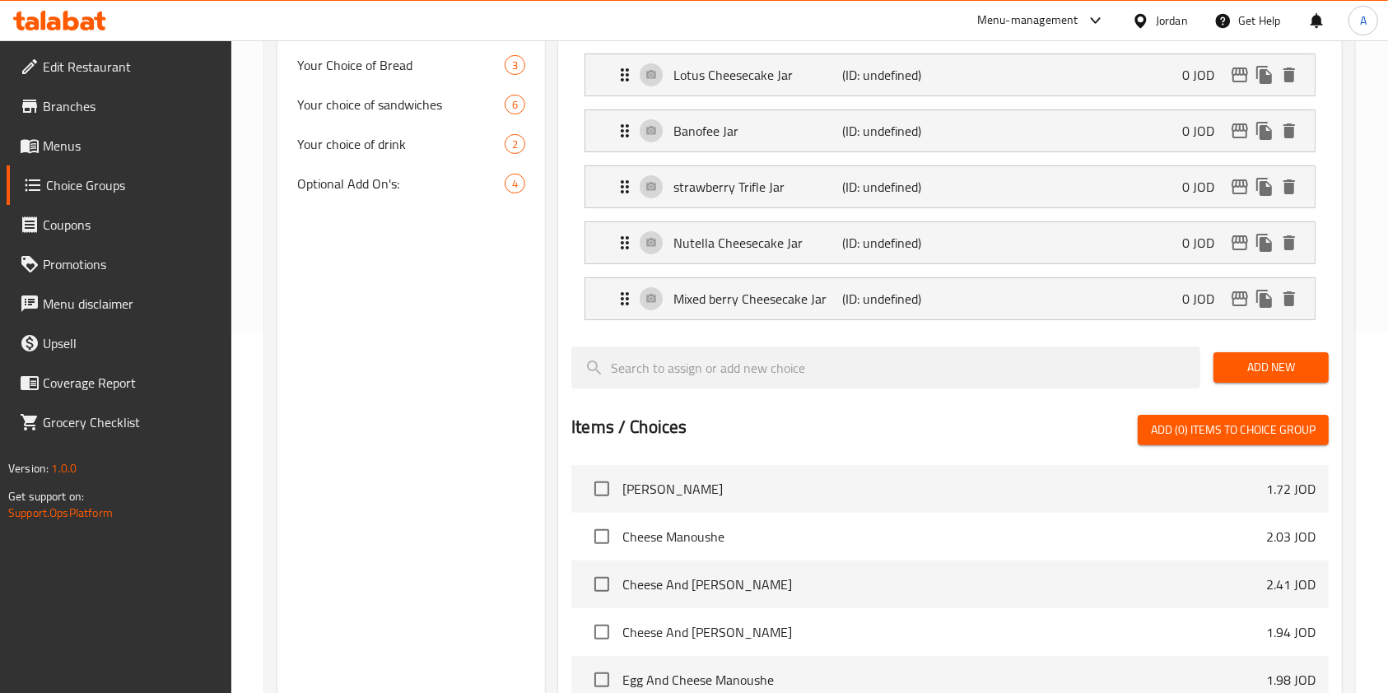
click at [1252, 372] on span "Add New" at bounding box center [1271, 367] width 89 height 21
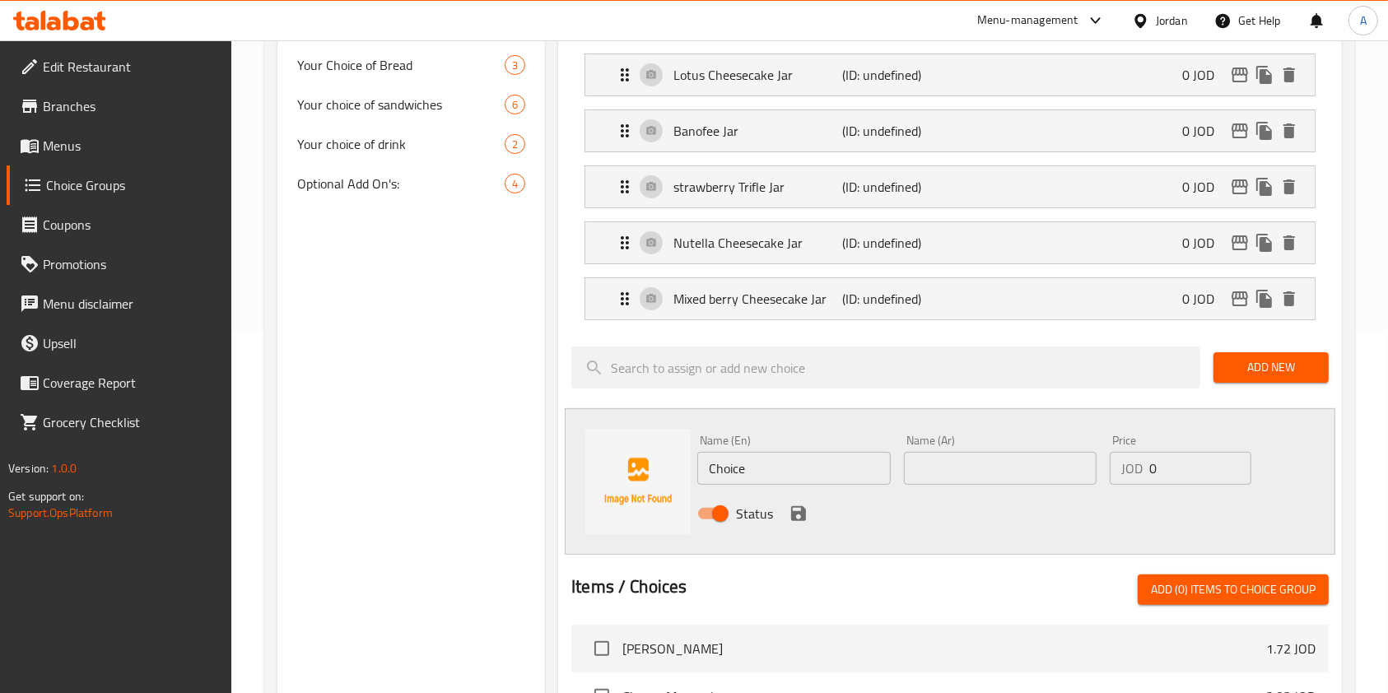
click at [802, 468] on input "Choice" at bounding box center [793, 468] width 193 height 33
paste input "Red Velvet Cheesecake Jar"
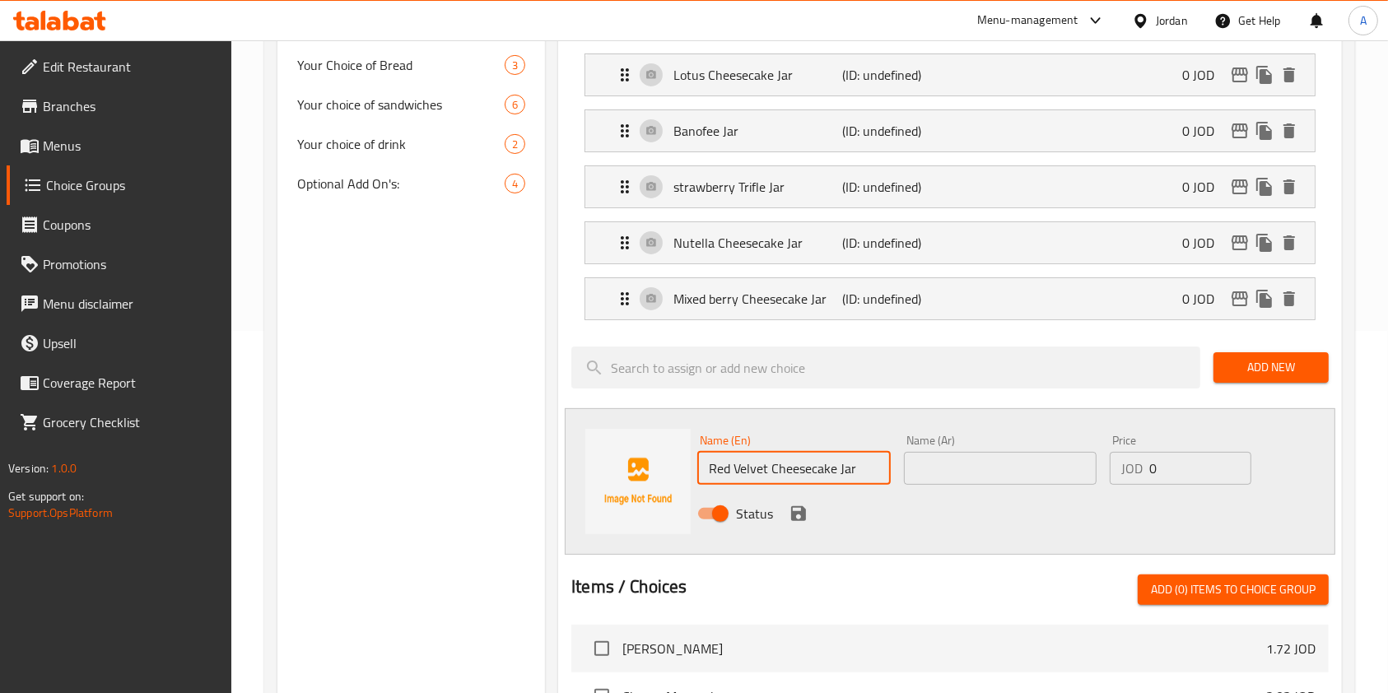
type input "Red Velvet Cheesecake Jar"
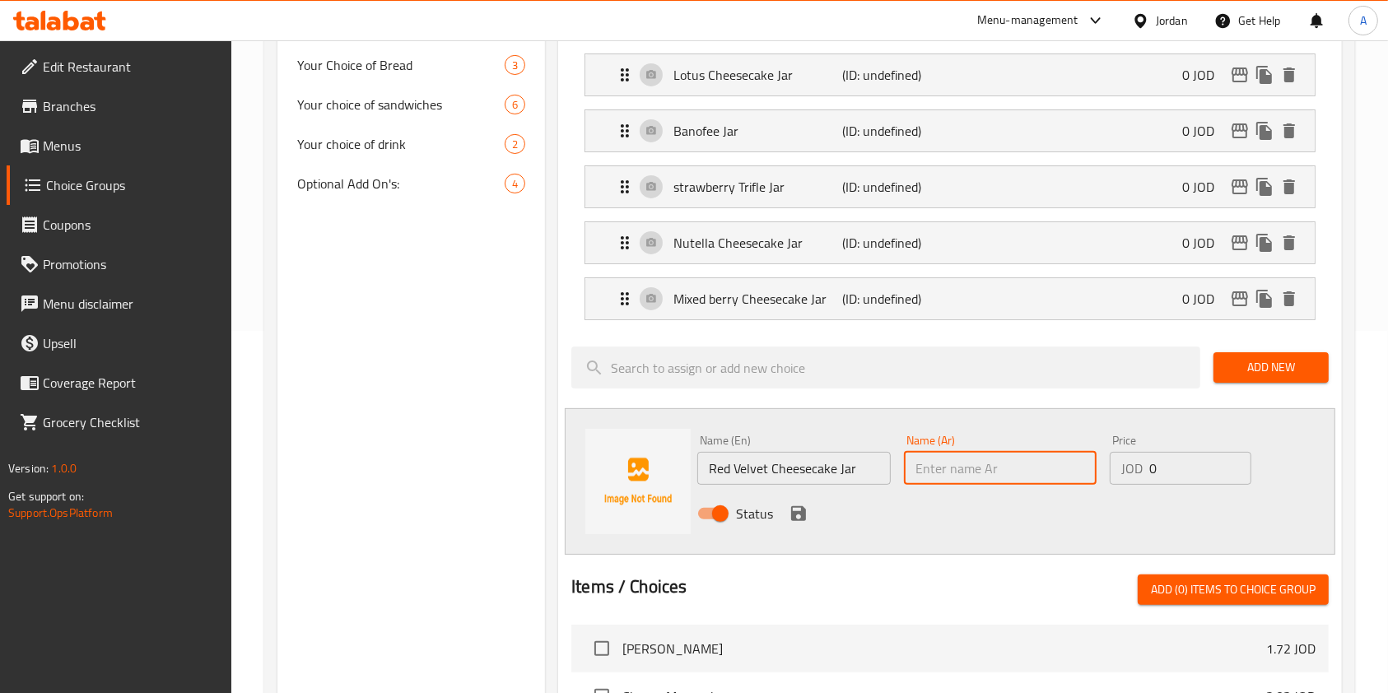
click at [957, 467] on input "text" at bounding box center [1000, 468] width 193 height 33
paste input "ريد فالفت تشيز كيك جار"
type input "ريد فالفت تشيز كيك جار"
click at [793, 509] on icon "save" at bounding box center [799, 514] width 20 height 20
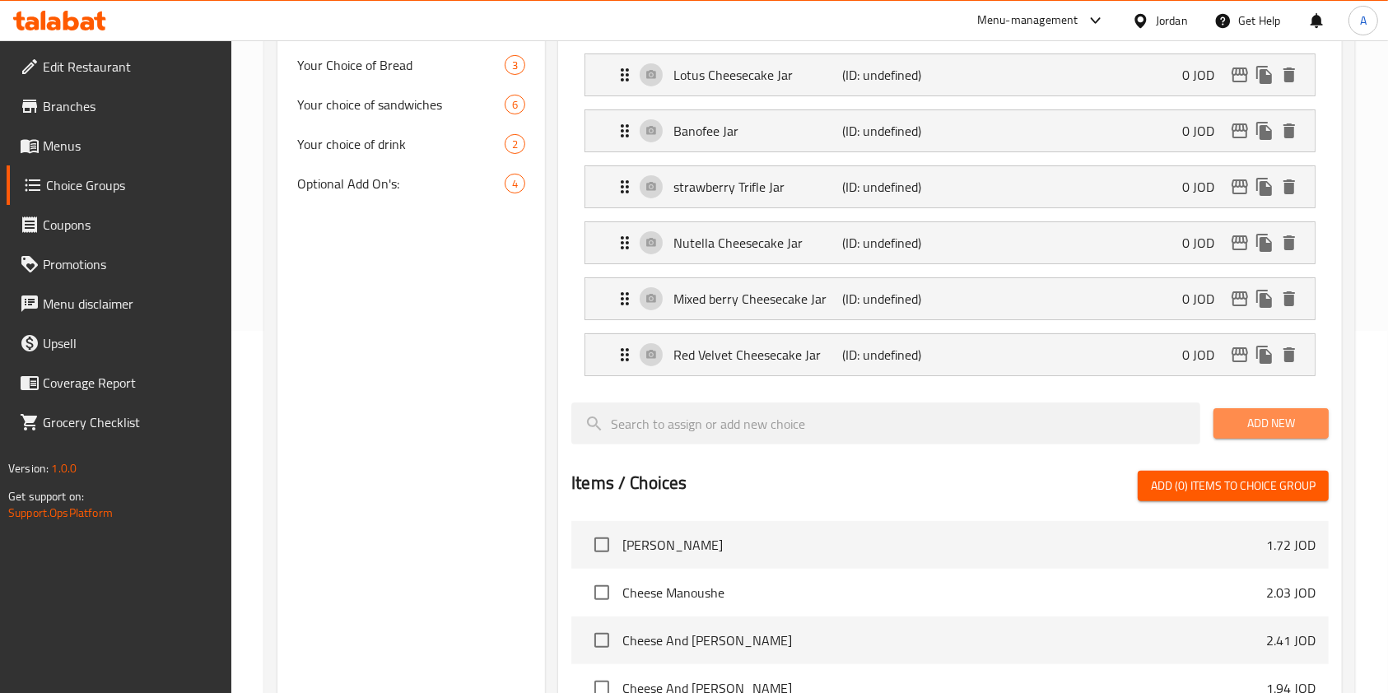
click at [1251, 421] on span "Add New" at bounding box center [1271, 423] width 89 height 21
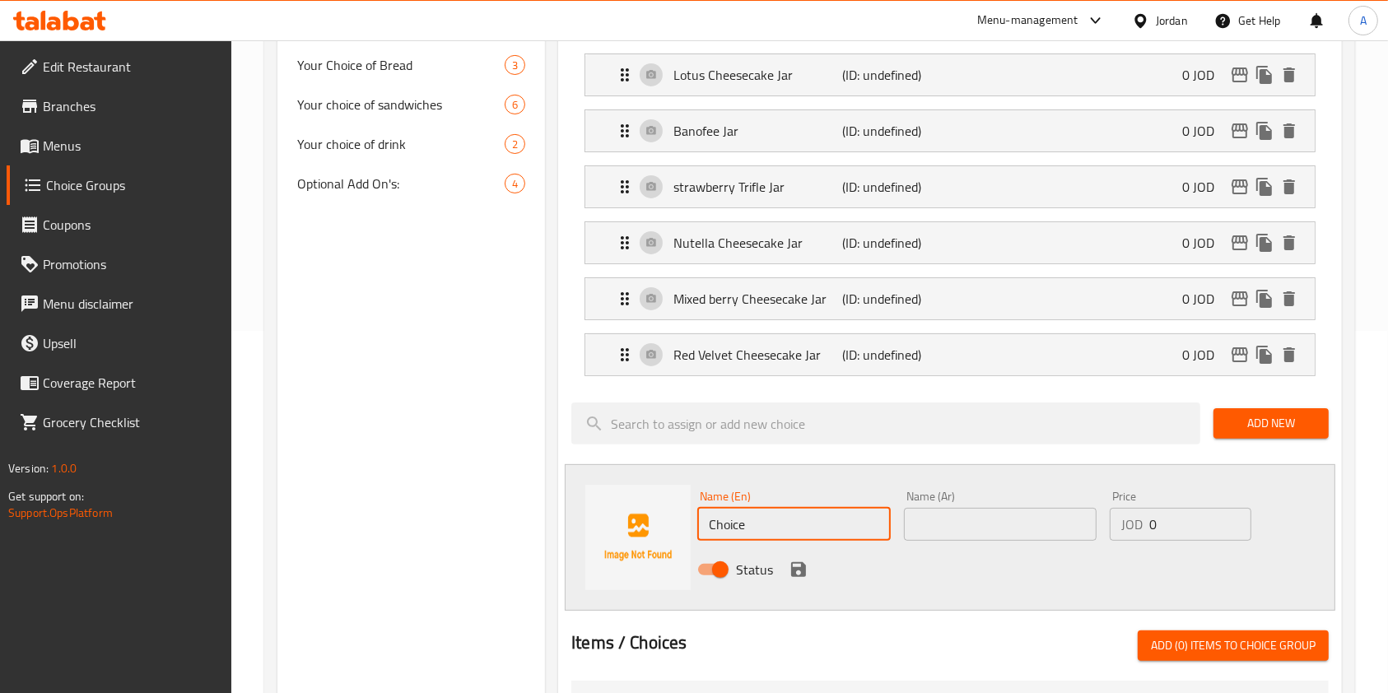
click at [788, 524] on input "Choice" at bounding box center [793, 524] width 193 height 33
paste input "Lotus Cheesecake Jar"
type input "Lotus Cheesecake Jar"
click at [958, 528] on input "text" at bounding box center [1000, 524] width 193 height 33
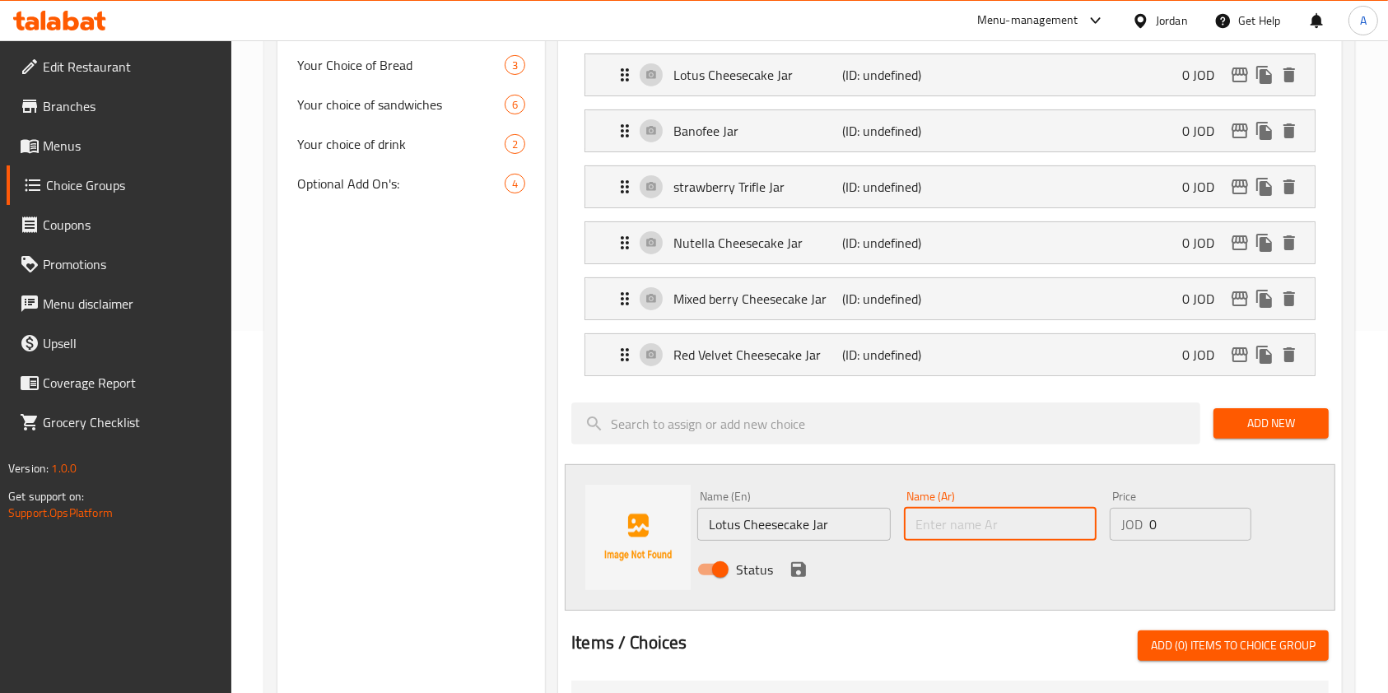
paste input "[PERSON_NAME] [PERSON_NAME]"
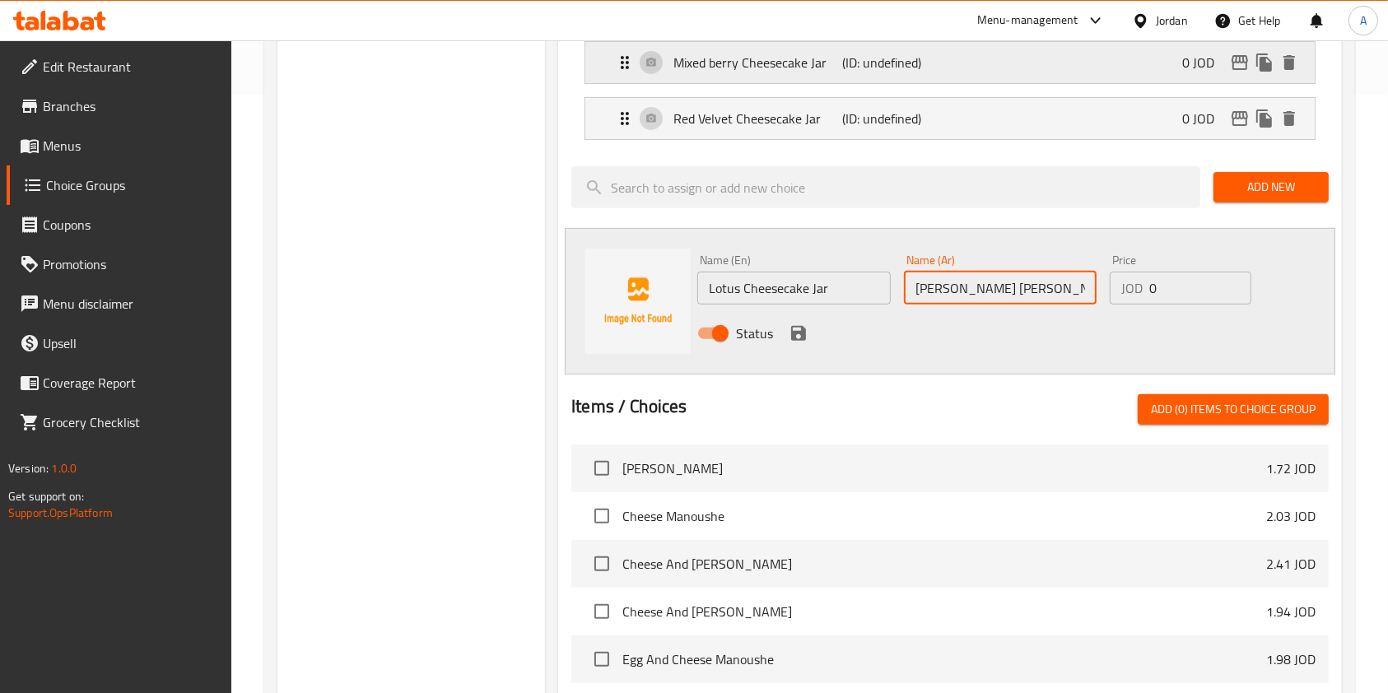
scroll to position [599, 0]
type input "[PERSON_NAME] [PERSON_NAME]"
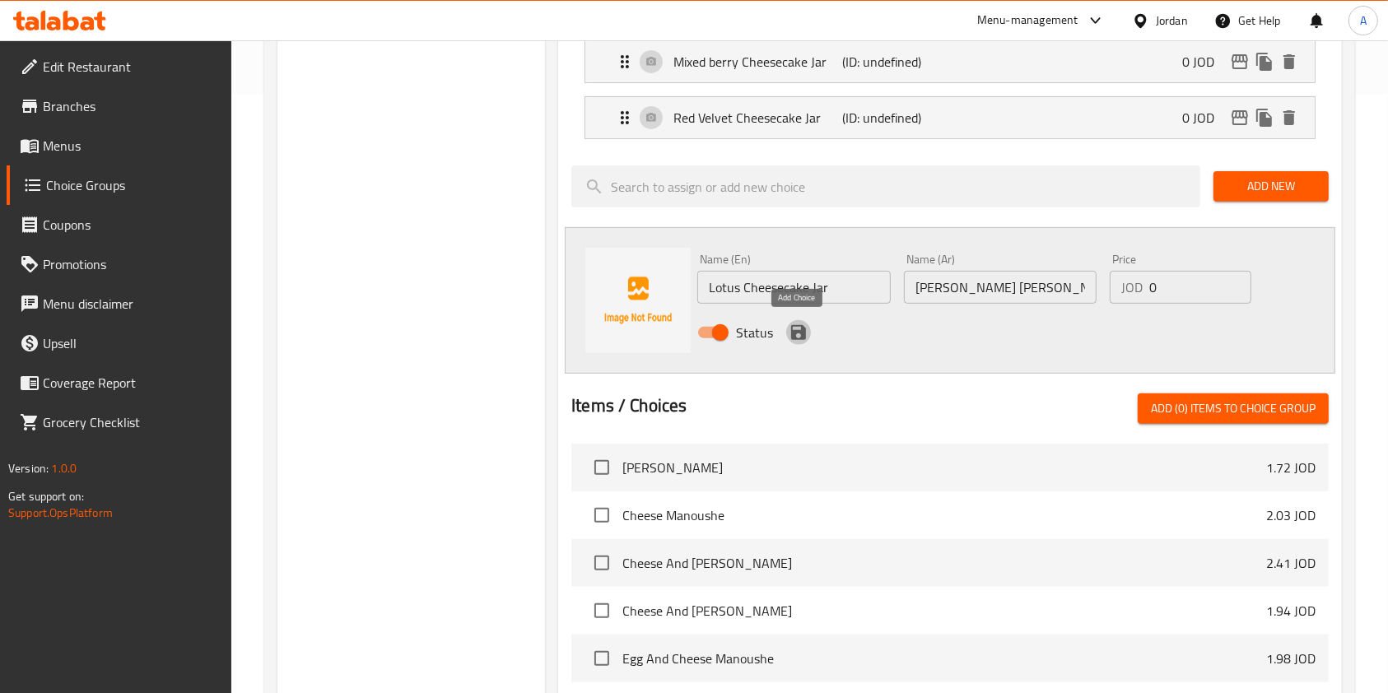
click at [799, 327] on icon "save" at bounding box center [799, 333] width 20 height 20
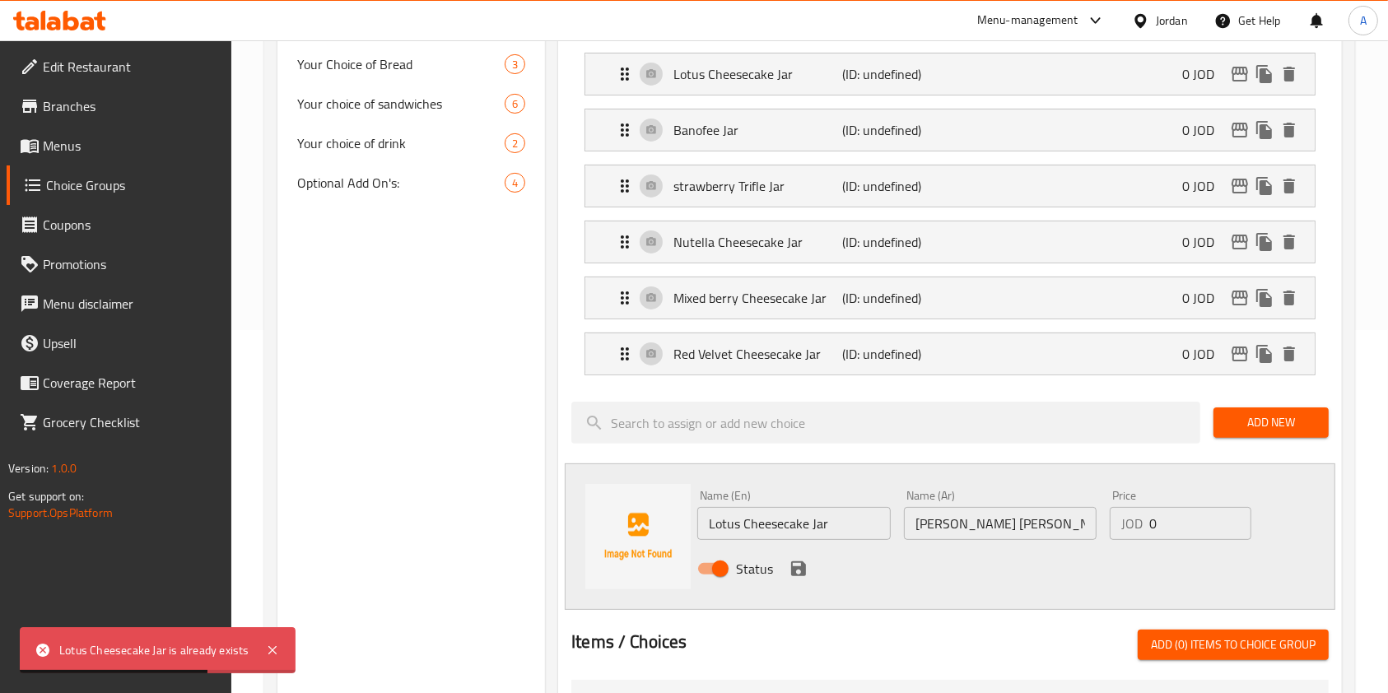
scroll to position [370, 0]
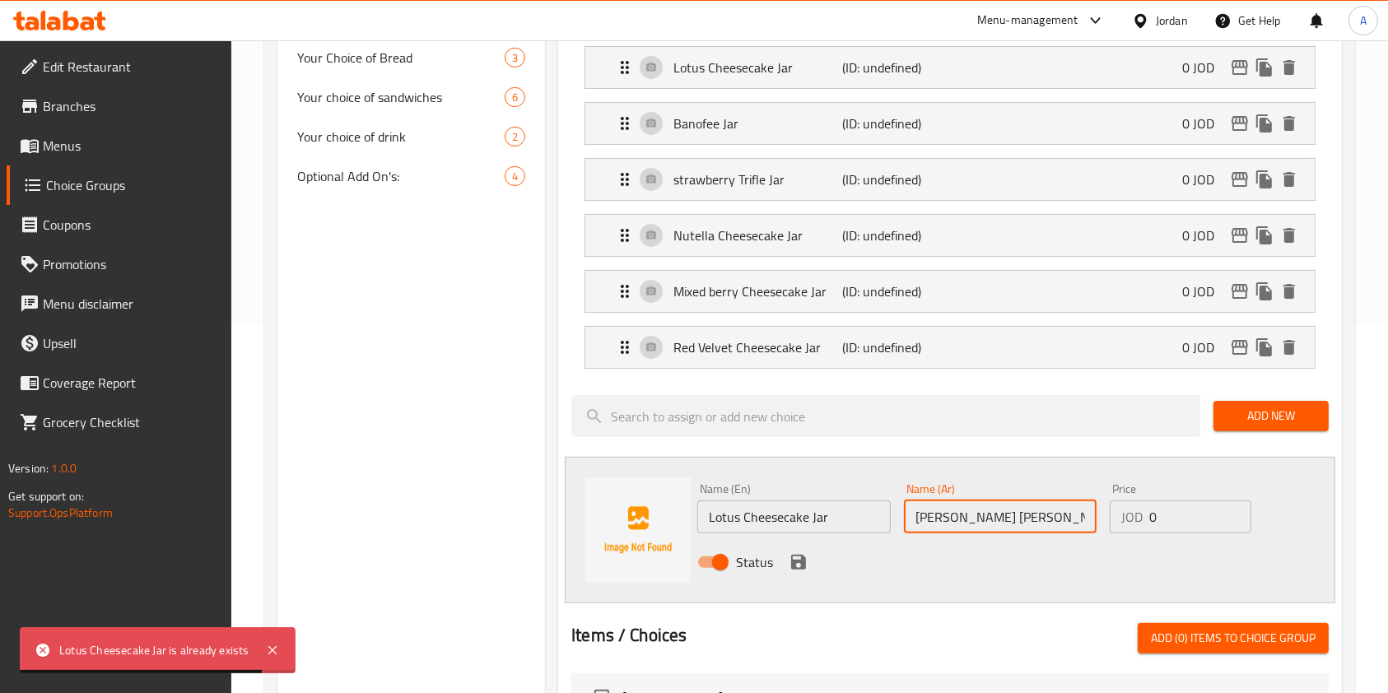
click at [1053, 512] on input "[PERSON_NAME] [PERSON_NAME]" at bounding box center [1000, 516] width 193 height 33
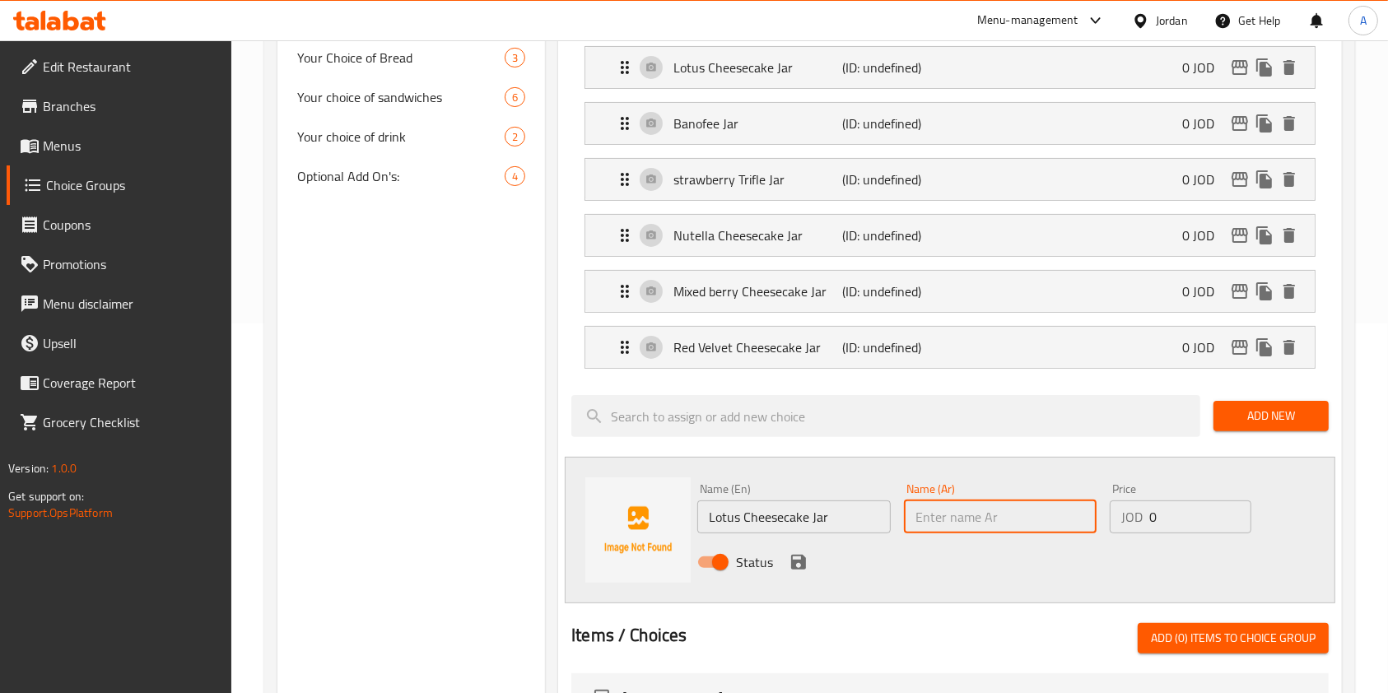
click at [822, 513] on input "Lotus Cheesecake Jar" at bounding box center [793, 516] width 193 height 33
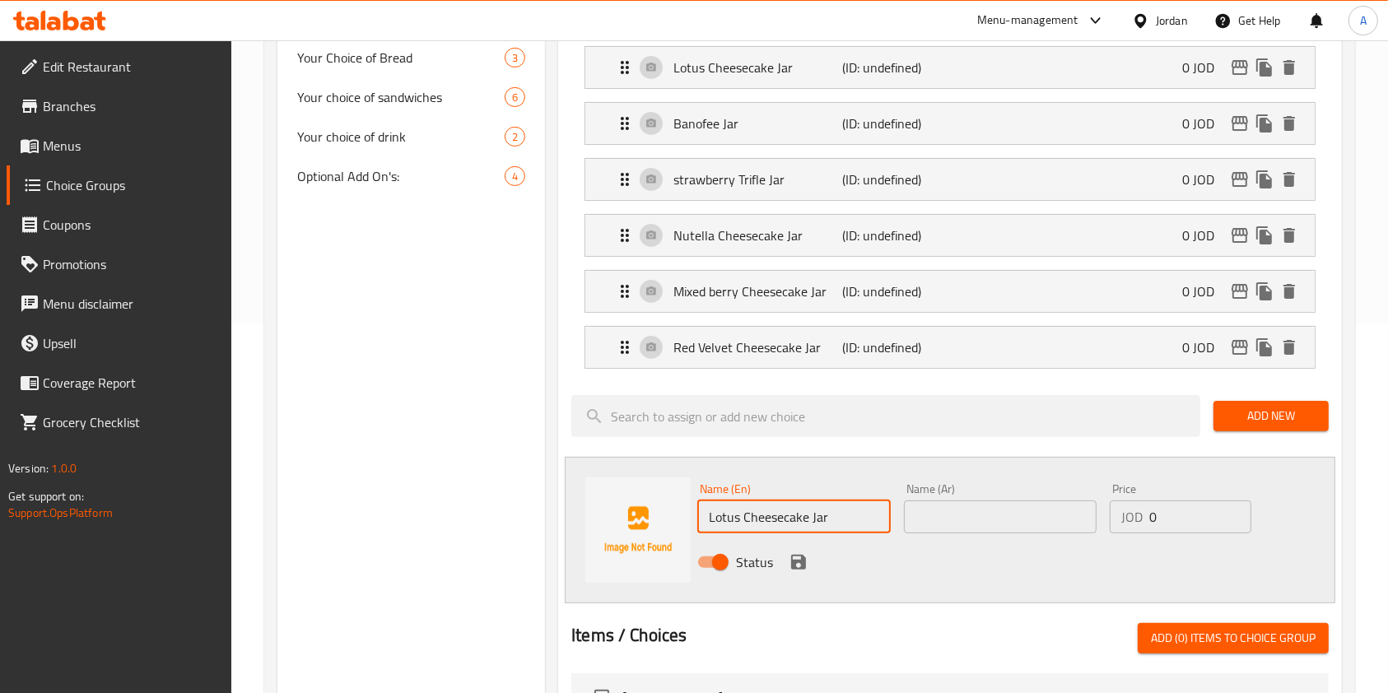
click at [822, 513] on input "Lotus Cheesecake Jar" at bounding box center [793, 516] width 193 height 33
click at [525, 445] on div "Choice Groups your choice of dessert 0 Your Choice Of: 2 your choice of writing…" at bounding box center [411, 517] width 268 height 1400
click at [565, 370] on div "Assigned to your choice of dessert Lotus Cheesecake Jar (ID: undefined) 0 JOD N…" at bounding box center [950, 545] width 784 height 1101
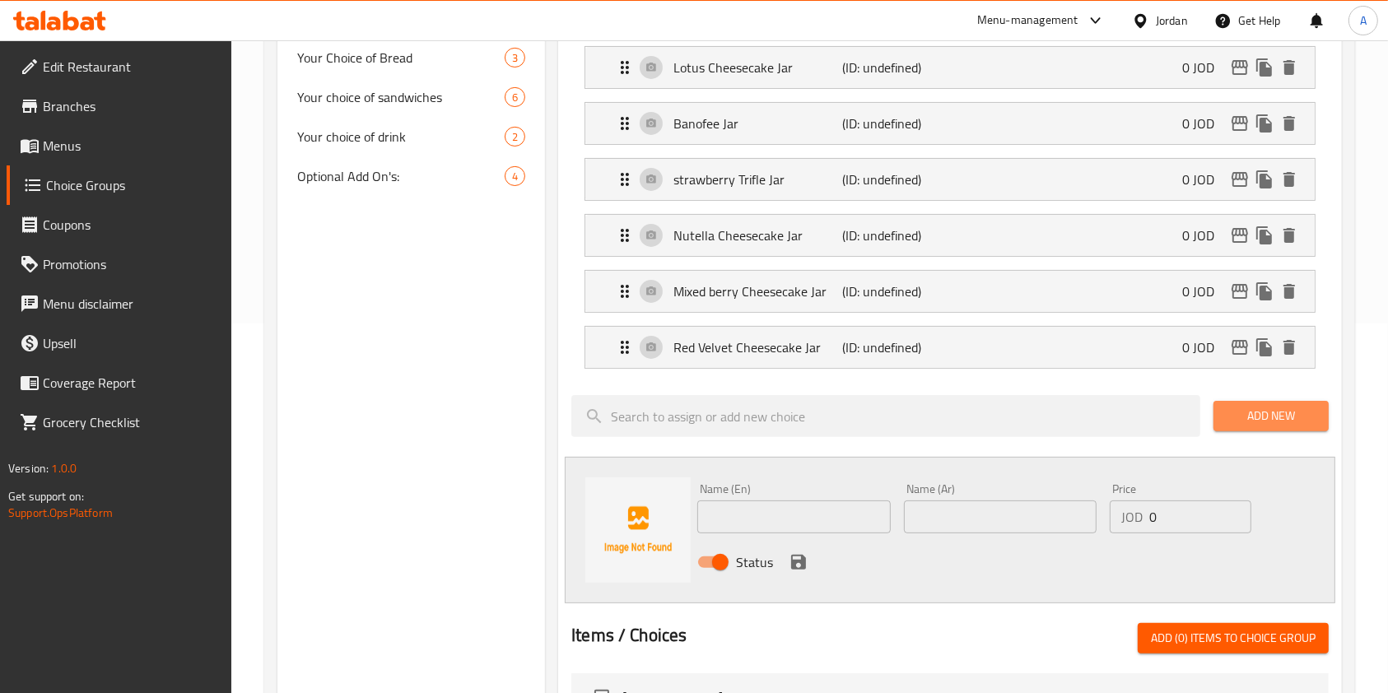
click at [1270, 411] on span "Add New" at bounding box center [1271, 416] width 89 height 21
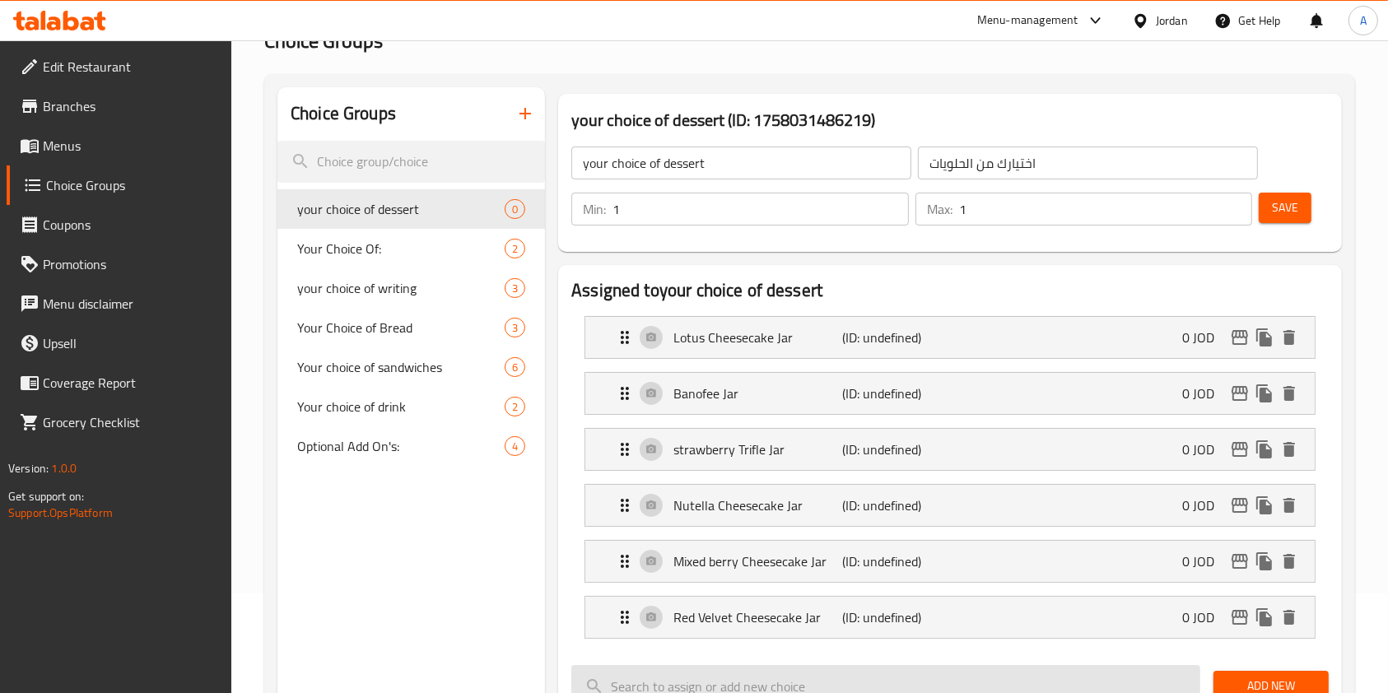
scroll to position [96, 0]
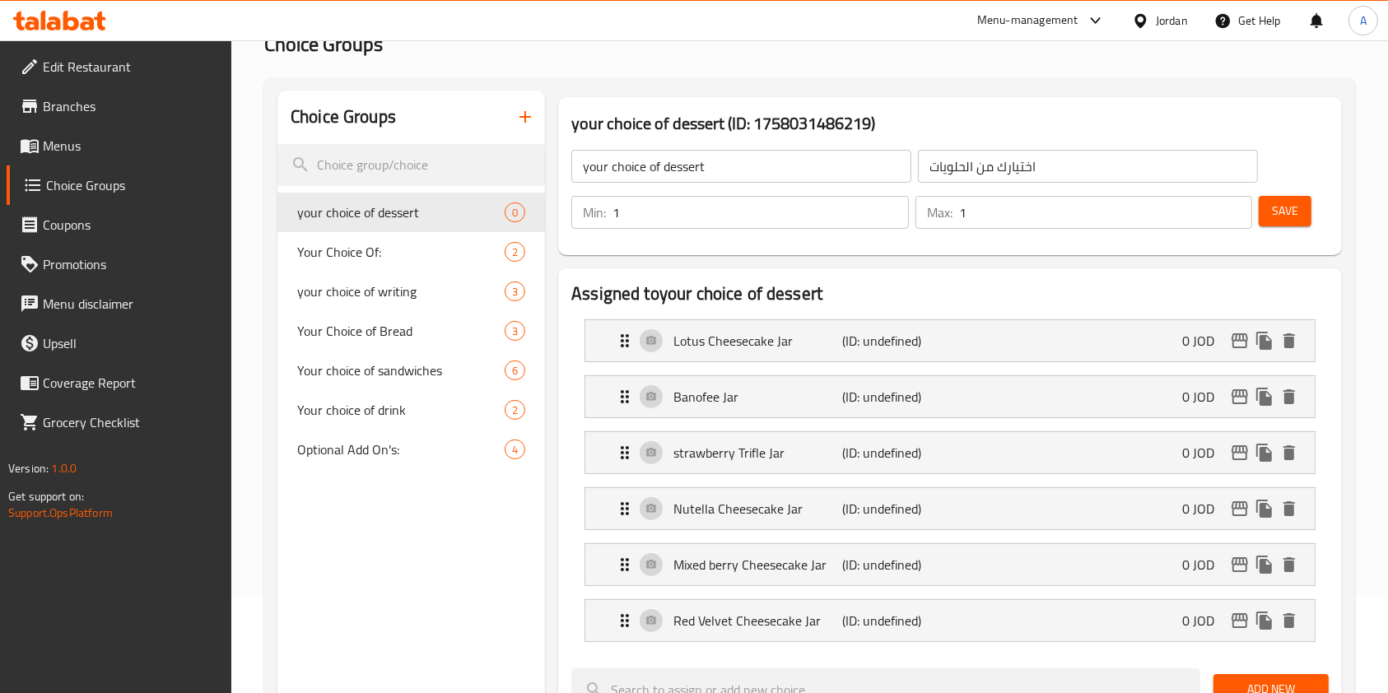
click at [1288, 207] on span "Save" at bounding box center [1285, 211] width 26 height 21
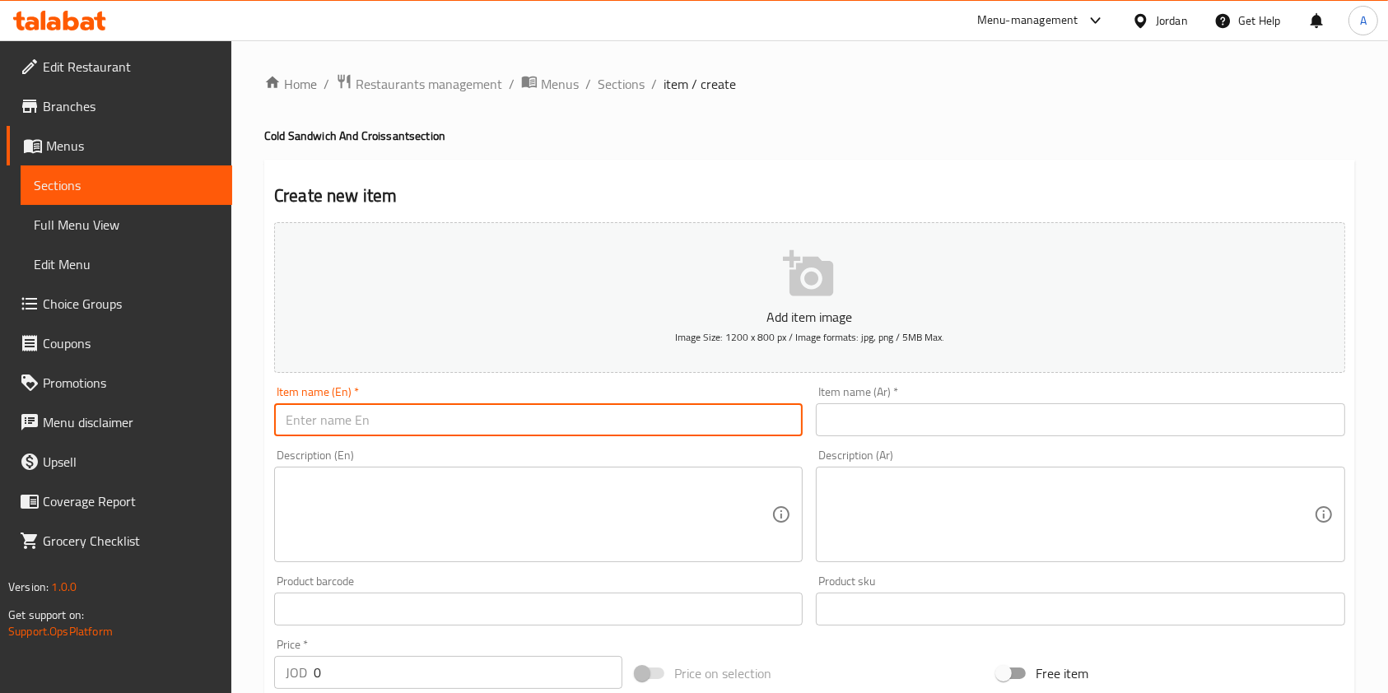
click at [490, 418] on input "text" at bounding box center [538, 419] width 528 height 33
type input "Happy Box"
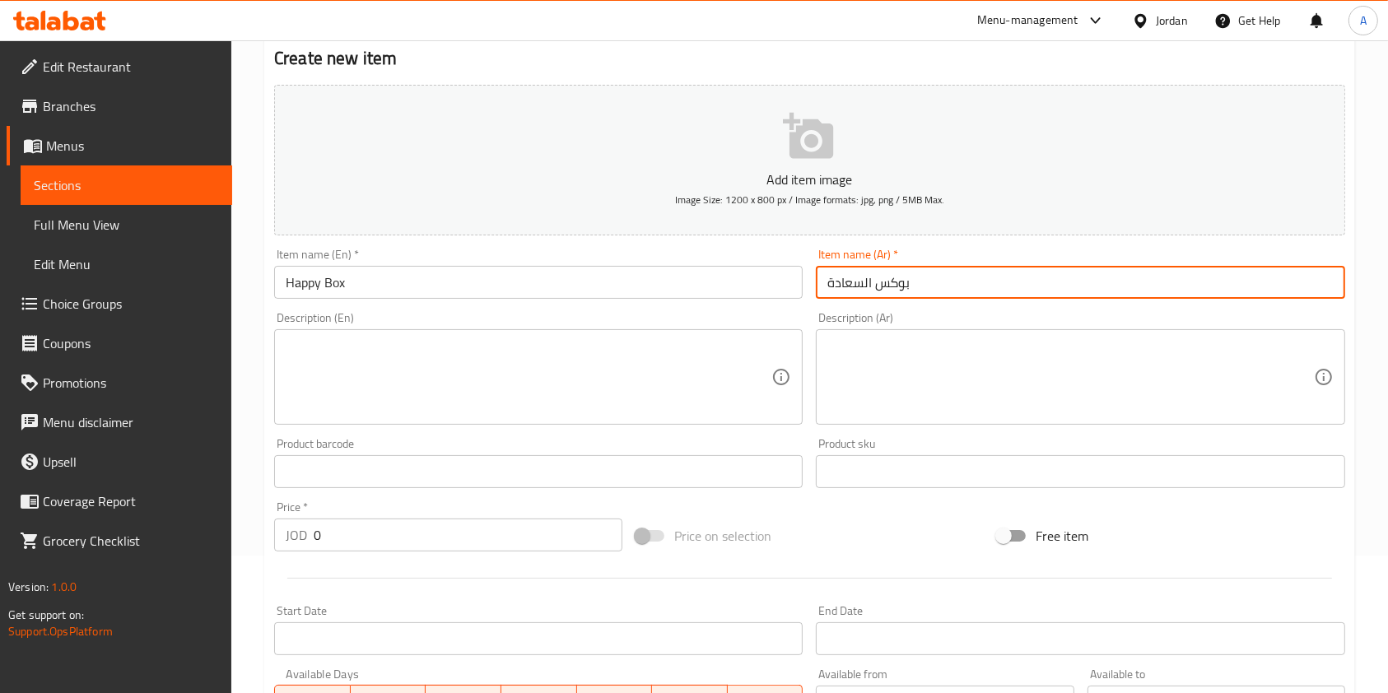
scroll to position [156, 0]
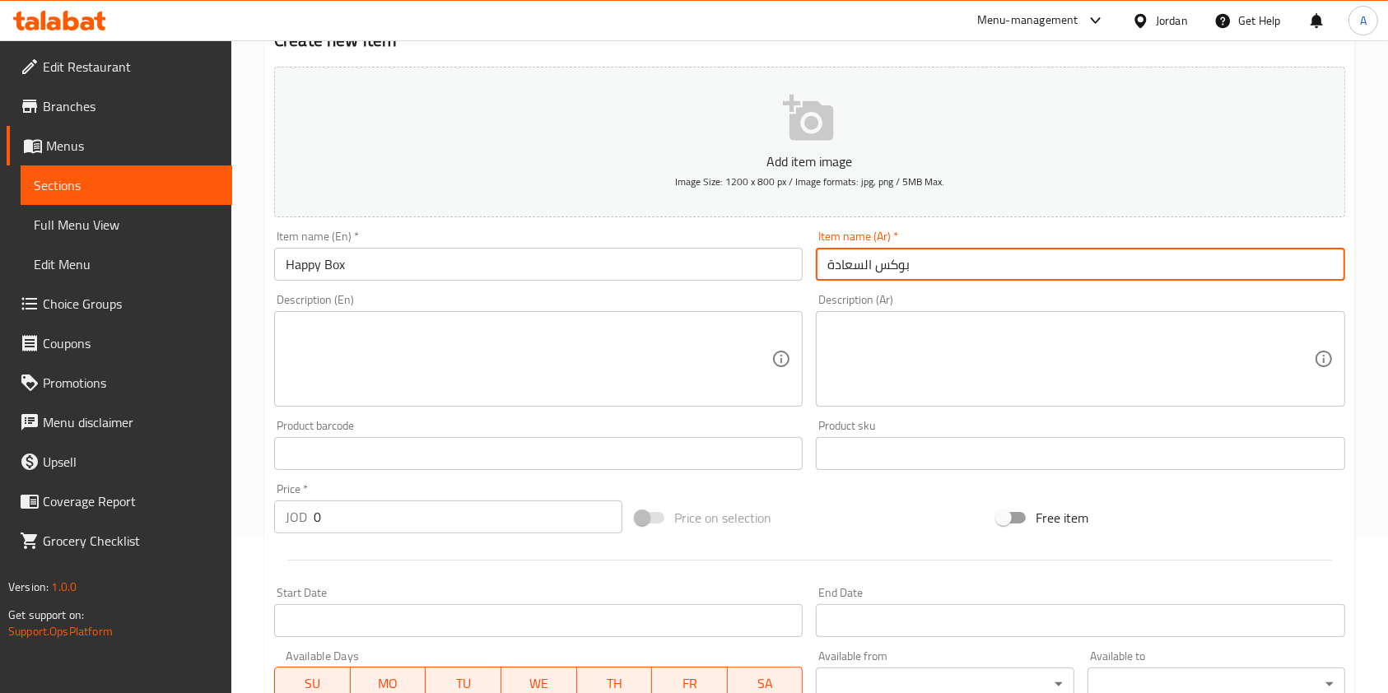
type input "بوكس السعادة"
click at [463, 336] on textarea at bounding box center [529, 359] width 486 height 78
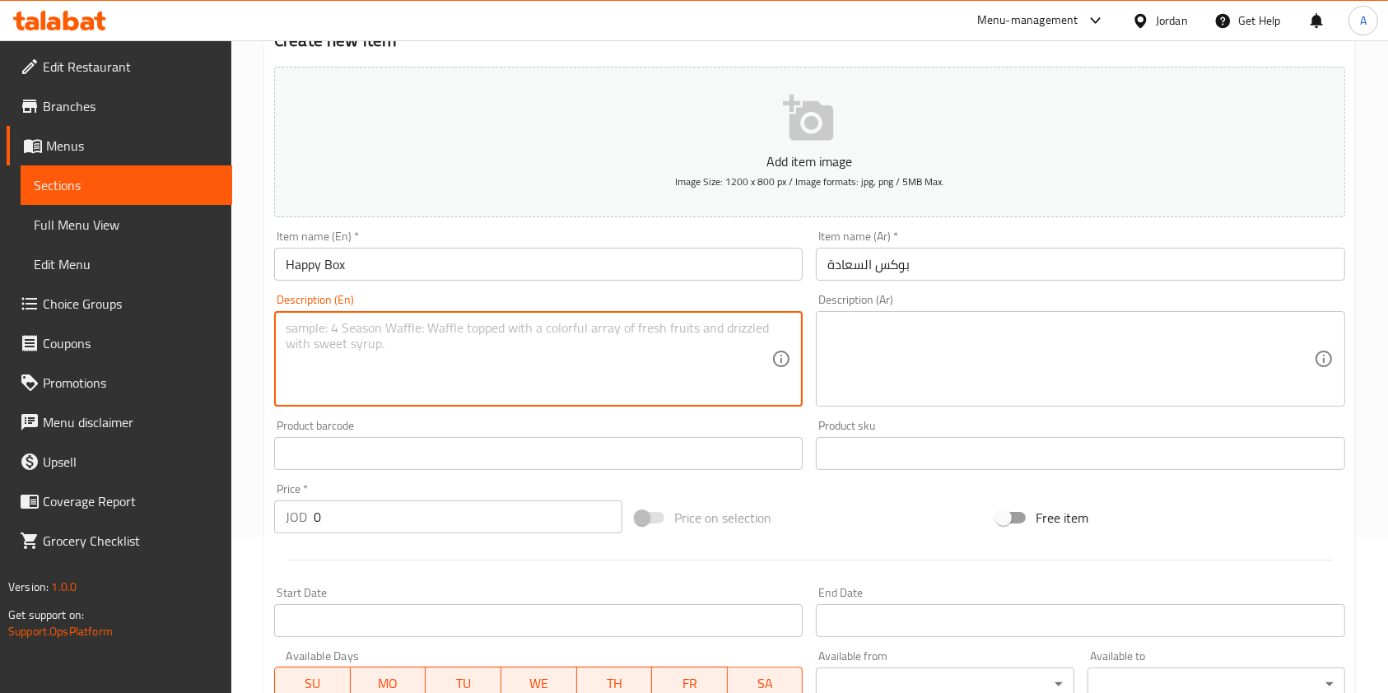
paste textarea "Your choice of sandwich, dessert and drink"
type textarea "Your choice of sandwich, dessert and drink"
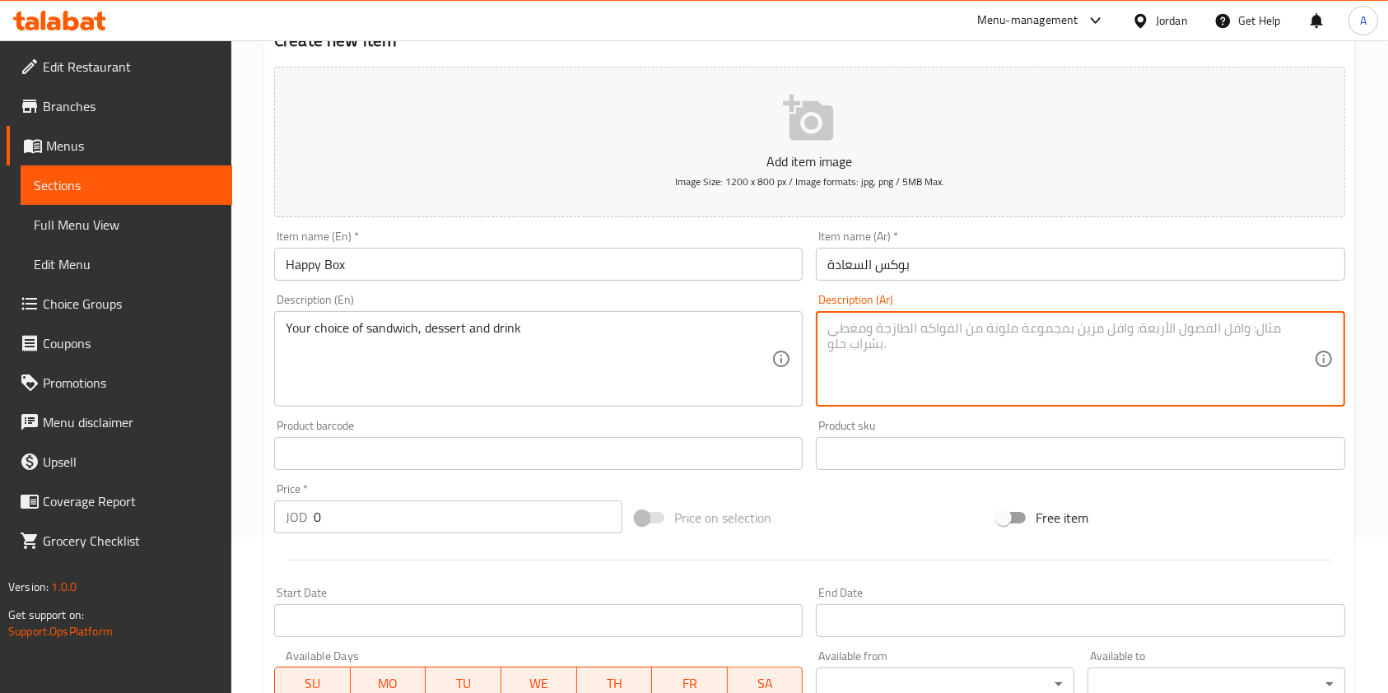
click at [887, 339] on textarea at bounding box center [1070, 359] width 486 height 78
paste textarea "اختيارك من الساندويش والحلويات والمشروب"
type textarea "اختيارك من الساندويش والحلويات والمشروب"
click at [463, 537] on div "Price   * JOD 0 Price *" at bounding box center [448, 508] width 361 height 63
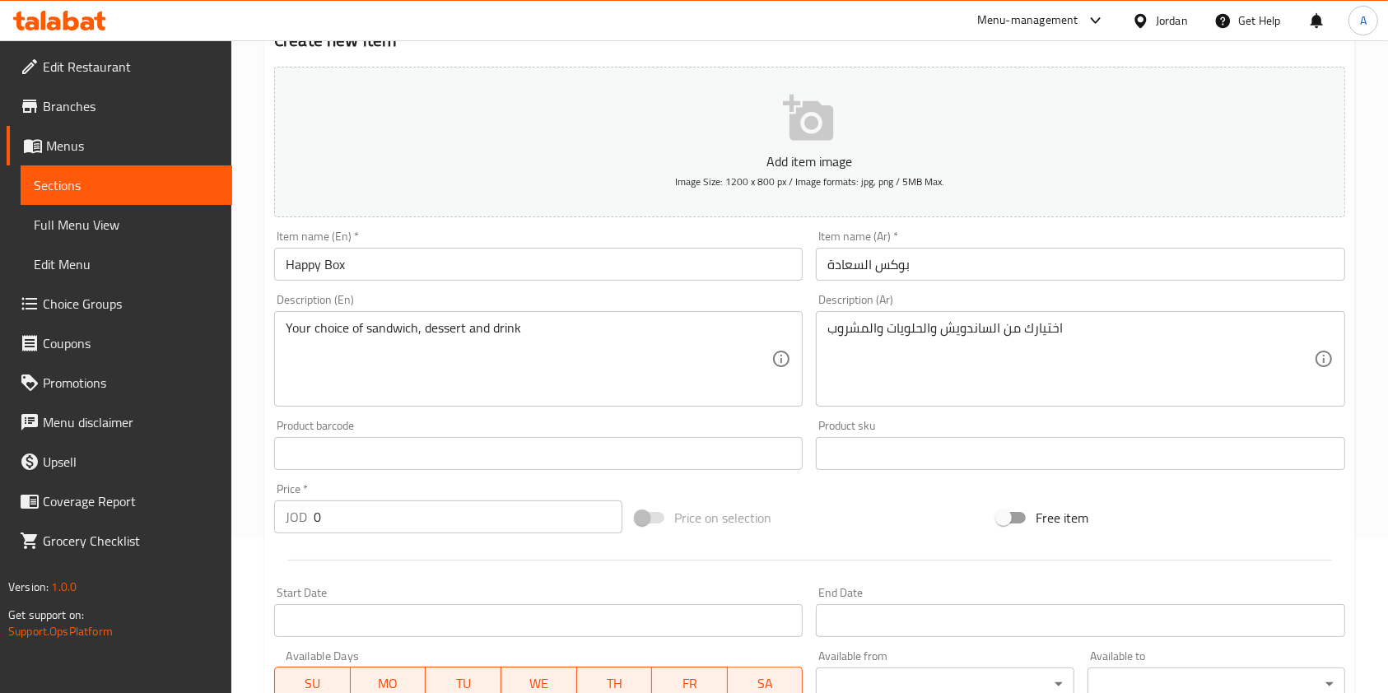
click at [431, 524] on input "0" at bounding box center [468, 516] width 309 height 33
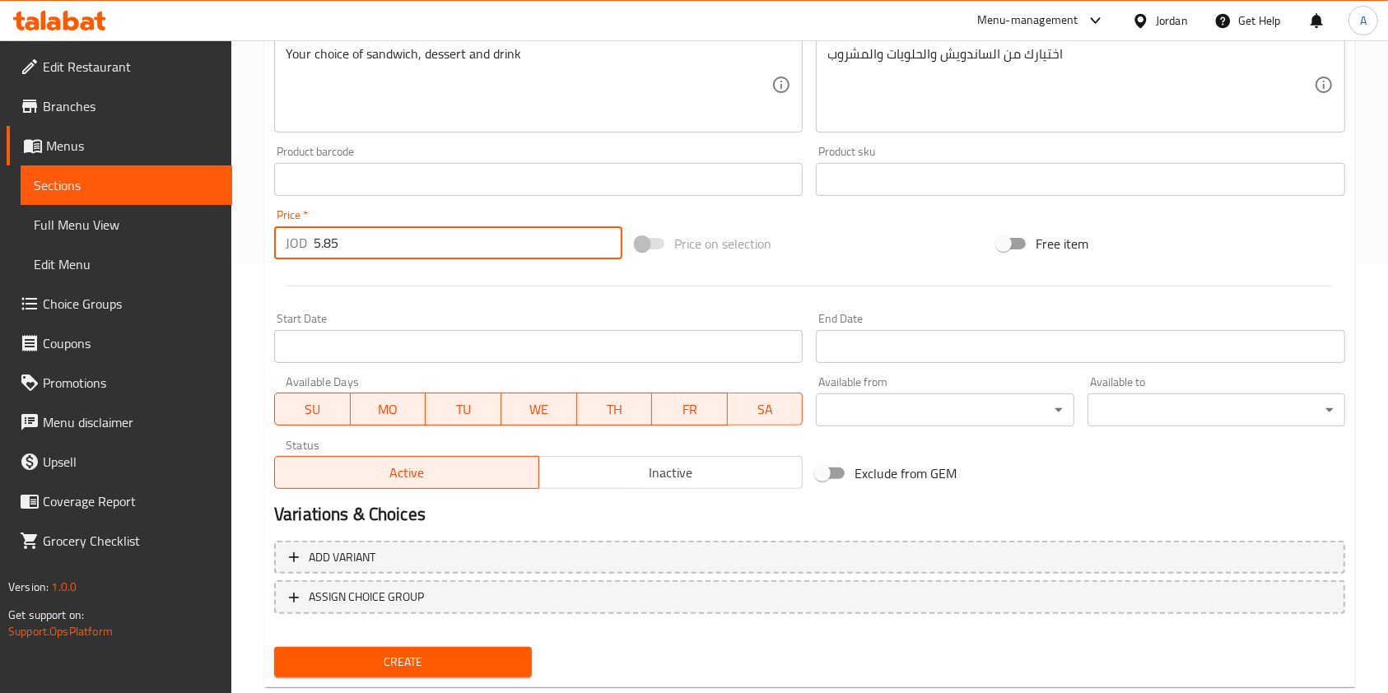
scroll to position [470, 0]
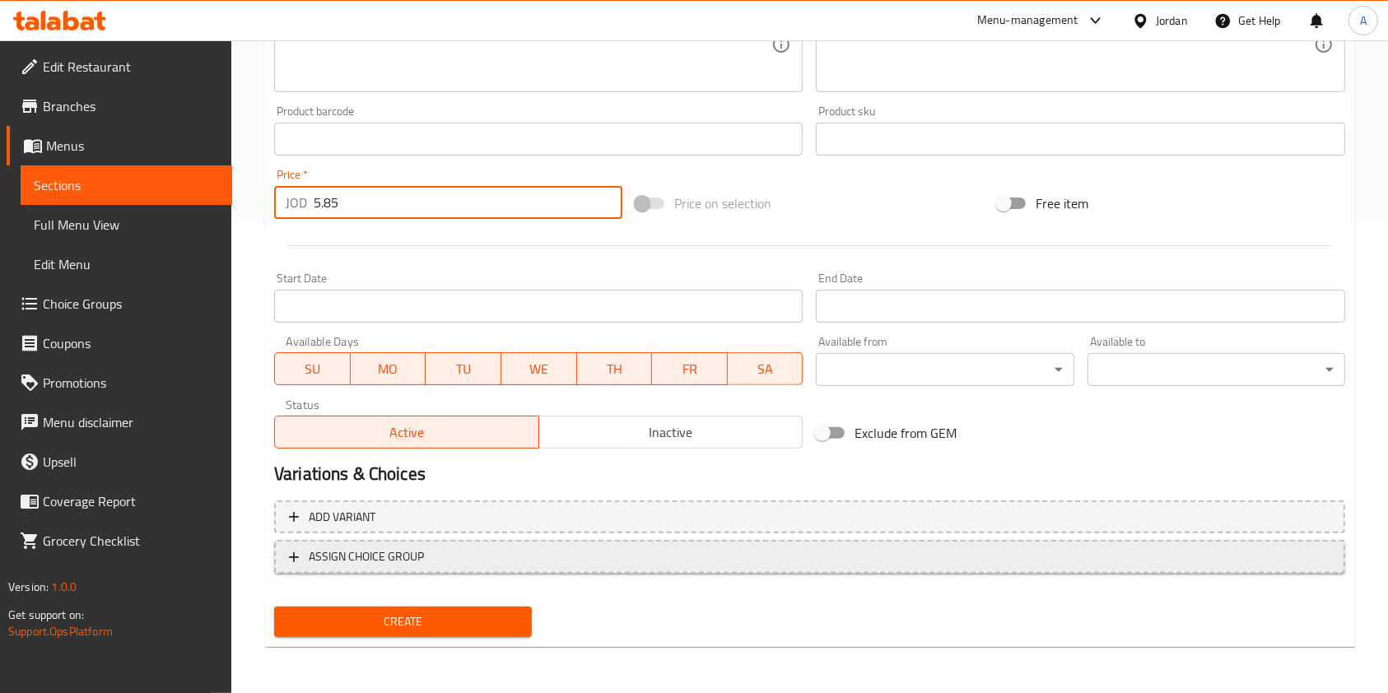
type input "5.85"
click at [429, 556] on span "ASSIGN CHOICE GROUP" at bounding box center [809, 557] width 1041 height 21
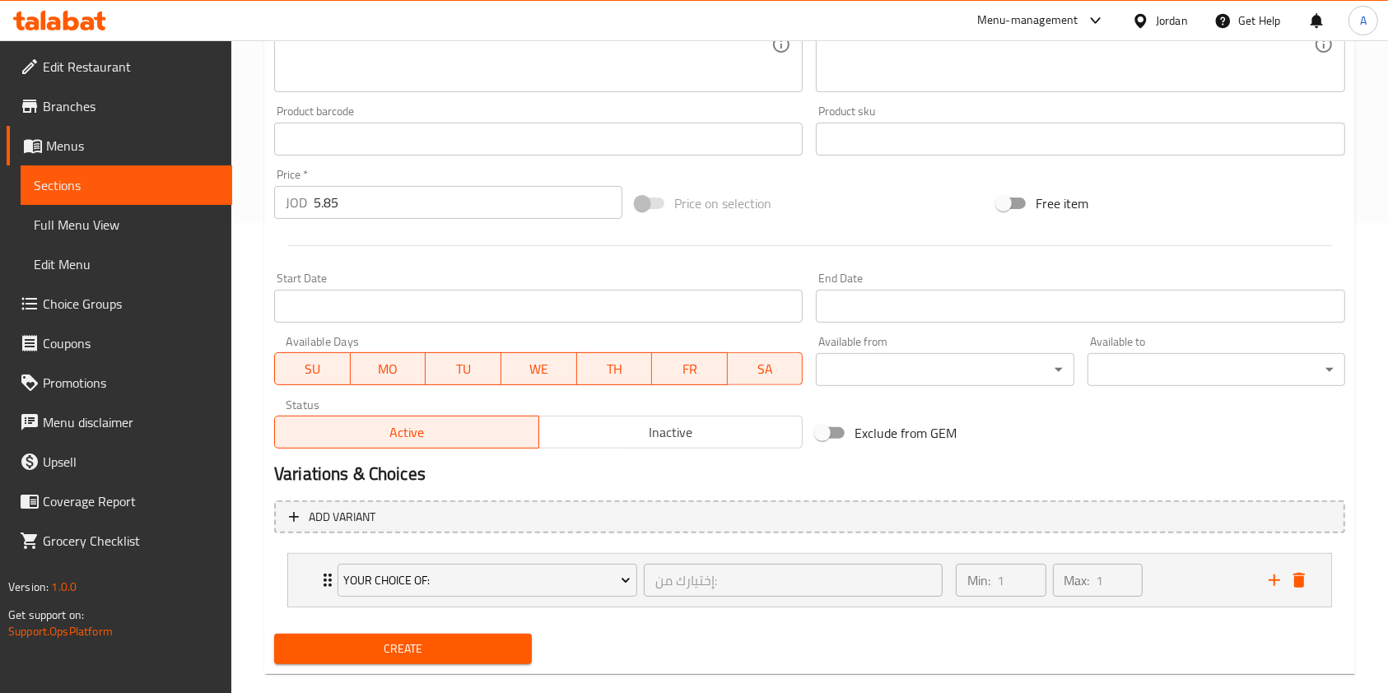
scroll to position [497, 0]
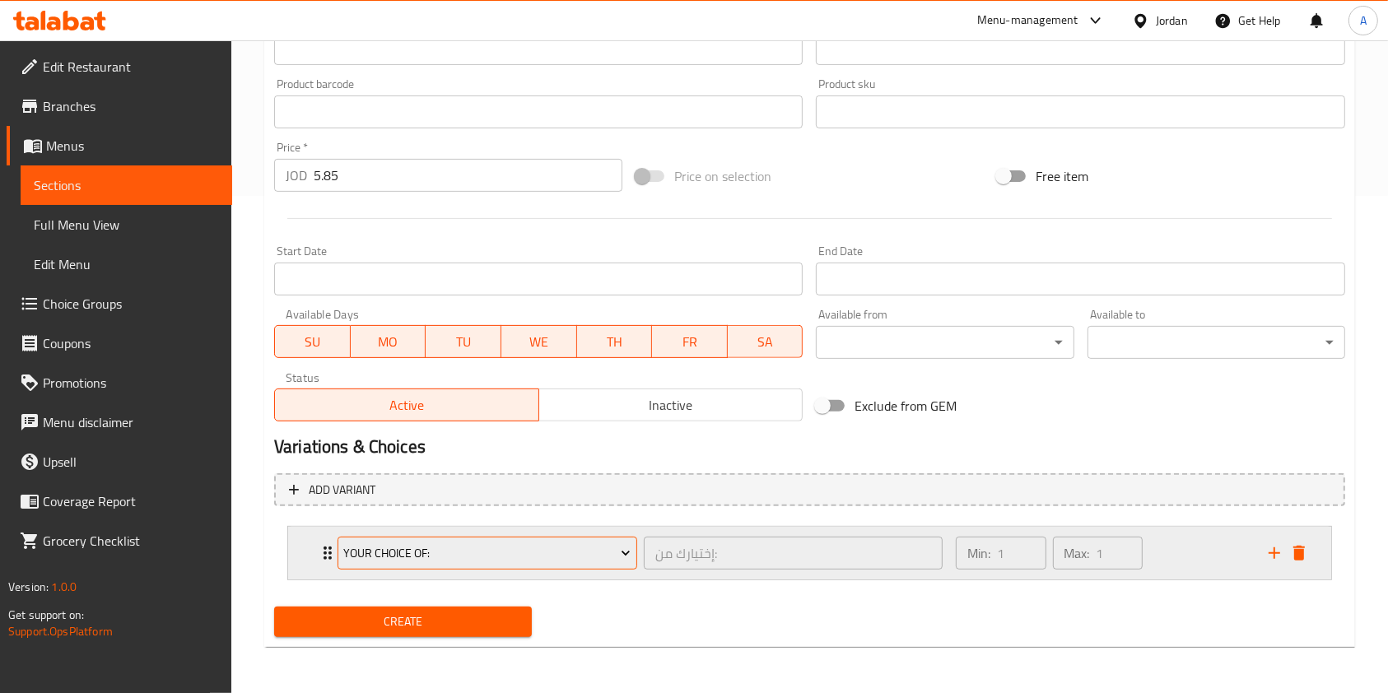
click at [458, 542] on button "Your Choice Of:" at bounding box center [487, 553] width 300 height 33
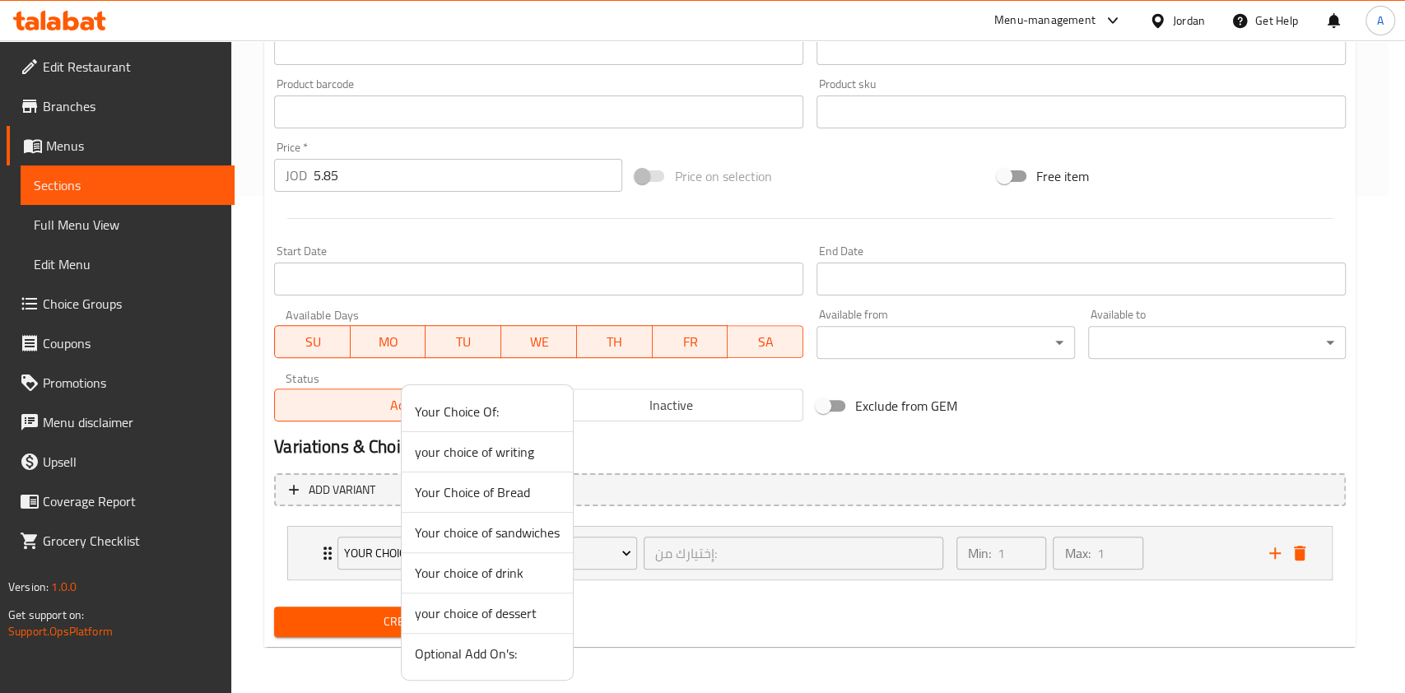
click at [468, 458] on span "your choice of writing" at bounding box center [487, 452] width 145 height 20
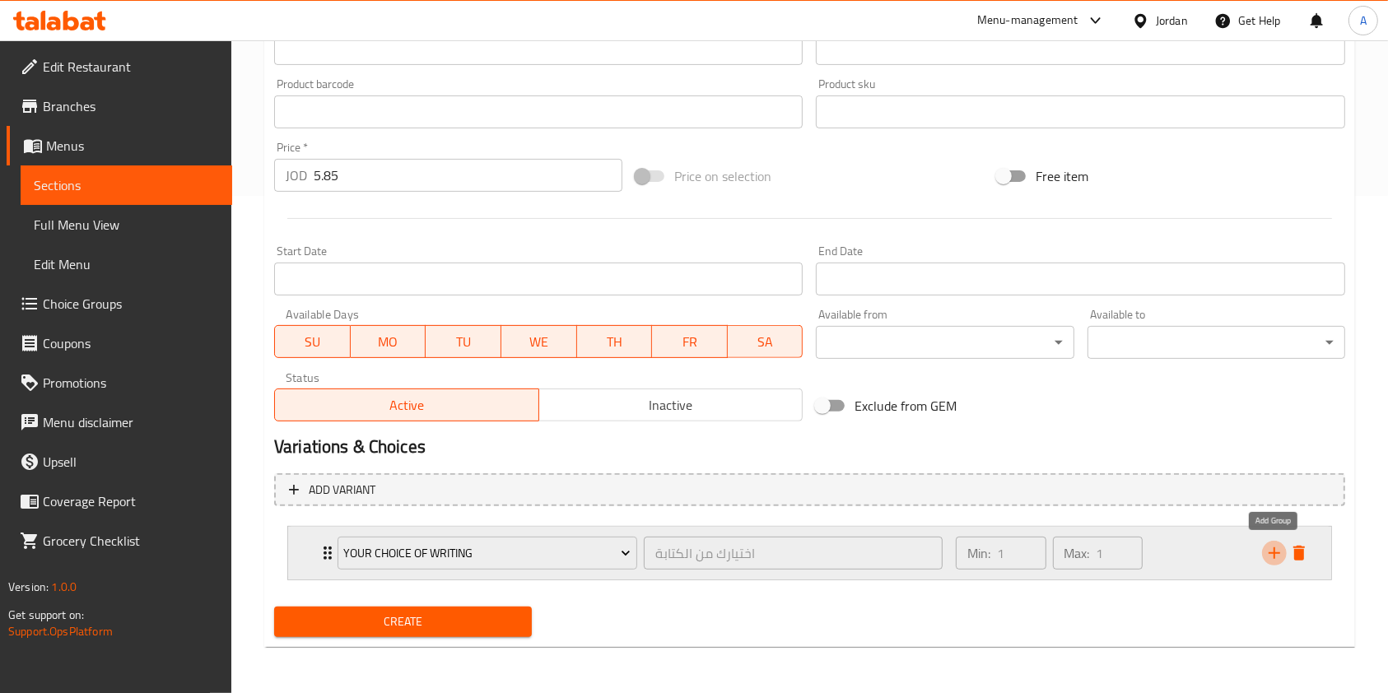
click at [1282, 557] on icon "add" at bounding box center [1274, 553] width 20 height 20
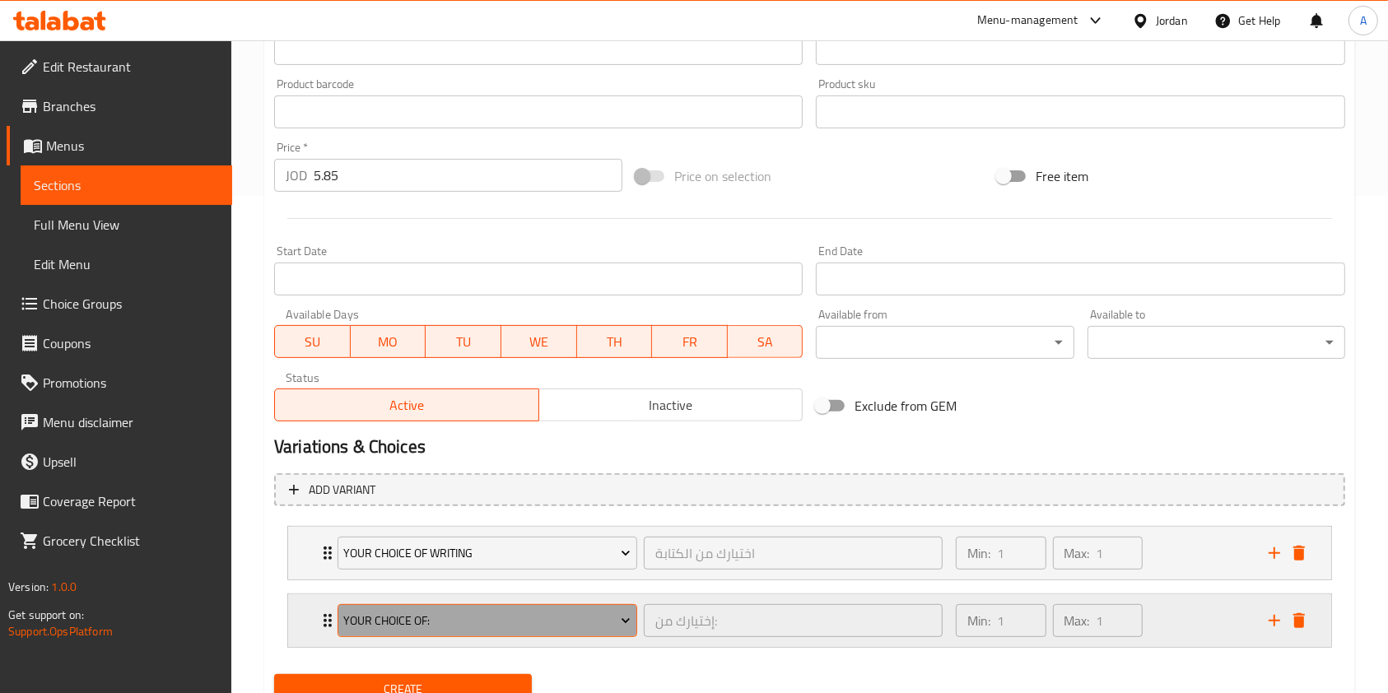
click at [498, 629] on span "Your Choice Of:" at bounding box center [486, 621] width 287 height 21
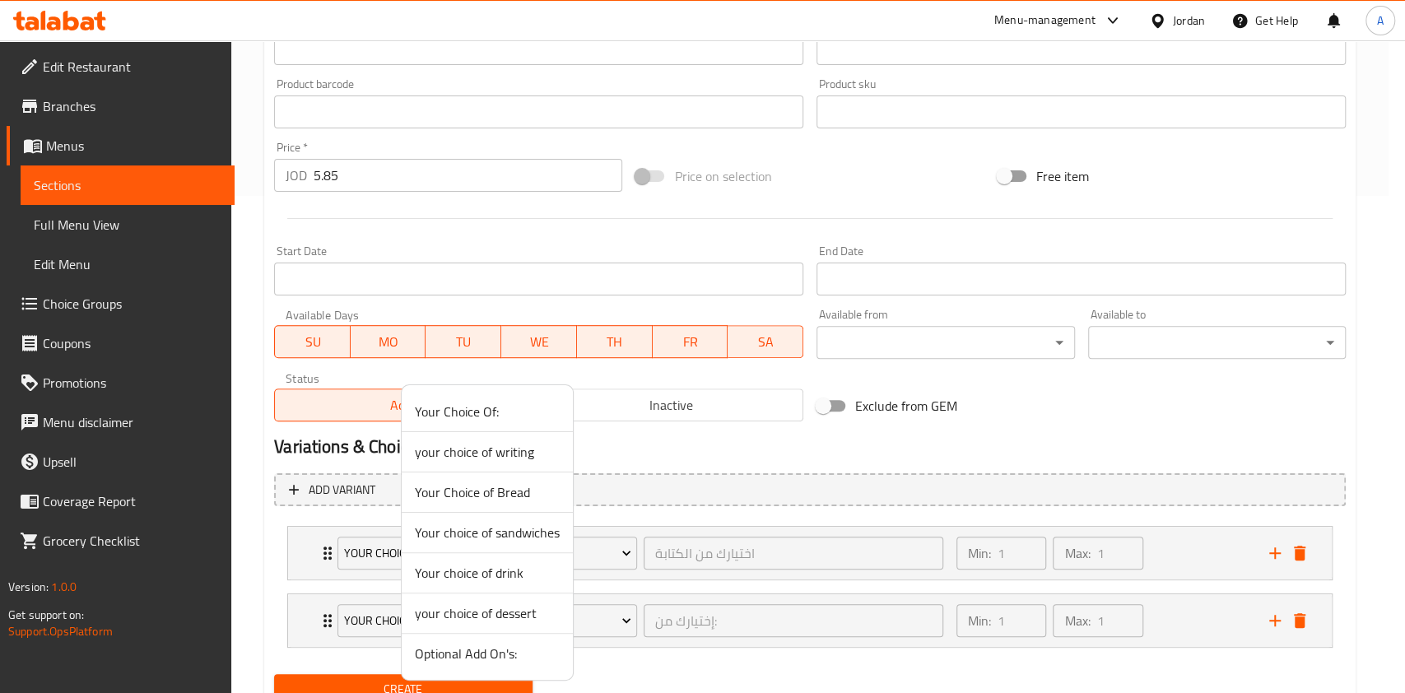
click at [472, 497] on span "Your Choice of Bread" at bounding box center [487, 492] width 145 height 20
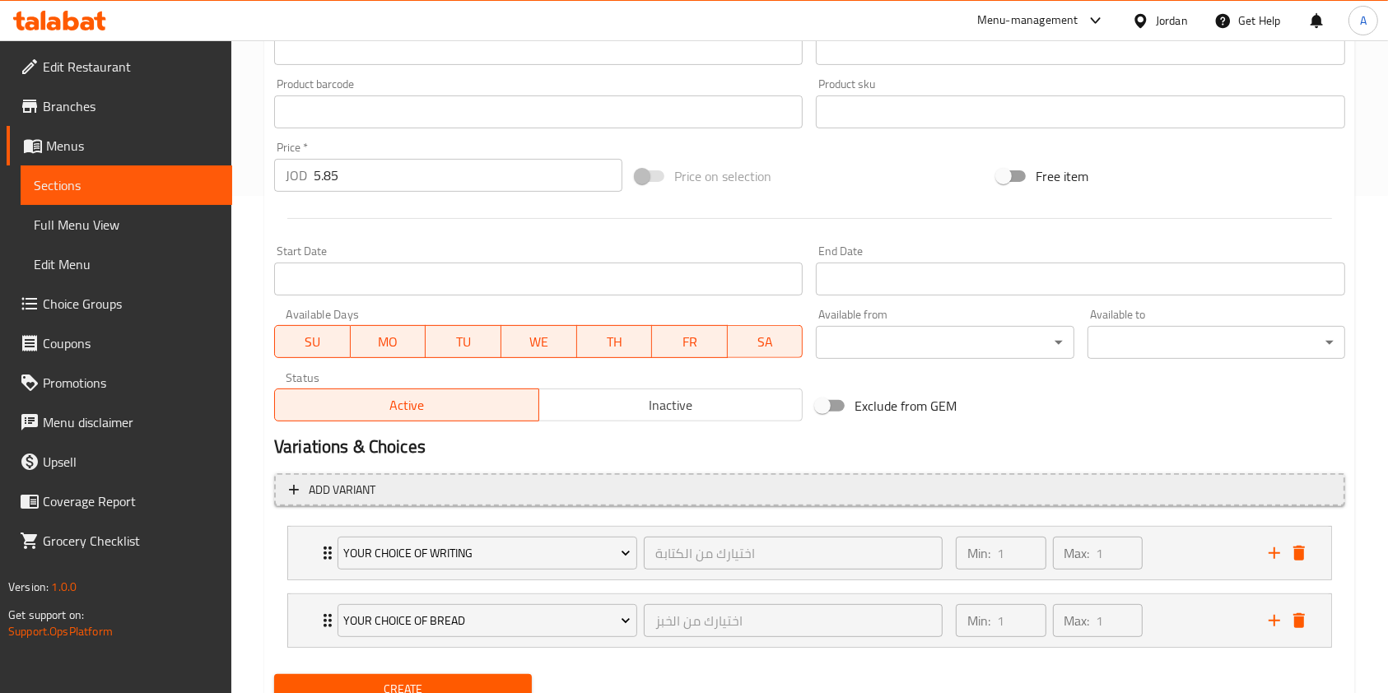
scroll to position [565, 0]
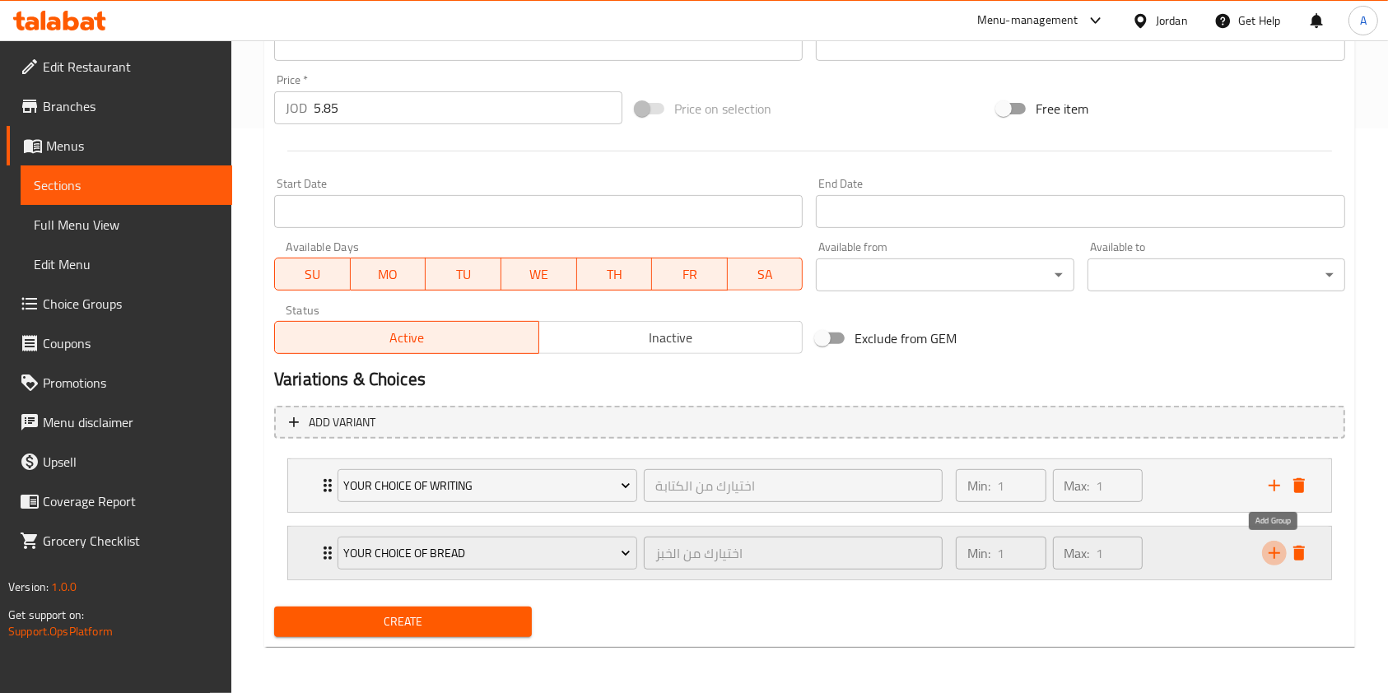
click at [1274, 552] on icon "add" at bounding box center [1274, 553] width 12 height 12
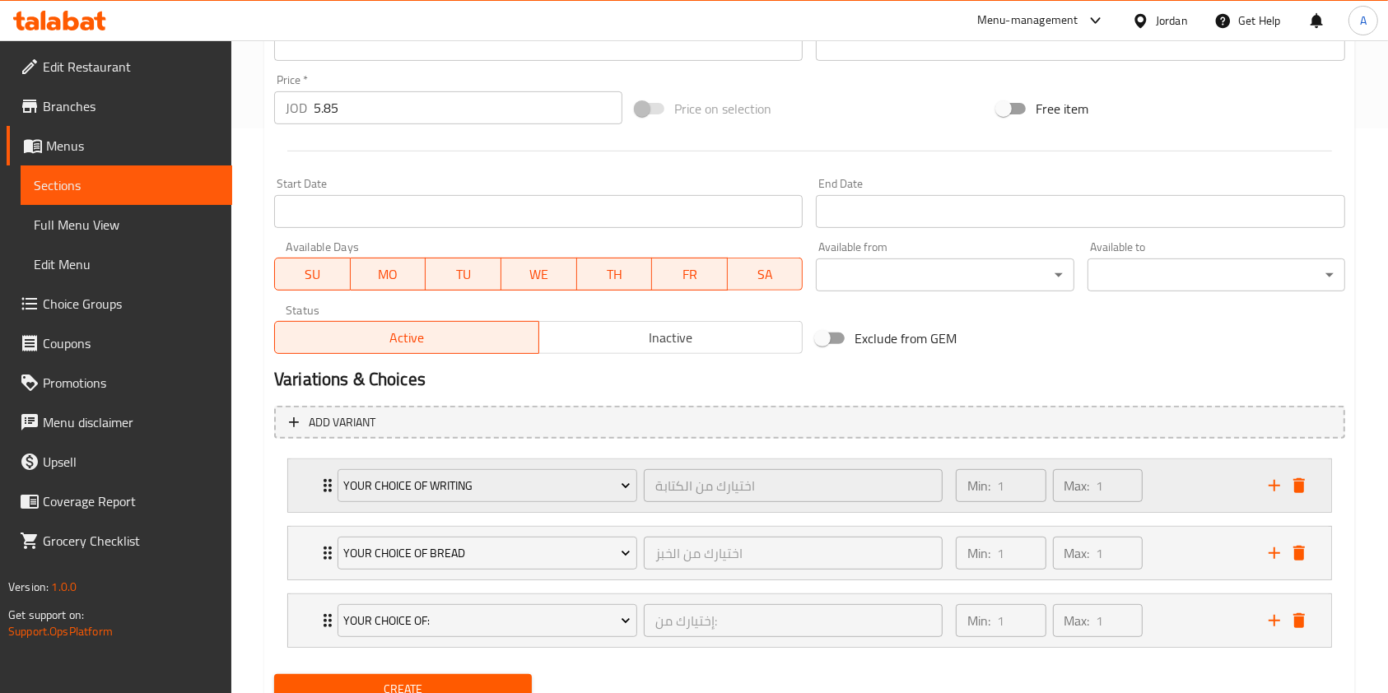
scroll to position [632, 0]
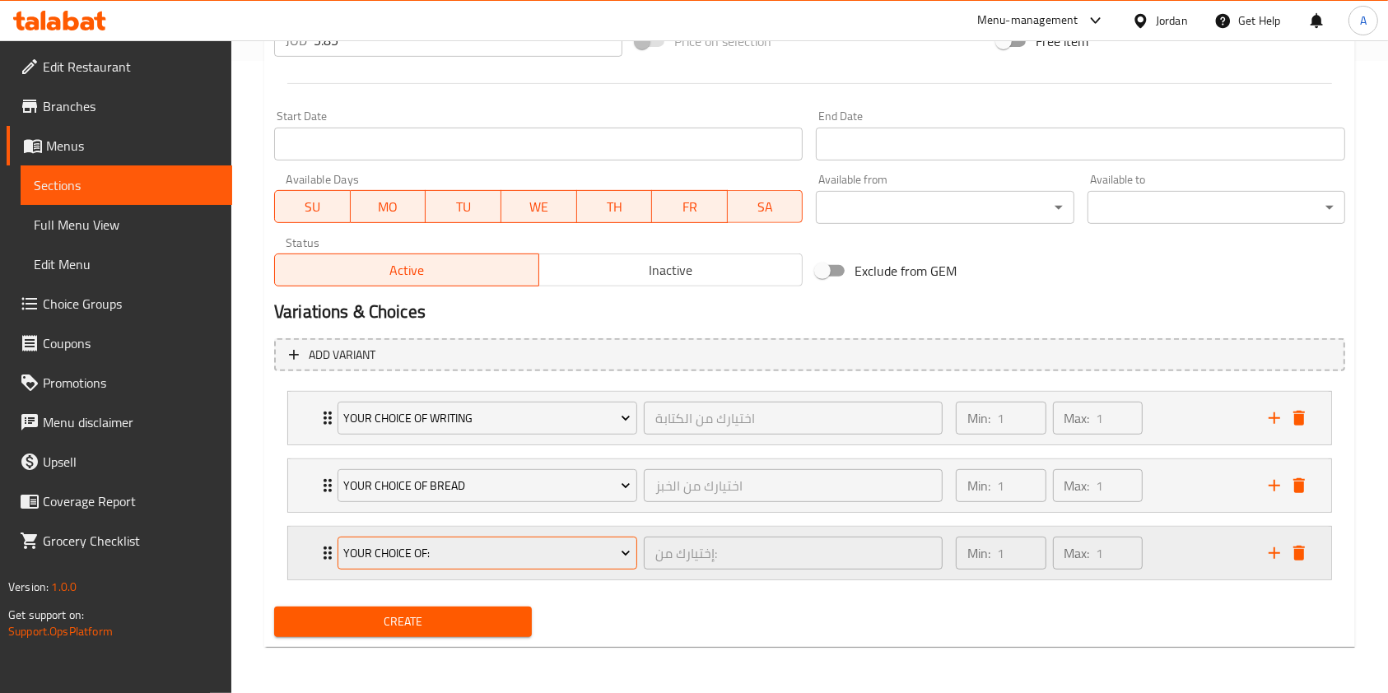
click at [584, 552] on span "Your Choice Of:" at bounding box center [486, 553] width 287 height 21
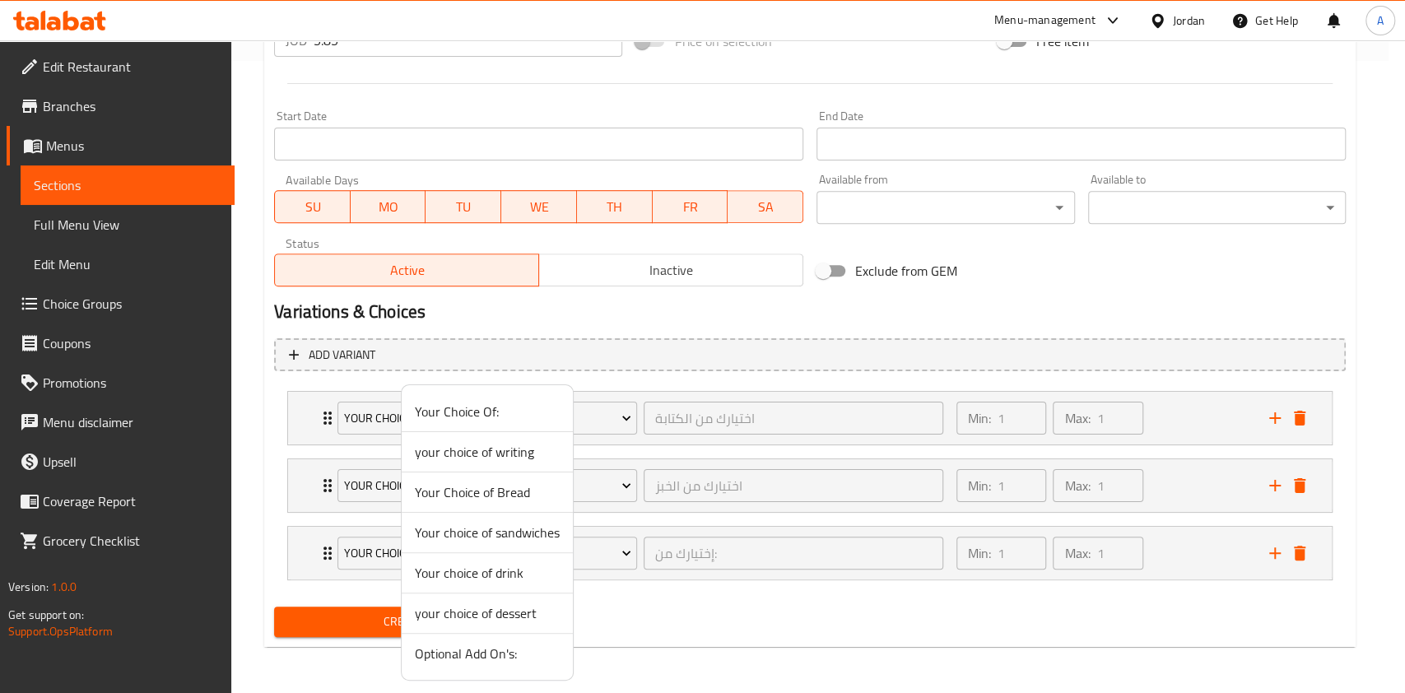
click at [506, 533] on span "Your choice of sandwiches" at bounding box center [487, 533] width 145 height 20
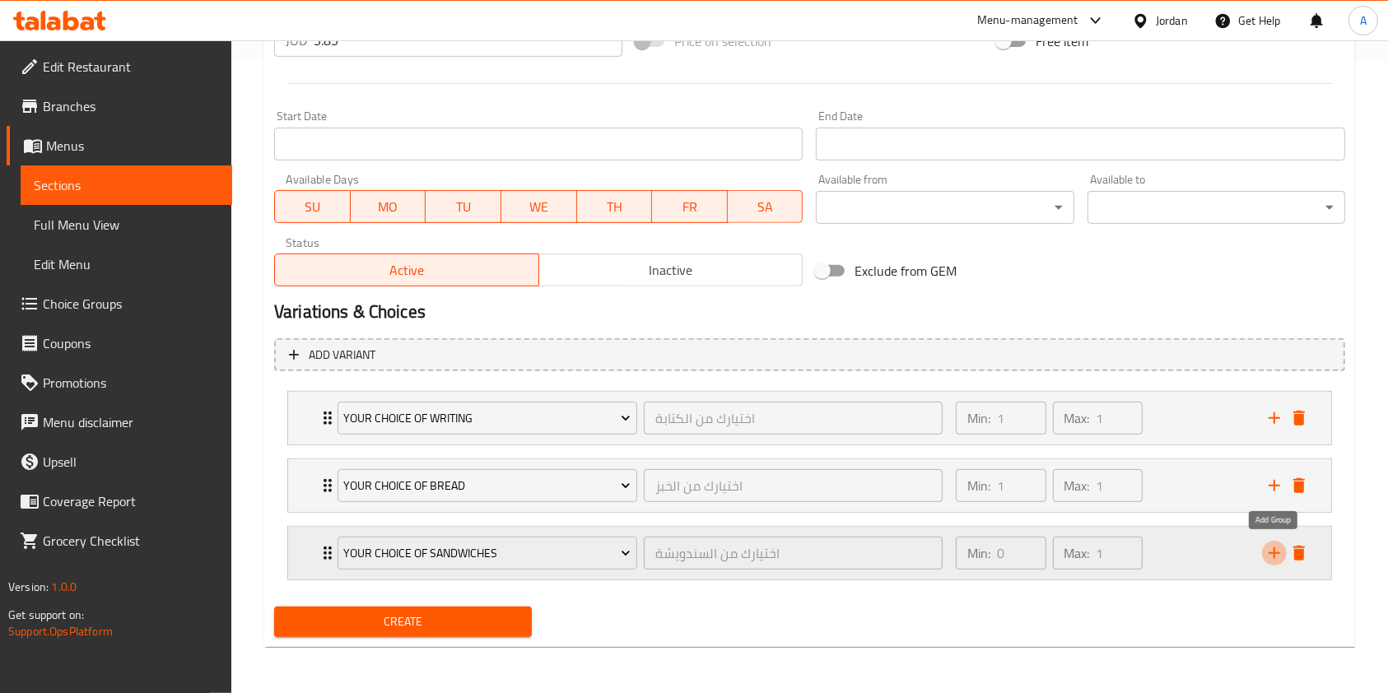
click at [1278, 552] on icon "add" at bounding box center [1274, 553] width 20 height 20
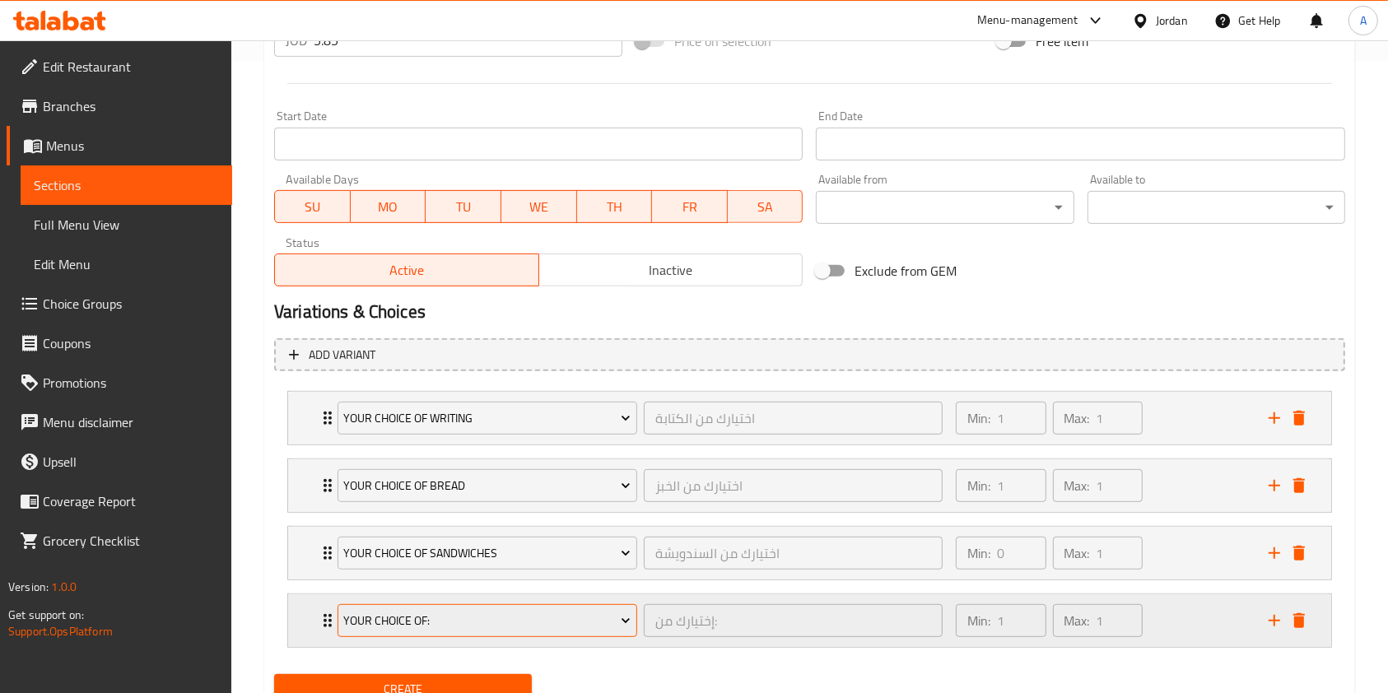
click at [563, 621] on span "Your Choice Of:" at bounding box center [486, 621] width 287 height 21
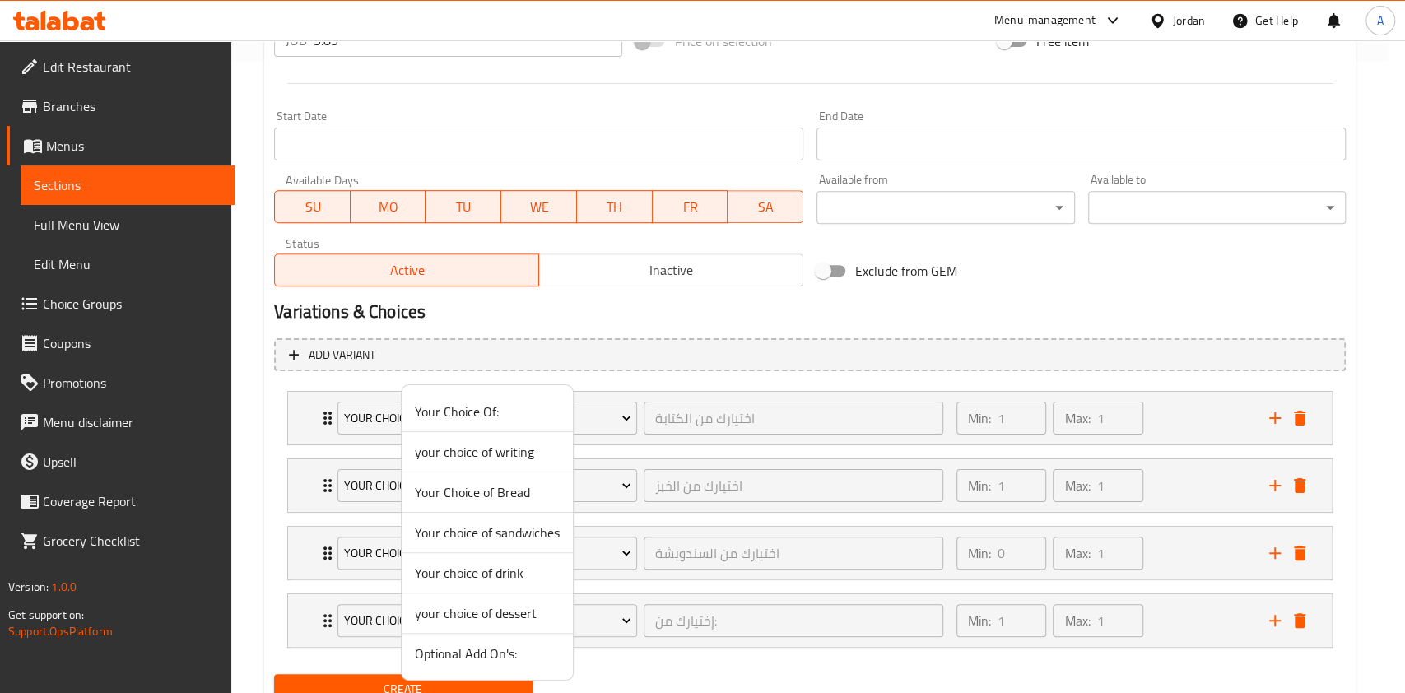
click at [475, 610] on span "your choice of dessert" at bounding box center [487, 613] width 145 height 20
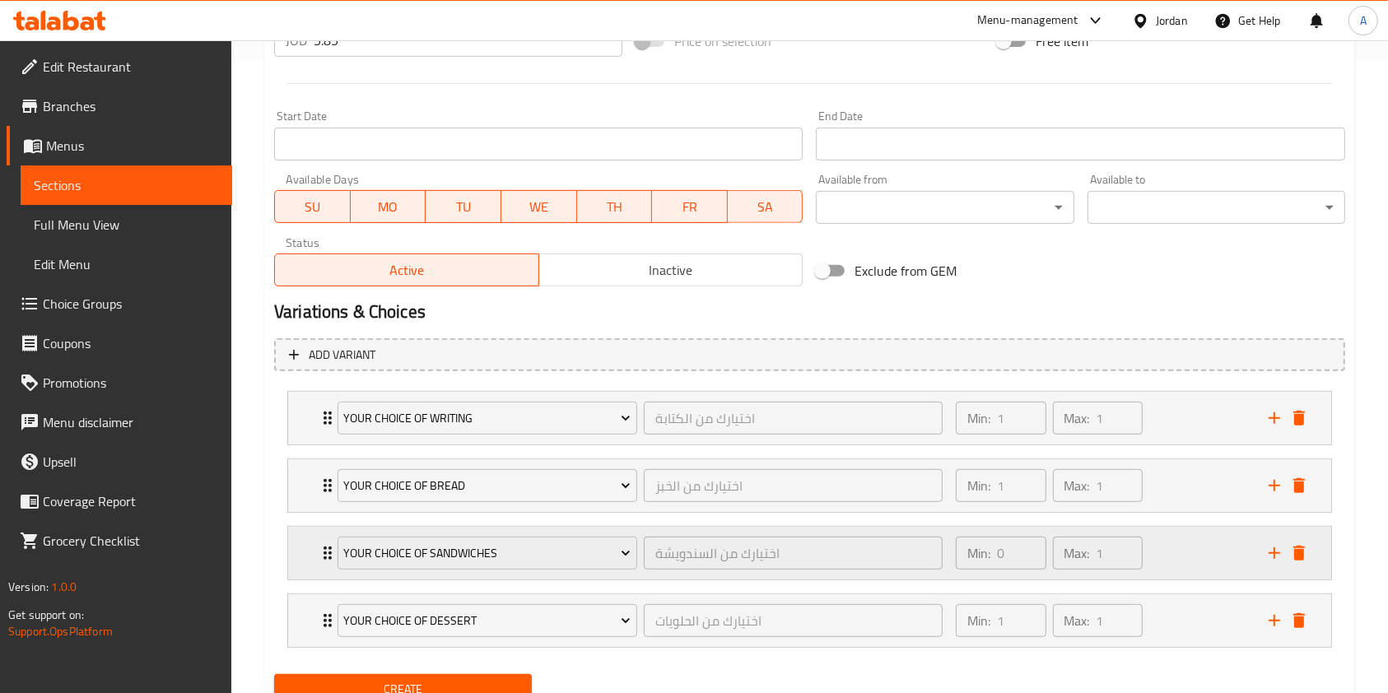
scroll to position [699, 0]
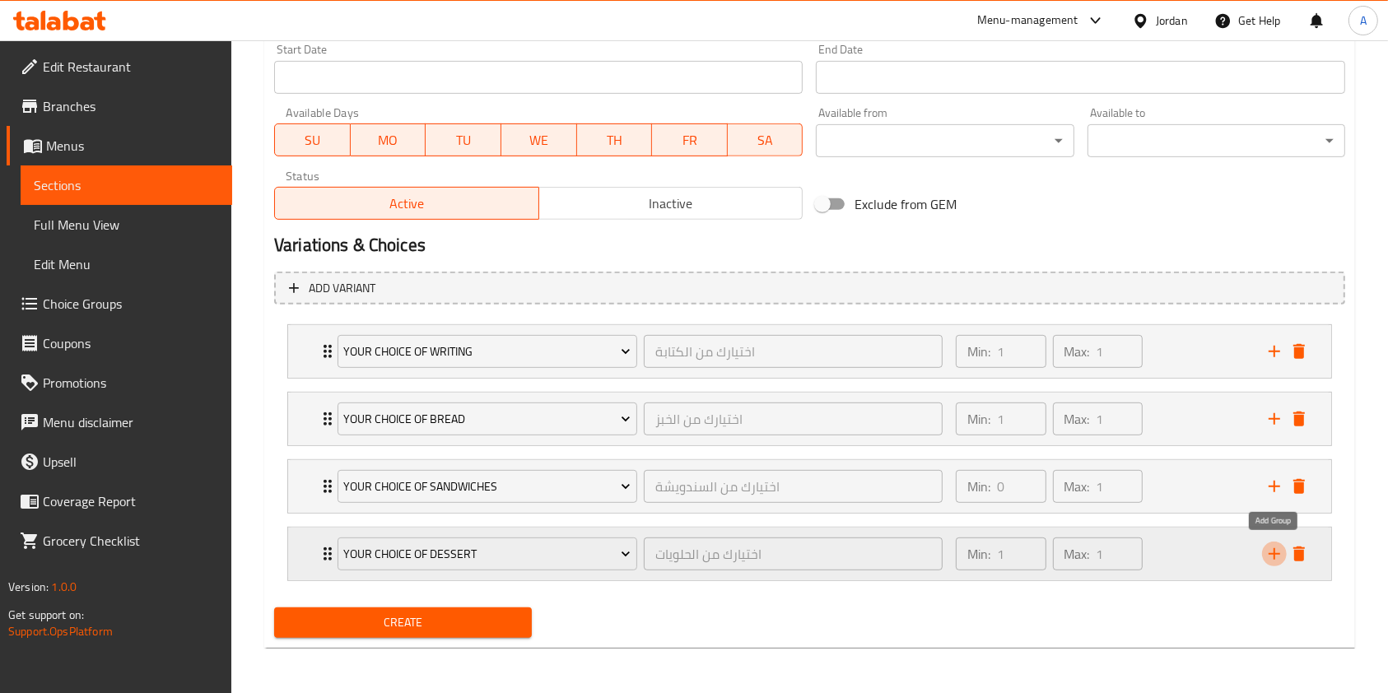
click at [1269, 556] on icon "add" at bounding box center [1274, 554] width 20 height 20
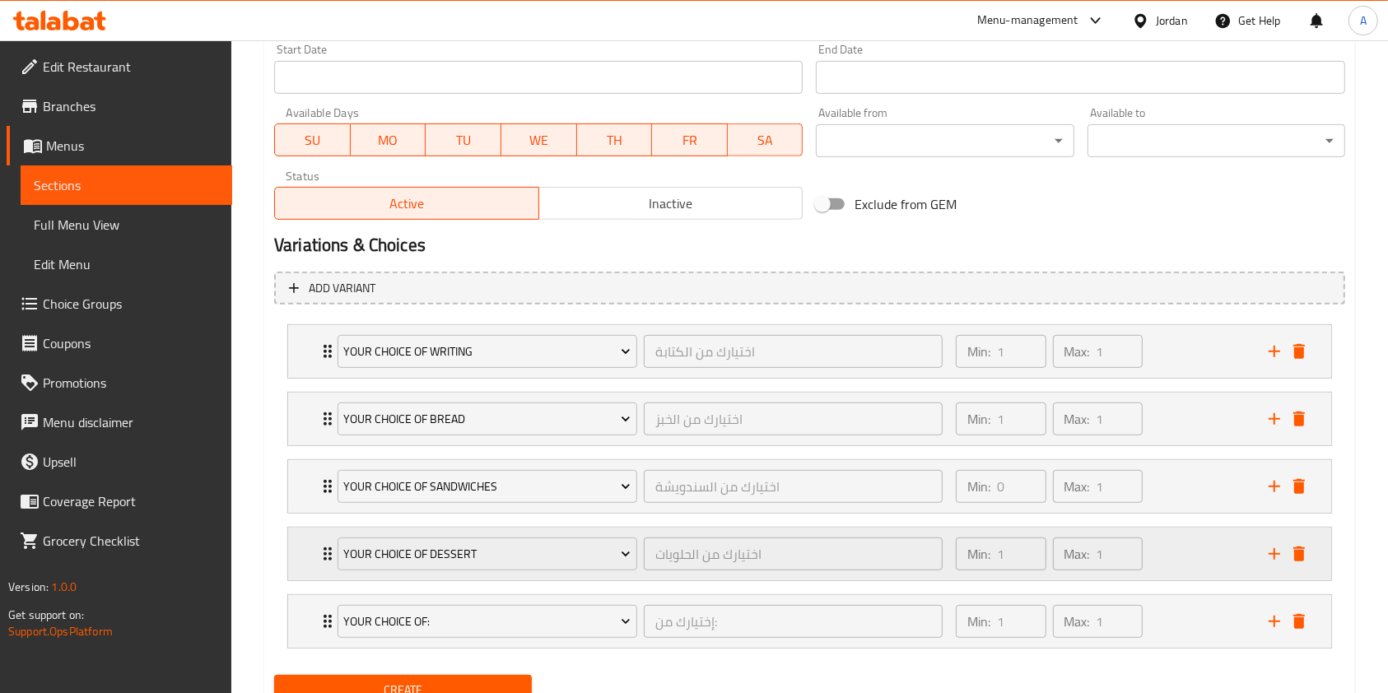
scroll to position [766, 0]
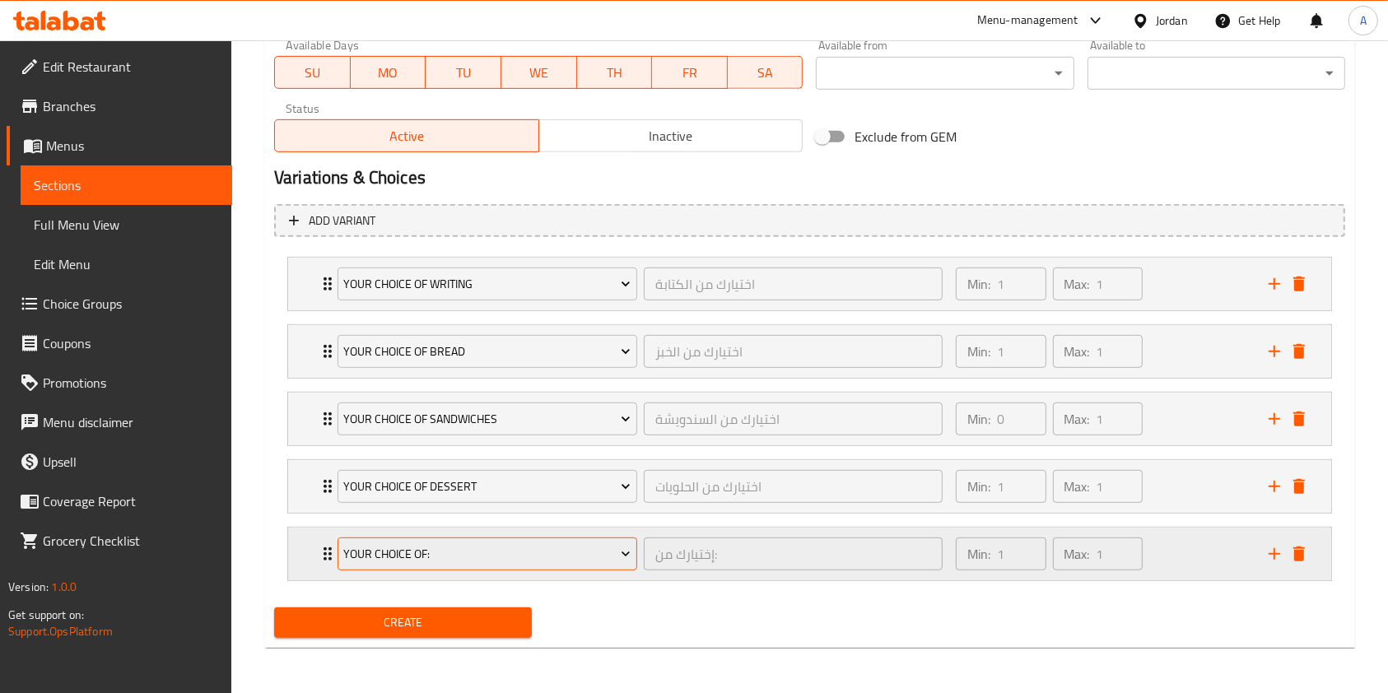
click at [573, 554] on span "Your Choice Of:" at bounding box center [486, 554] width 287 height 21
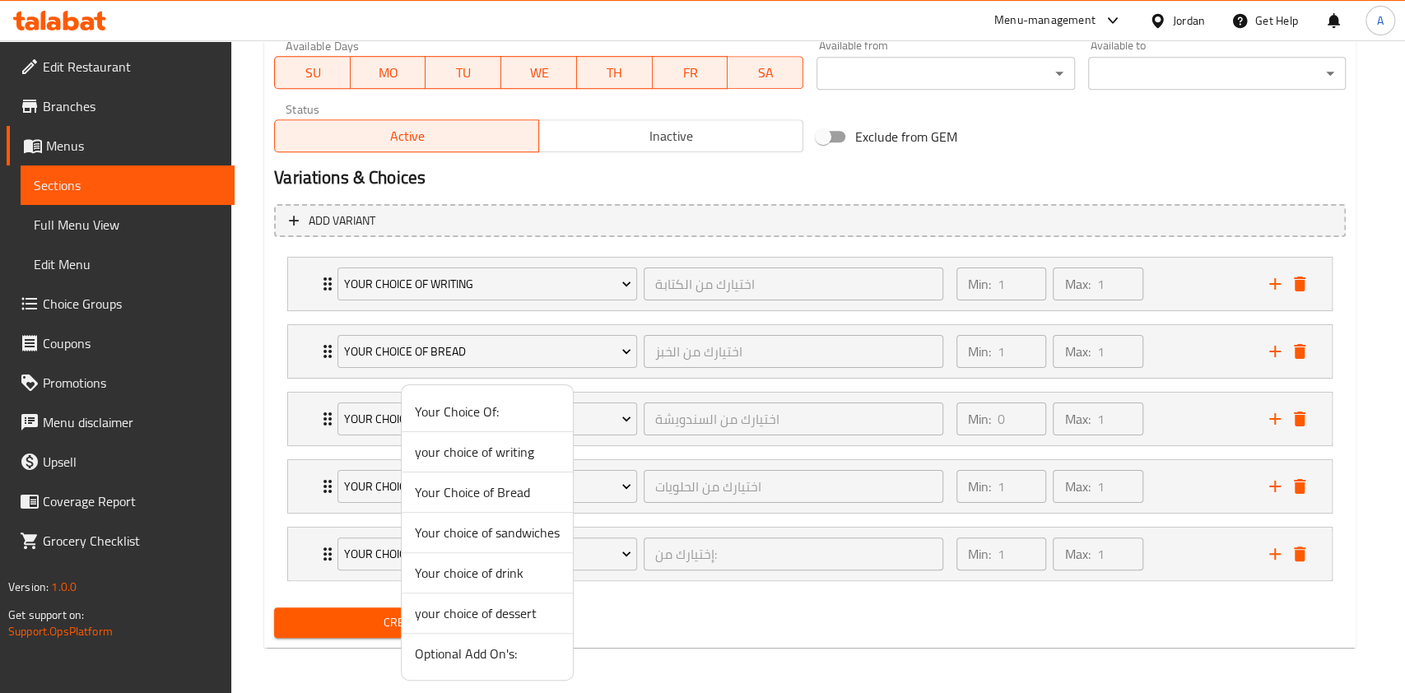
click at [604, 629] on div at bounding box center [702, 346] width 1405 height 693
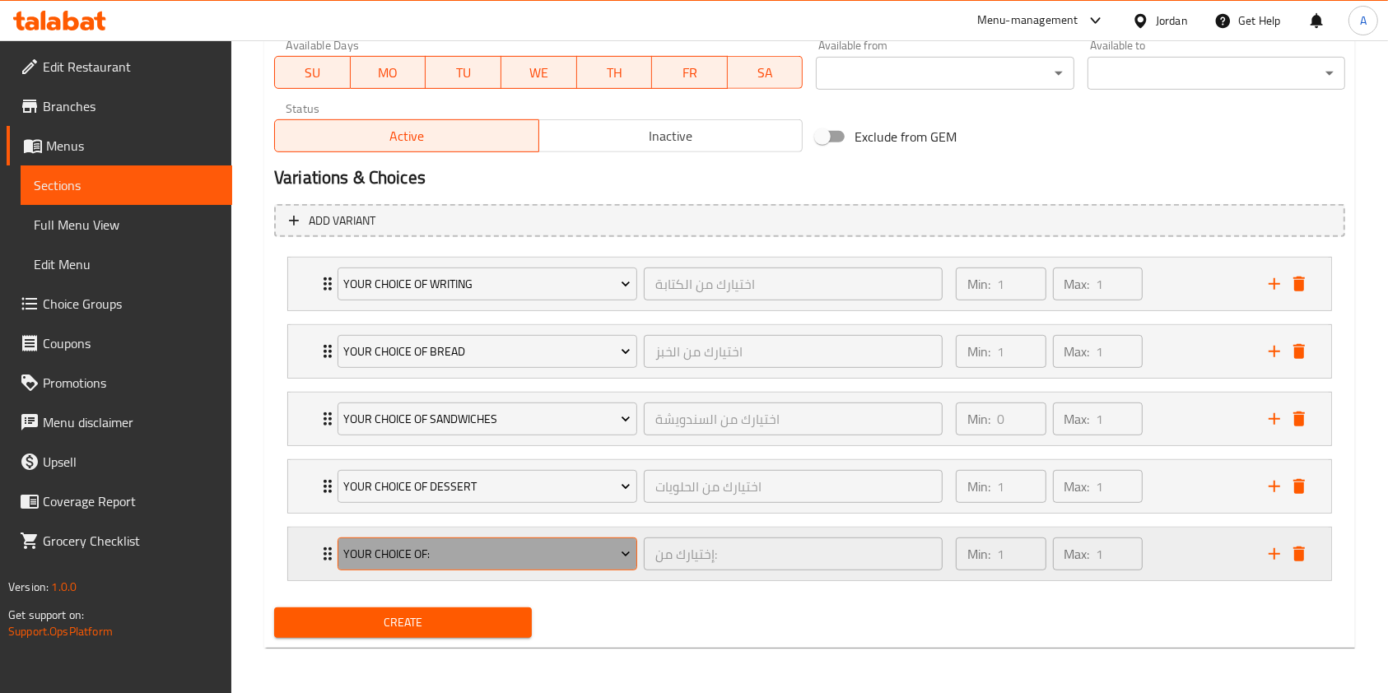
click at [563, 563] on span "Your Choice Of:" at bounding box center [486, 554] width 287 height 21
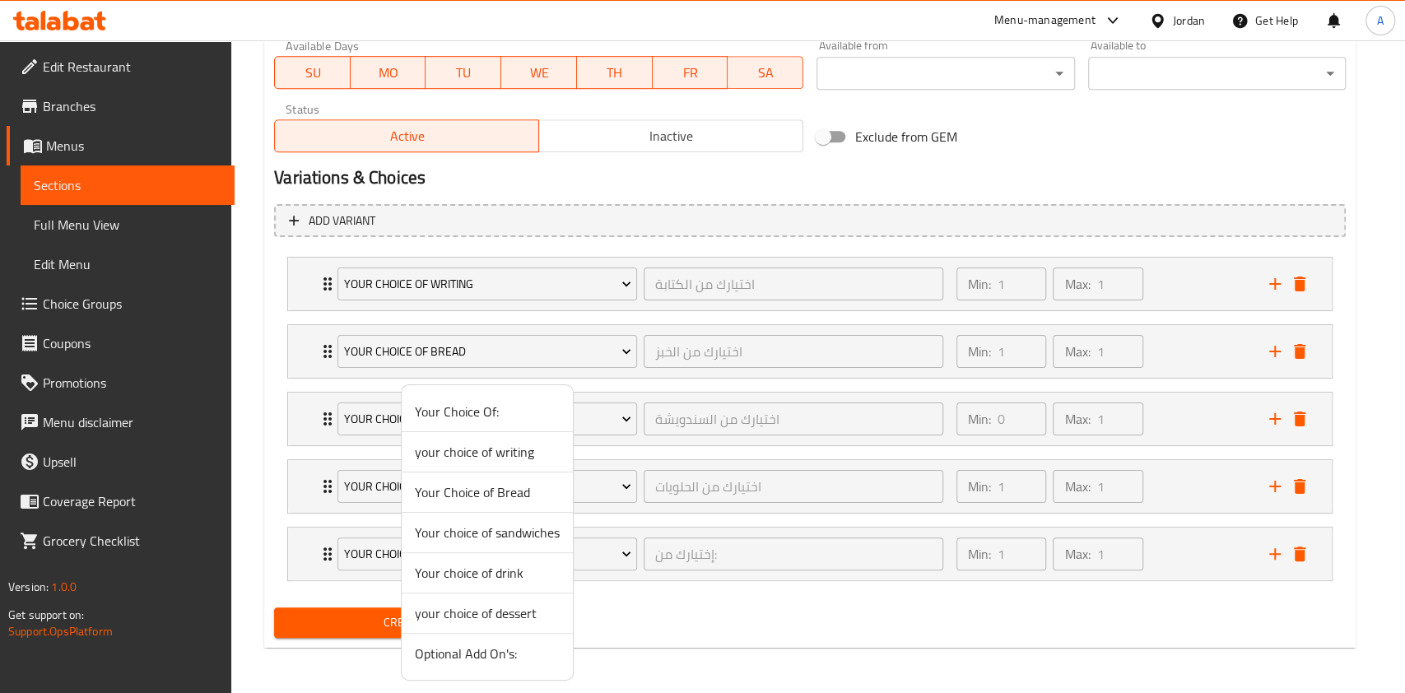
click at [639, 603] on div at bounding box center [702, 346] width 1405 height 693
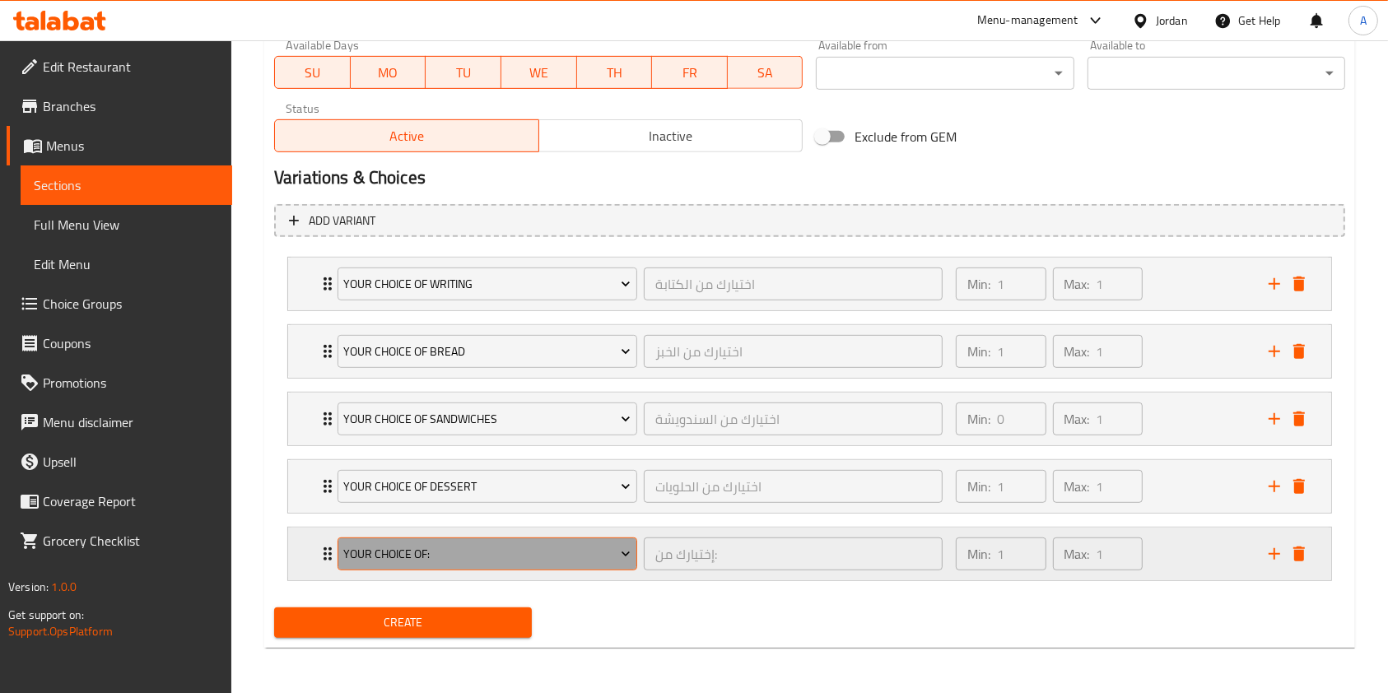
click at [602, 561] on span "Your Choice Of:" at bounding box center [486, 554] width 287 height 21
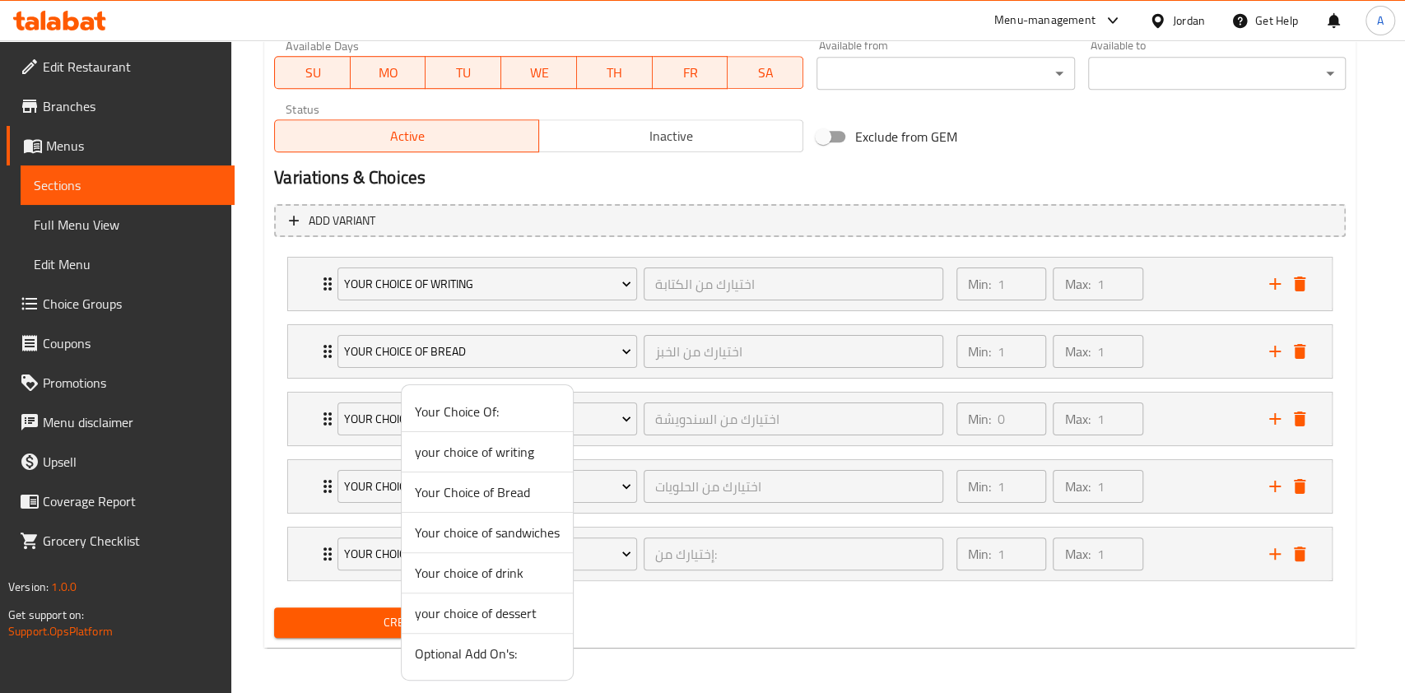
click at [504, 576] on span "Your choice of drink" at bounding box center [487, 573] width 145 height 20
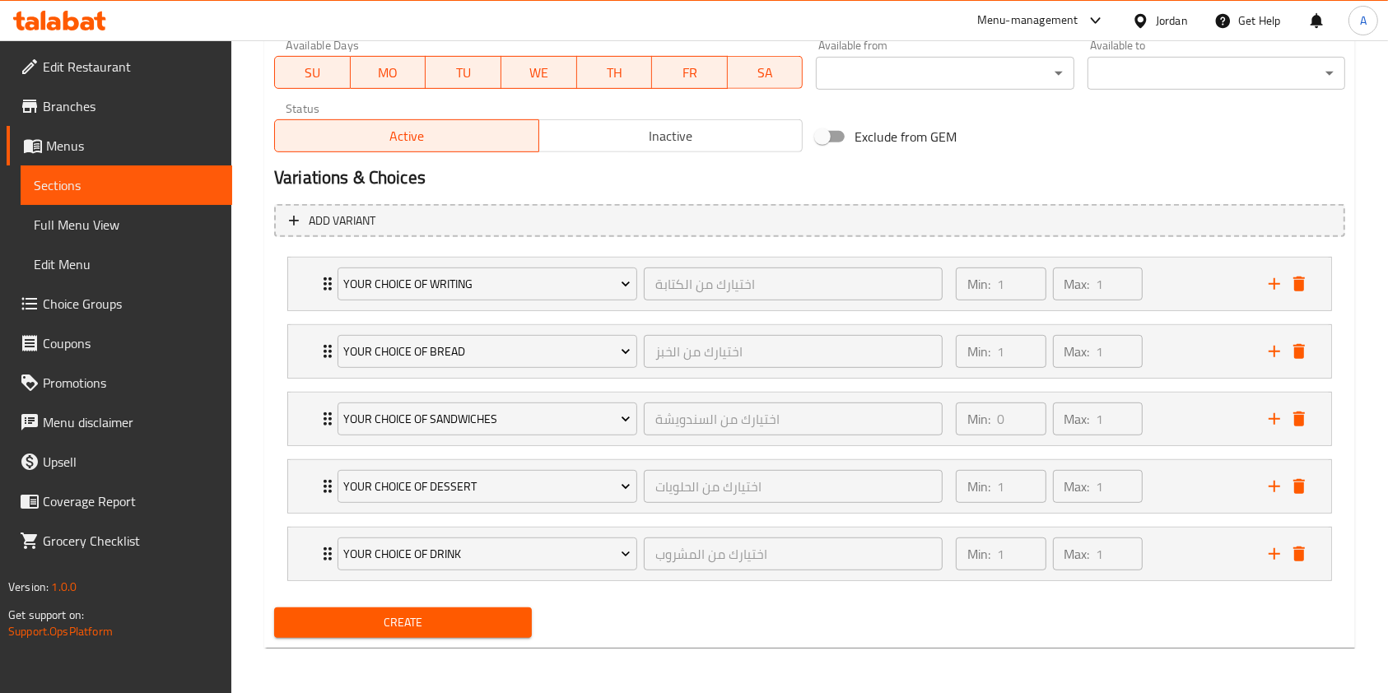
click at [472, 618] on span "Create" at bounding box center [402, 622] width 231 height 21
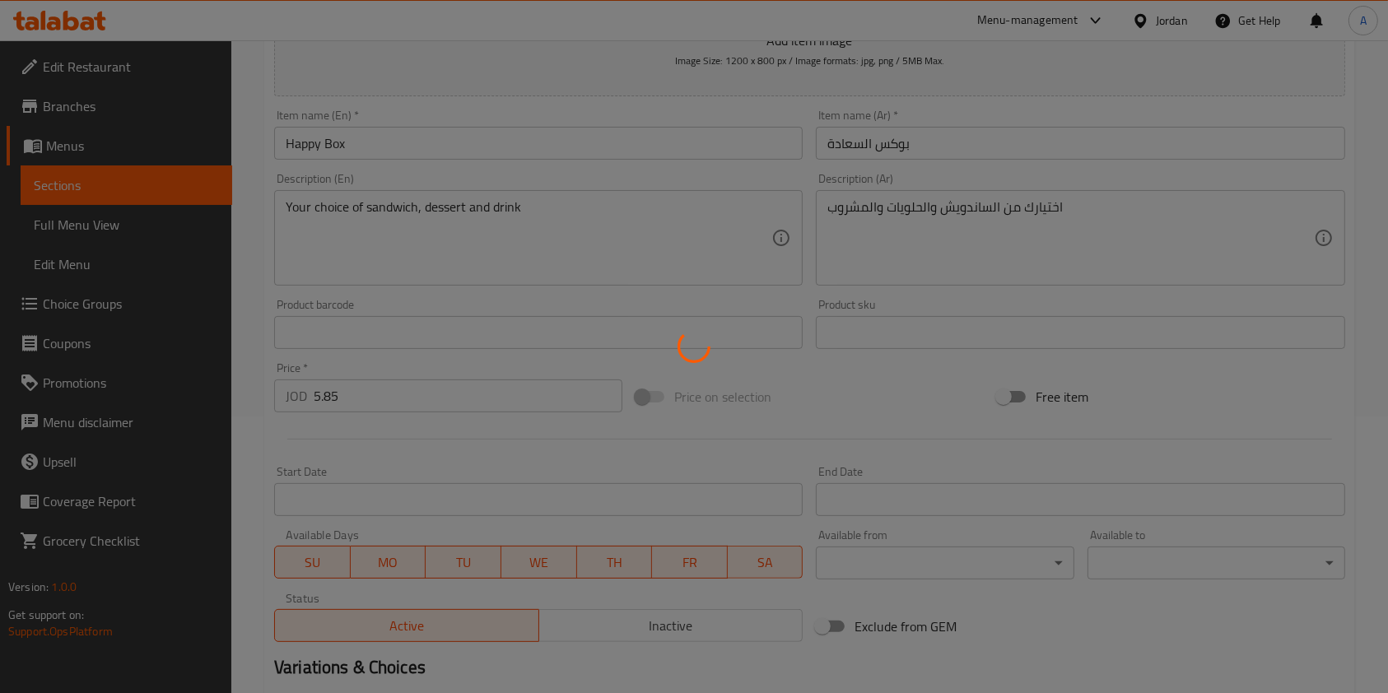
scroll to position [0, 0]
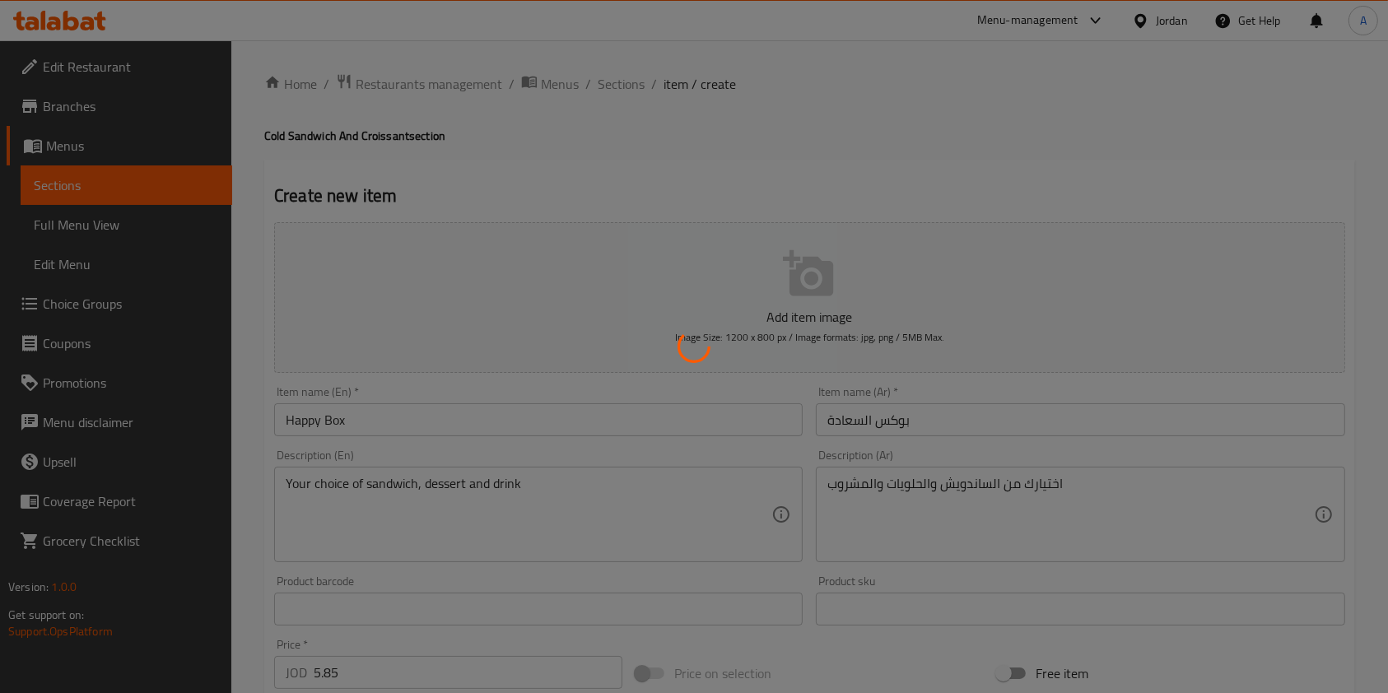
type input "0"
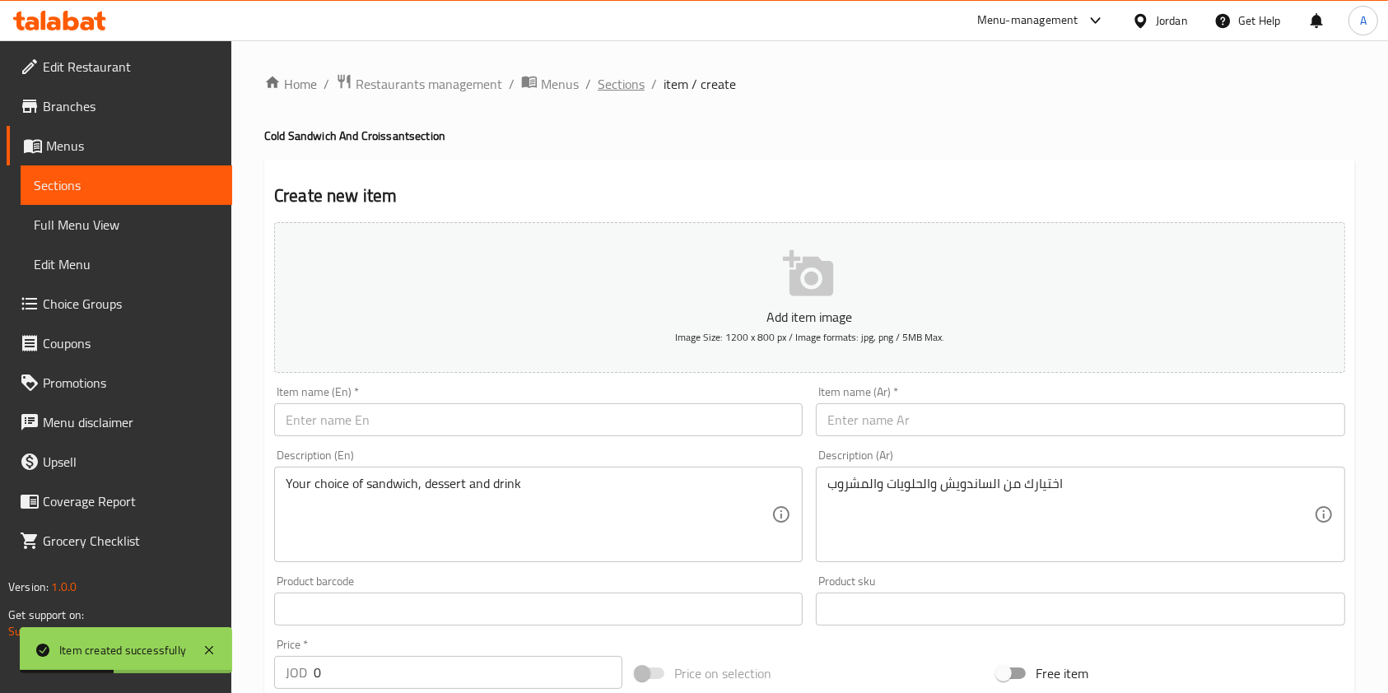
click at [621, 82] on span "Sections" at bounding box center [621, 84] width 47 height 20
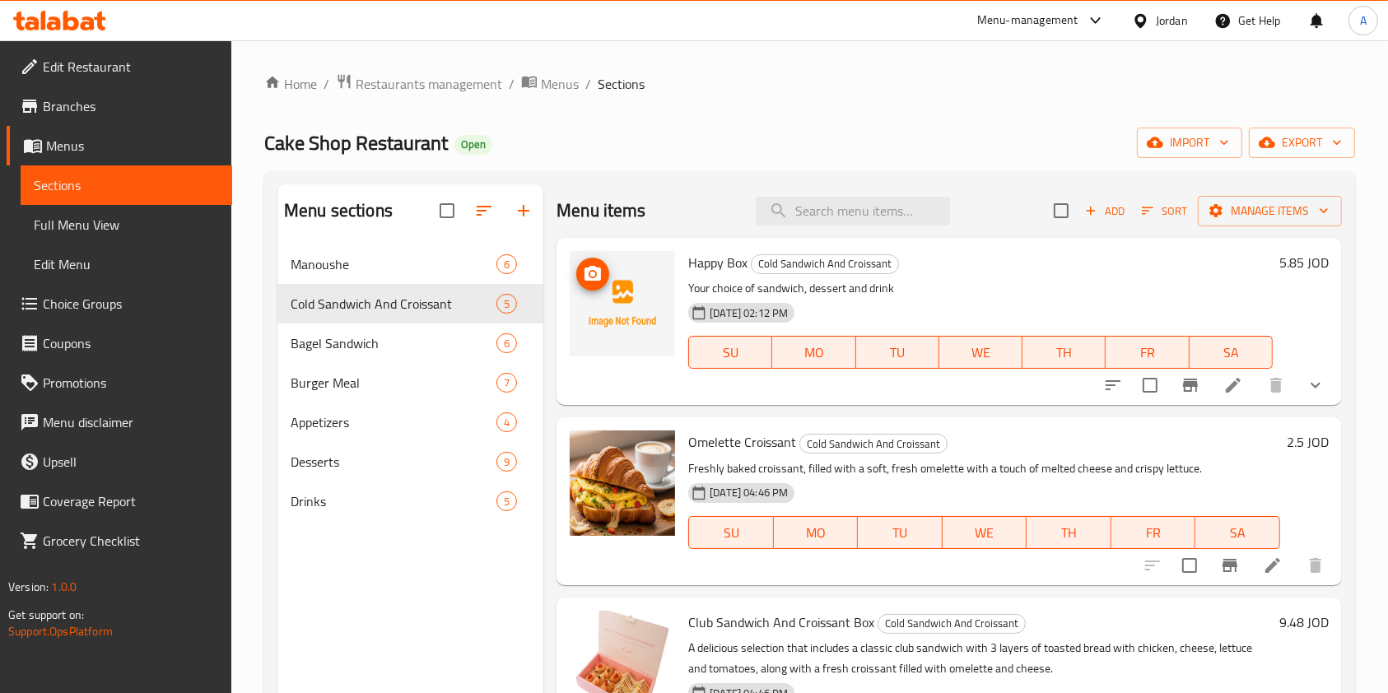
click at [593, 276] on circle "upload picture" at bounding box center [592, 274] width 5 height 5
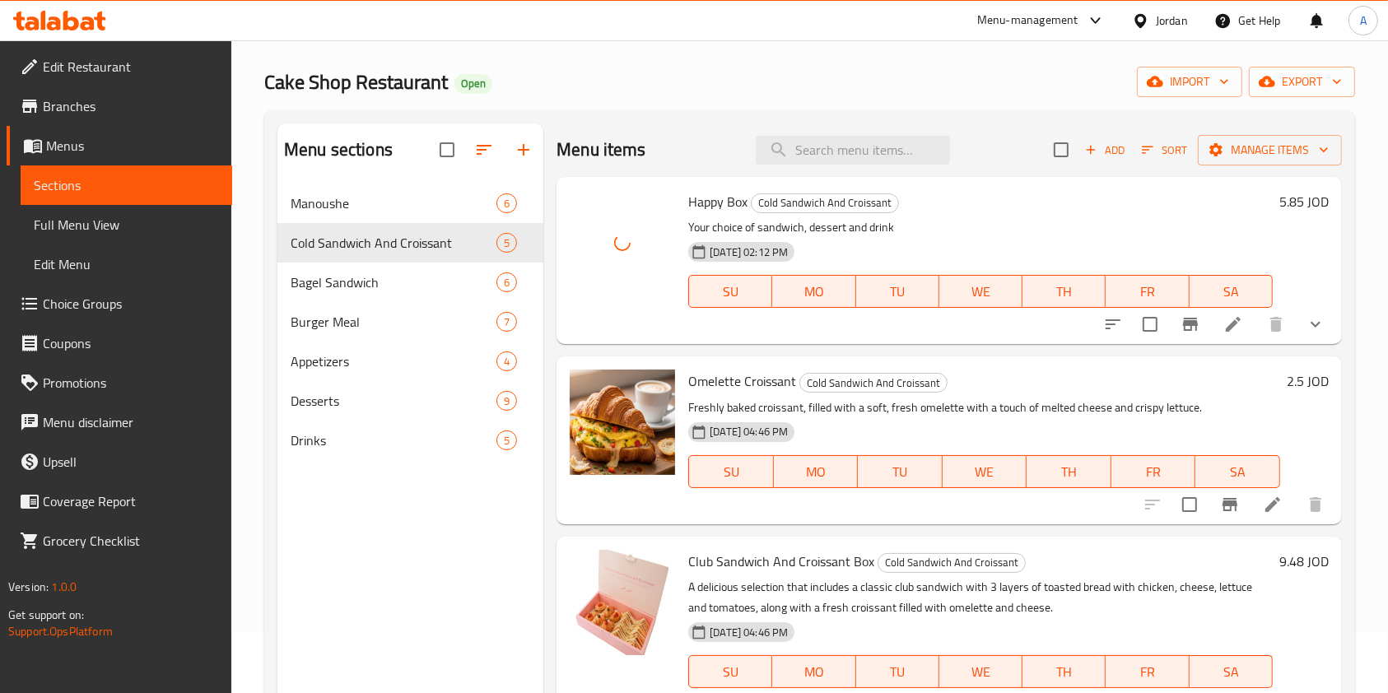
scroll to position [63, 0]
